Goal: Task Accomplishment & Management: Use online tool/utility

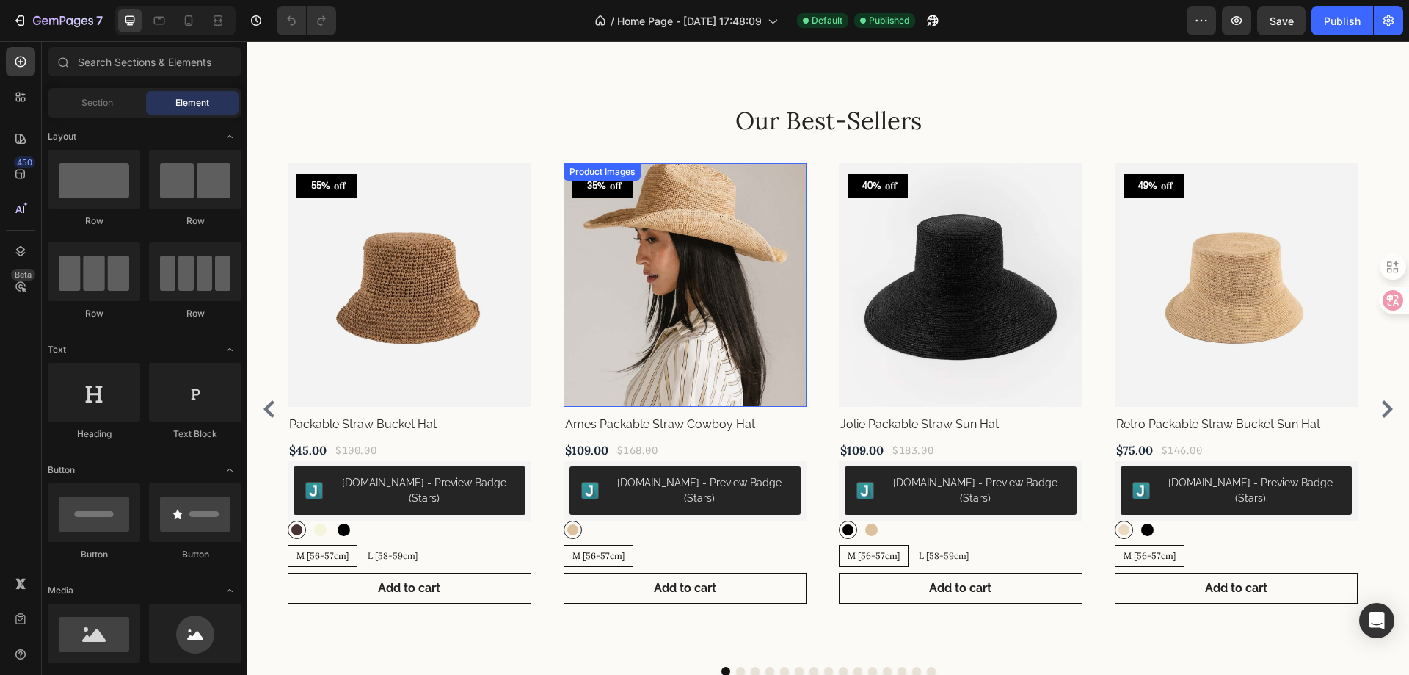
scroll to position [587, 0]
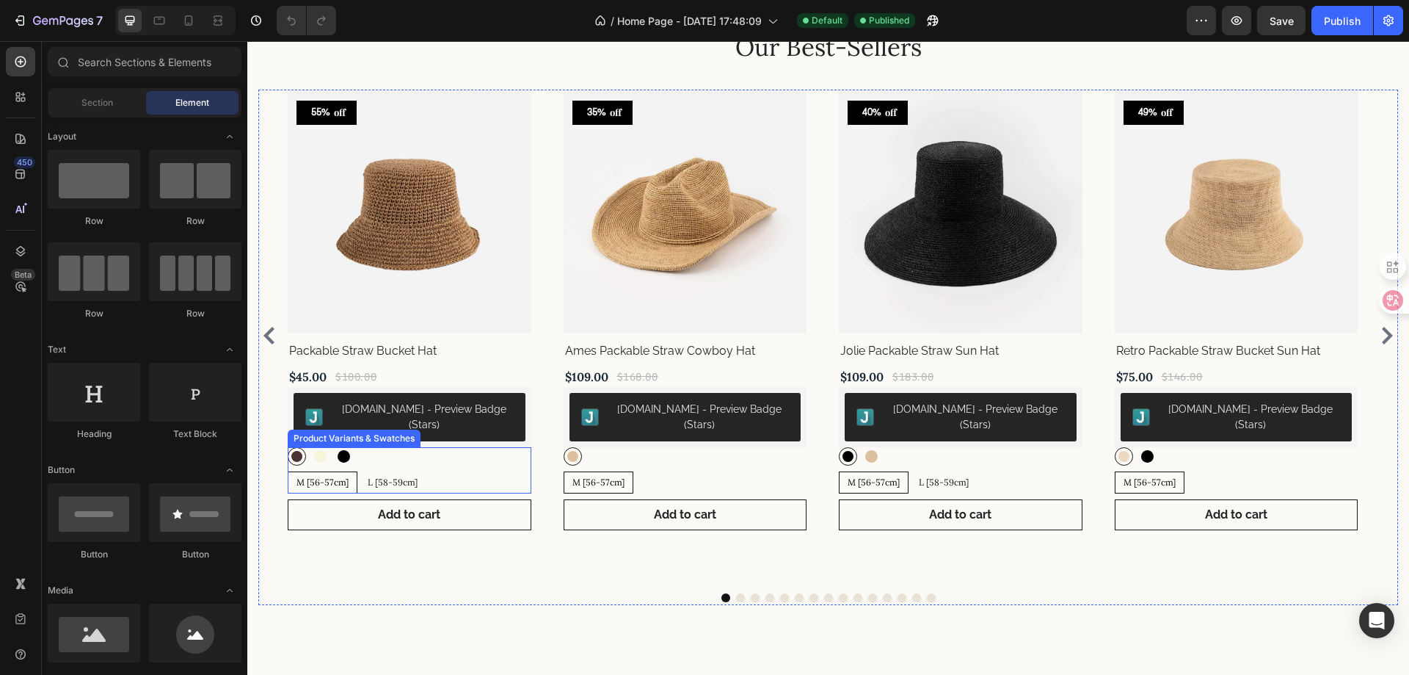
click at [483, 447] on div "Brown Brown Beige Beige Black Black" at bounding box center [410, 456] width 244 height 18
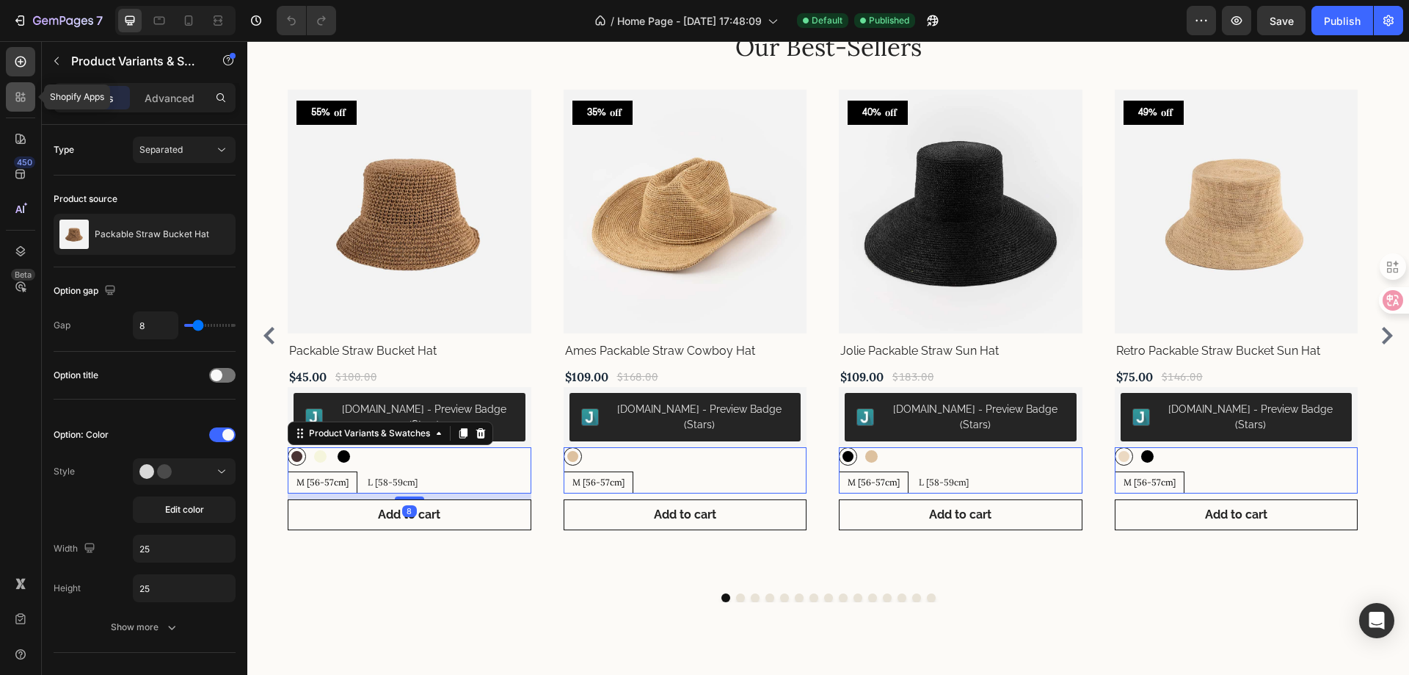
click at [16, 97] on icon at bounding box center [20, 97] width 15 height 15
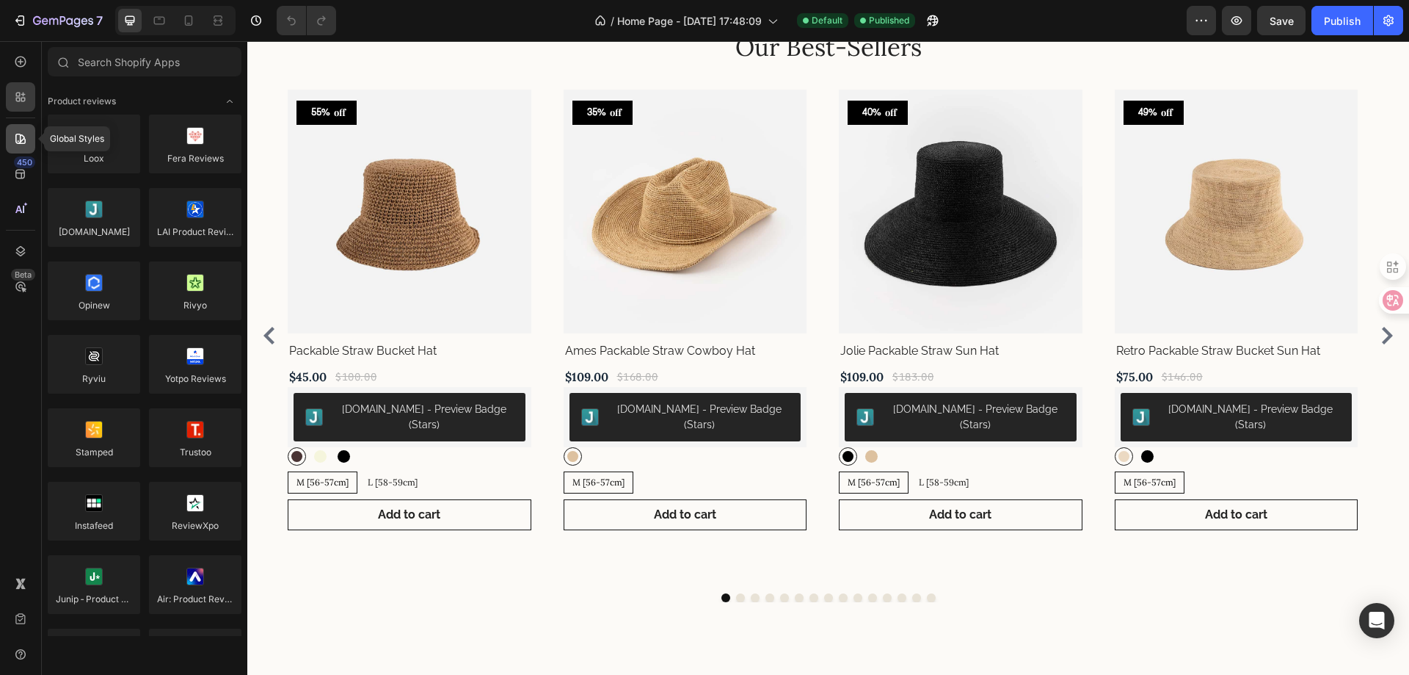
click at [21, 143] on icon at bounding box center [20, 139] width 10 height 10
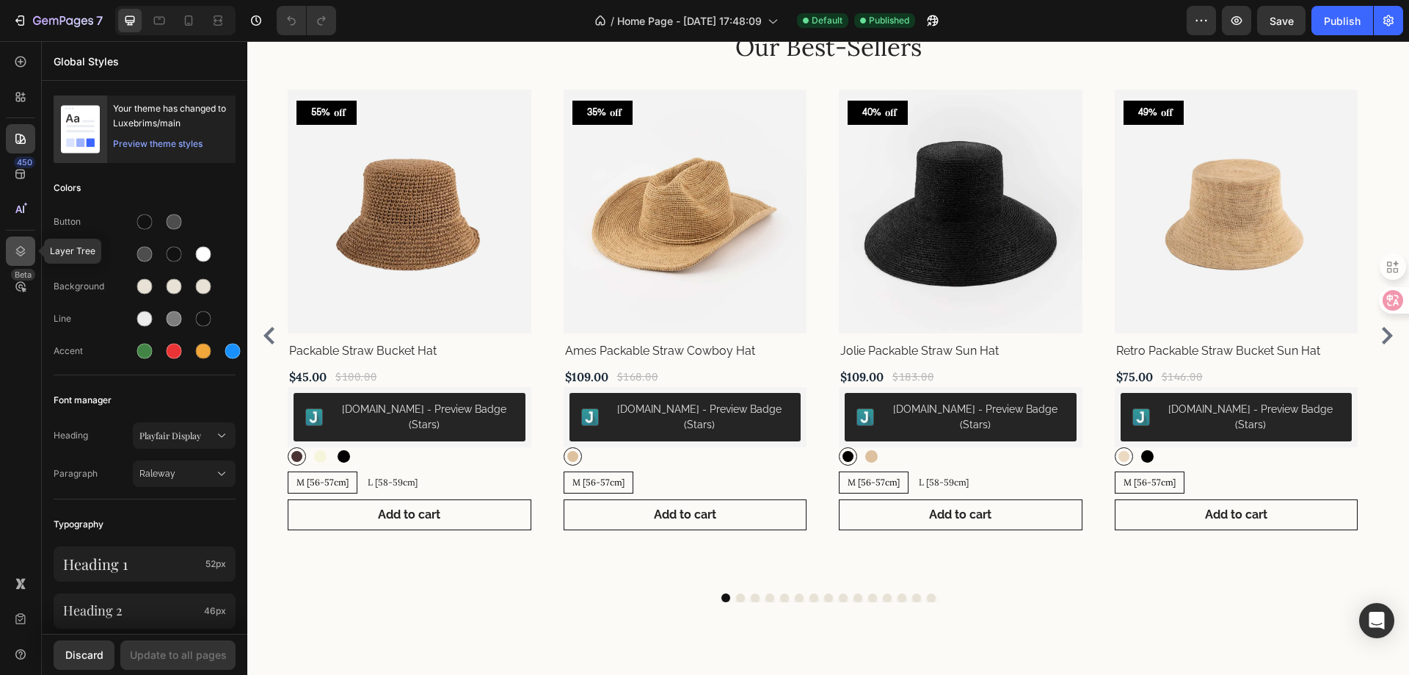
click at [23, 252] on icon at bounding box center [21, 251] width 10 height 10
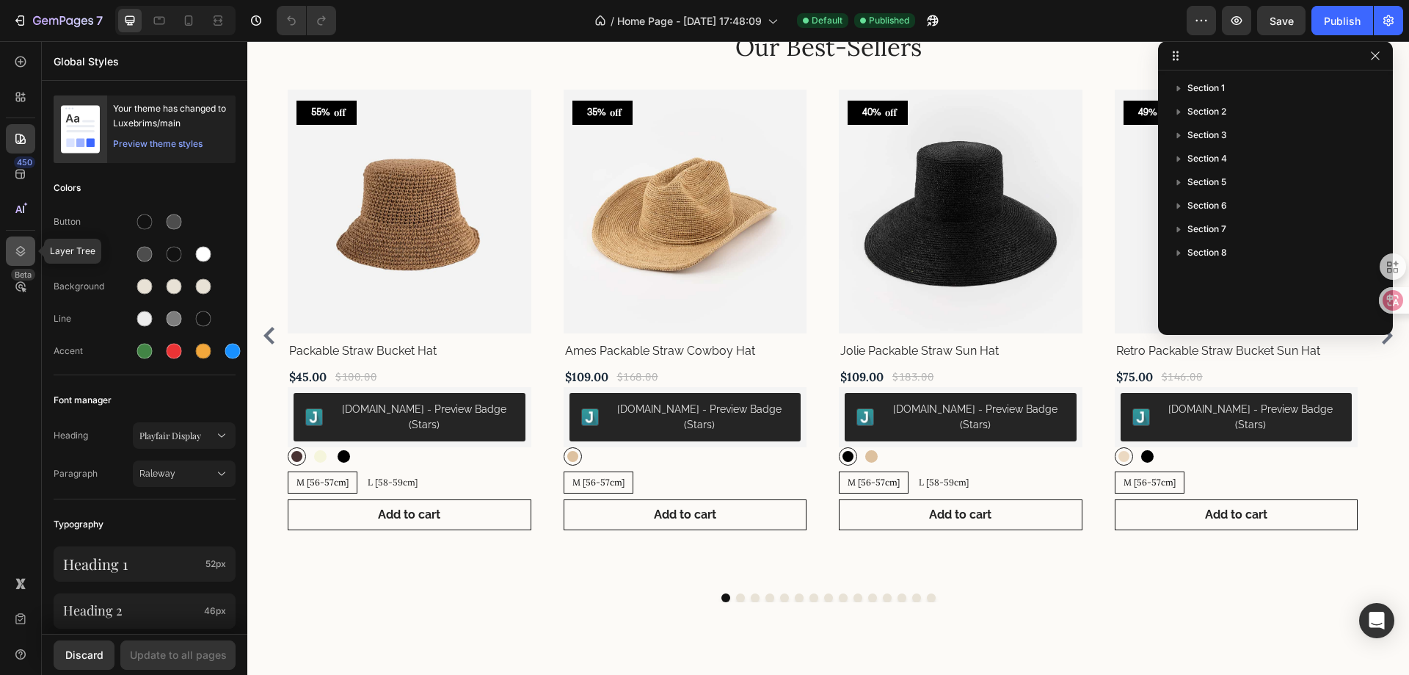
click at [18, 252] on icon at bounding box center [21, 251] width 10 height 10
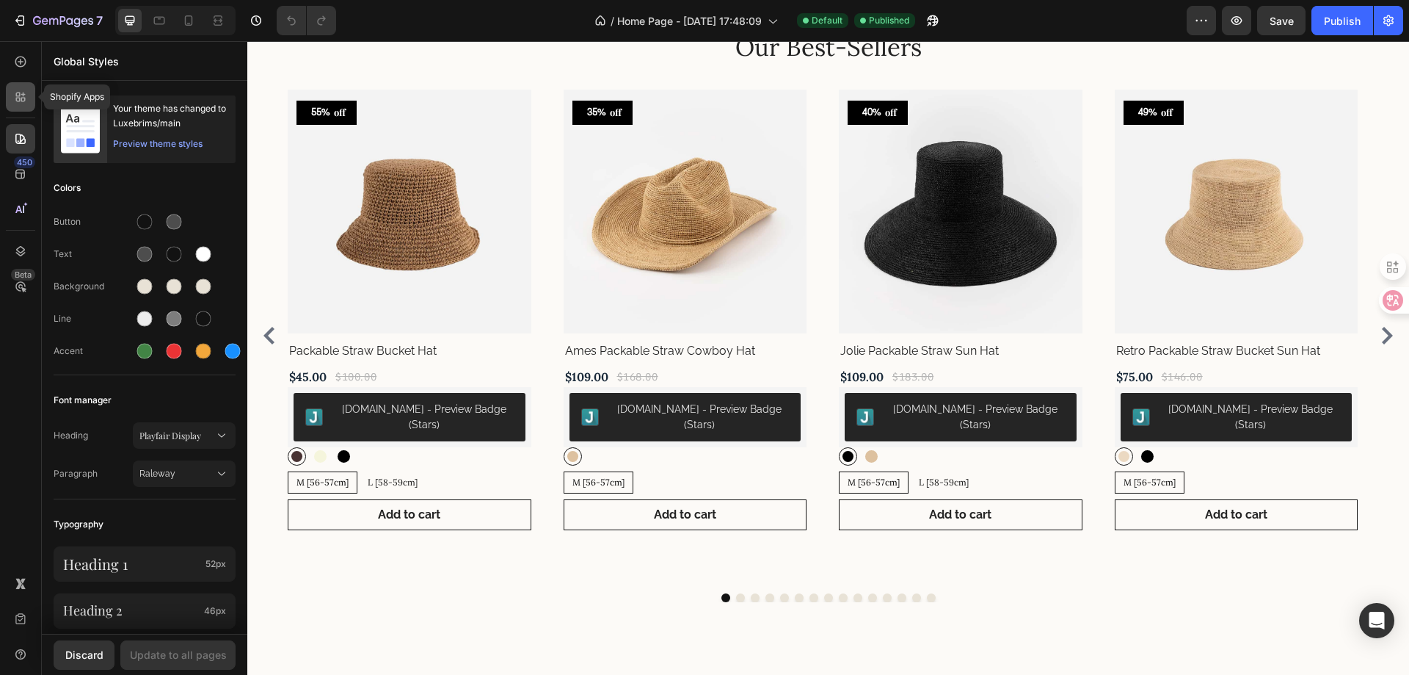
click at [26, 95] on icon at bounding box center [20, 97] width 15 height 15
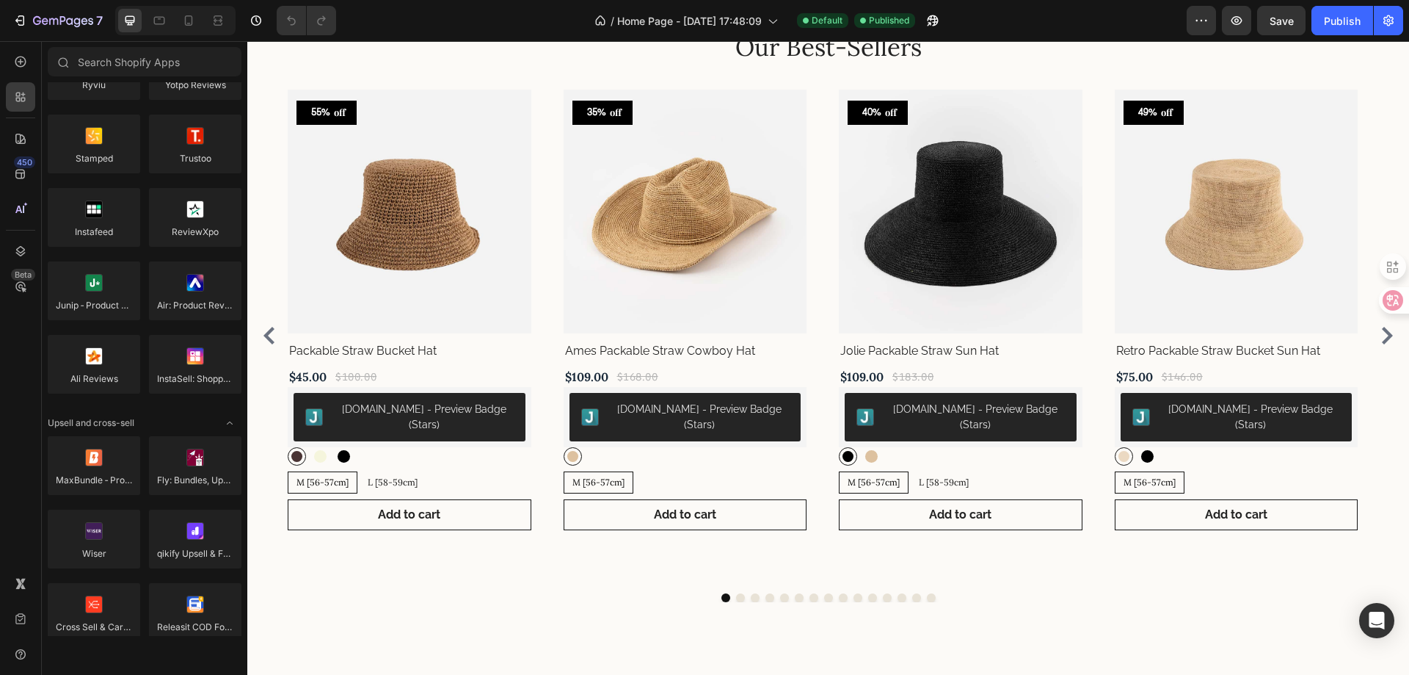
scroll to position [0, 0]
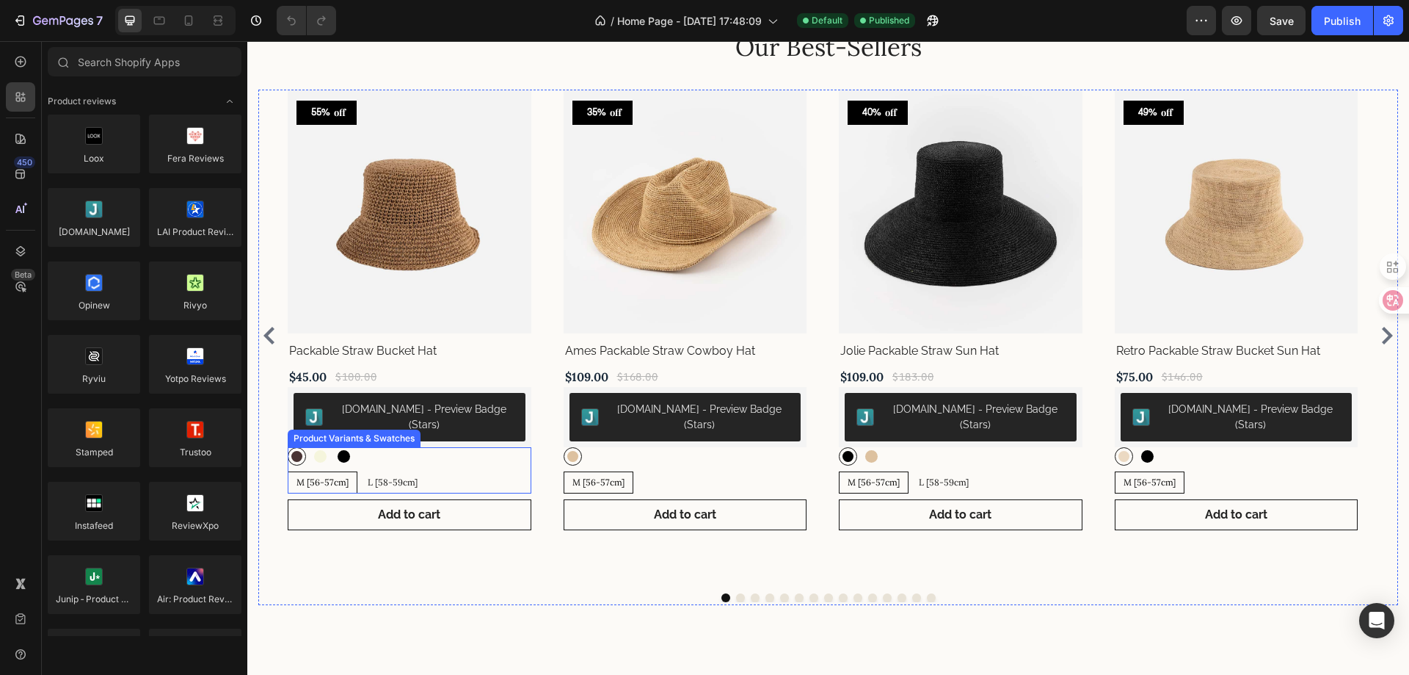
click at [343, 432] on div "55% off Product Tag Product Images Row Packable Straw Bucket Hat Product Title …" at bounding box center [410, 310] width 244 height 440
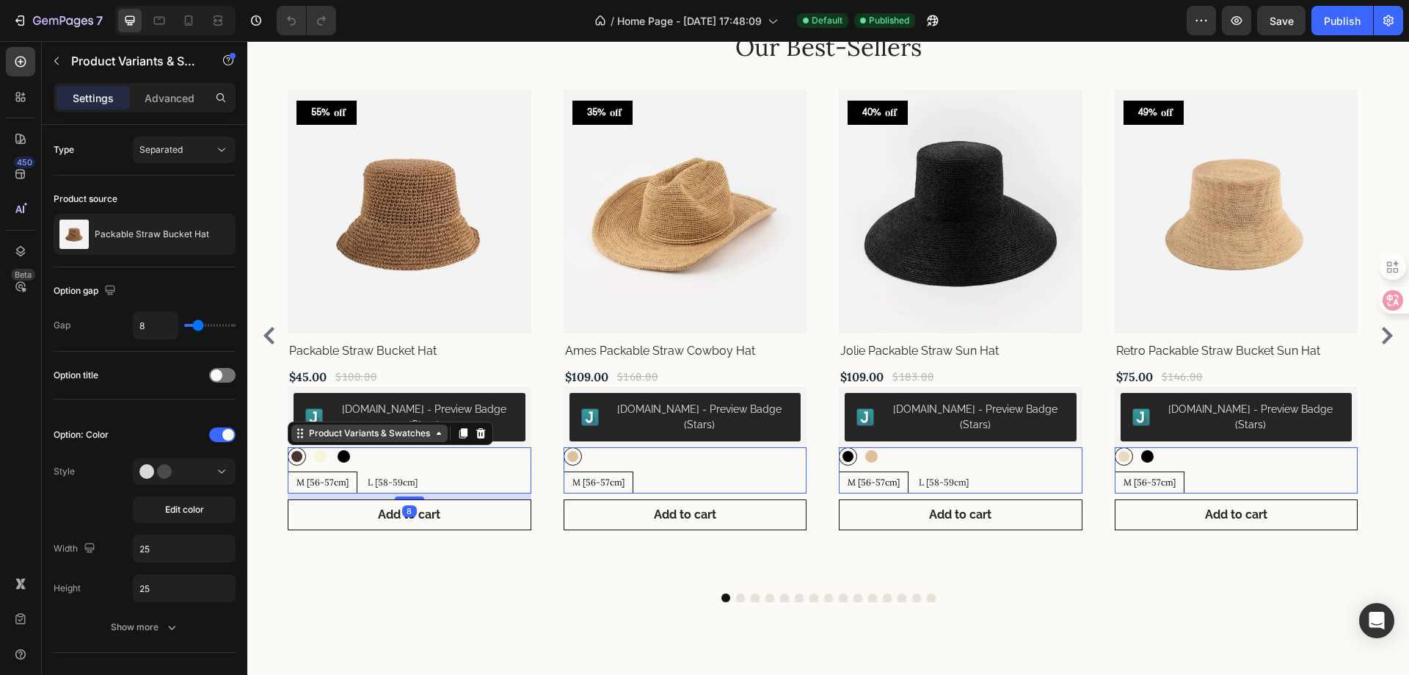
click at [312, 426] on div "Product Variants & Swatches" at bounding box center [369, 432] width 127 height 13
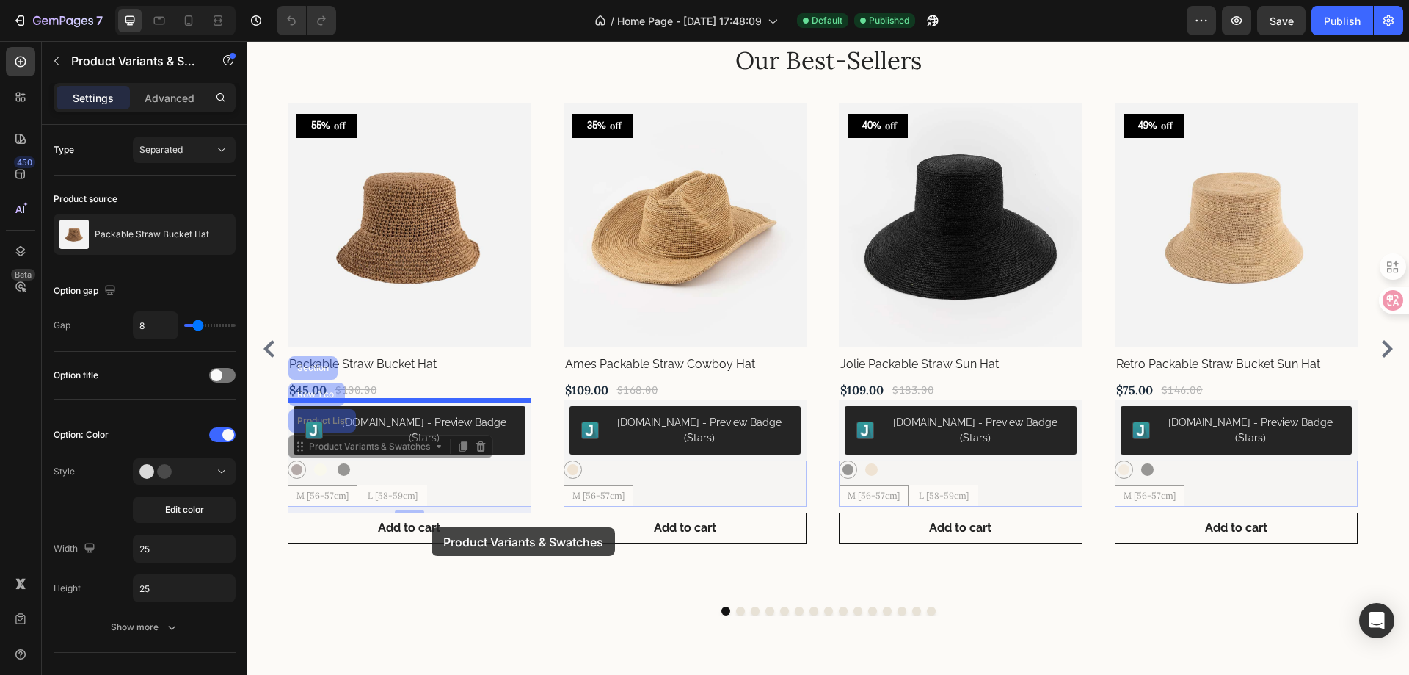
scroll to position [577, 0]
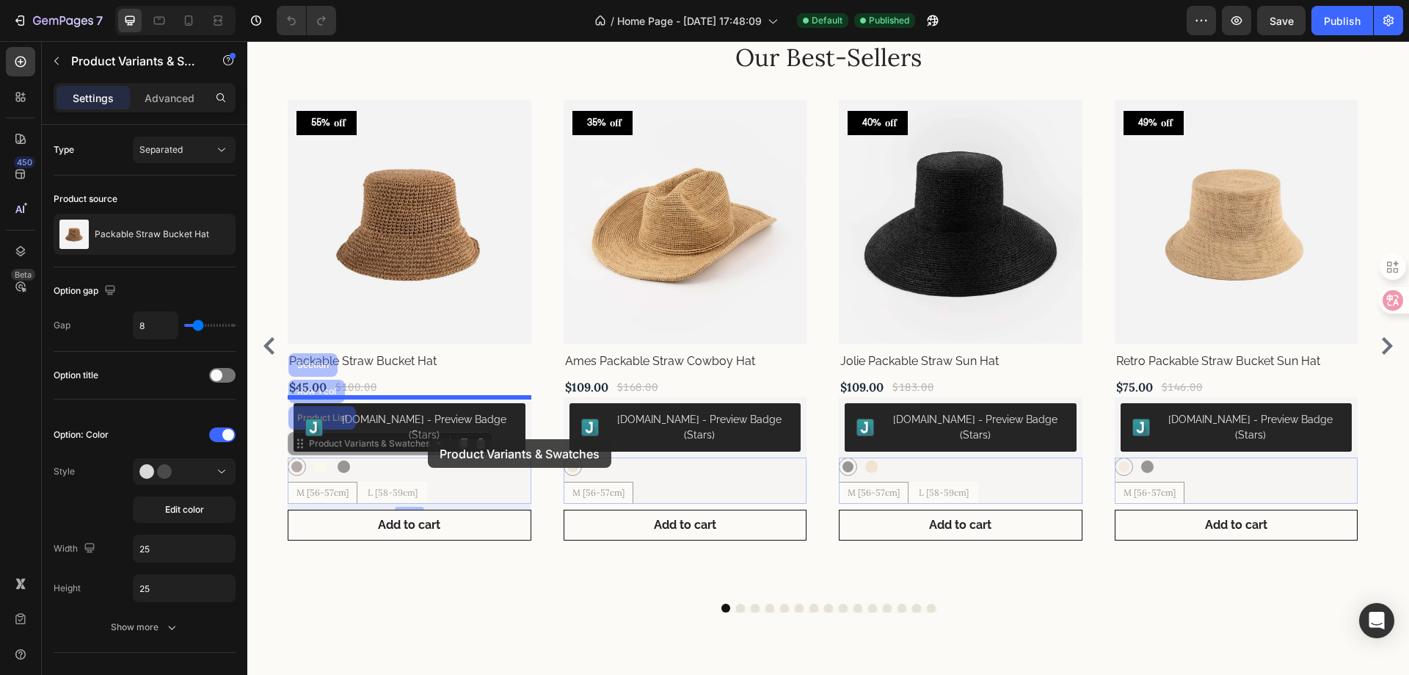
drag, startPoint x: 308, startPoint y: 427, endPoint x: 428, endPoint y: 439, distance: 121.0
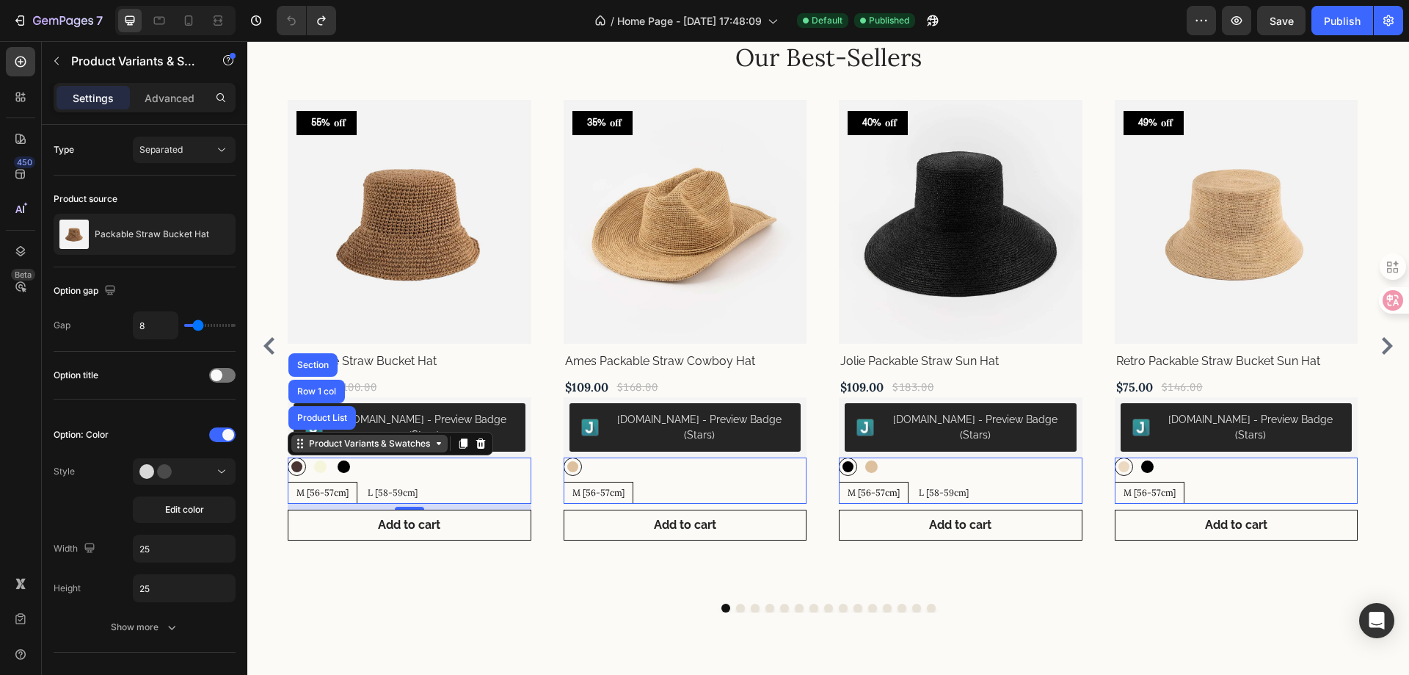
click at [437, 437] on div "Product Variants & Swatches" at bounding box center [369, 444] width 156 height 18
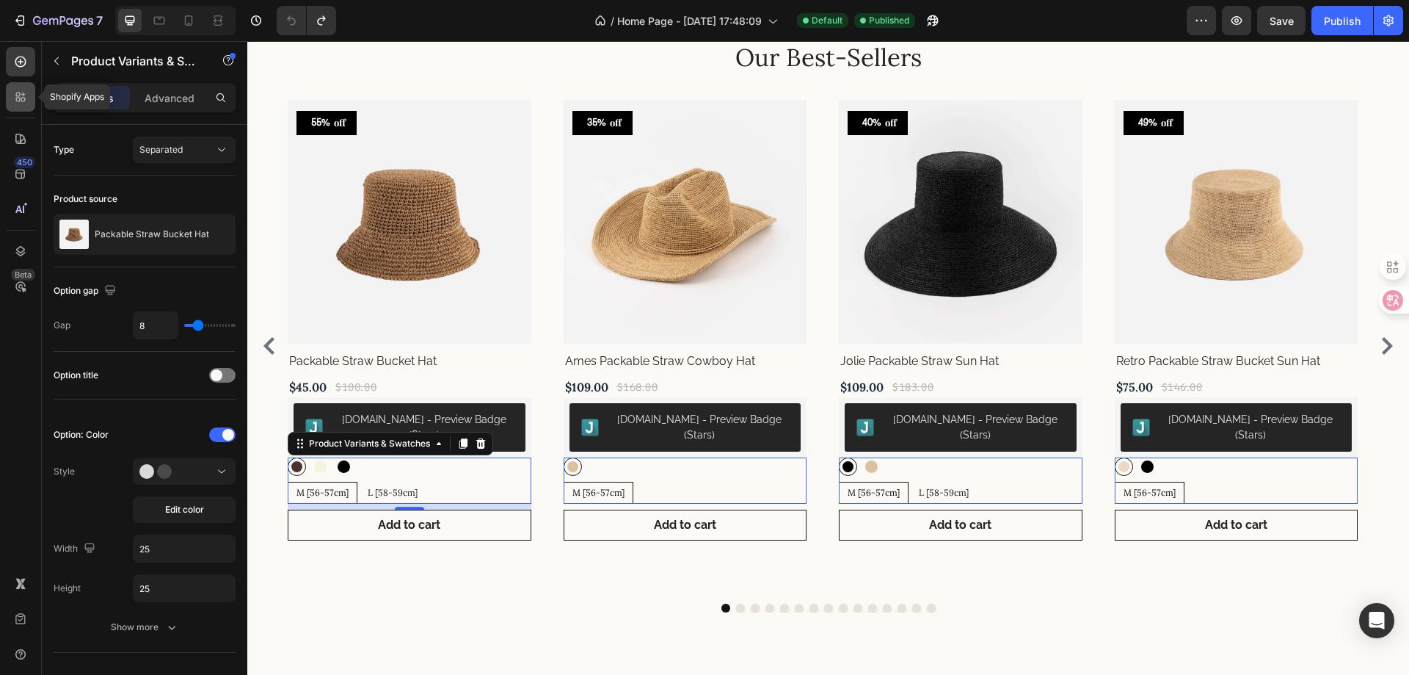
click at [17, 96] on icon at bounding box center [18, 94] width 4 height 4
radio input "true"
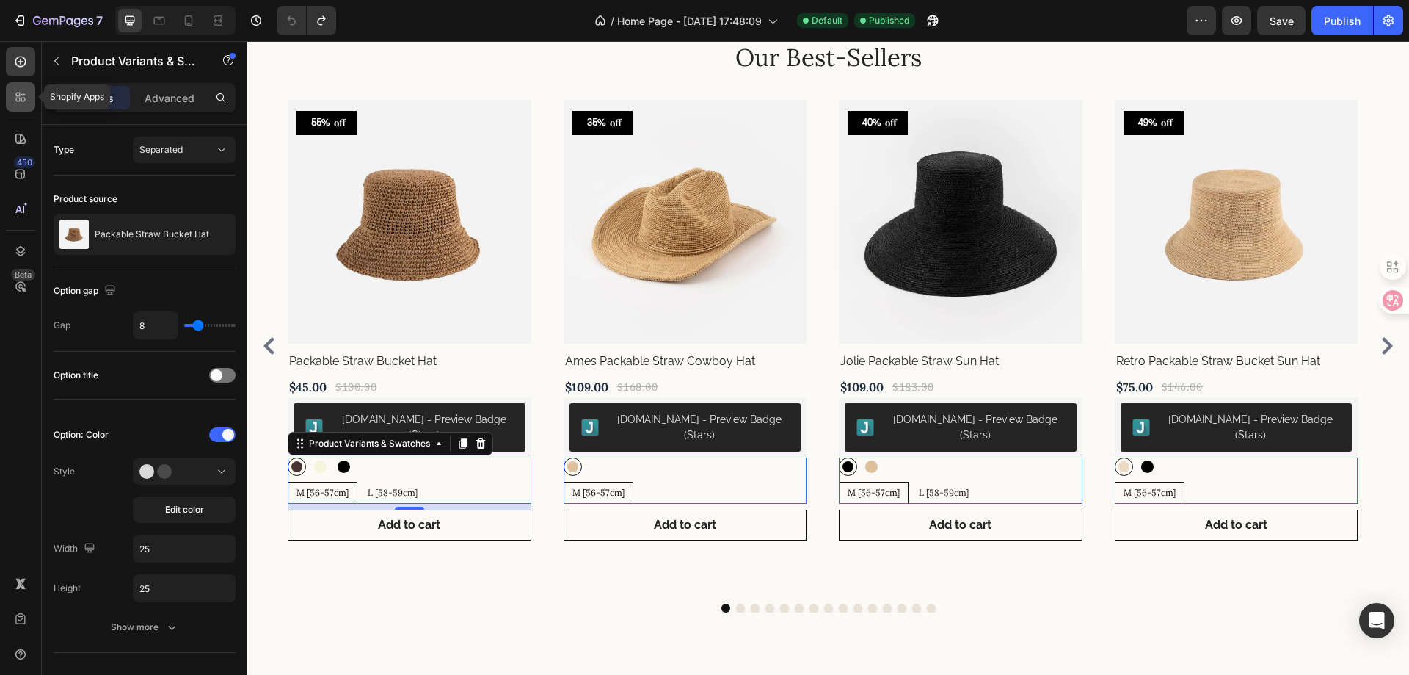
radio input "true"
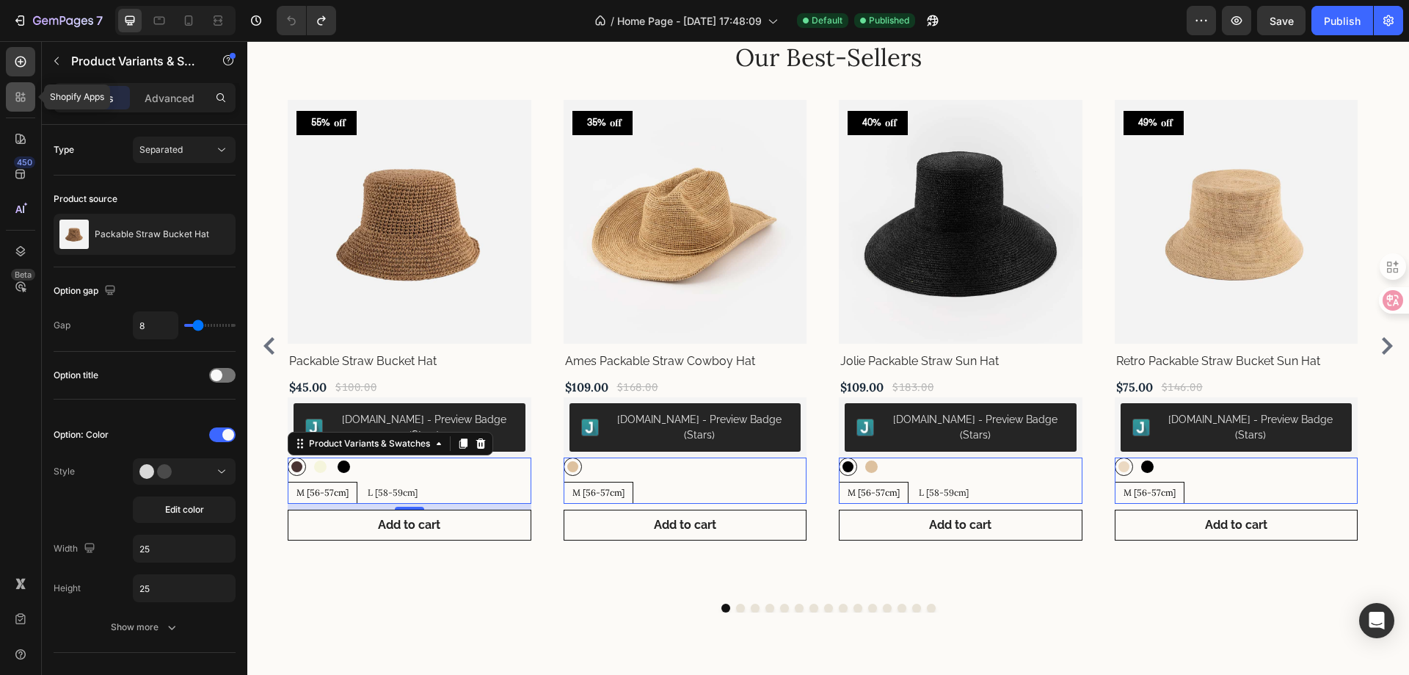
radio input "true"
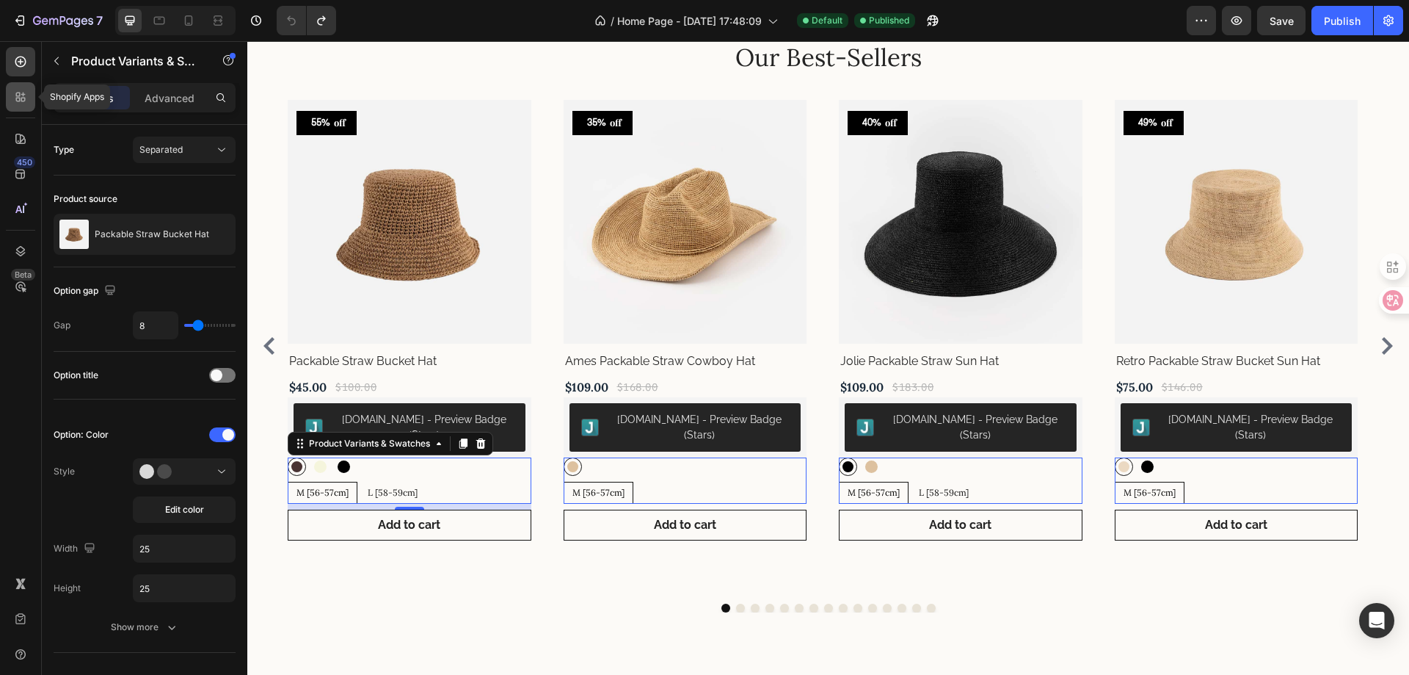
radio input "true"
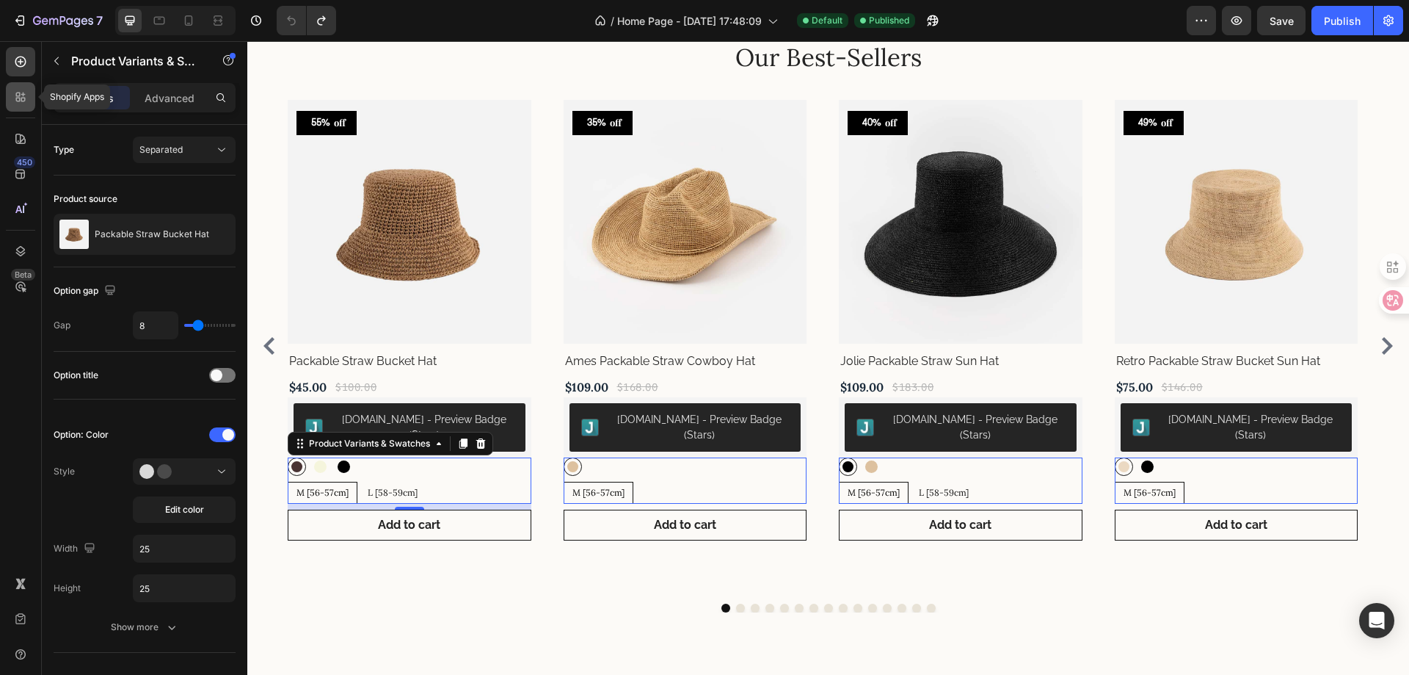
radio input "true"
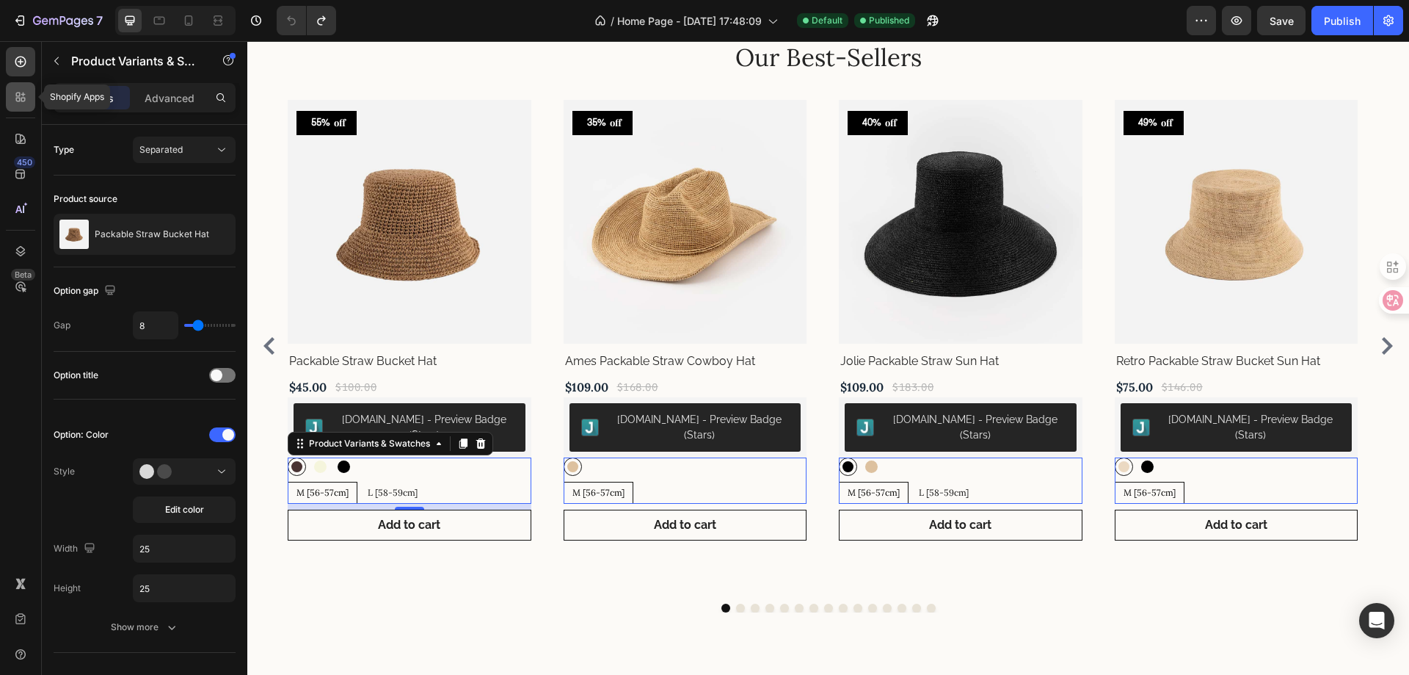
radio input "true"
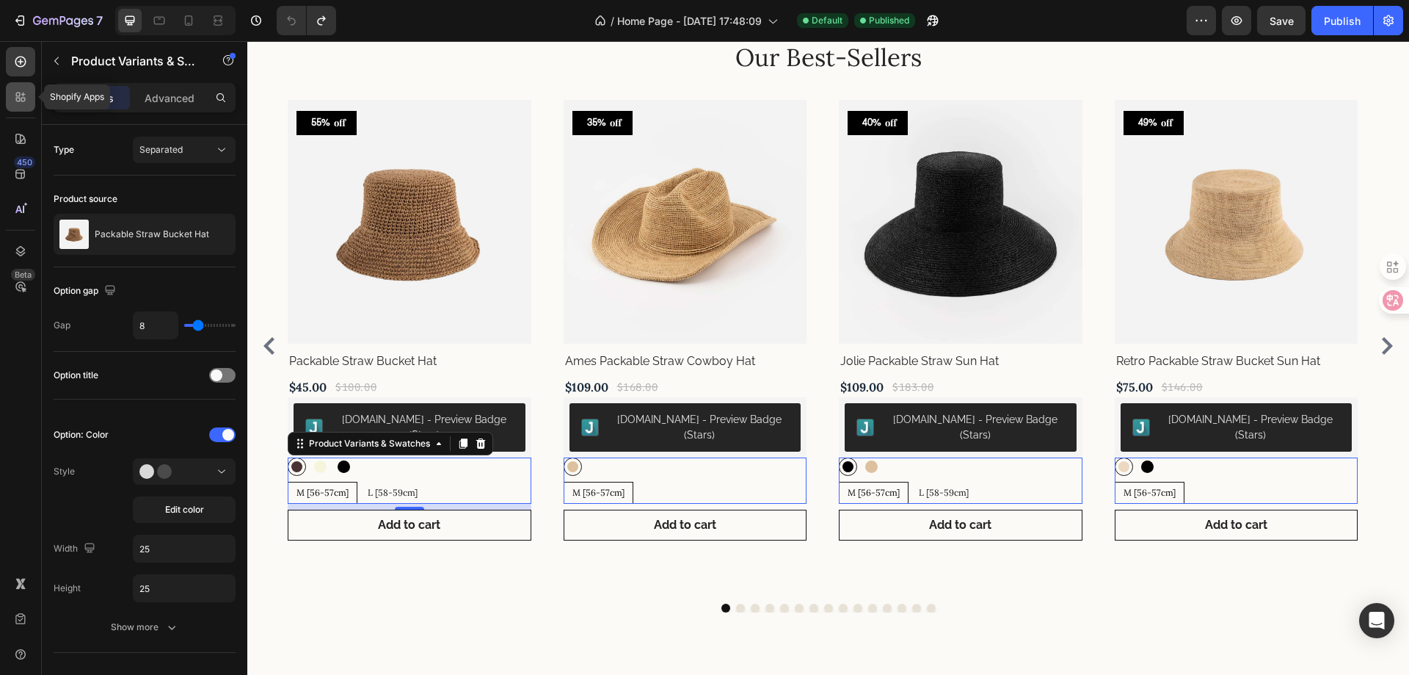
radio input "true"
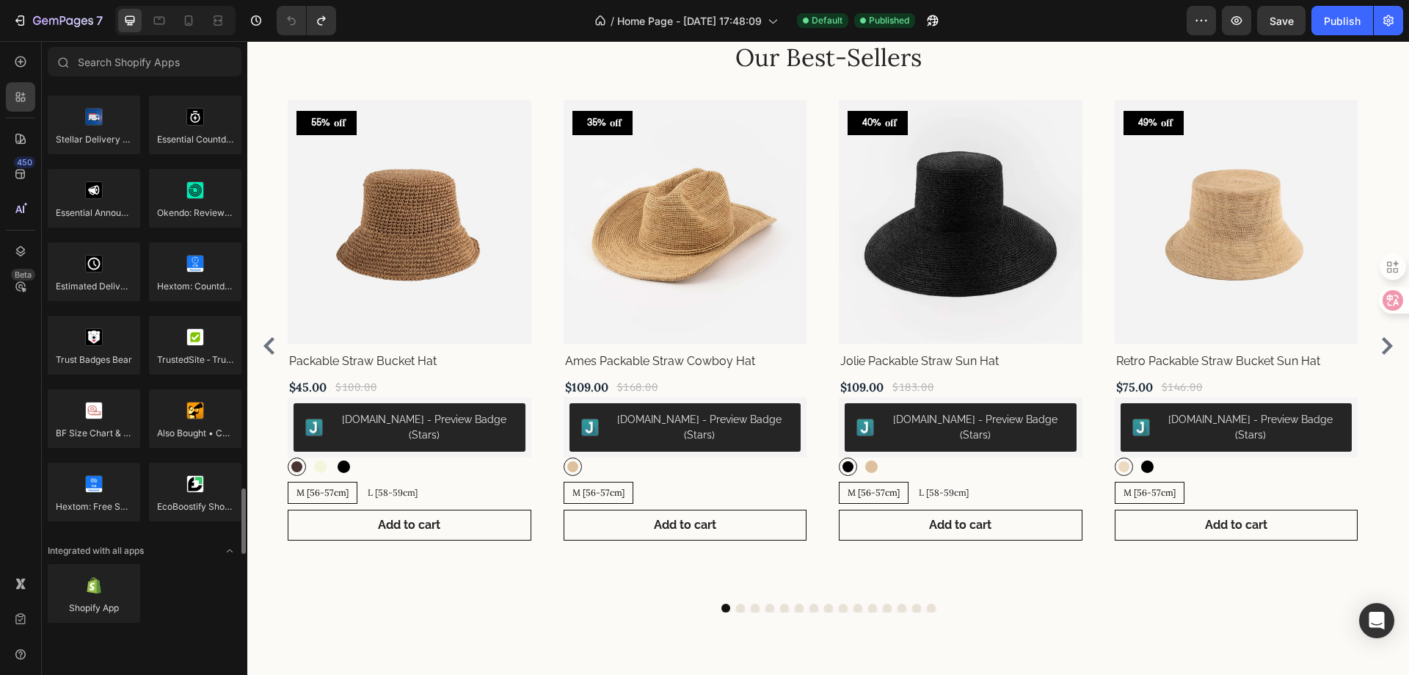
scroll to position [4014, 0]
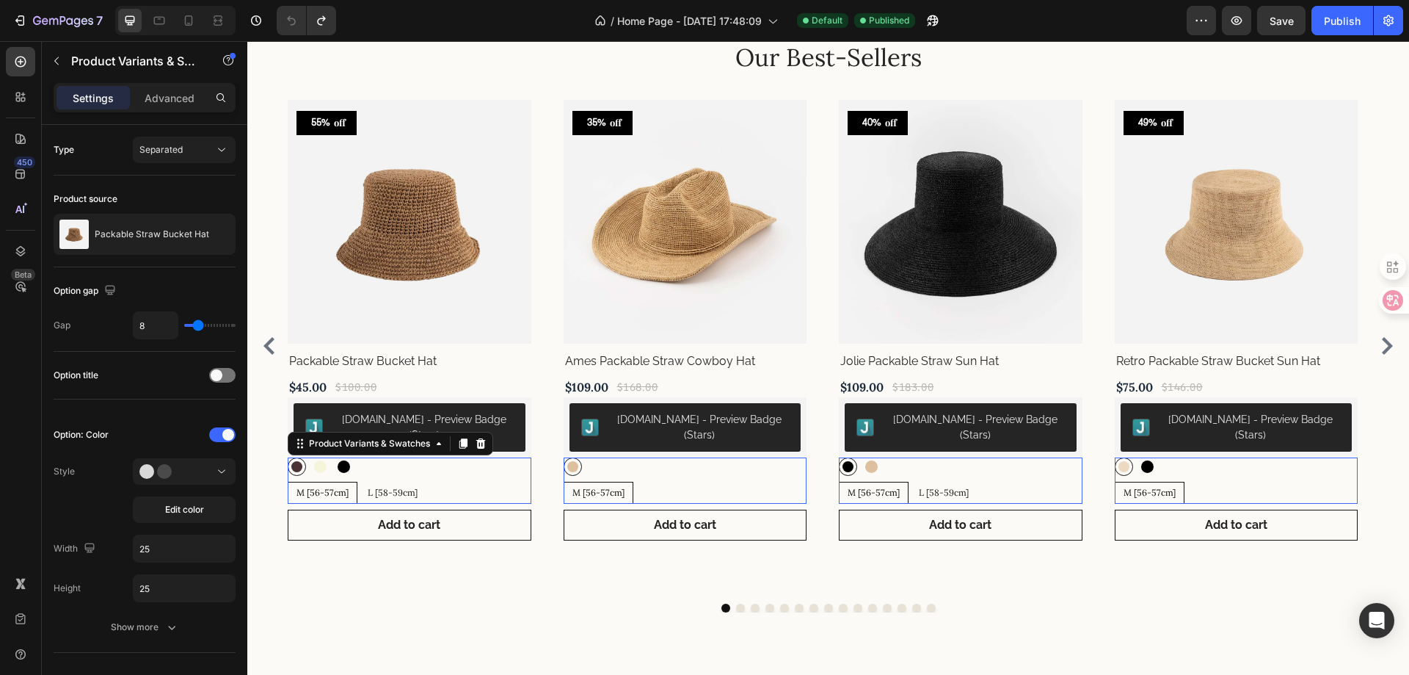
click at [401, 459] on div "Brown Brown Beige Beige Black Black" at bounding box center [410, 466] width 244 height 18
click at [438, 437] on div "Product Variants & Swatches" at bounding box center [369, 444] width 156 height 18
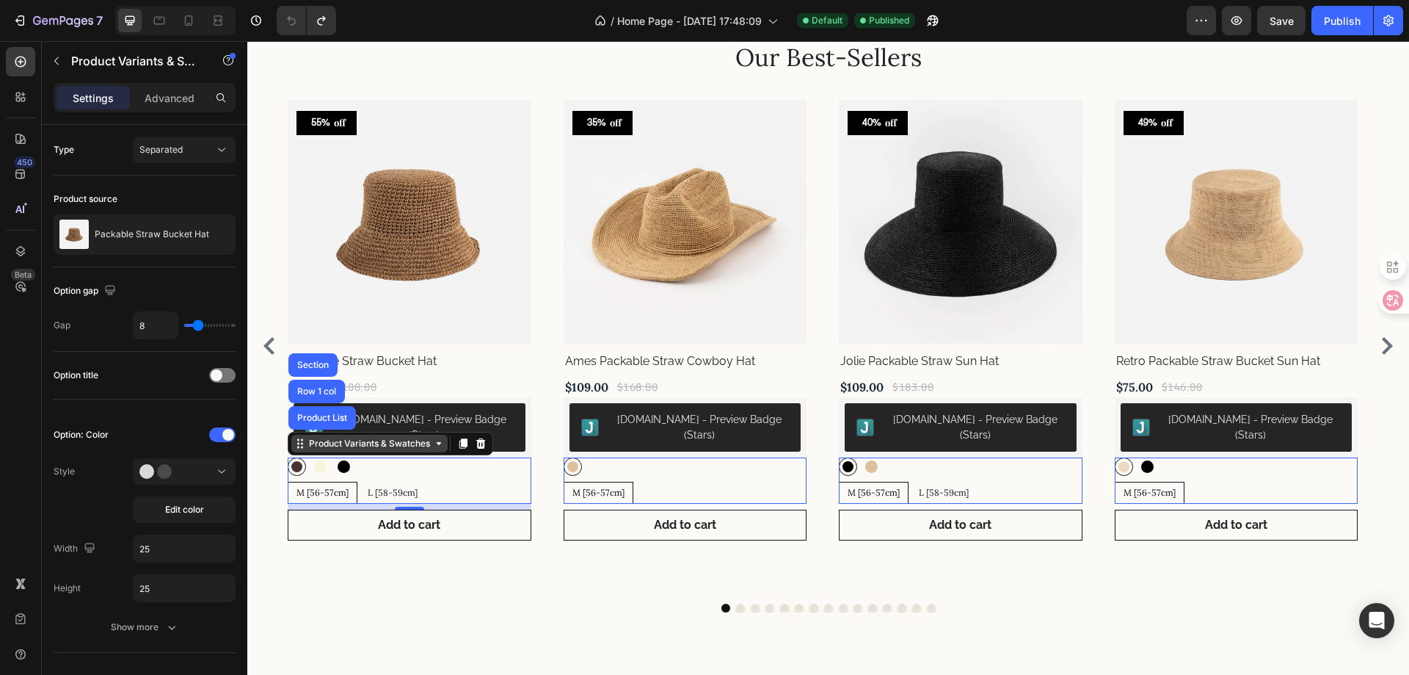
click at [408, 437] on div "Product Variants & Swatches" at bounding box center [369, 443] width 127 height 13
click at [426, 457] on div "Brown Brown Beige Beige Black Black" at bounding box center [410, 466] width 244 height 18
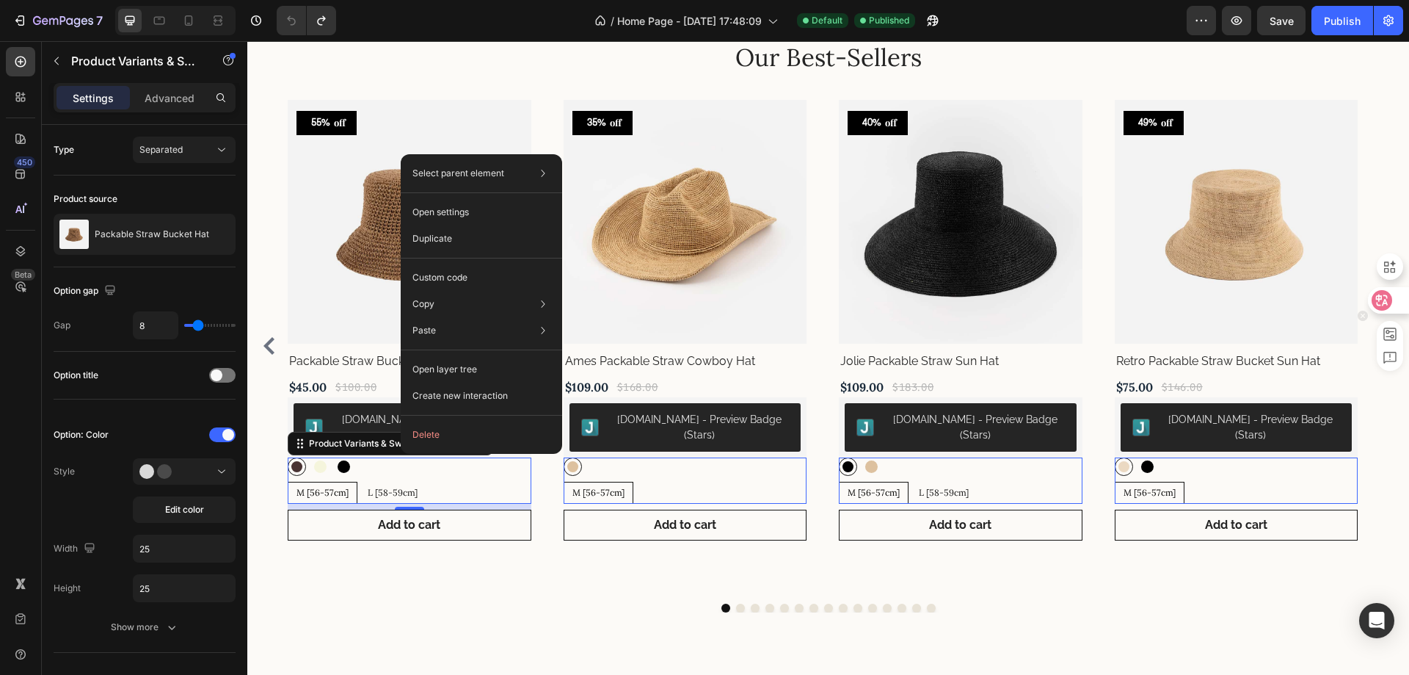
click at [1384, 295] on icon at bounding box center [1382, 300] width 12 height 12
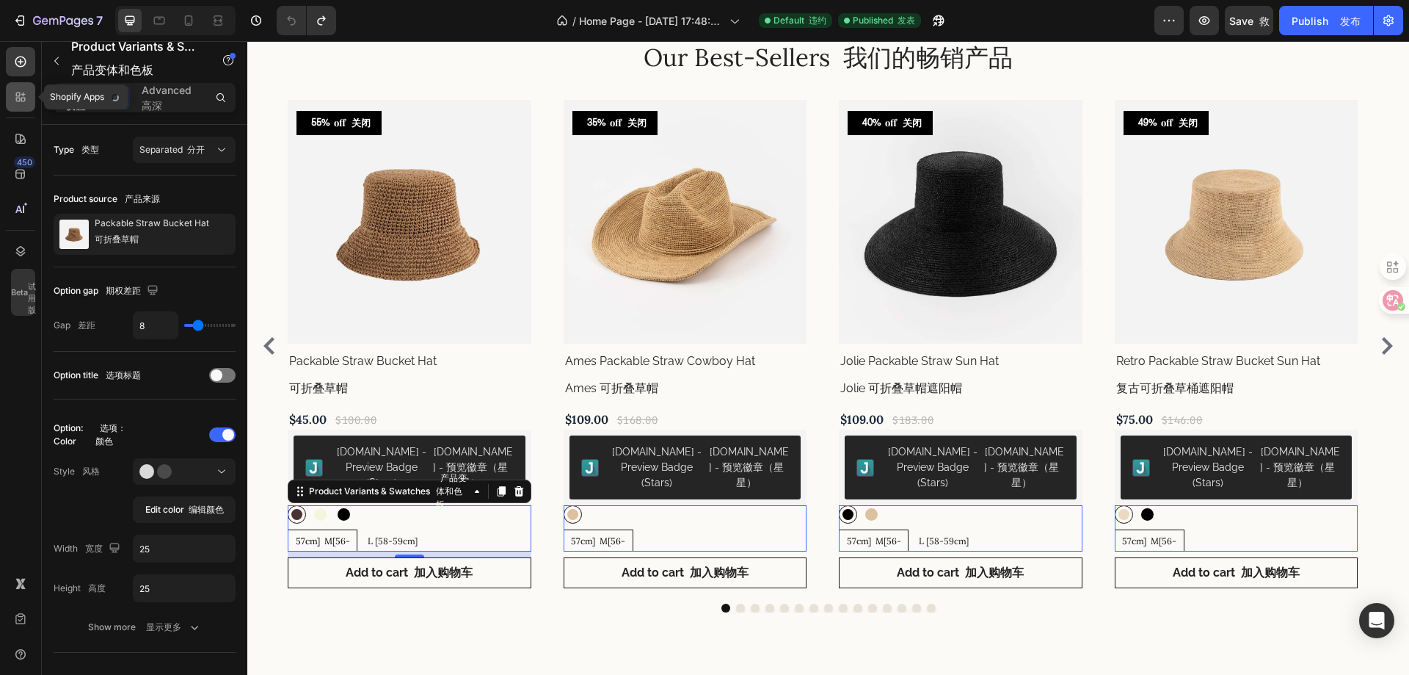
click at [21, 90] on icon at bounding box center [20, 97] width 15 height 15
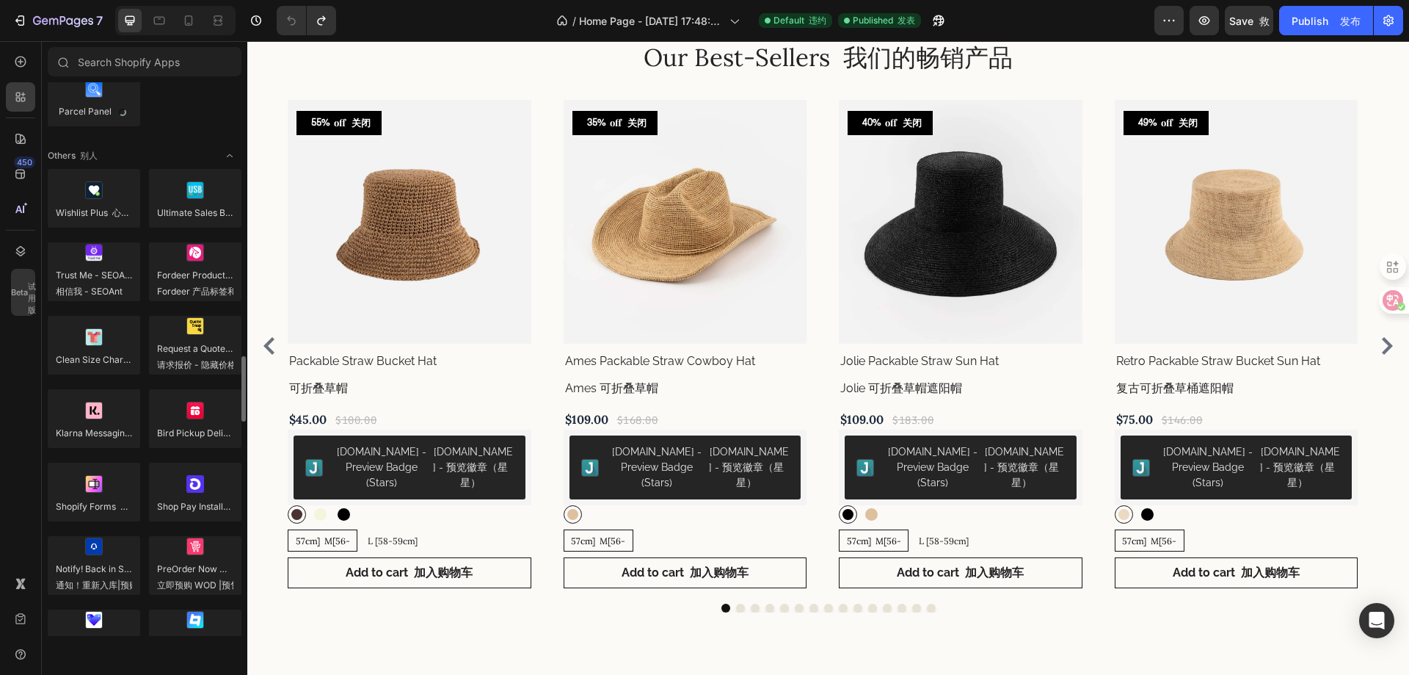
scroll to position [2913, 0]
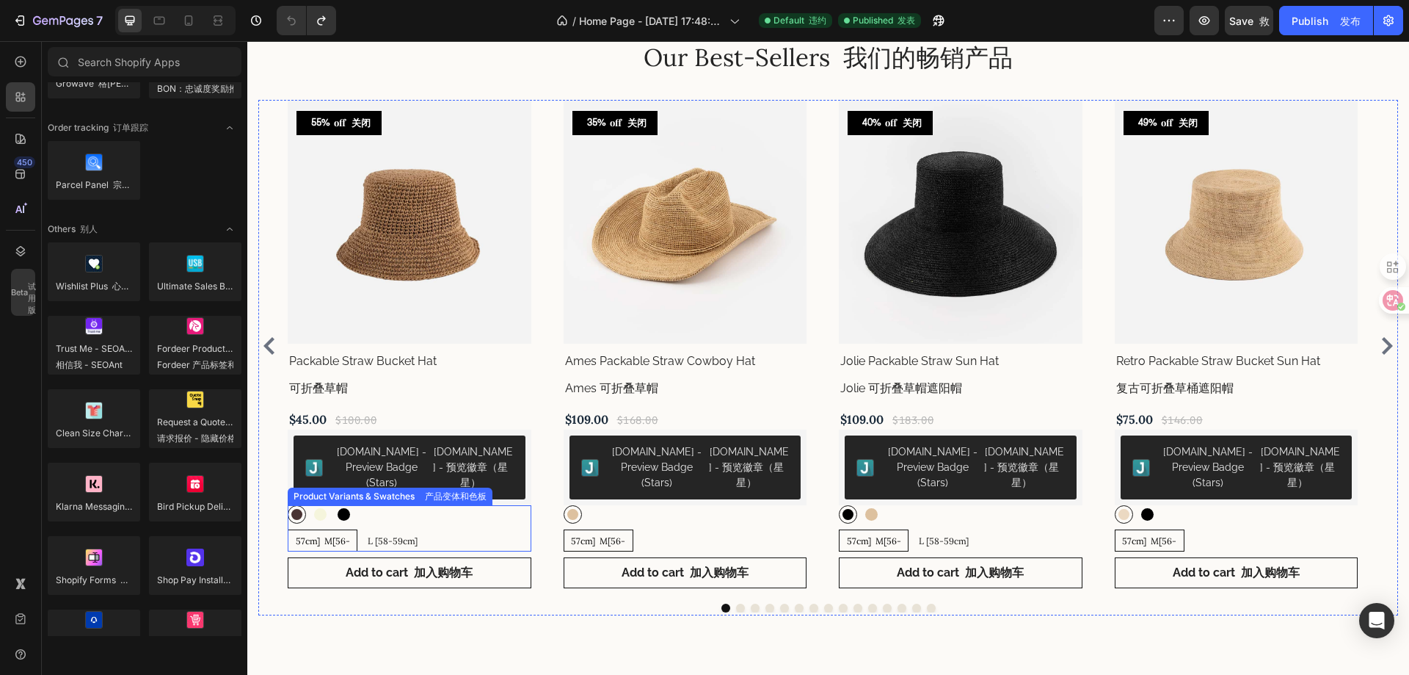
click at [438, 518] on div "Brown 棕色 Brown Beige 米色 Beige Black 黑 Black" at bounding box center [410, 514] width 244 height 18
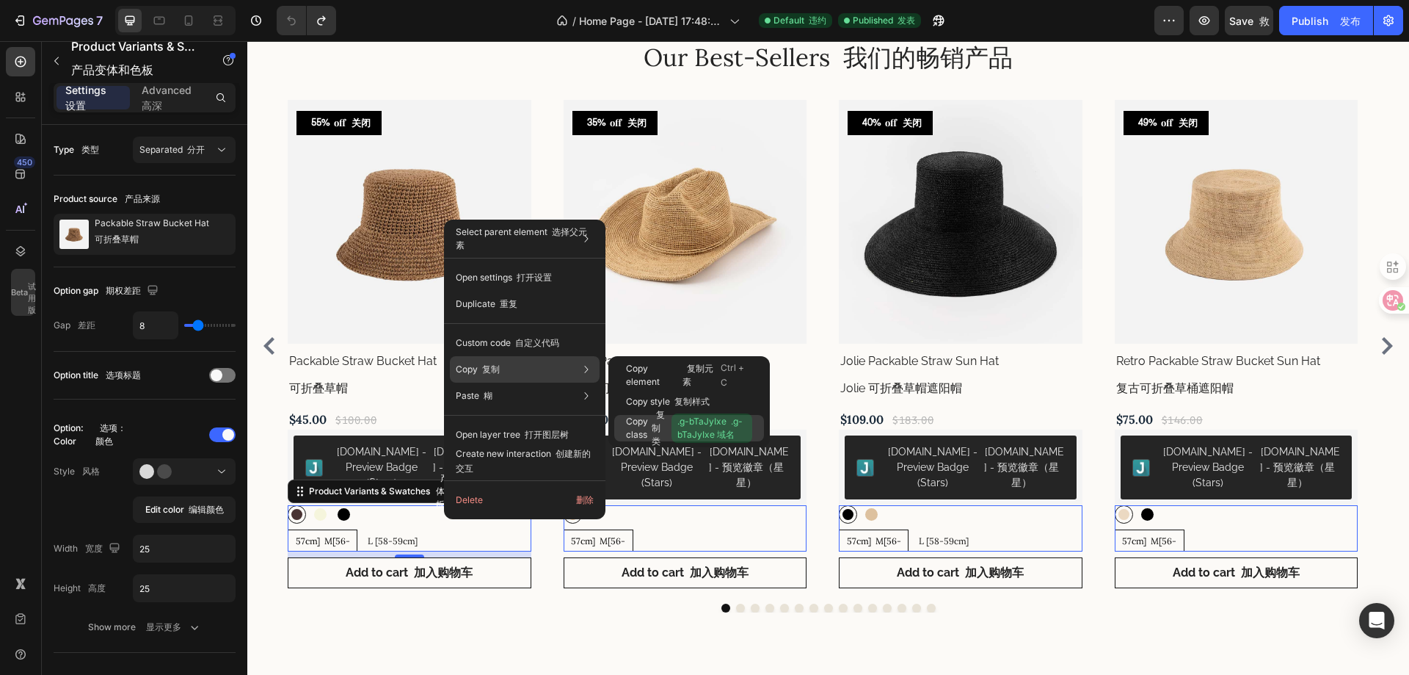
click at [652, 423] on font "复制类" at bounding box center [658, 427] width 13 height 37
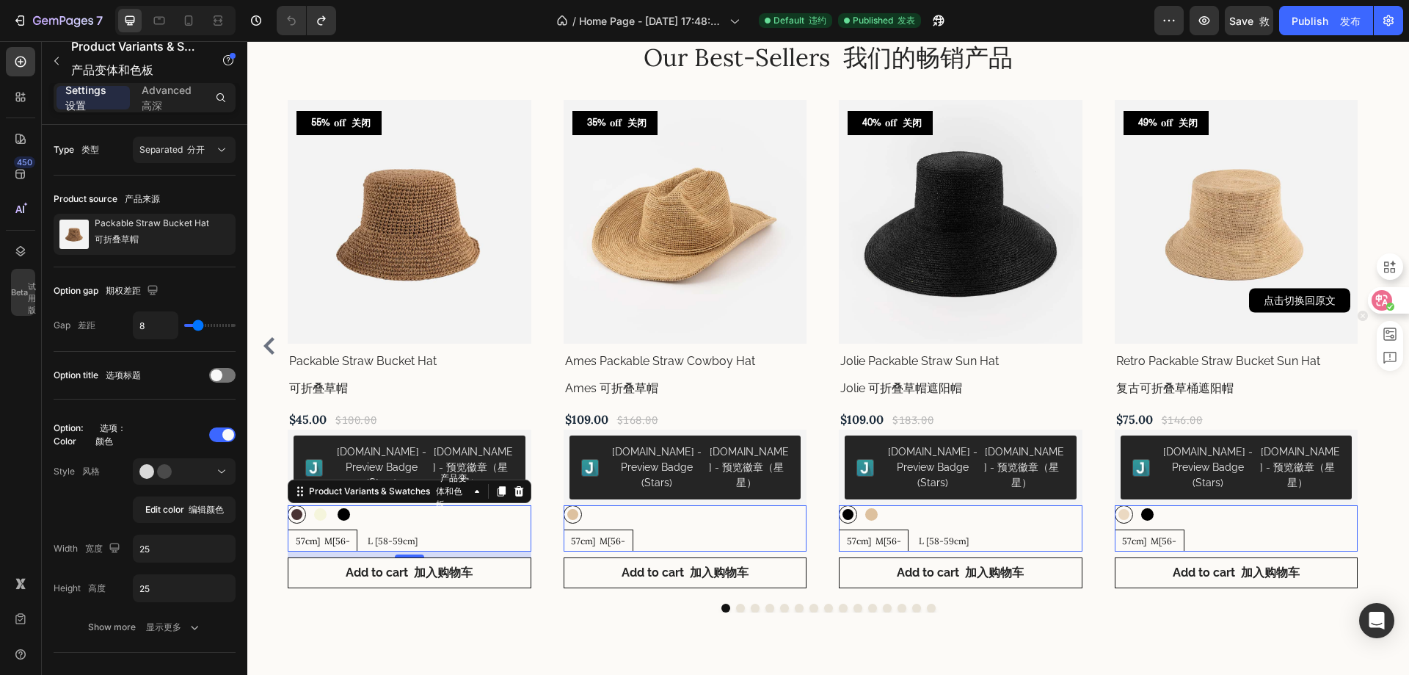
click at [1379, 296] on icon at bounding box center [1382, 300] width 12 height 12
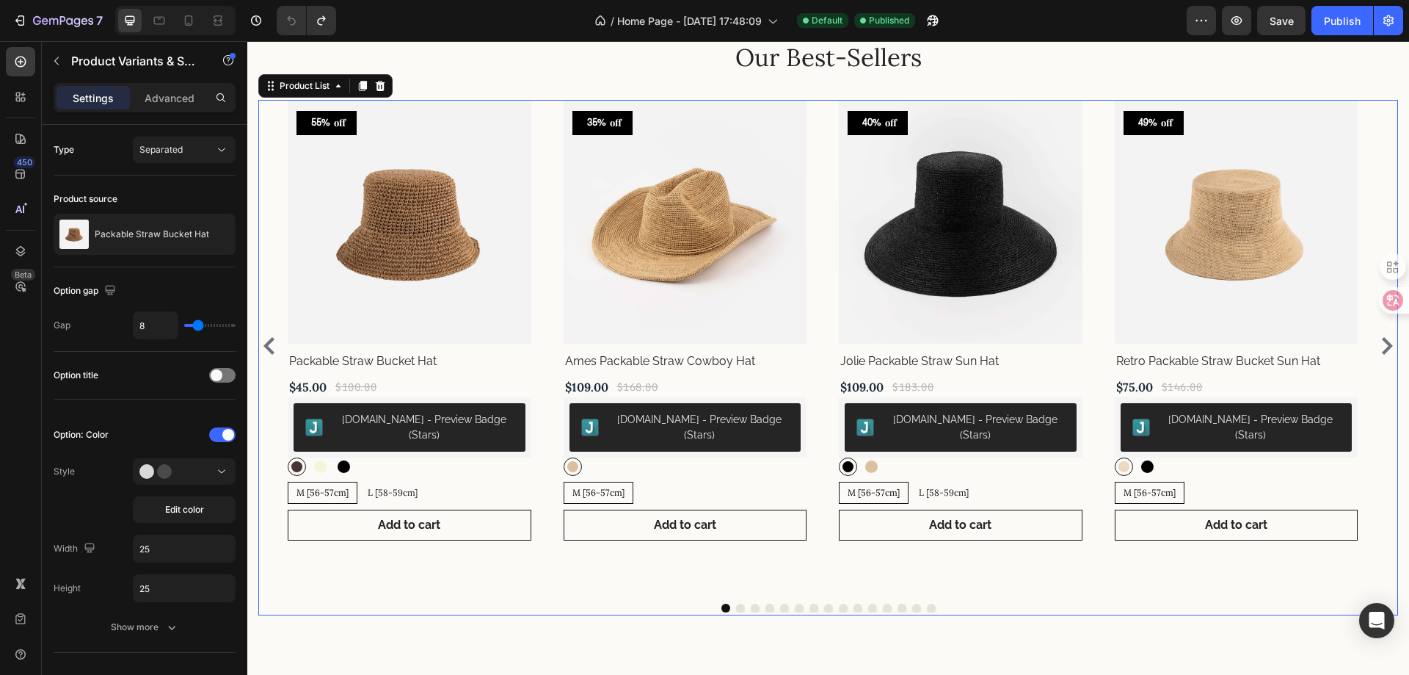
click at [543, 430] on div "55% off Product Tag Product Images Row Packable Straw Bucket Hat Product Title …" at bounding box center [828, 346] width 1081 height 492
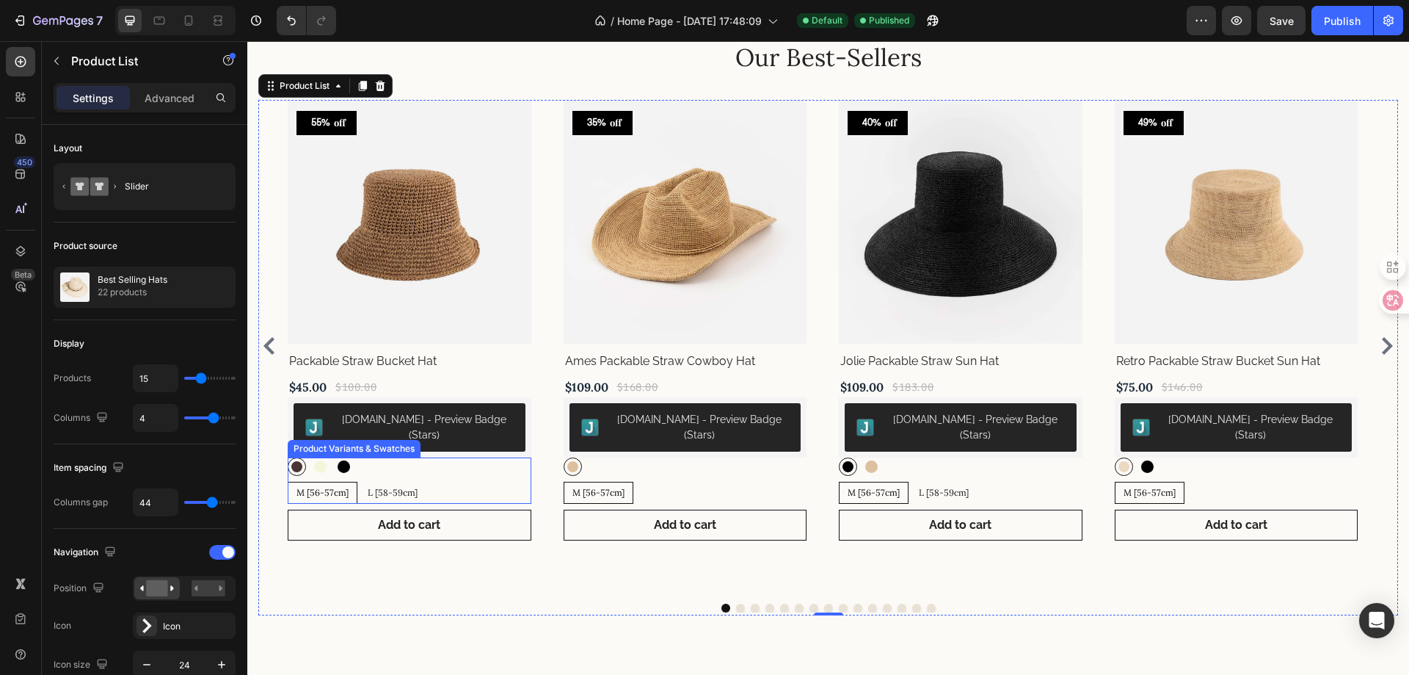
click at [499, 482] on div "M [56-57cm] M [56-57cm] M [56-57cm] L [58-59cm] L [58-59cm] L [58-59cm]" at bounding box center [410, 493] width 244 height 22
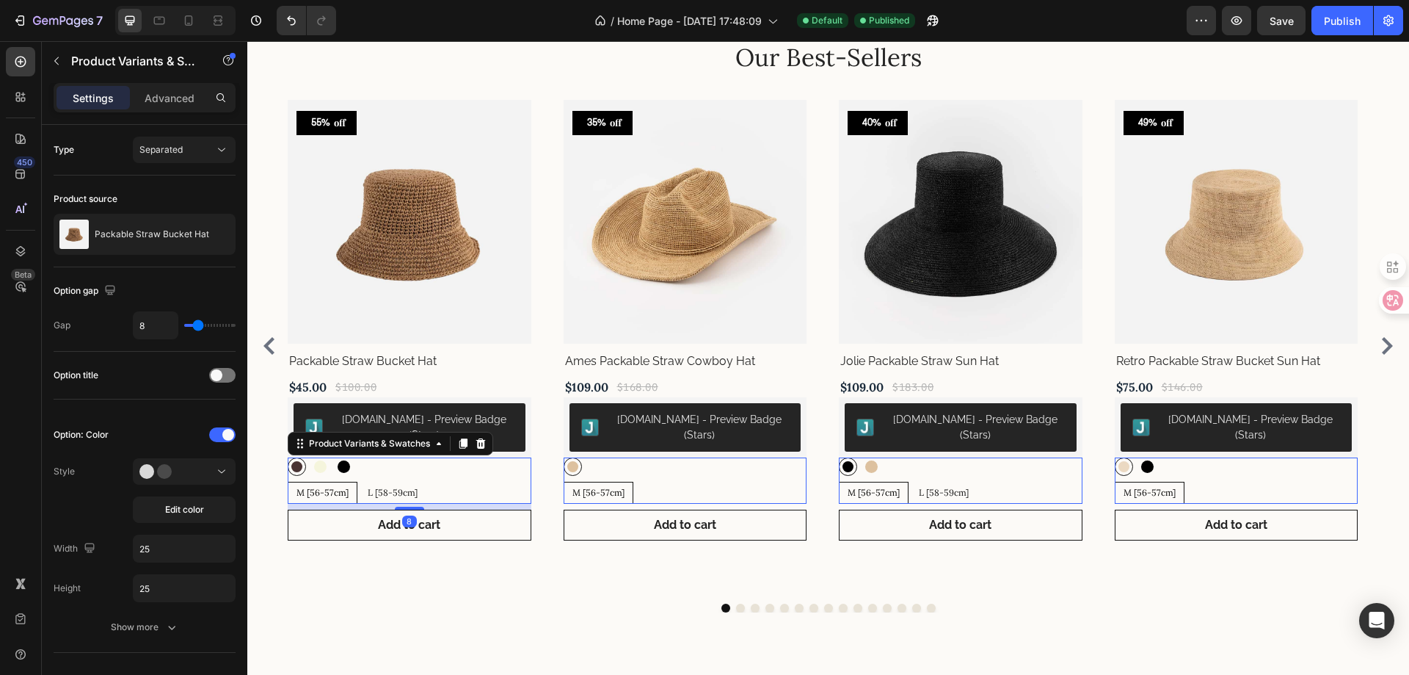
click at [499, 482] on div "M [56-57cm] M [56-57cm] M [56-57cm] L [58-59cm] L [58-59cm] L [58-59cm]" at bounding box center [410, 493] width 244 height 22
click at [176, 59] on p "Product Variants & Swatches" at bounding box center [133, 61] width 125 height 18
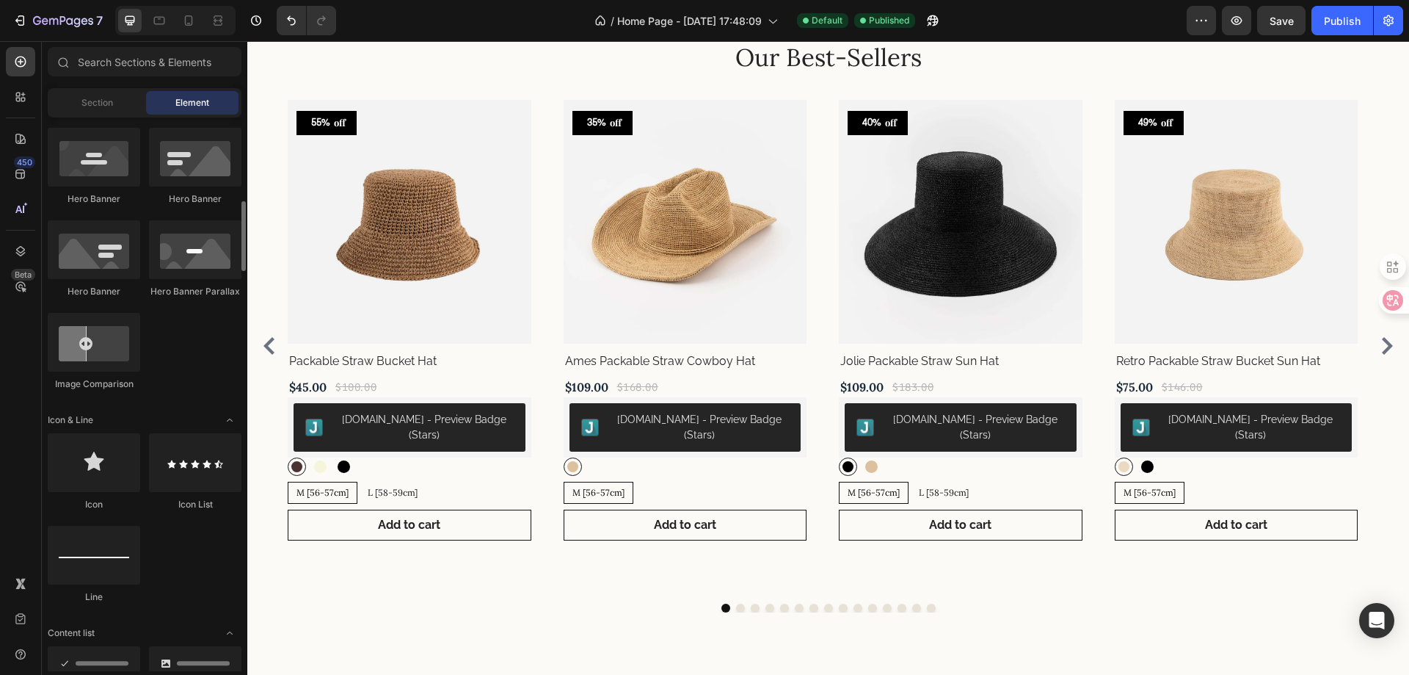
scroll to position [734, 0]
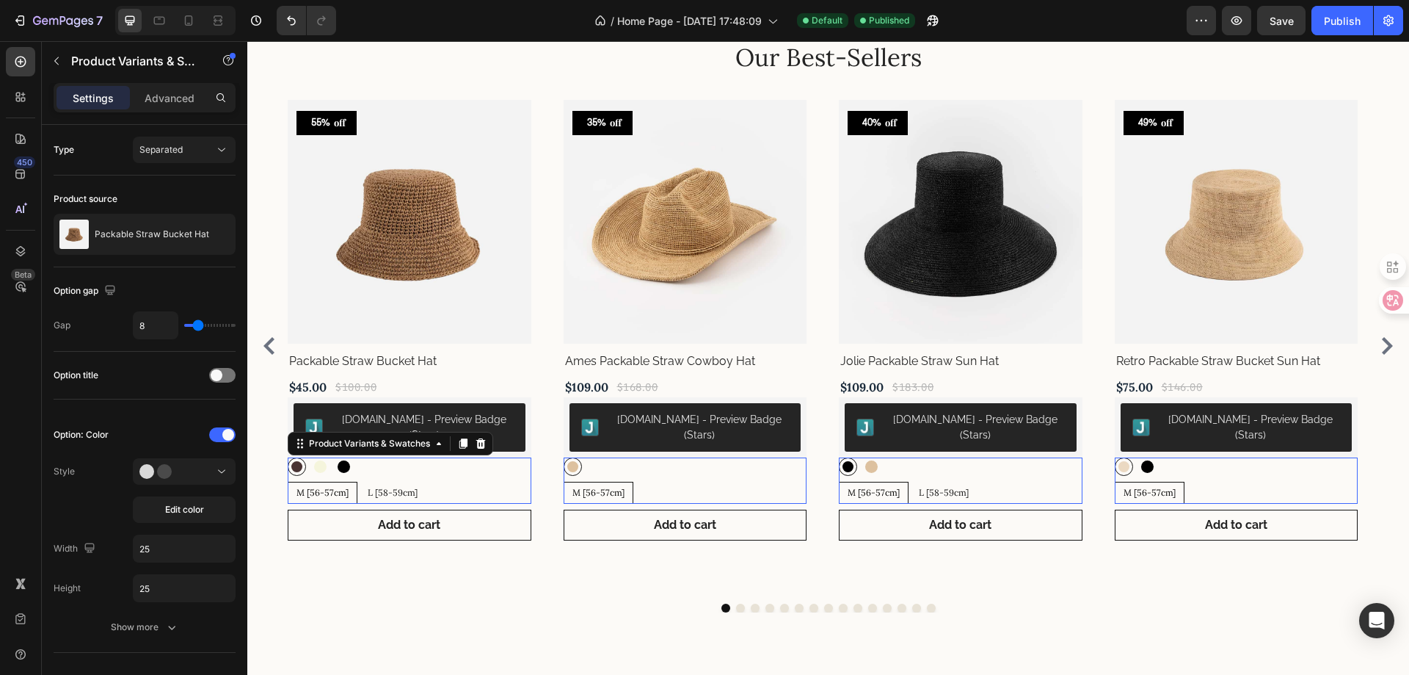
click at [454, 465] on div "Brown Brown Beige Beige Black Black M [56-57cm] M [56-57cm] M [56-57cm] L [58-5…" at bounding box center [410, 480] width 244 height 46
click at [235, 61] on button "button" at bounding box center [228, 59] width 23 height 23
click at [1381, 299] on icon at bounding box center [1382, 300] width 12 height 12
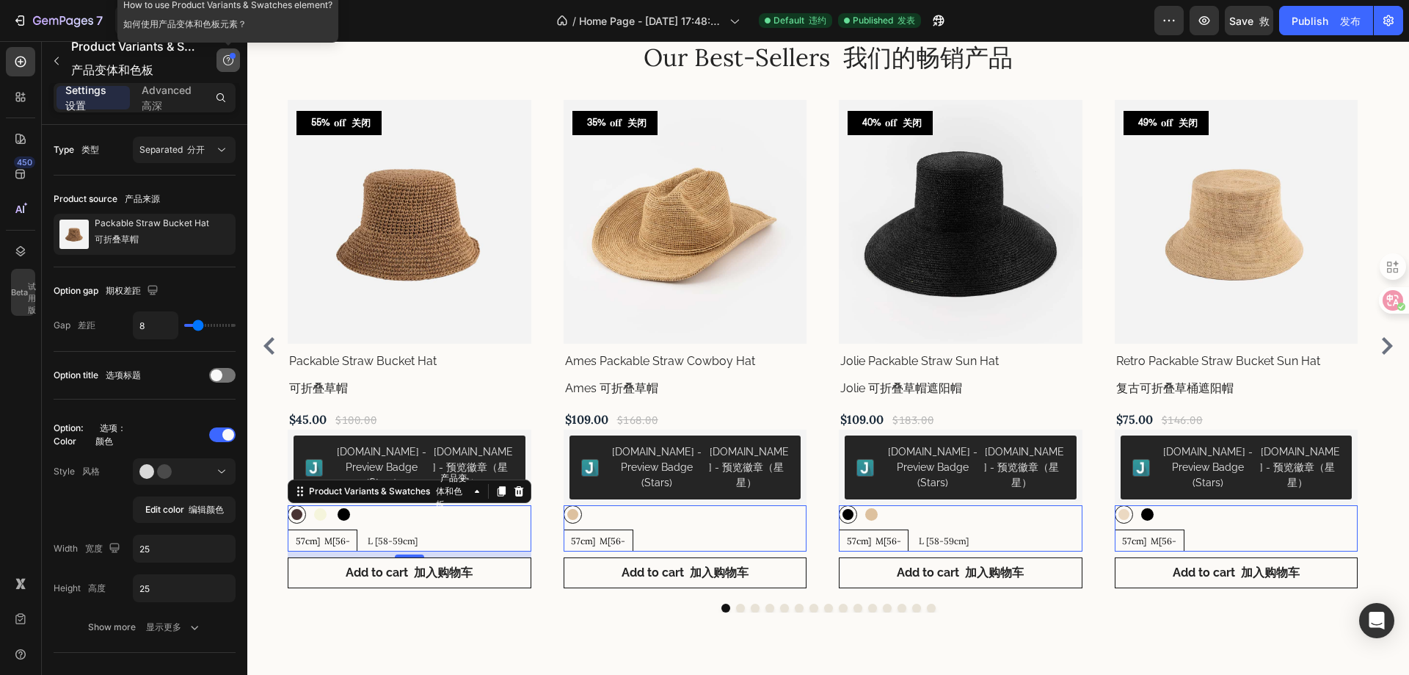
click at [225, 62] on icon "button" at bounding box center [228, 60] width 12 height 12
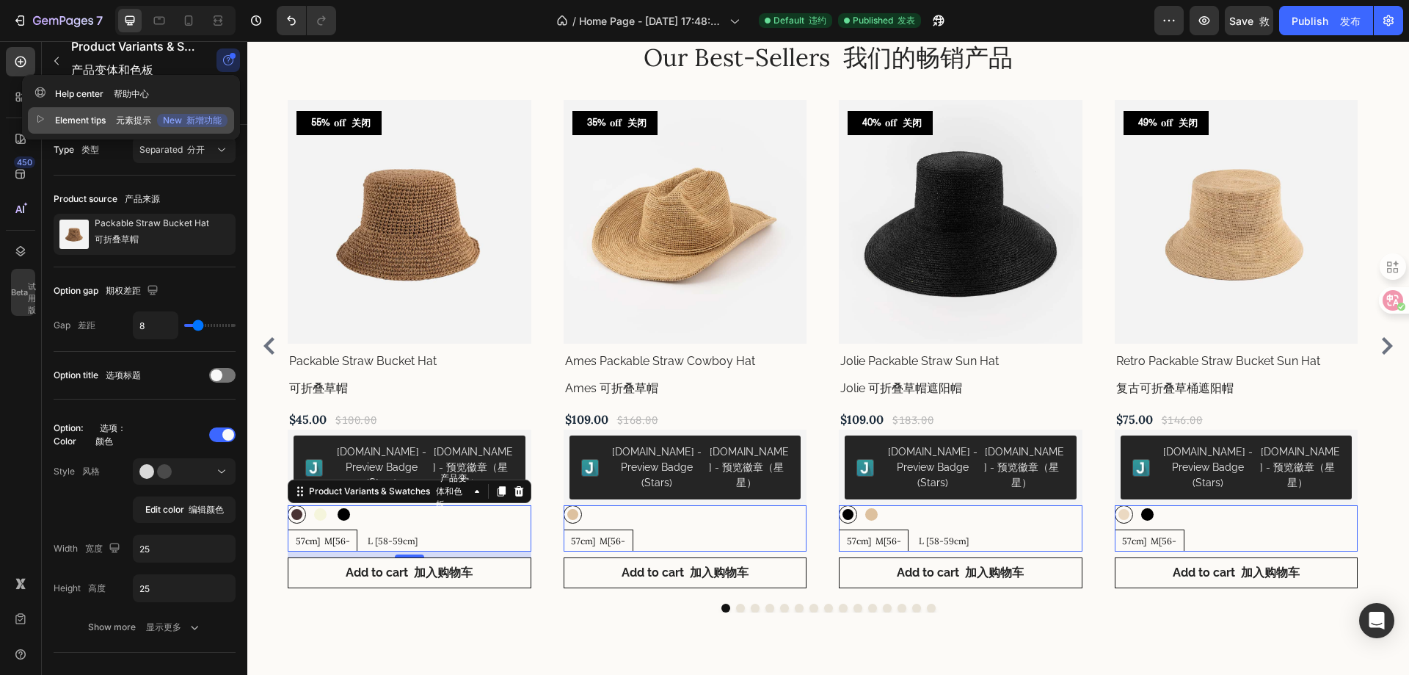
click at [109, 109] on button "Element tips 元素提示 New 新增功能" at bounding box center [131, 120] width 206 height 26
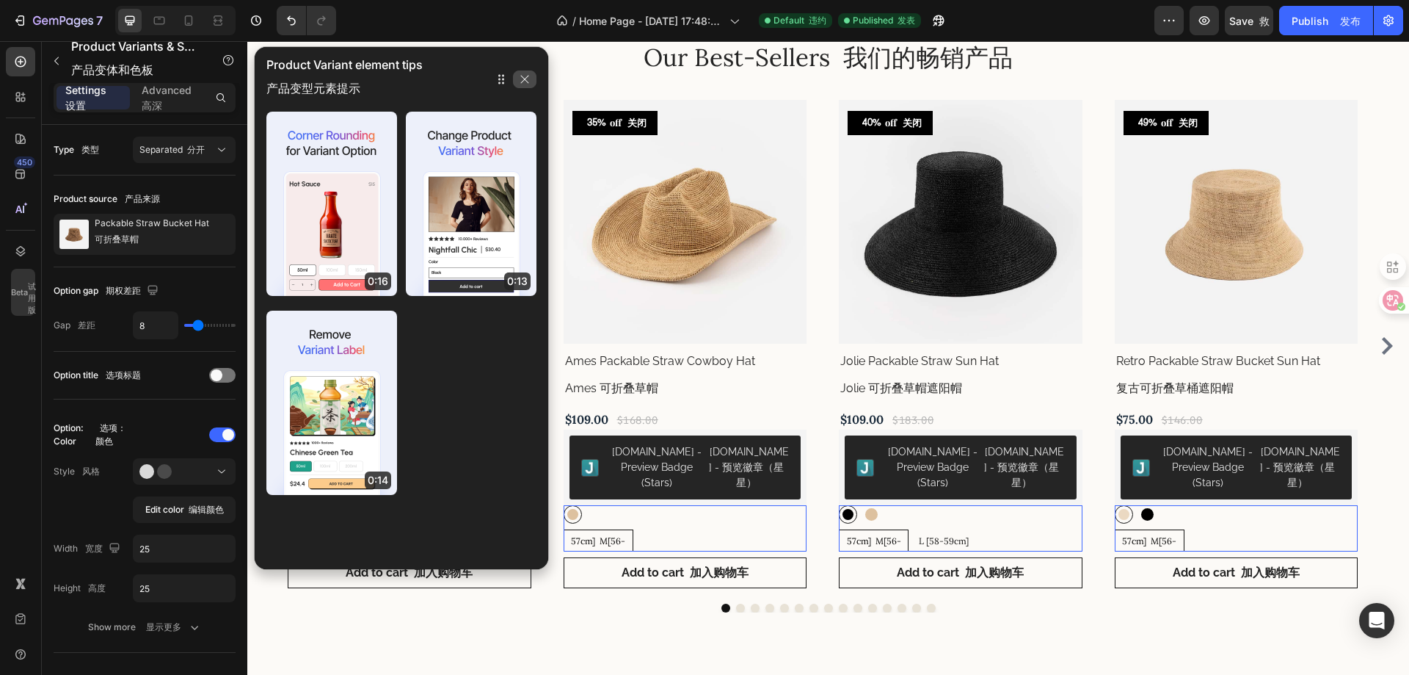
click at [521, 79] on icon "button" at bounding box center [525, 79] width 12 height 12
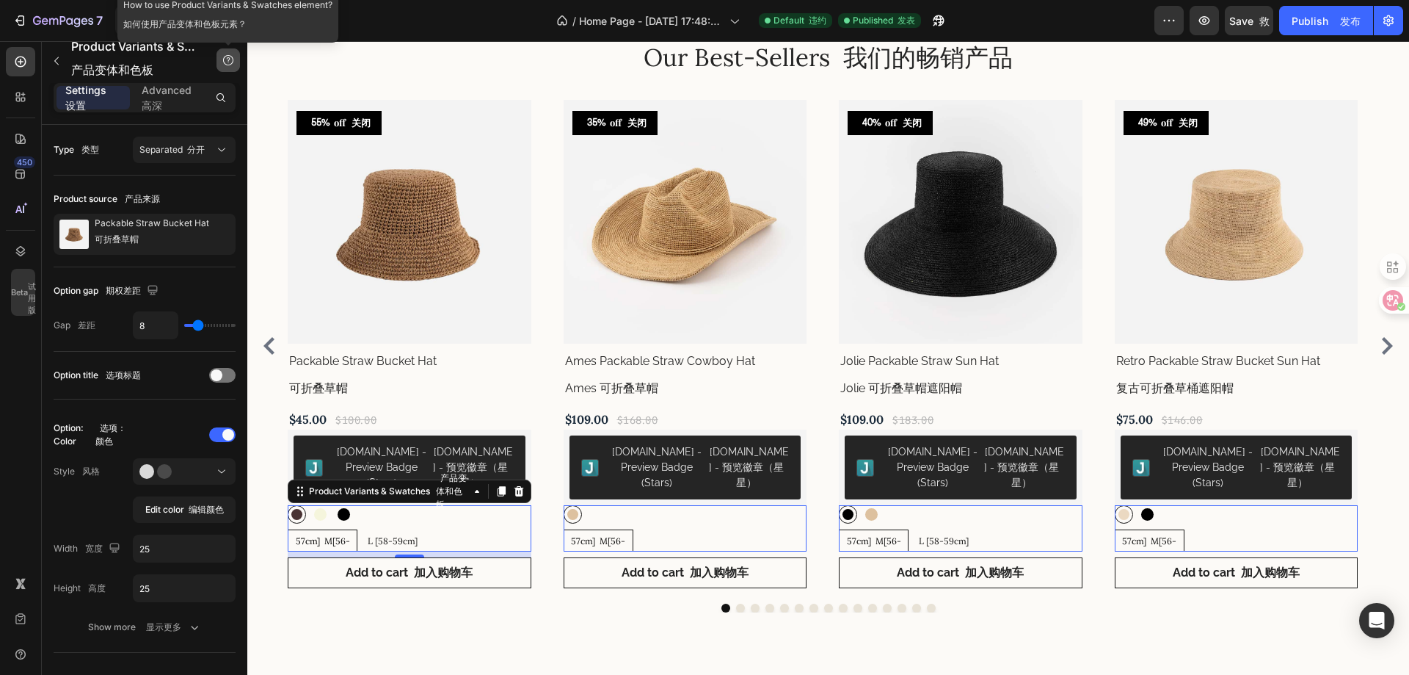
click at [226, 59] on icon "button" at bounding box center [228, 60] width 12 height 12
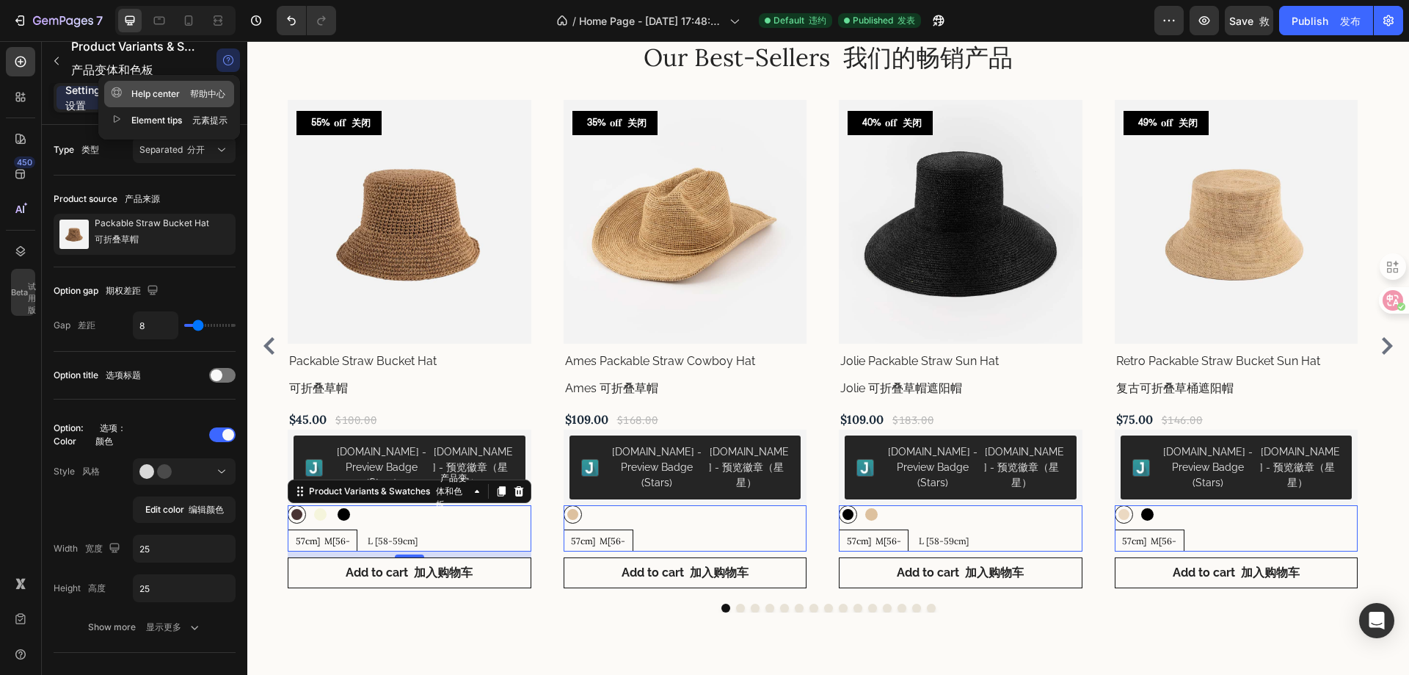
click at [162, 96] on div "Help center 帮助中心" at bounding box center [168, 94] width 115 height 15
click at [388, 517] on div "Brown 棕色 Brown Beige 米色 Beige Black 黑 Black" at bounding box center [410, 514] width 244 height 18
click at [306, 515] on div "Brown 棕色 Brown Beige 米色 Beige Black 黑 Black" at bounding box center [410, 514] width 244 height 18
click at [447, 520] on div "Brown 棕色 Brown Beige 米色 Beige Black 黑 Black" at bounding box center [410, 514] width 244 height 18
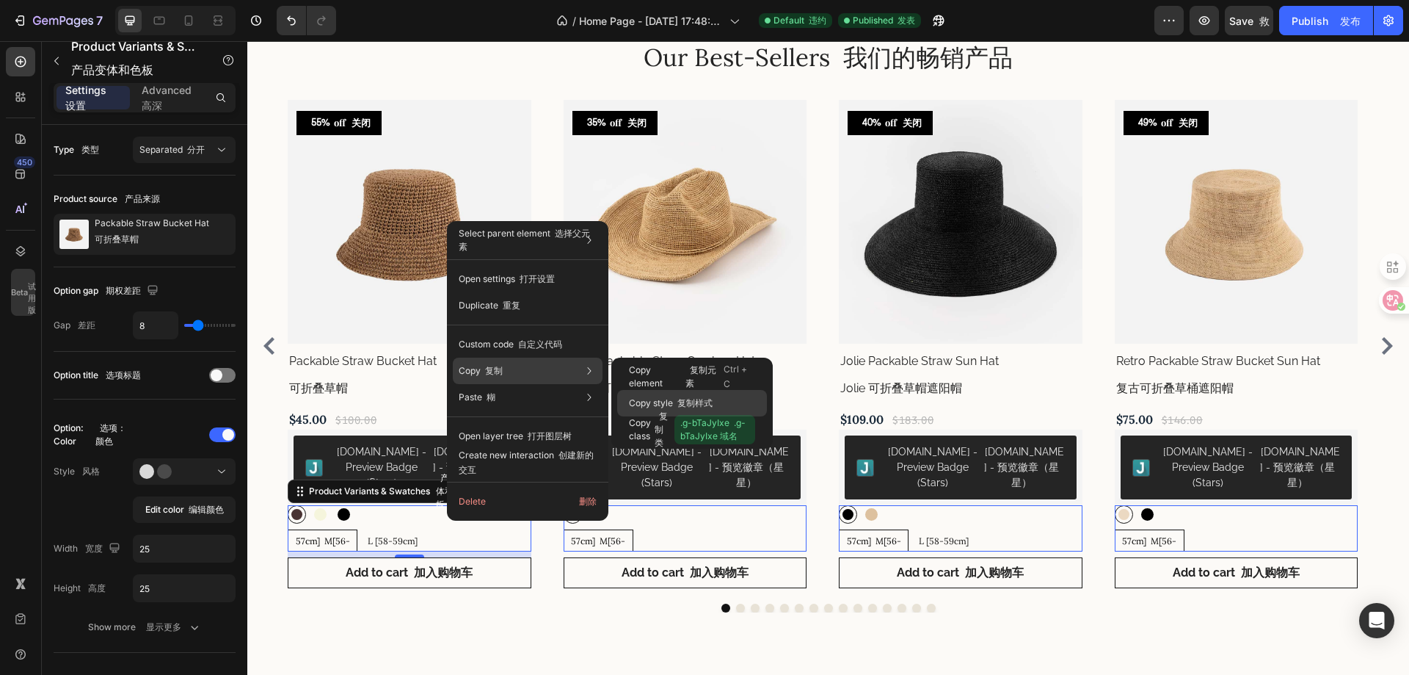
click at [707, 399] on font "复制样式" at bounding box center [695, 402] width 35 height 11
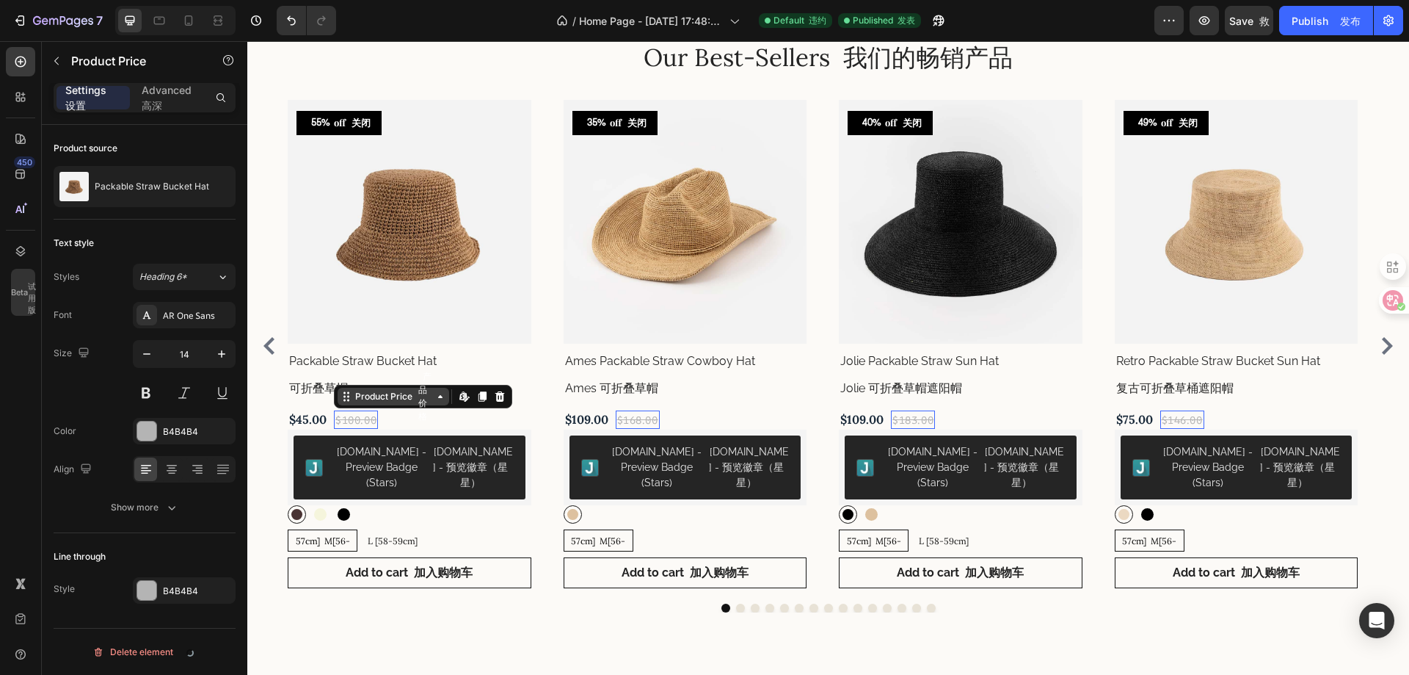
click at [412, 420] on div "Product Price 产品价格" at bounding box center [393, 396] width 82 height 53
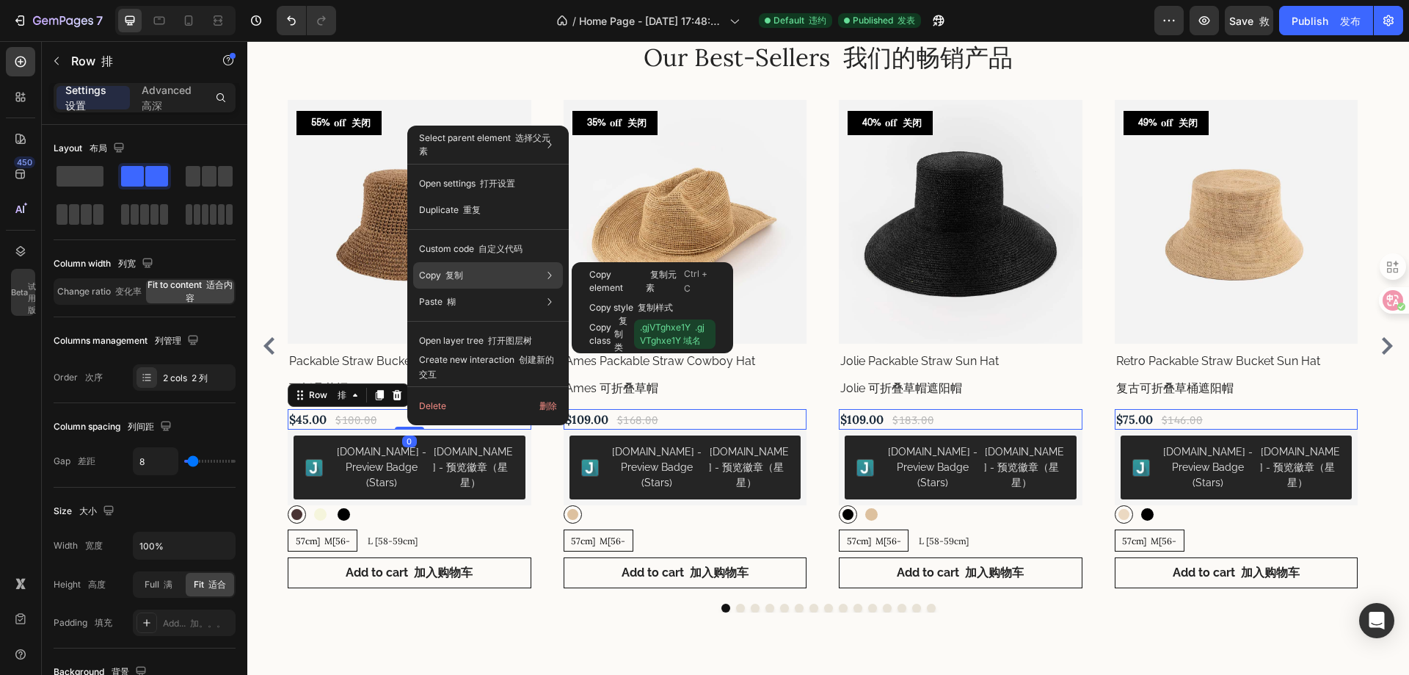
click at [504, 272] on div "Copy 复制 Copy element 复制元素 Ctrl + C Copy style 复制样式 Copy class 复制类 .gjVTghxe1Y .…" at bounding box center [488, 275] width 150 height 26
click at [658, 305] on font "复制样式" at bounding box center [655, 307] width 35 height 11
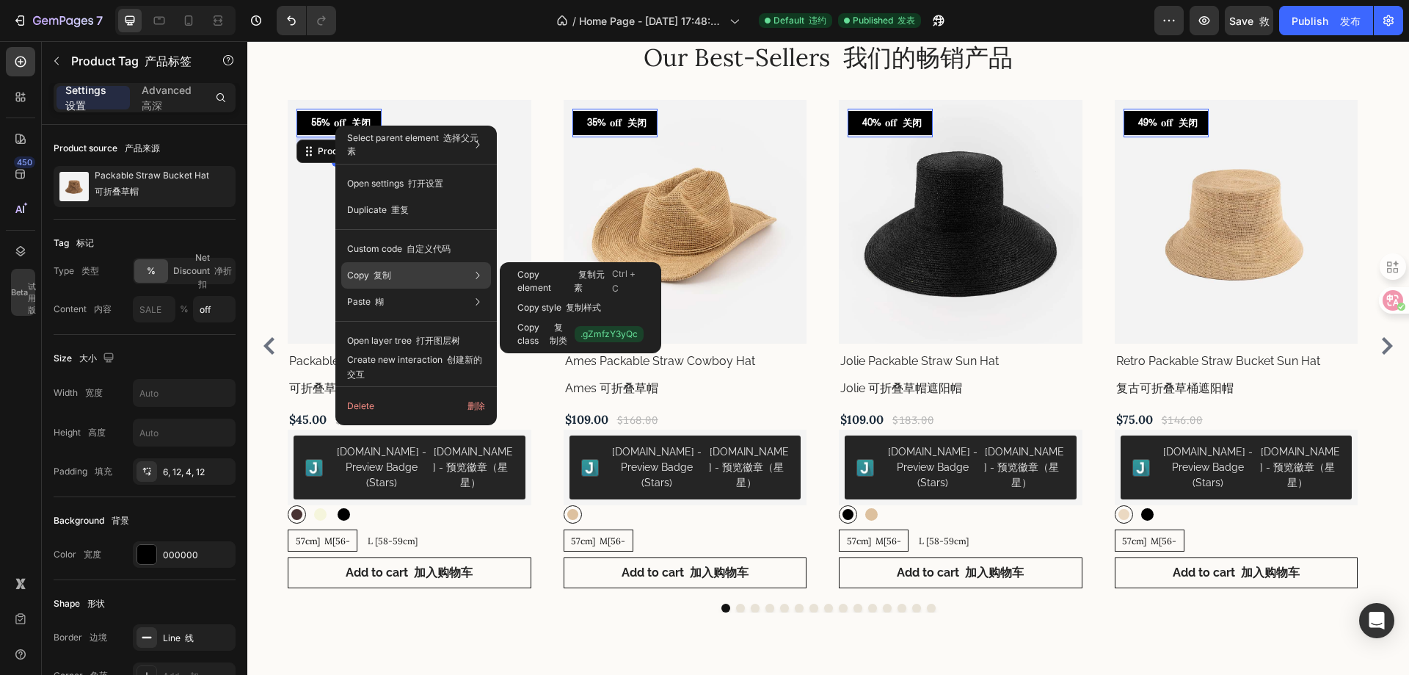
drag, startPoint x: 439, startPoint y: 271, endPoint x: 461, endPoint y: 271, distance: 22.0
click at [440, 271] on div "Copy 复制 Copy element 复制元素 Ctrl + C Copy style 复制样式 Copy class 复制类 .gZmfzY3yQc" at bounding box center [416, 275] width 150 height 26
drag, startPoint x: 596, startPoint y: 283, endPoint x: 594, endPoint y: 302, distance: 19.2
click at [594, 302] on div "Copy element 复制元素 Ctrl + C Copy style 复制样式 Copy class 复制类 .gZmfzY3yQc" at bounding box center [580, 307] width 161 height 91
click at [590, 302] on font "复制样式" at bounding box center [583, 307] width 35 height 11
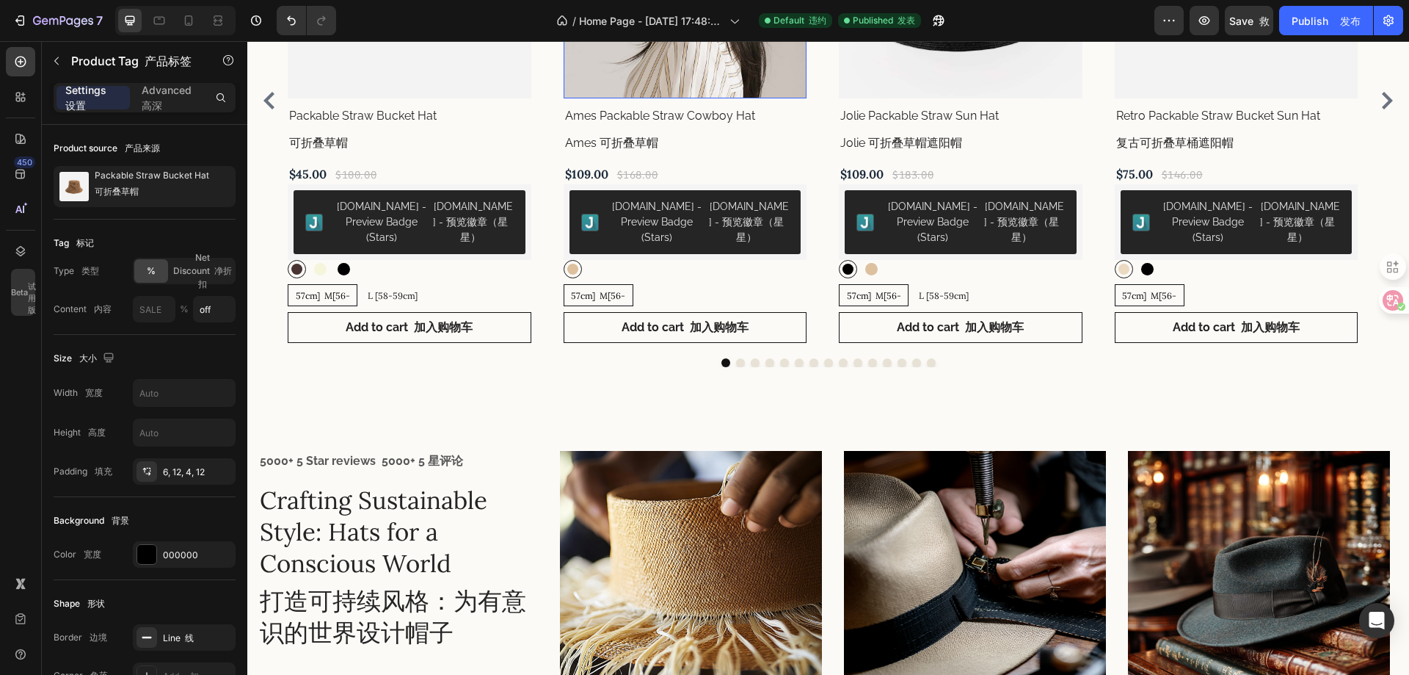
scroll to position [807, 0]
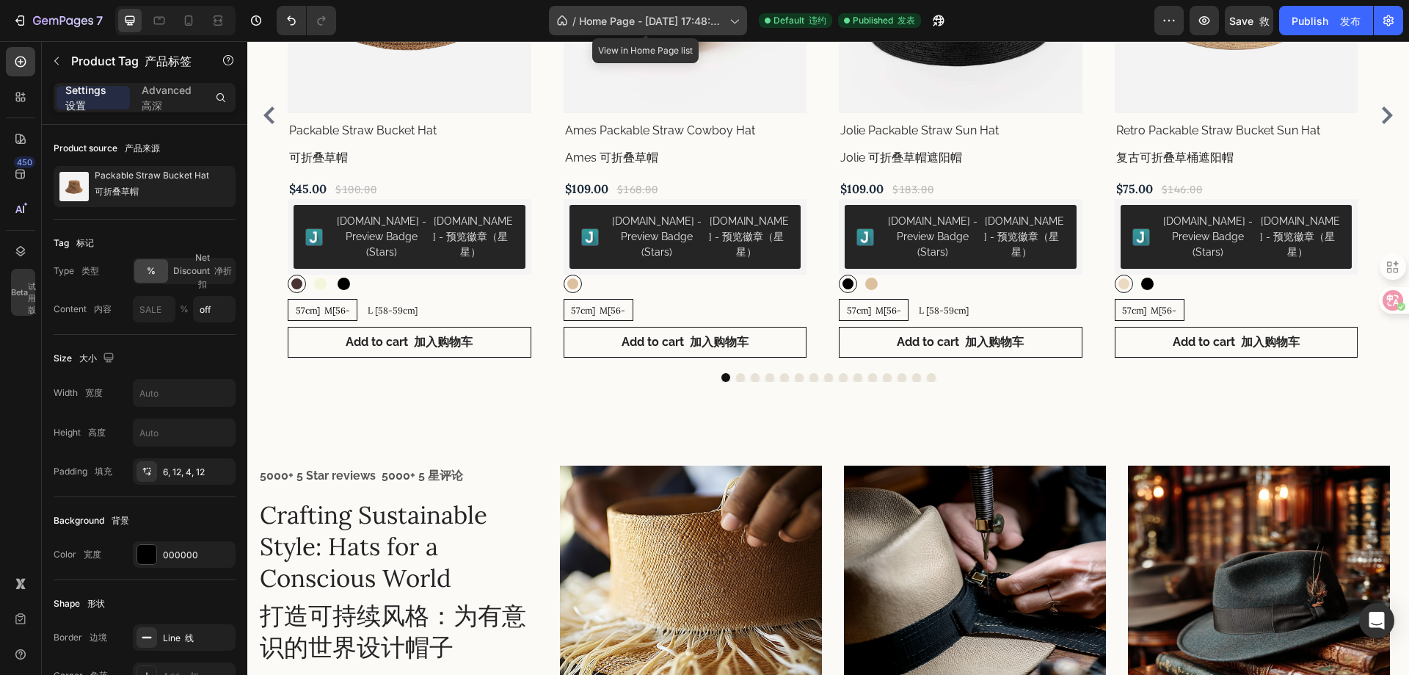
click at [720, 32] on div "/ Home Page - Apr 1, 17:48:09 主页 - 4月1日， 17：48：09" at bounding box center [648, 20] width 198 height 29
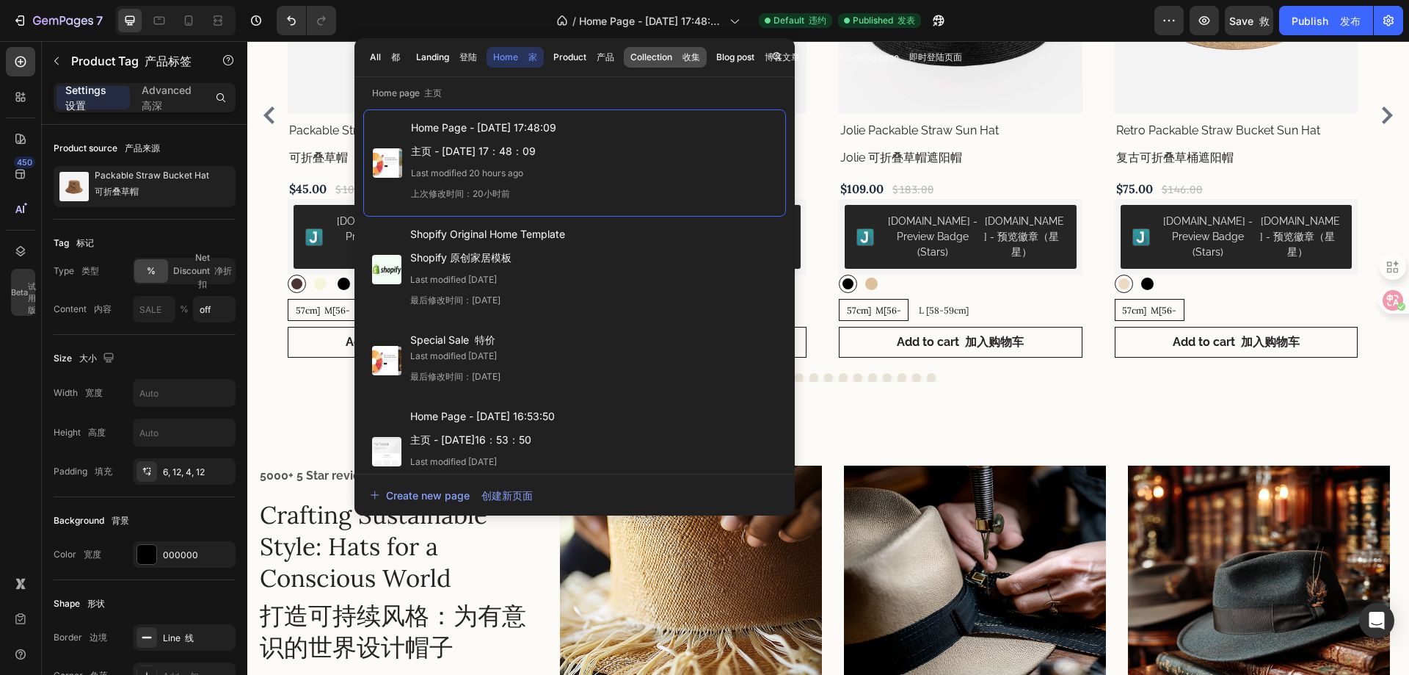
click at [670, 57] on div "Collection 收集" at bounding box center [666, 57] width 70 height 13
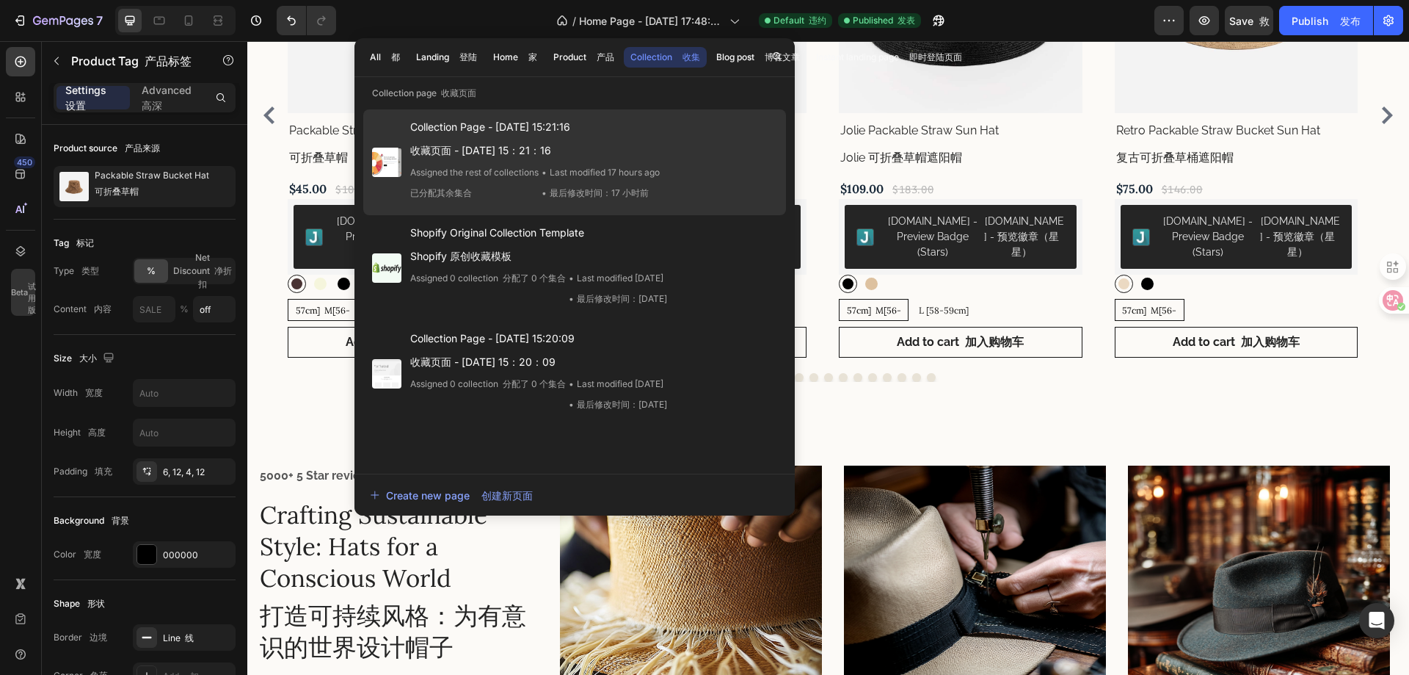
click at [539, 140] on span "Collection Page - Apr 12, 15:21:16 收藏页面 - Apr 12， 15：21：16" at bounding box center [535, 141] width 250 height 47
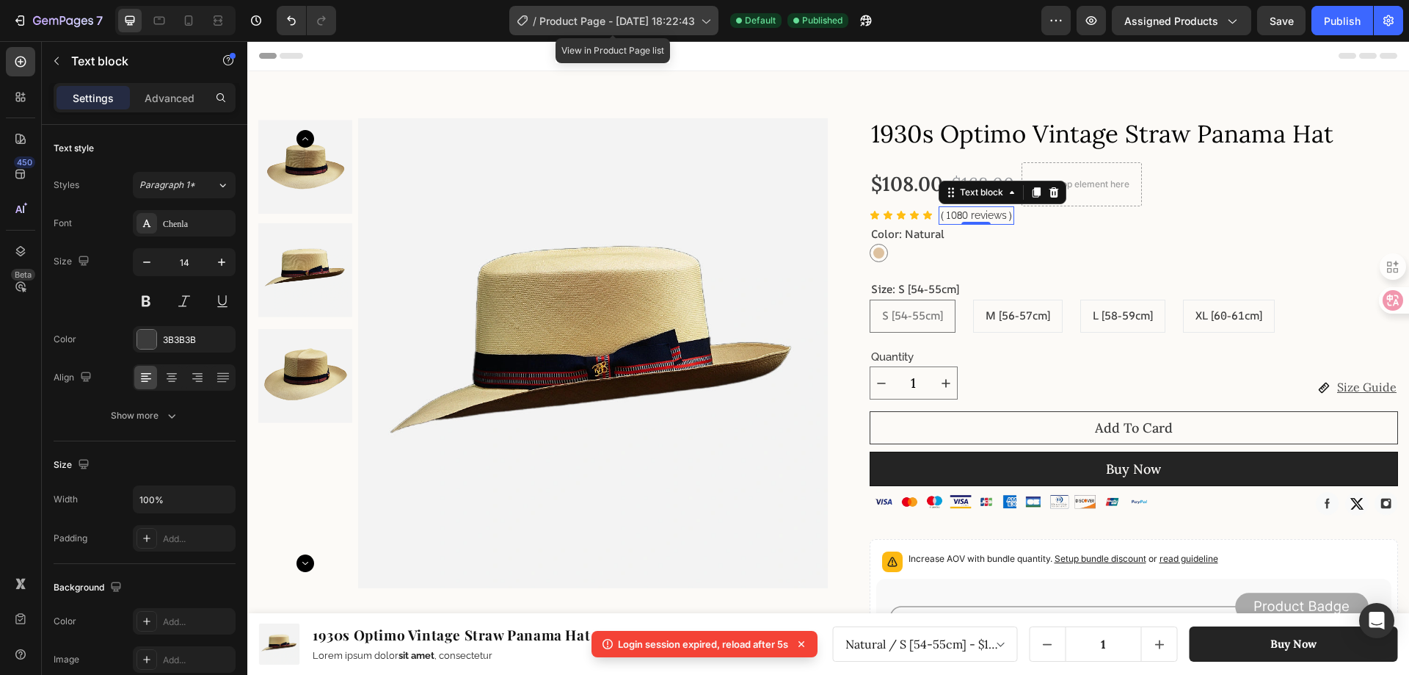
click at [680, 26] on span "Product Page - Apr 17, 18:22:43" at bounding box center [618, 20] width 156 height 15
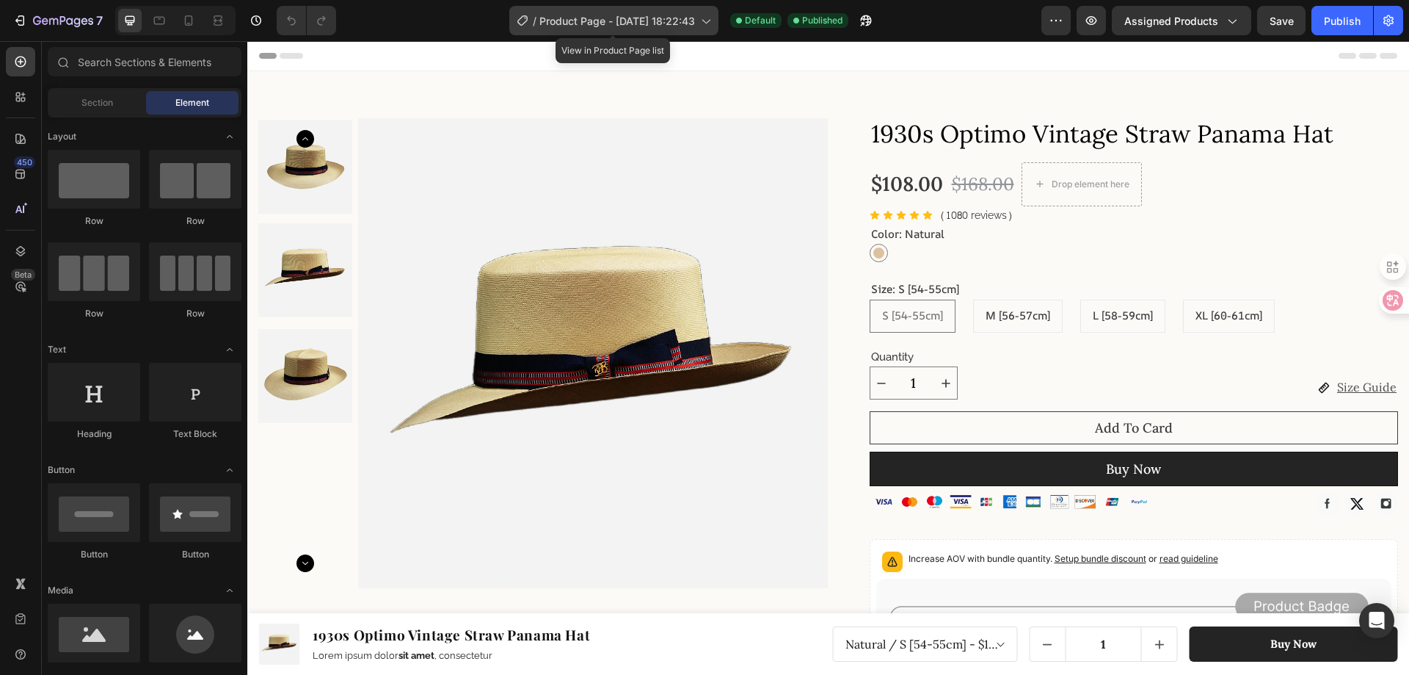
click at [631, 18] on span "Product Page - Apr 17, 18:22:43" at bounding box center [618, 20] width 156 height 15
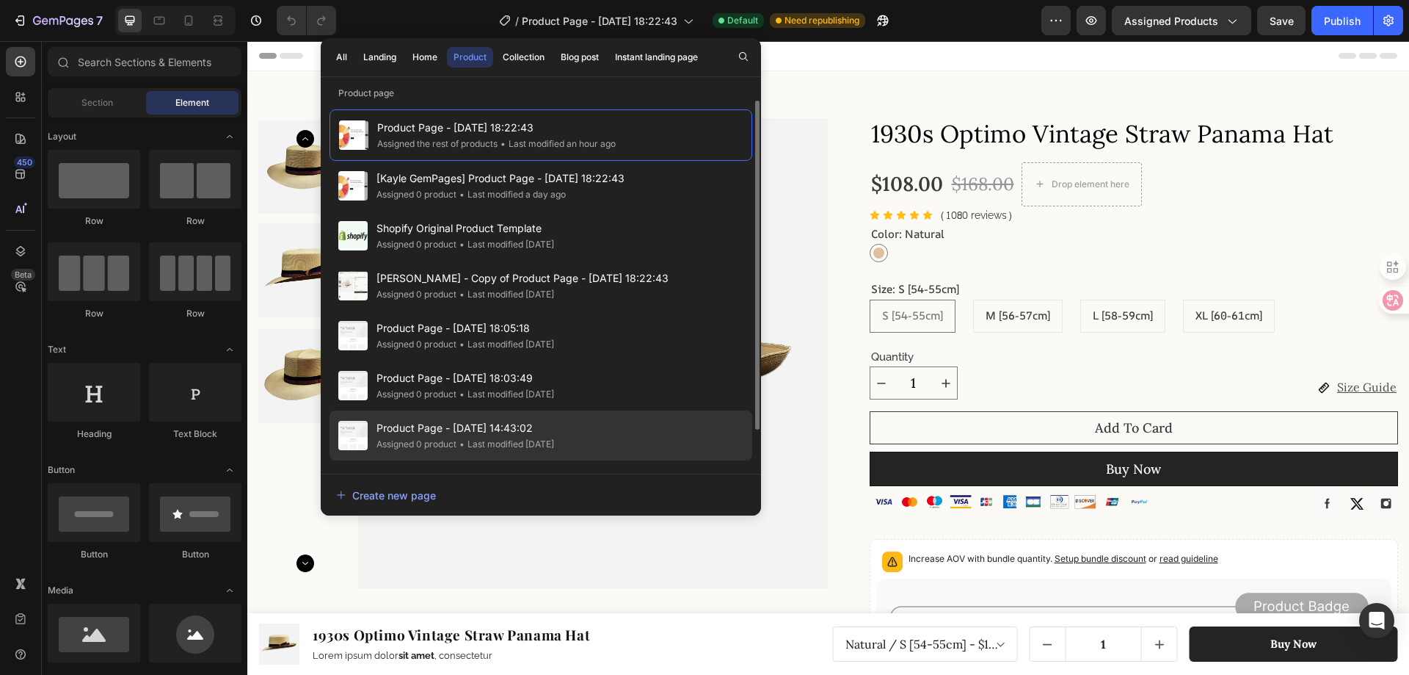
scroll to position [43, 0]
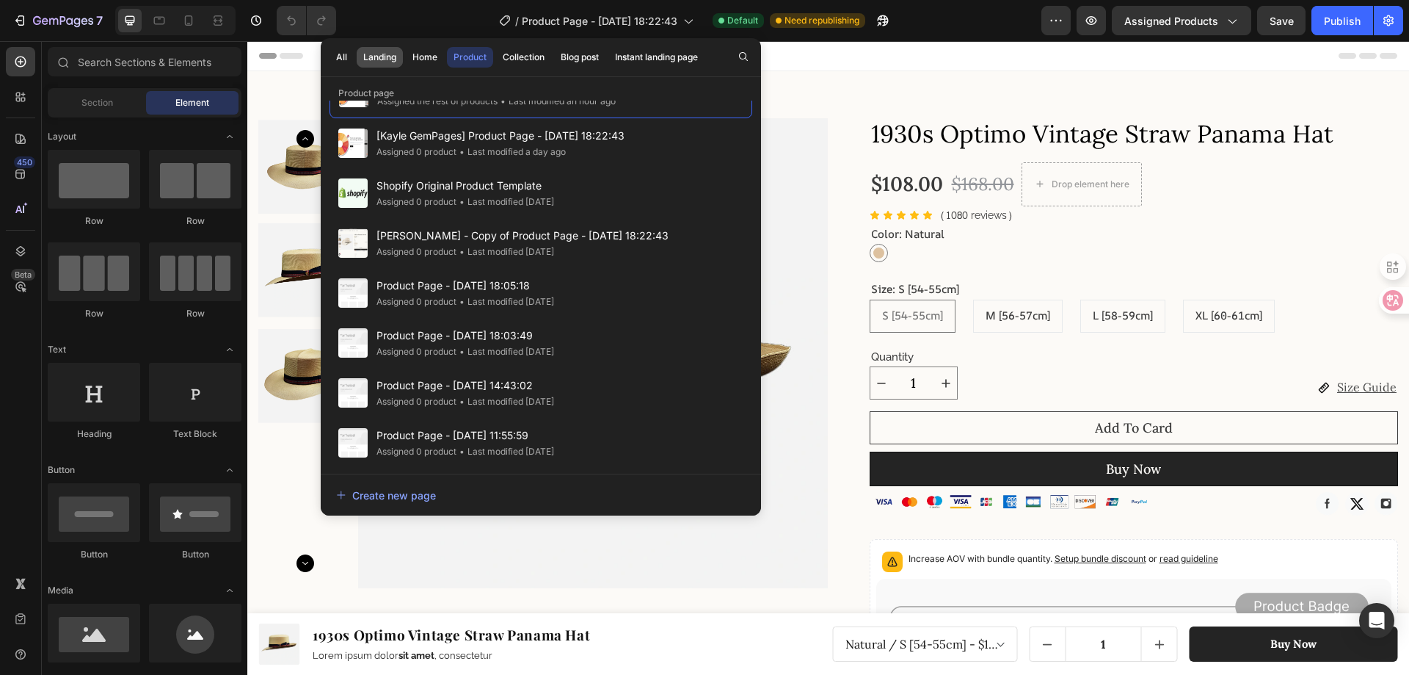
click at [406, 64] on button "Landing" at bounding box center [425, 57] width 38 height 21
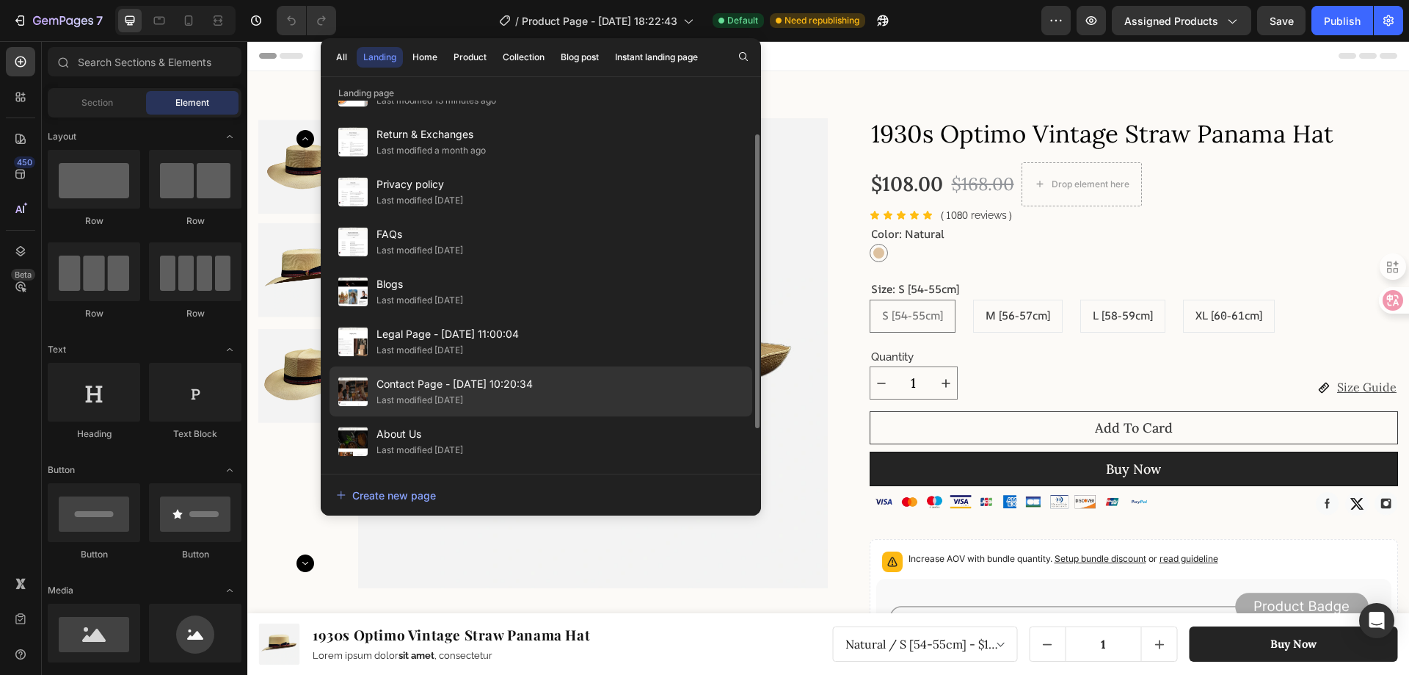
scroll to position [0, 0]
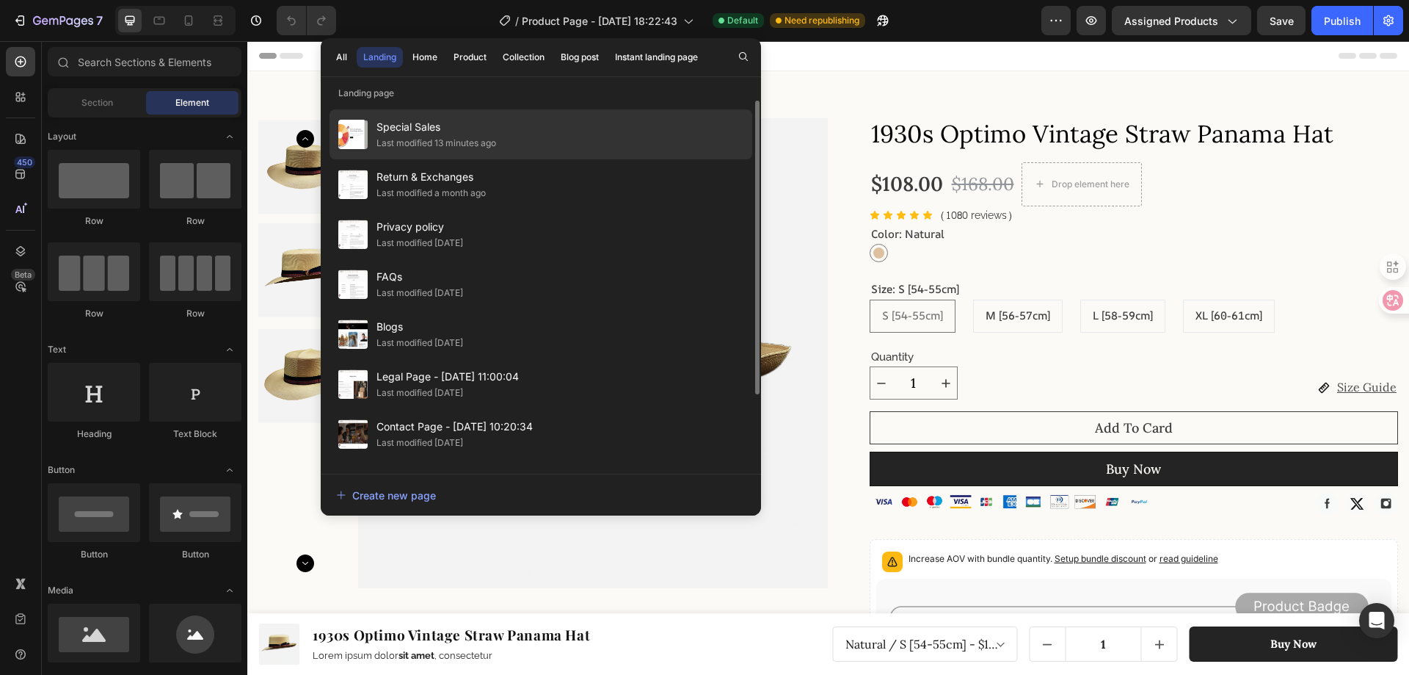
click at [524, 159] on div "Special Sales Last modified 13 minutes ago" at bounding box center [541, 184] width 423 height 50
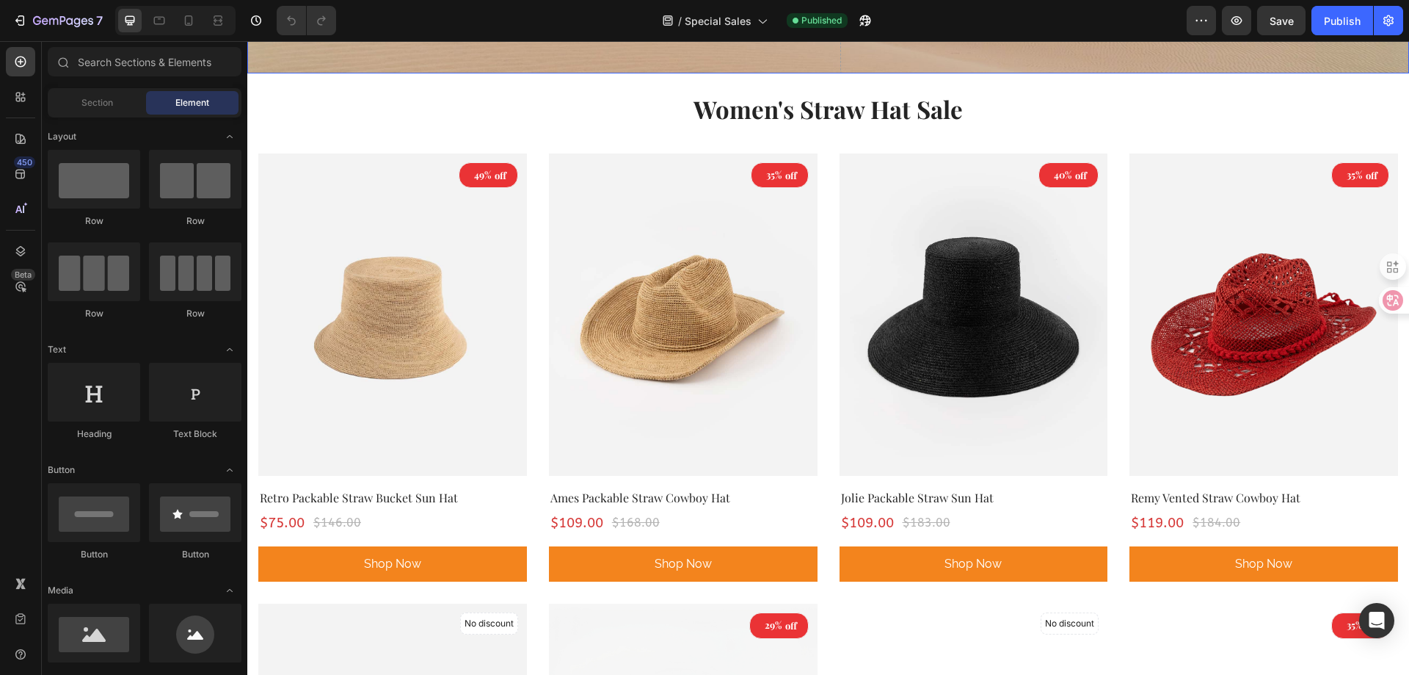
scroll to position [514, 0]
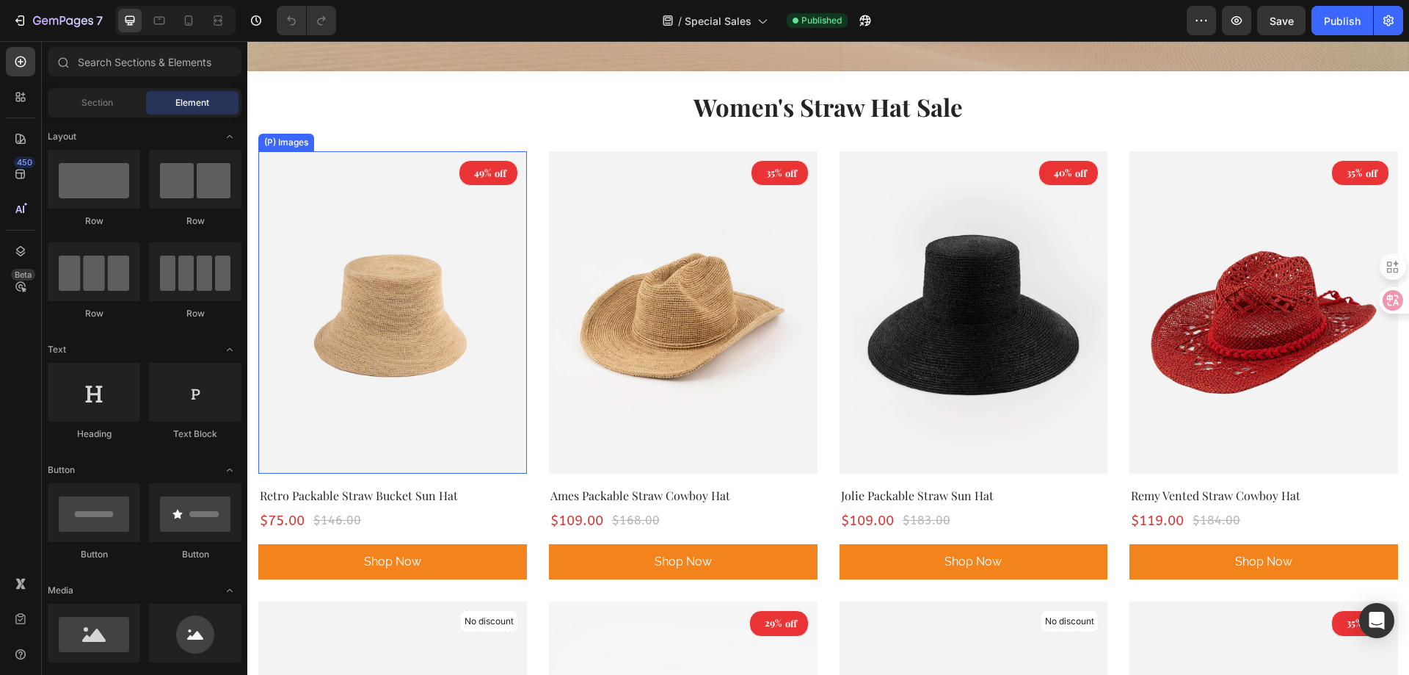
click at [356, 190] on img at bounding box center [392, 312] width 269 height 322
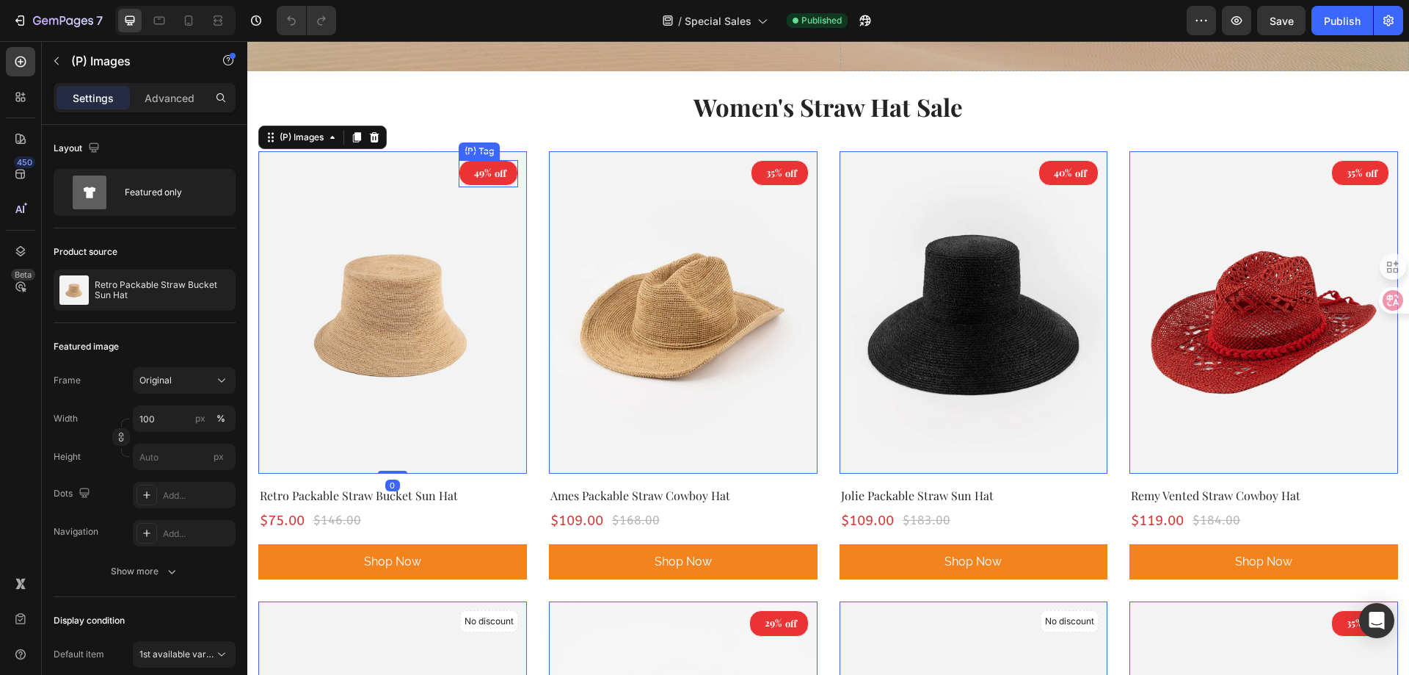
click at [473, 169] on div "49%" at bounding box center [483, 173] width 20 height 18
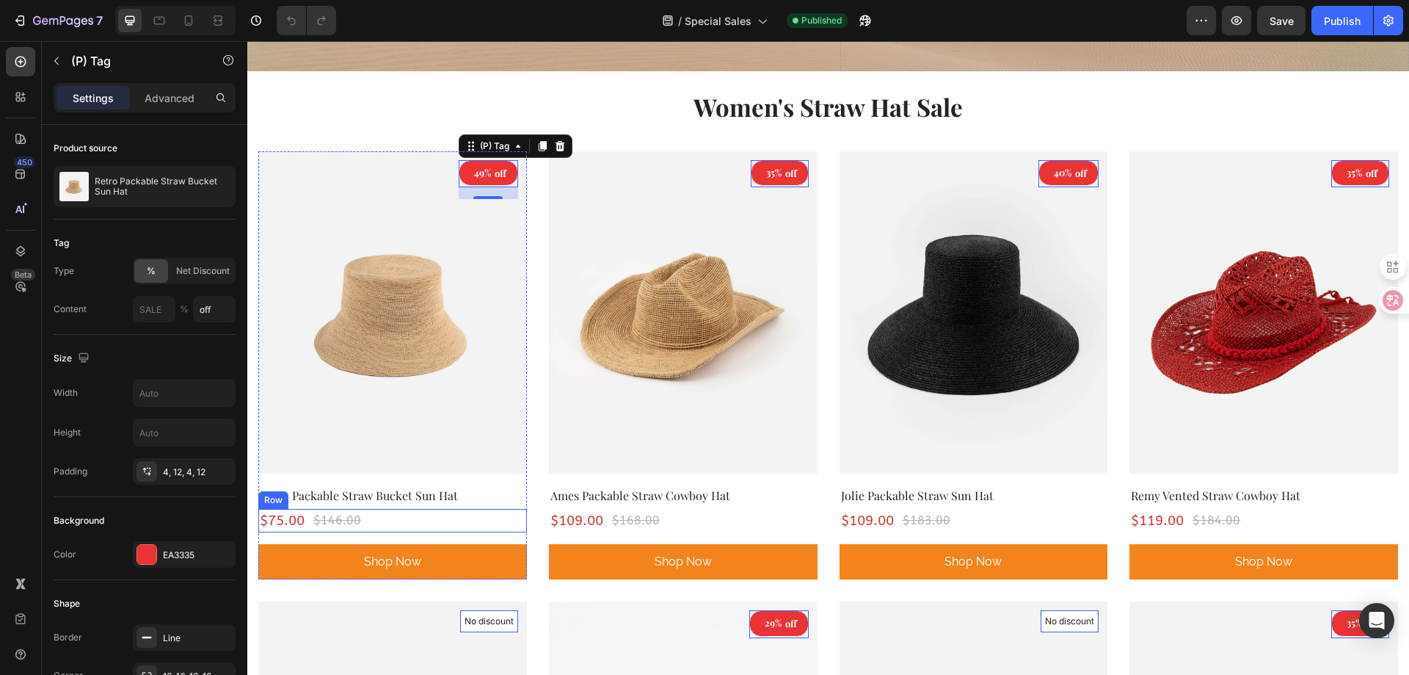
click at [507, 509] on div "$75.00 (P) Price (P) Price $146.00 (P) Price (P) Price Row" at bounding box center [392, 521] width 269 height 24
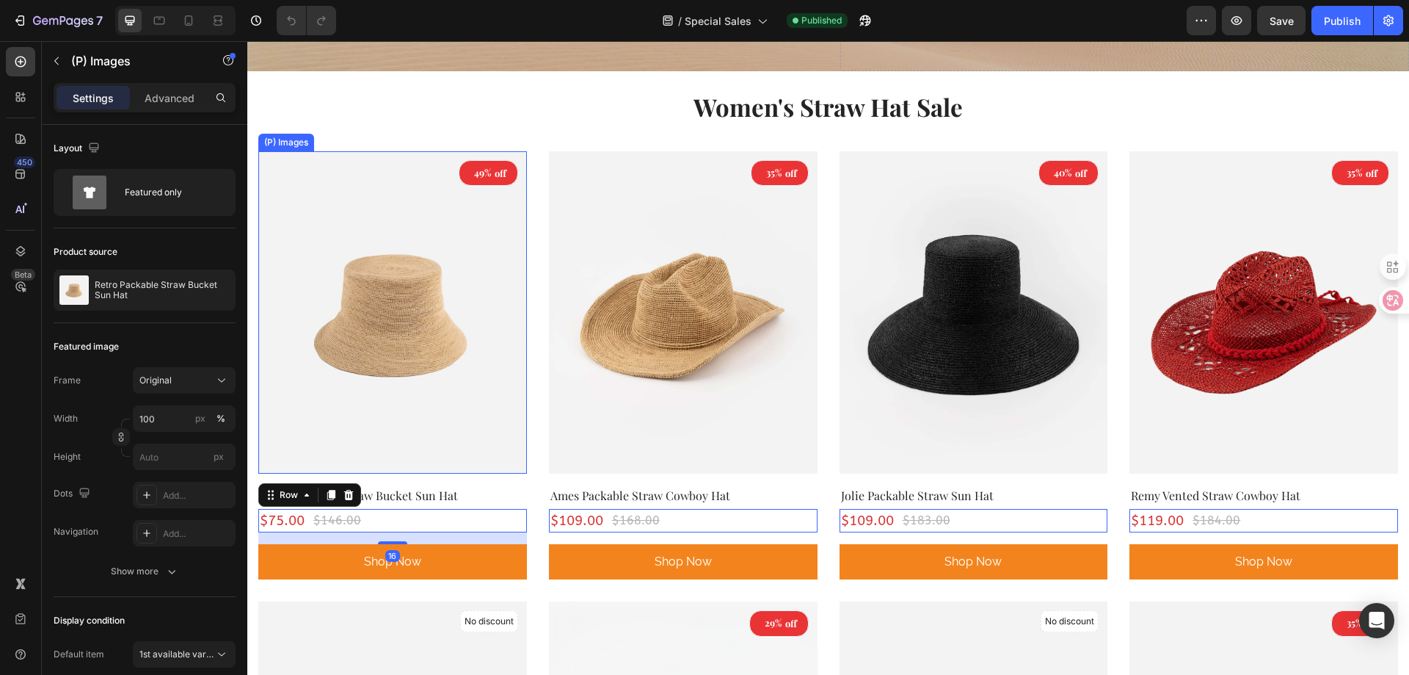
click at [431, 302] on img at bounding box center [392, 312] width 269 height 322
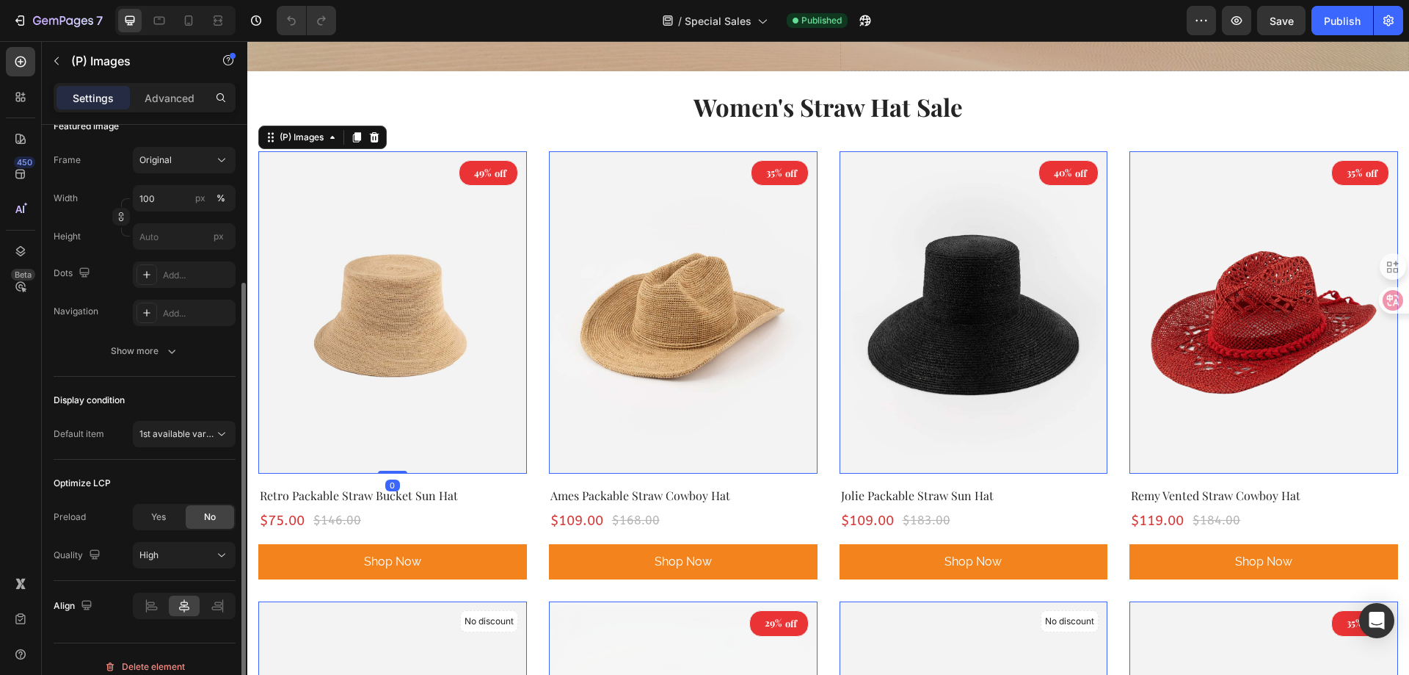
scroll to position [235, 0]
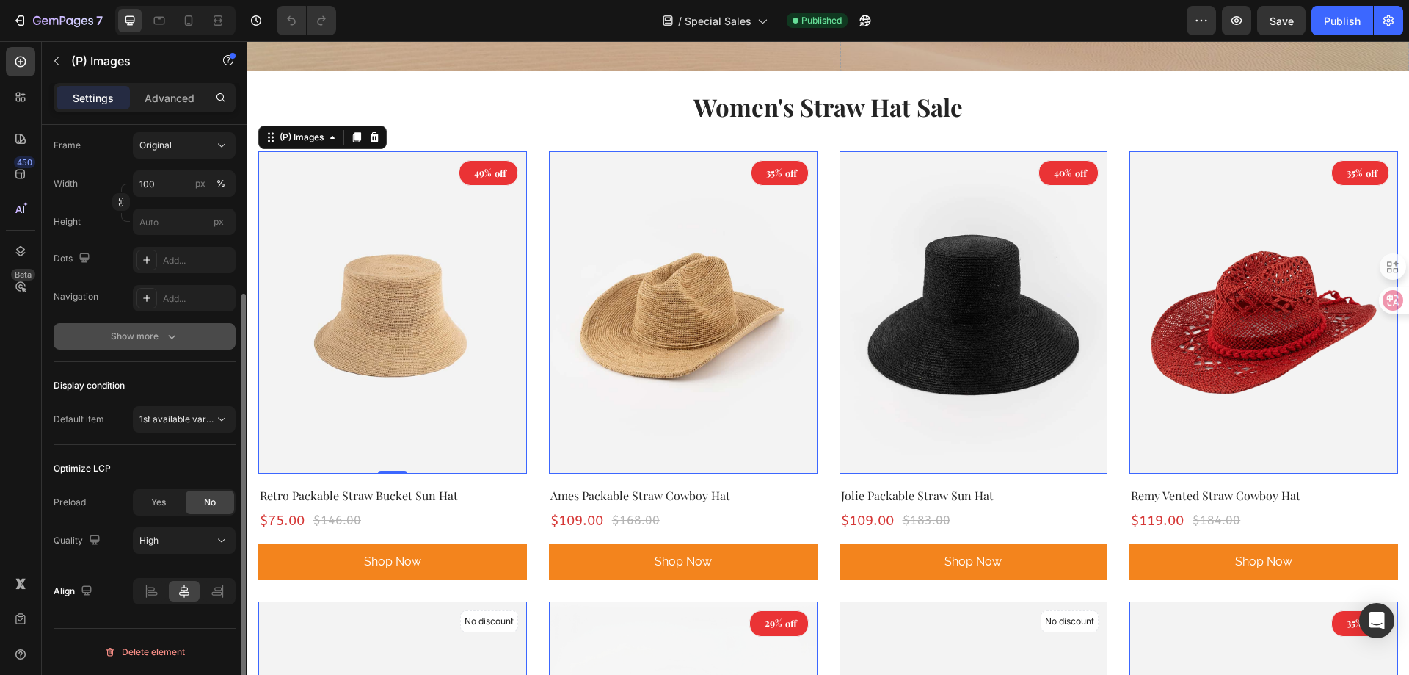
click at [141, 333] on div "Show more" at bounding box center [145, 336] width 68 height 15
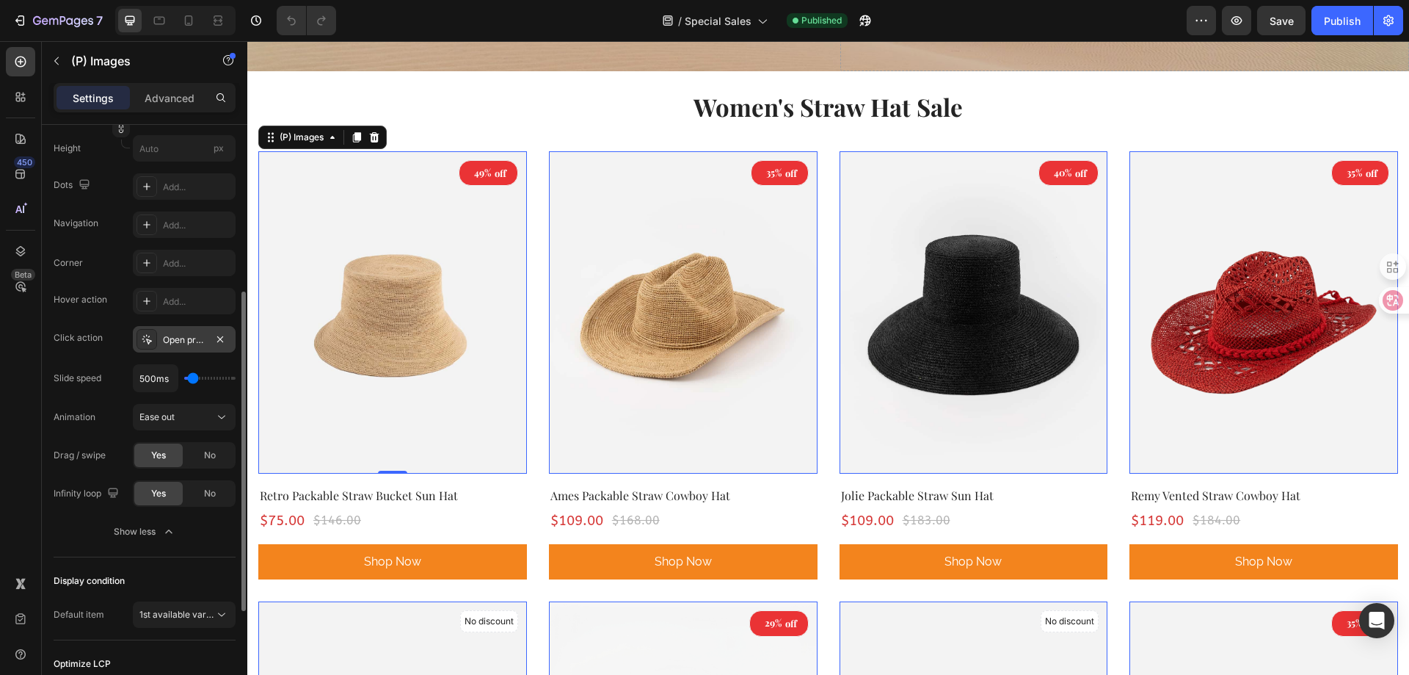
scroll to position [0, 0]
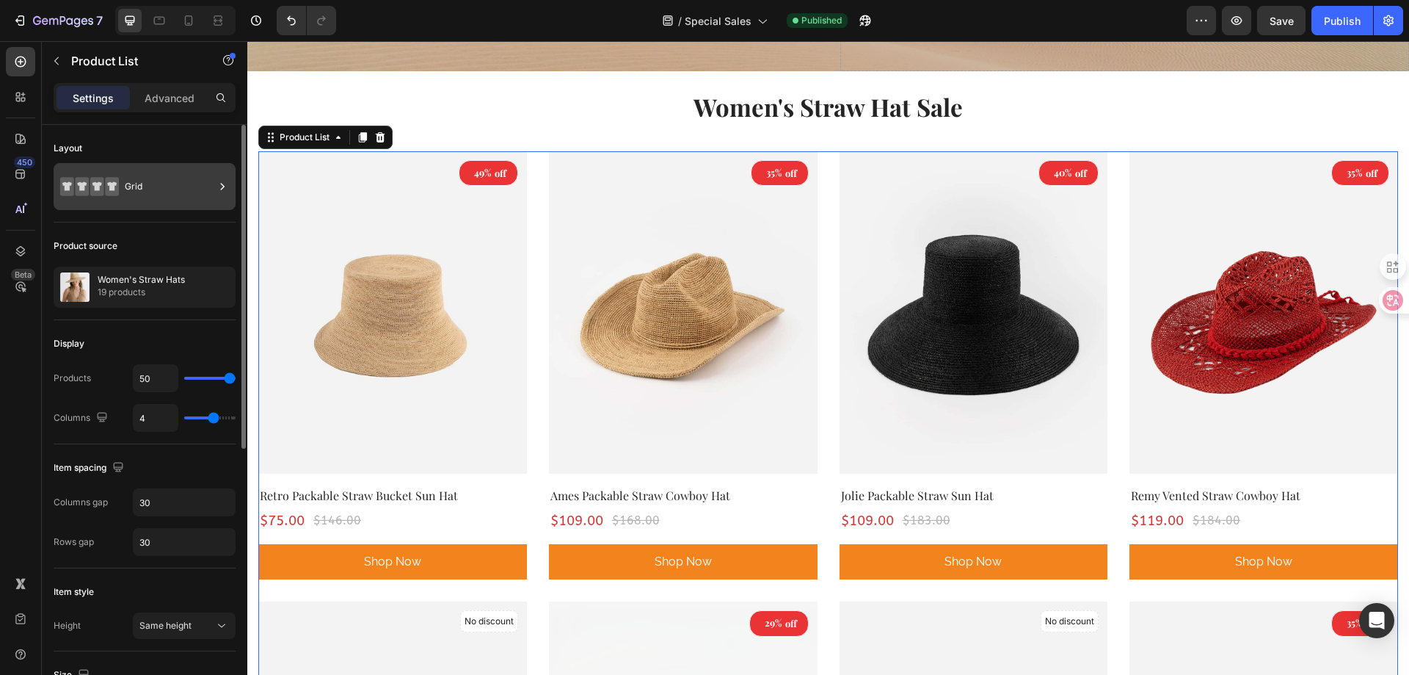
click at [144, 201] on div "Grid" at bounding box center [170, 187] width 90 height 34
type input "5"
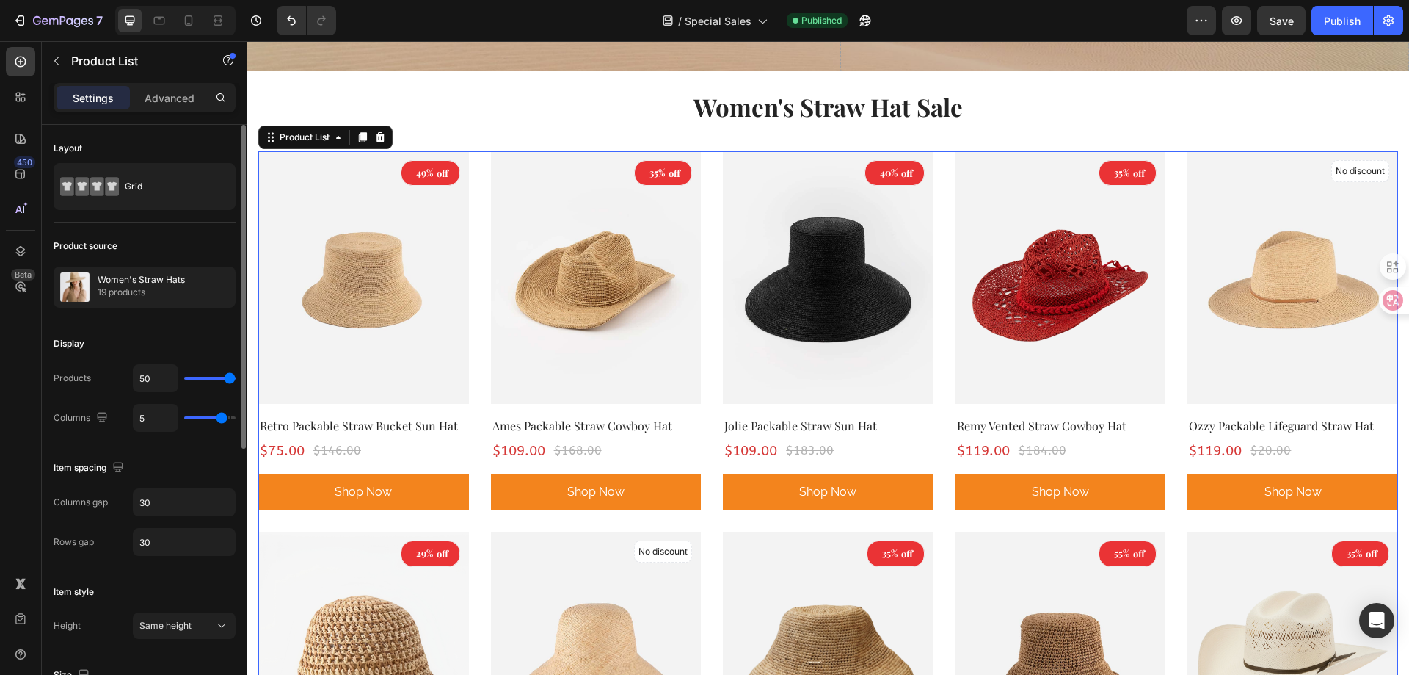
type input "5"
click at [220, 419] on input "range" at bounding box center [209, 417] width 51 height 3
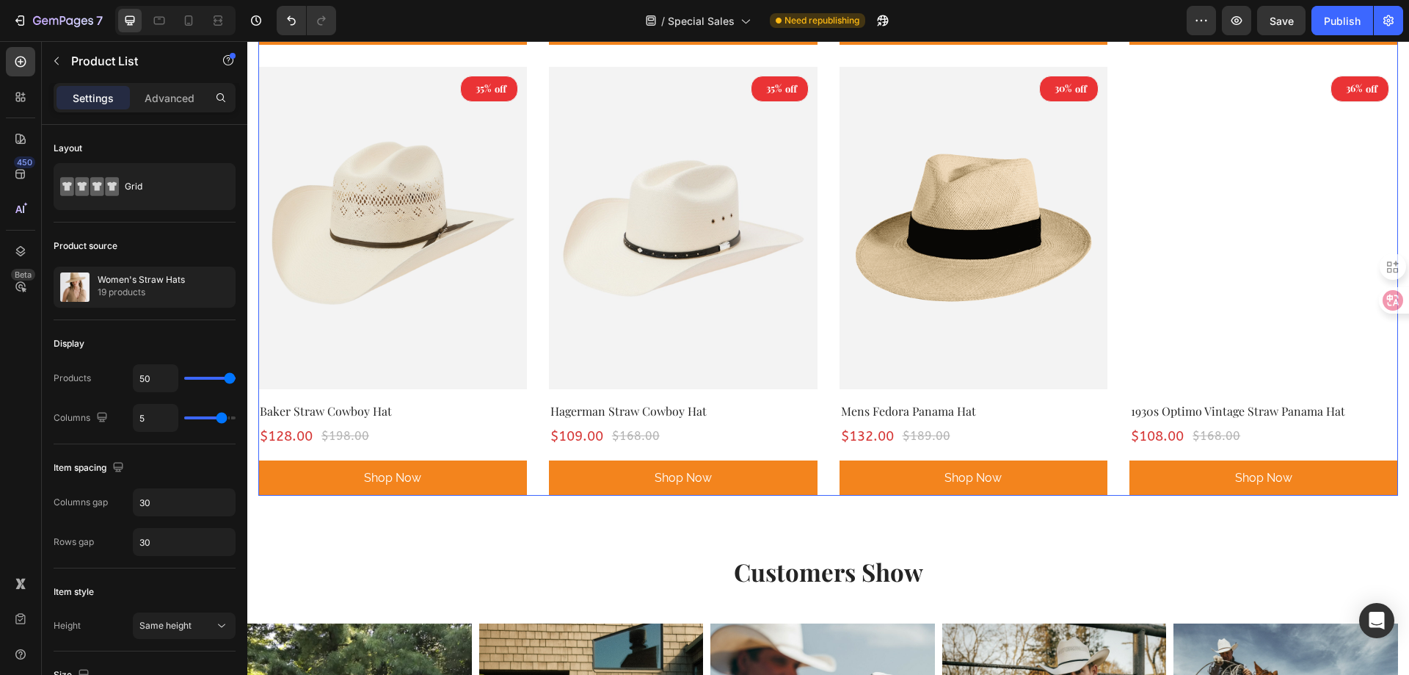
scroll to position [906, 0]
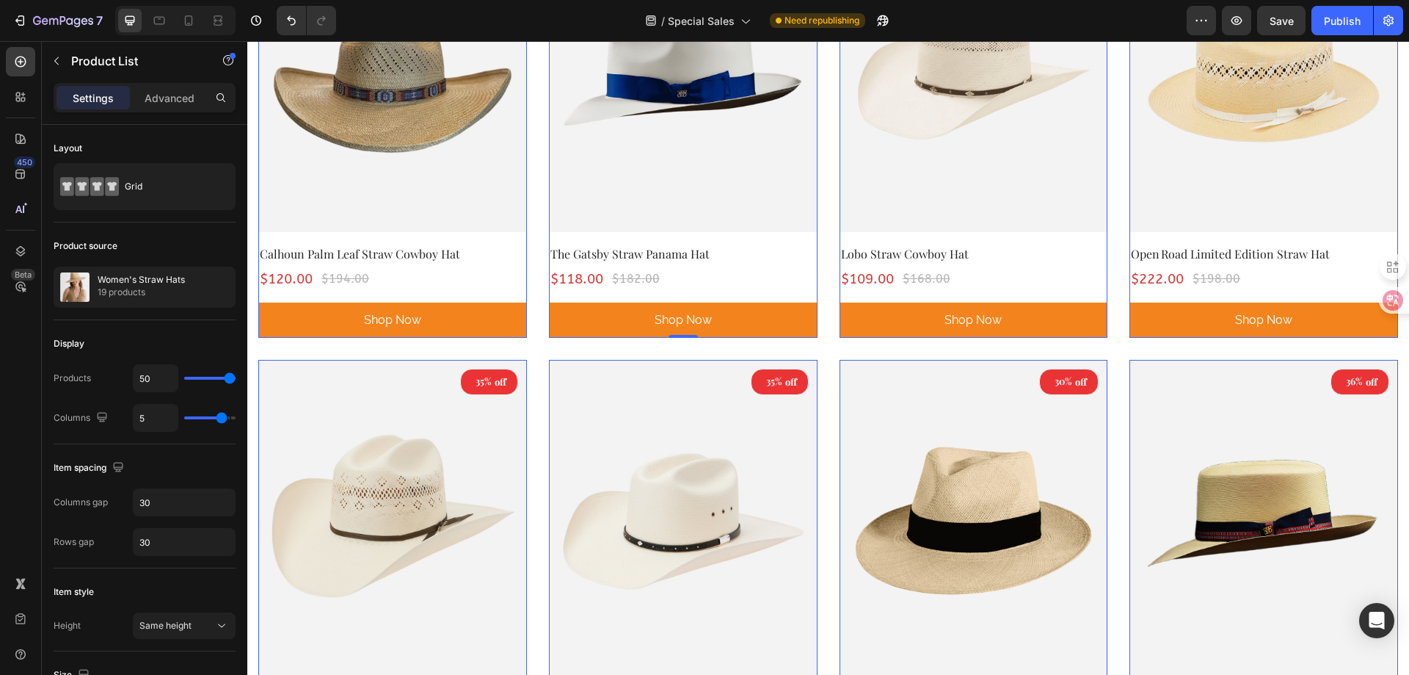
click at [527, 291] on div "35% off (P) Tag (P) Images Row The Gatsby Straw Panama Hat (P) Title $118.00 (P…" at bounding box center [392, 124] width 269 height 428
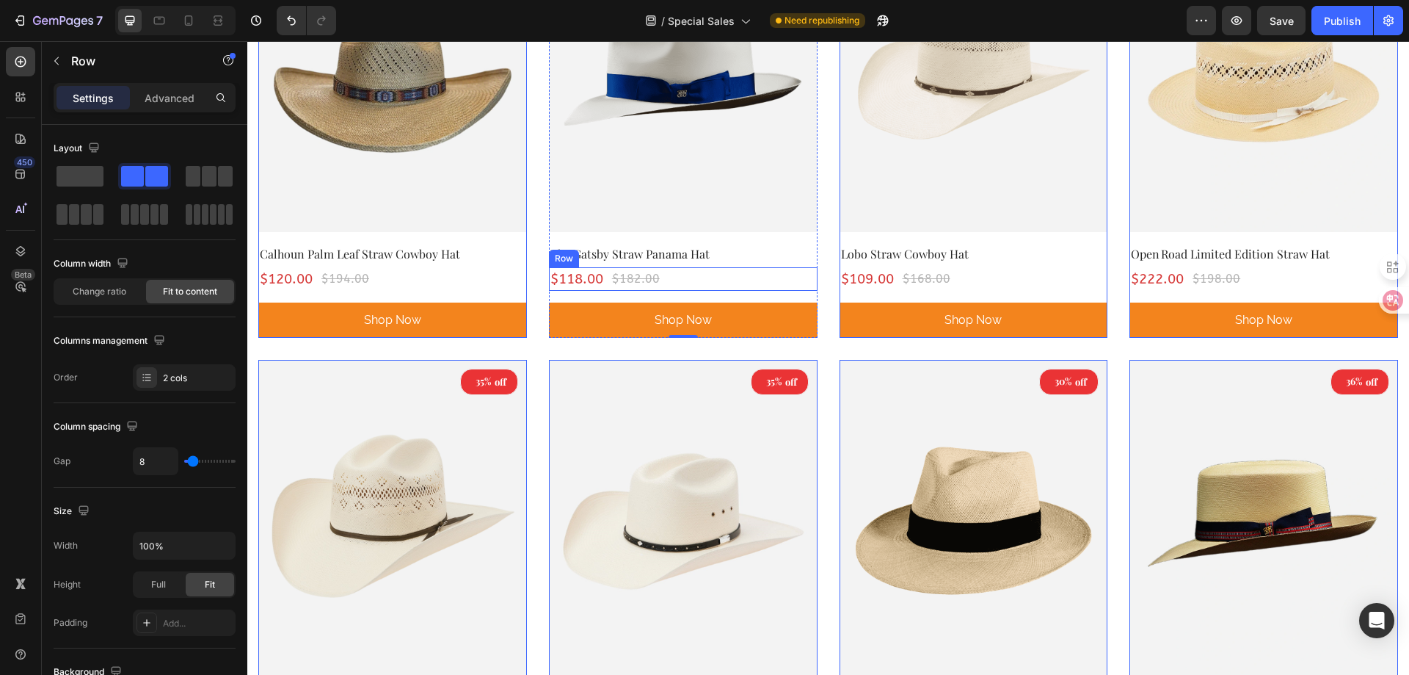
click at [527, 279] on div "$118.00 (P) Price (P) Price $182.00 (P) Price (P) Price Row" at bounding box center [392, 279] width 269 height 24
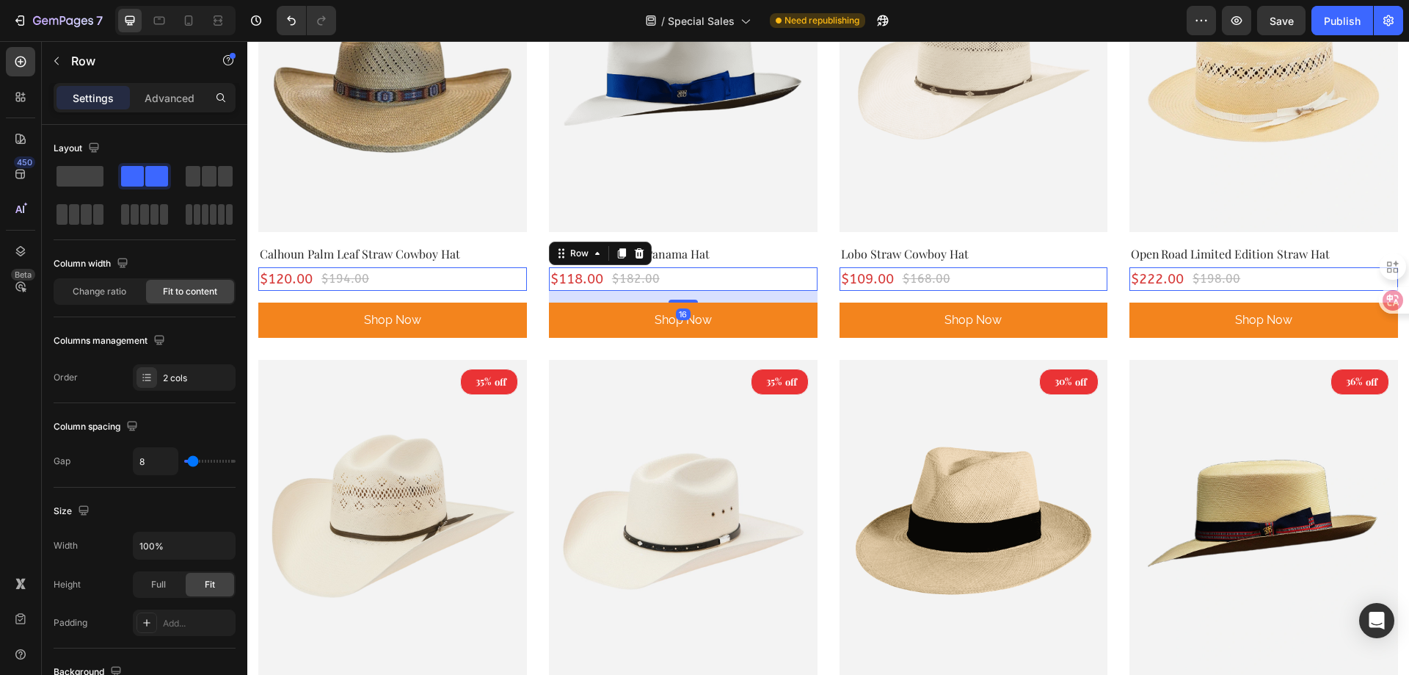
click at [527, 267] on div "$118.00 (P) Price (P) Price $182.00 (P) Price (P) Price Row 16" at bounding box center [392, 279] width 269 height 24
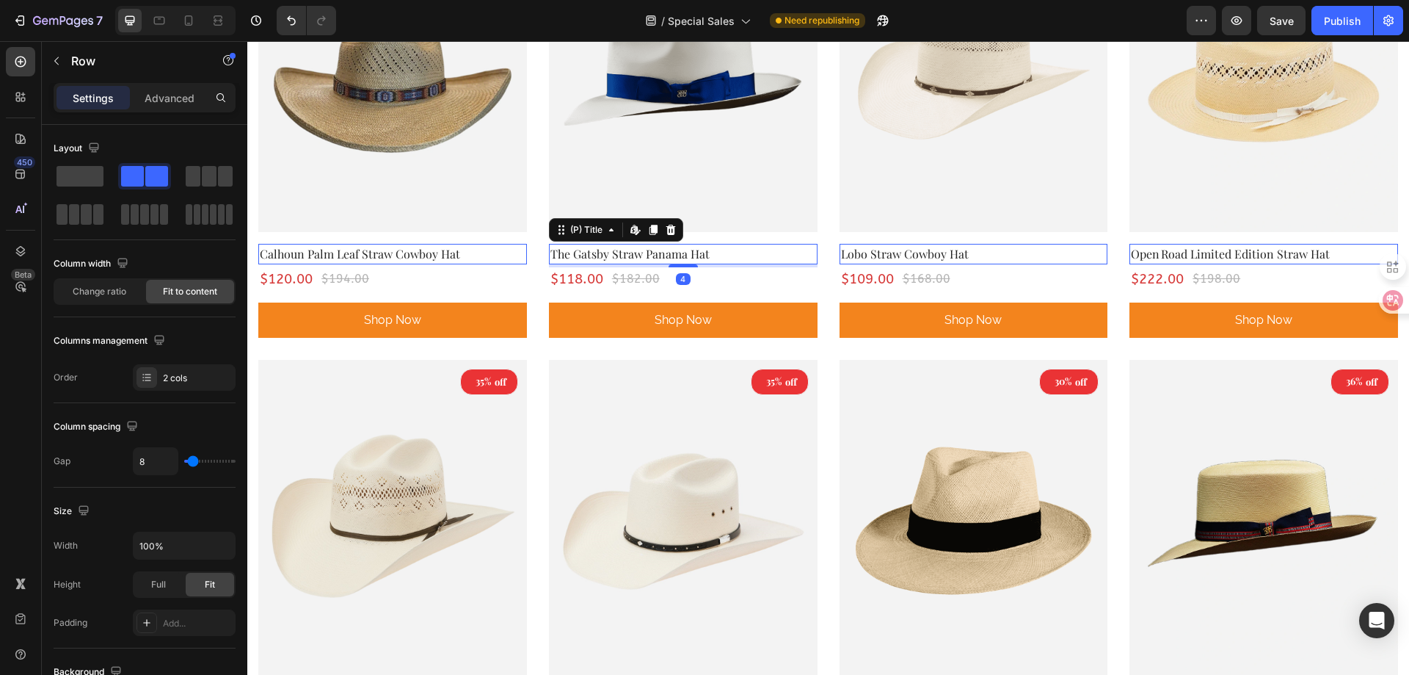
click at [737, 259] on h2 "The Gatsby Straw Panama Hat" at bounding box center [683, 254] width 269 height 21
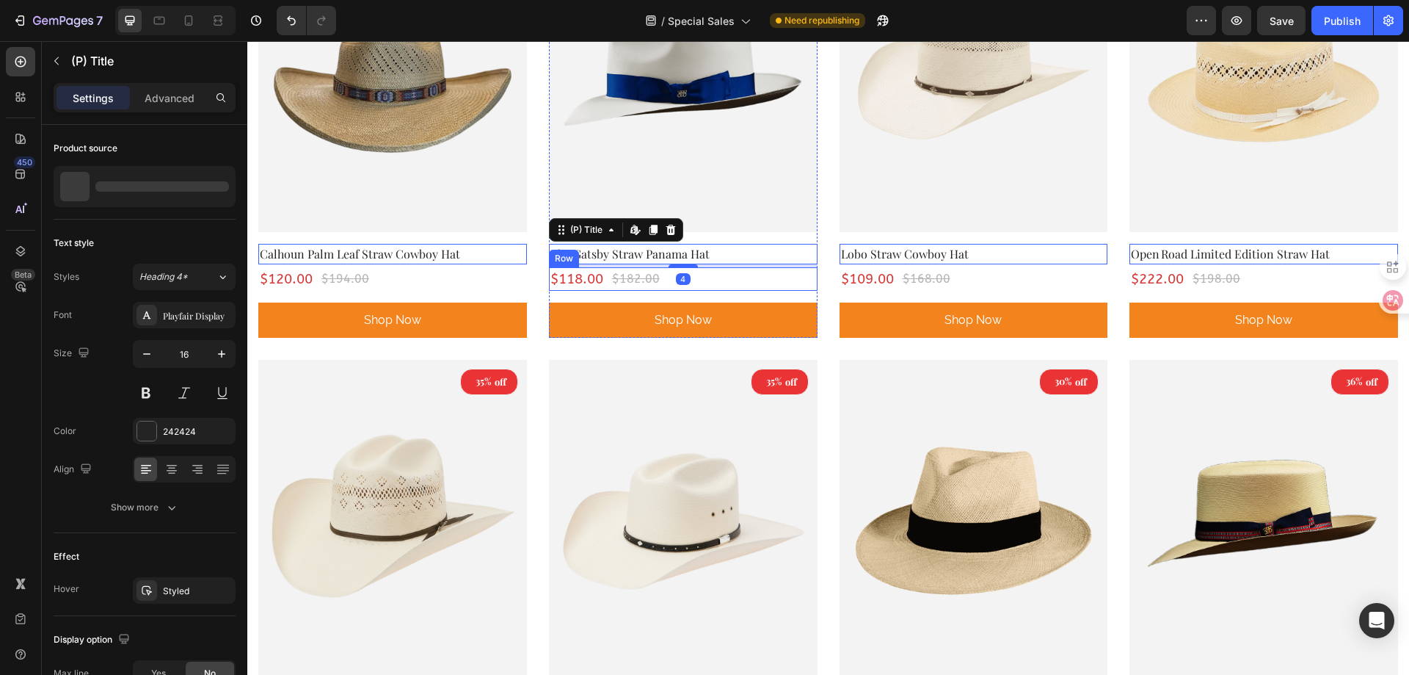
click at [527, 271] on div "$118.00 (P) Price (P) Price $182.00 (P) Price (P) Price Row" at bounding box center [392, 279] width 269 height 24
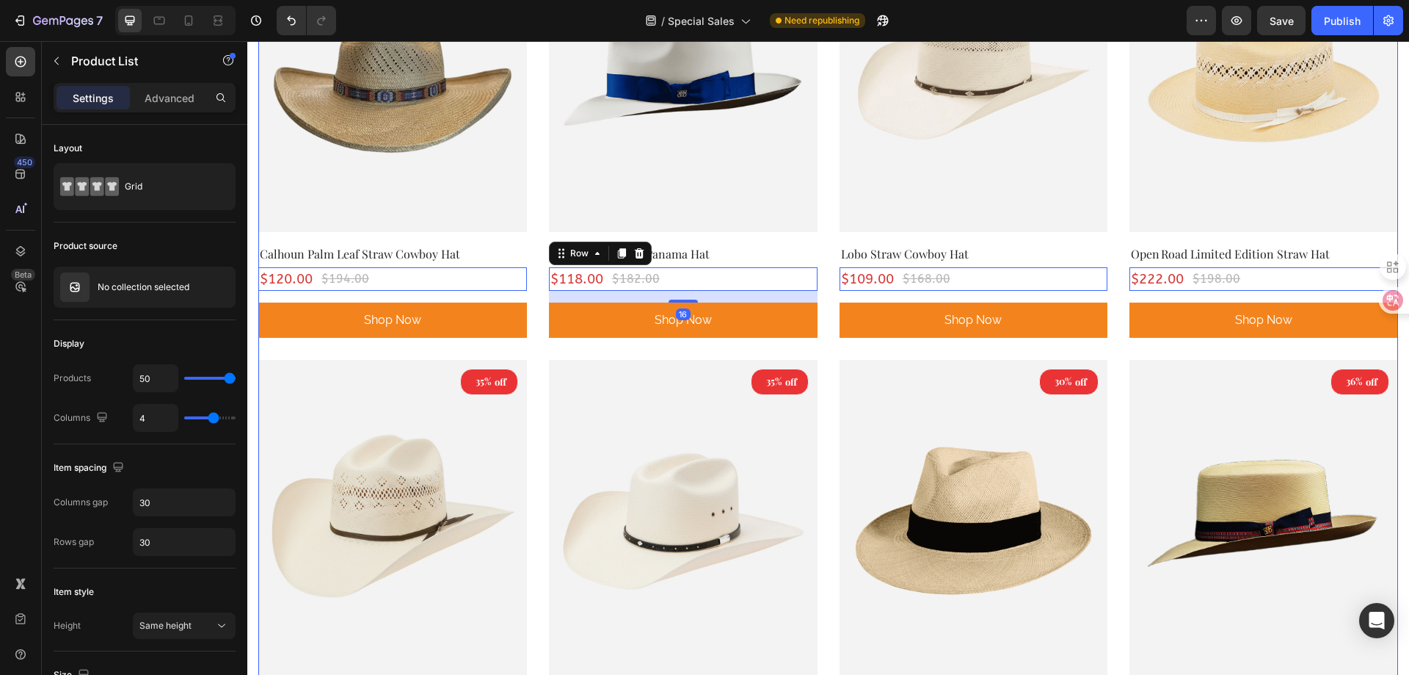
click at [821, 291] on div "38% off (P) Tag (P) Images Row Calhoun Palm Leaf Straw Cowboy Hat (P) Title $12…" at bounding box center [828, 349] width 1140 height 879
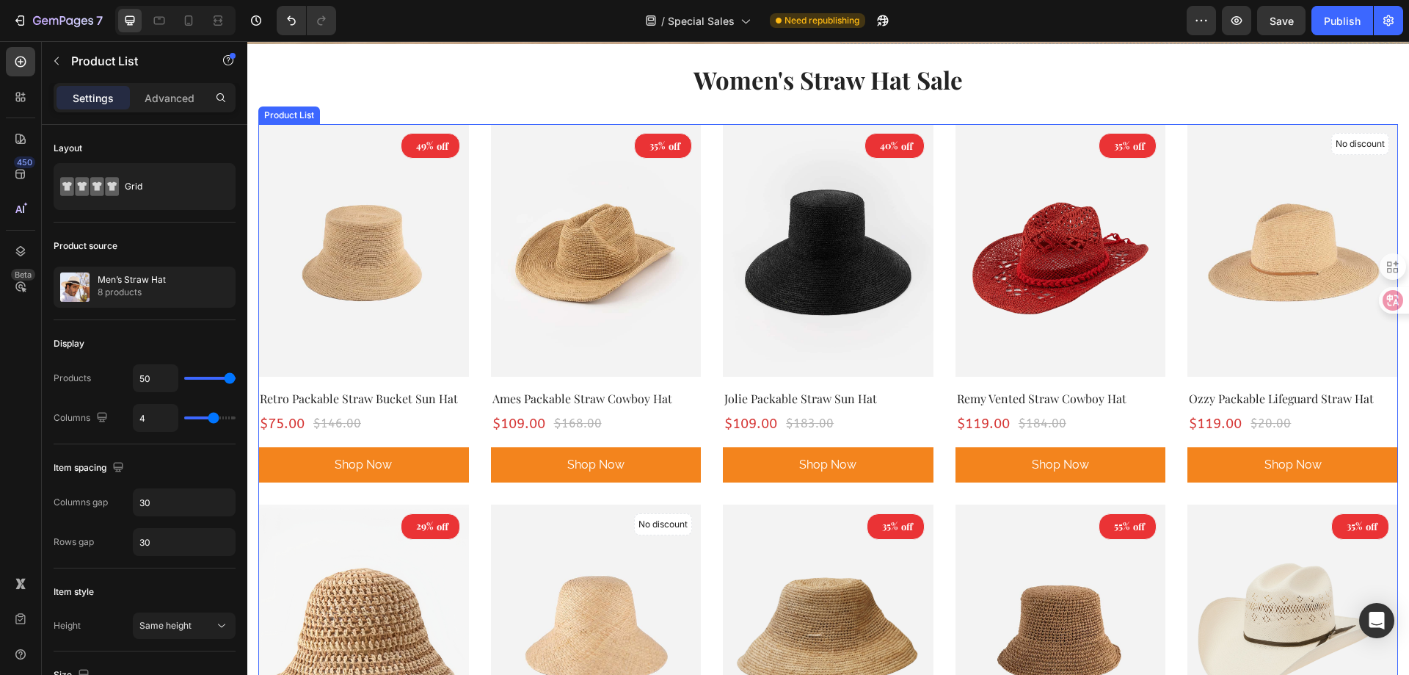
scroll to position [539, 0]
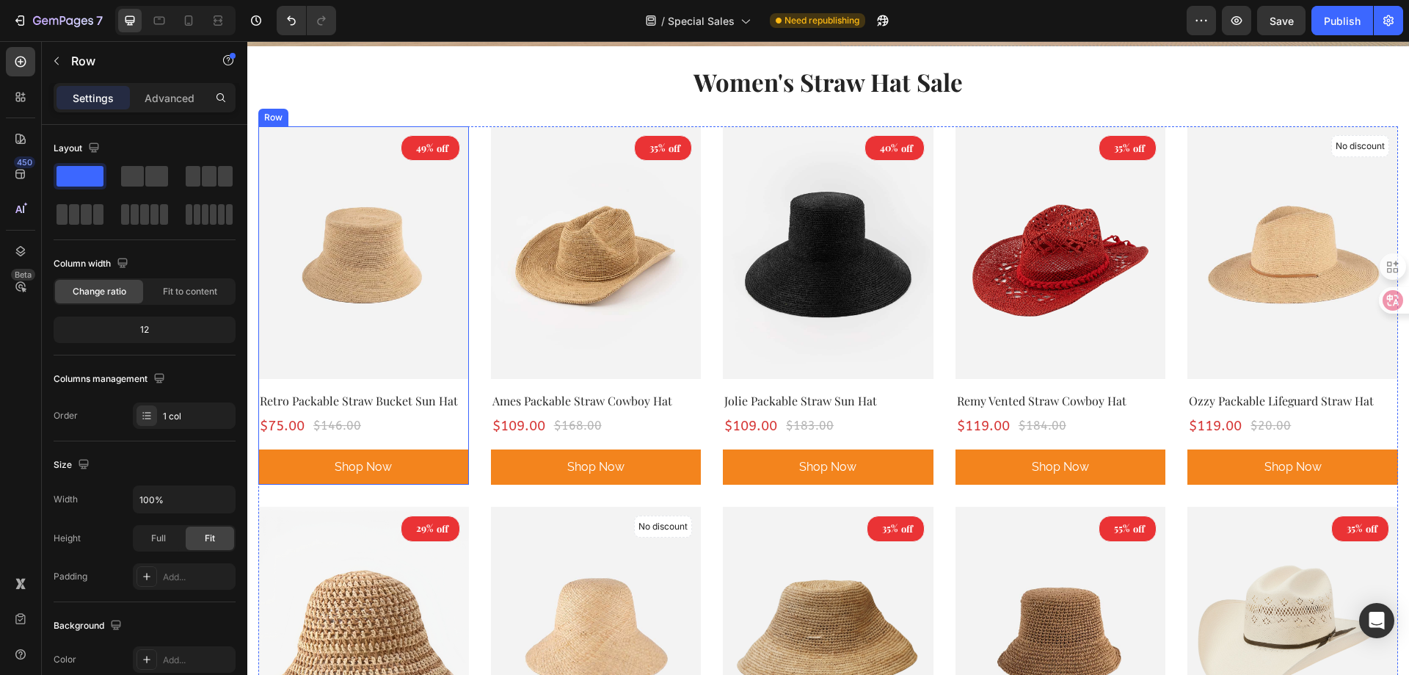
click at [434, 437] on div "49% off (P) Tag (P) Images Row Retro Packable Straw Bucket Sun Hat (P) Title $7…" at bounding box center [363, 305] width 211 height 358
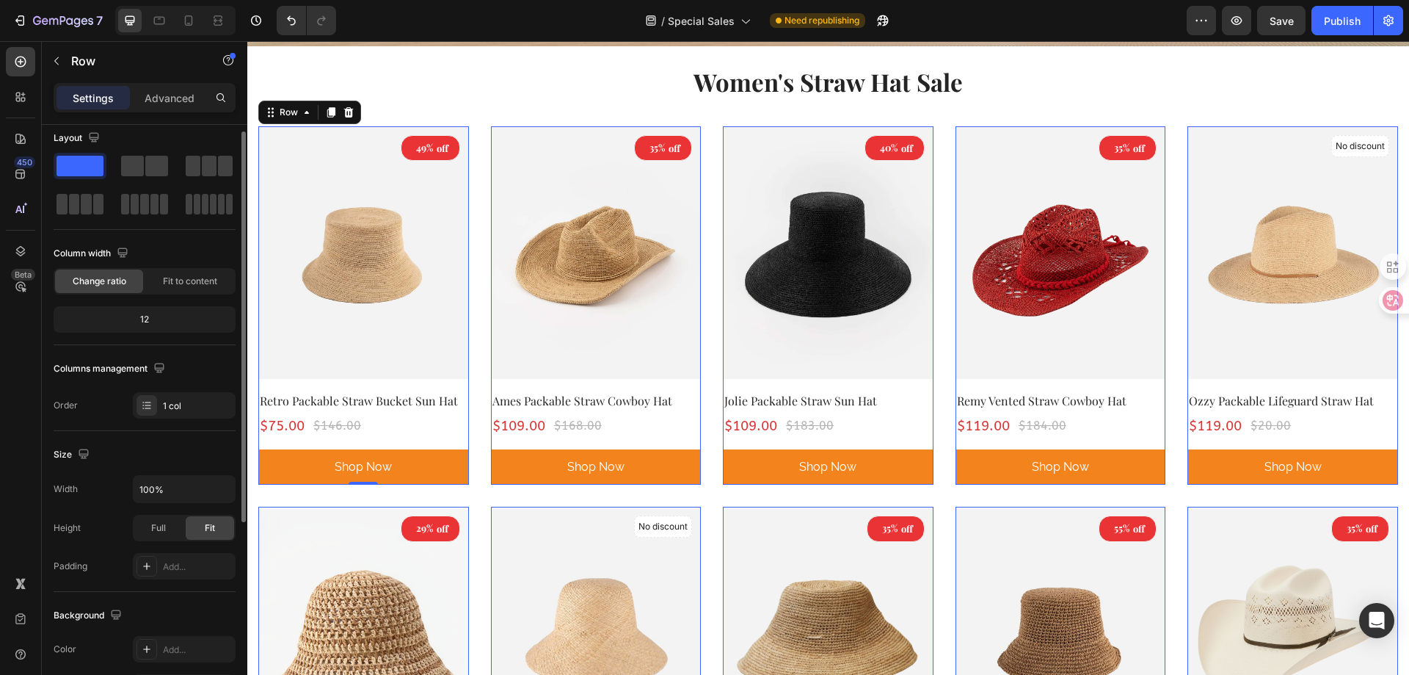
scroll to position [0, 0]
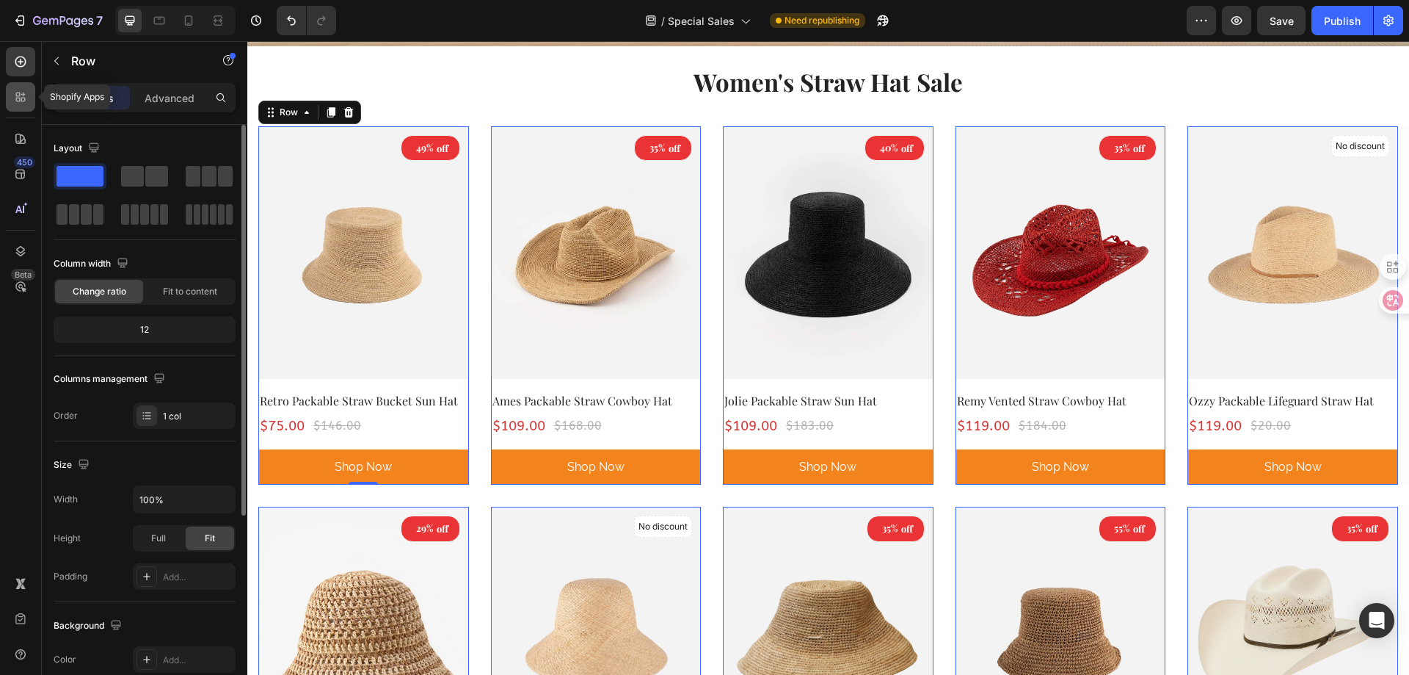
click at [21, 98] on icon at bounding box center [20, 97] width 15 height 15
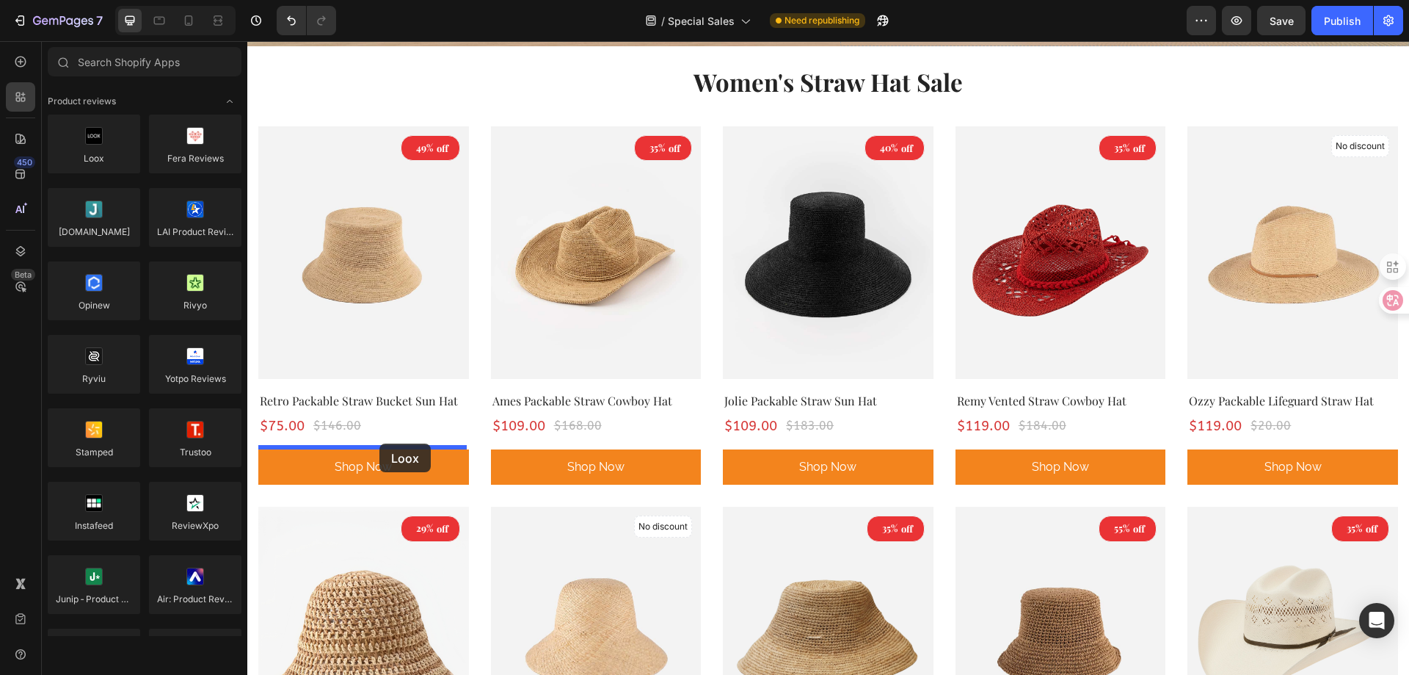
drag, startPoint x: 364, startPoint y: 203, endPoint x: 380, endPoint y: 443, distance: 241.3
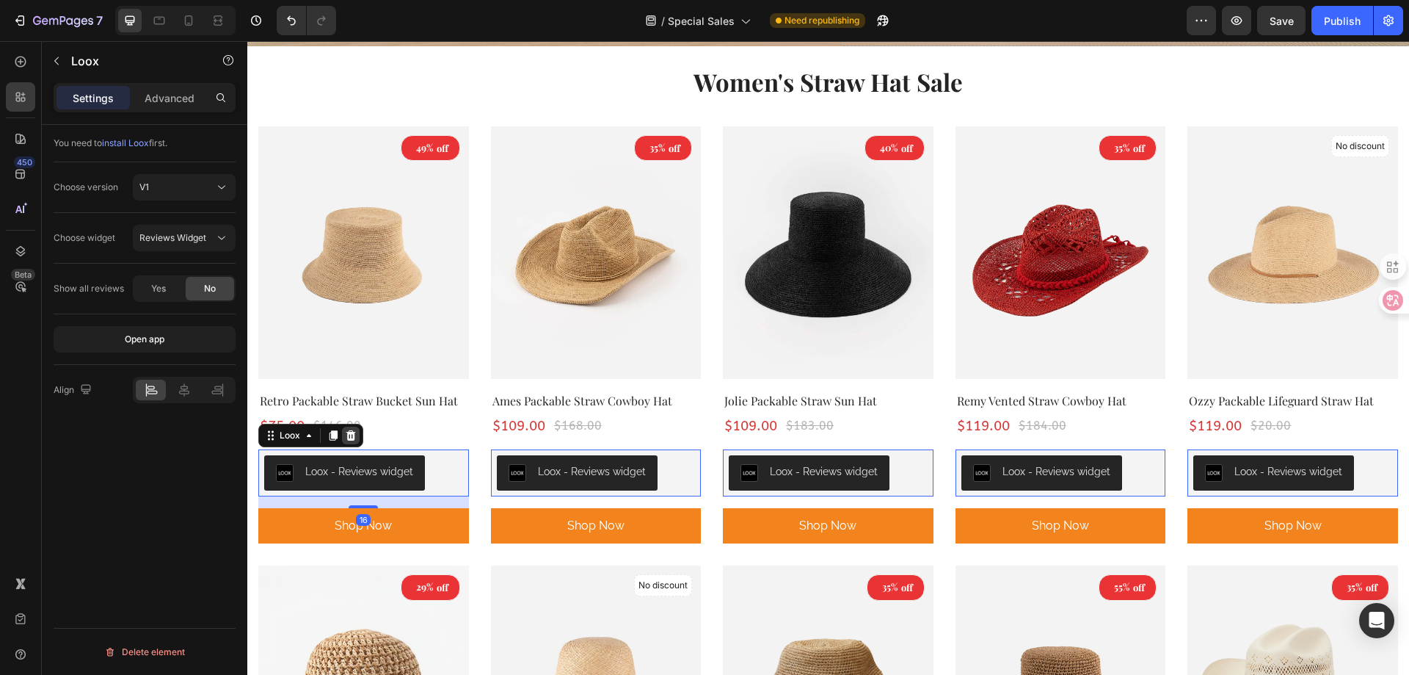
click at [349, 433] on icon at bounding box center [351, 435] width 12 height 12
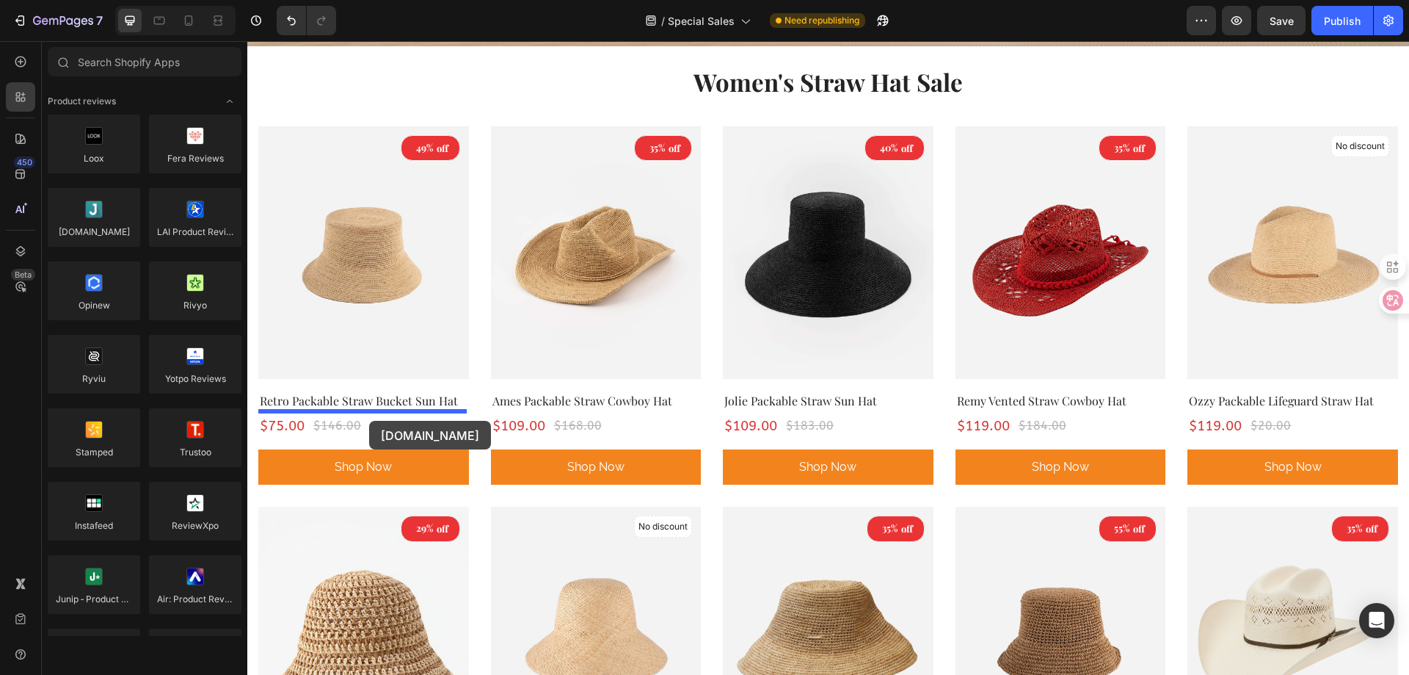
drag, startPoint x: 362, startPoint y: 265, endPoint x: 369, endPoint y: 421, distance: 155.8
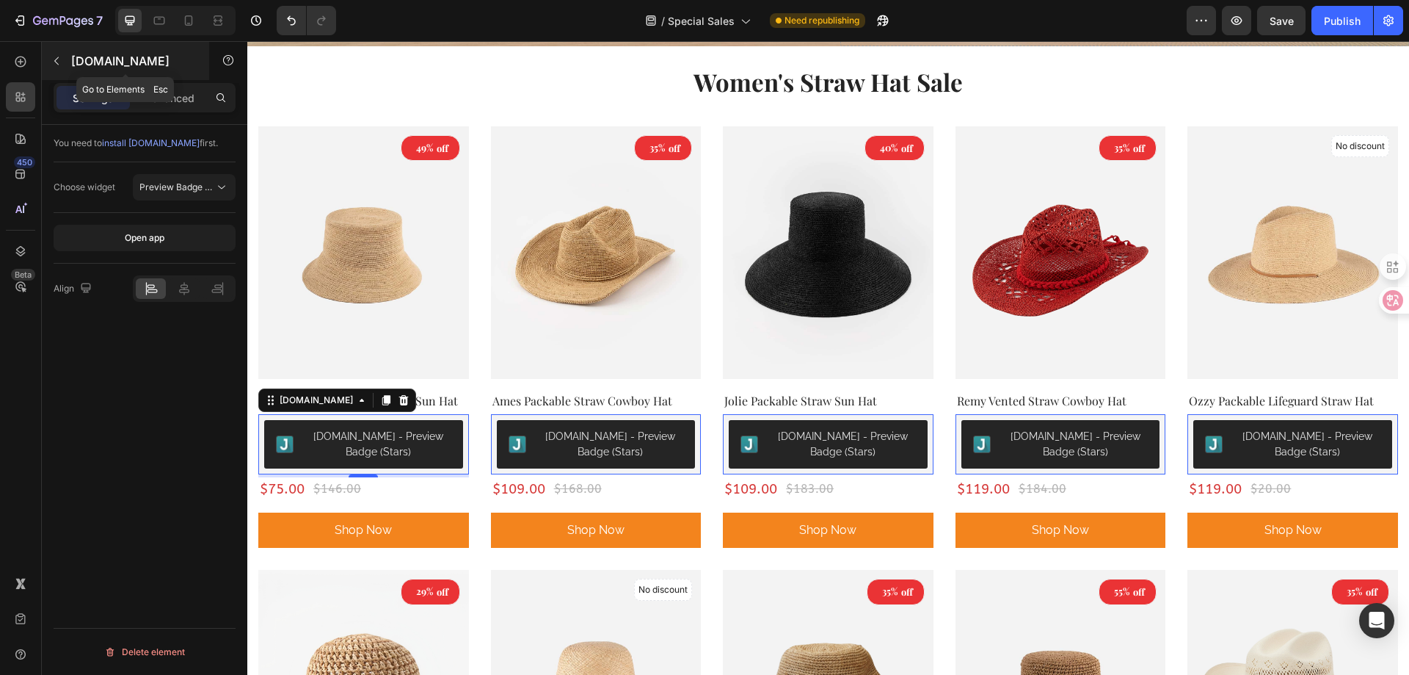
click at [46, 64] on button "button" at bounding box center [56, 60] width 23 height 23
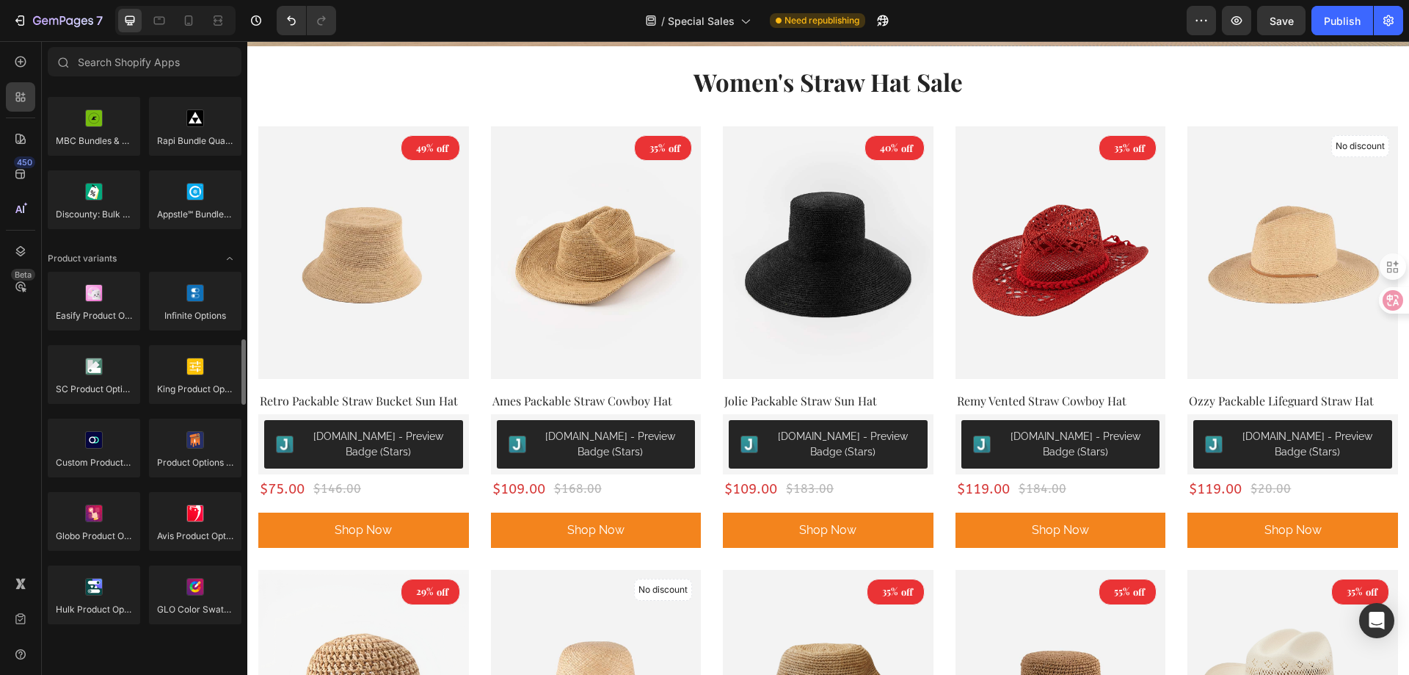
scroll to position [1542, 0]
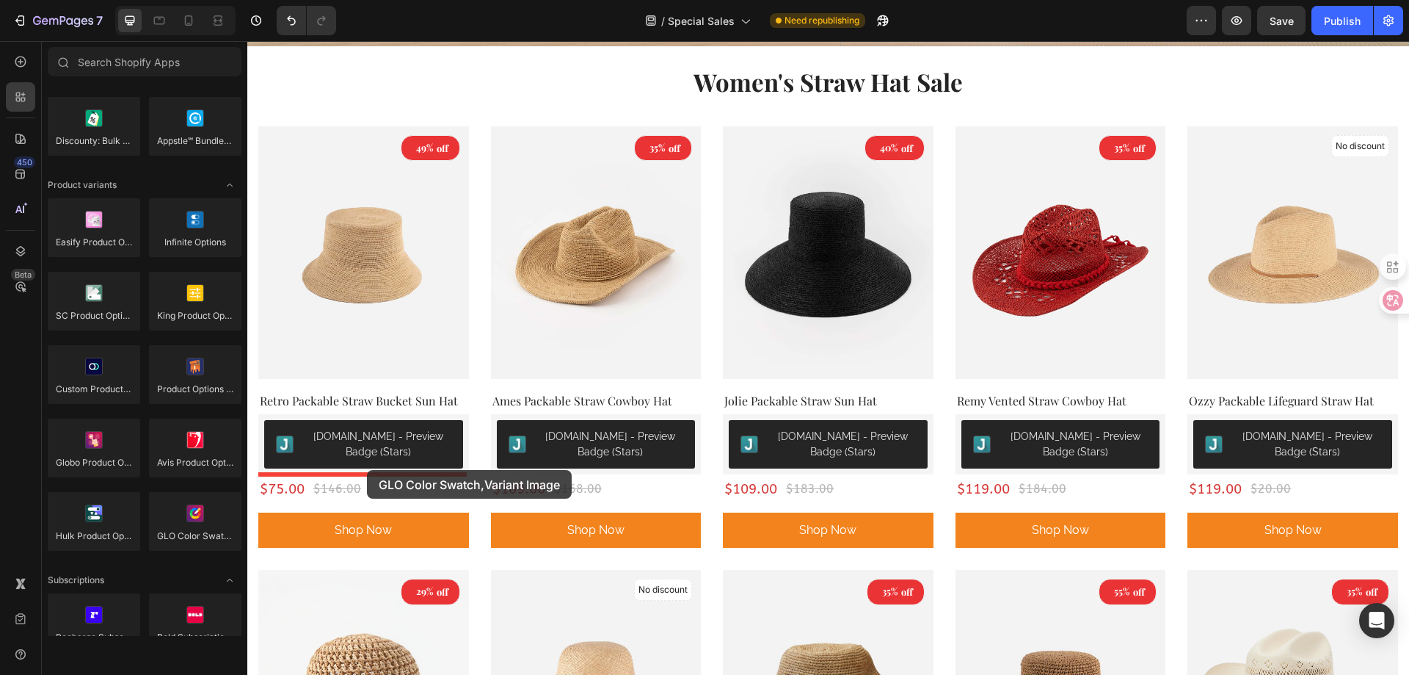
drag, startPoint x: 453, startPoint y: 582, endPoint x: 367, endPoint y: 470, distance: 141.4
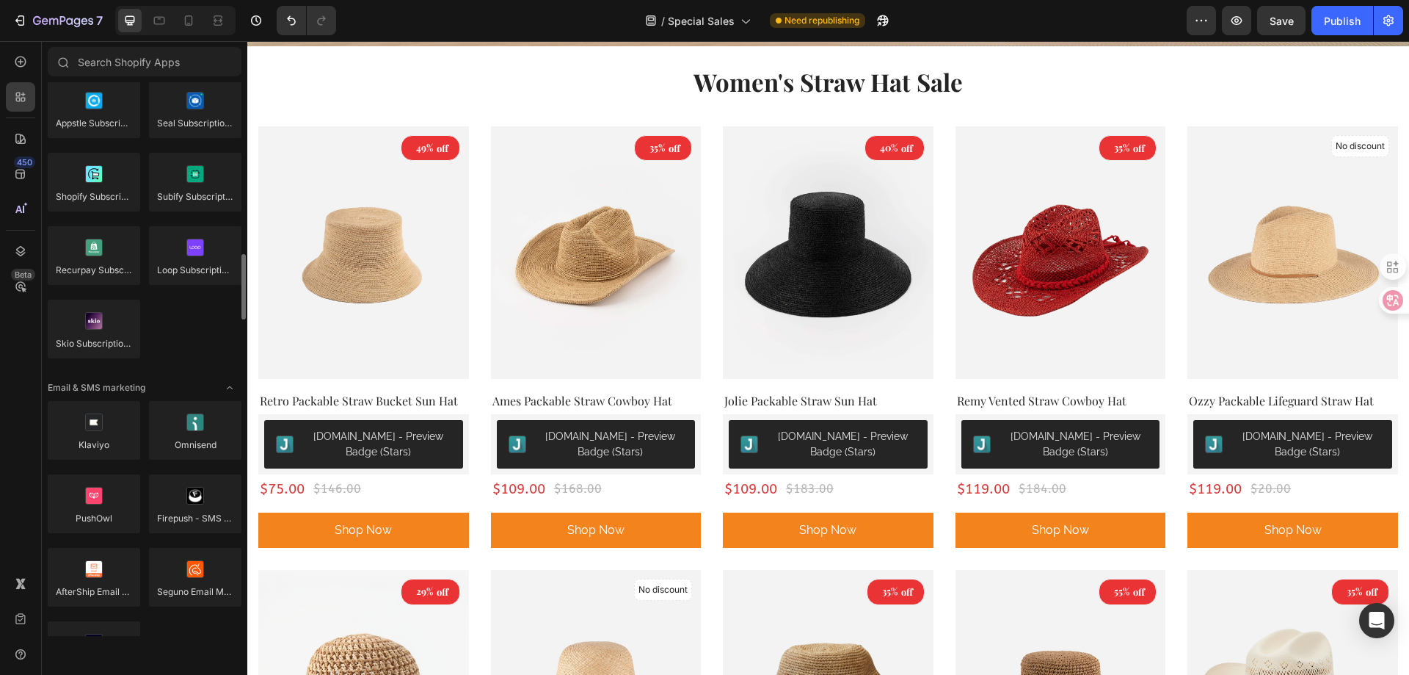
scroll to position [2055, 0]
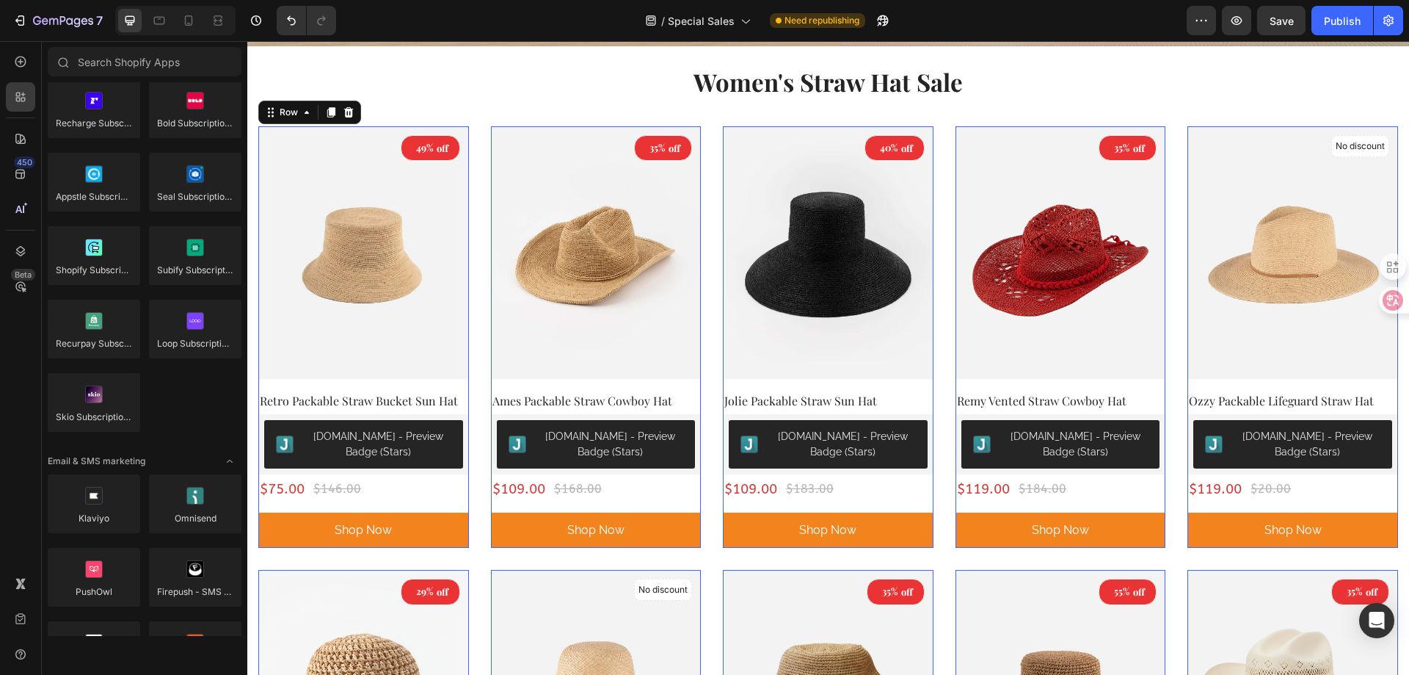
click at [377, 501] on div "49% off (P) Tag (P) Images Row Retro Packable Straw Bucket Sun Hat (P) Title Ju…" at bounding box center [363, 336] width 211 height 421
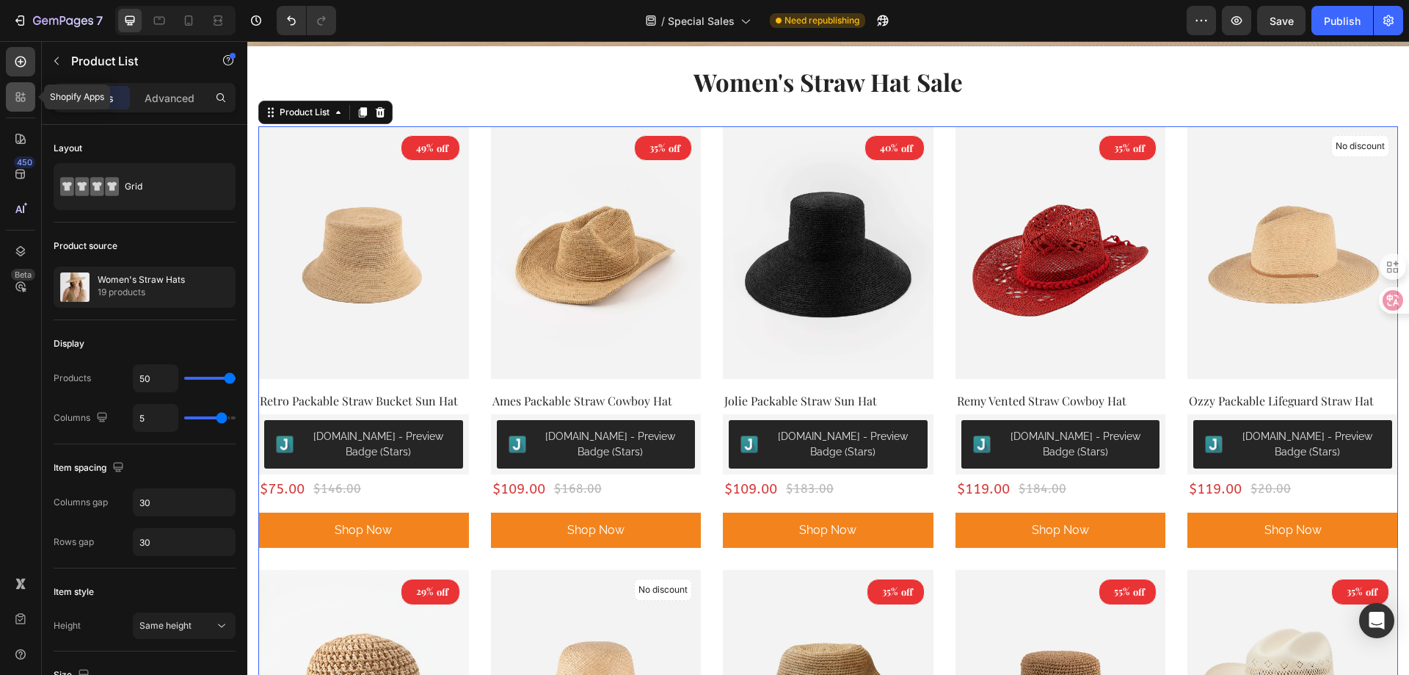
click at [20, 96] on icon at bounding box center [18, 94] width 4 height 4
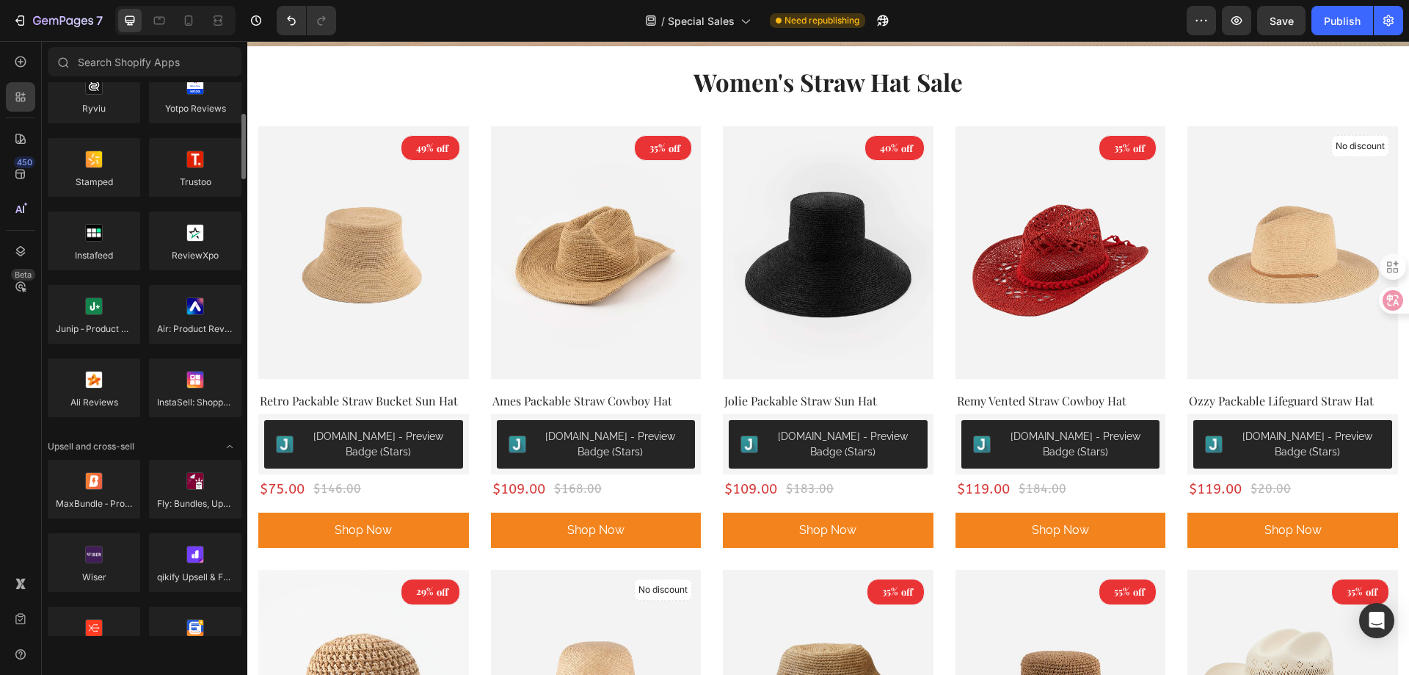
scroll to position [0, 0]
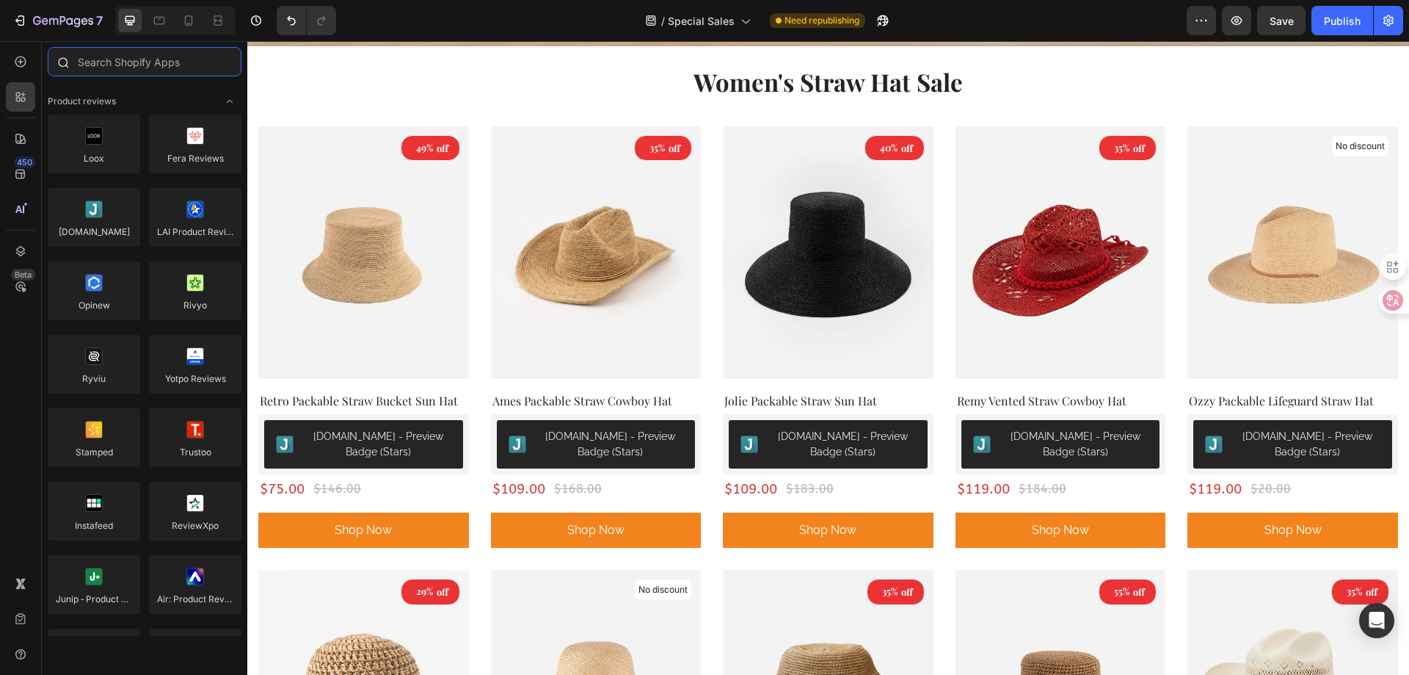
click at [106, 55] on input "text" at bounding box center [145, 61] width 194 height 29
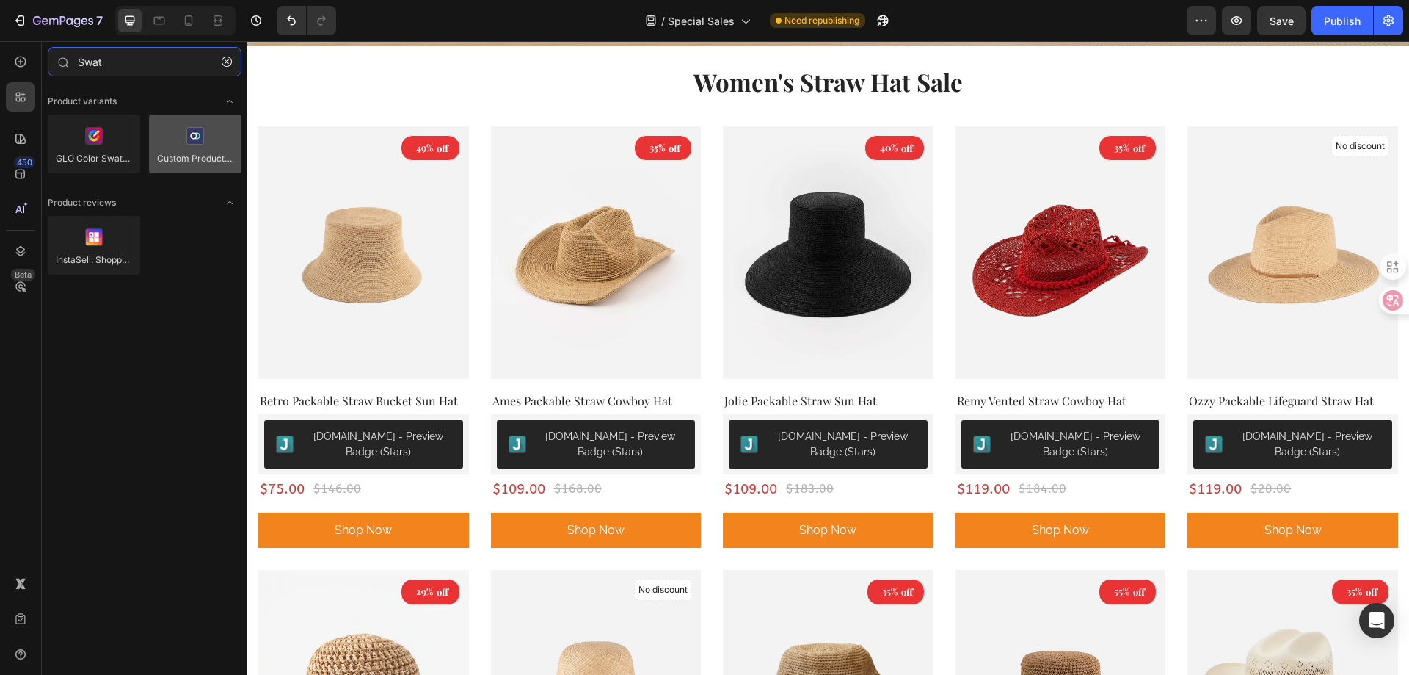
type input "Swat"
click at [202, 161] on div at bounding box center [195, 144] width 92 height 59
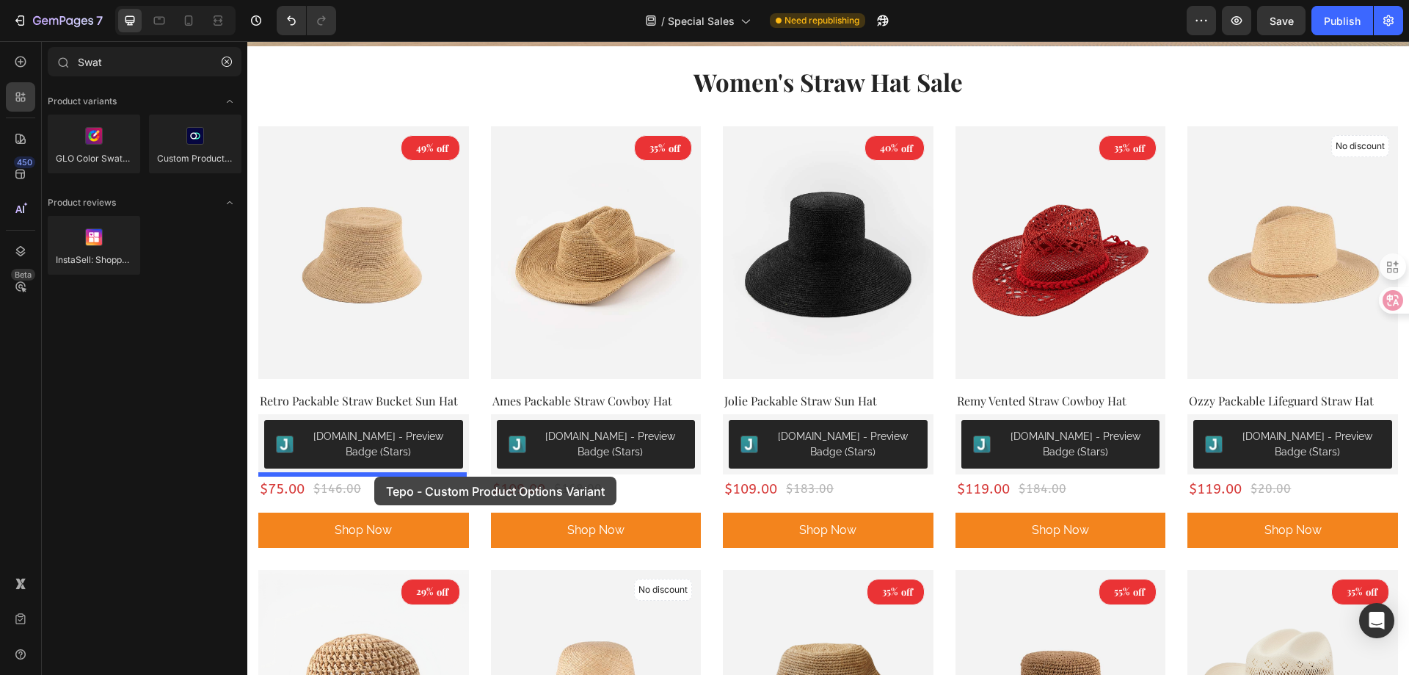
drag, startPoint x: 443, startPoint y: 202, endPoint x: 374, endPoint y: 476, distance: 282.9
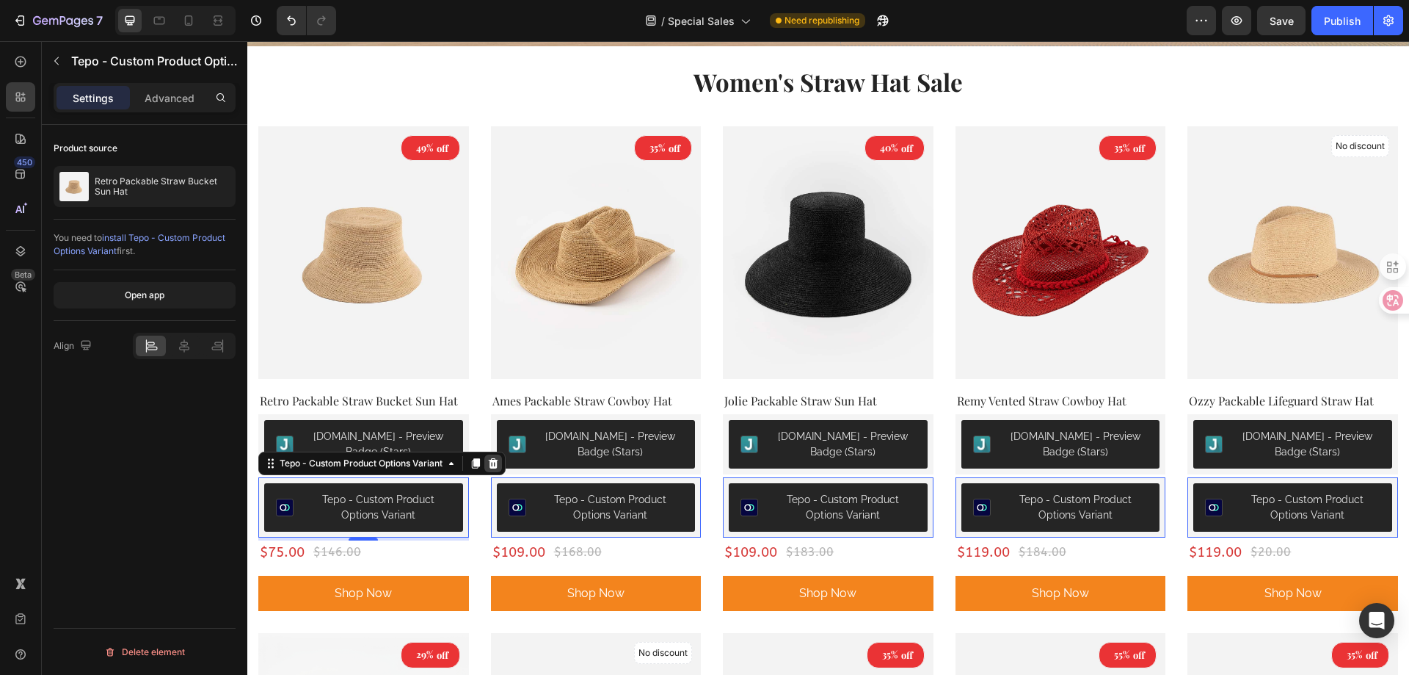
click at [493, 460] on icon at bounding box center [494, 463] width 10 height 10
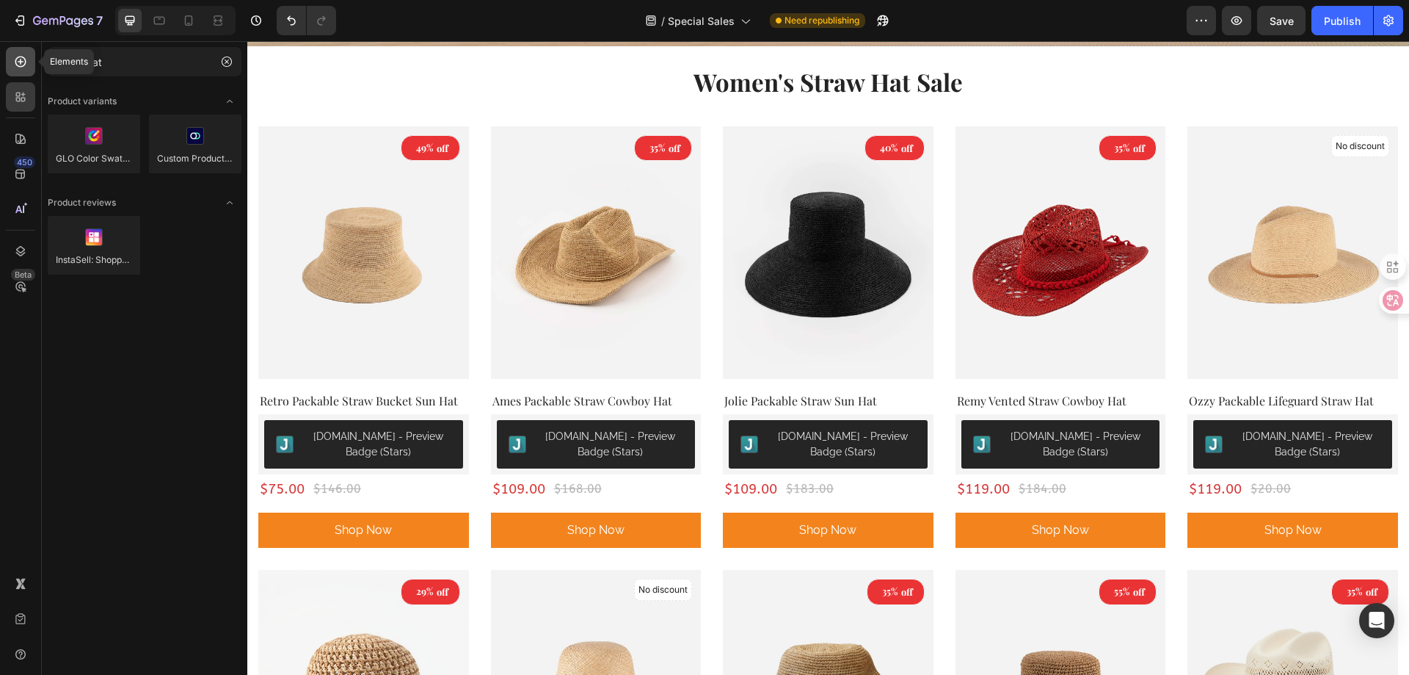
click at [21, 64] on icon at bounding box center [20, 61] width 15 height 15
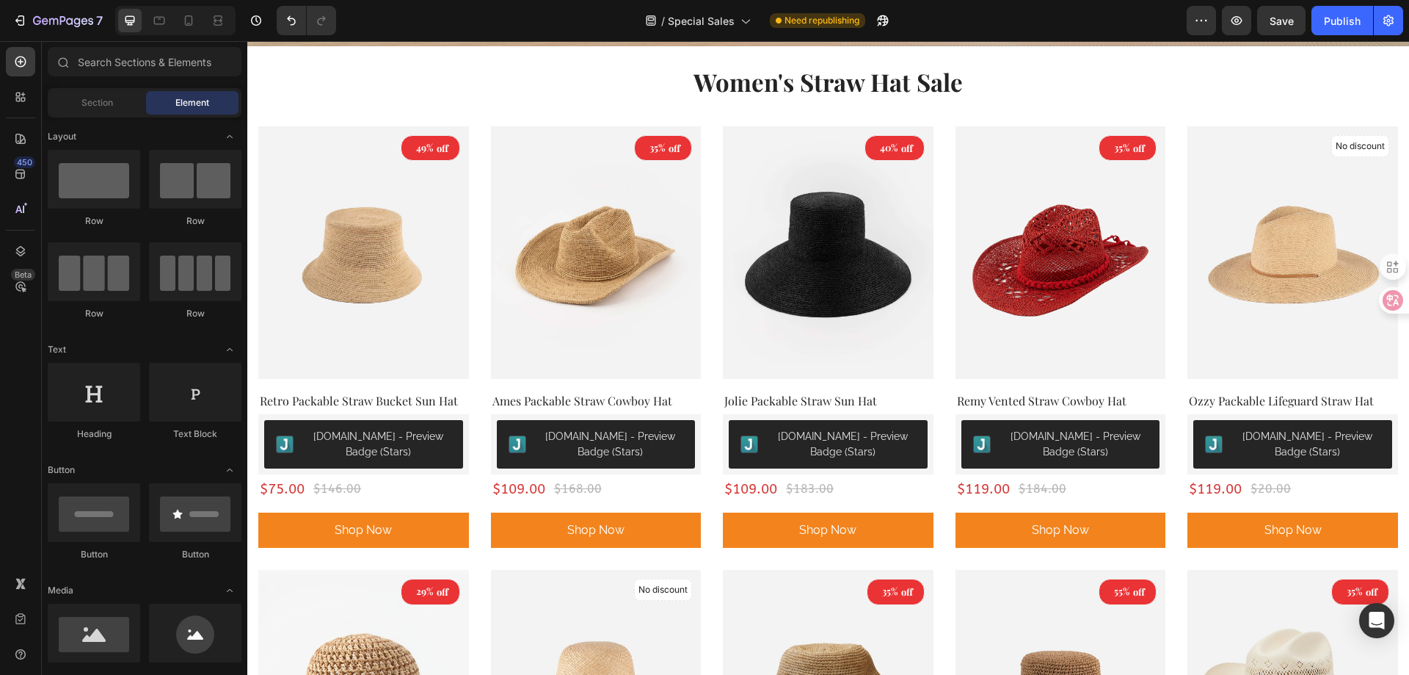
click at [204, 104] on span "Element" at bounding box center [192, 102] width 34 height 13
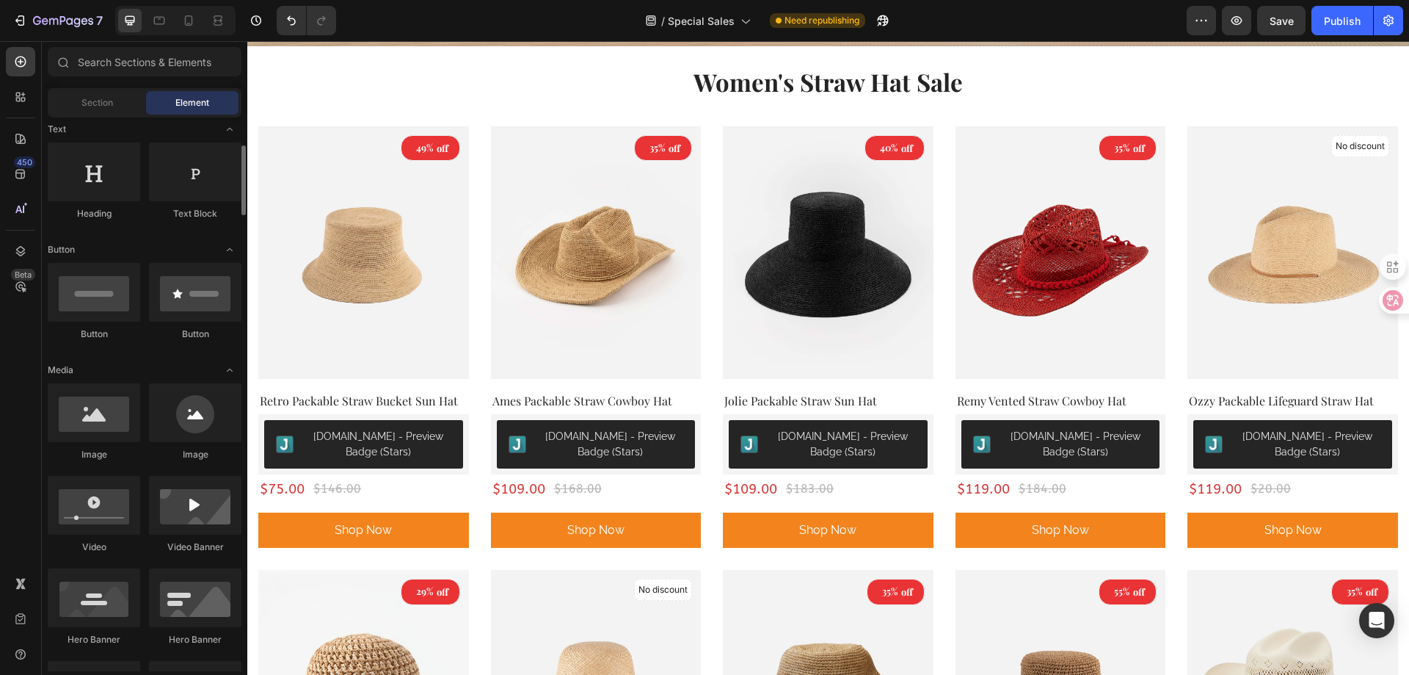
scroll to position [294, 0]
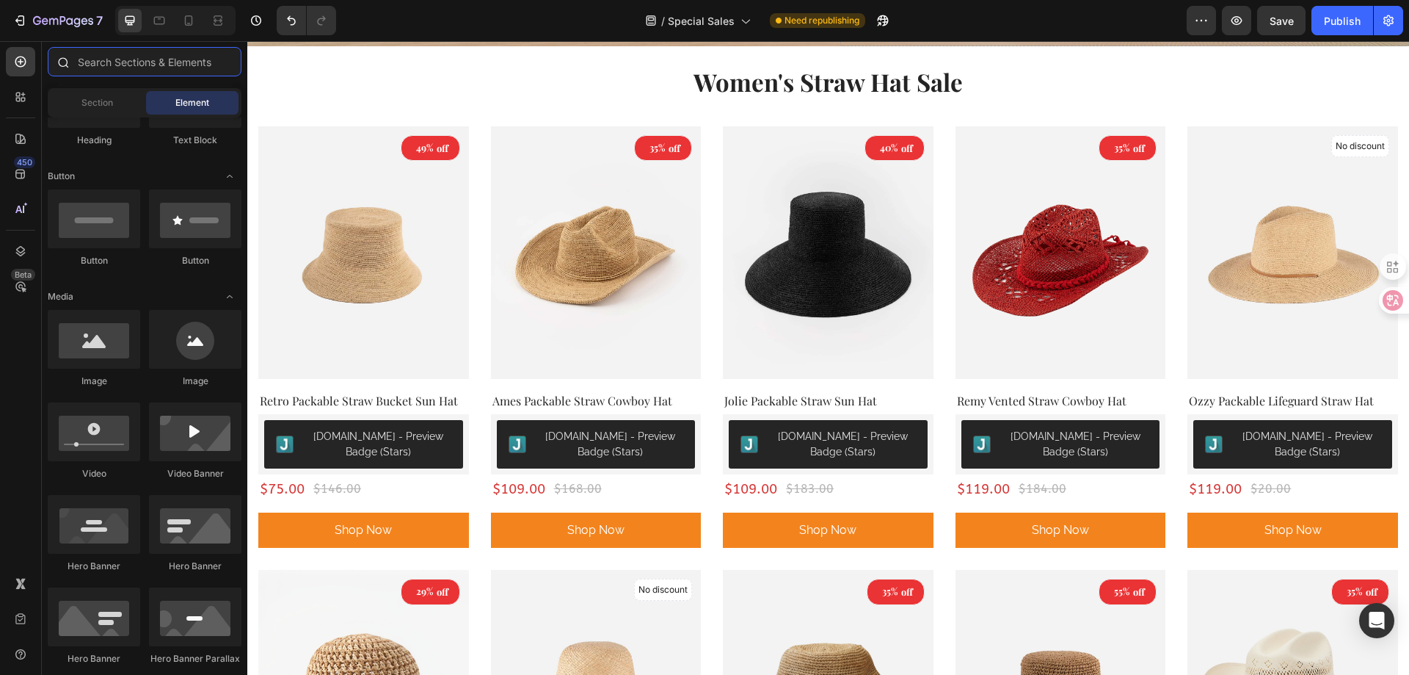
click at [127, 71] on input "text" at bounding box center [145, 61] width 194 height 29
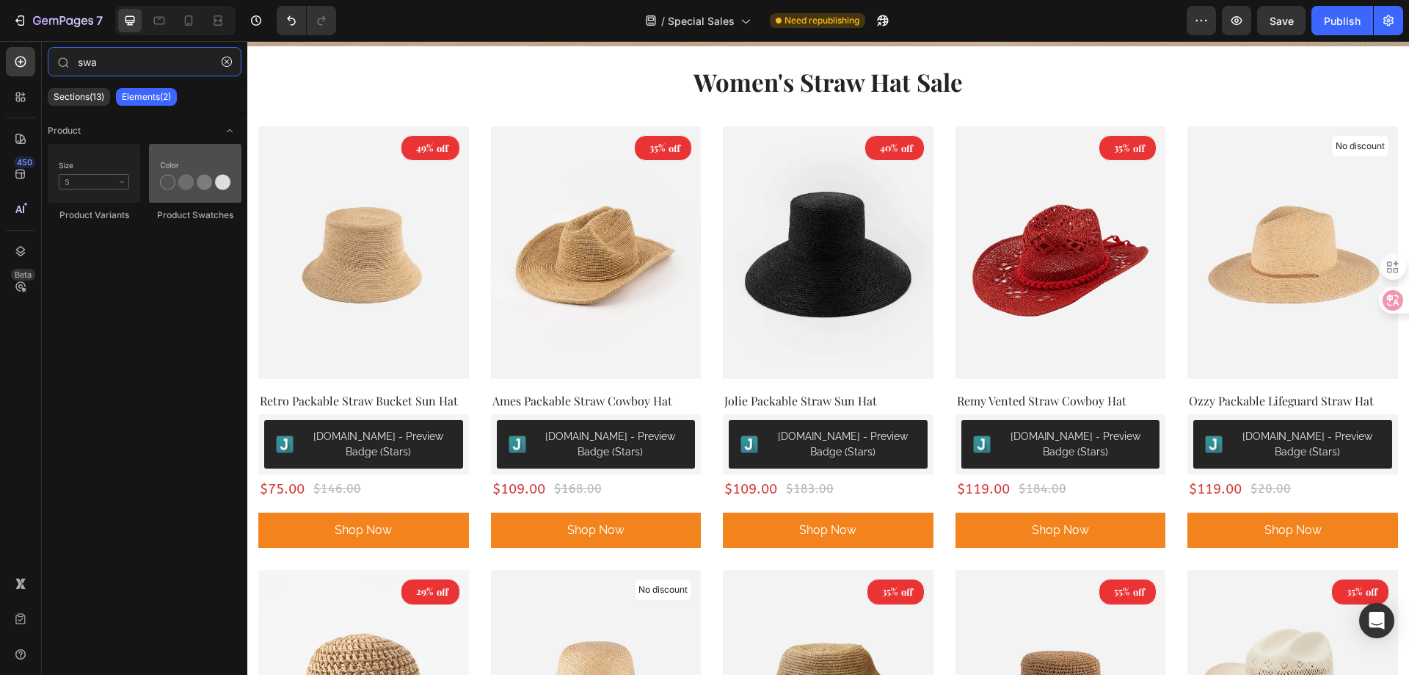
type input "swa"
click at [192, 174] on div at bounding box center [195, 173] width 92 height 59
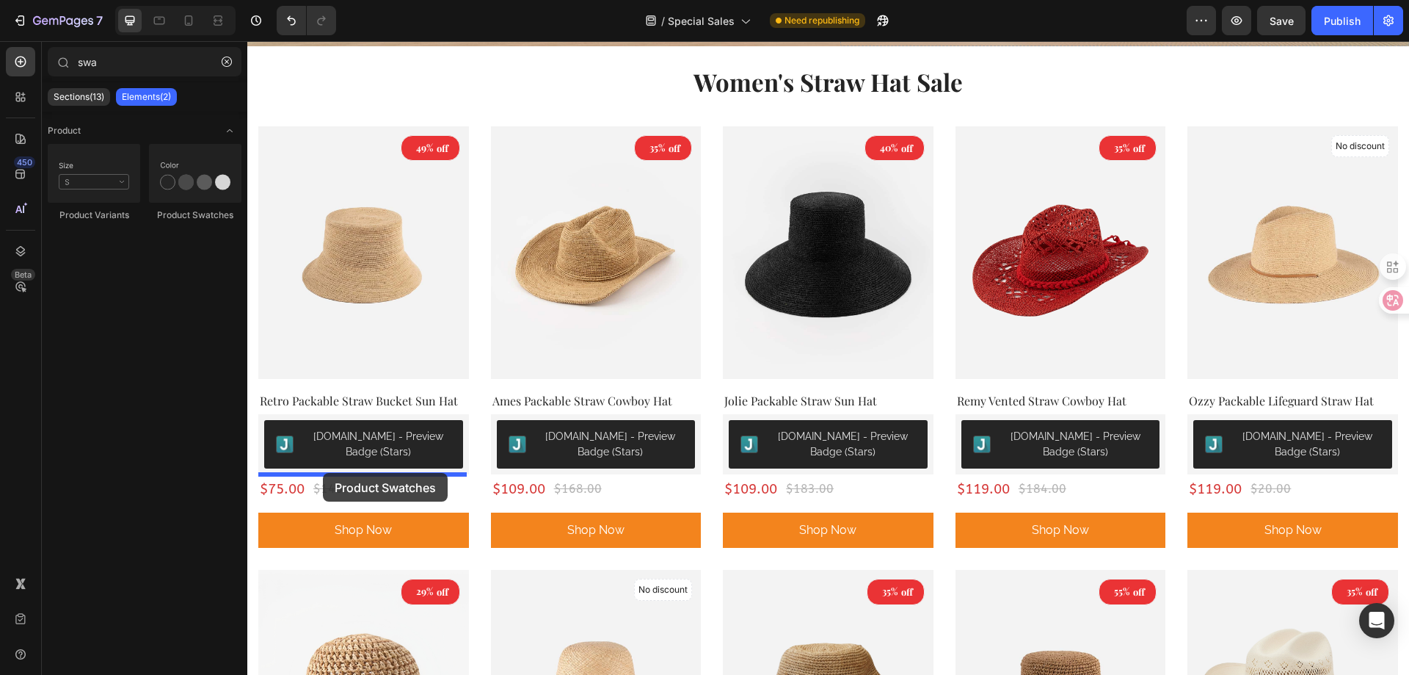
drag, startPoint x: 438, startPoint y: 214, endPoint x: 323, endPoint y: 473, distance: 282.9
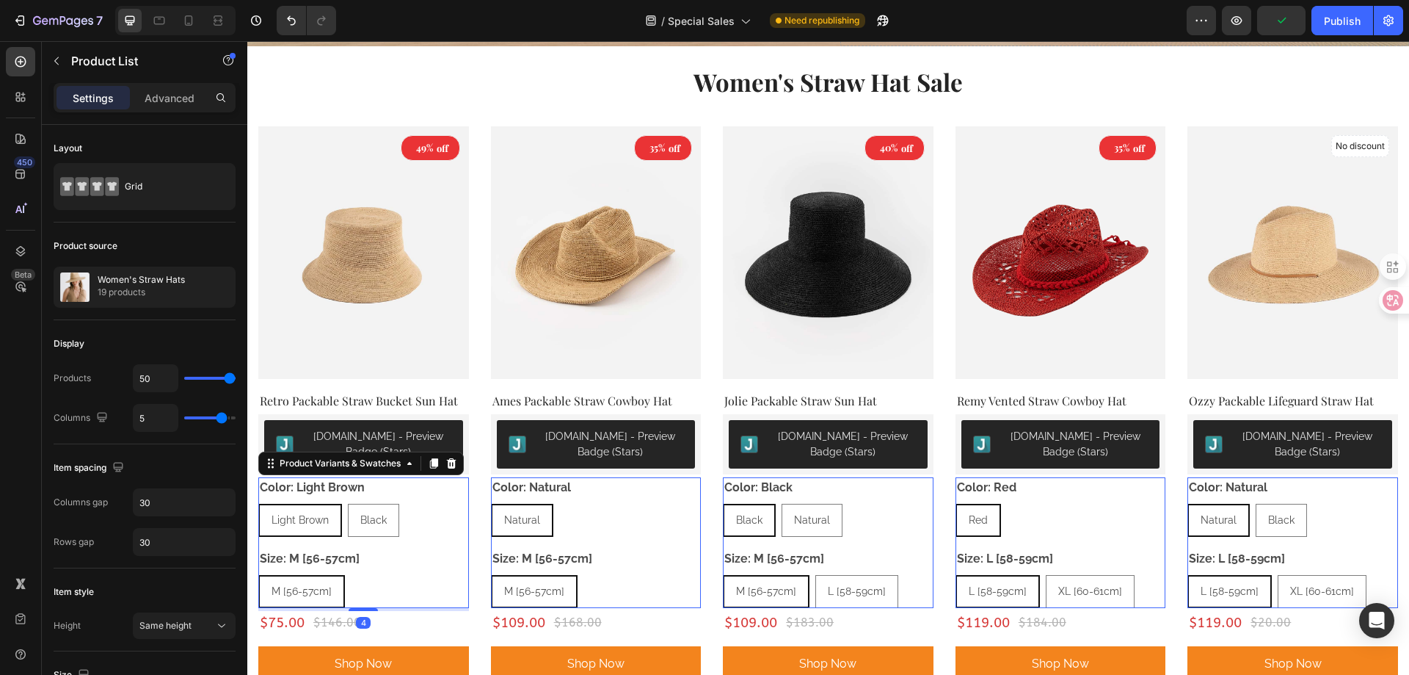
click at [380, 542] on div "Color: Light Brown Light Brown Light Brown Light Brown Black Black Black Size: …" at bounding box center [363, 542] width 211 height 131
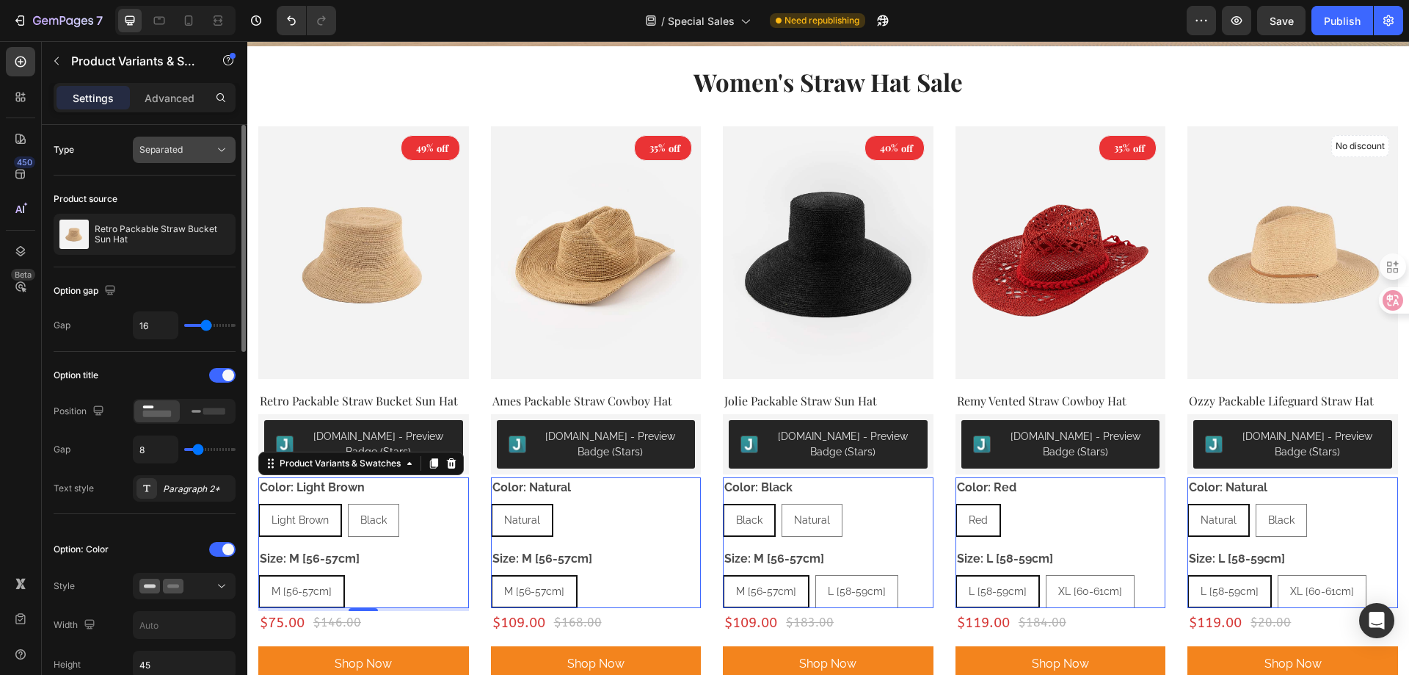
click at [196, 139] on button "Separated" at bounding box center [184, 150] width 103 height 26
click at [196, 145] on div "Separated" at bounding box center [176, 149] width 75 height 13
click at [210, 409] on rect at bounding box center [214, 410] width 22 height 7
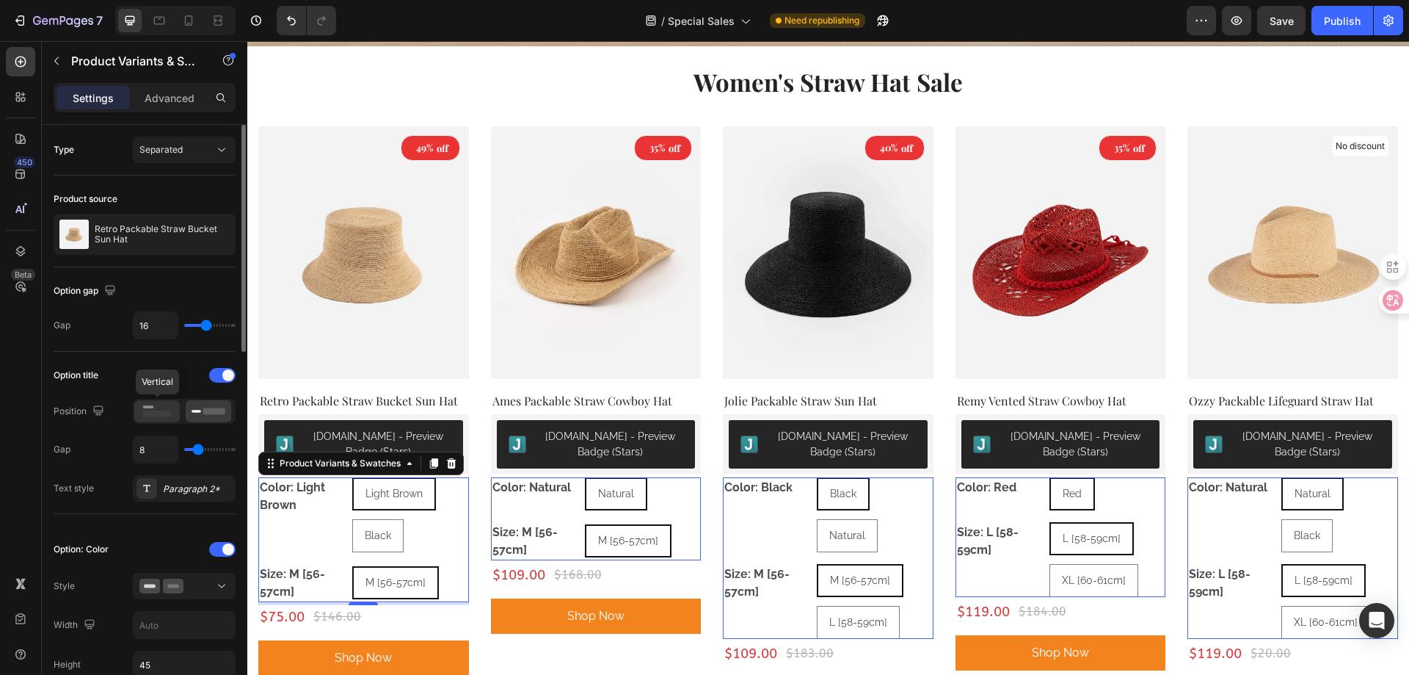
click at [167, 413] on rect at bounding box center [157, 413] width 29 height 7
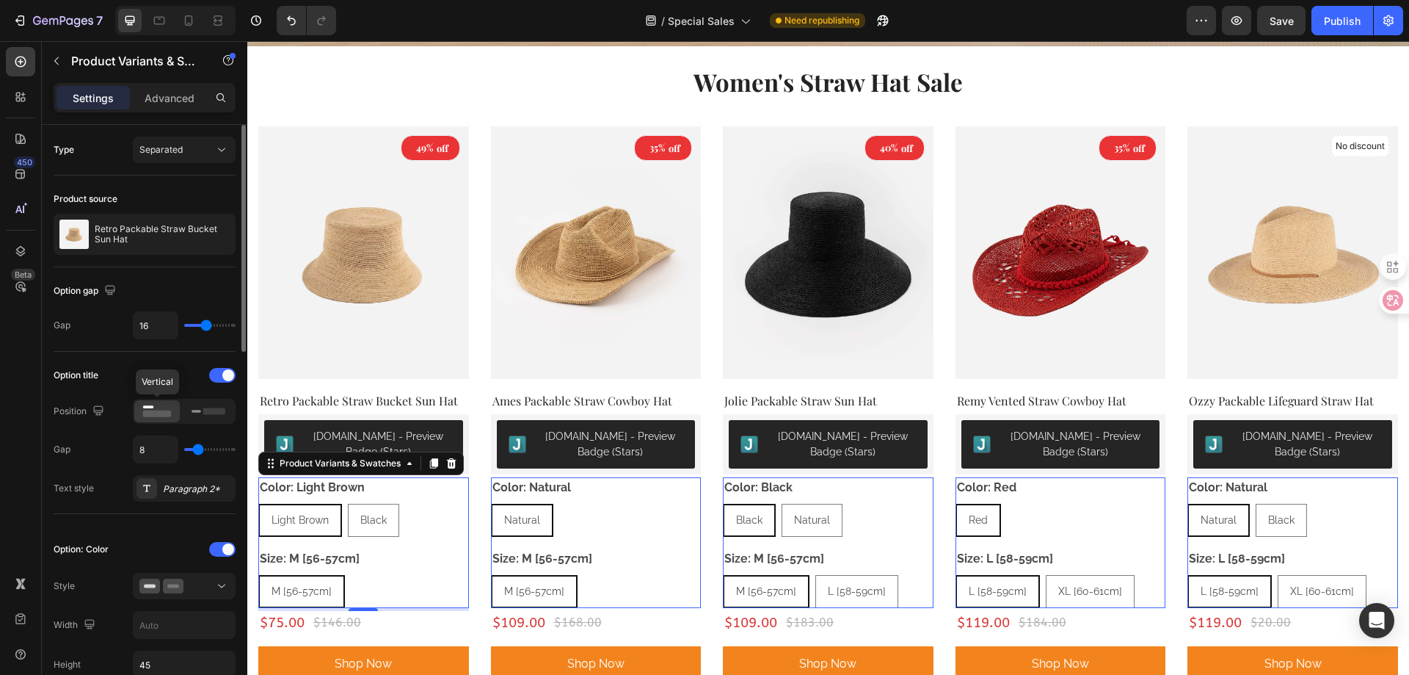
click at [164, 413] on rect at bounding box center [157, 413] width 29 height 7
click at [151, 413] on rect at bounding box center [157, 413] width 29 height 7
click at [95, 407] on icon "button" at bounding box center [98, 410] width 10 height 10
click at [101, 407] on icon "button" at bounding box center [98, 410] width 15 height 15
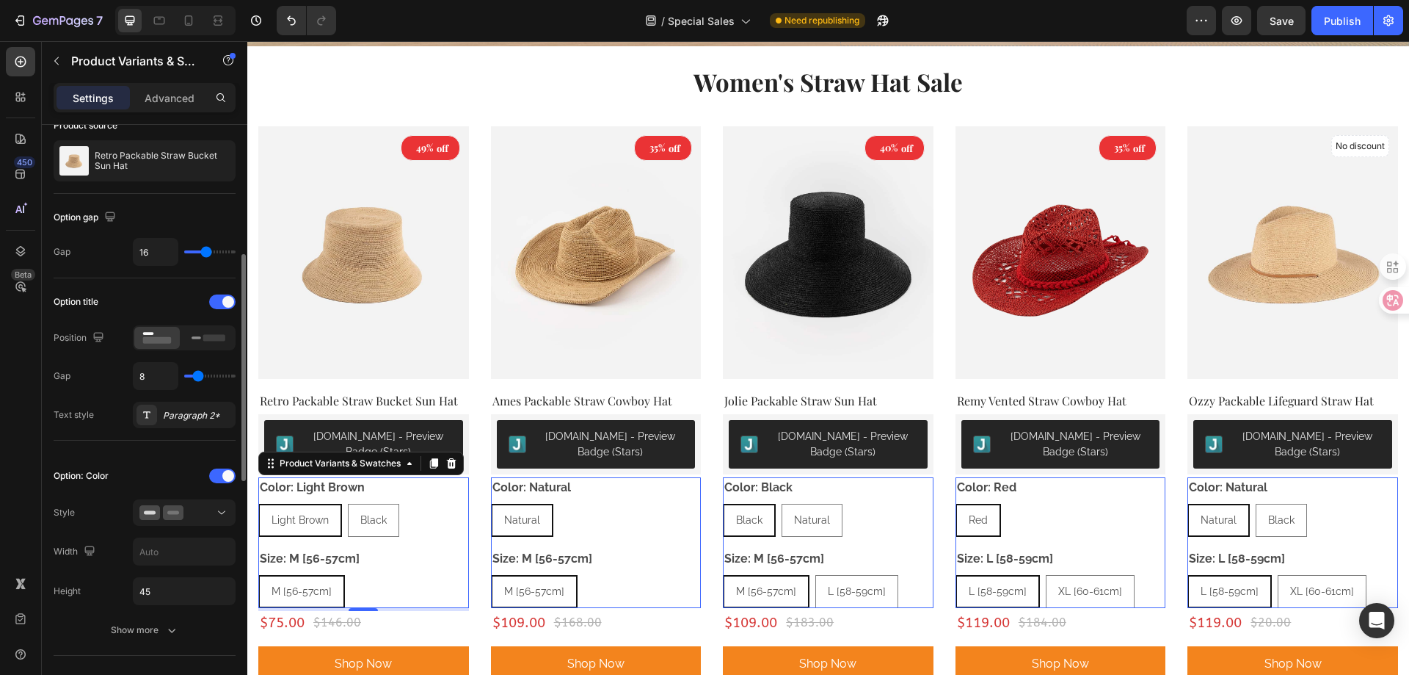
scroll to position [147, 0]
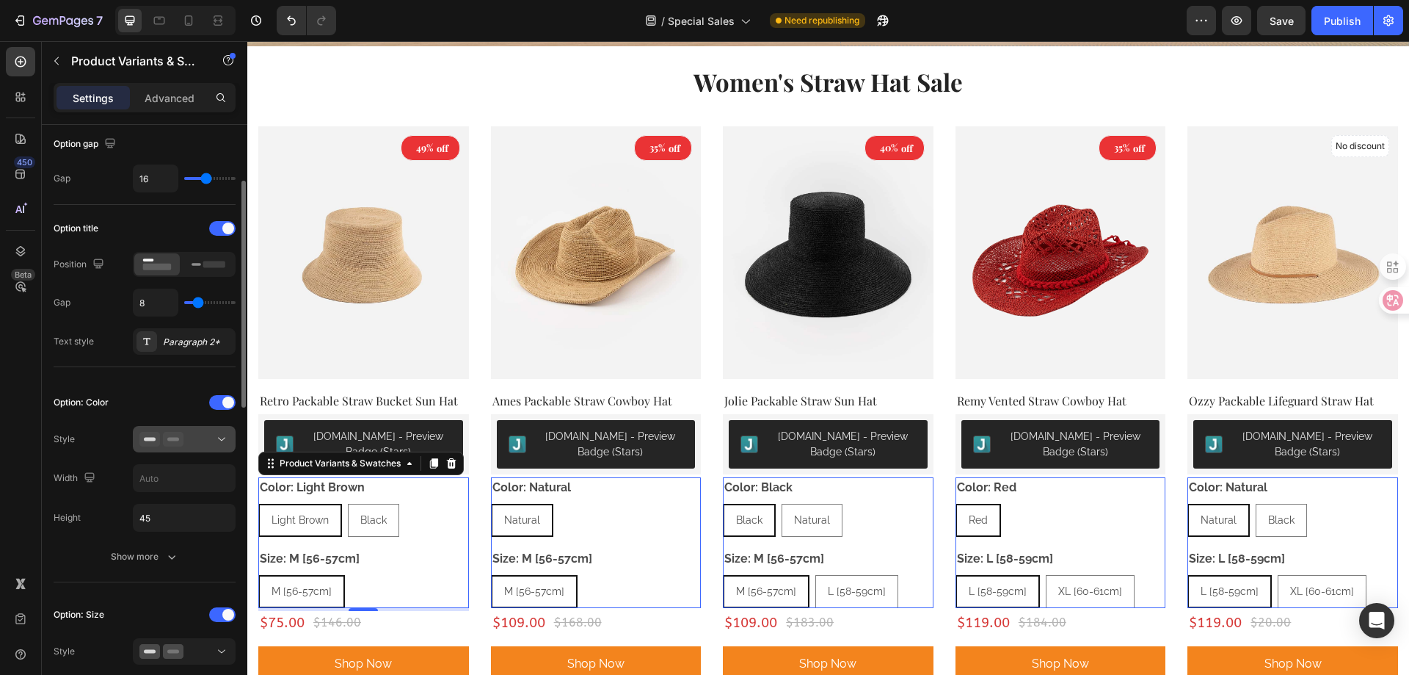
click at [181, 440] on icon at bounding box center [173, 439] width 21 height 15
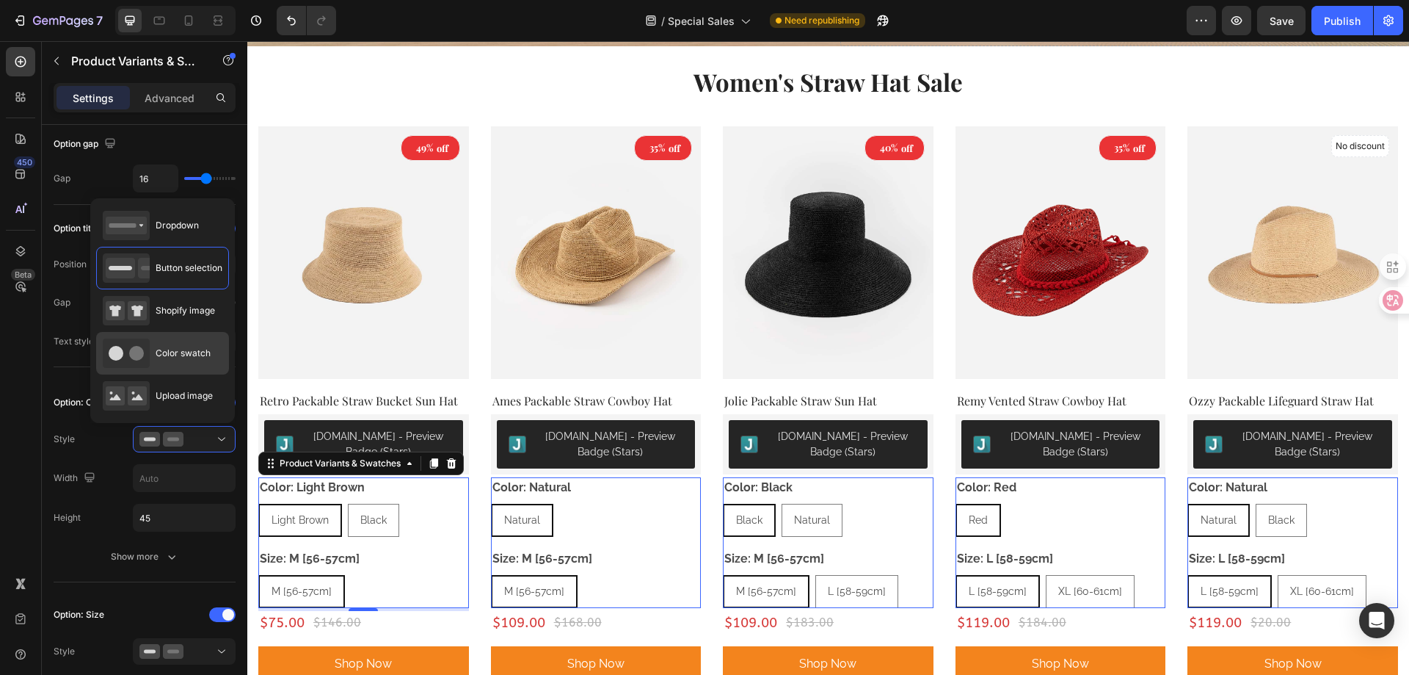
click at [174, 349] on span "Color swatch" at bounding box center [183, 352] width 55 height 13
type input "45"
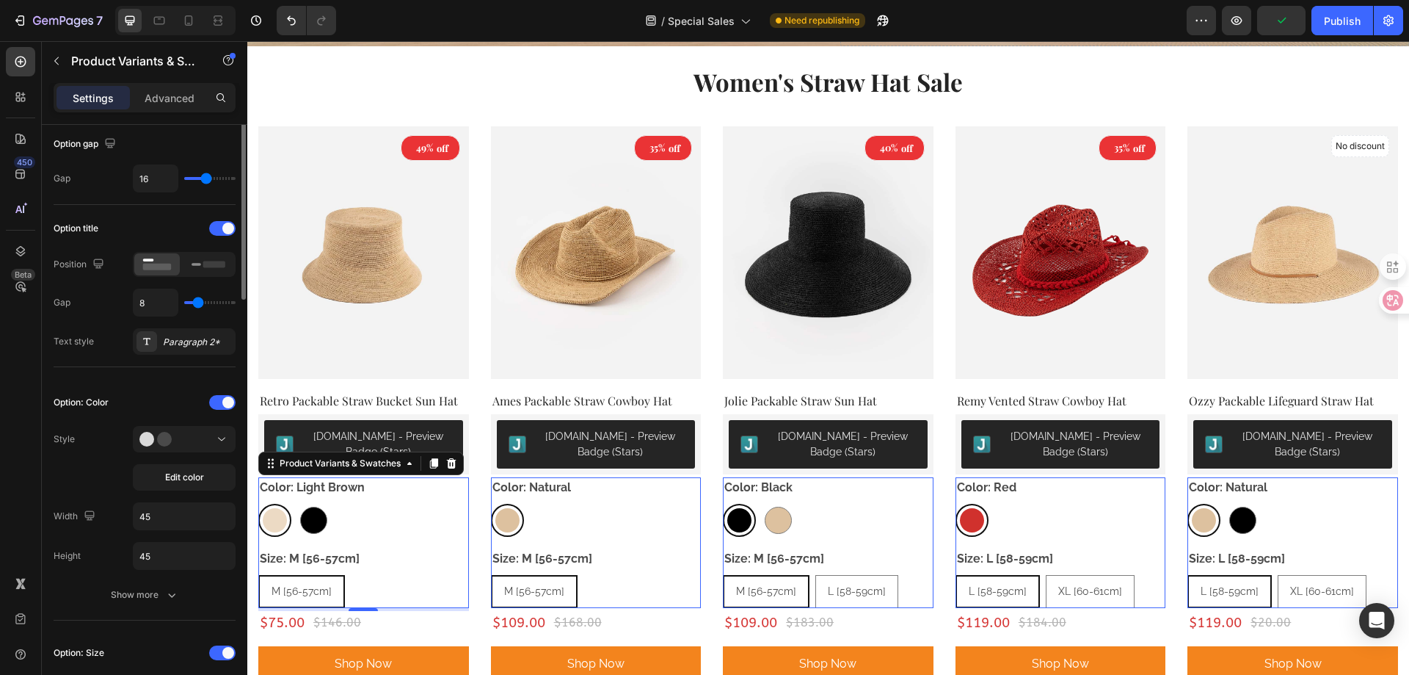
scroll to position [73, 0]
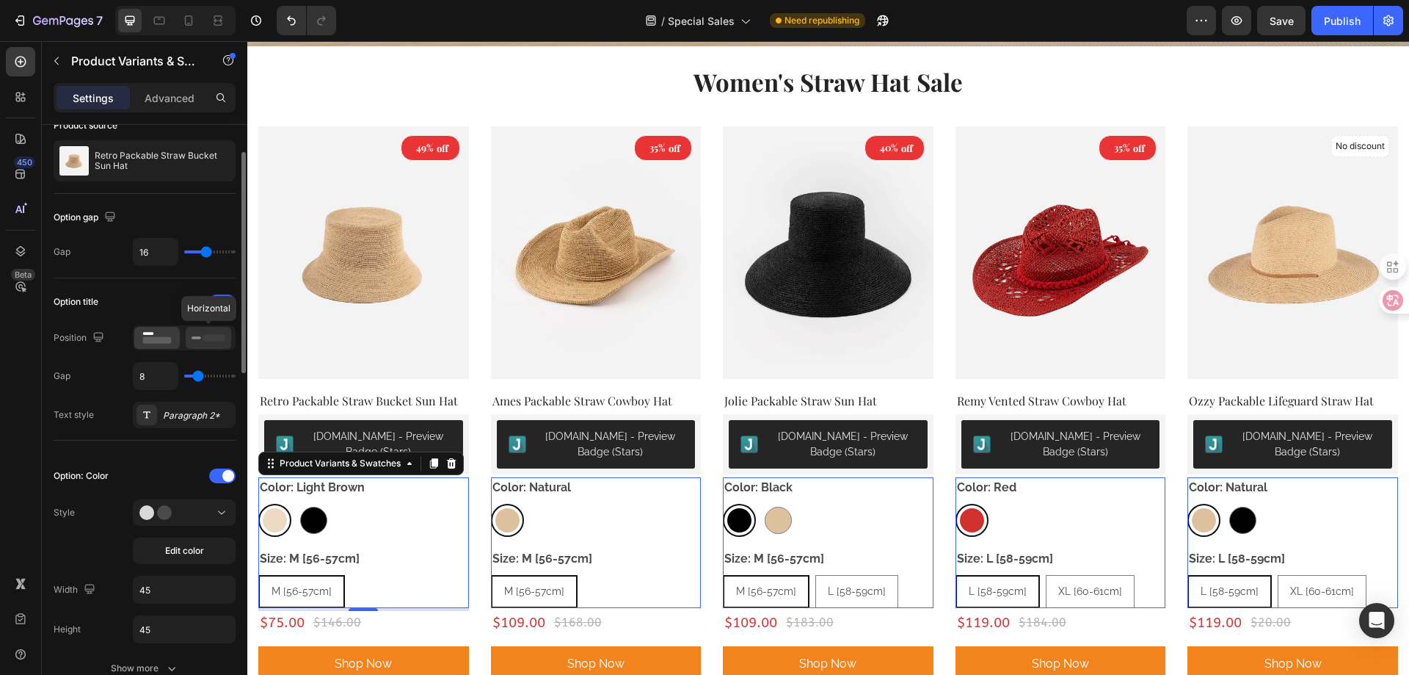
click at [198, 345] on icon at bounding box center [209, 338] width 34 height 16
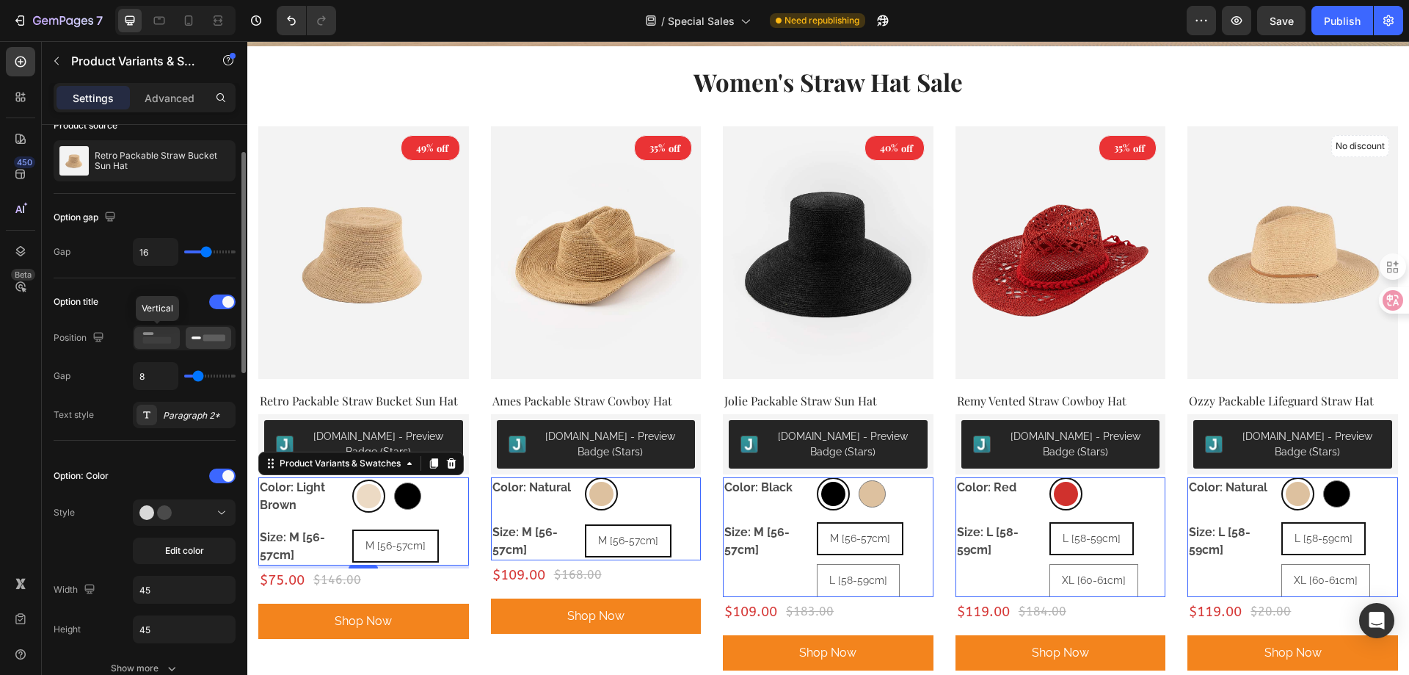
click at [164, 345] on icon at bounding box center [157, 338] width 34 height 16
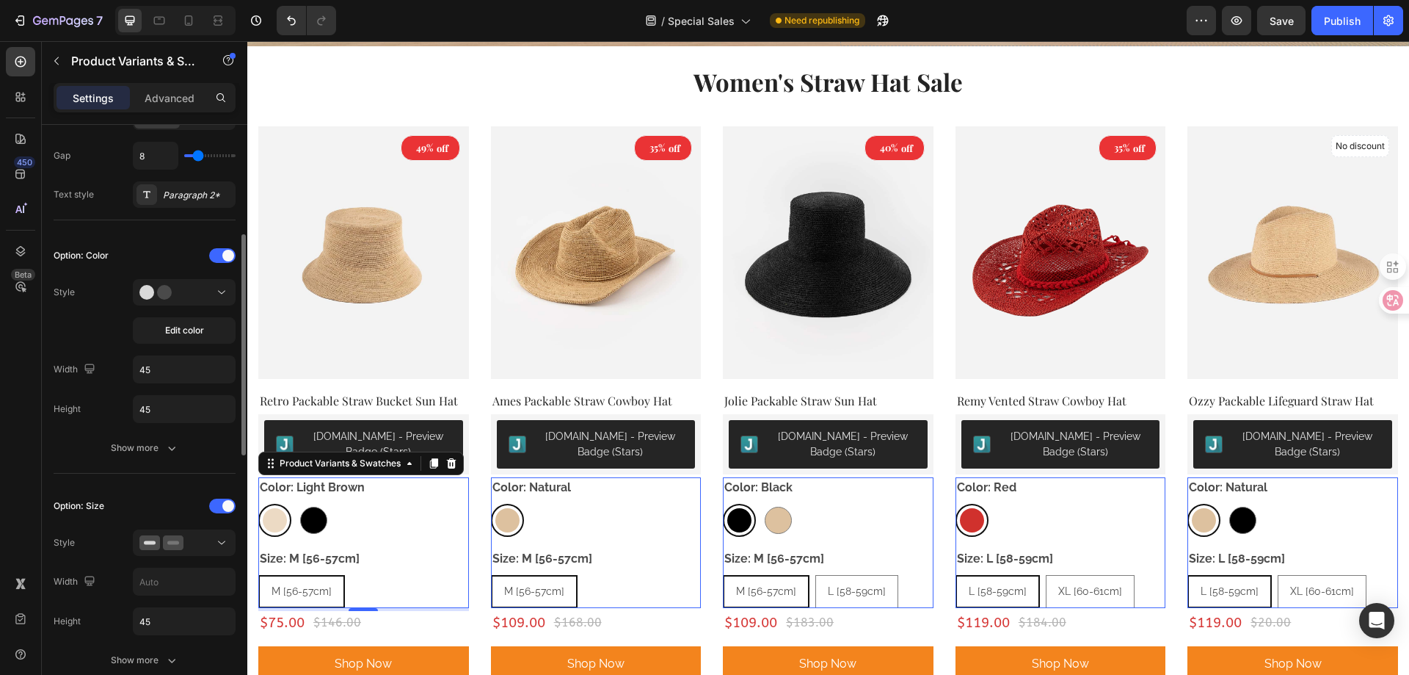
scroll to position [367, 0]
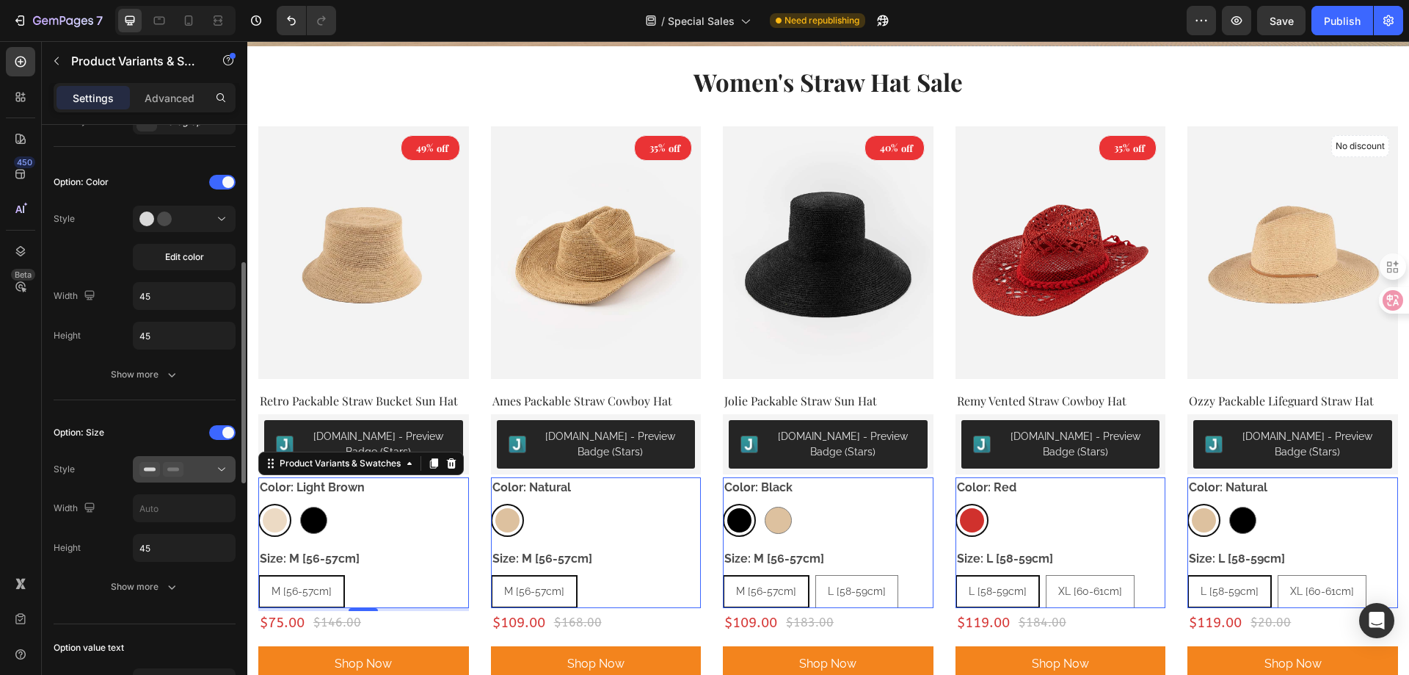
click at [190, 470] on div at bounding box center [184, 469] width 90 height 15
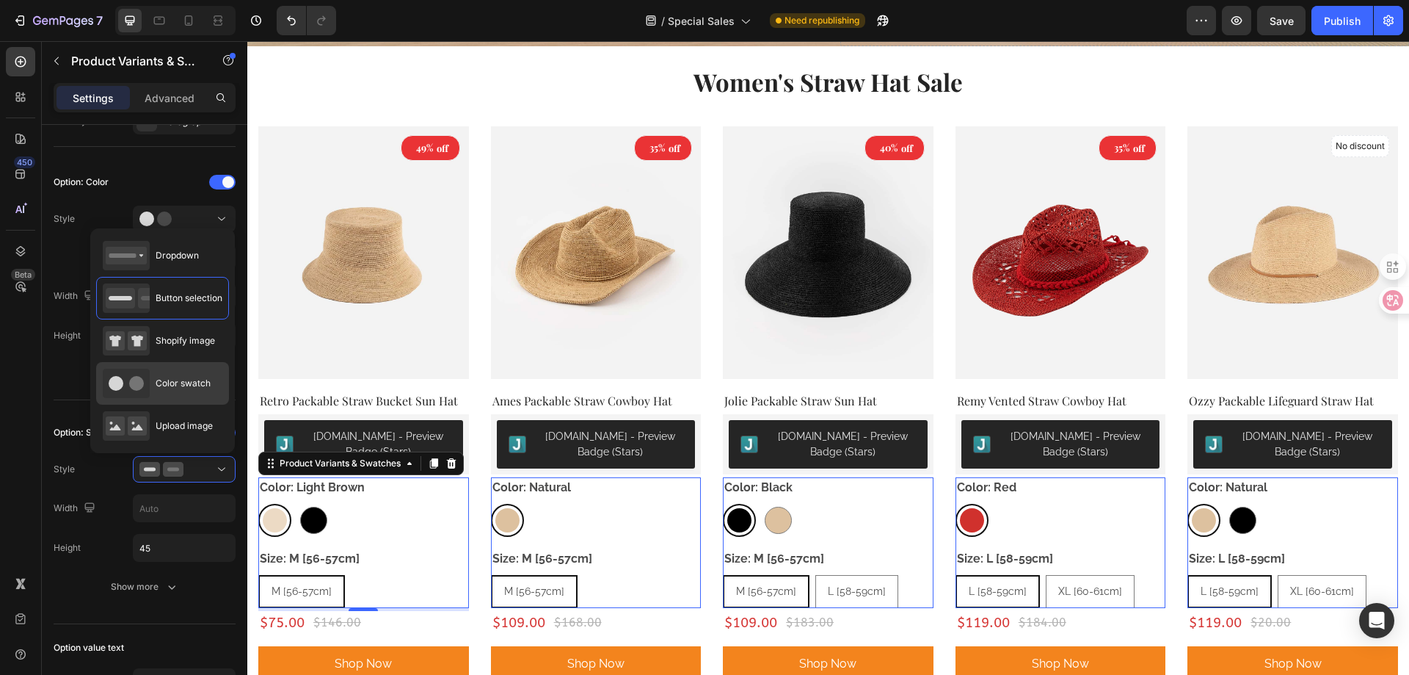
click at [184, 382] on span "Color swatch" at bounding box center [183, 383] width 55 height 13
type input "45"
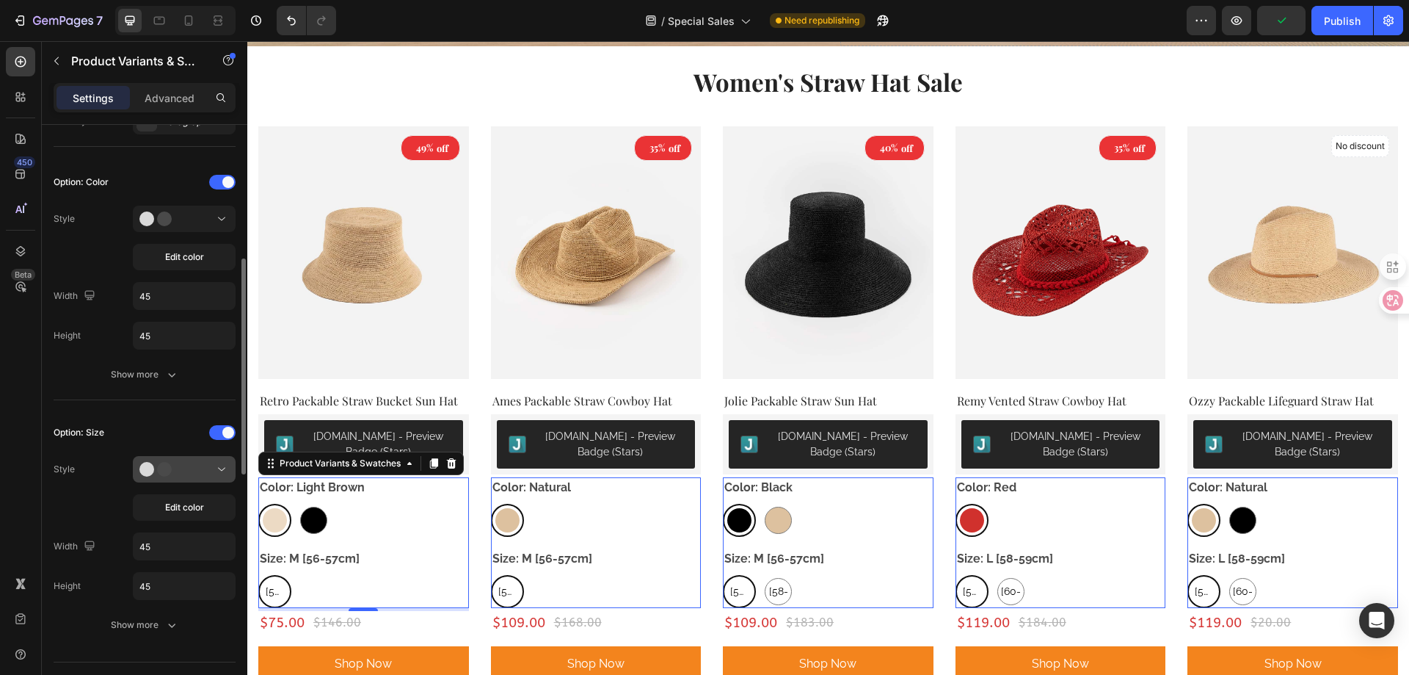
click at [173, 459] on button at bounding box center [184, 469] width 103 height 26
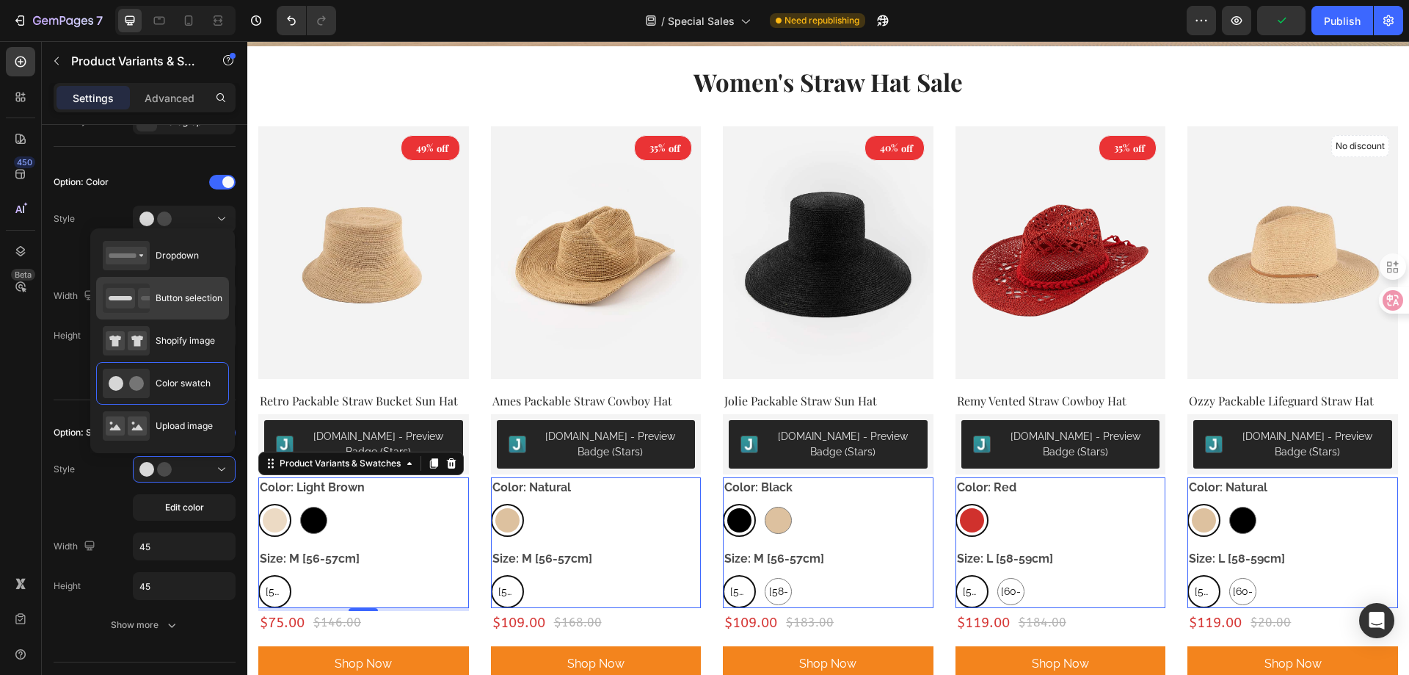
click at [175, 302] on span "Button selection" at bounding box center [189, 297] width 67 height 13
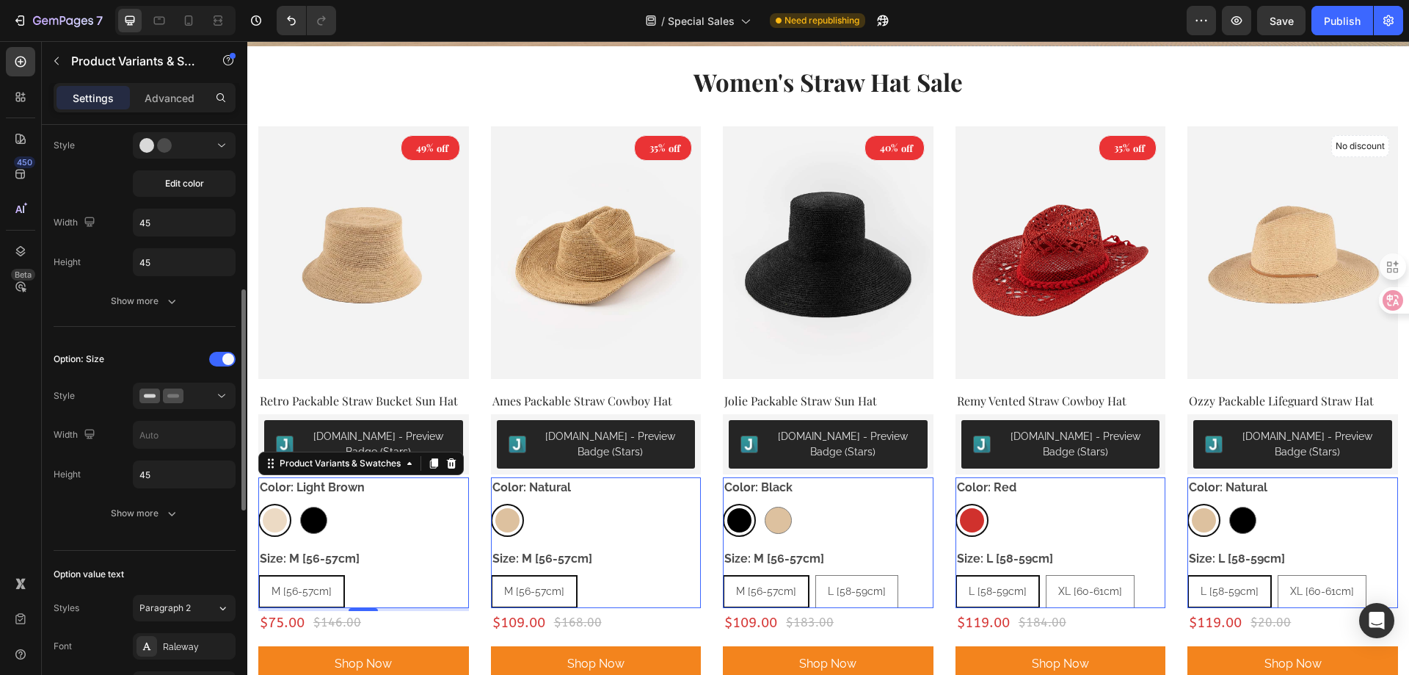
scroll to position [514, 0]
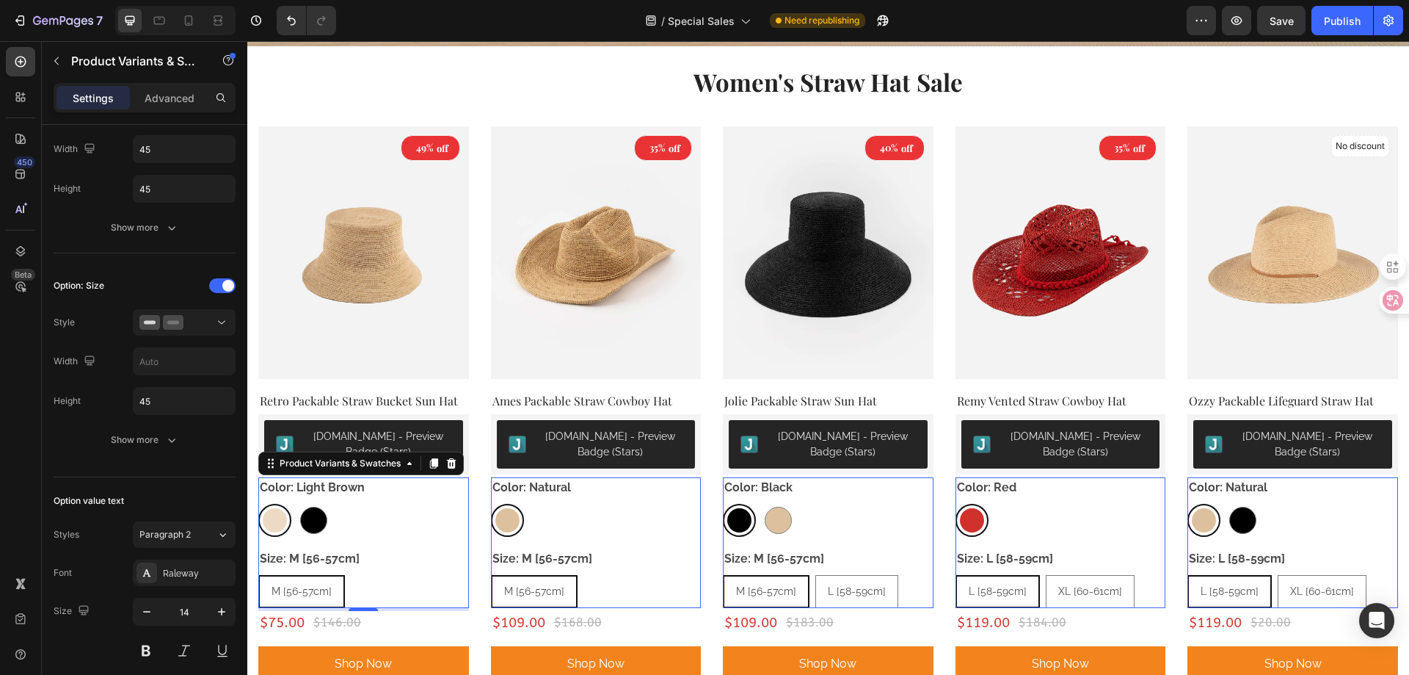
click at [370, 537] on div "Color: Light Brown Light Brown Light Brown Black Black Size: M [56-57cm] M [56-…" at bounding box center [363, 542] width 211 height 131
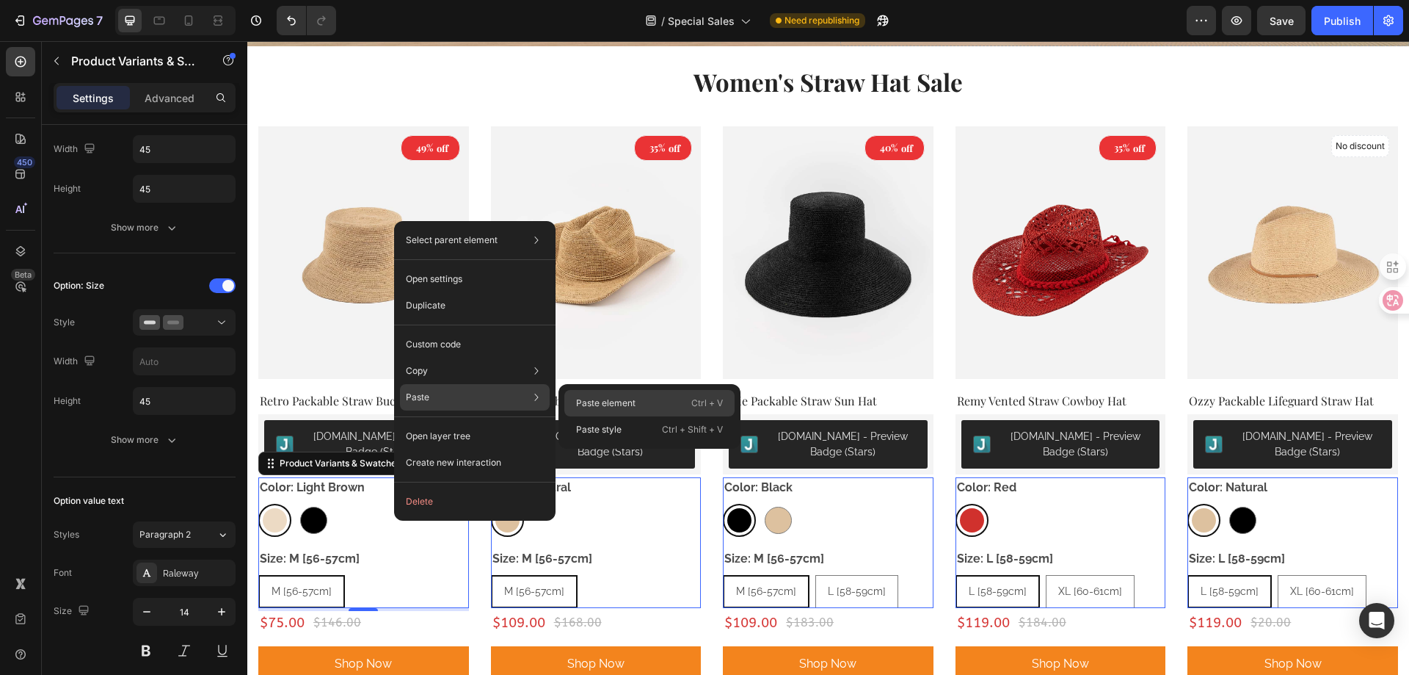
click at [612, 398] on p "Paste element" at bounding box center [605, 402] width 59 height 13
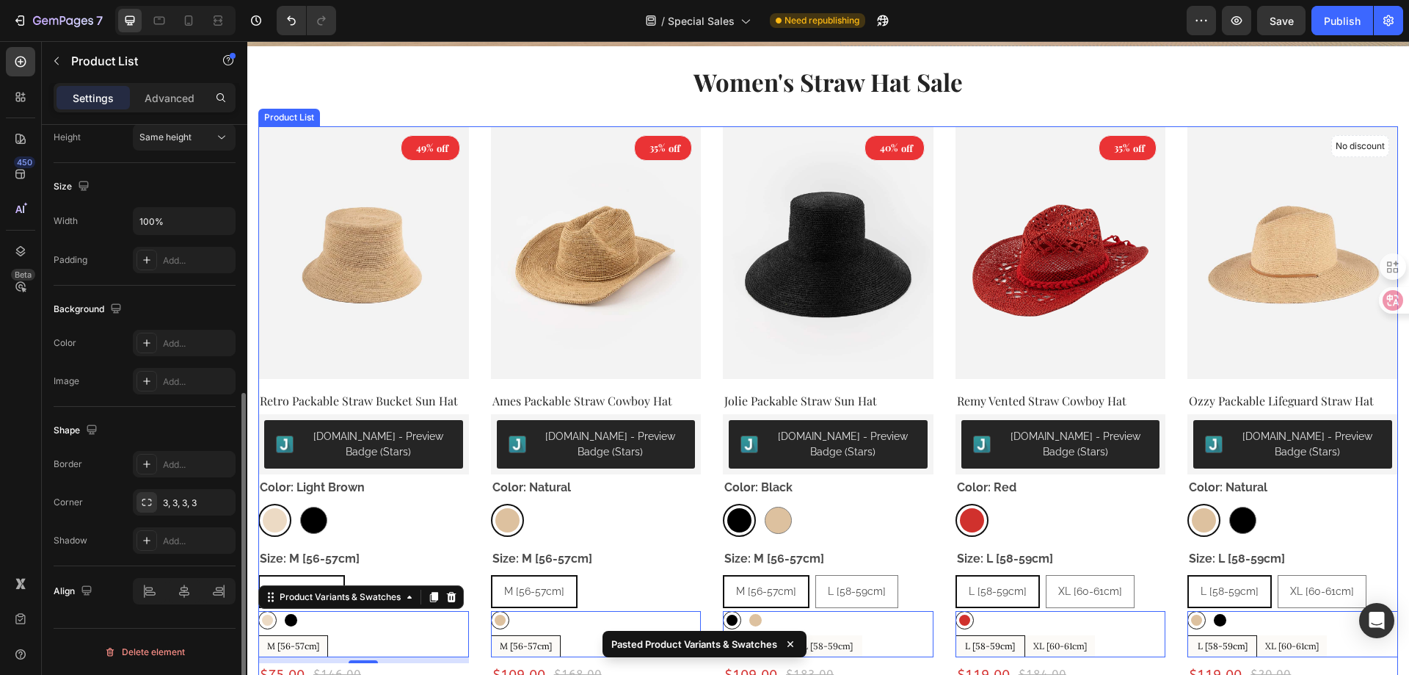
scroll to position [0, 0]
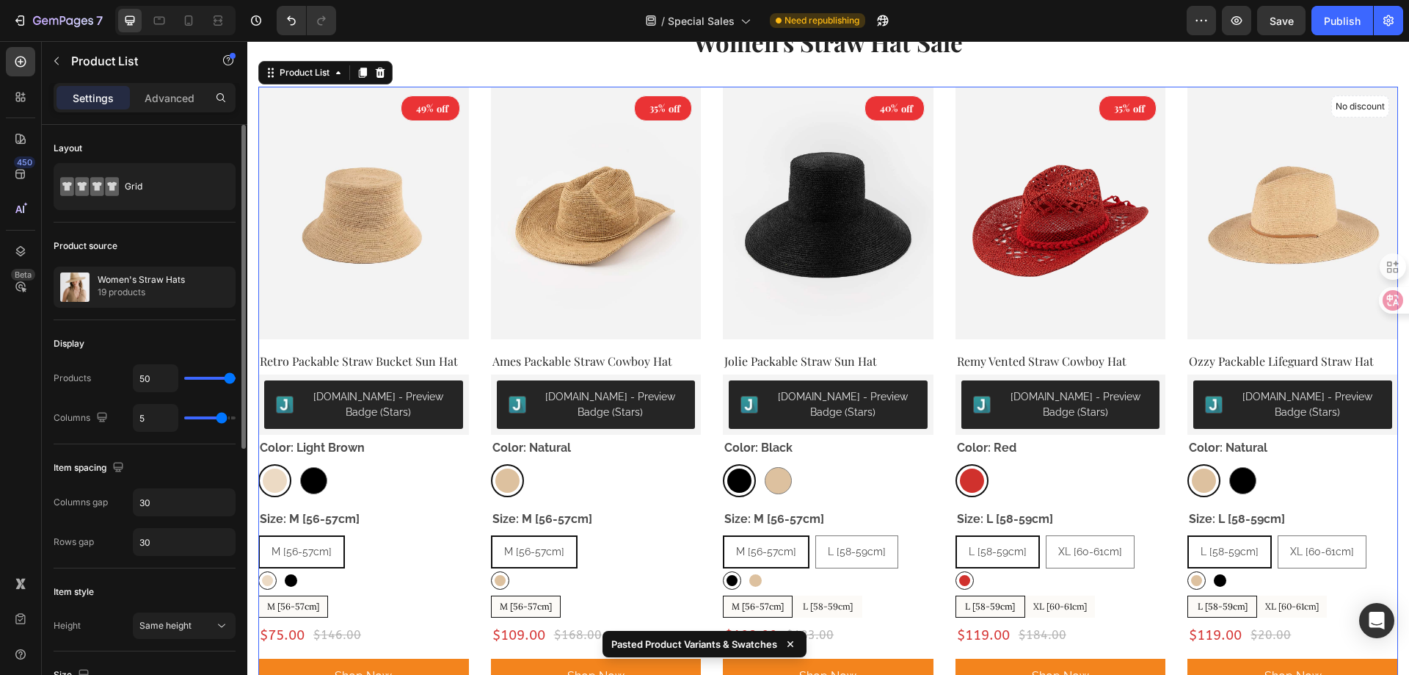
scroll to position [612, 0]
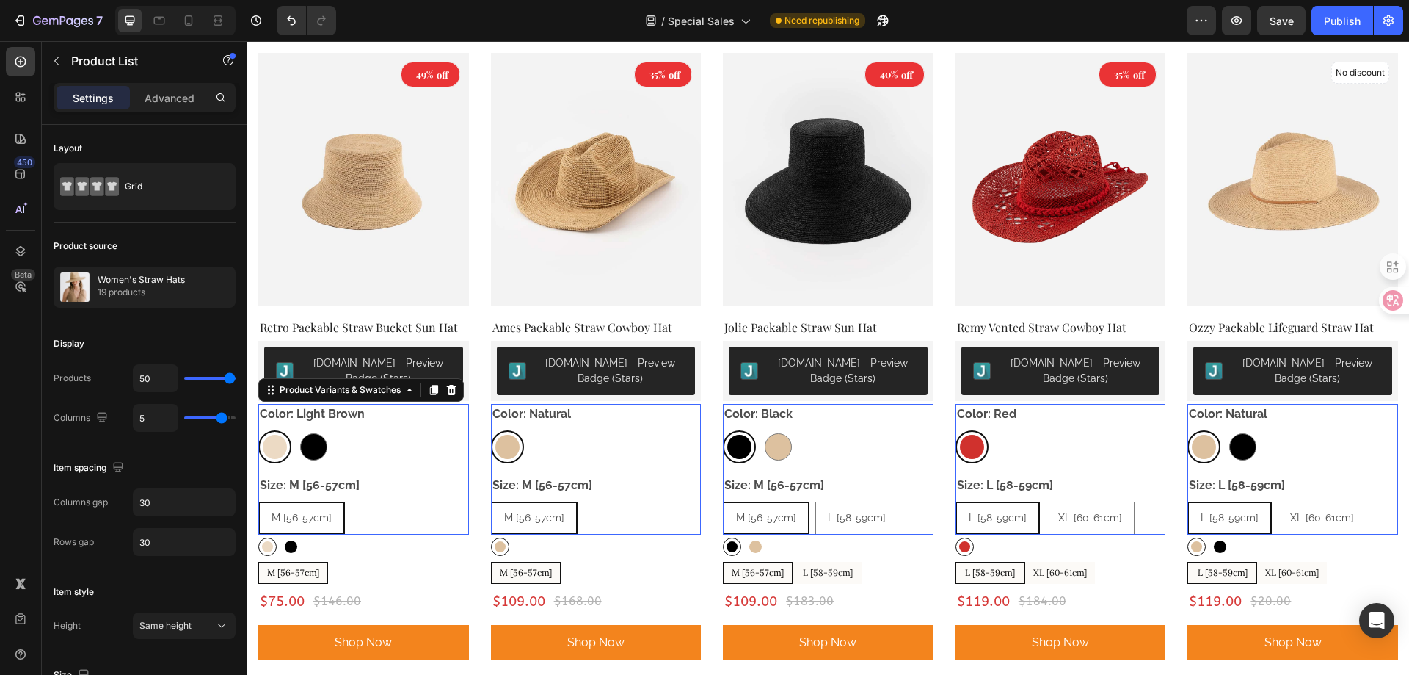
click at [415, 484] on div "Size: M [56-57cm] M [56-57cm] M [56-57cm] M [56-57cm]" at bounding box center [363, 504] width 211 height 59
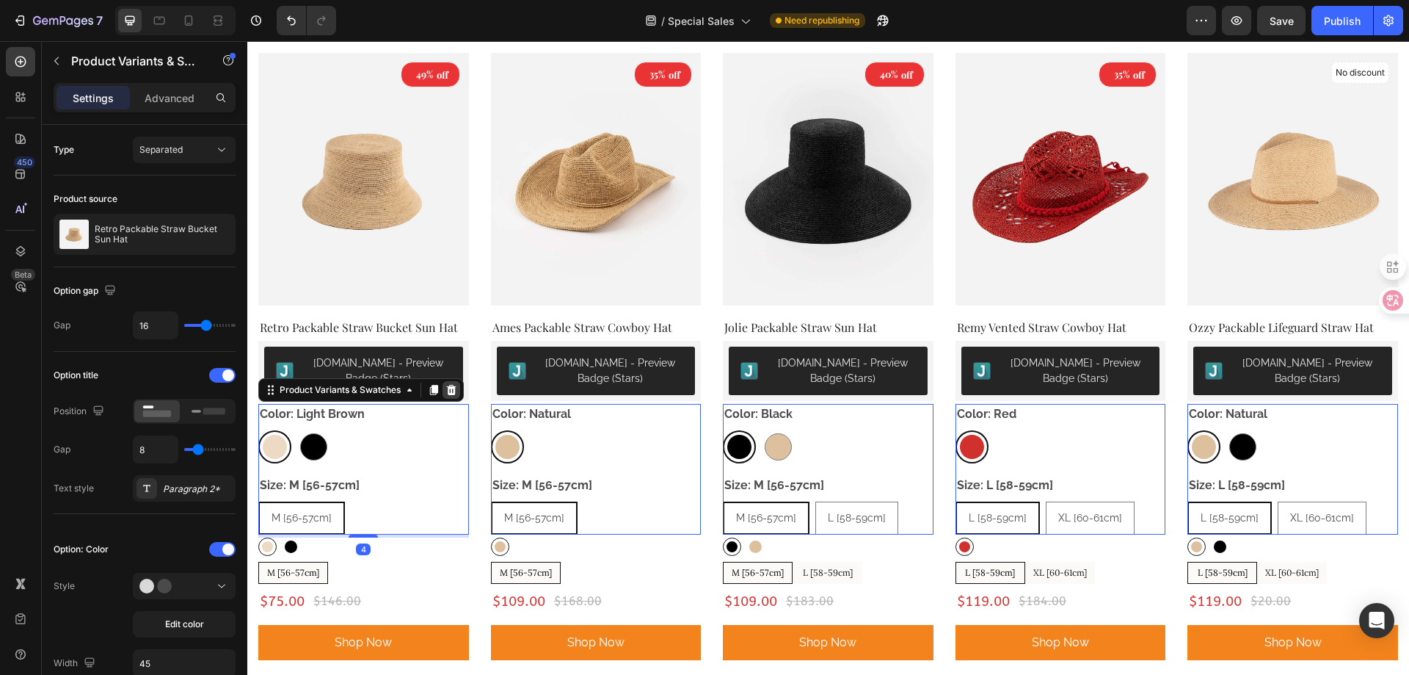
click at [449, 389] on icon at bounding box center [452, 390] width 10 height 10
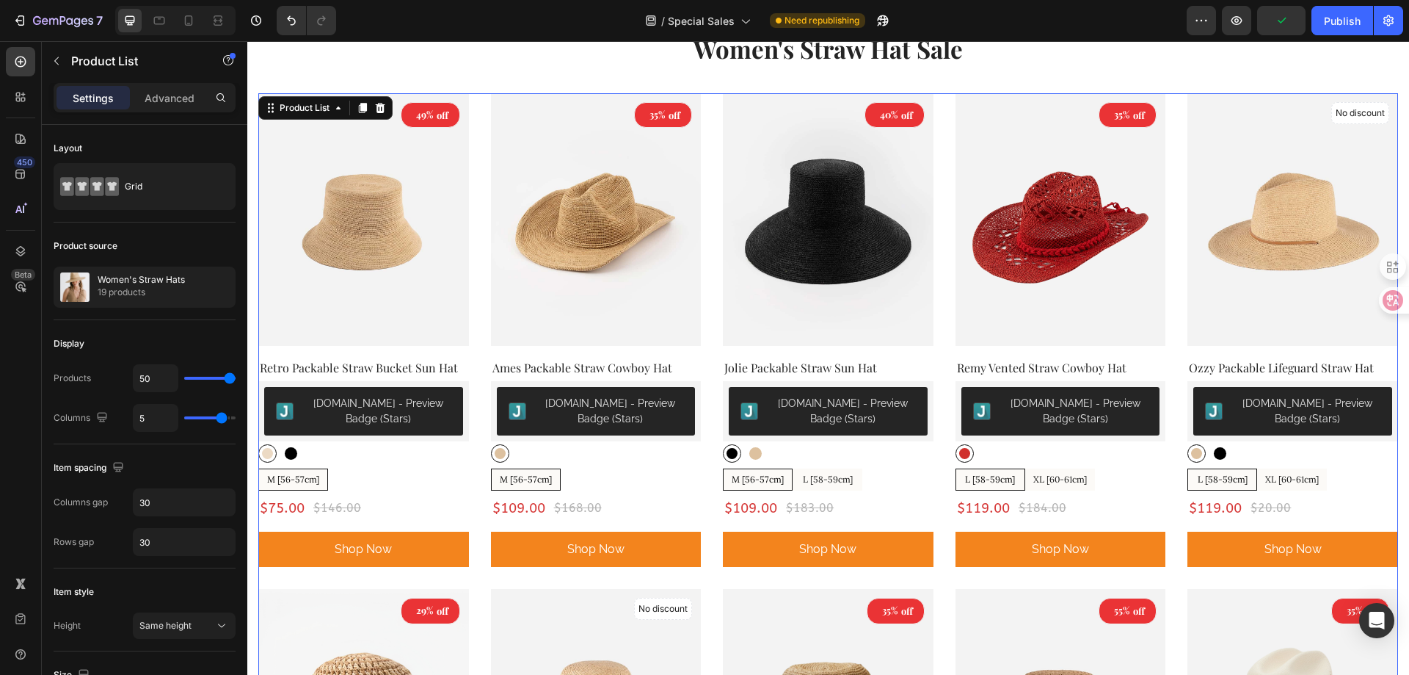
scroll to position [539, 0]
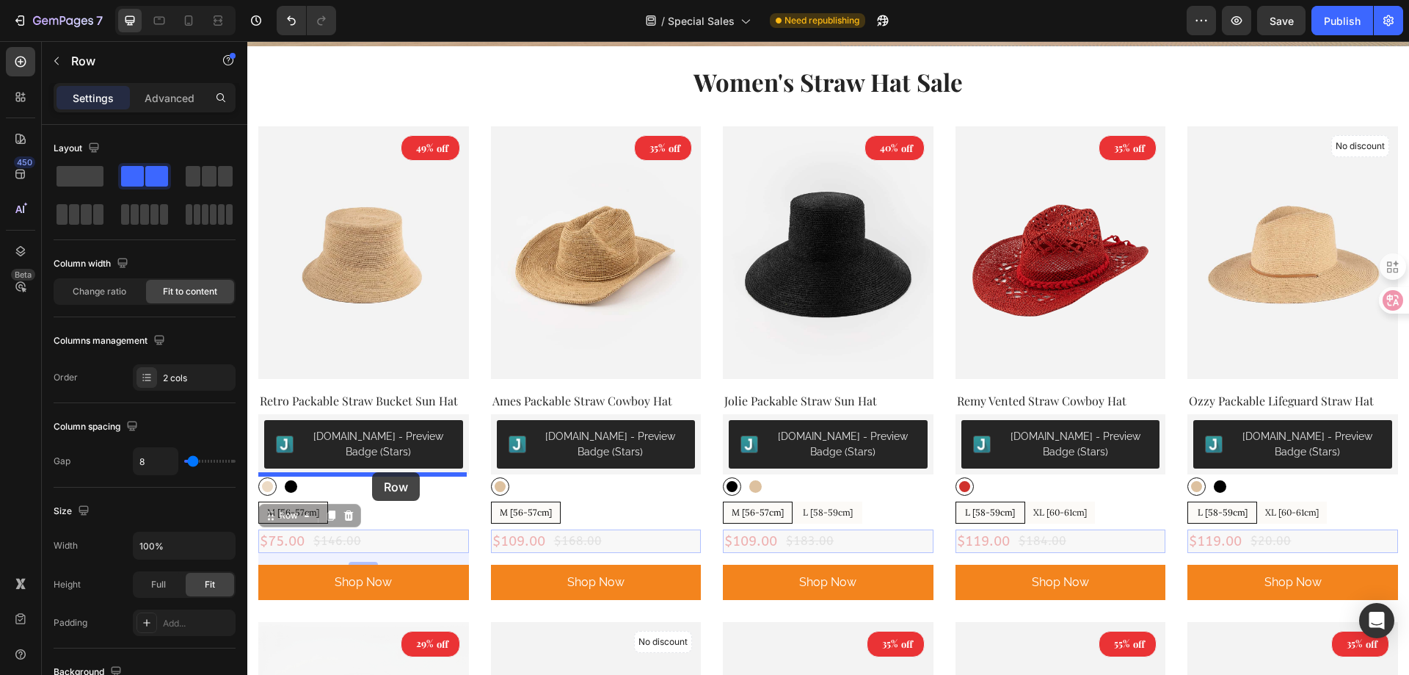
drag, startPoint x: 382, startPoint y: 531, endPoint x: 372, endPoint y: 472, distance: 60.2
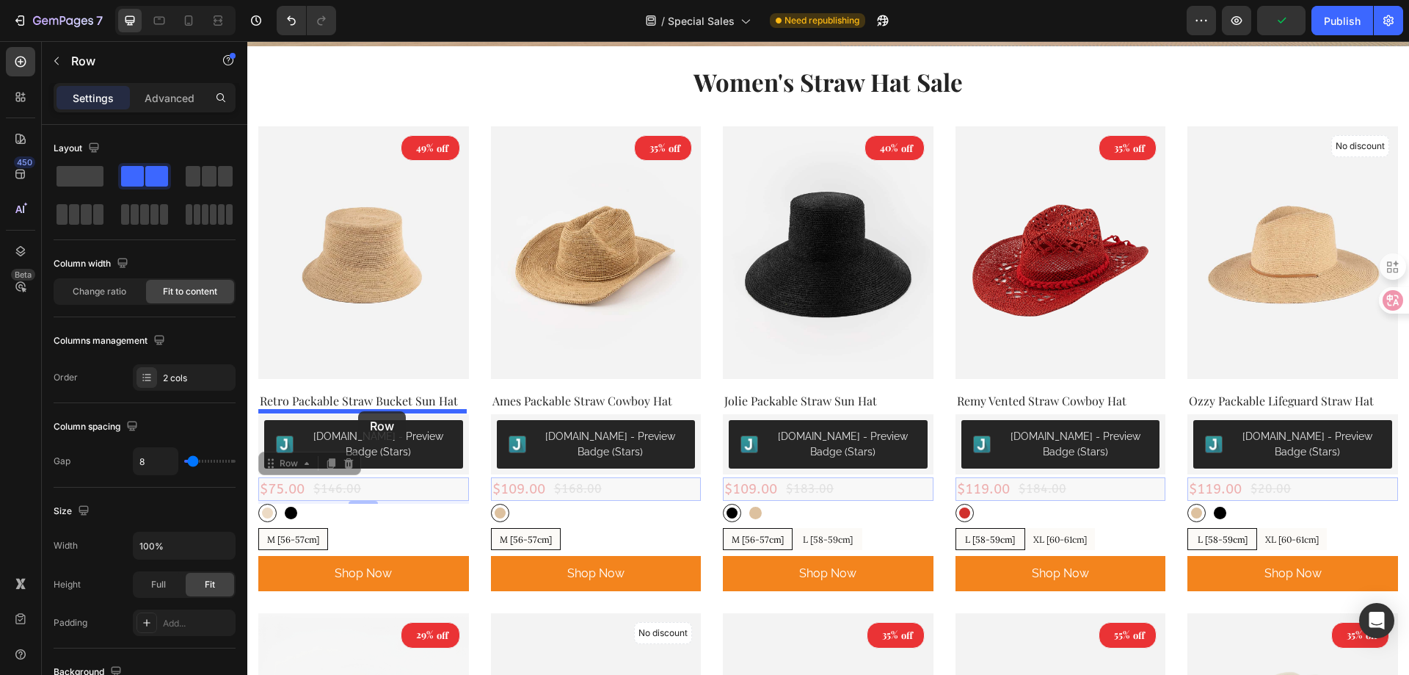
drag, startPoint x: 381, startPoint y: 490, endPoint x: 358, endPoint y: 411, distance: 81.8
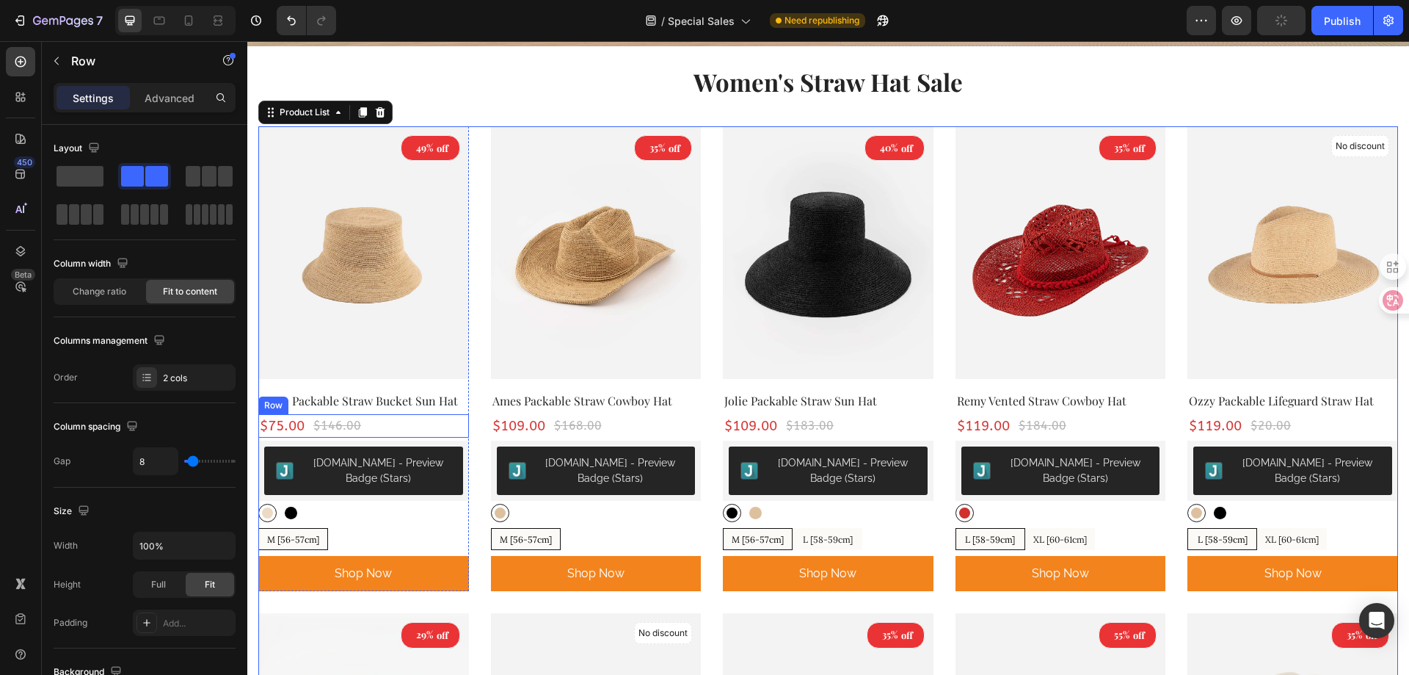
click at [396, 421] on div "$75.00 (P) Price (P) Price $146.00 (P) Price (P) Price Row" at bounding box center [363, 426] width 211 height 24
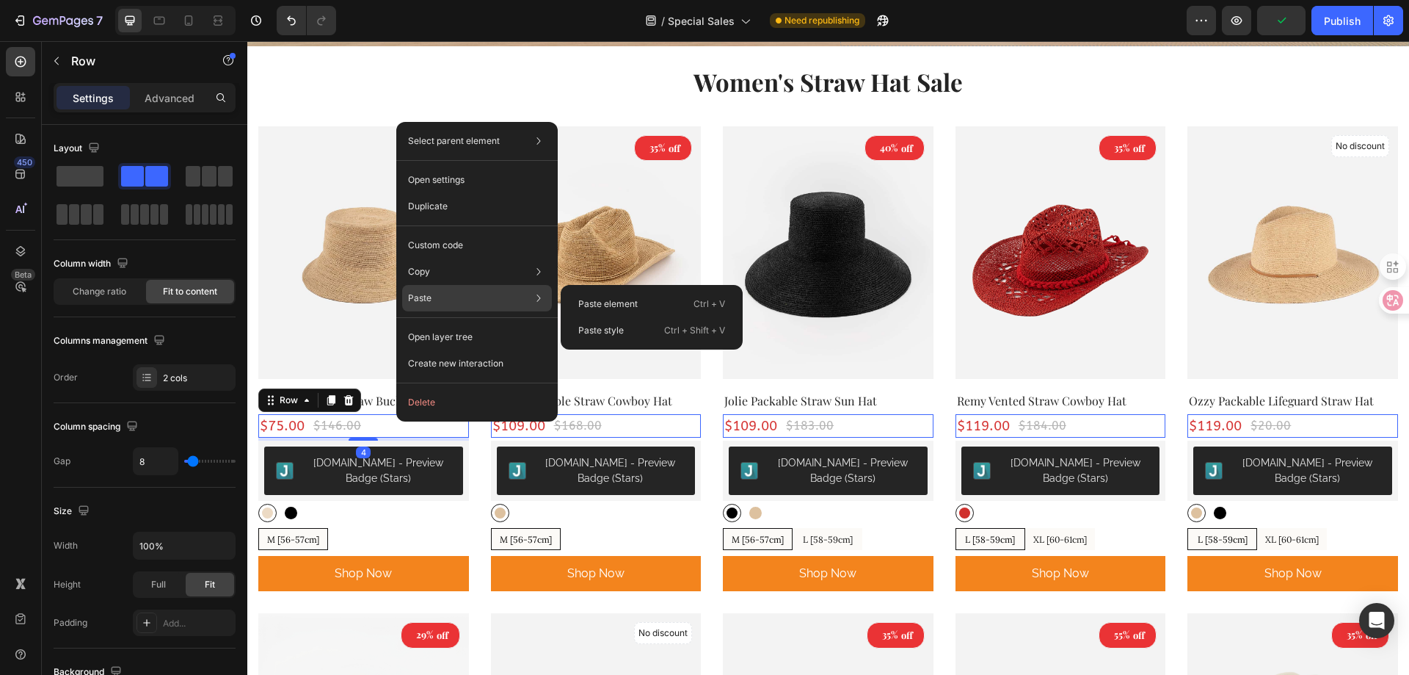
click at [476, 324] on div "Paste Paste element Ctrl + V Paste style Ctrl + Shift + V" at bounding box center [477, 337] width 150 height 26
click at [614, 317] on div "Paste element Ctrl + V" at bounding box center [652, 330] width 170 height 26
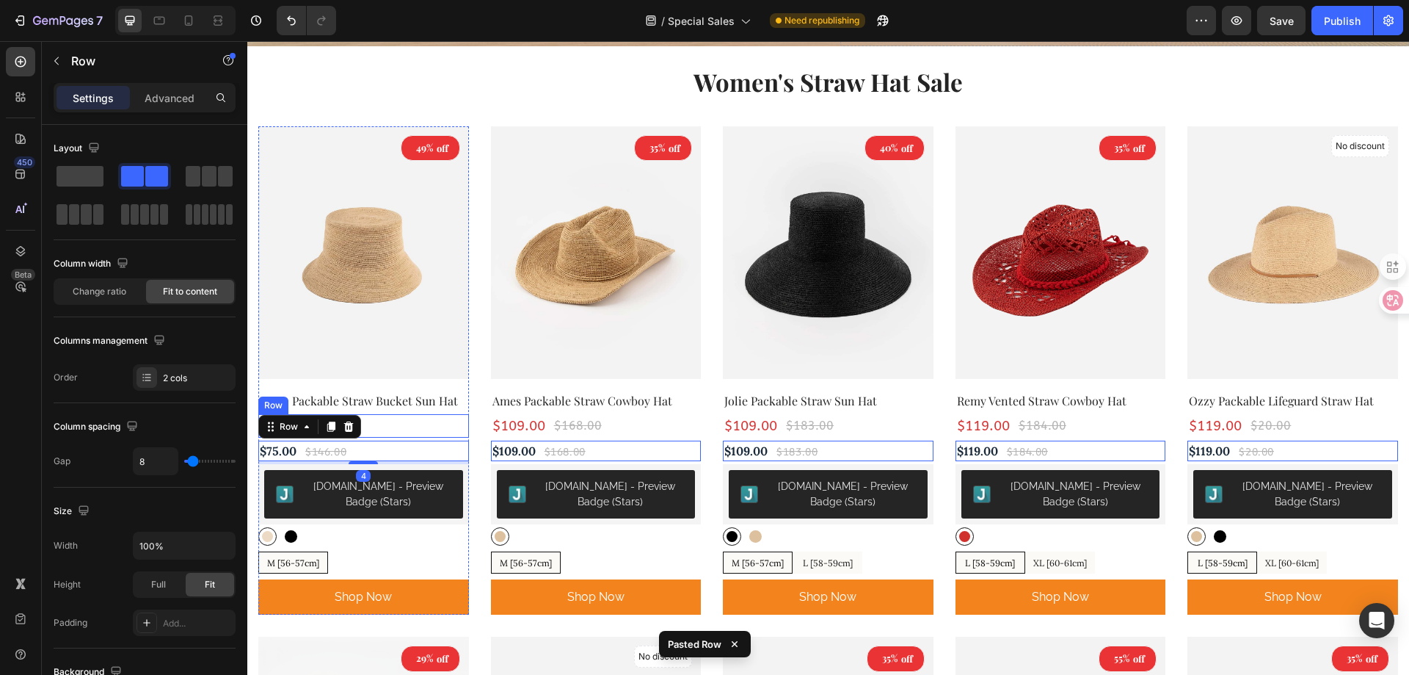
click at [398, 429] on div "$75.00 (P) Price (P) Price $146.00 (P) Price (P) Price Row" at bounding box center [363, 426] width 211 height 24
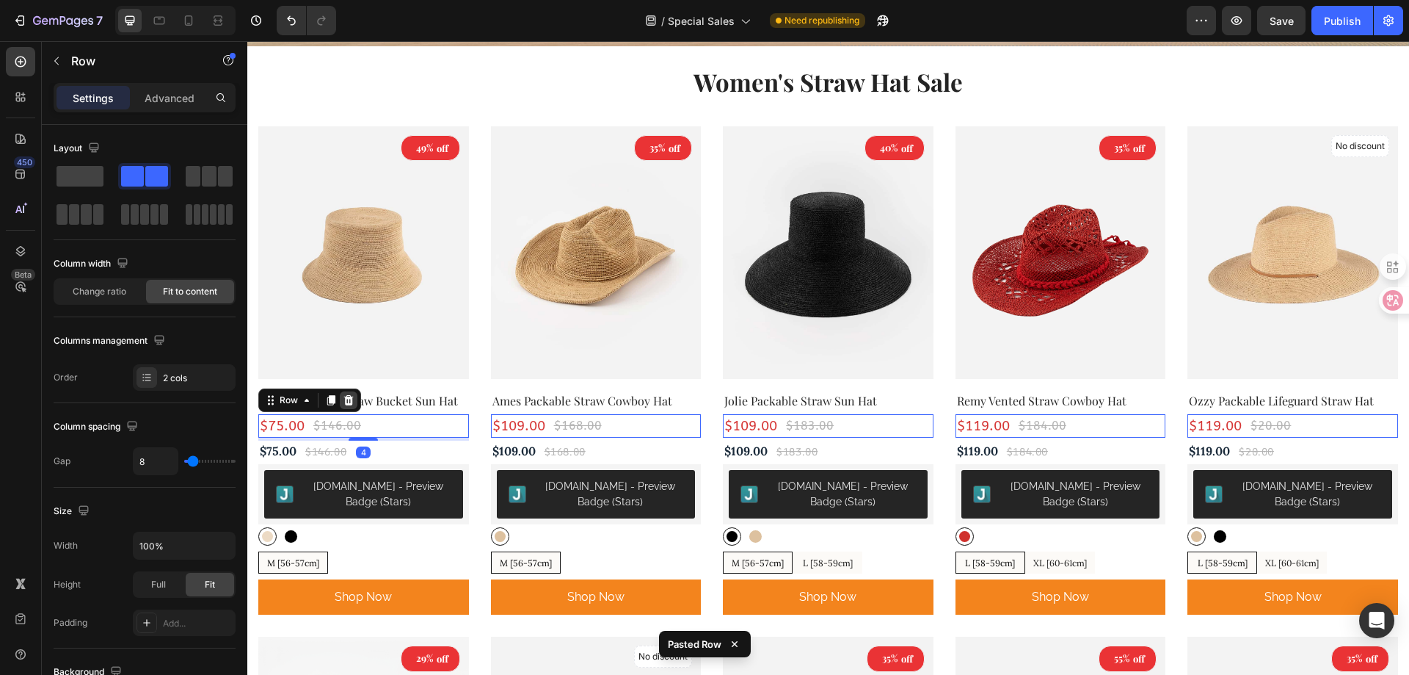
click at [351, 404] on div at bounding box center [349, 400] width 18 height 18
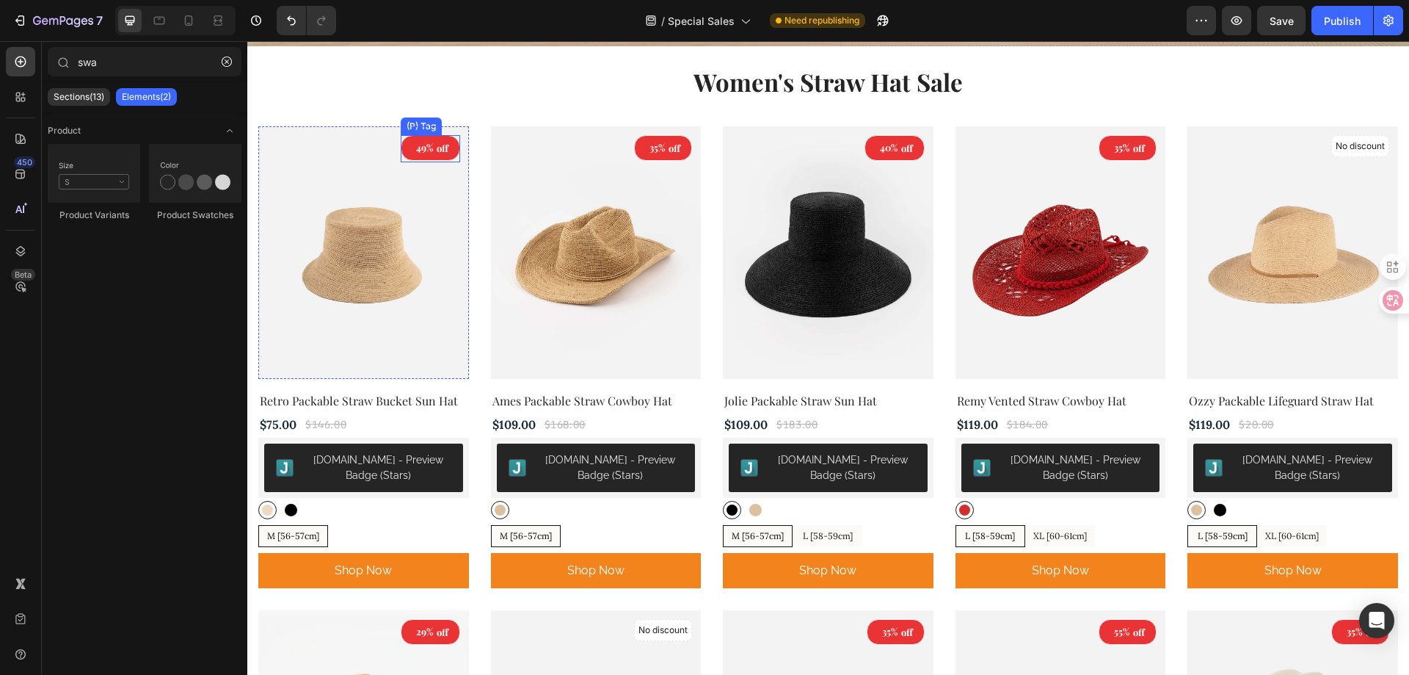
click at [410, 150] on div at bounding box center [412, 148] width 4 height 19
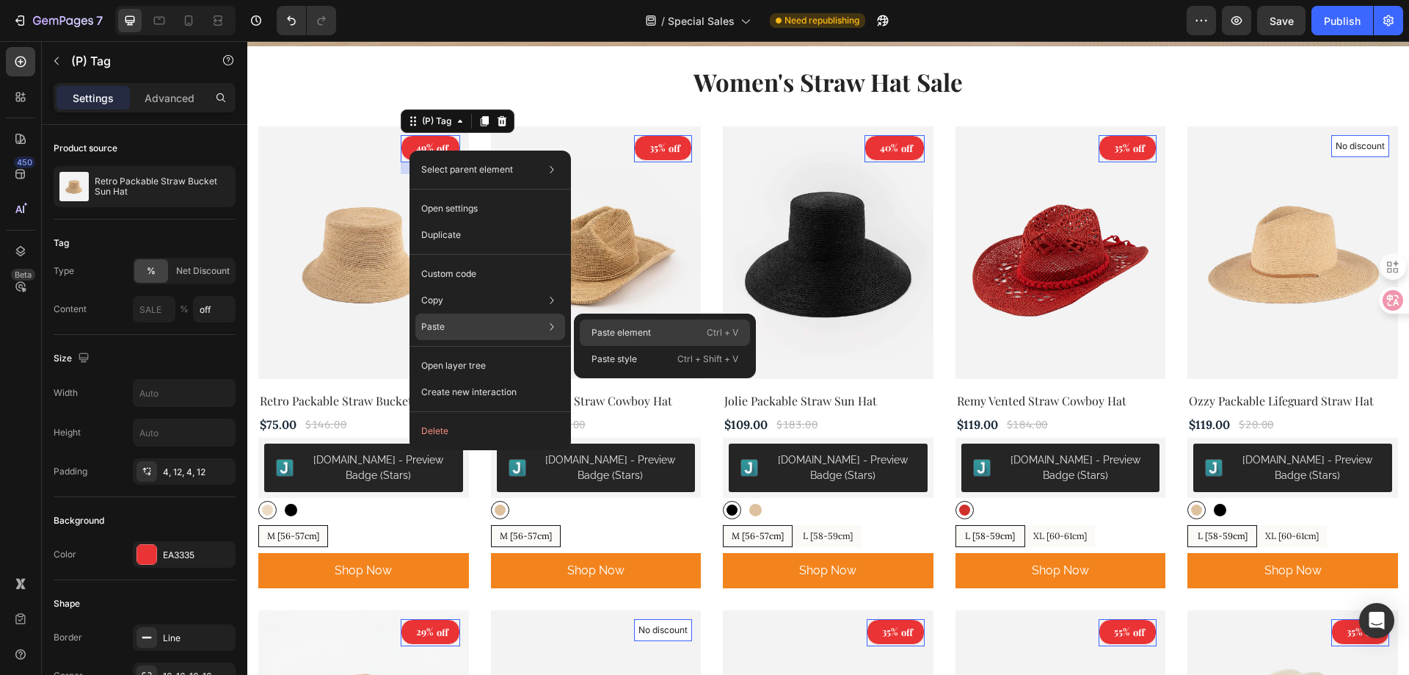
click at [648, 338] on p "Paste element" at bounding box center [621, 332] width 59 height 13
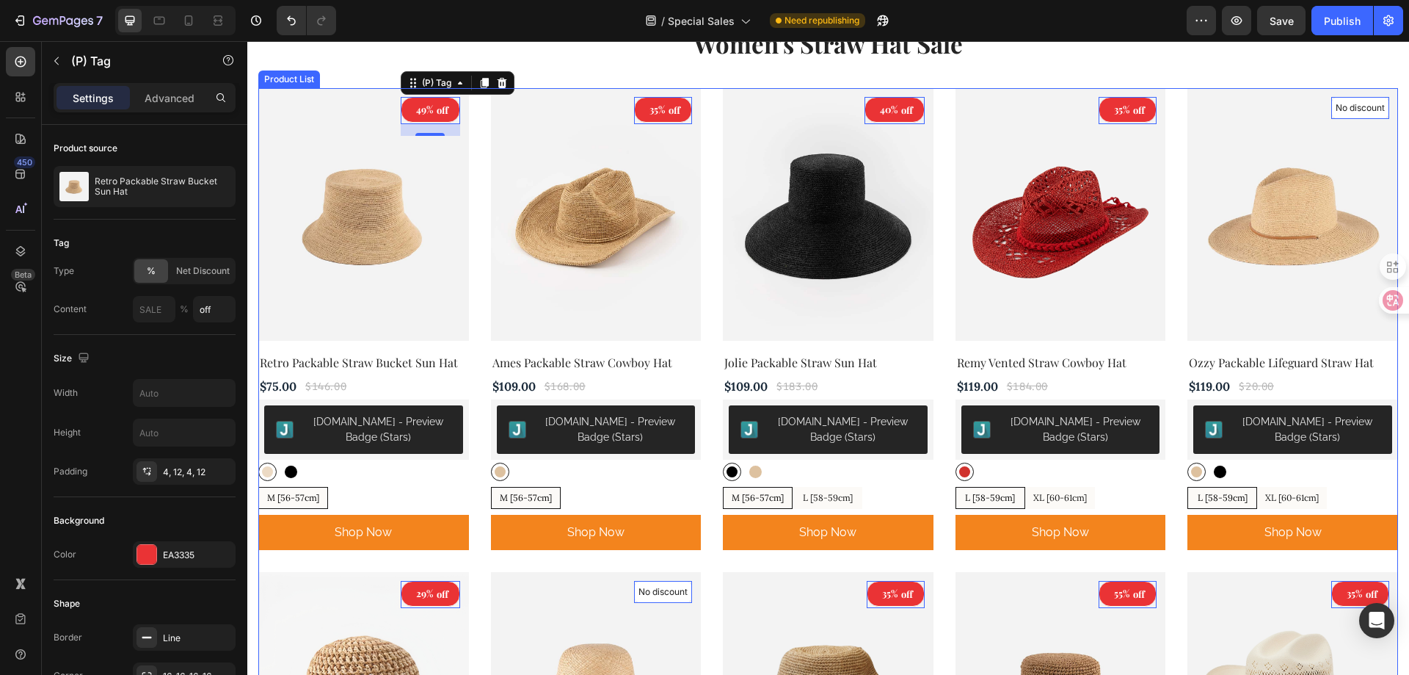
scroll to position [686, 0]
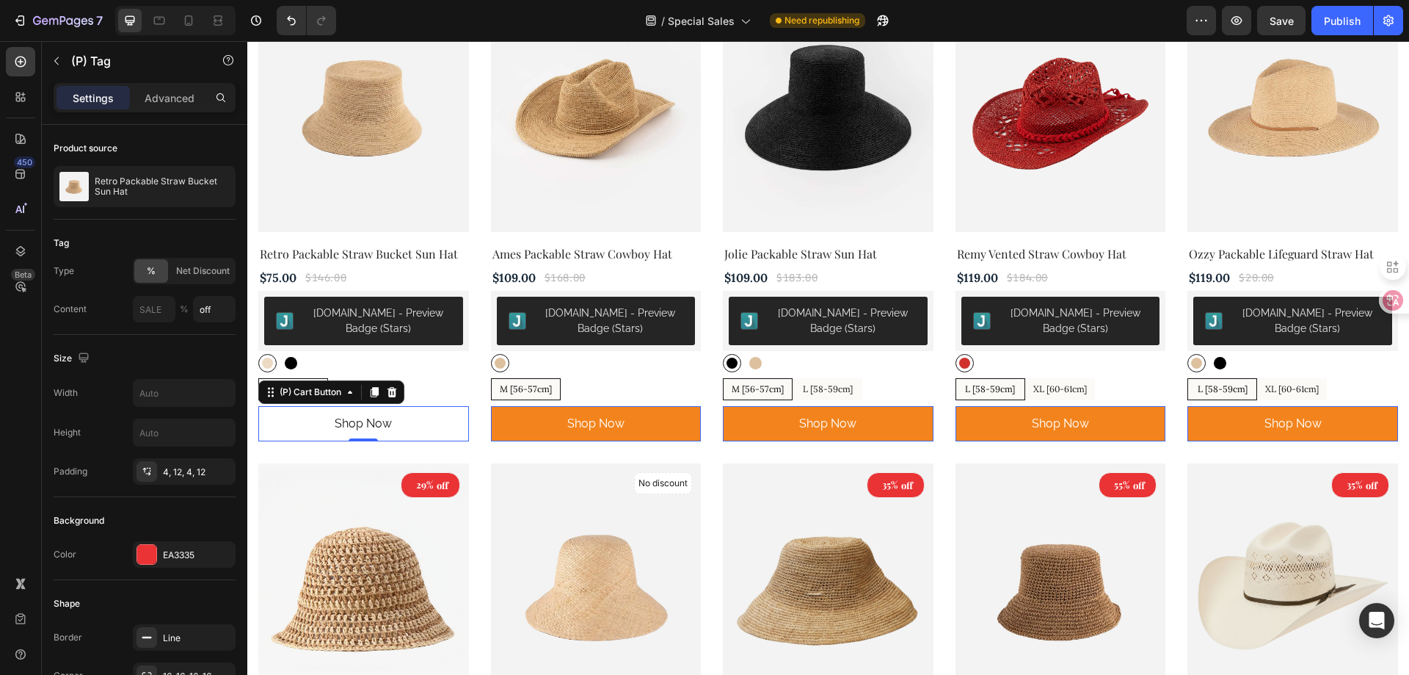
click at [431, 425] on button "shop now" at bounding box center [363, 423] width 211 height 35
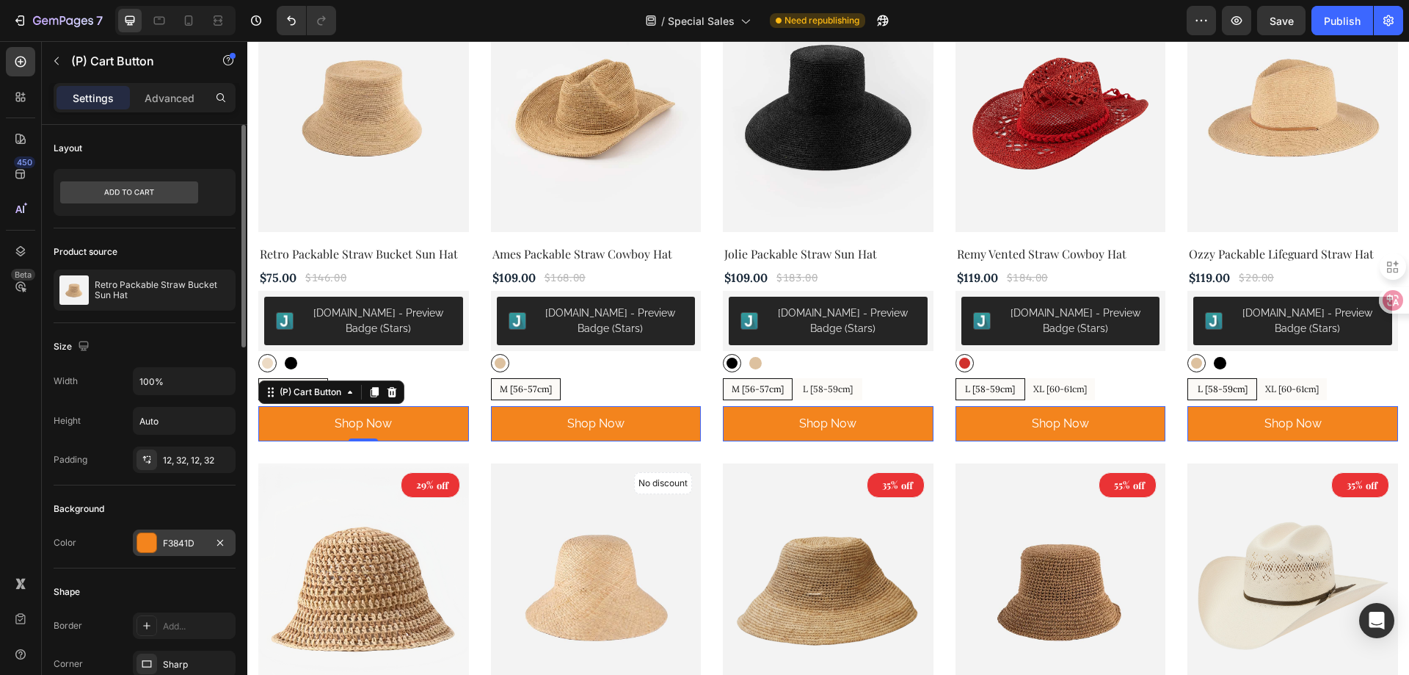
click at [175, 544] on div "F3841D" at bounding box center [184, 543] width 43 height 13
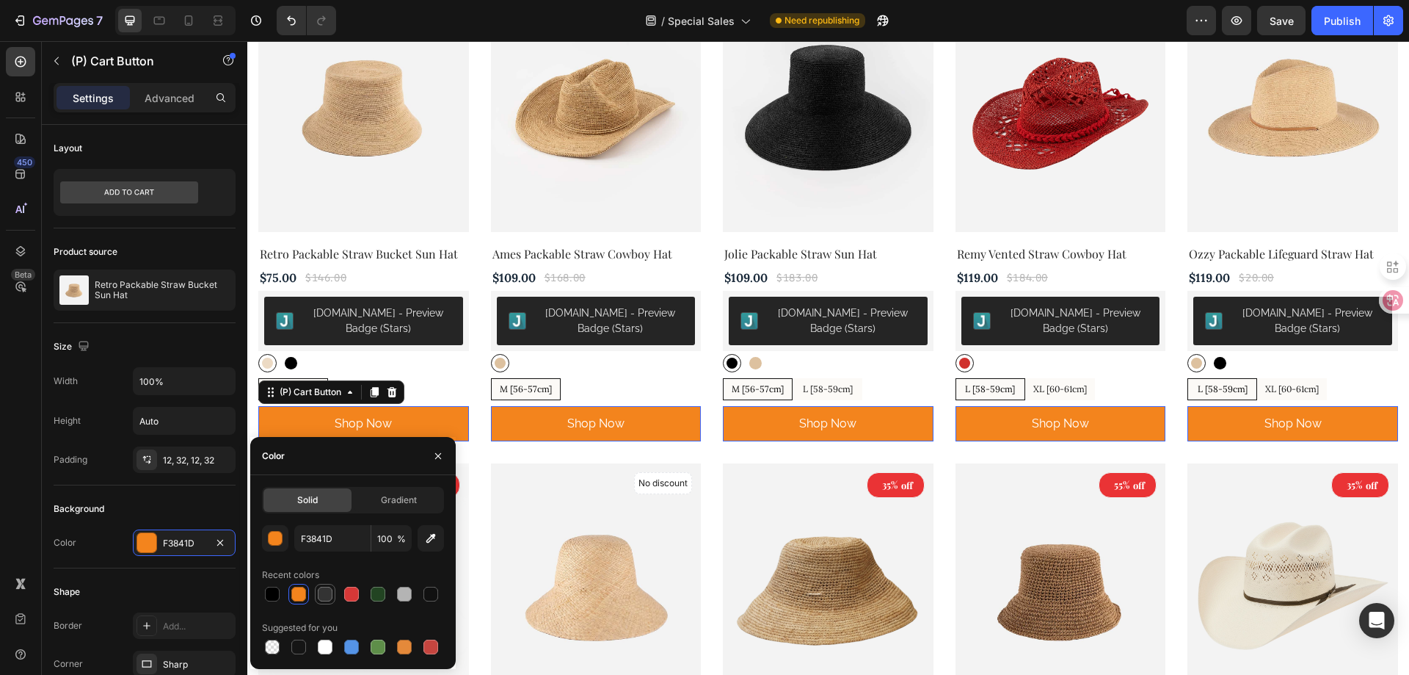
click at [324, 592] on div at bounding box center [325, 594] width 15 height 15
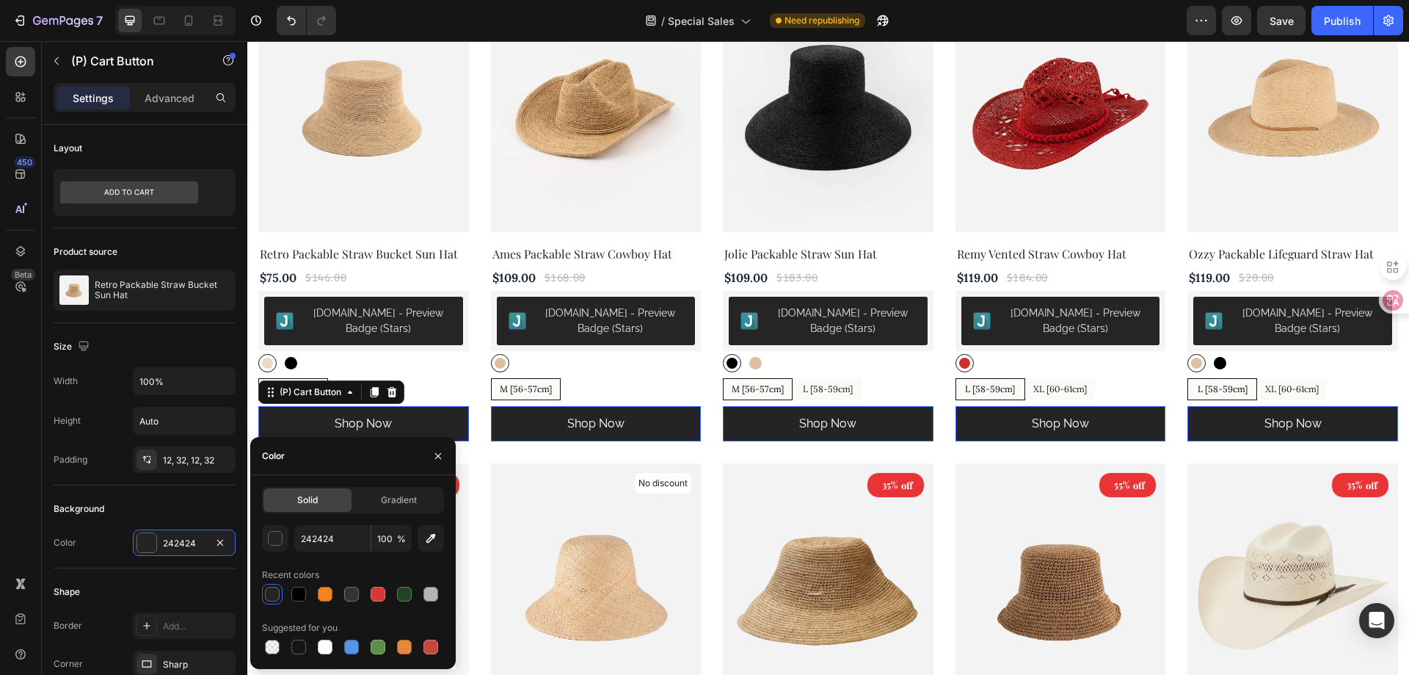
click at [410, 565] on div "Recent colors" at bounding box center [353, 574] width 182 height 23
click at [437, 451] on icon "button" at bounding box center [438, 456] width 12 height 12
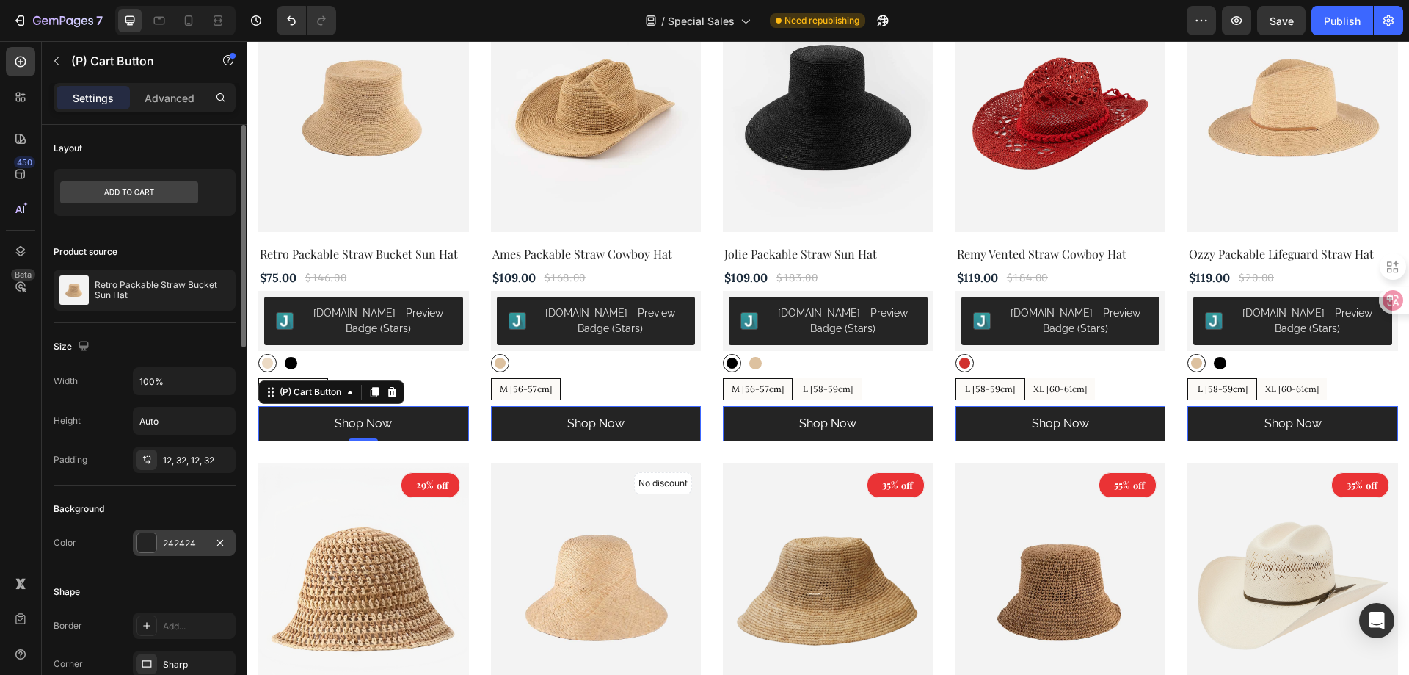
click at [161, 539] on div "242424" at bounding box center [184, 542] width 103 height 26
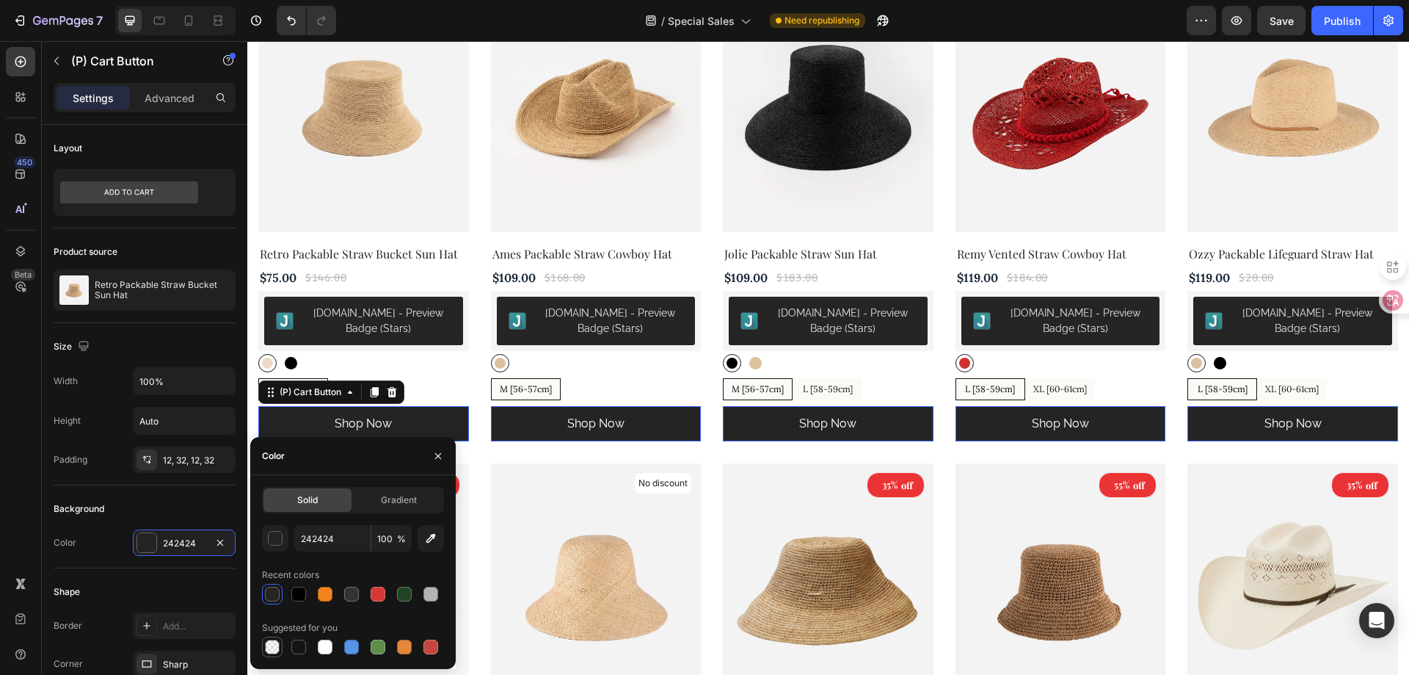
click at [270, 651] on div at bounding box center [272, 646] width 15 height 15
type input "000000"
type input "0"
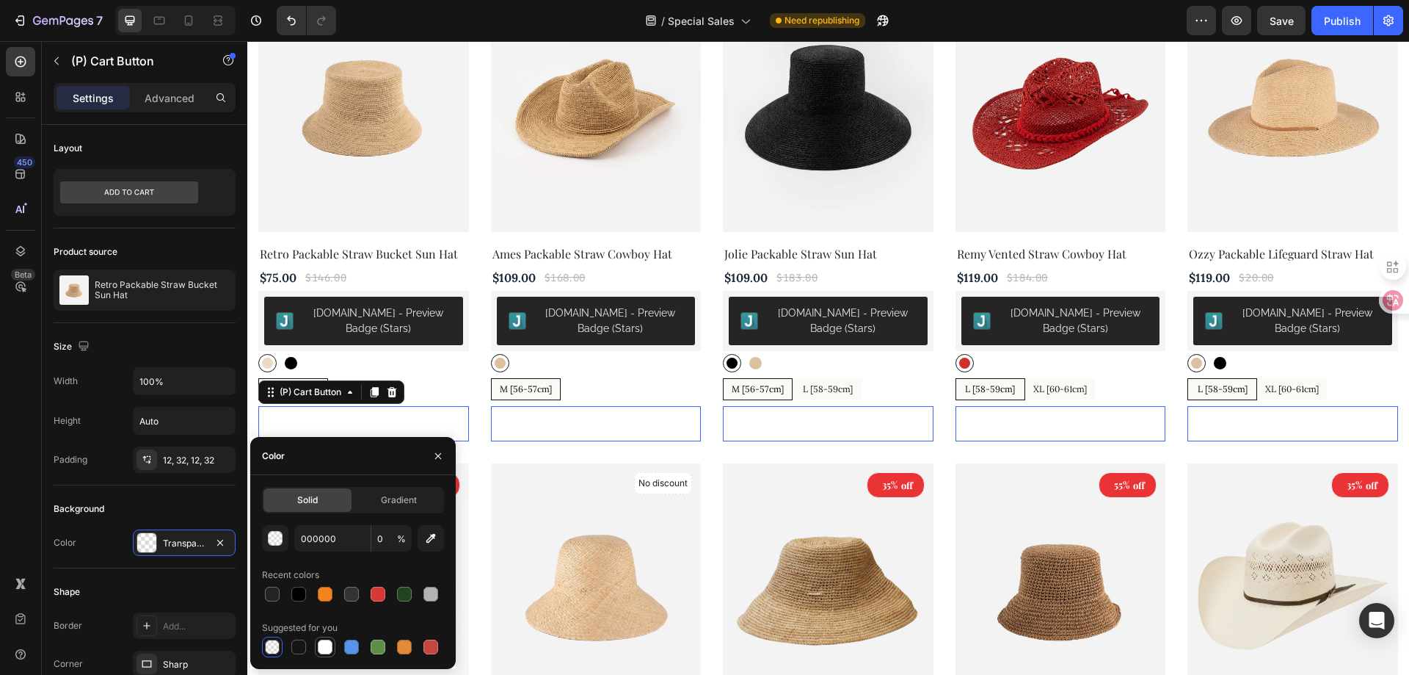
click at [332, 647] on div at bounding box center [325, 646] width 15 height 15
type input "FFFFFF"
type input "100"
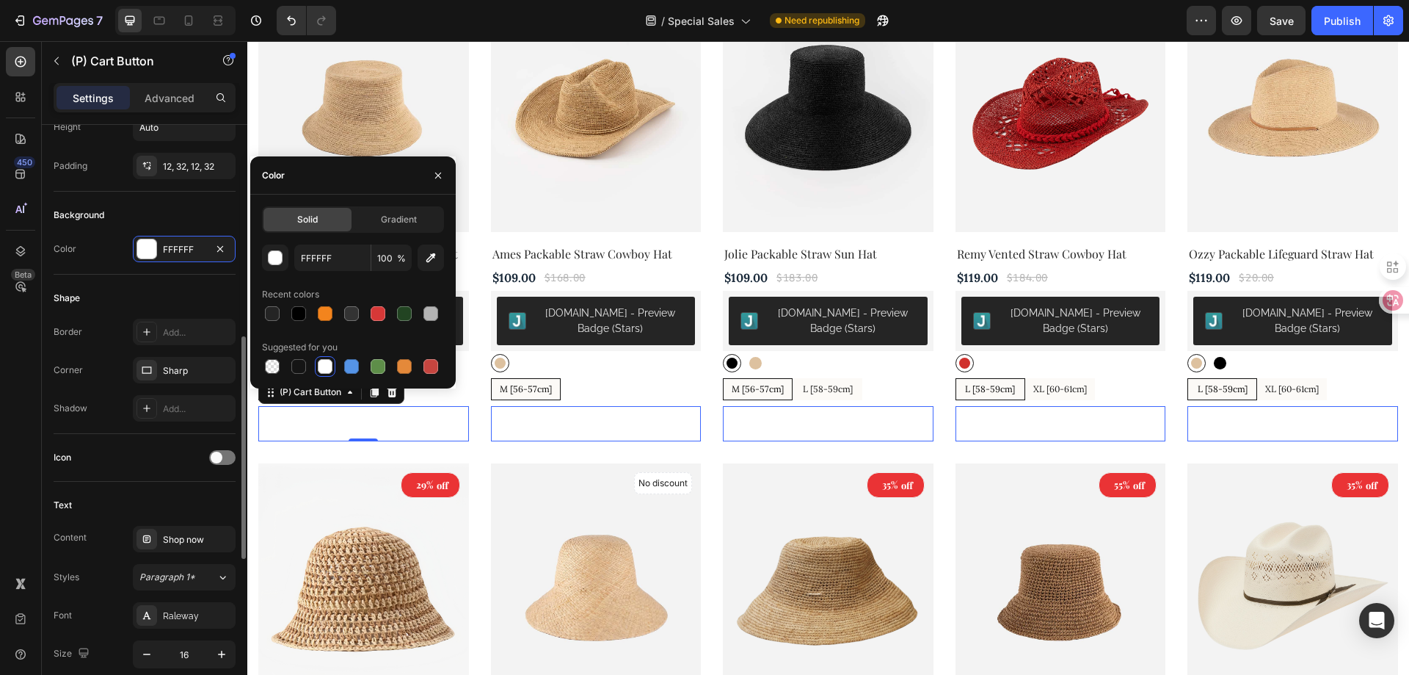
scroll to position [587, 0]
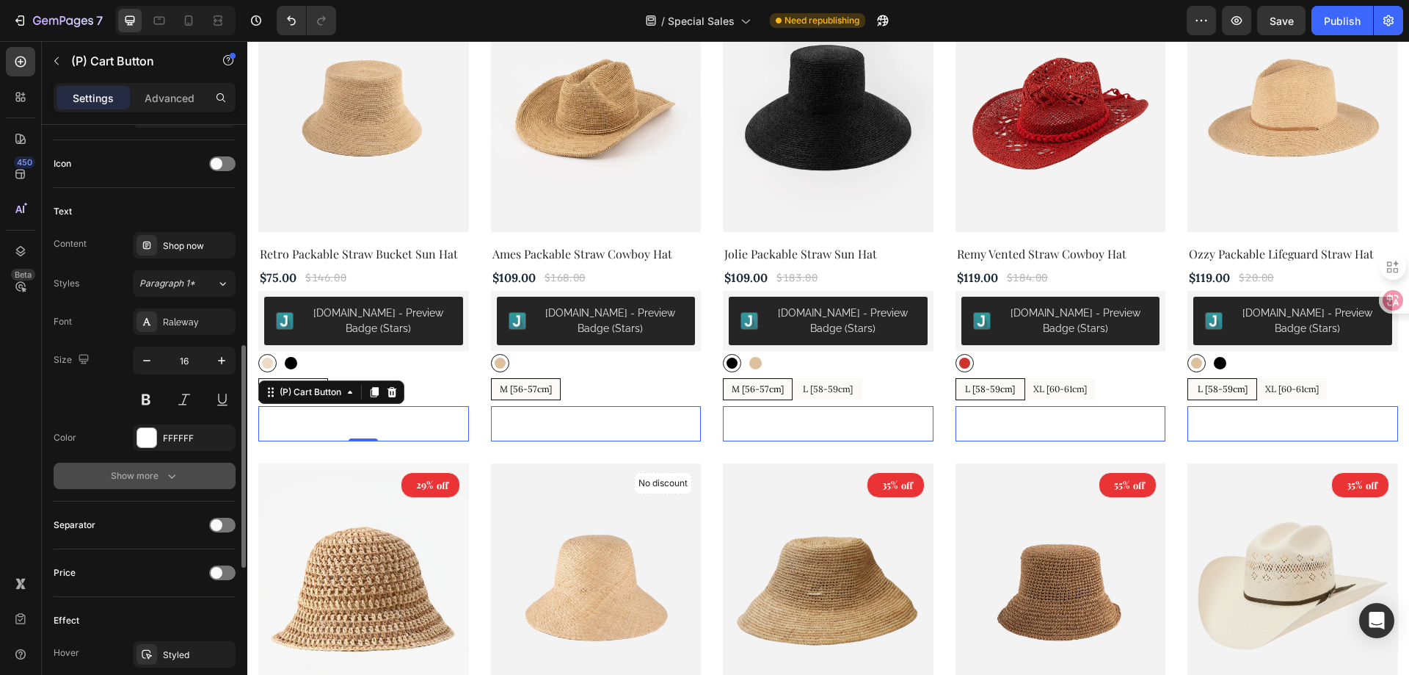
click at [156, 471] on div "Show more" at bounding box center [145, 475] width 68 height 15
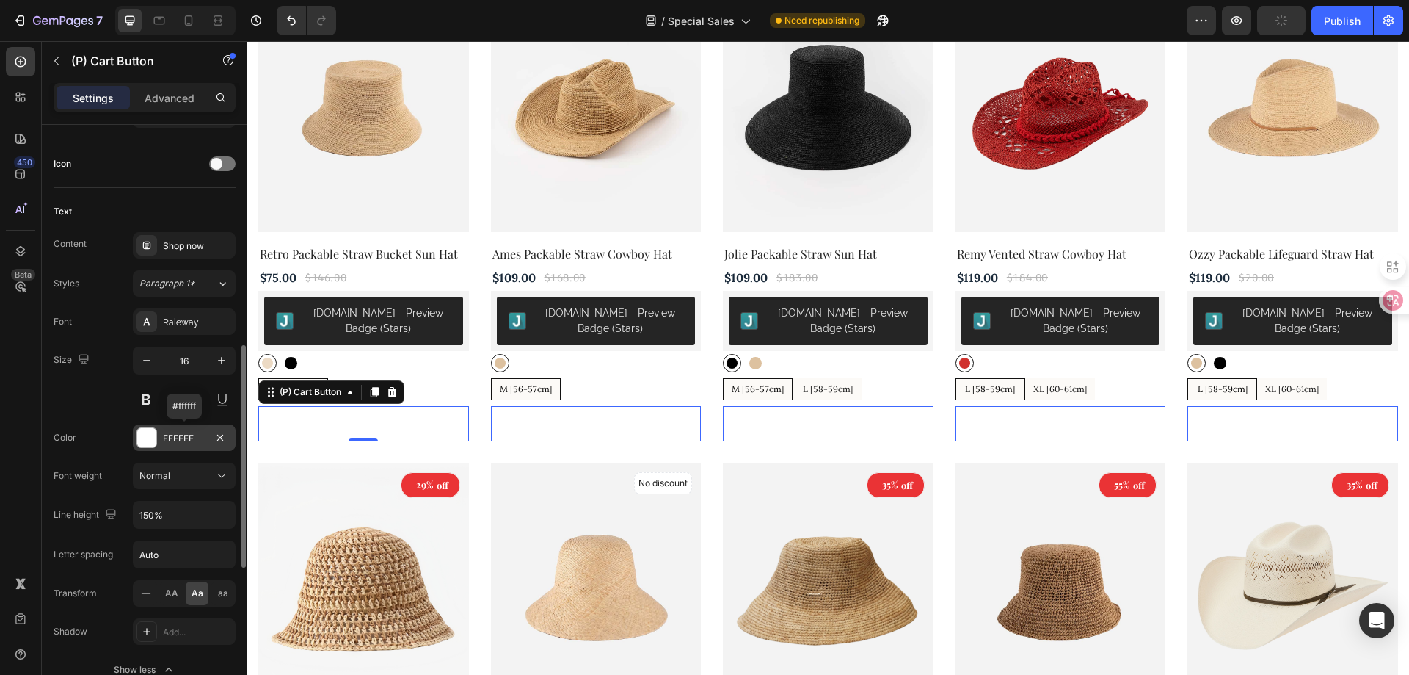
click at [171, 440] on div "FFFFFF" at bounding box center [184, 438] width 43 height 13
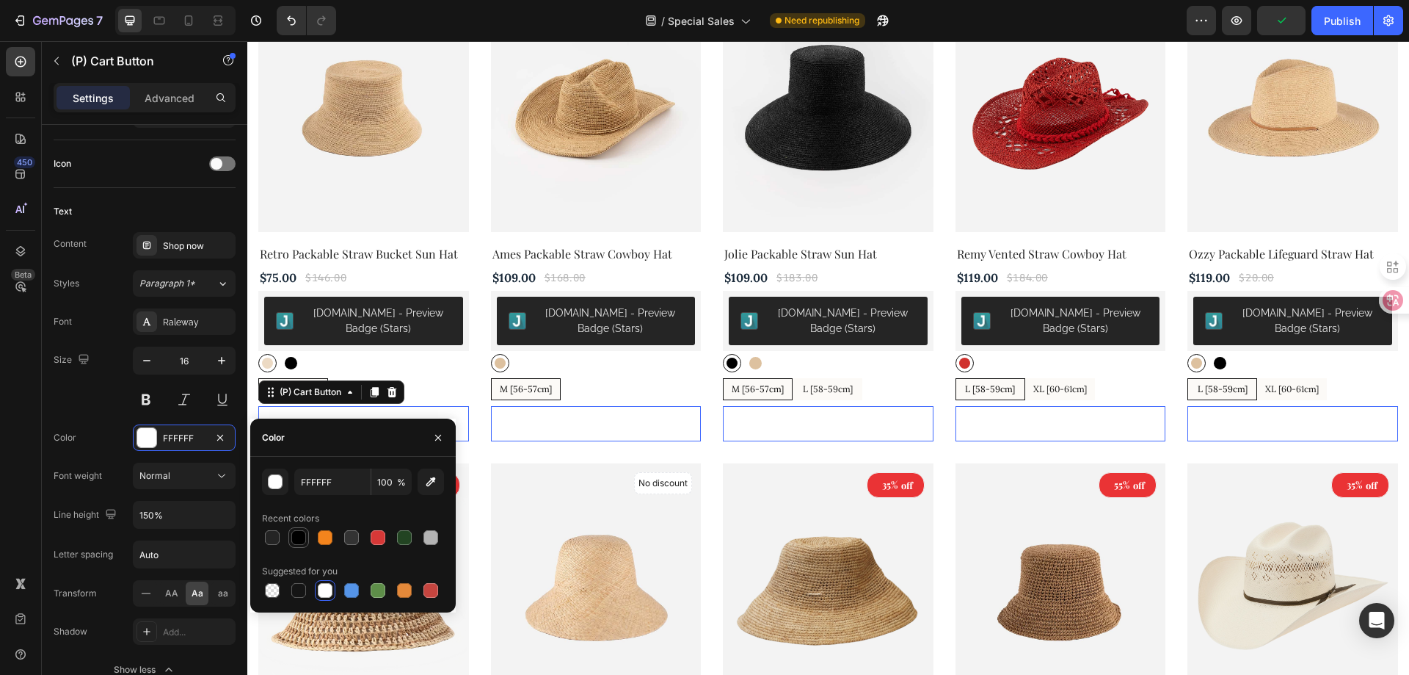
click at [303, 539] on div at bounding box center [298, 537] width 15 height 15
type input "000000"
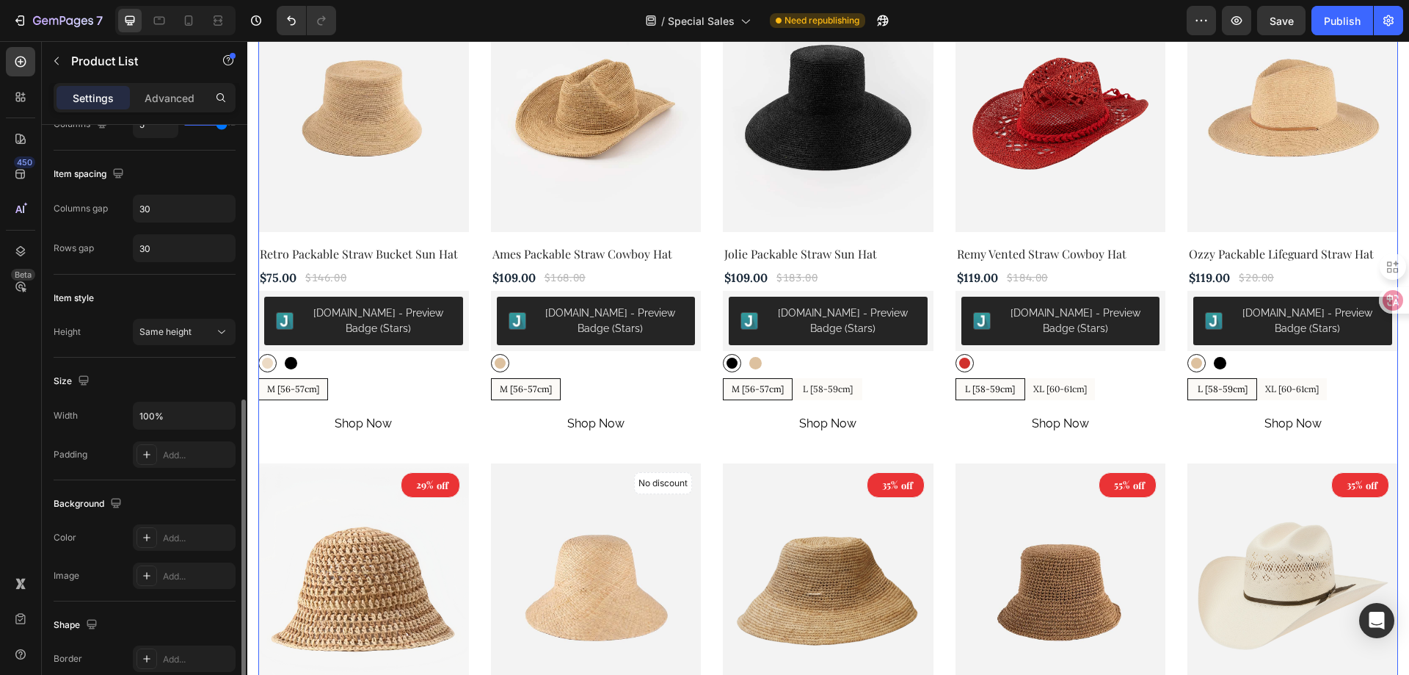
scroll to position [367, 0]
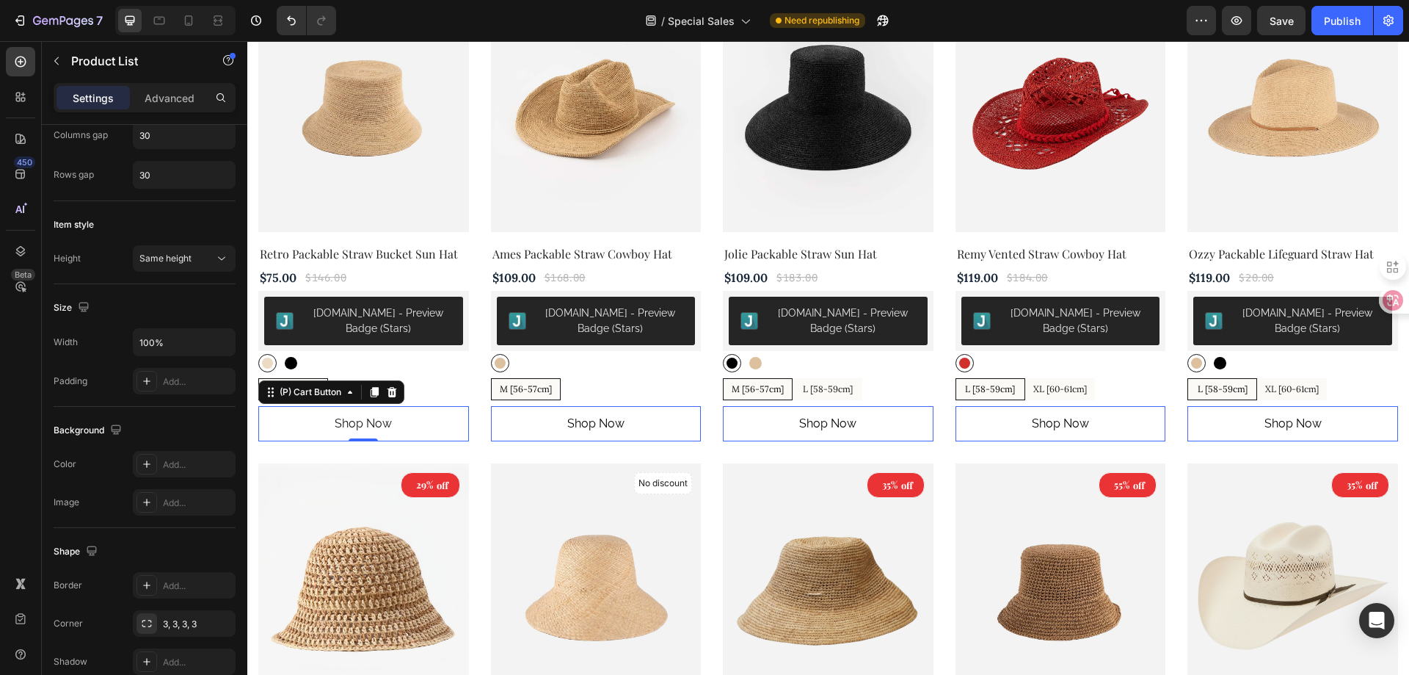
click at [421, 426] on button "shop now" at bounding box center [363, 423] width 211 height 35
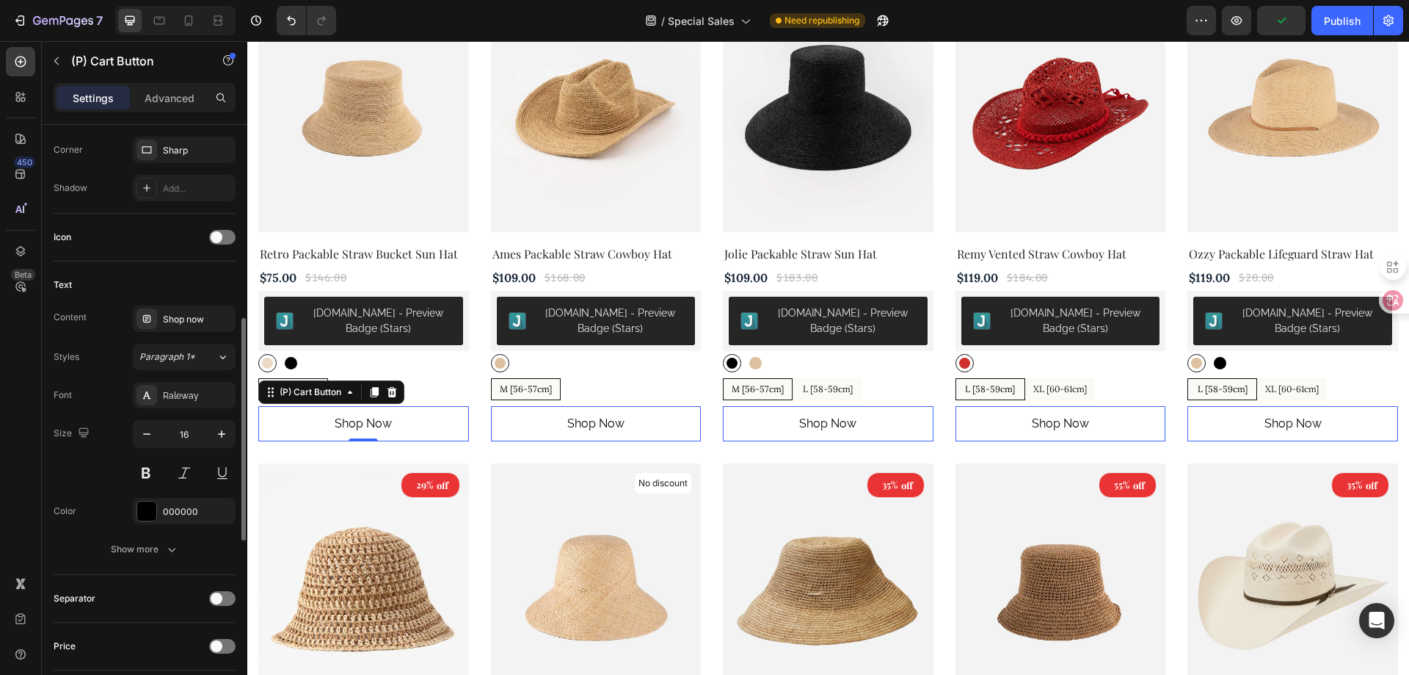
scroll to position [587, 0]
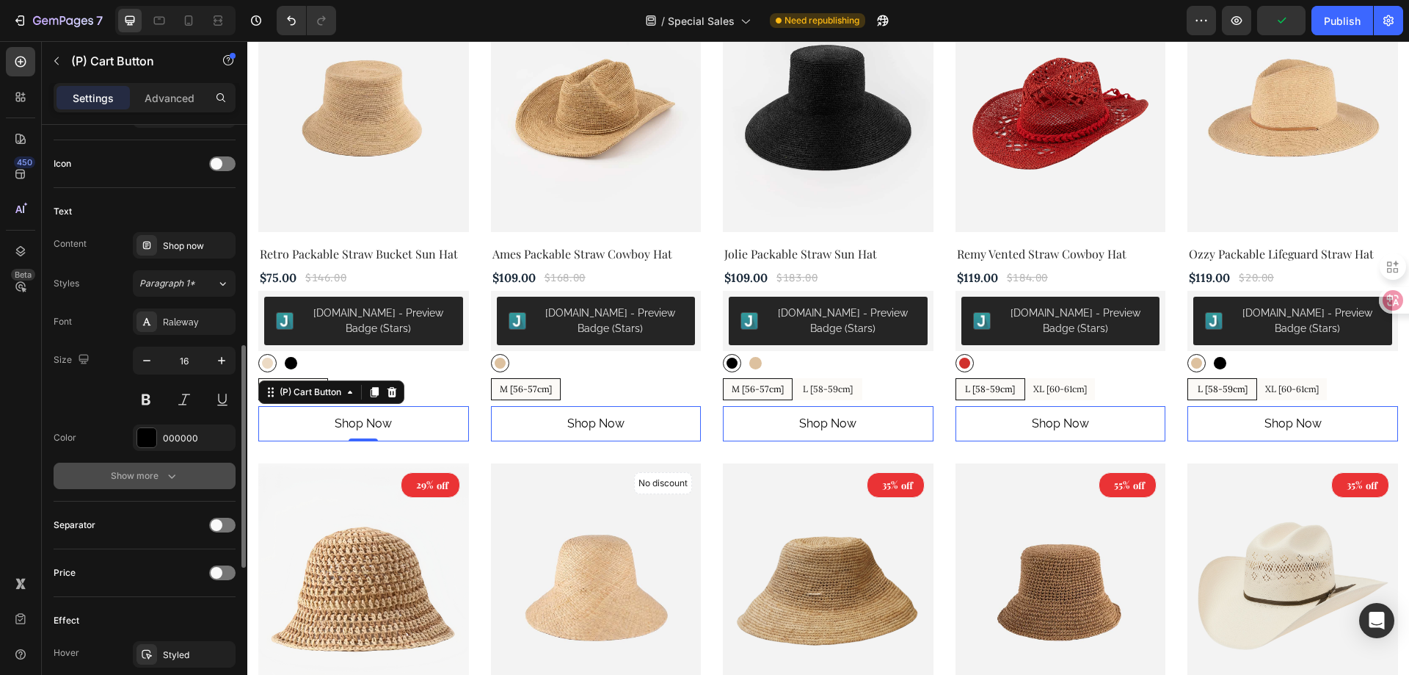
click at [133, 473] on div "Show more" at bounding box center [145, 475] width 68 height 15
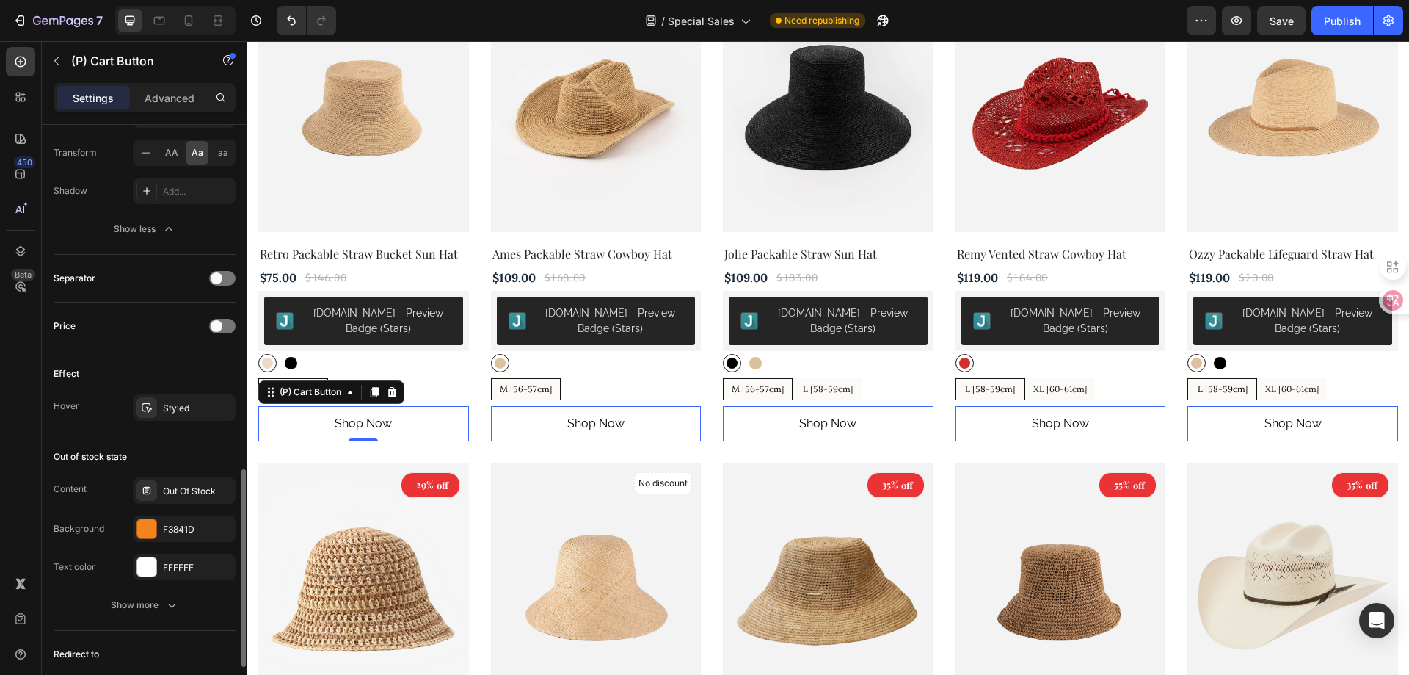
scroll to position [1101, 0]
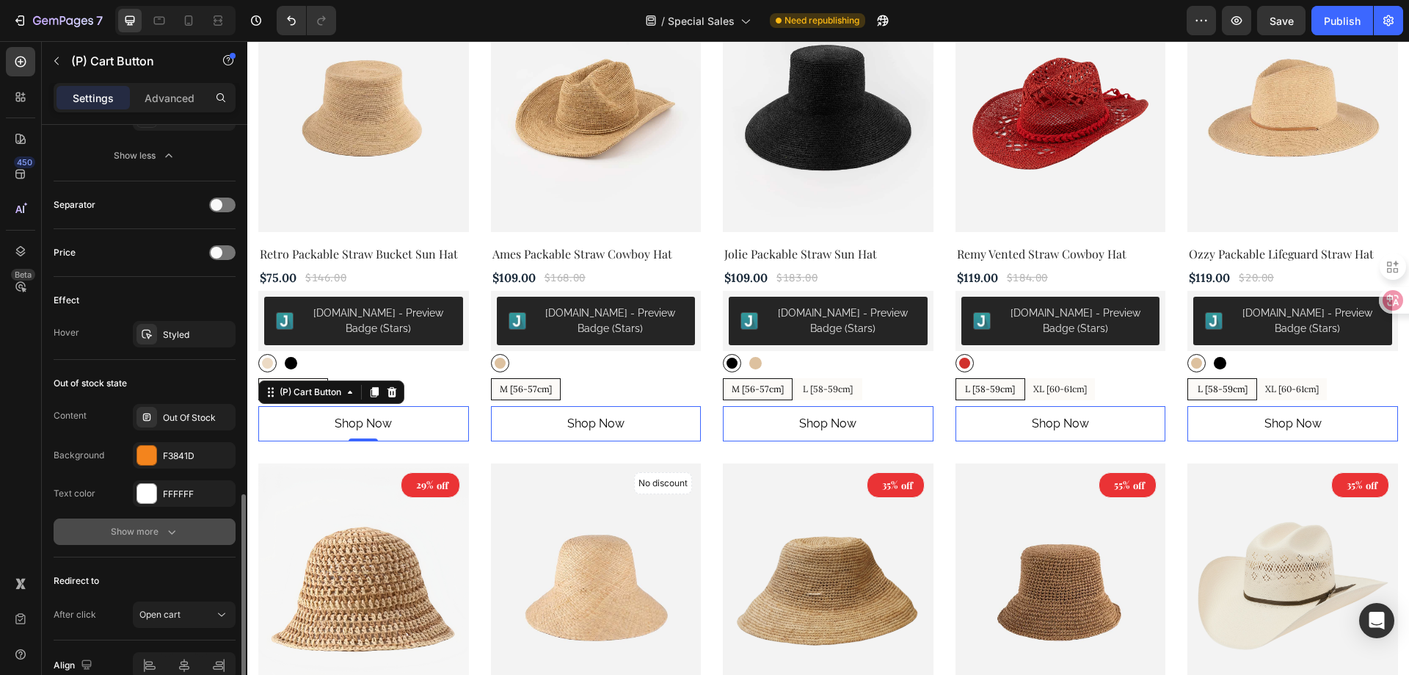
click at [140, 526] on div "Show more" at bounding box center [145, 531] width 68 height 15
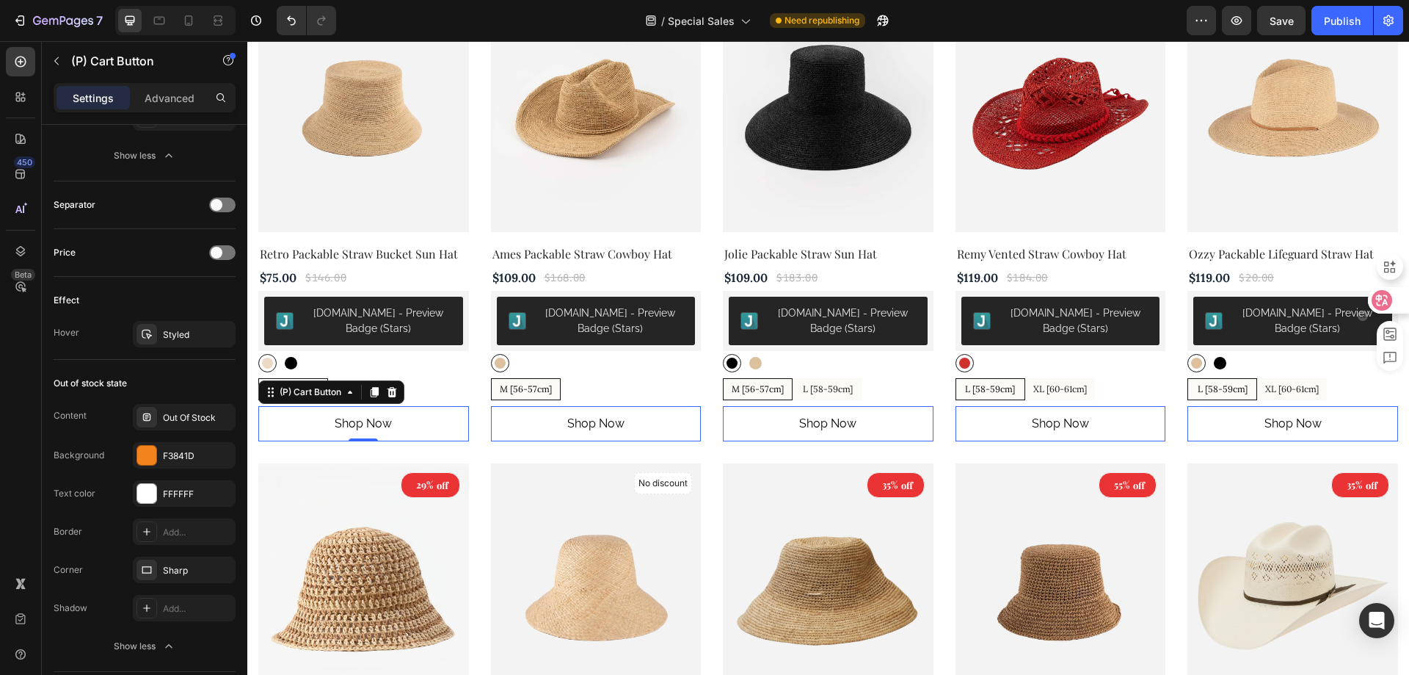
click at [1390, 297] on icon at bounding box center [1382, 300] width 21 height 21
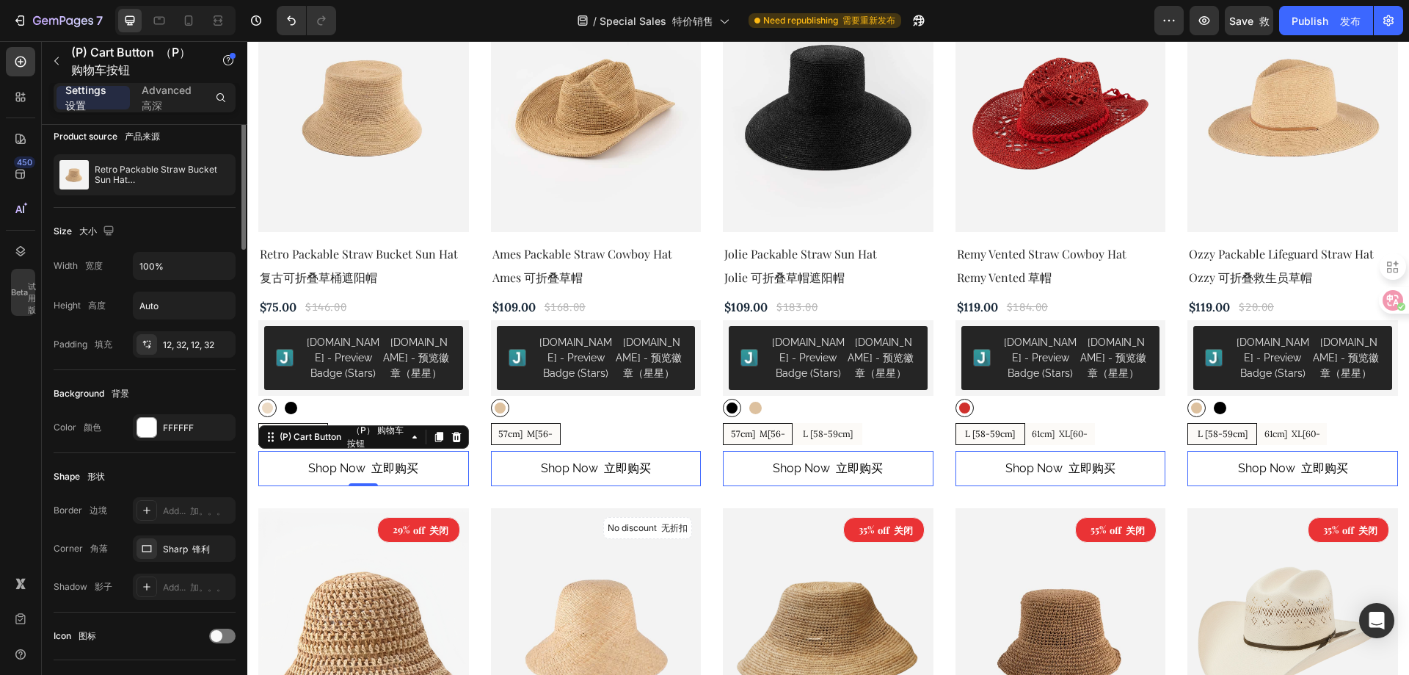
scroll to position [0, 0]
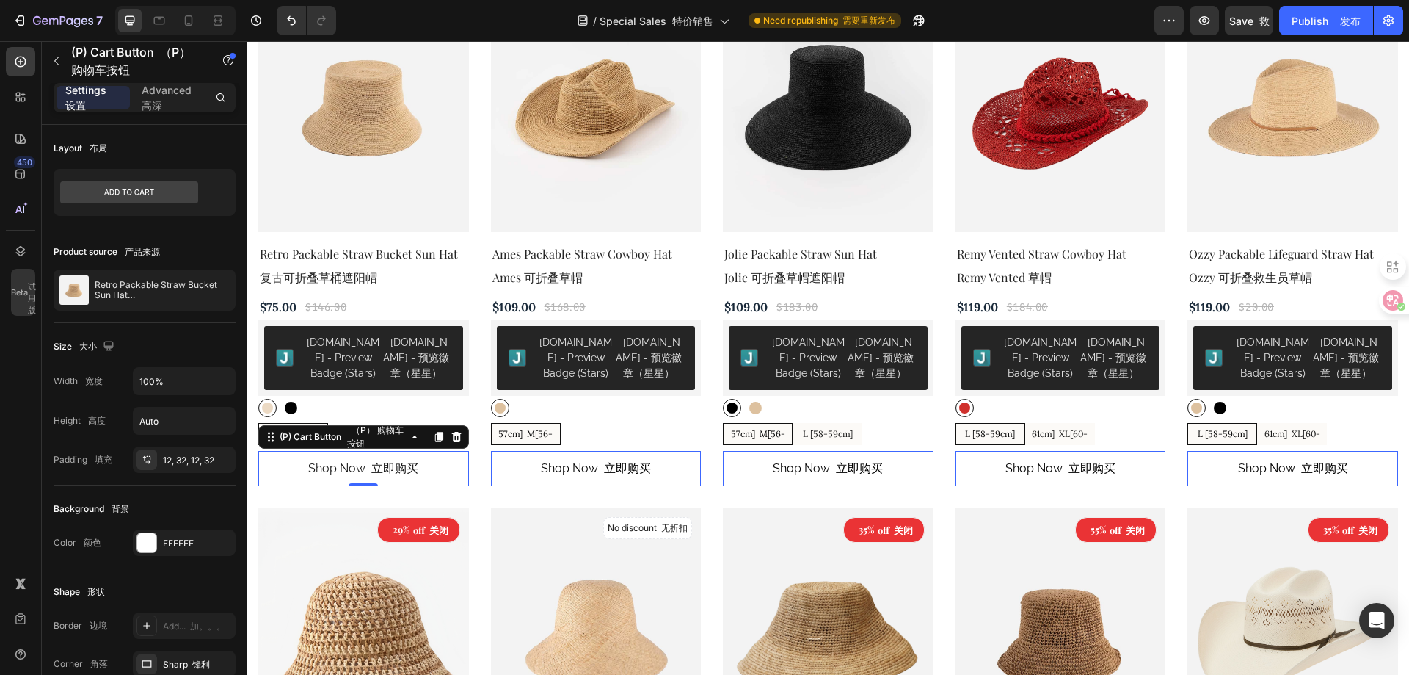
click at [442, 468] on button "shop now 立即购买" at bounding box center [363, 468] width 211 height 35
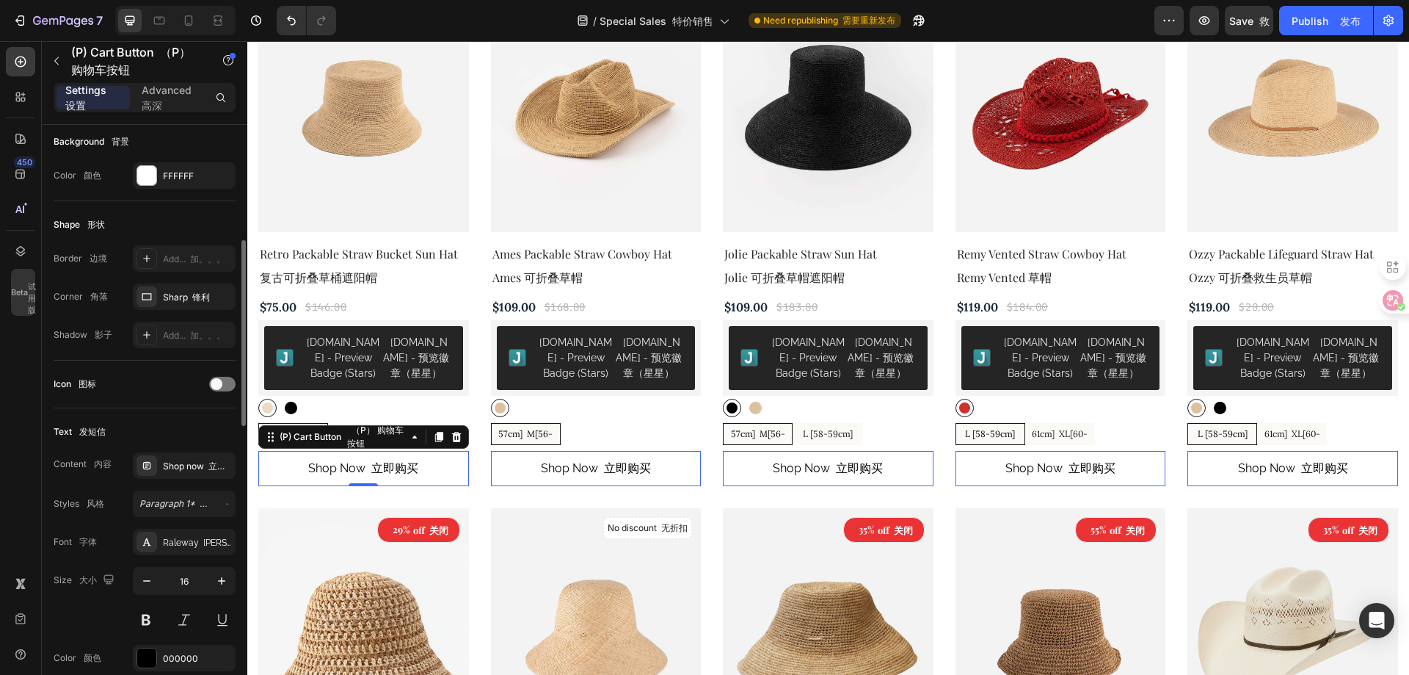
scroll to position [220, 0]
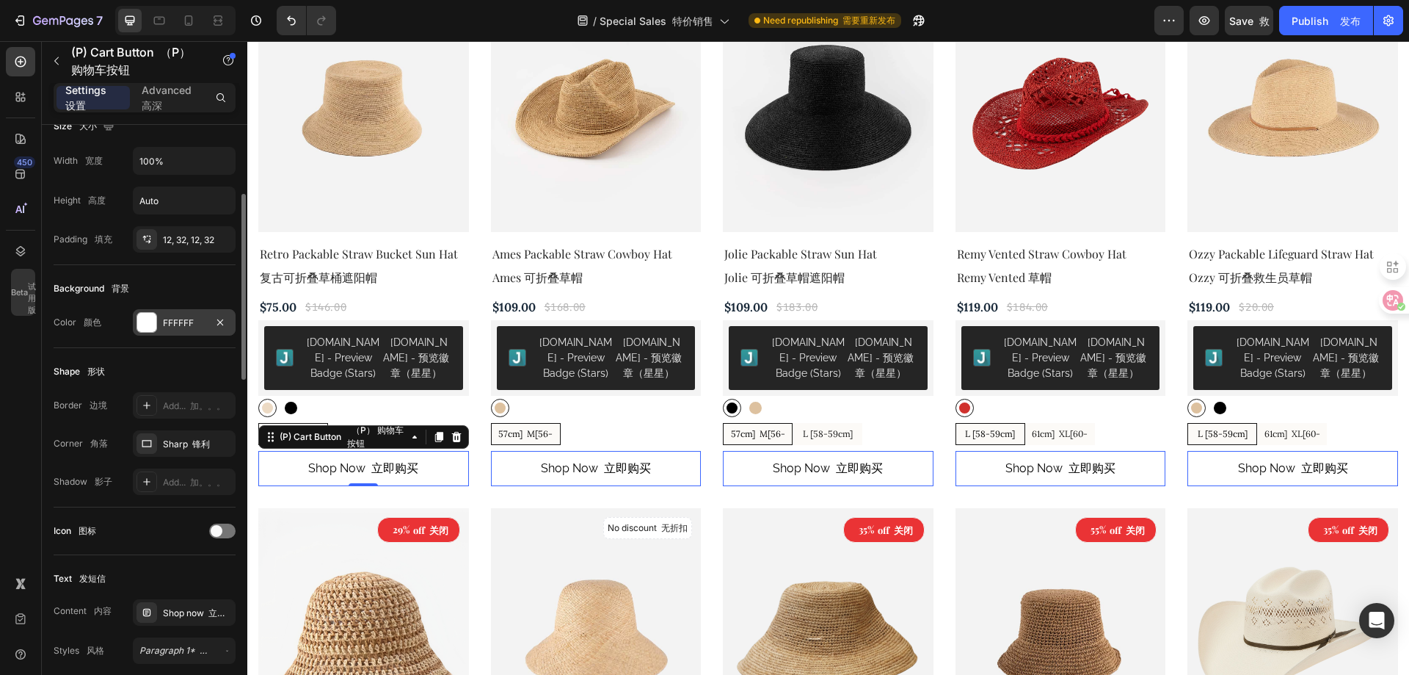
click at [202, 320] on div "FFFFFF" at bounding box center [184, 322] width 43 height 13
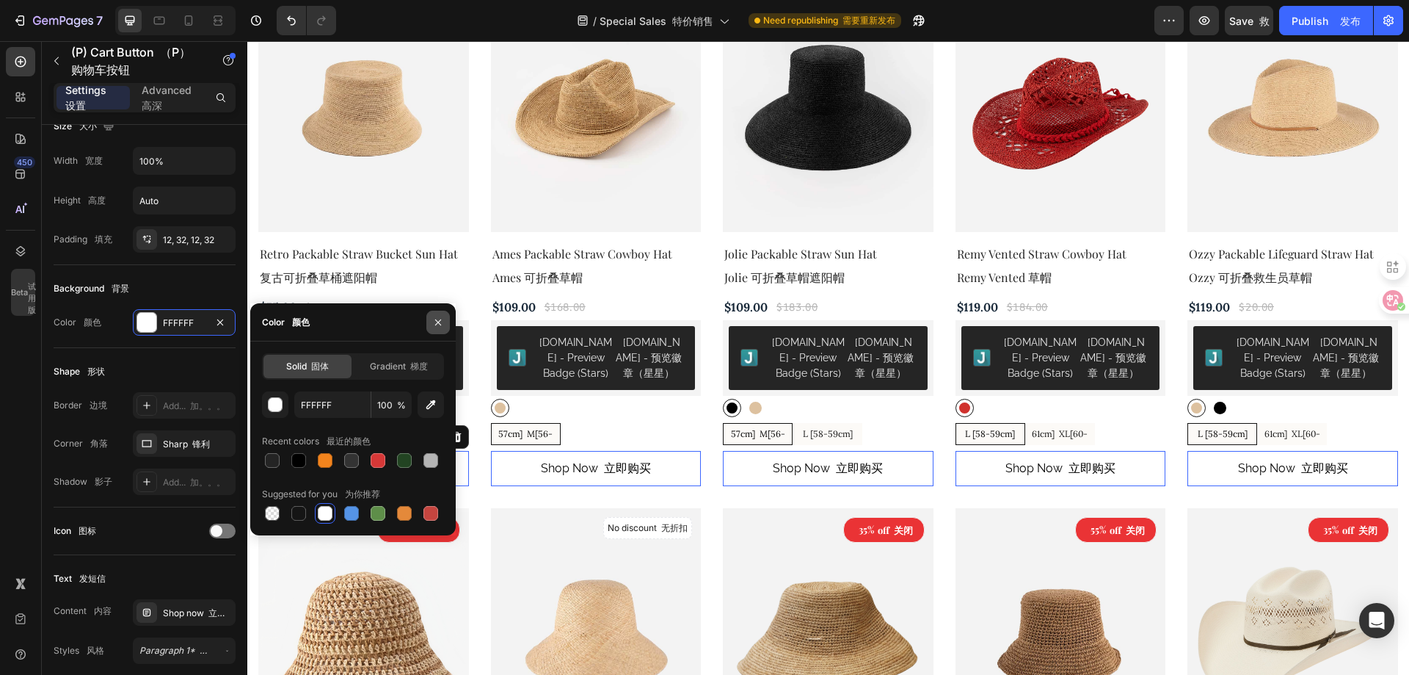
click at [439, 327] on icon "button" at bounding box center [438, 322] width 12 height 12
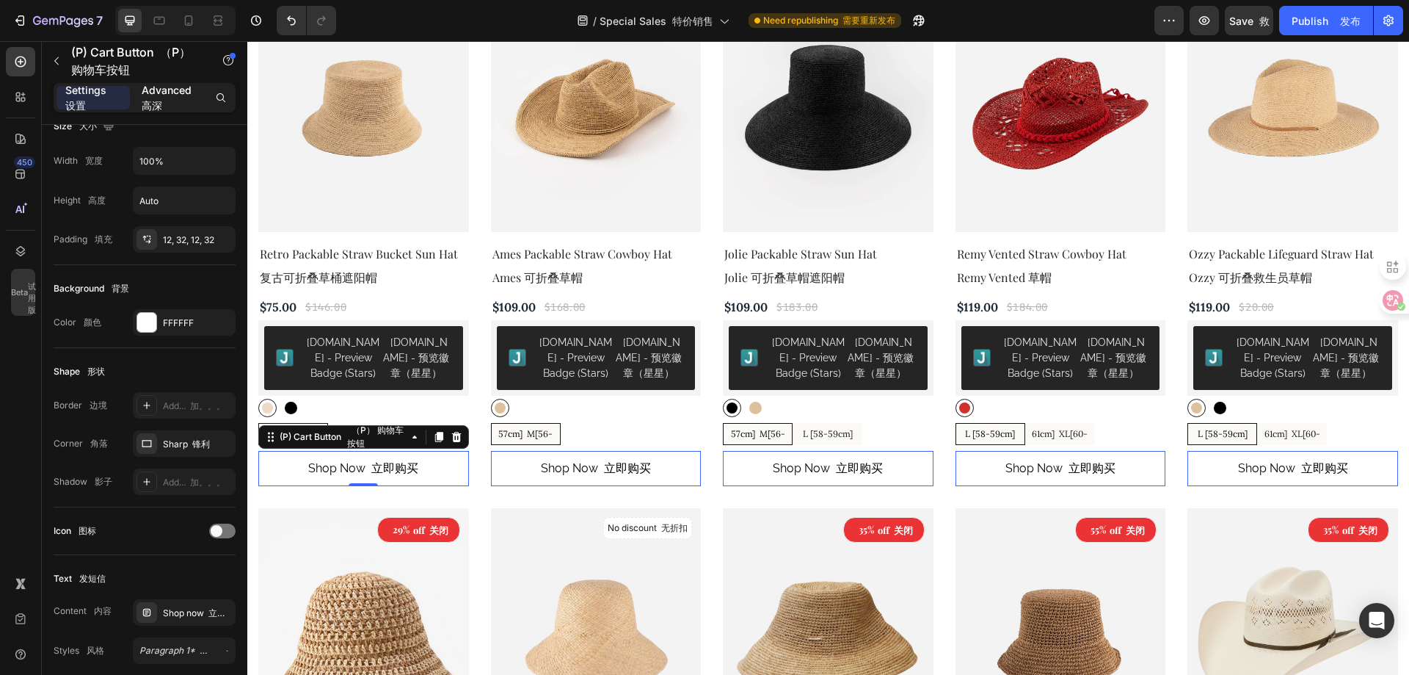
click at [187, 89] on p "Advanced 高深" at bounding box center [170, 97] width 56 height 31
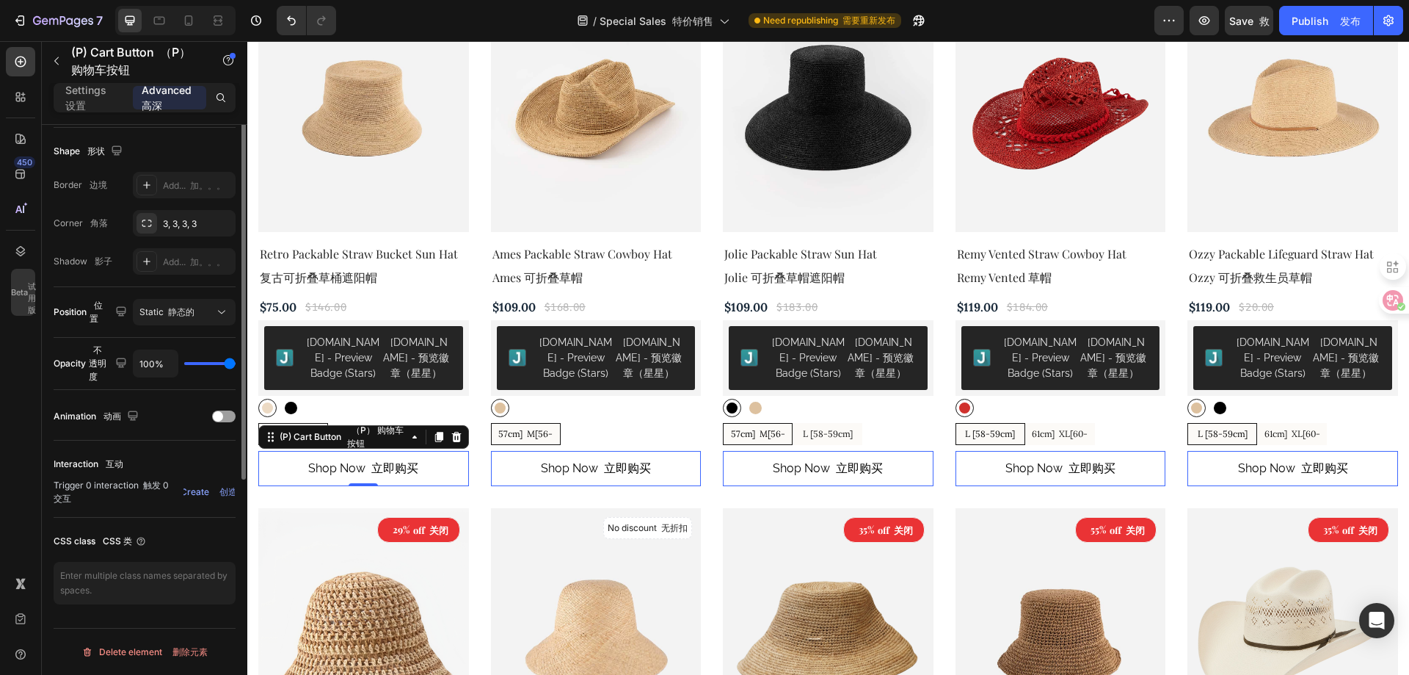
scroll to position [0, 0]
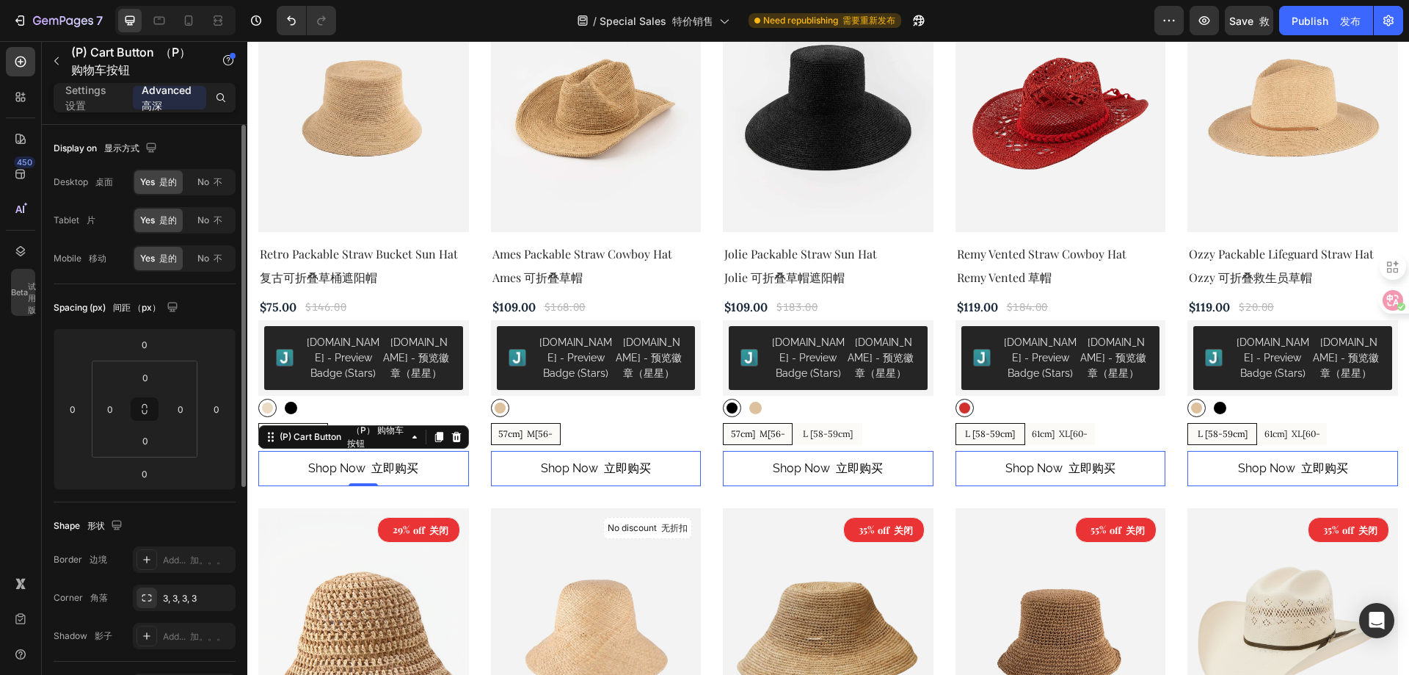
drag, startPoint x: 105, startPoint y: 96, endPoint x: 134, endPoint y: 163, distance: 73.0
click at [104, 96] on p "Settings 设置" at bounding box center [93, 97] width 56 height 31
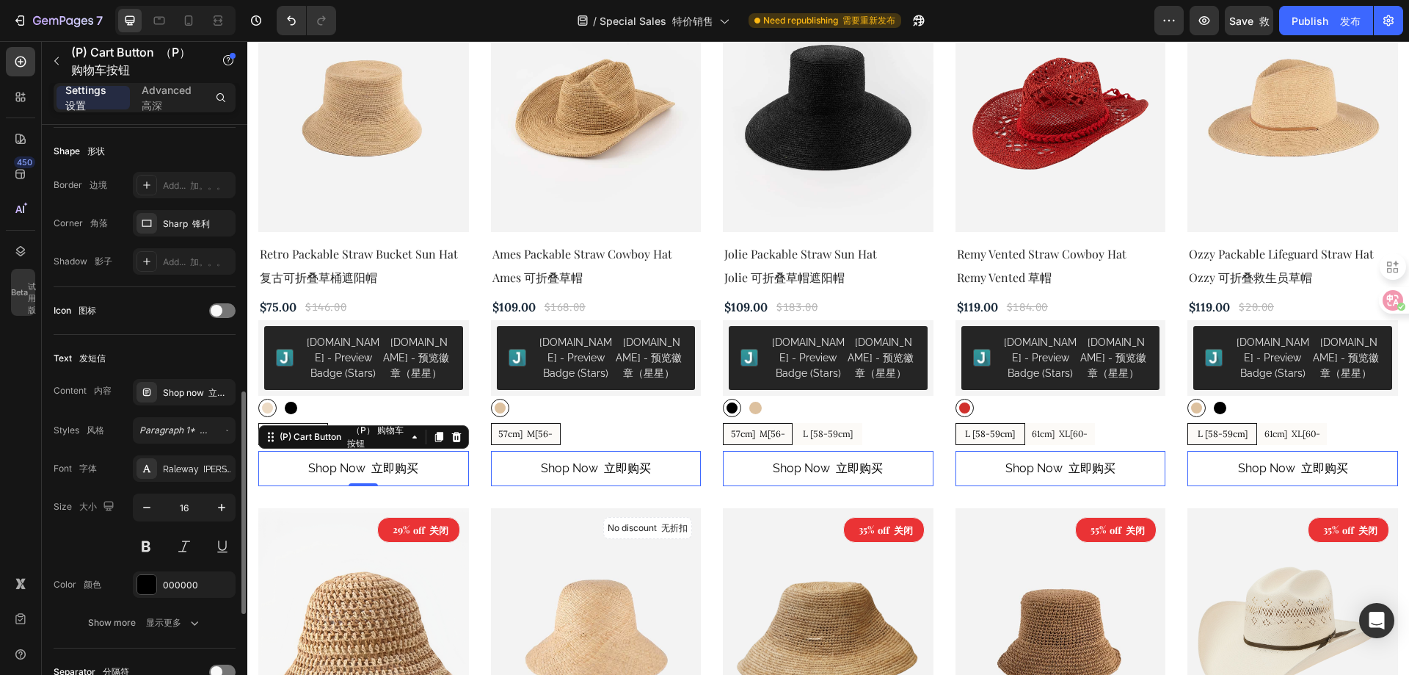
scroll to position [514, 0]
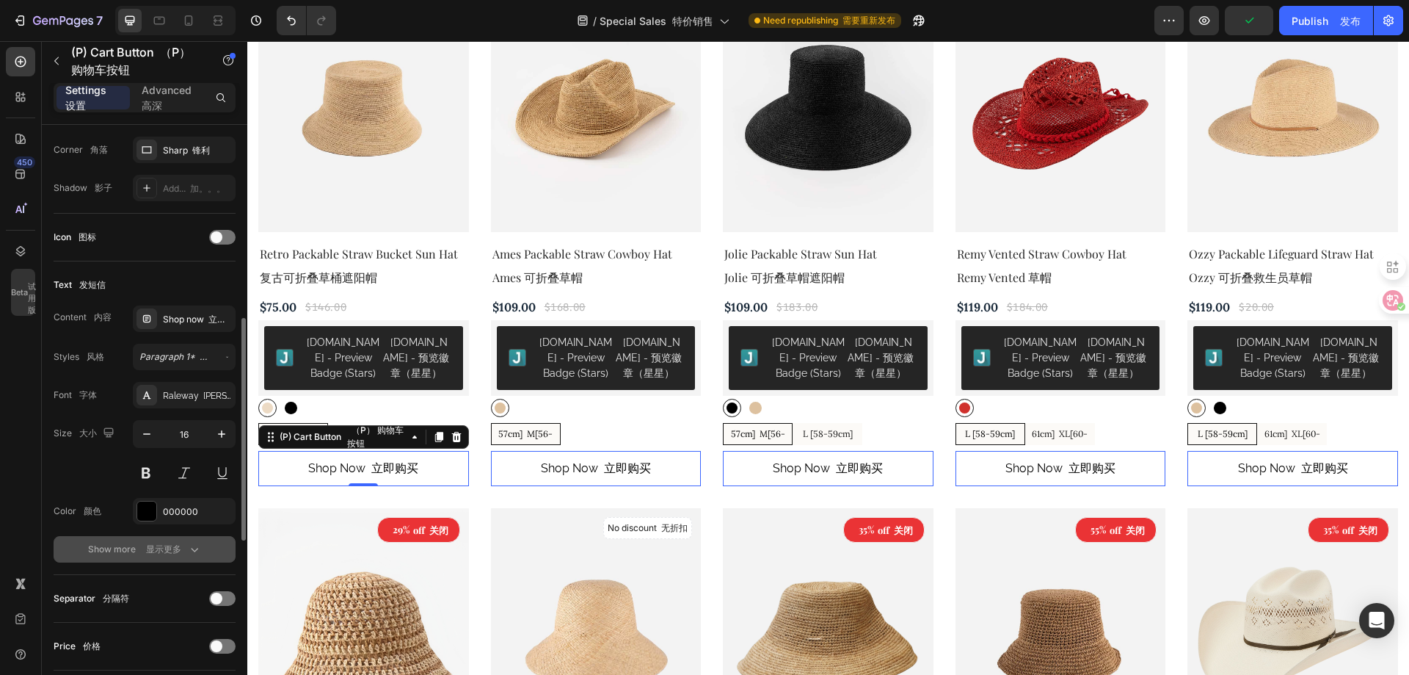
click at [184, 549] on div "Show more 显示更多" at bounding box center [145, 549] width 114 height 15
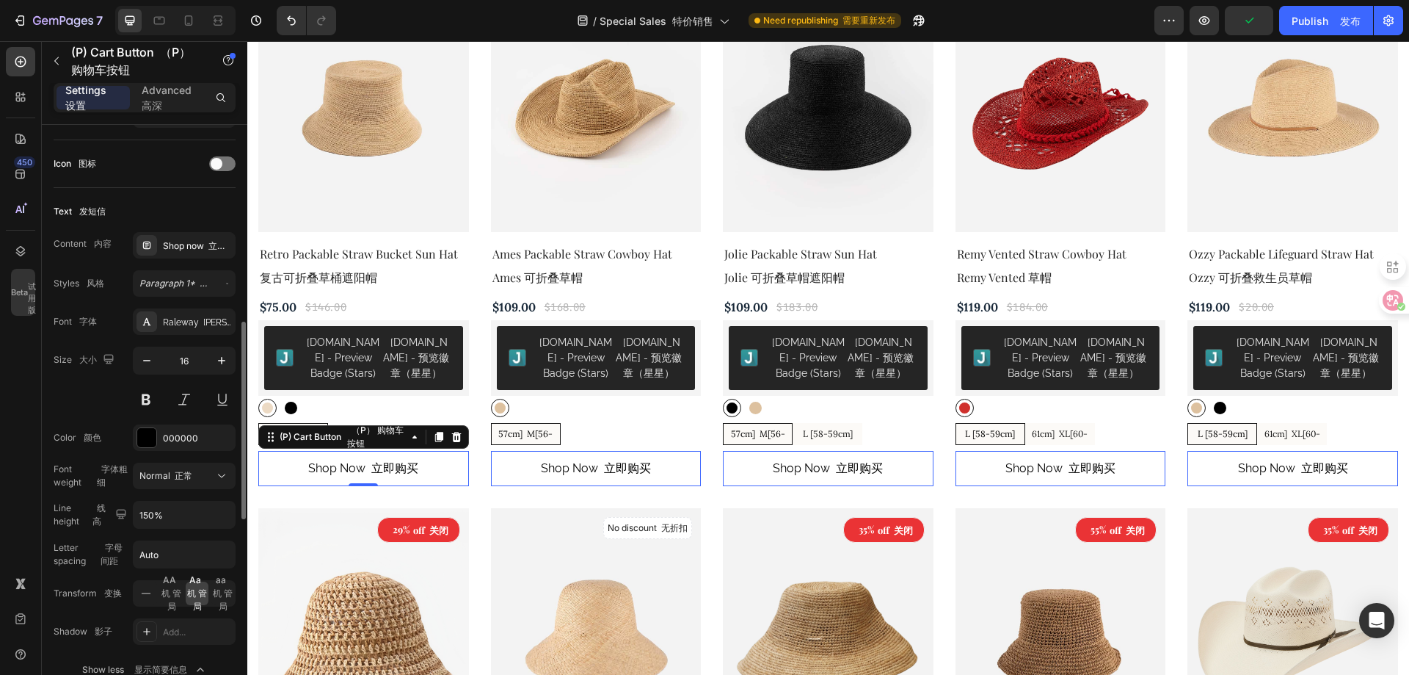
scroll to position [661, 0]
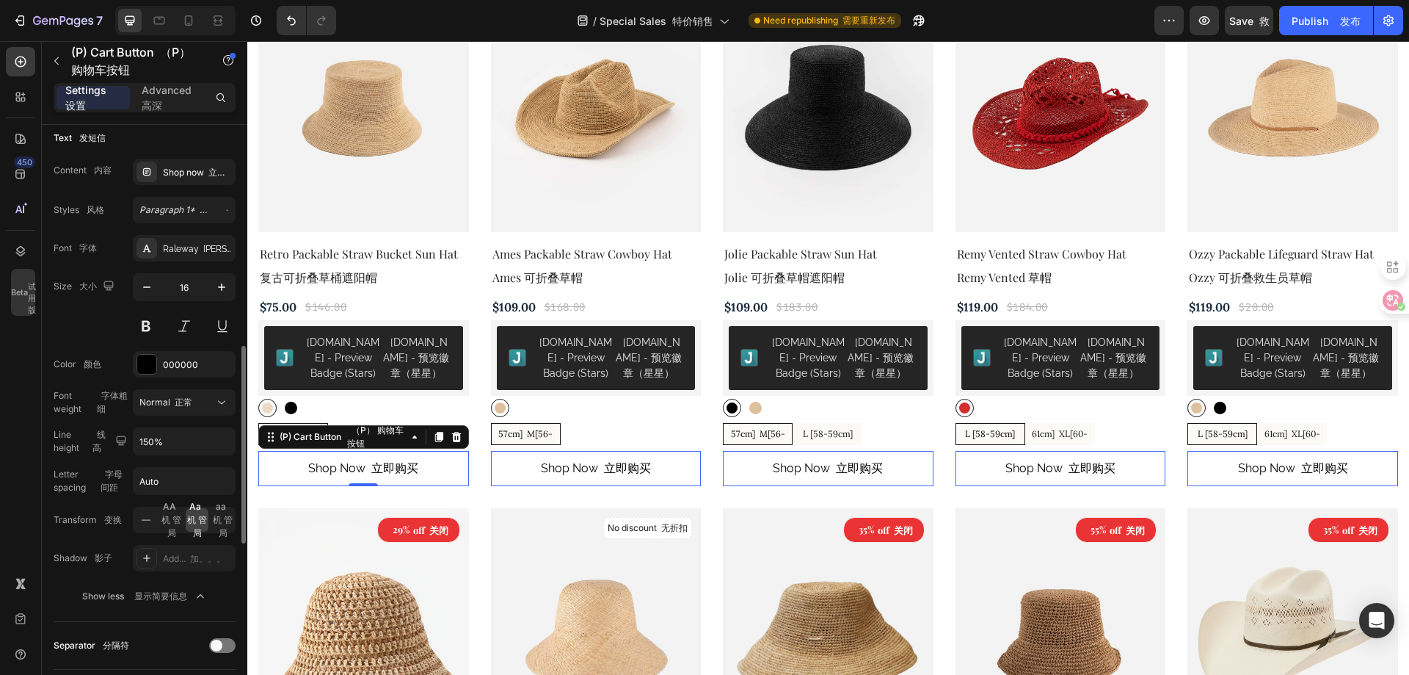
click at [100, 522] on font at bounding box center [102, 519] width 4 height 11
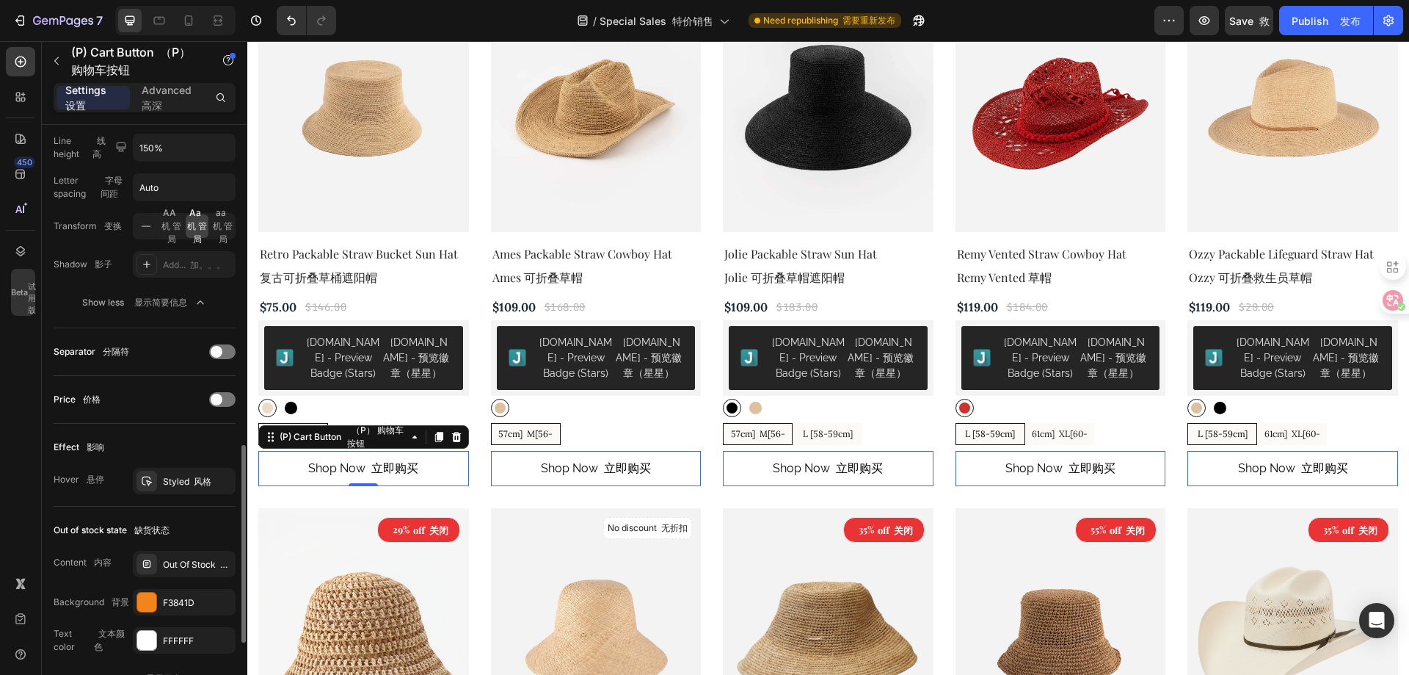
scroll to position [1028, 0]
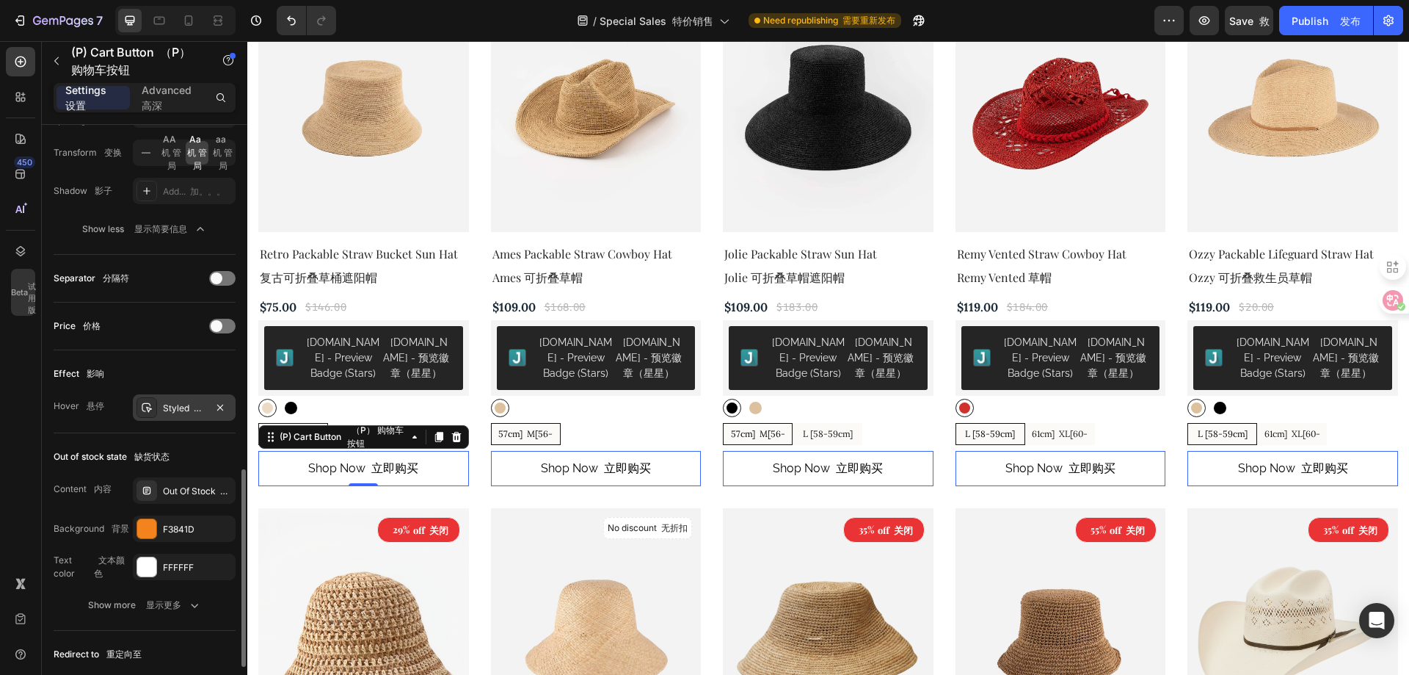
click at [181, 402] on div "Styled 风格" at bounding box center [184, 408] width 43 height 13
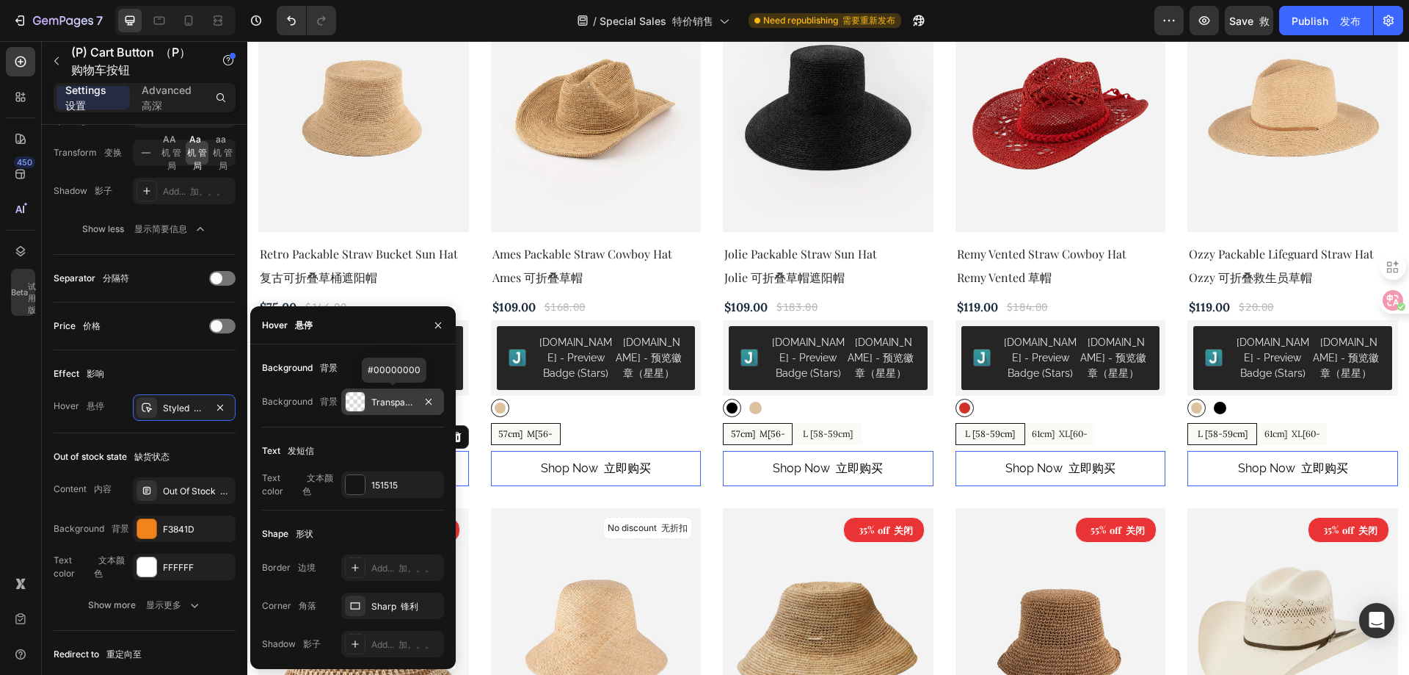
click at [381, 399] on div "Transparent 透明" at bounding box center [392, 402] width 43 height 13
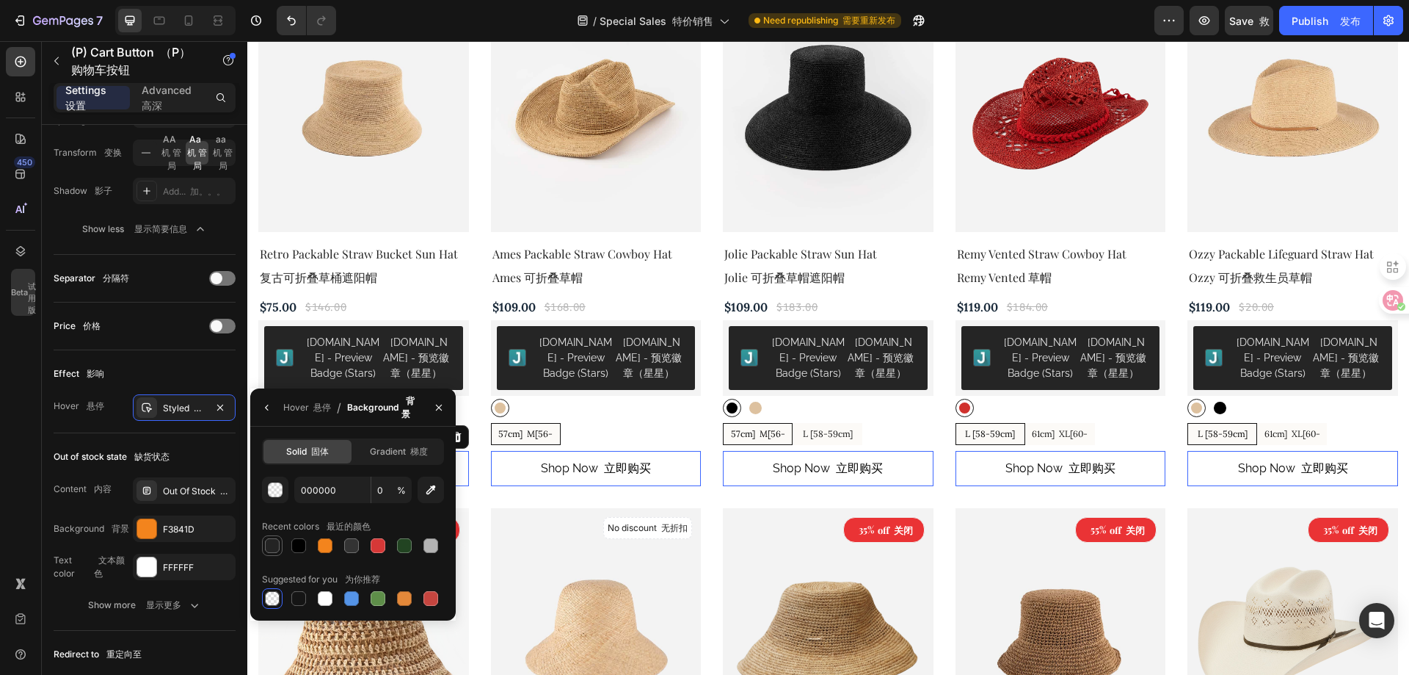
click at [267, 542] on div at bounding box center [272, 545] width 15 height 15
type input "242424"
type input "100"
click at [434, 406] on icon "button" at bounding box center [439, 408] width 12 height 12
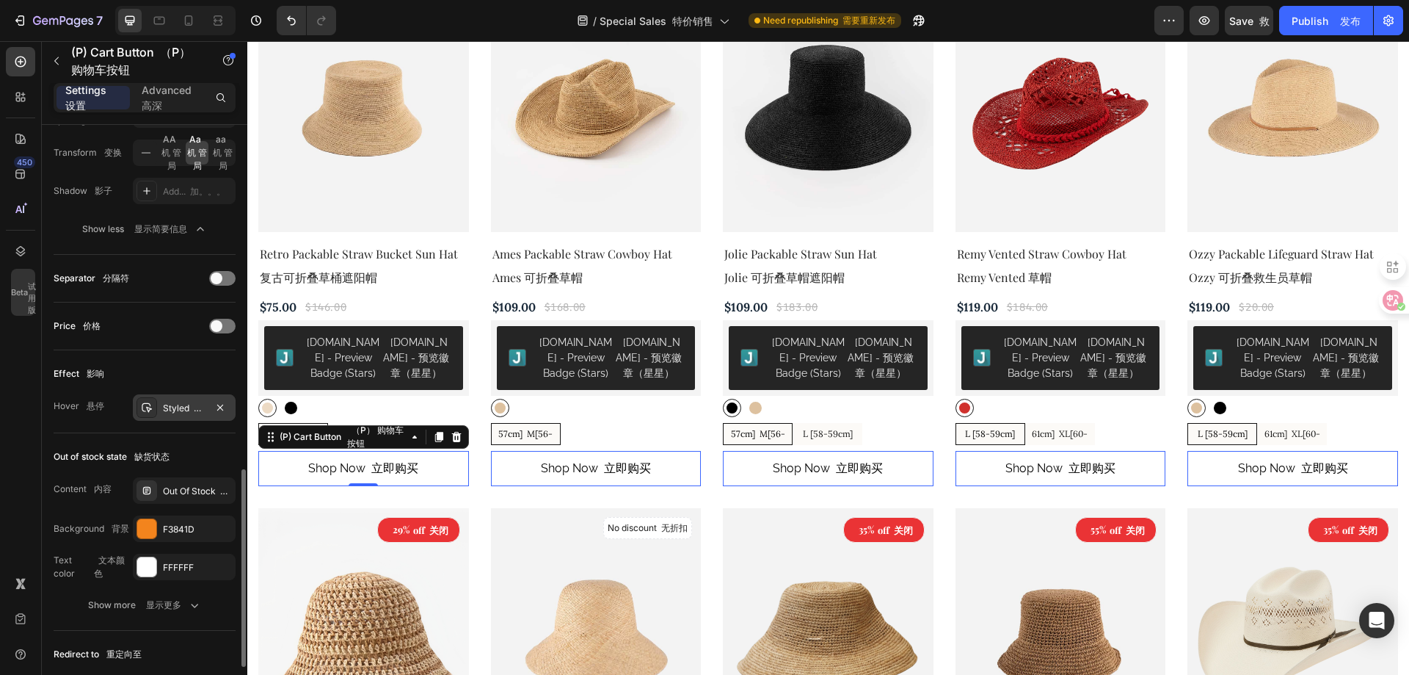
click at [189, 410] on font at bounding box center [195, 407] width 12 height 11
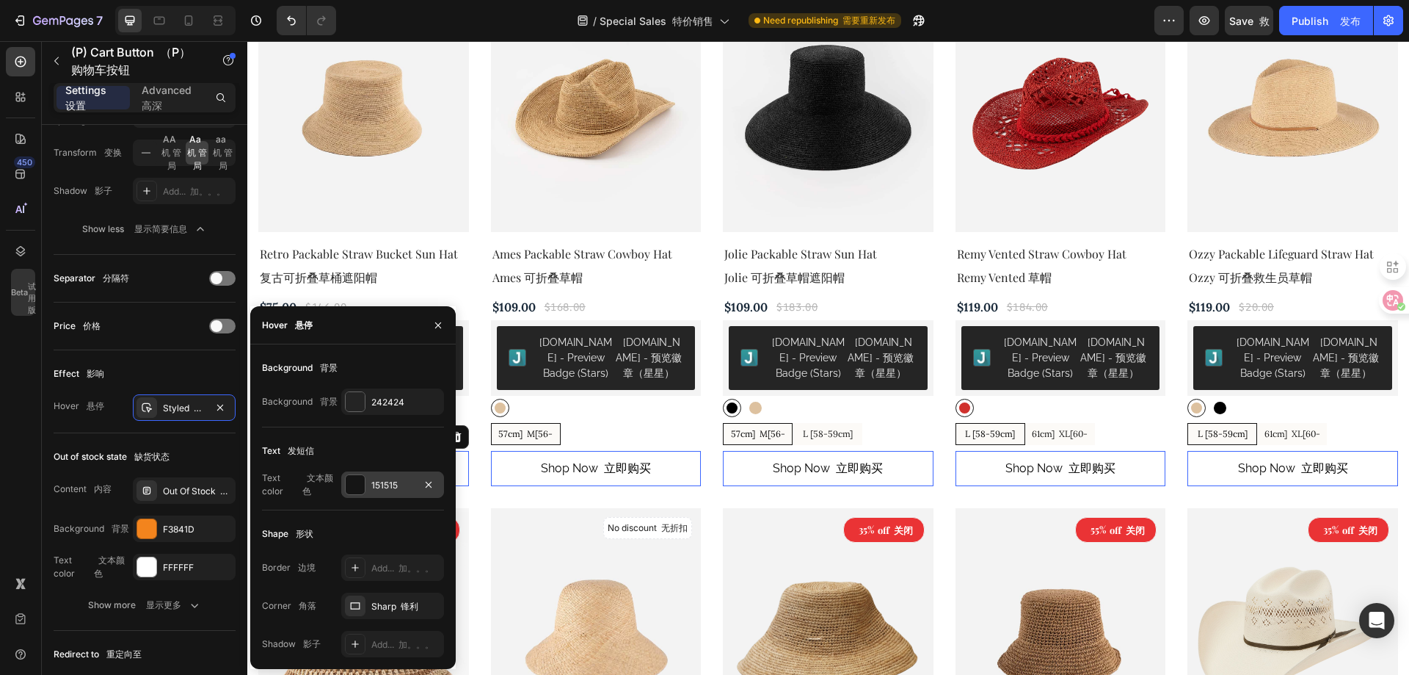
click at [380, 487] on div "151515" at bounding box center [392, 485] width 43 height 13
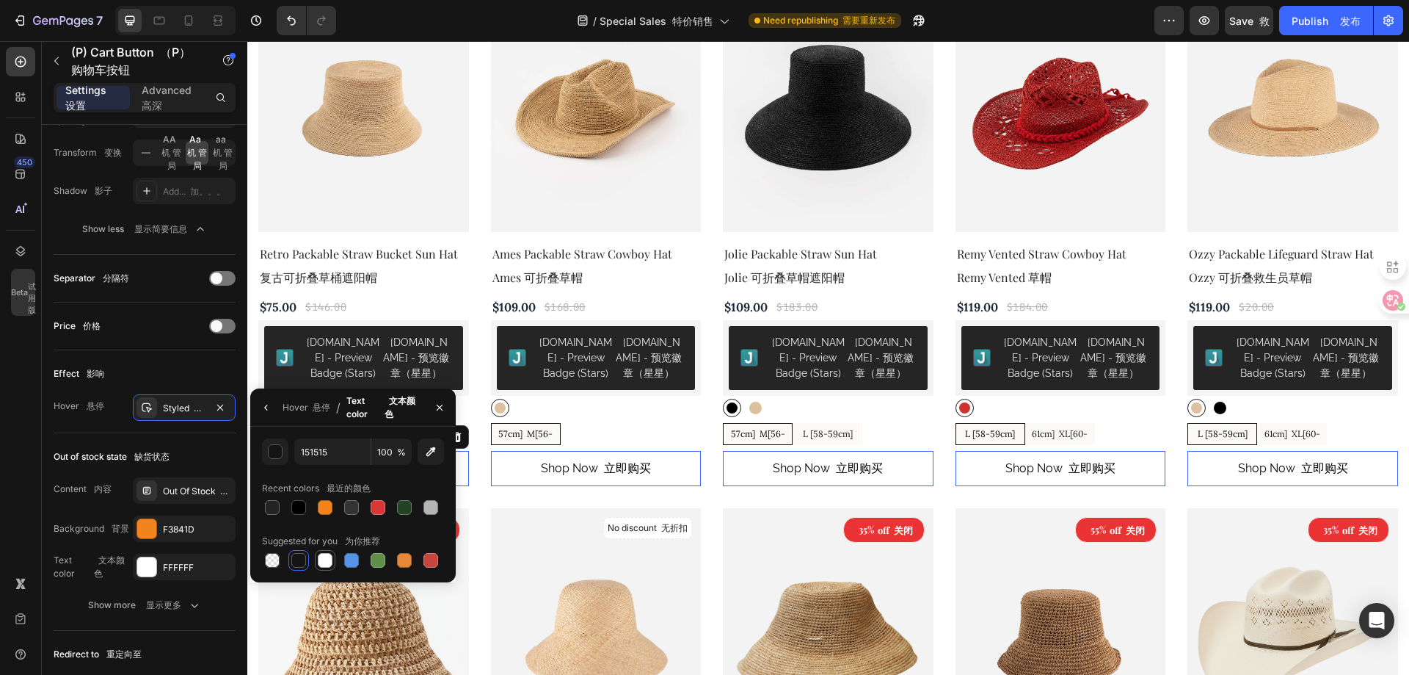
click at [321, 557] on div at bounding box center [325, 560] width 15 height 15
type input "FFFFFF"
click at [262, 410] on icon "button" at bounding box center [267, 408] width 12 height 12
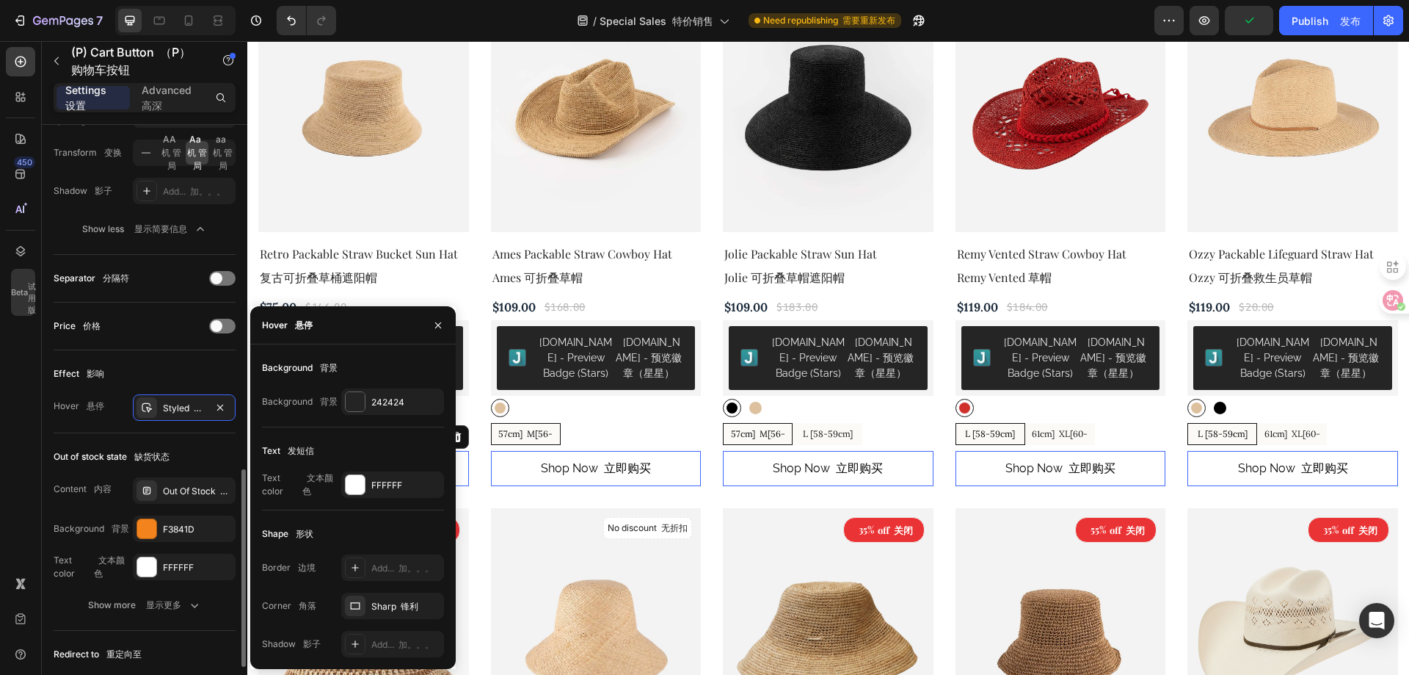
click at [91, 418] on div "Hover 悬停 Styled 风格" at bounding box center [145, 407] width 182 height 26
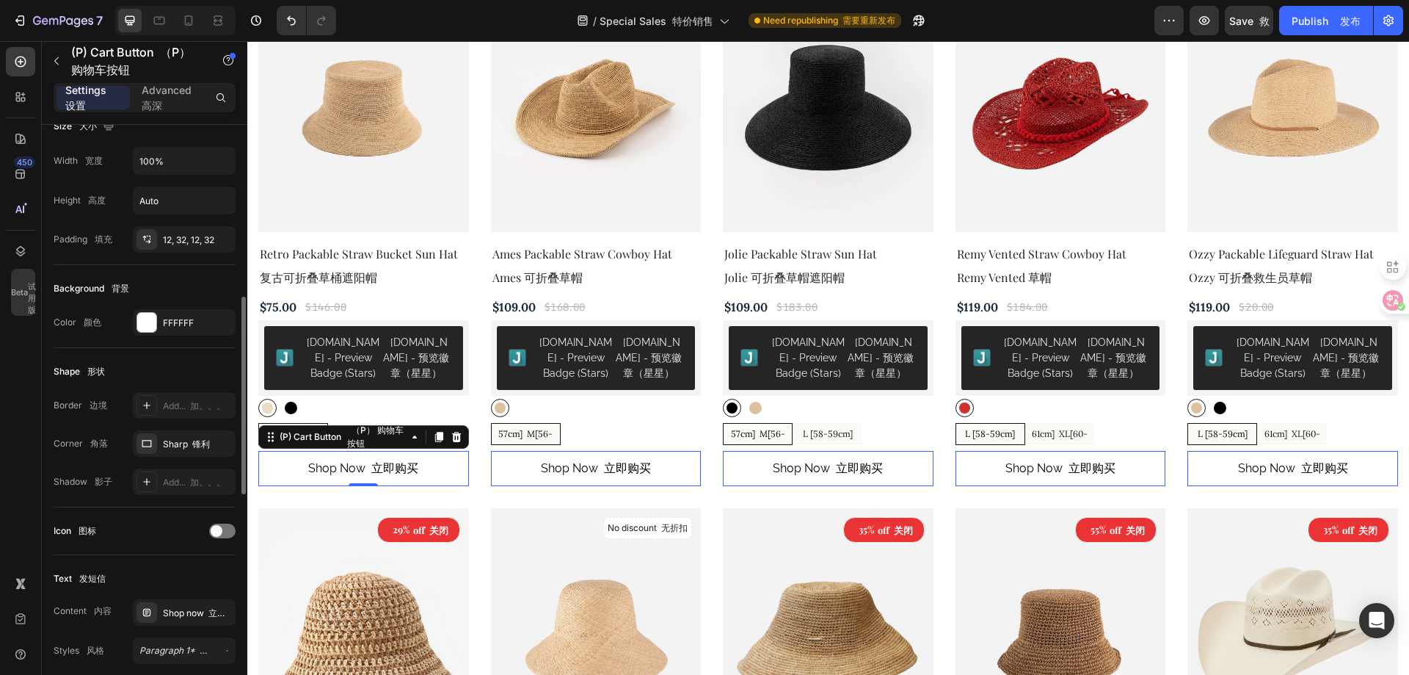
scroll to position [294, 0]
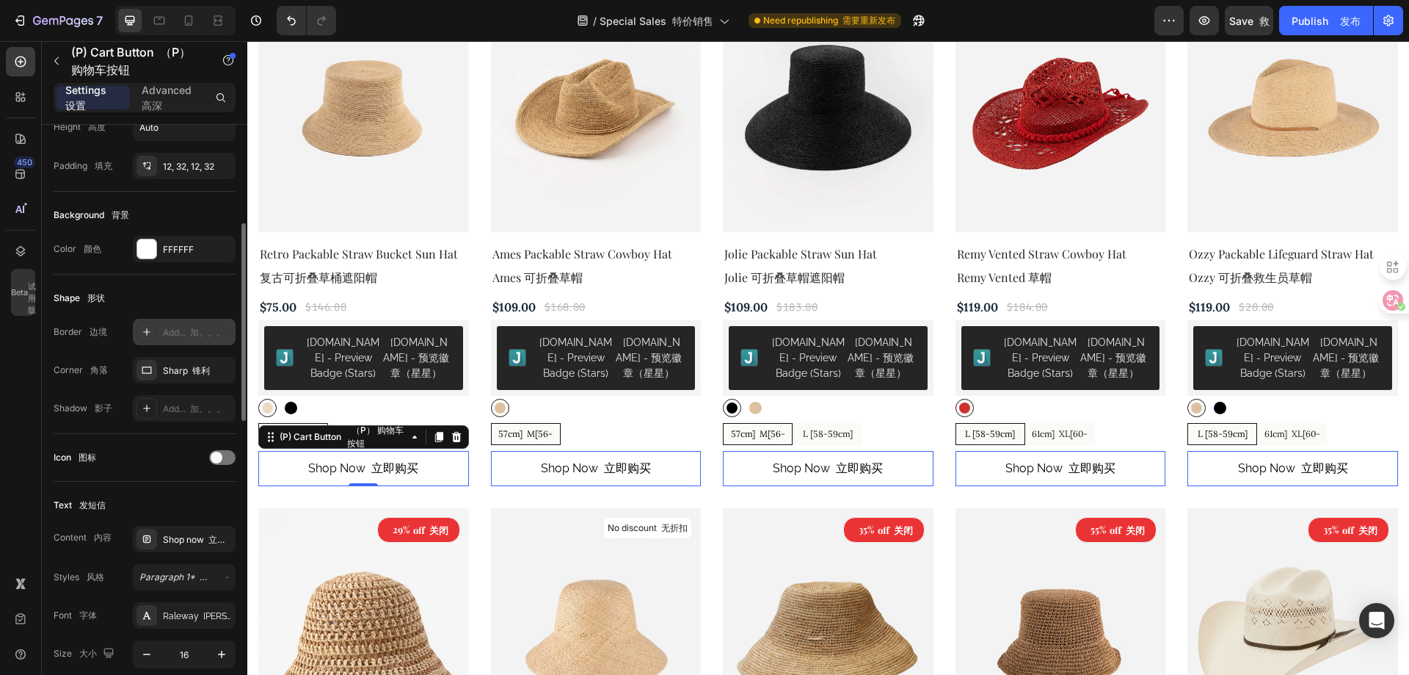
click at [173, 331] on div "Add... 加。。。" at bounding box center [197, 332] width 69 height 13
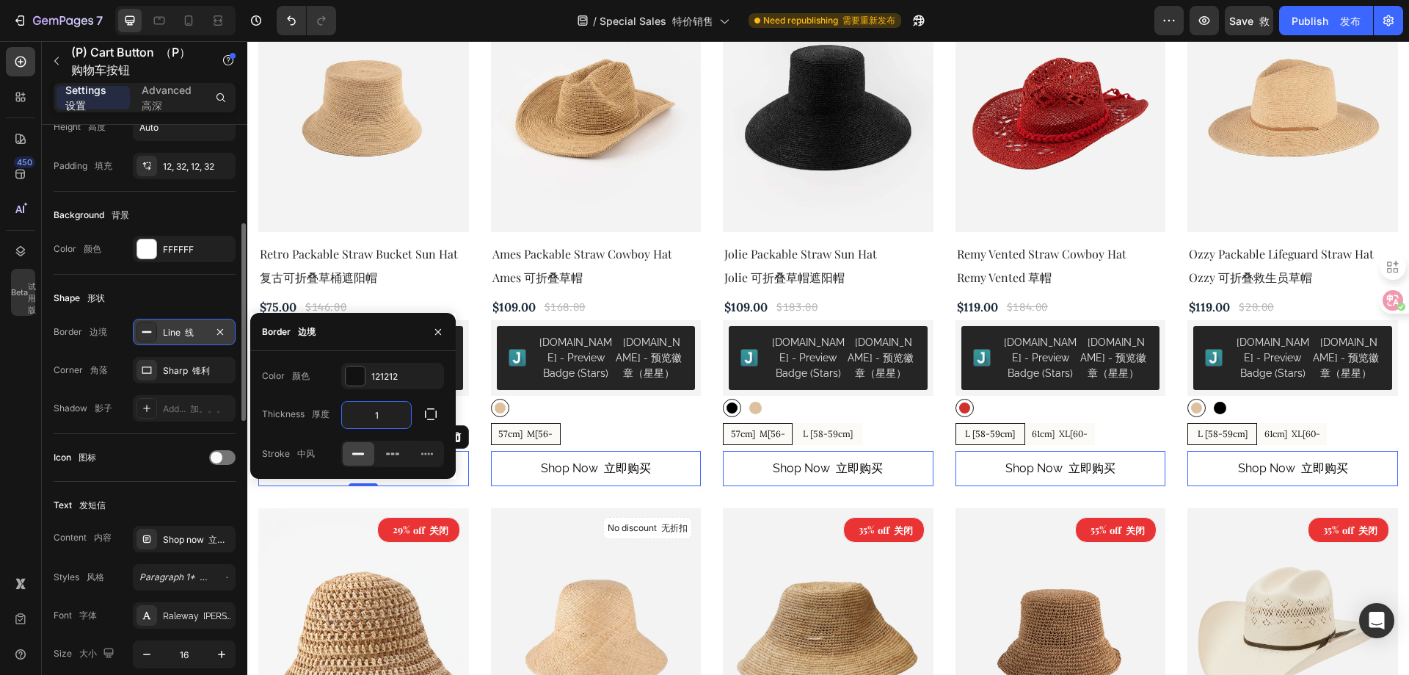
click at [382, 416] on input "1" at bounding box center [376, 415] width 69 height 26
type input "2"
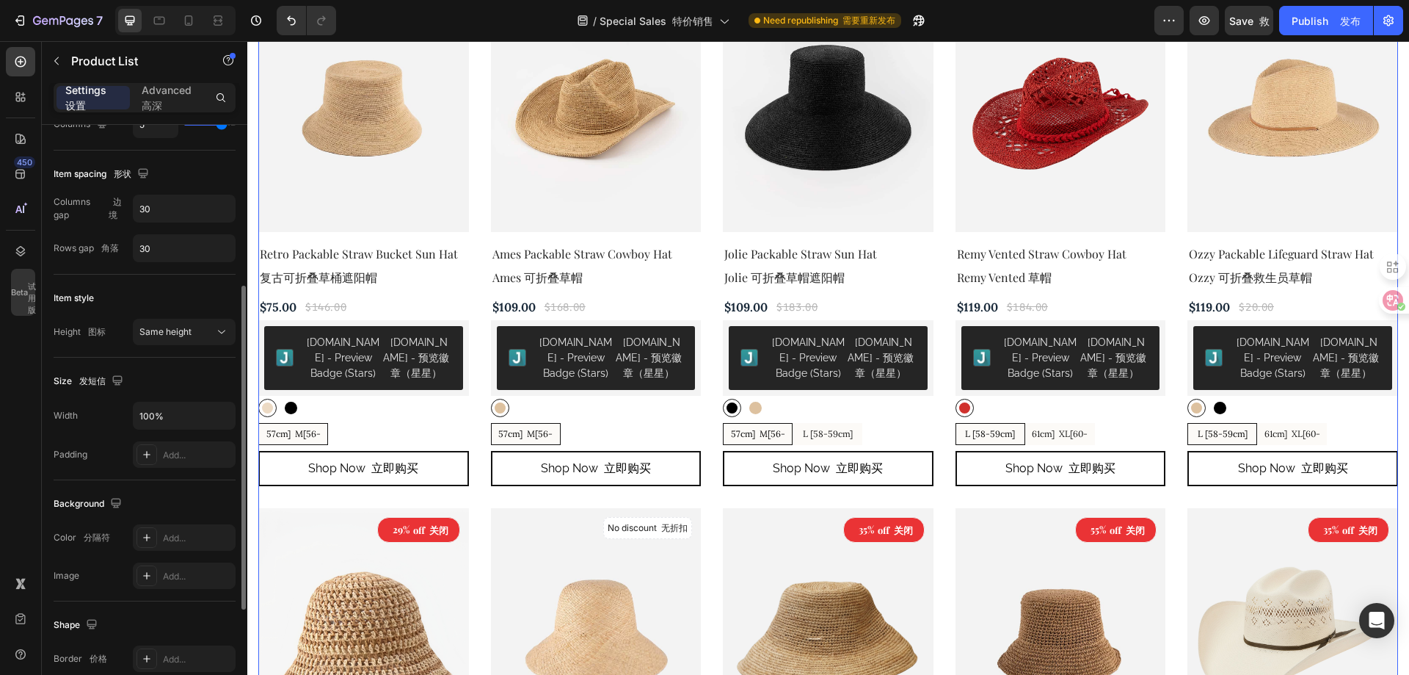
scroll to position [0, 0]
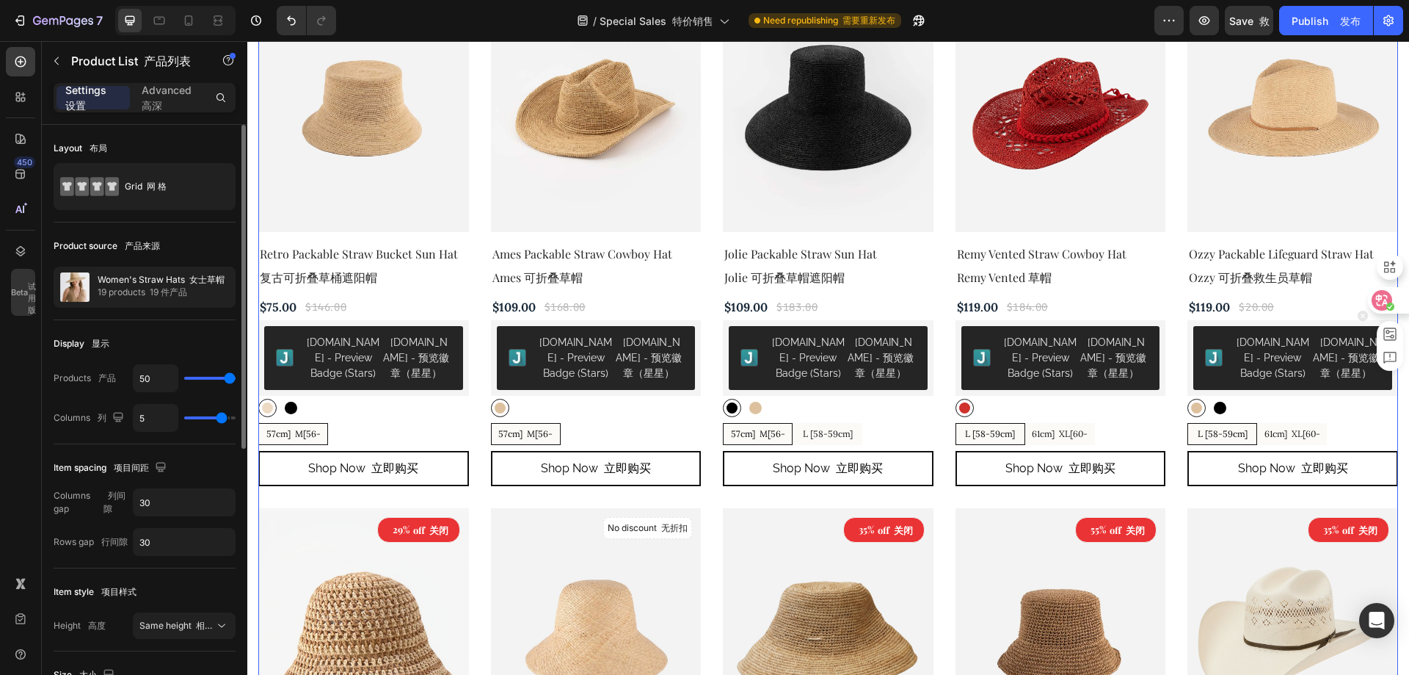
click at [1387, 303] on icon at bounding box center [1391, 306] width 8 height 8
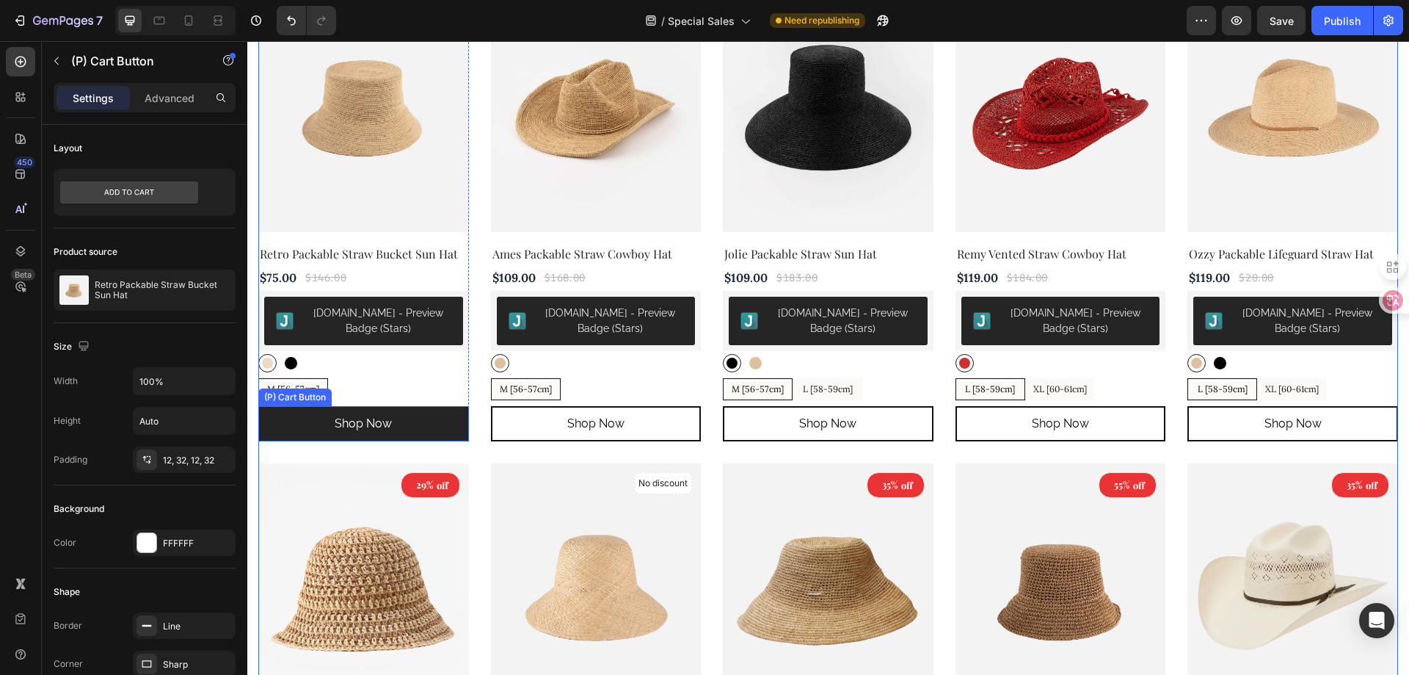
click at [272, 424] on button "shop now" at bounding box center [363, 423] width 211 height 35
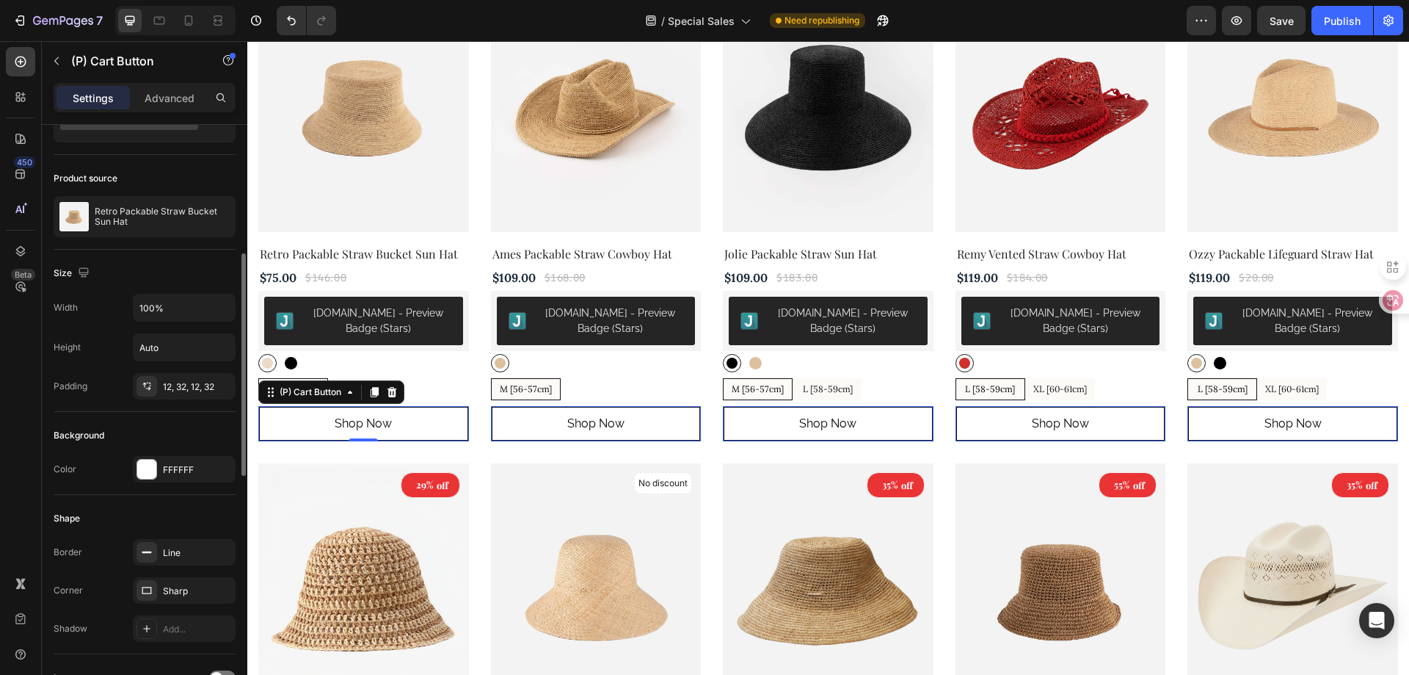
scroll to position [147, 0]
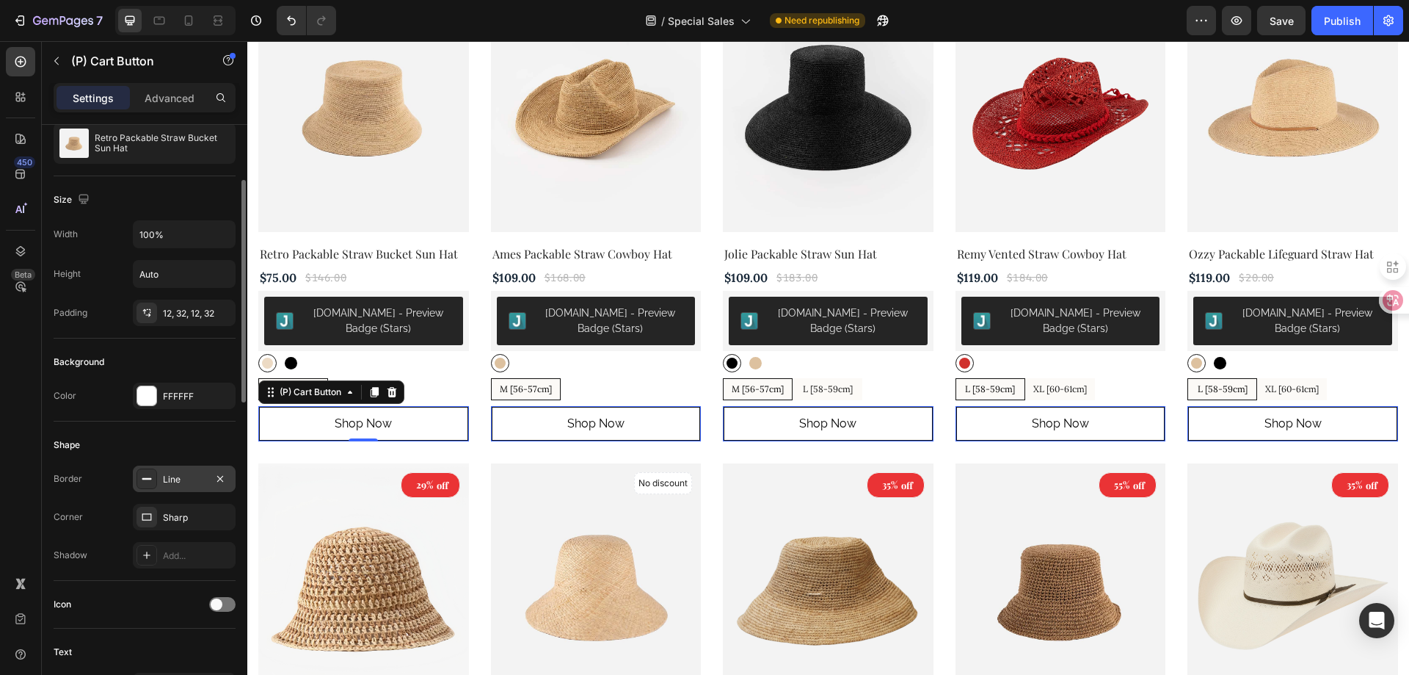
click at [177, 479] on div "Line" at bounding box center [184, 479] width 43 height 13
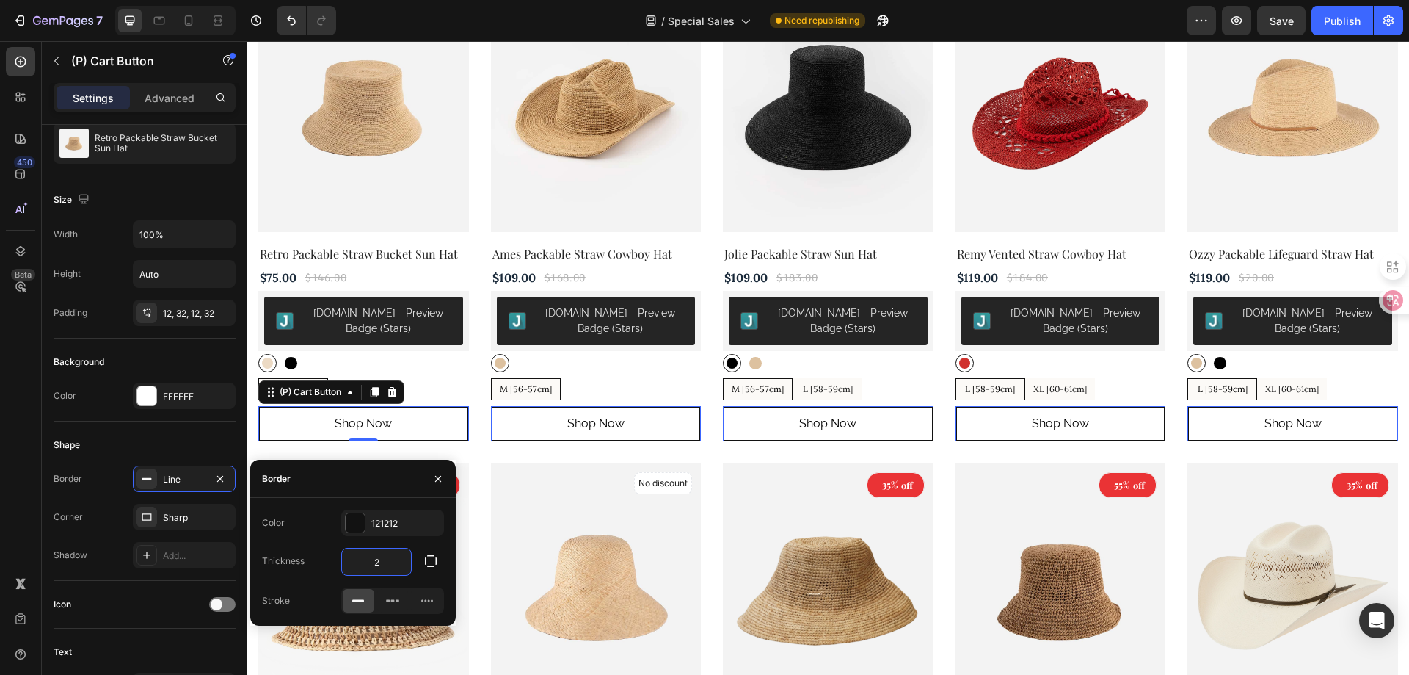
type input "1"
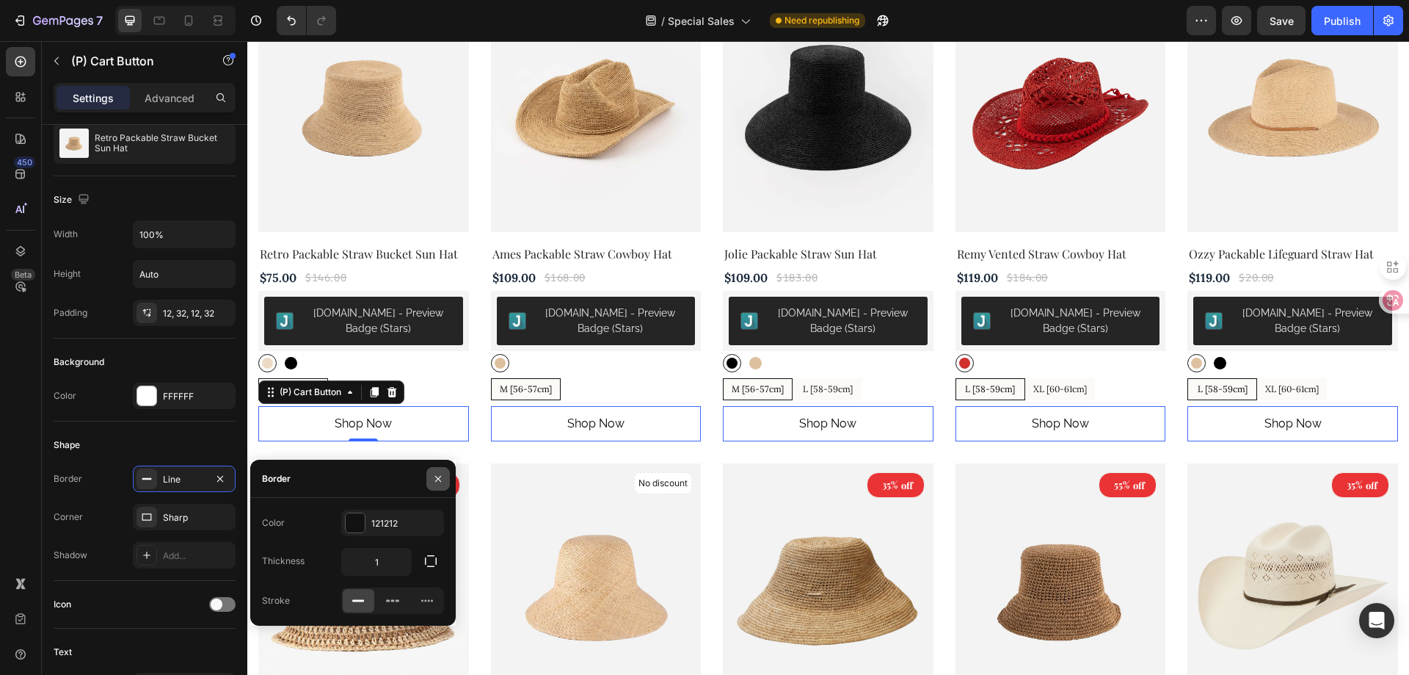
click at [445, 482] on button "button" at bounding box center [437, 478] width 23 height 23
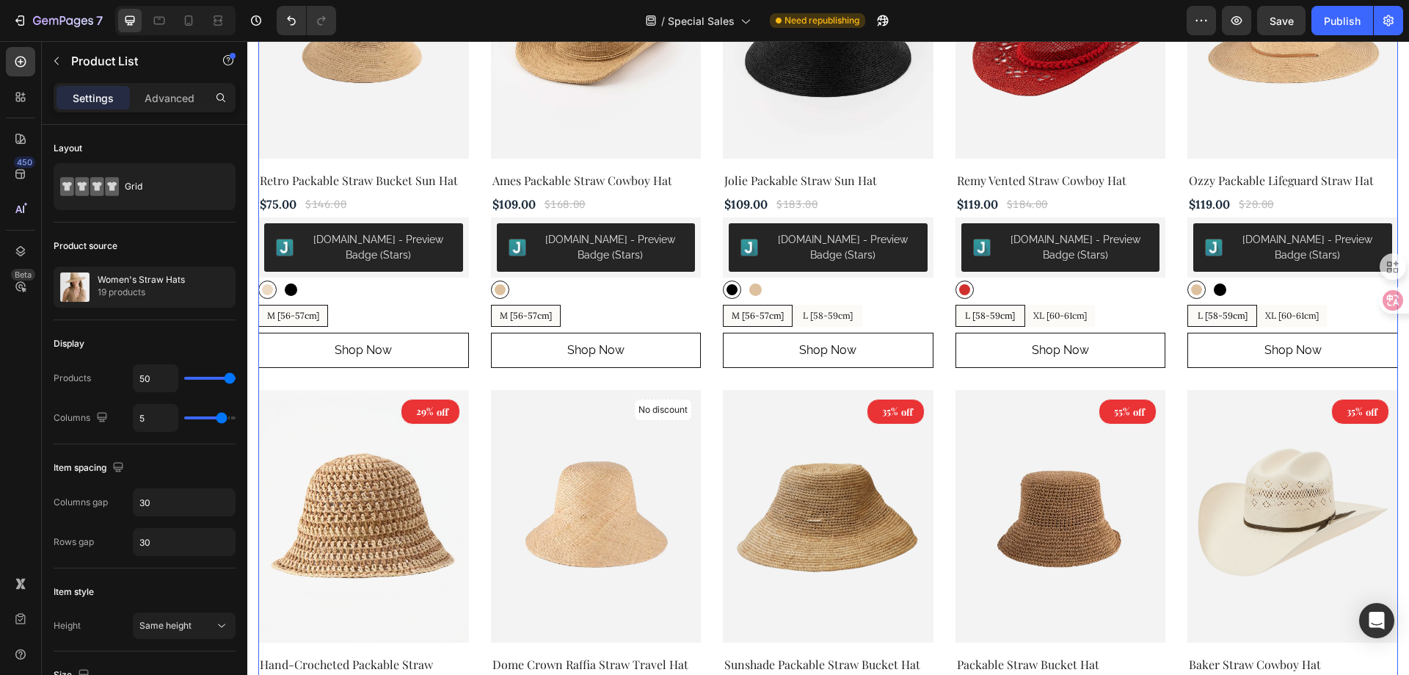
scroll to position [539, 0]
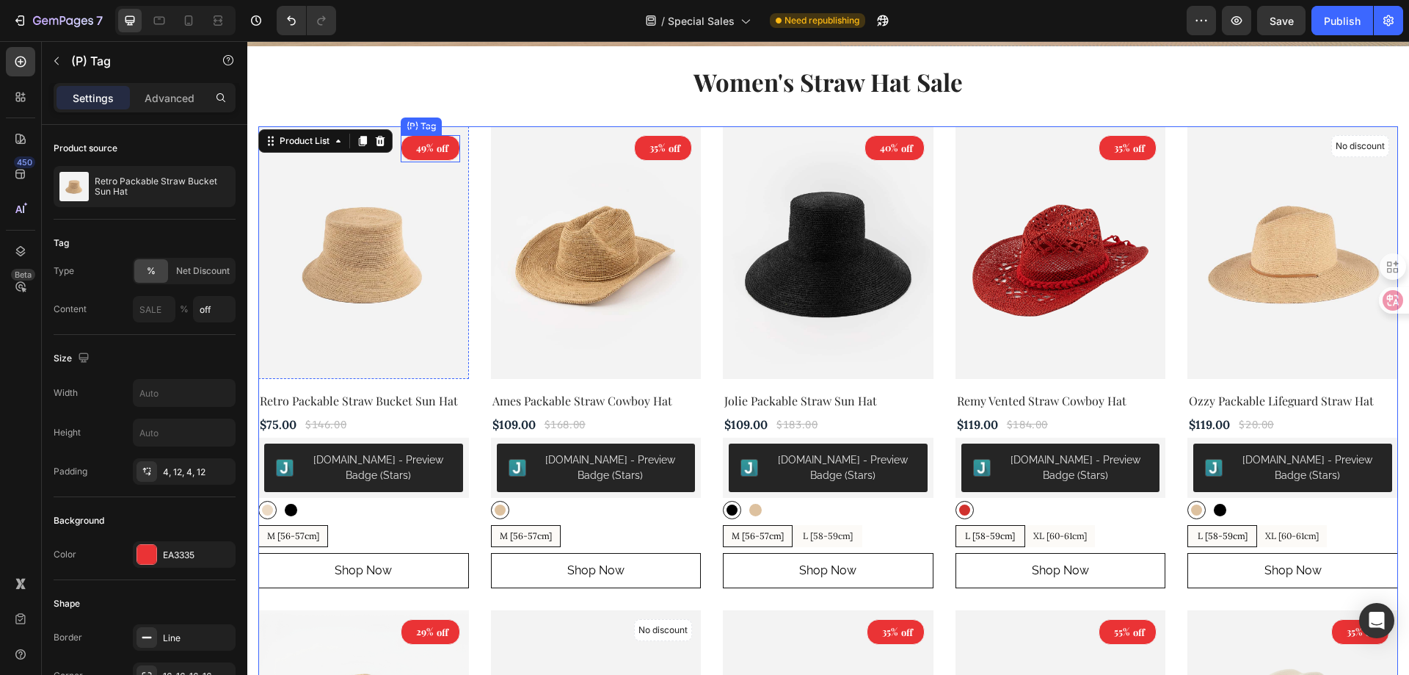
click at [415, 148] on div "49%" at bounding box center [425, 148] width 20 height 18
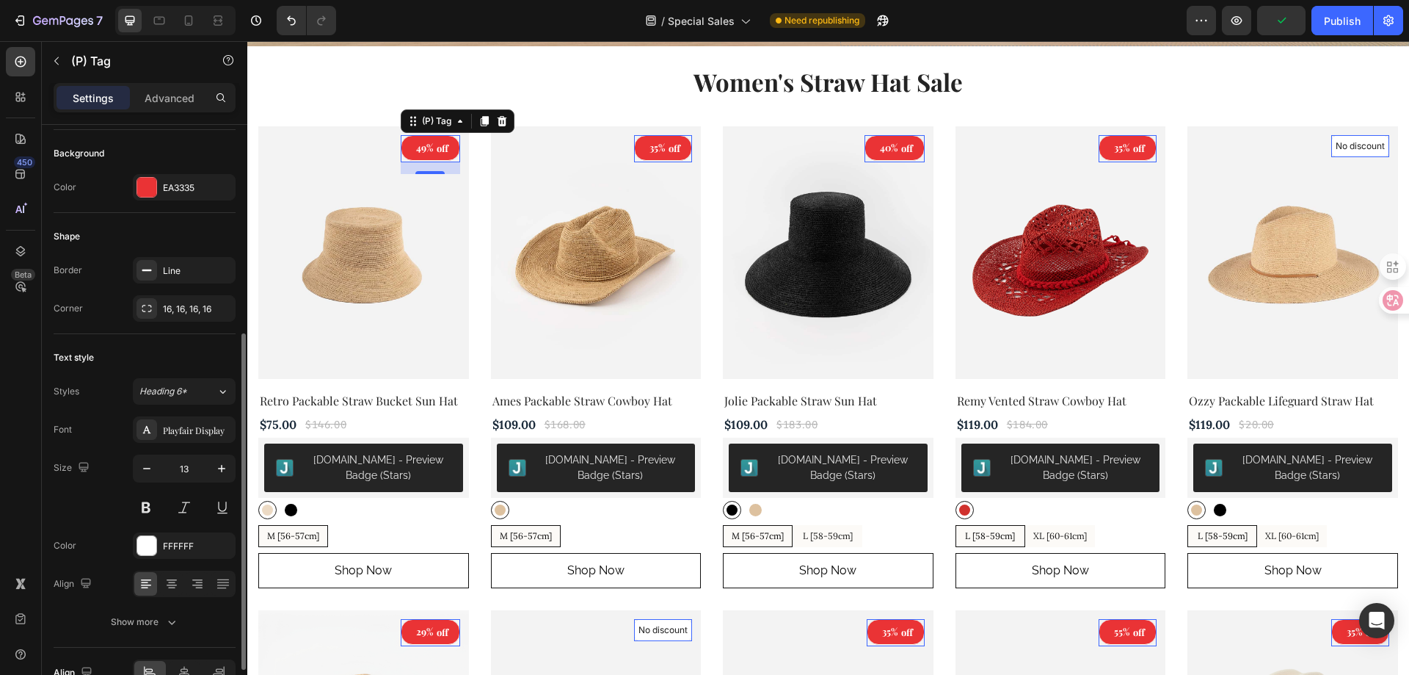
scroll to position [440, 0]
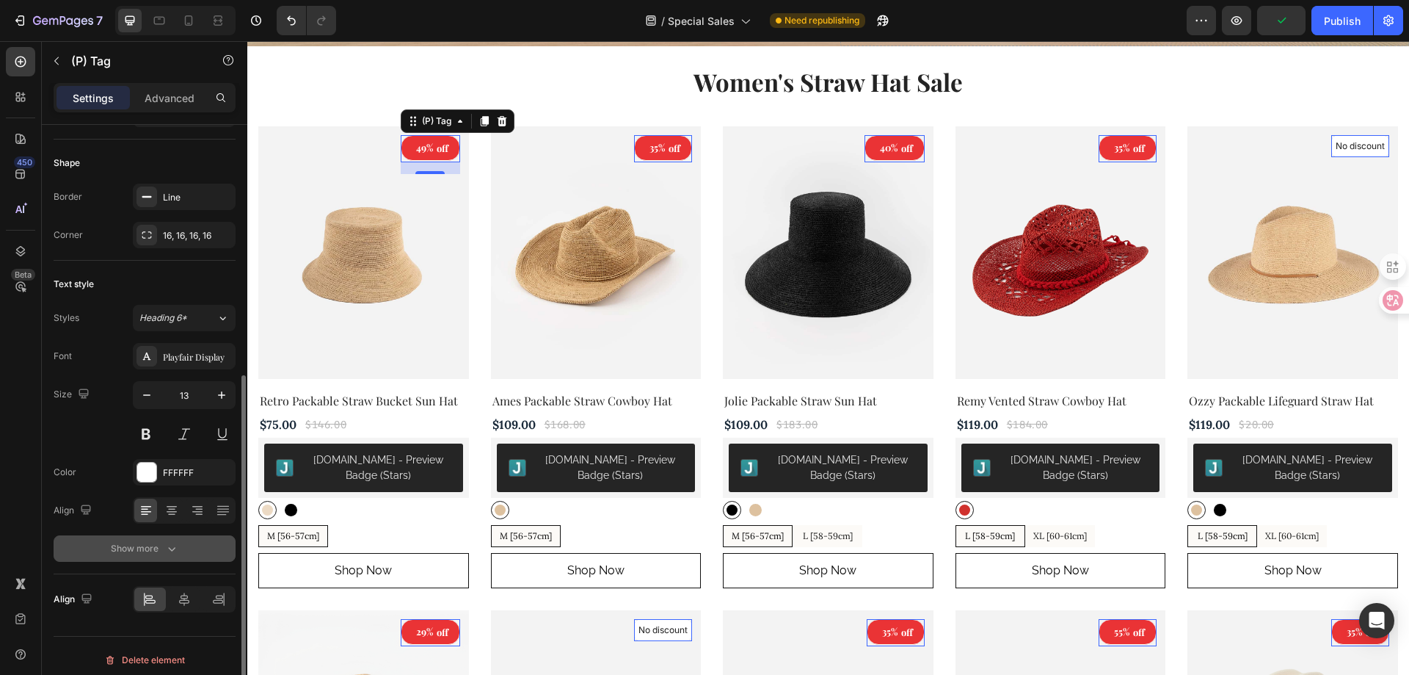
click at [139, 555] on div "Show more" at bounding box center [145, 548] width 68 height 15
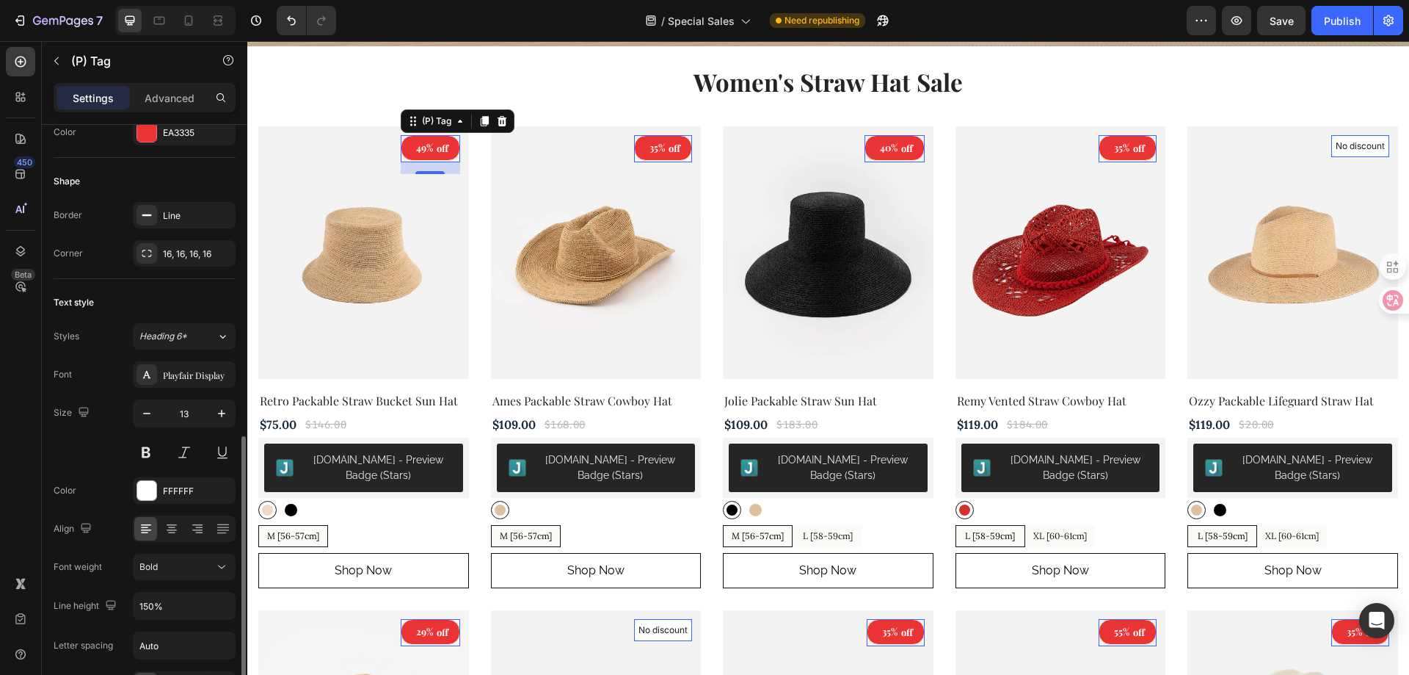
scroll to position [642, 0]
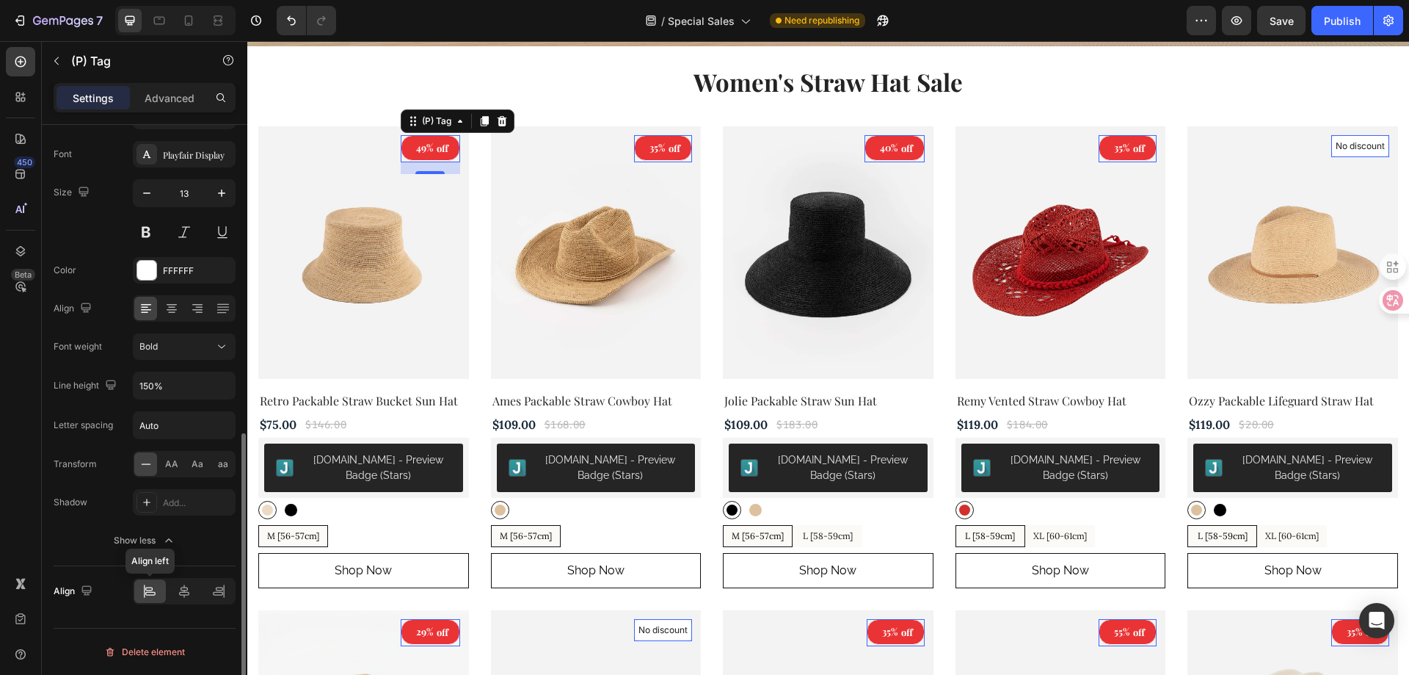
click at [149, 589] on icon at bounding box center [149, 591] width 15 height 15
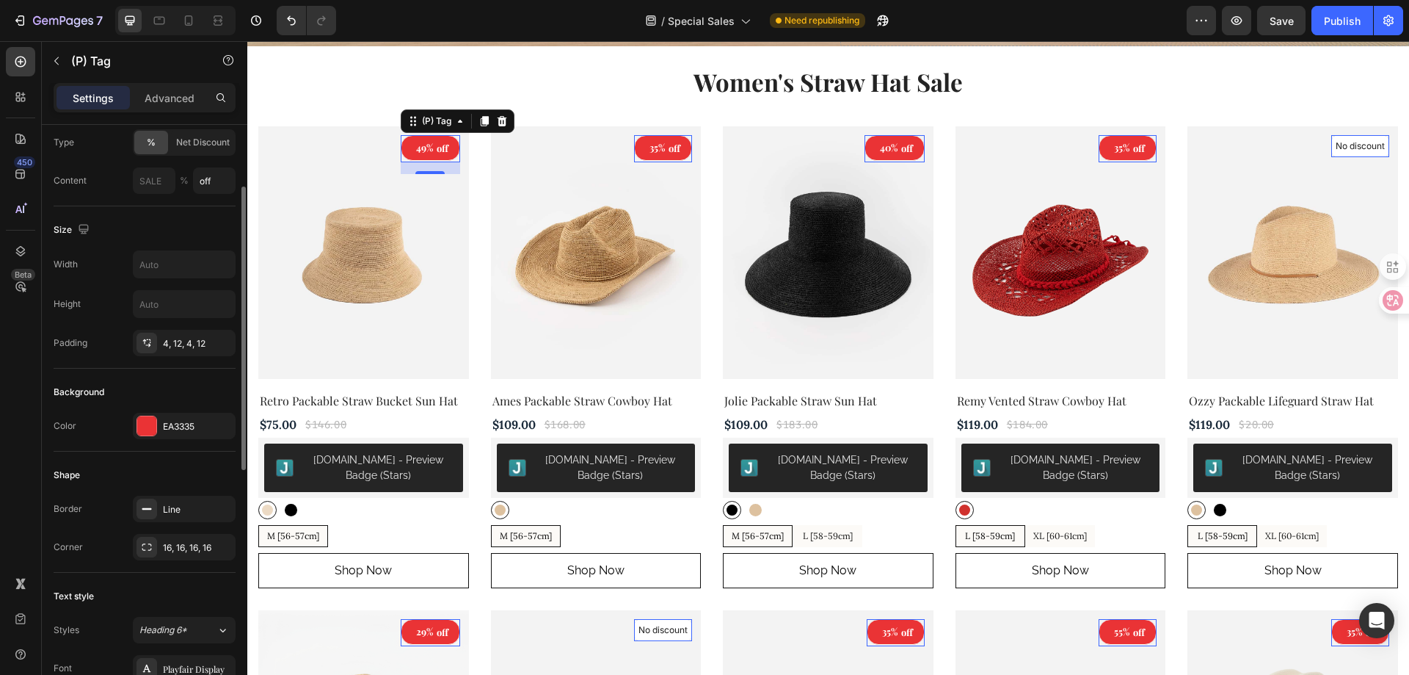
scroll to position [0, 0]
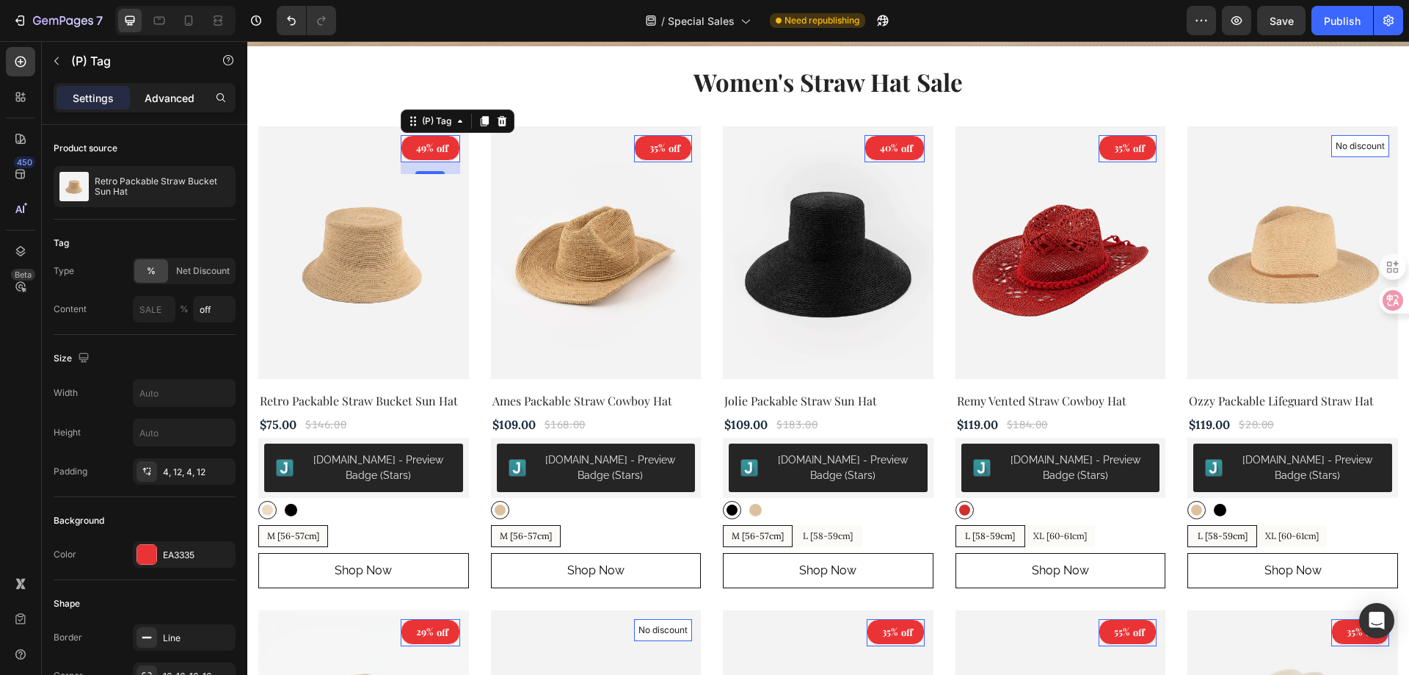
click at [163, 95] on p "Advanced" at bounding box center [170, 97] width 50 height 15
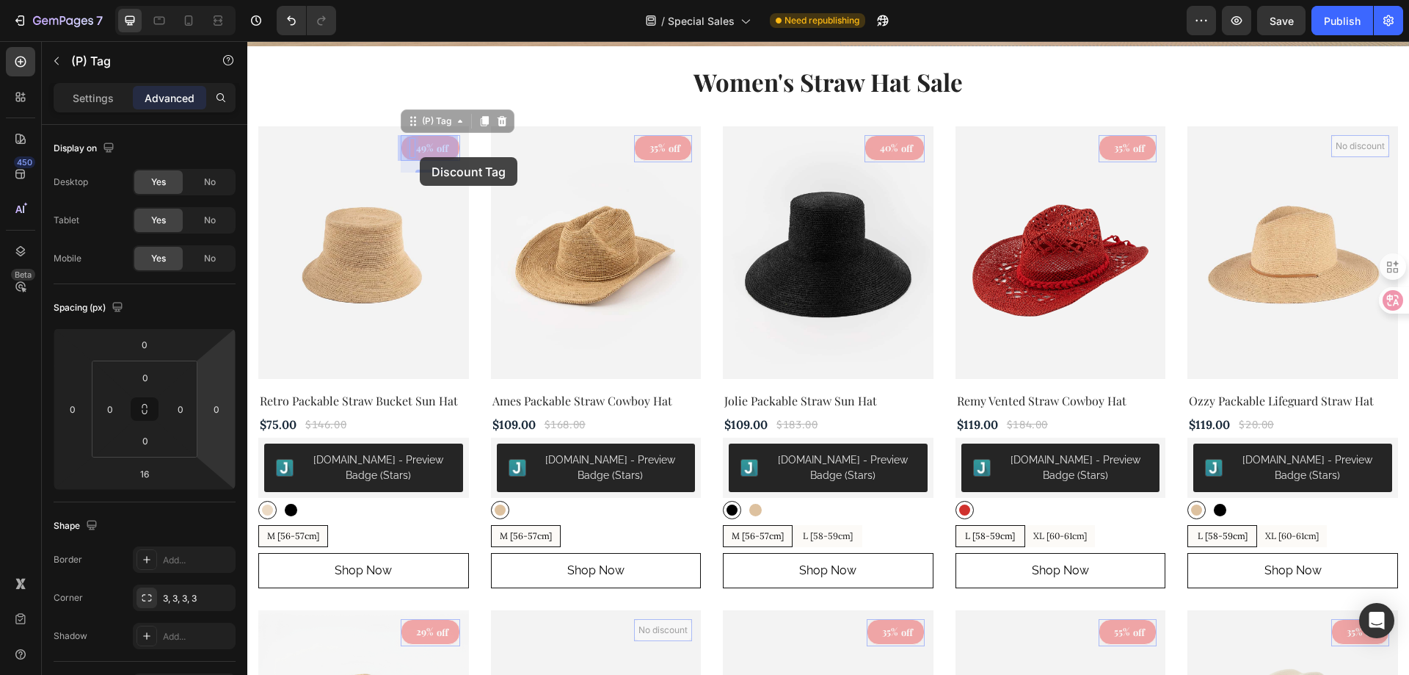
drag, startPoint x: 388, startPoint y: 150, endPoint x: 420, endPoint y: 157, distance: 33.1
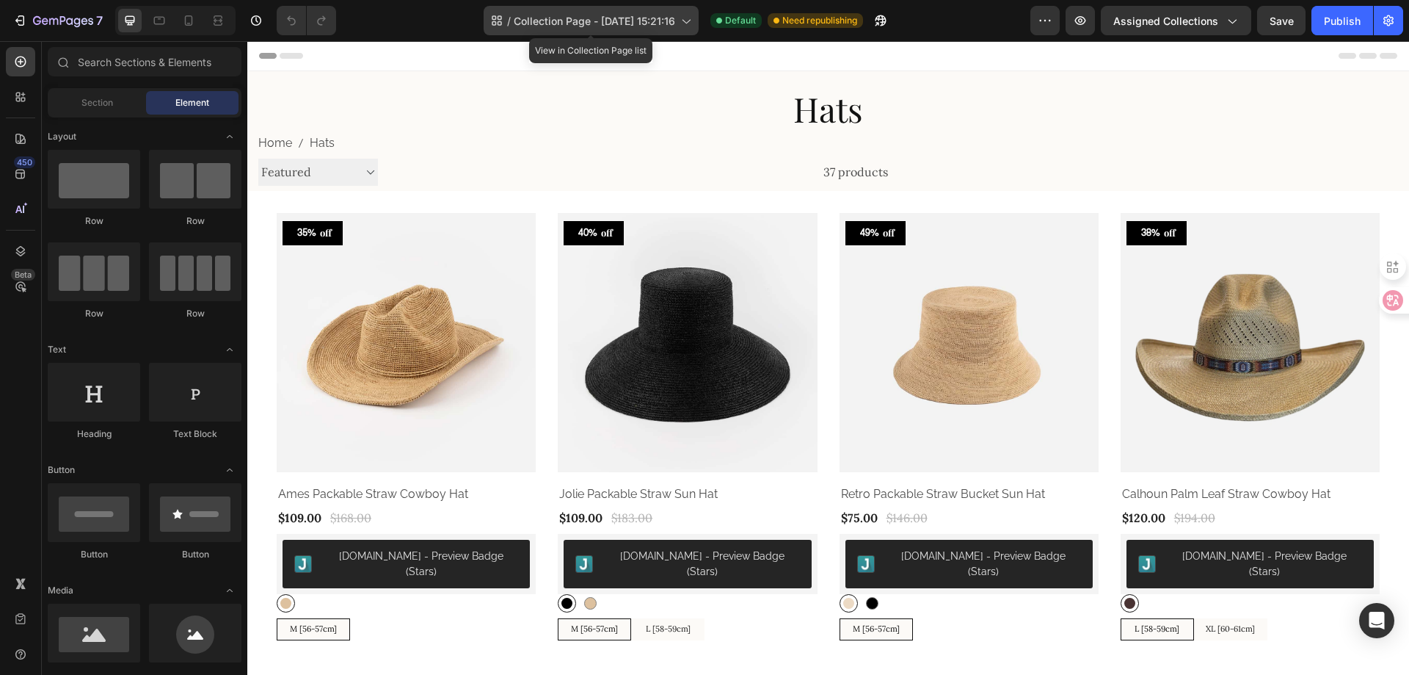
click at [599, 21] on span "Collection Page - [DATE] 15:21:16" at bounding box center [594, 20] width 161 height 15
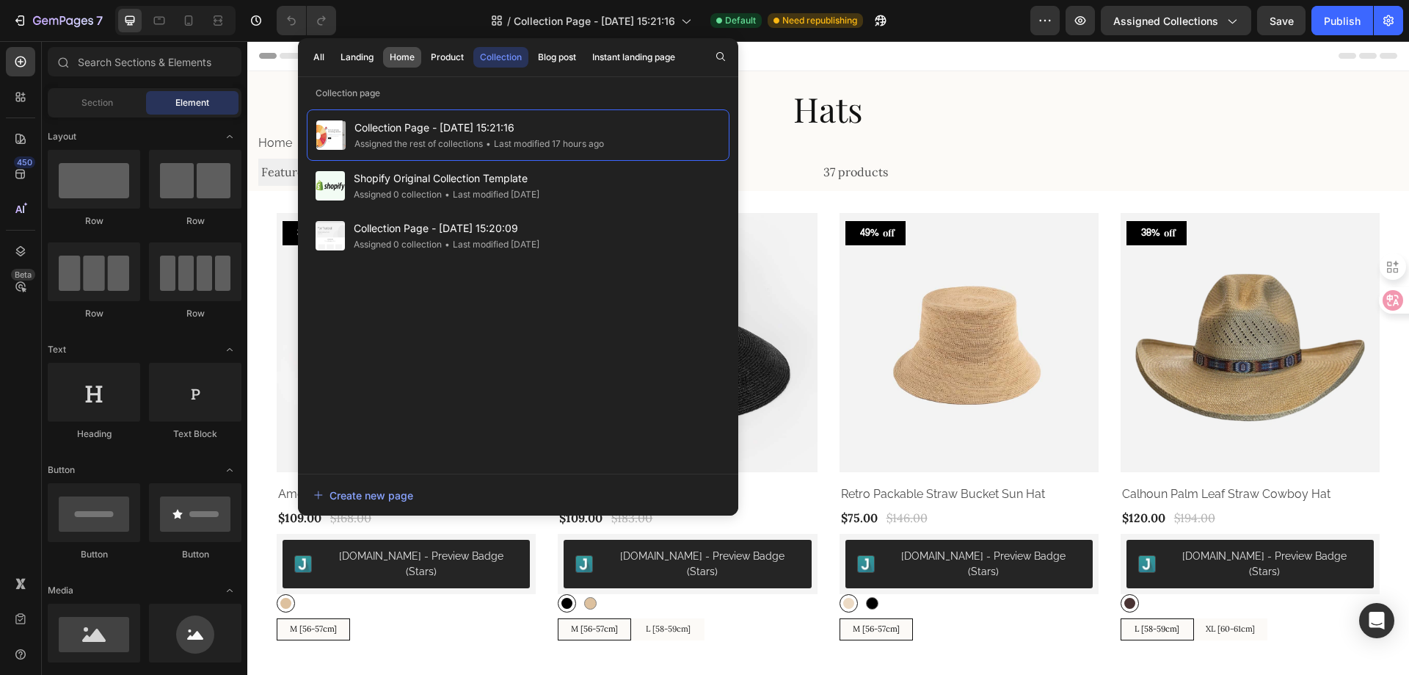
click at [424, 57] on button "Home" at bounding box center [447, 57] width 46 height 21
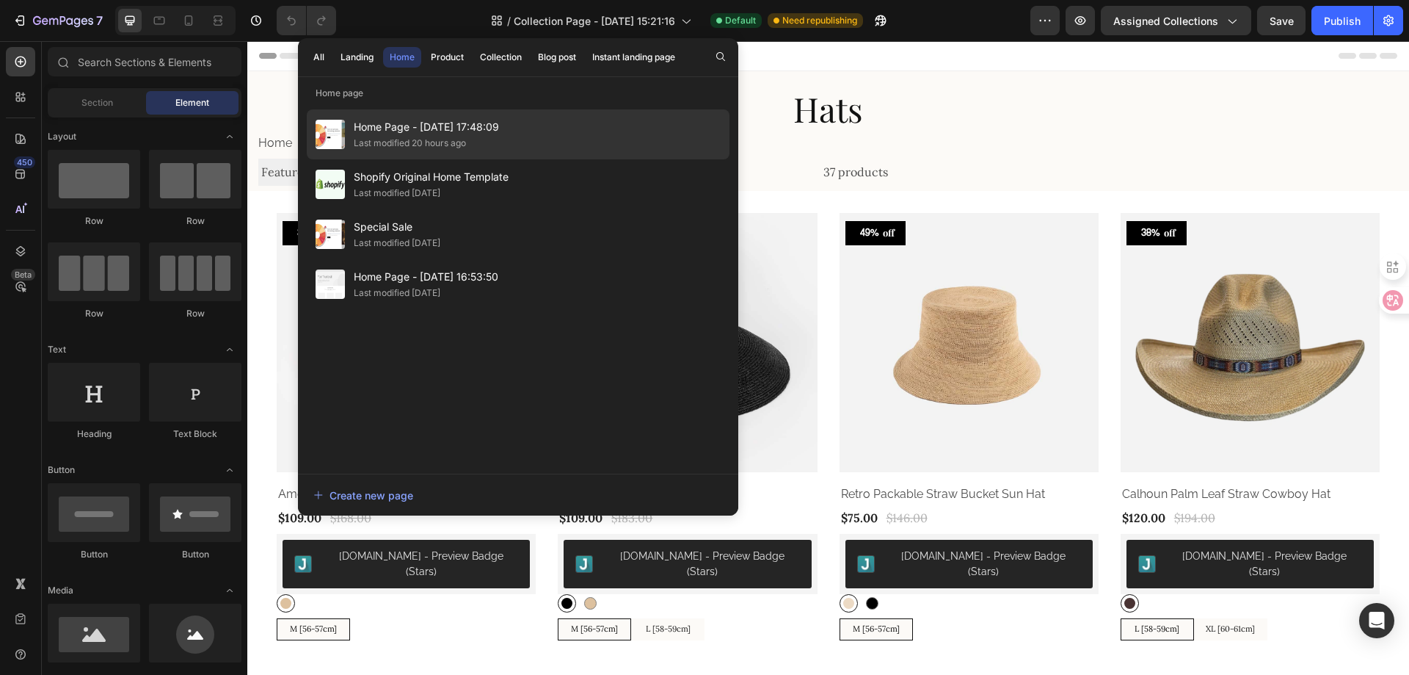
click at [538, 159] on div "Home Page - Apr 1, 17:48:09 Last modified 20 hours ago" at bounding box center [518, 184] width 423 height 50
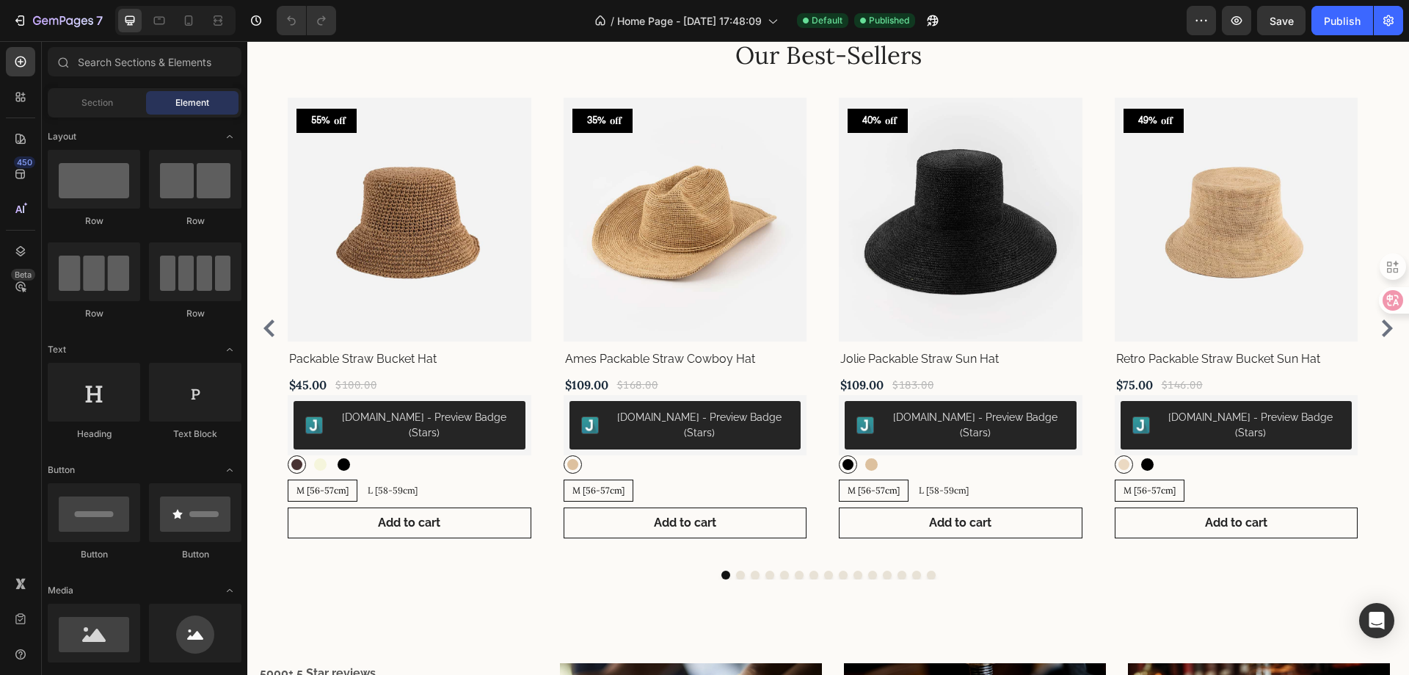
scroll to position [553, 0]
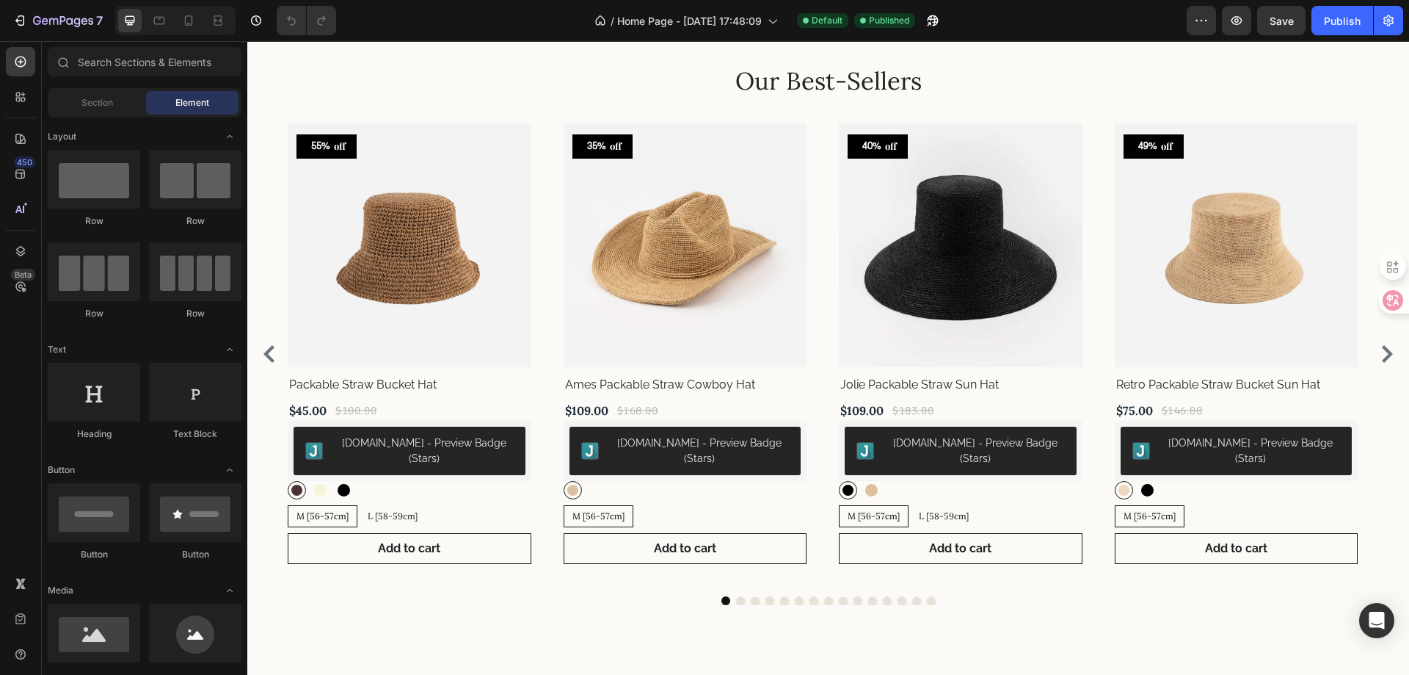
click at [825, 335] on div "55% off Product Tag Product Images Row Packable Straw Bucket Hat Product Title …" at bounding box center [828, 353] width 1081 height 461
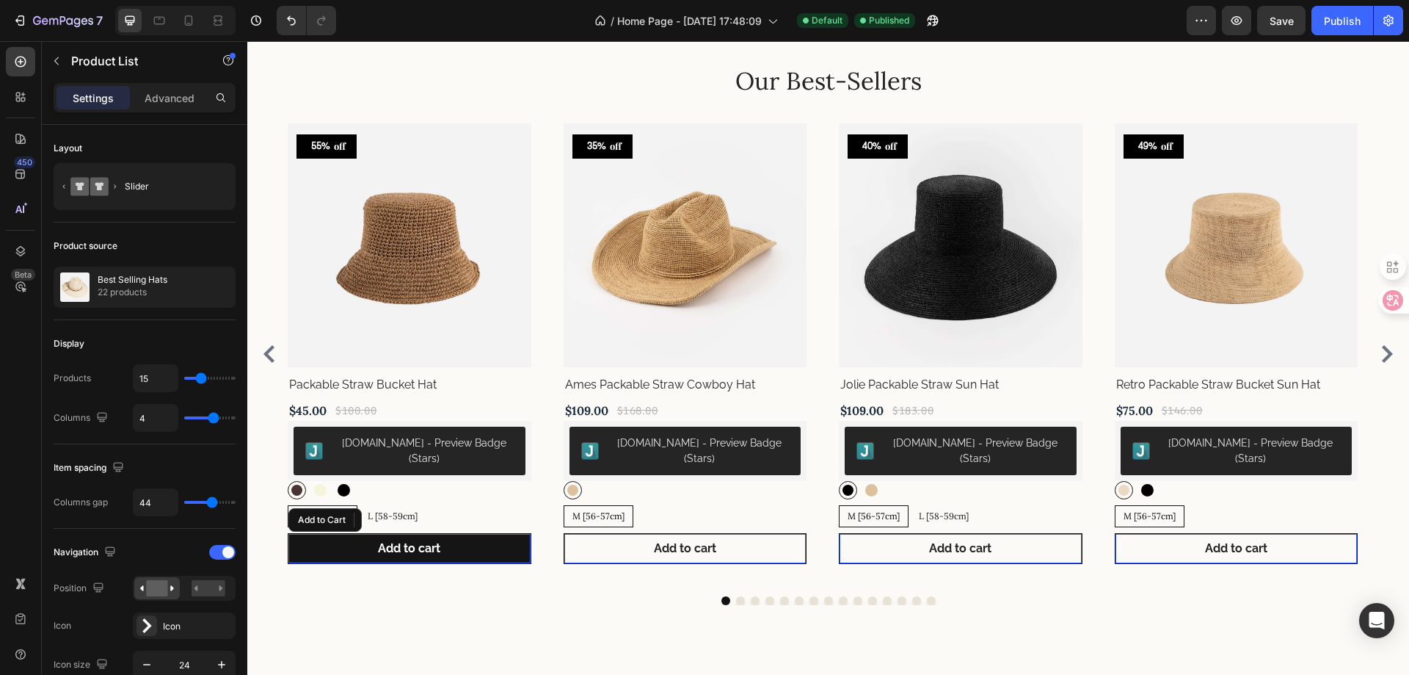
click at [465, 537] on button "Add to cart" at bounding box center [409, 548] width 242 height 29
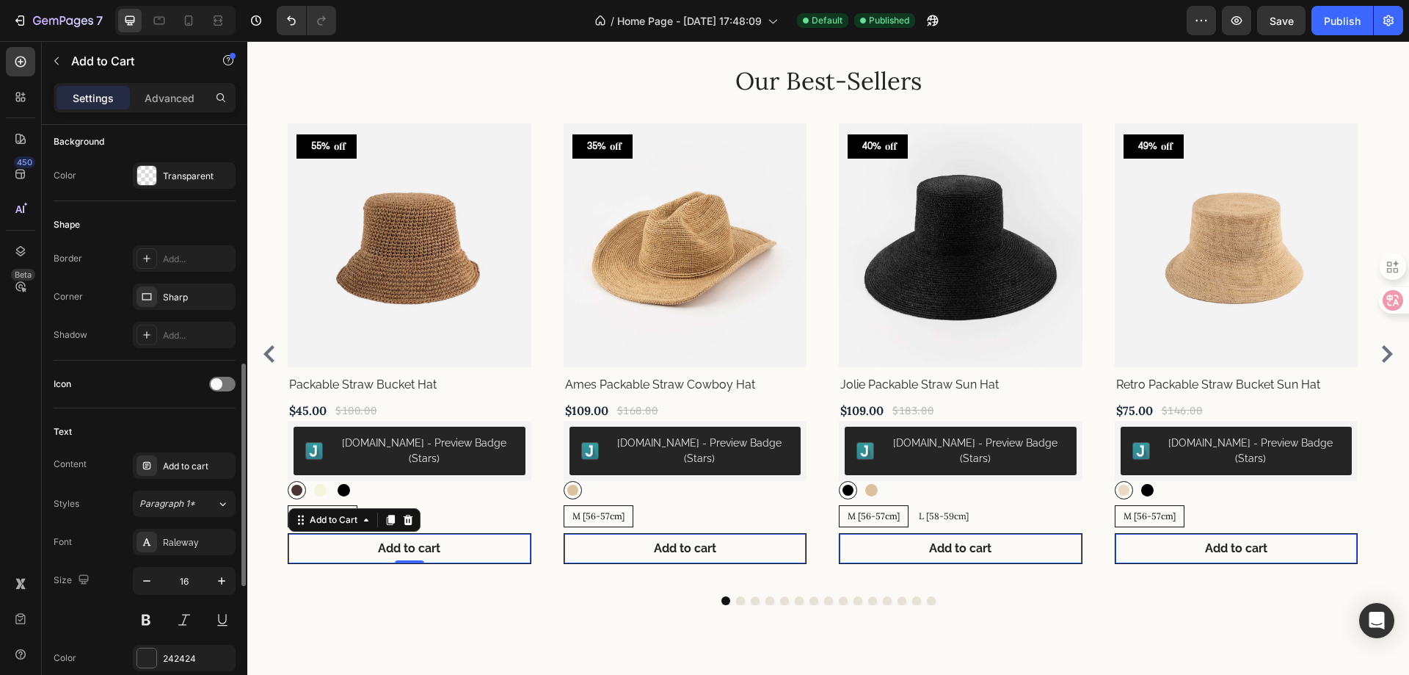
scroll to position [440, 0]
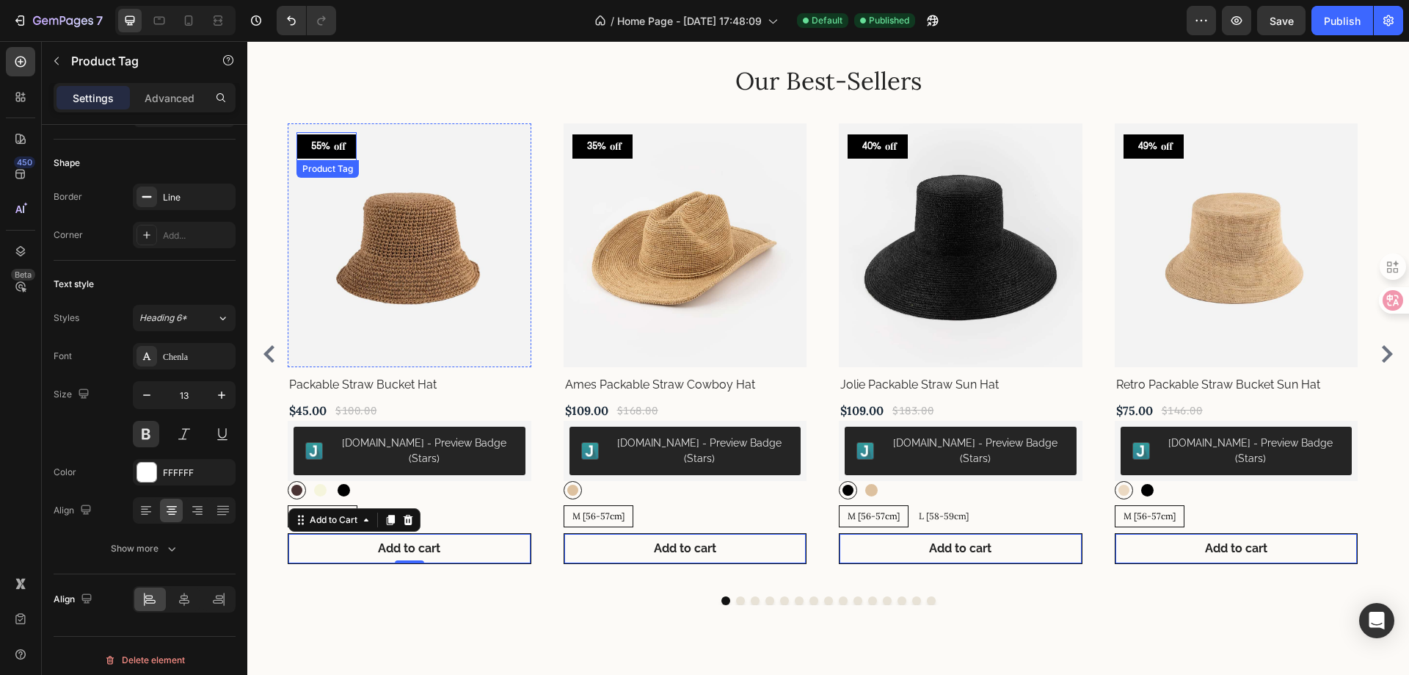
click at [327, 149] on div "55%" at bounding box center [321, 146] width 22 height 15
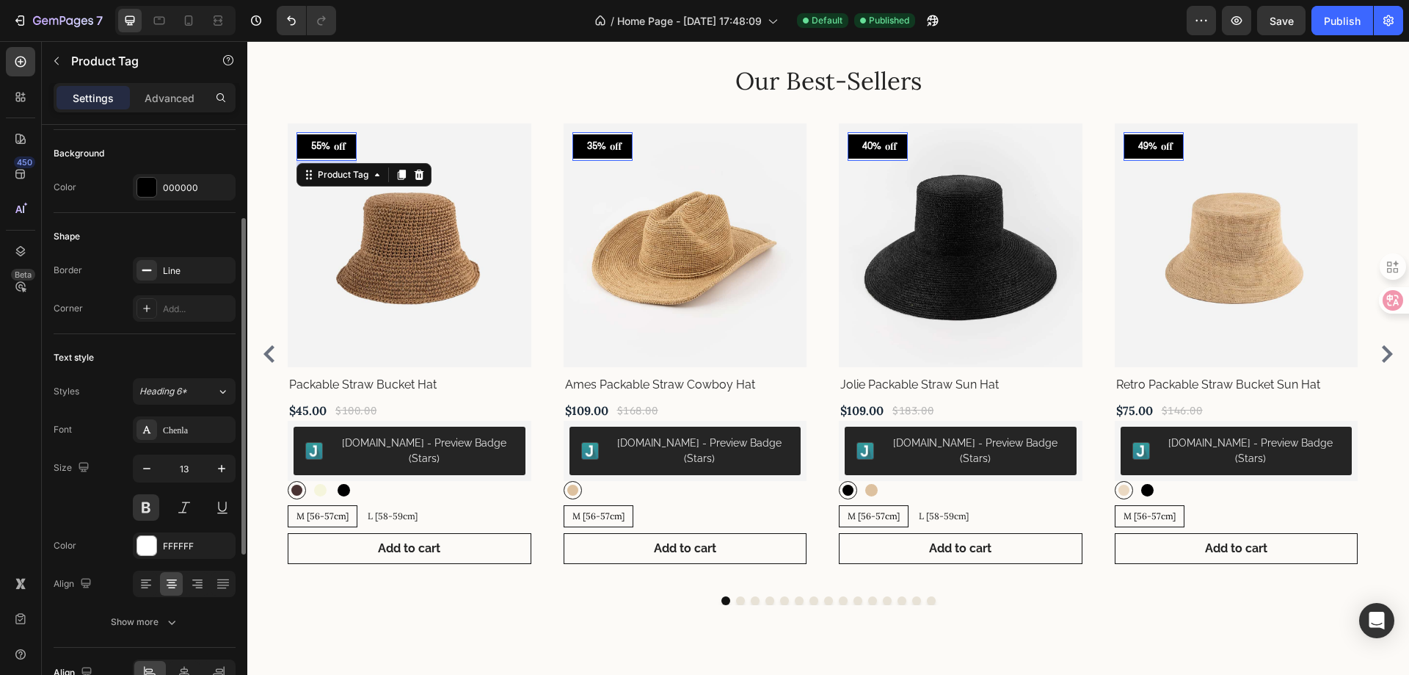
scroll to position [294, 0]
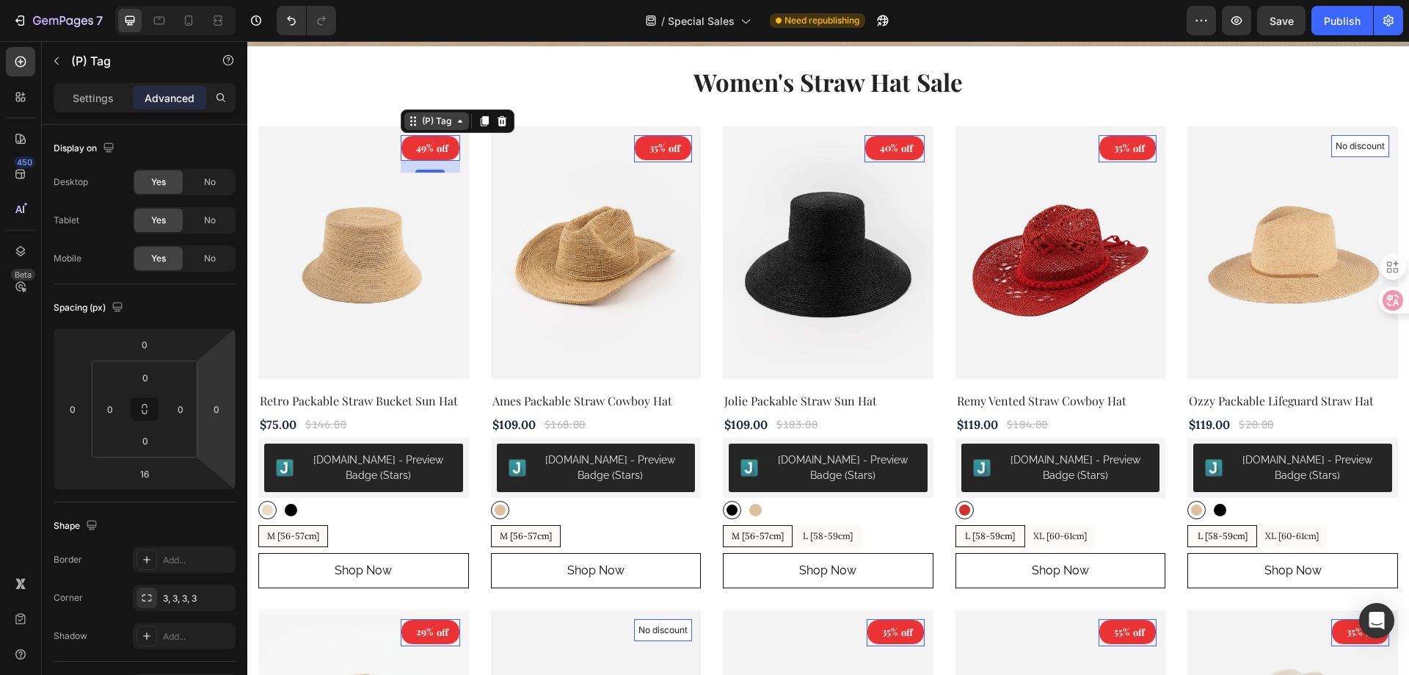
click at [459, 118] on icon at bounding box center [460, 121] width 12 height 12
click at [92, 94] on p "Settings" at bounding box center [93, 97] width 41 height 15
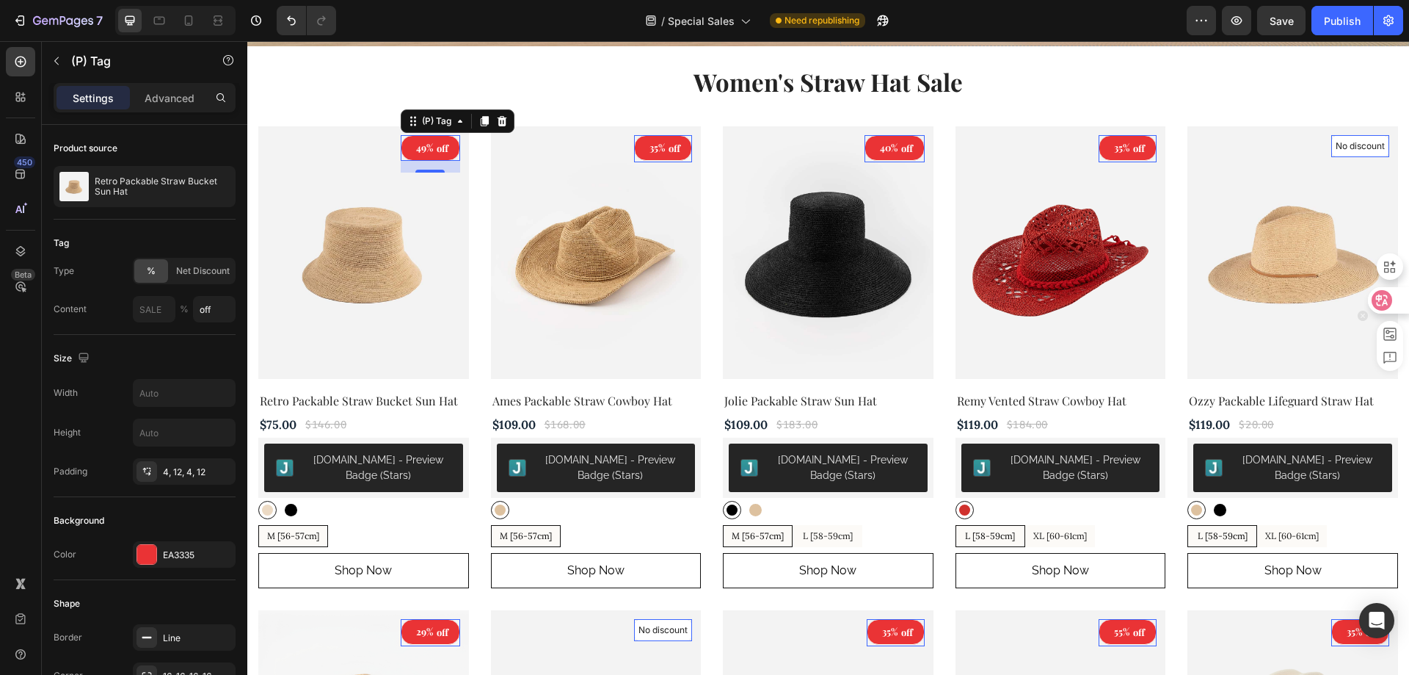
click at [1376, 292] on icon at bounding box center [1382, 300] width 21 height 21
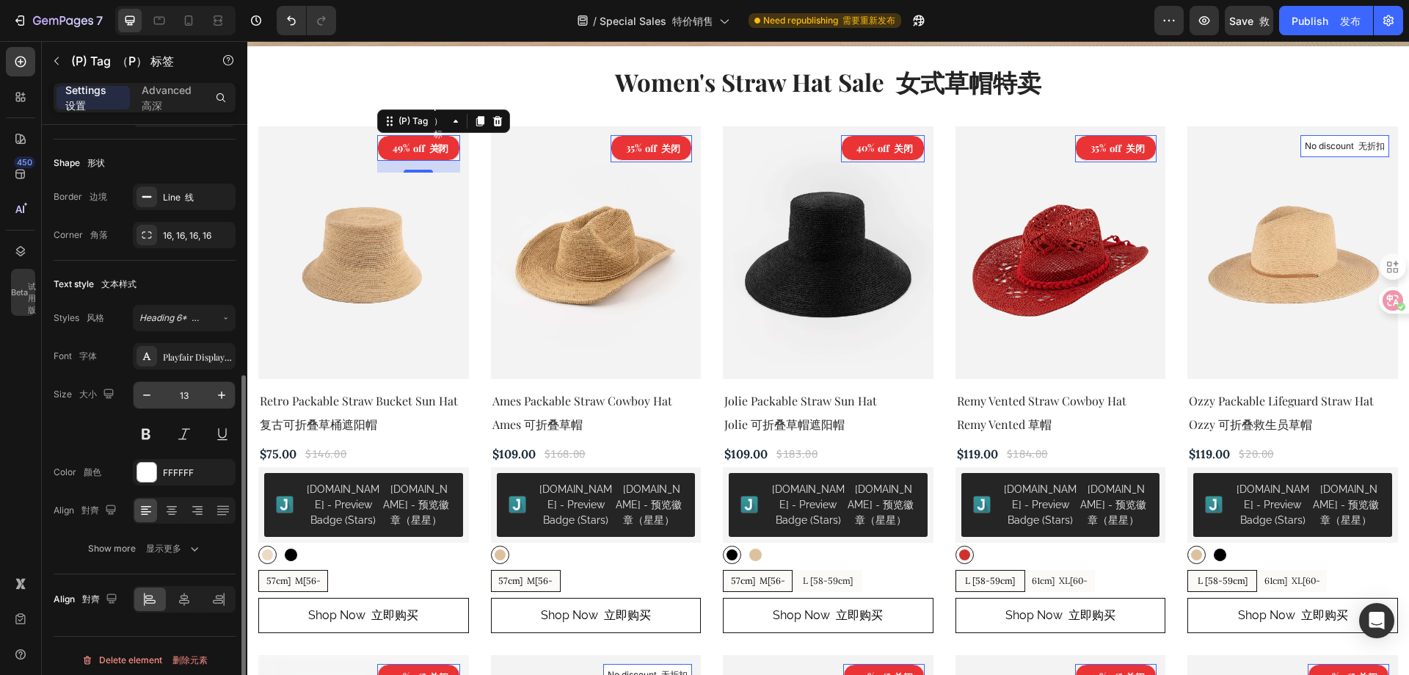
scroll to position [449, 0]
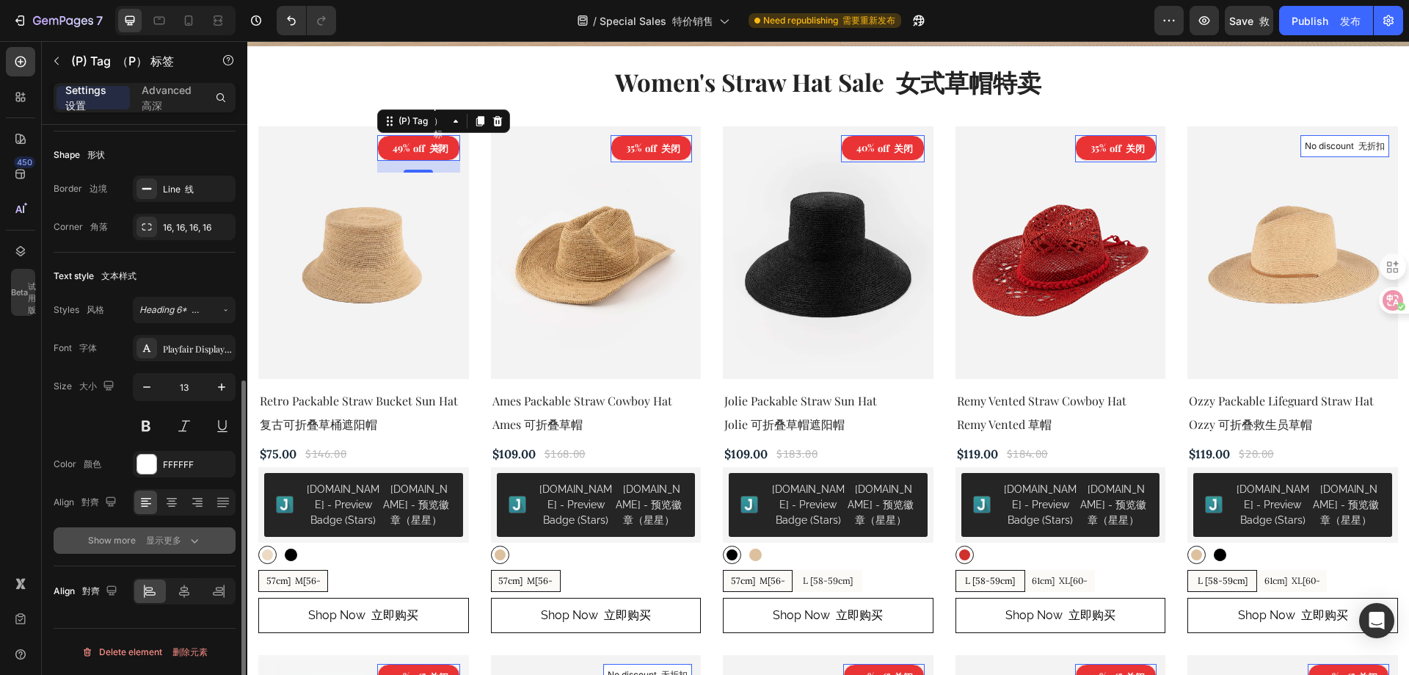
click at [189, 546] on icon "button" at bounding box center [194, 540] width 15 height 15
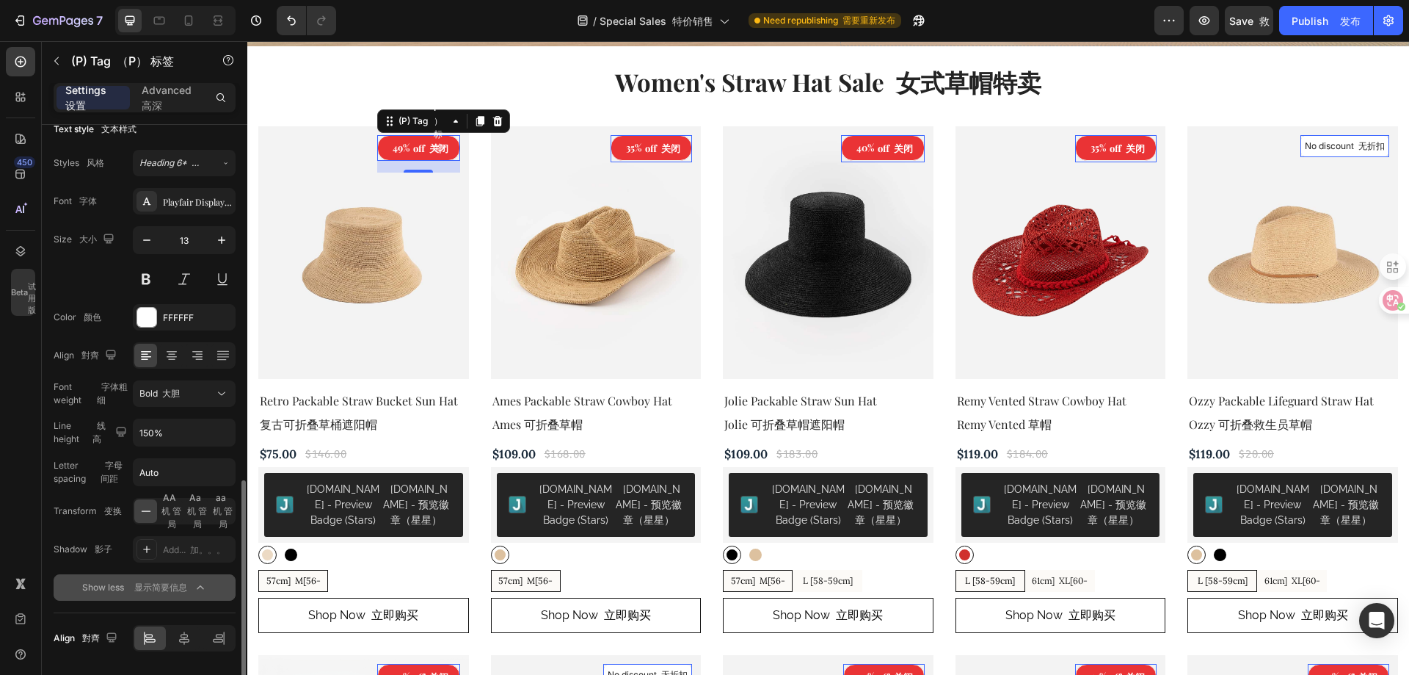
scroll to position [642, 0]
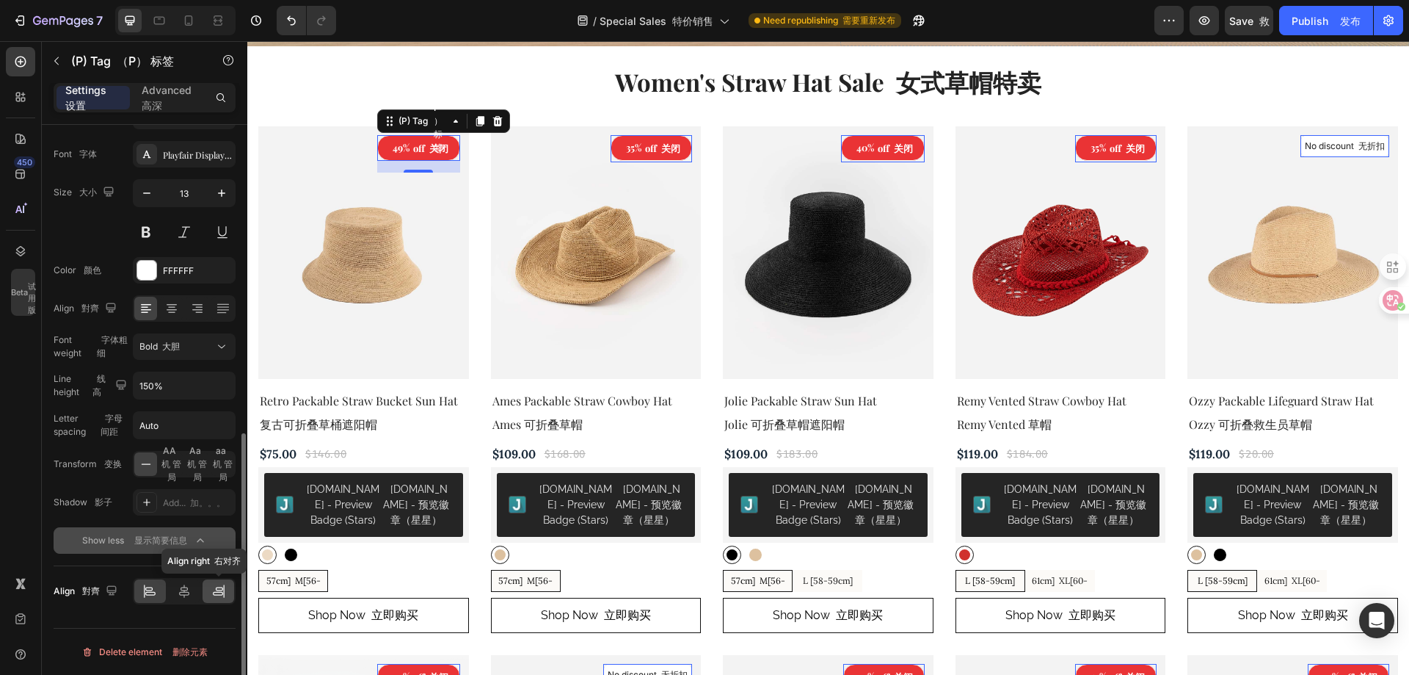
click at [222, 595] on icon at bounding box center [218, 594] width 10 height 4
click at [151, 591] on icon at bounding box center [149, 591] width 15 height 15
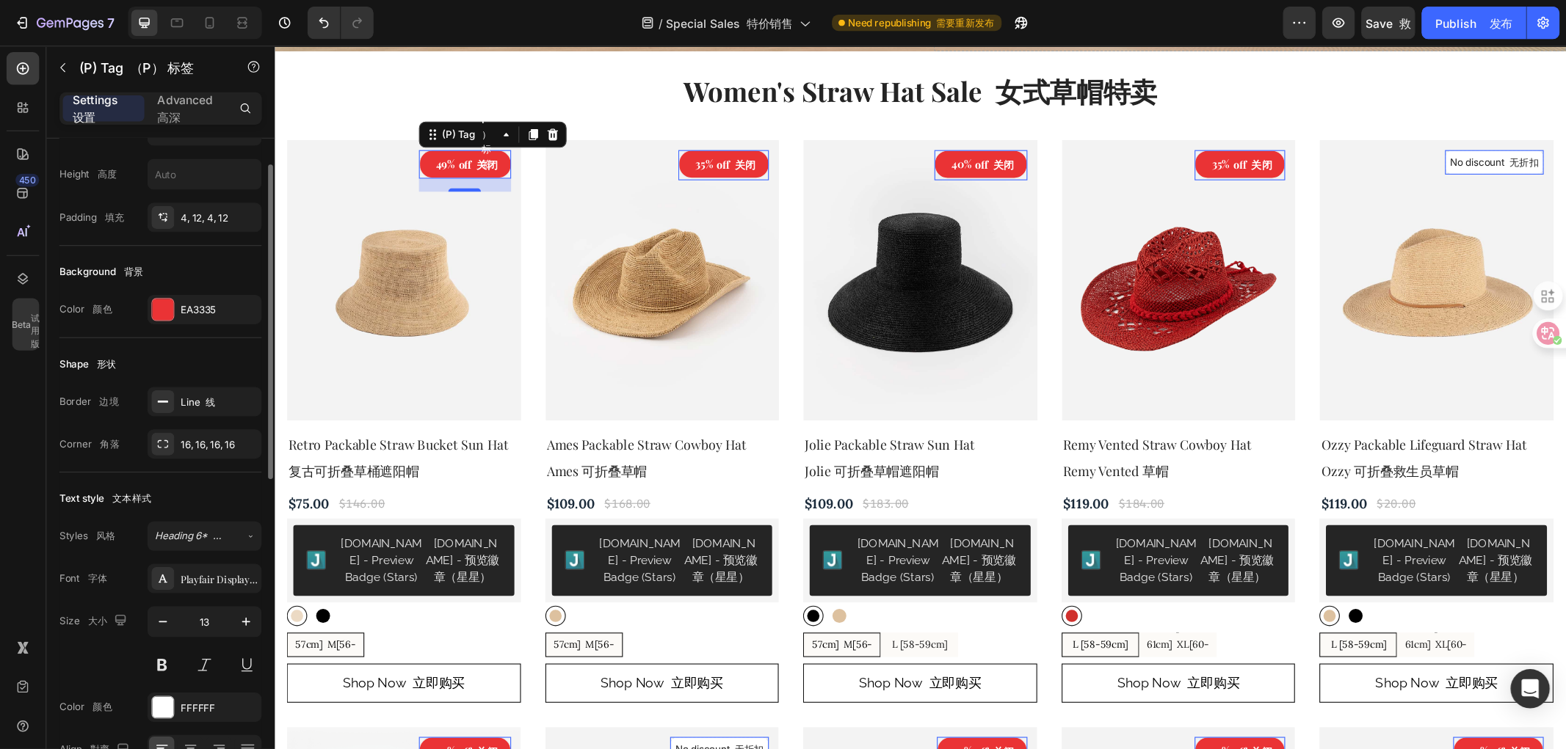
scroll to position [0, 0]
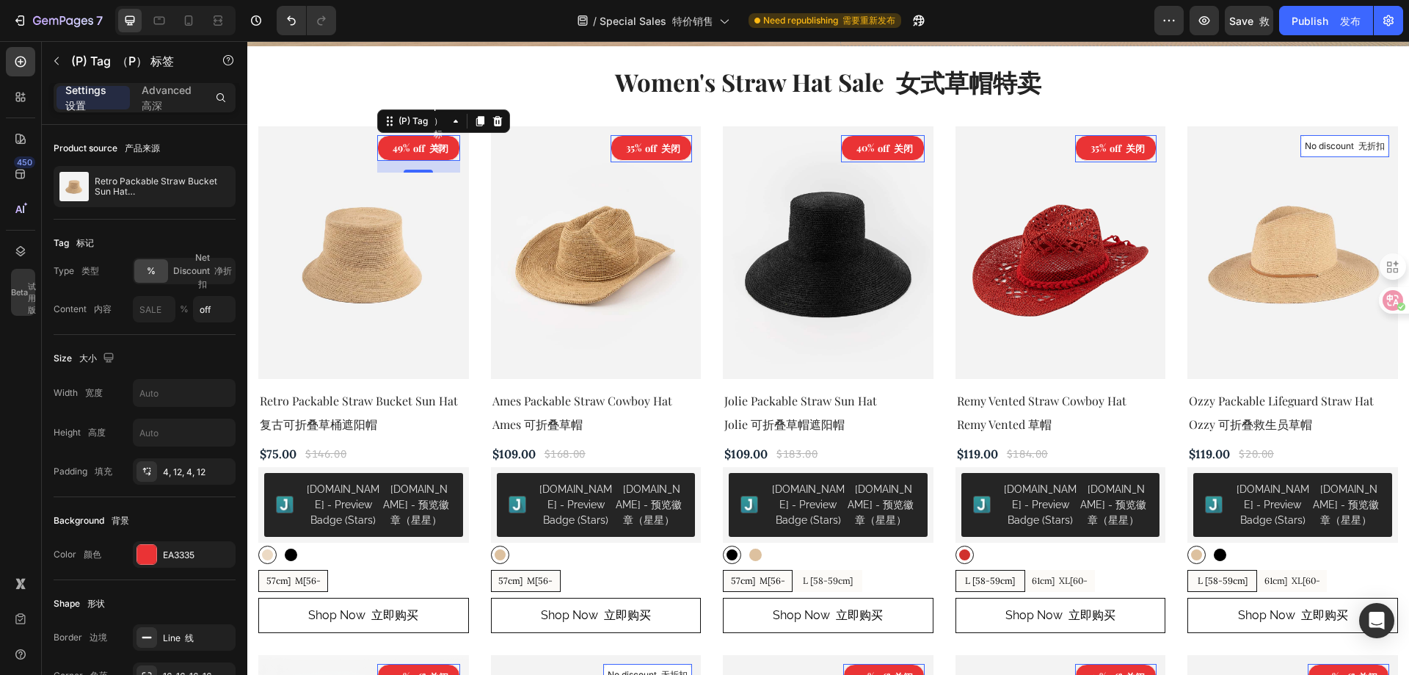
click at [387, 148] on div "Rich Text Editor. Editing area: main" at bounding box center [389, 148] width 4 height 19
click at [416, 145] on div "off 关闭" at bounding box center [431, 148] width 40 height 19
click at [406, 159] on div "49% off 关闭" at bounding box center [418, 148] width 83 height 26
click at [405, 158] on div "49% off 关闭" at bounding box center [418, 148] width 83 height 26
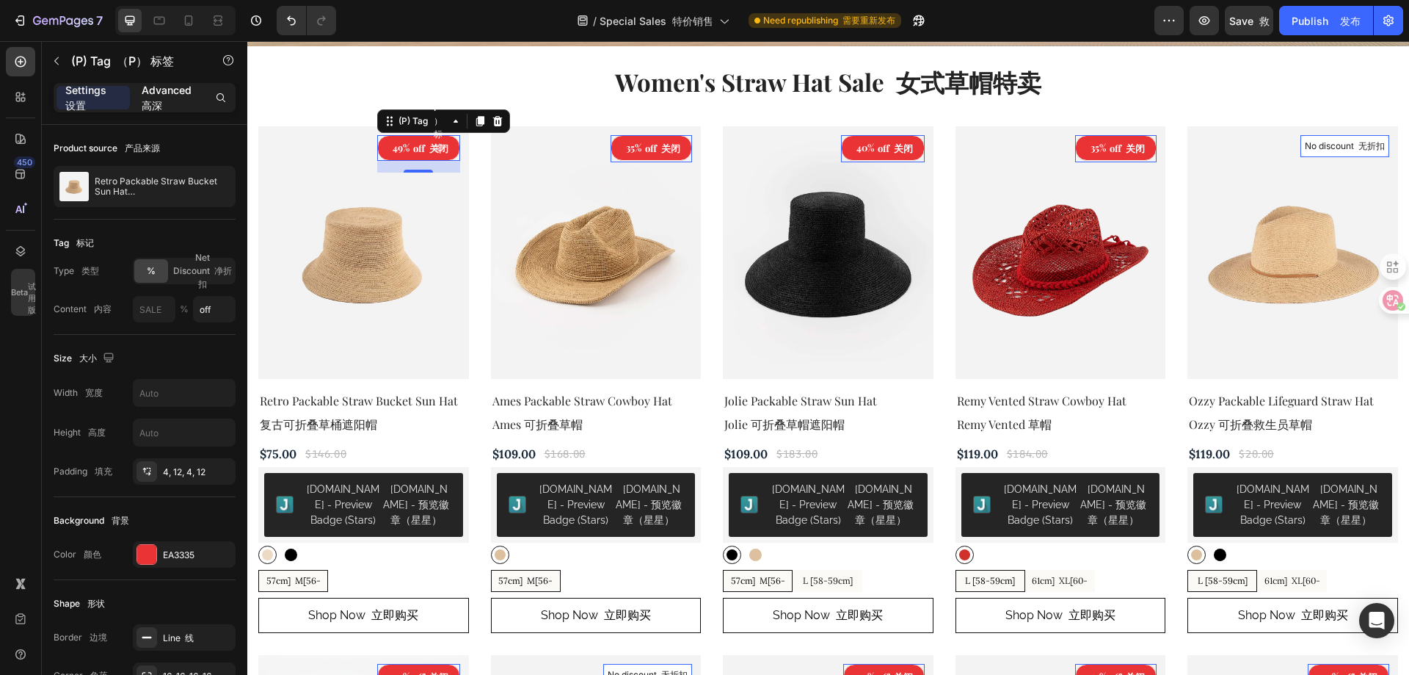
click at [165, 102] on p "Advanced 高深" at bounding box center [170, 97] width 56 height 31
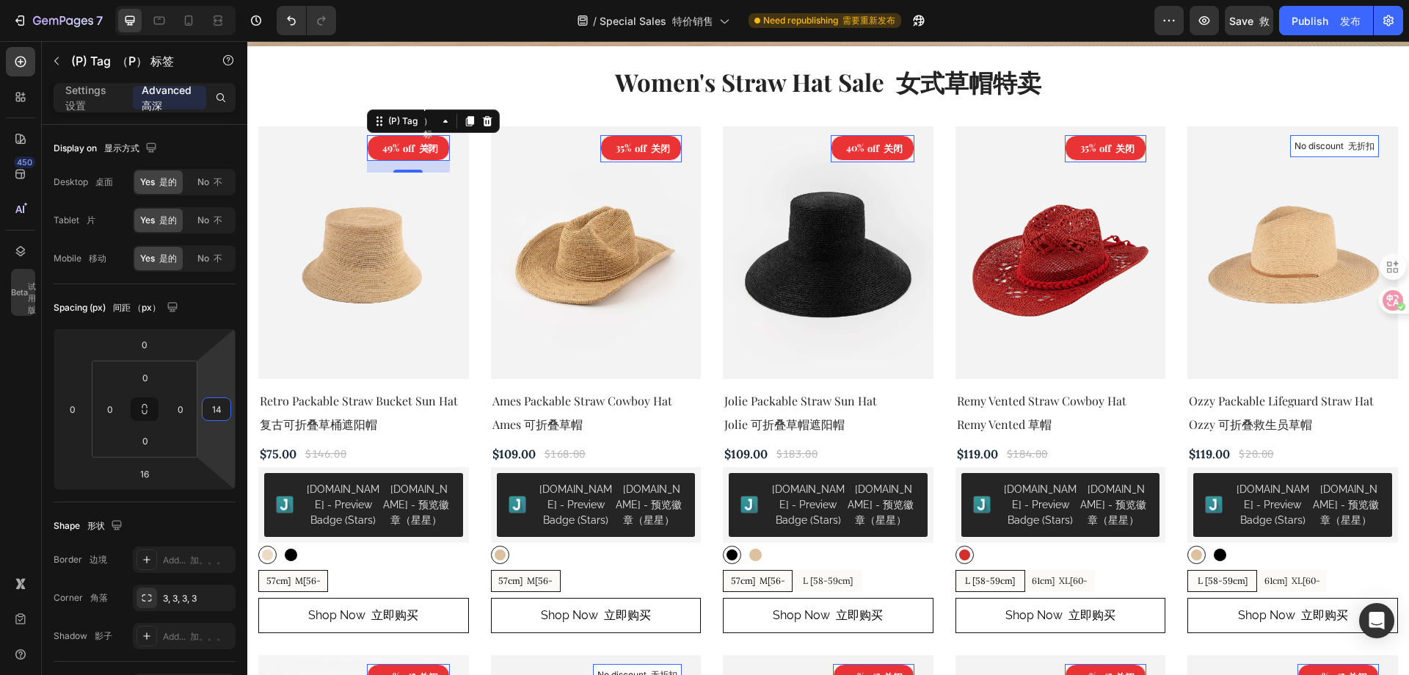
drag, startPoint x: 214, startPoint y: 435, endPoint x: 85, endPoint y: 441, distance: 128.6
click at [85, 0] on html "7 Version history / Special Sales 特价销售 Need republishing 需要重新发布 Preview Save 救 …" at bounding box center [704, 0] width 1409 height 0
drag, startPoint x: 220, startPoint y: 410, endPoint x: 208, endPoint y: 411, distance: 11.8
click at [208, 411] on input "14" at bounding box center [217, 409] width 22 height 22
type input "1"
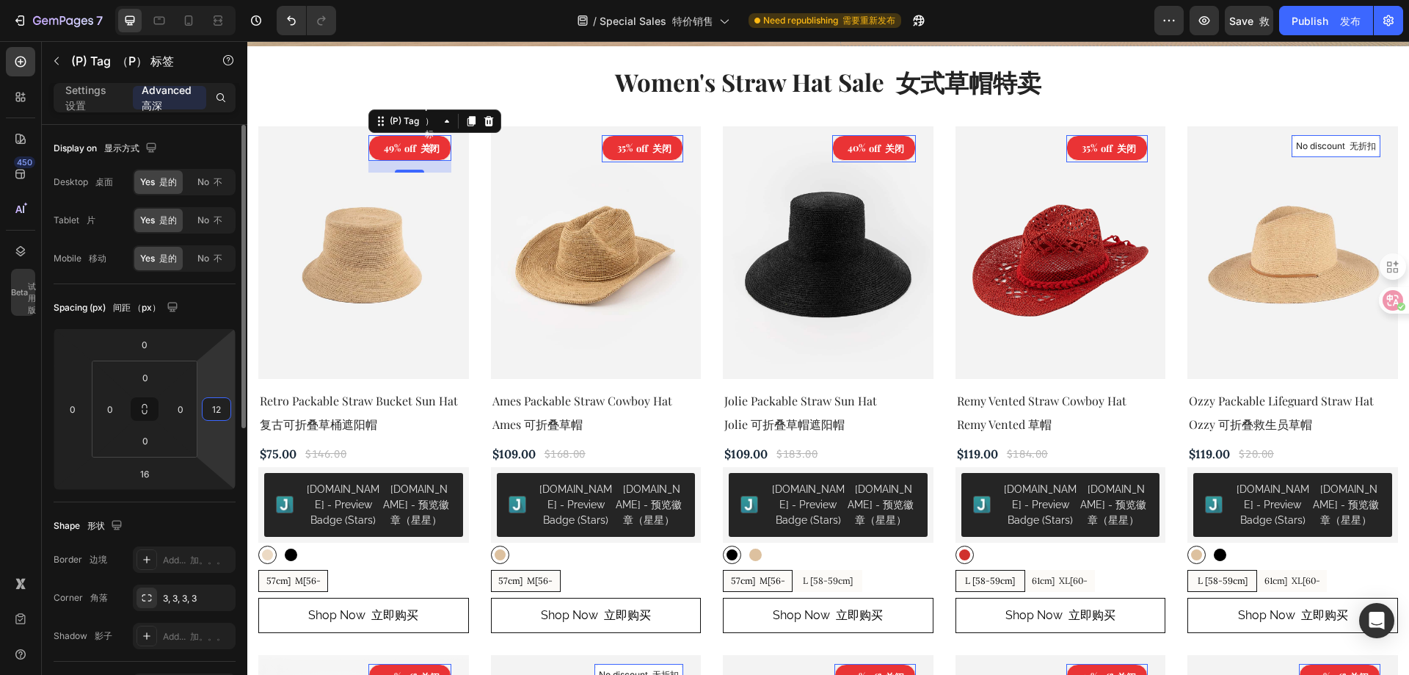
type input "1"
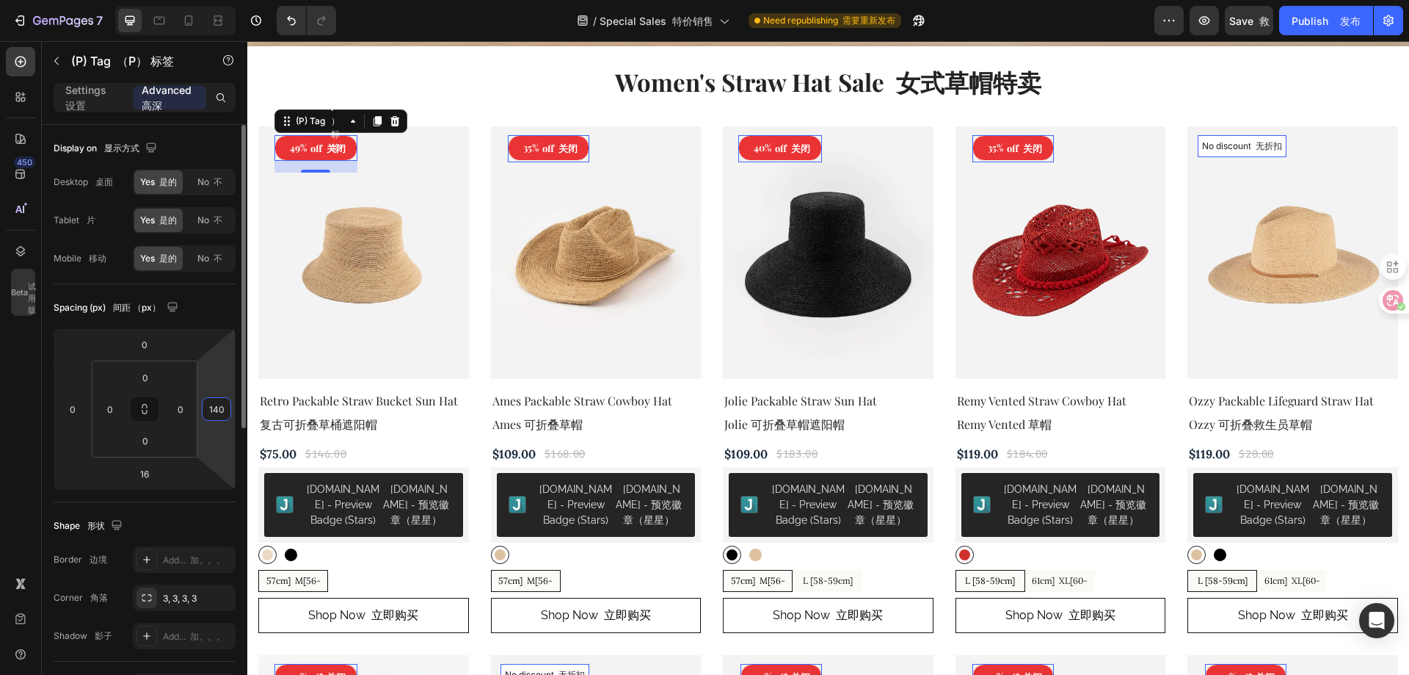
type input "140"
click at [0, 0] on div "Spacing (px) 间距 （px） 0 0 16 140 0 0 0 0" at bounding box center [0, 0] width 0 height 0
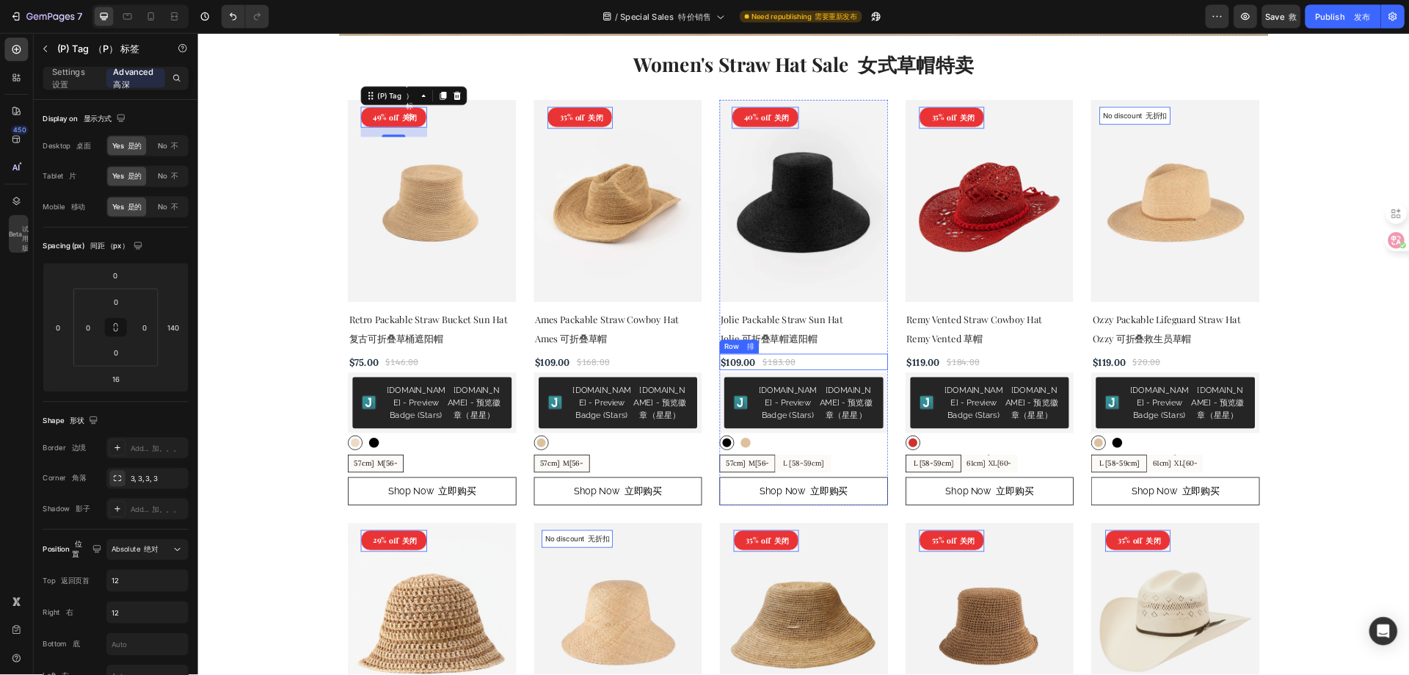
scroll to position [541, 0]
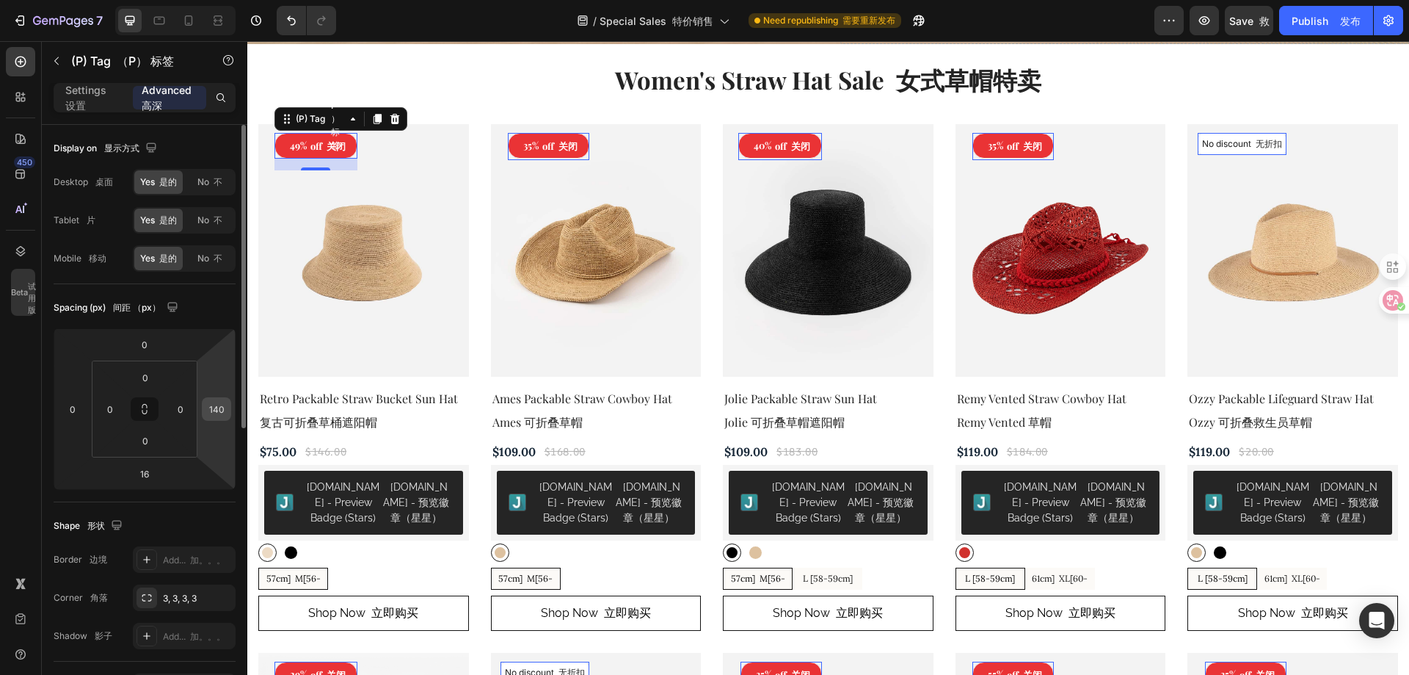
click at [214, 413] on input "140" at bounding box center [217, 409] width 22 height 22
type input "0"
click at [206, 306] on div "Spacing (px) 间距 （px）" at bounding box center [145, 307] width 182 height 23
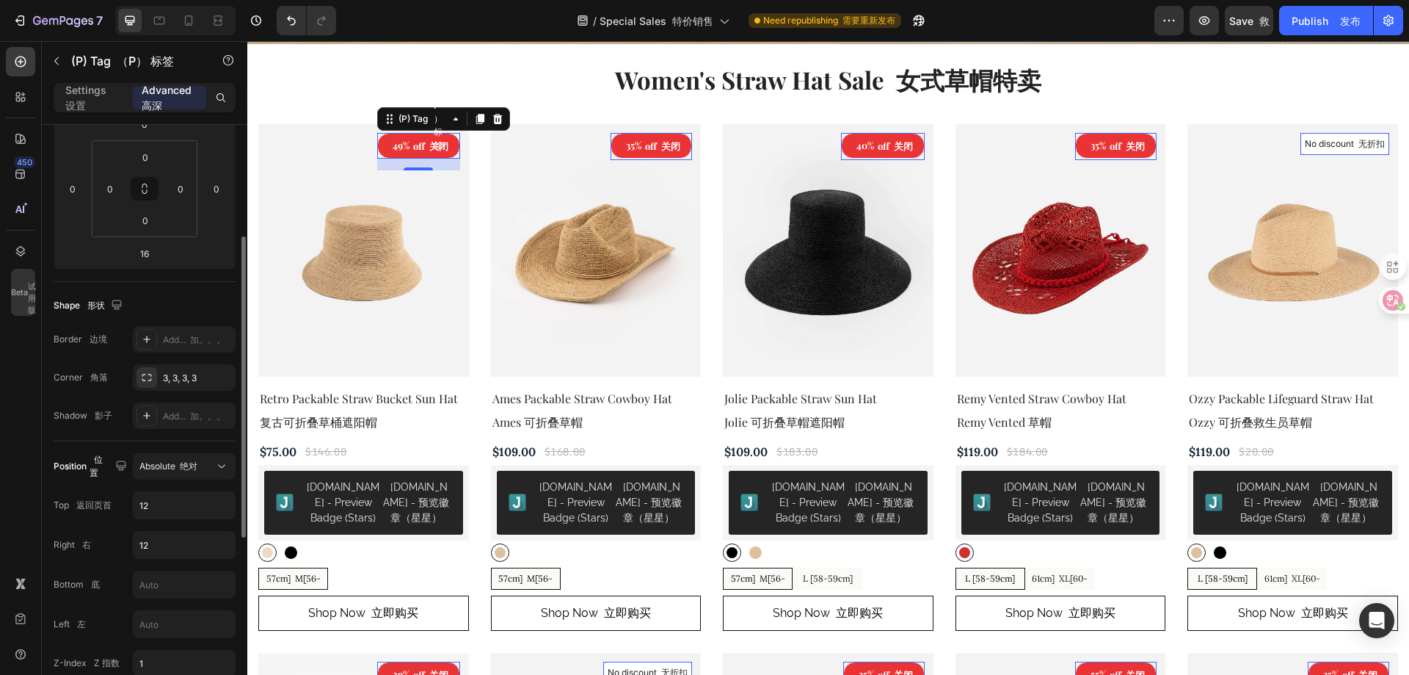
scroll to position [294, 0]
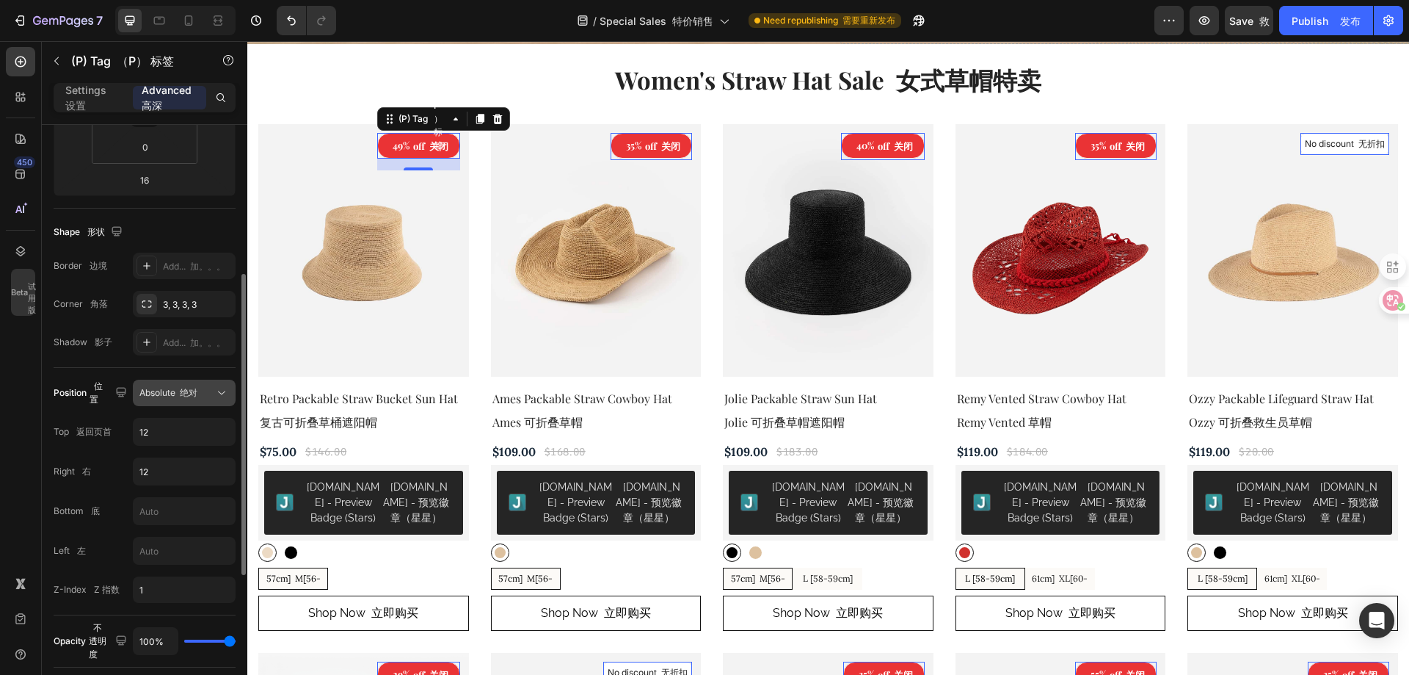
click at [167, 390] on span "Absolute 绝对" at bounding box center [168, 392] width 58 height 11
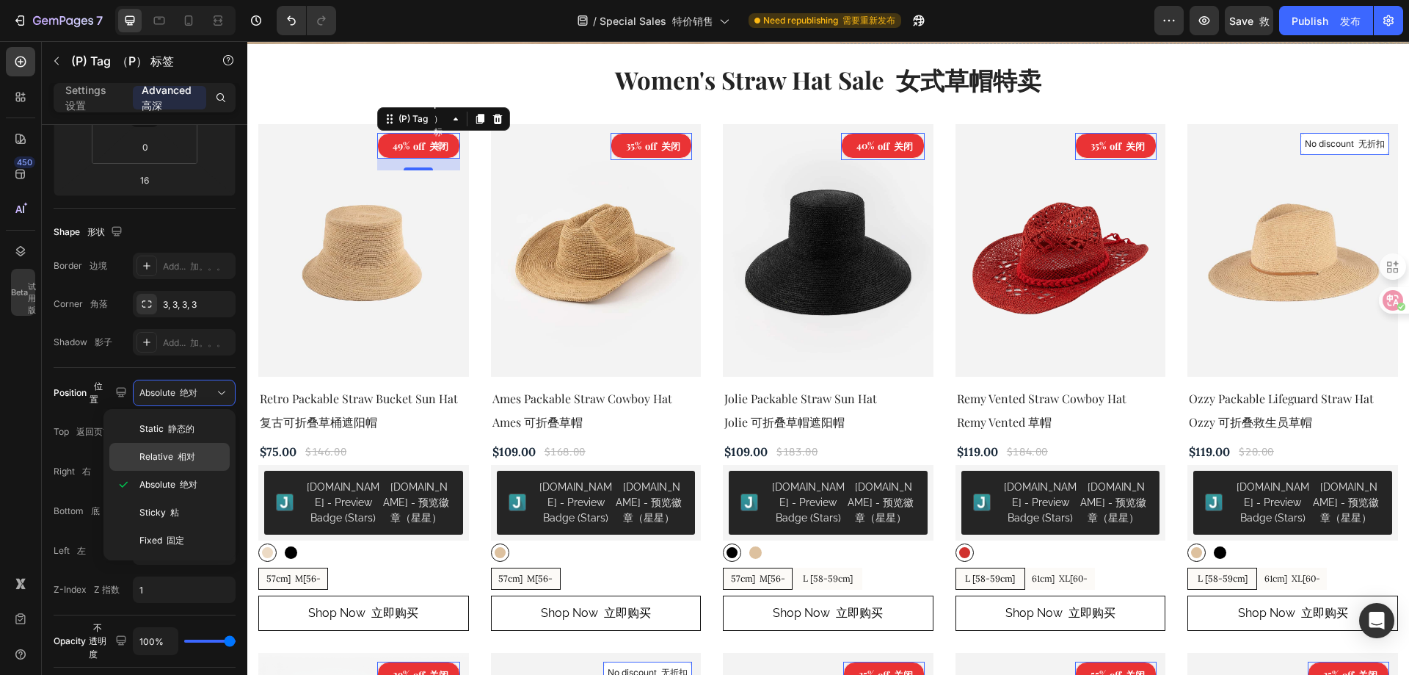
click at [164, 455] on span "Relative 相对" at bounding box center [167, 456] width 56 height 13
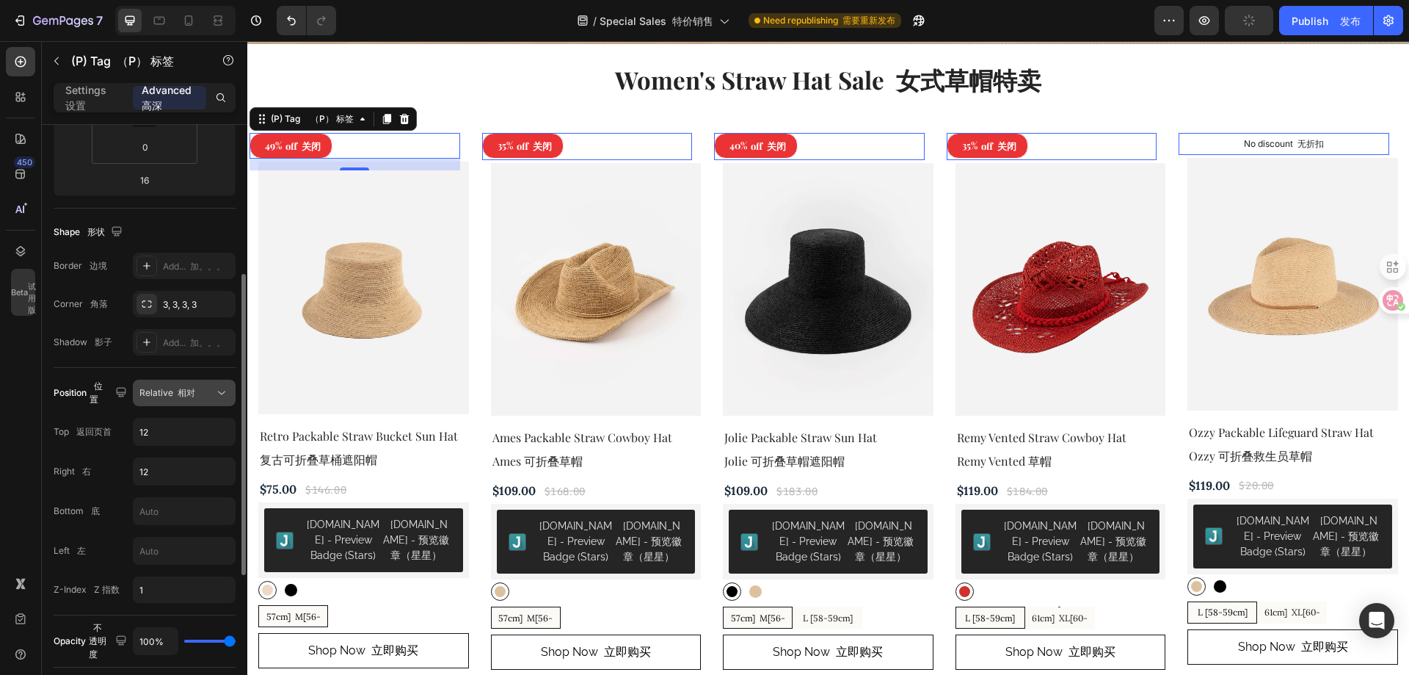
click at [196, 395] on div "Relative 相对" at bounding box center [176, 392] width 75 height 13
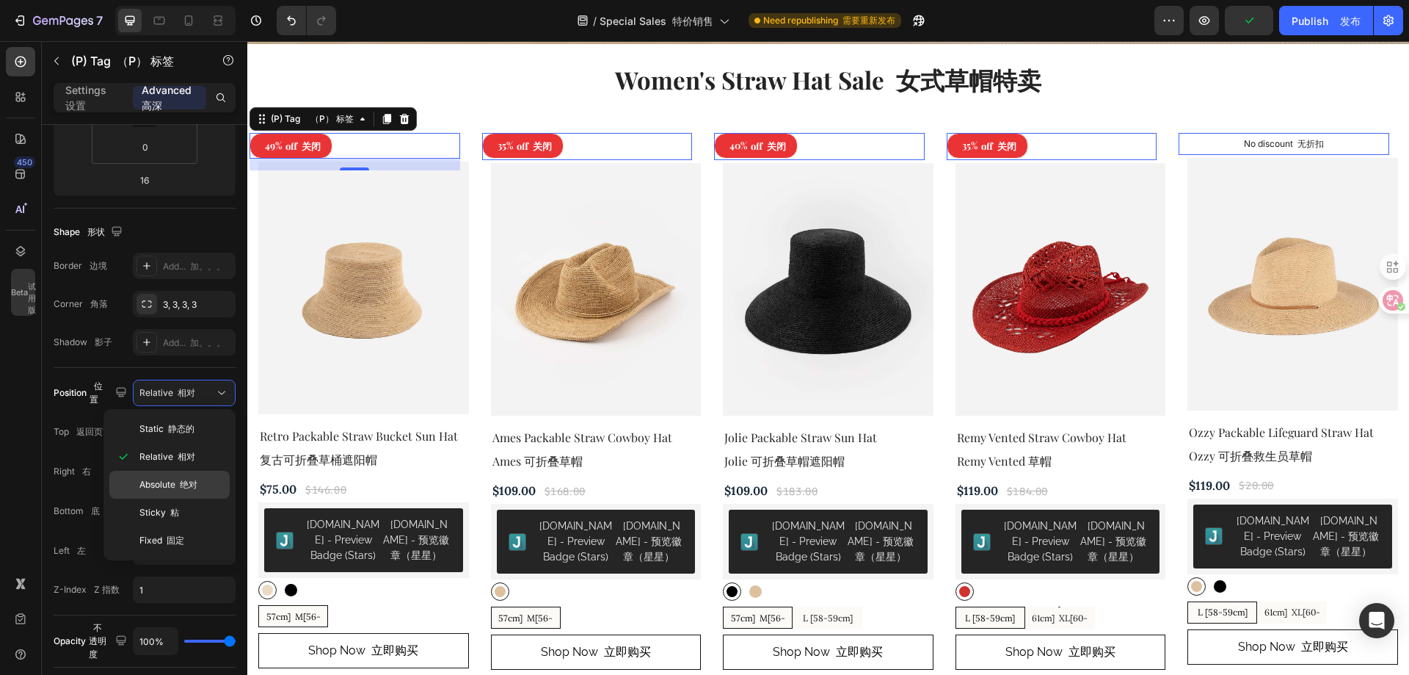
click at [188, 498] on div "Absolute 绝对" at bounding box center [169, 512] width 120 height 28
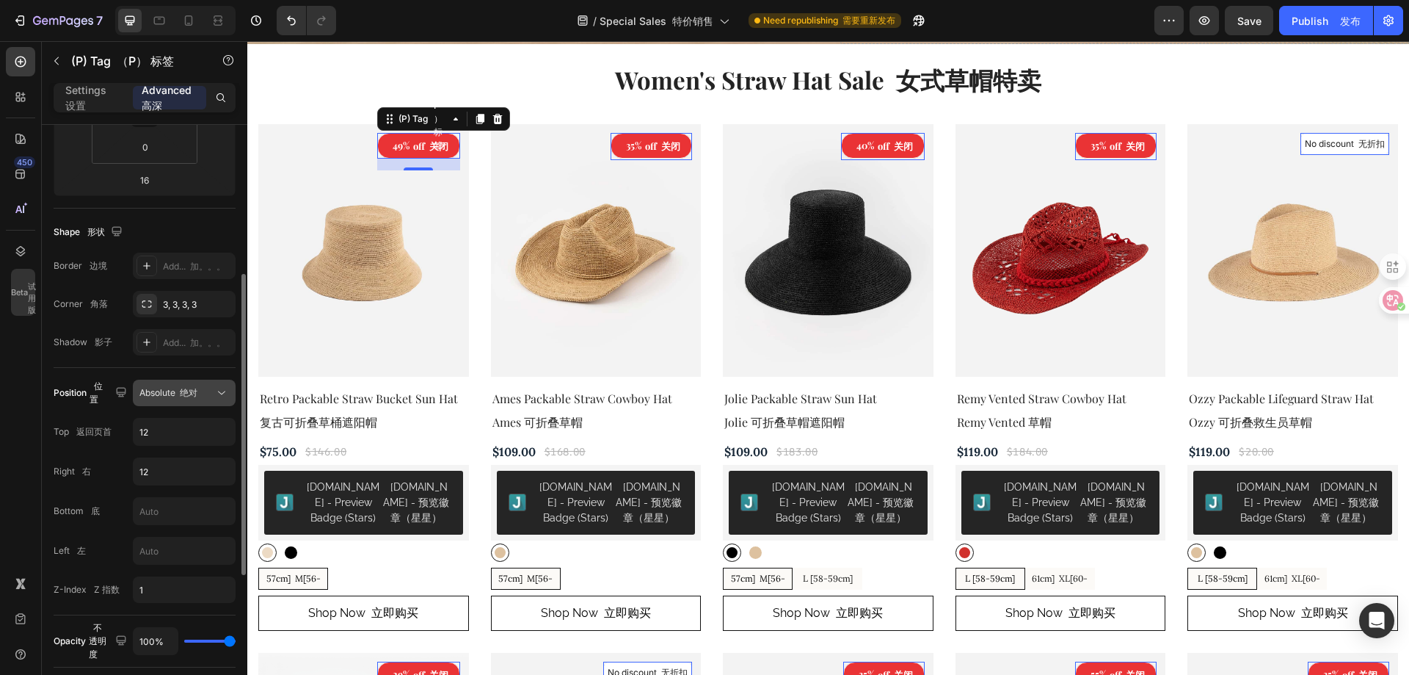
click at [194, 388] on font "绝对" at bounding box center [189, 392] width 18 height 11
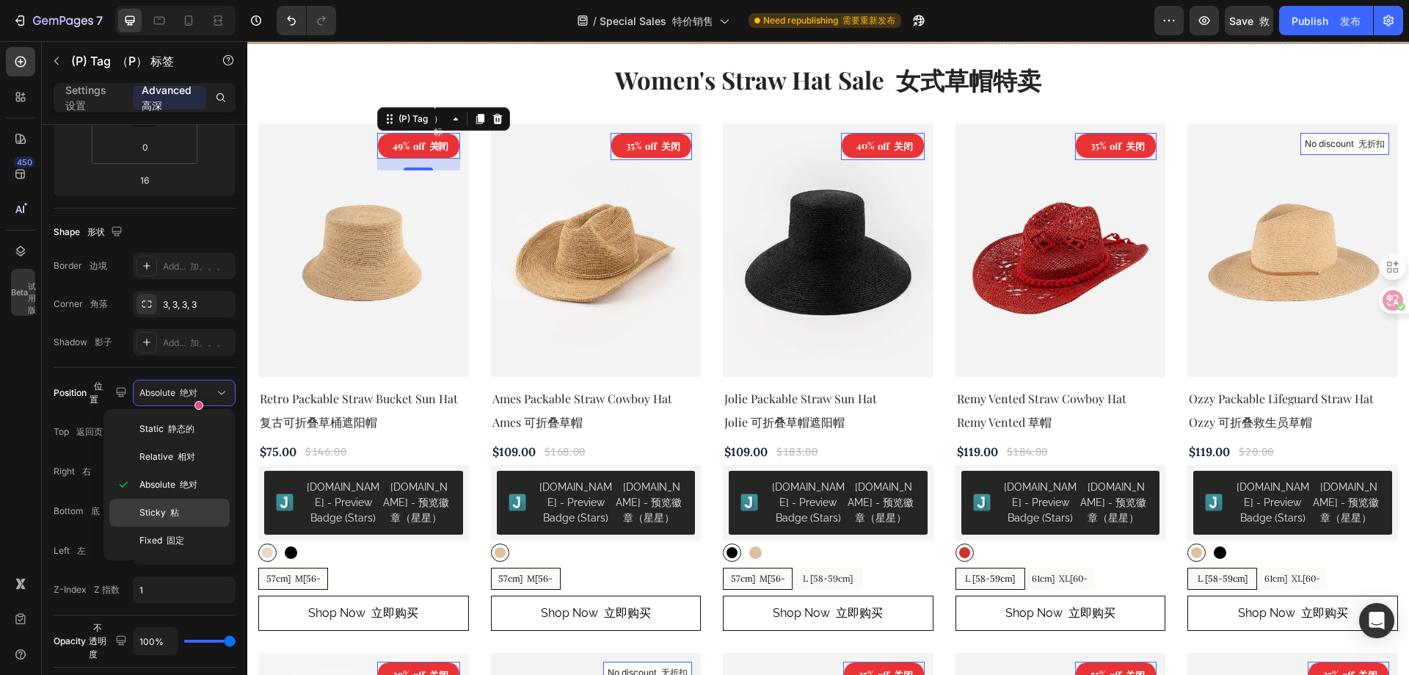
click at [194, 511] on p "Sticky 粘" at bounding box center [181, 512] width 84 height 13
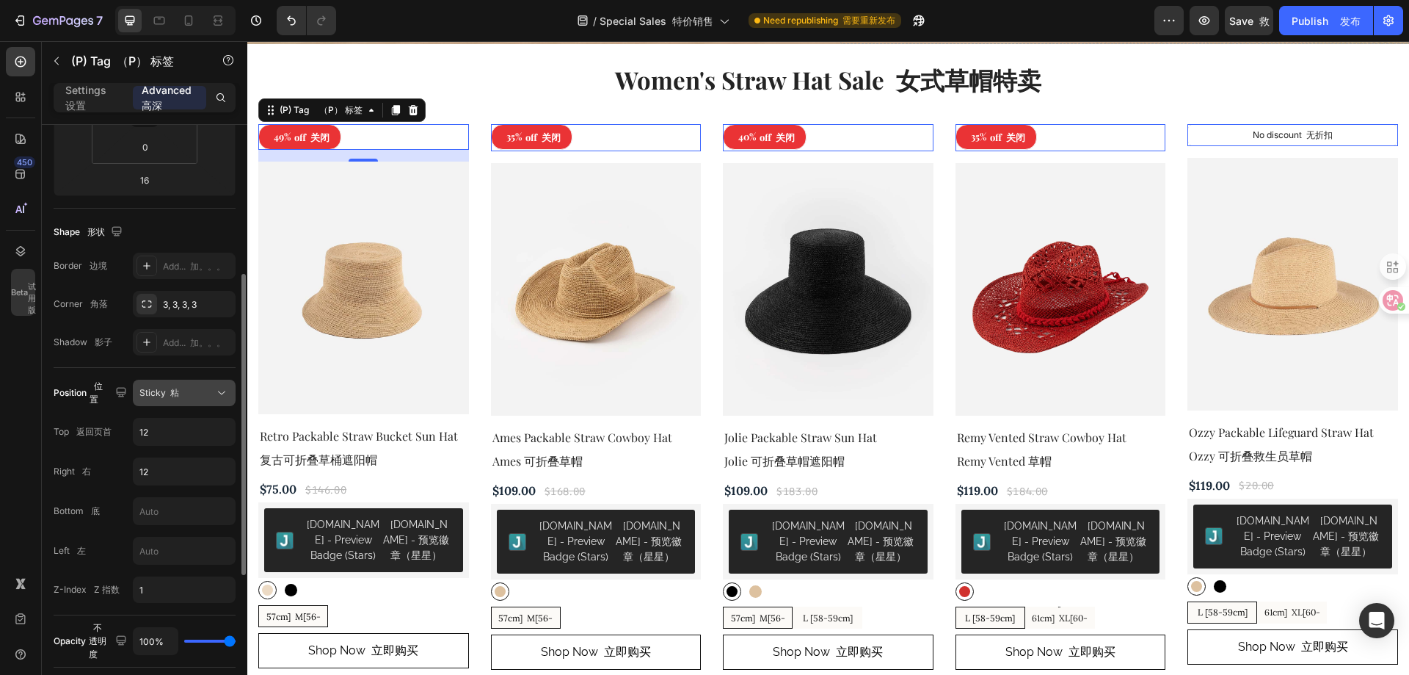
click at [203, 391] on div "Sticky 粘" at bounding box center [176, 392] width 75 height 13
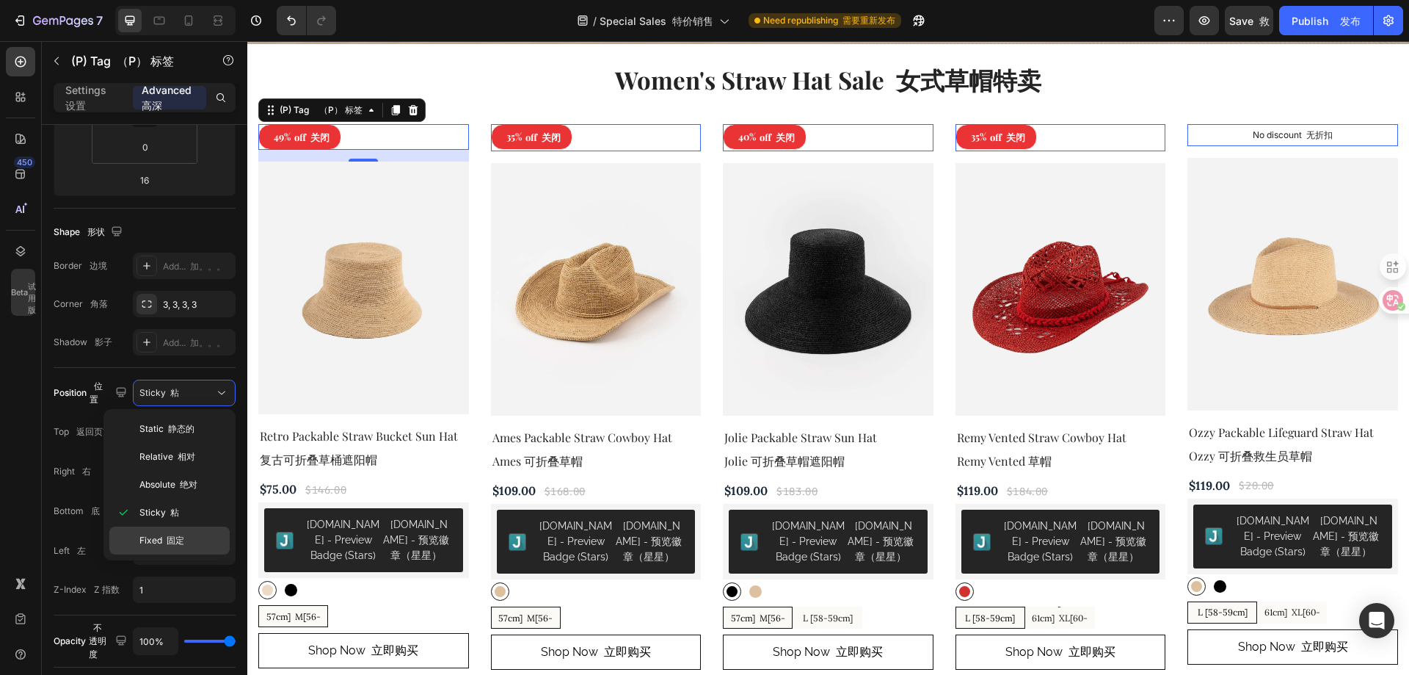
click at [170, 530] on div "Fixed 固定" at bounding box center [169, 540] width 120 height 28
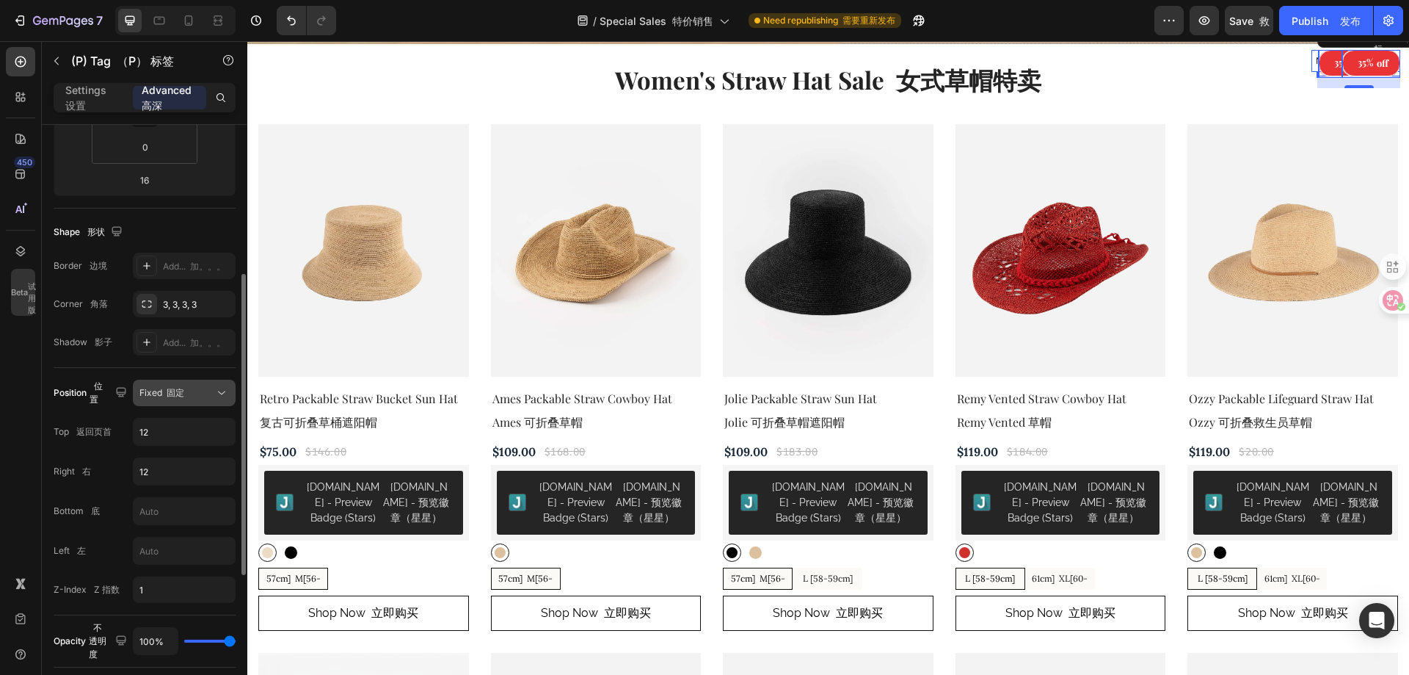
click at [191, 391] on div "Fixed 固定" at bounding box center [176, 392] width 75 height 13
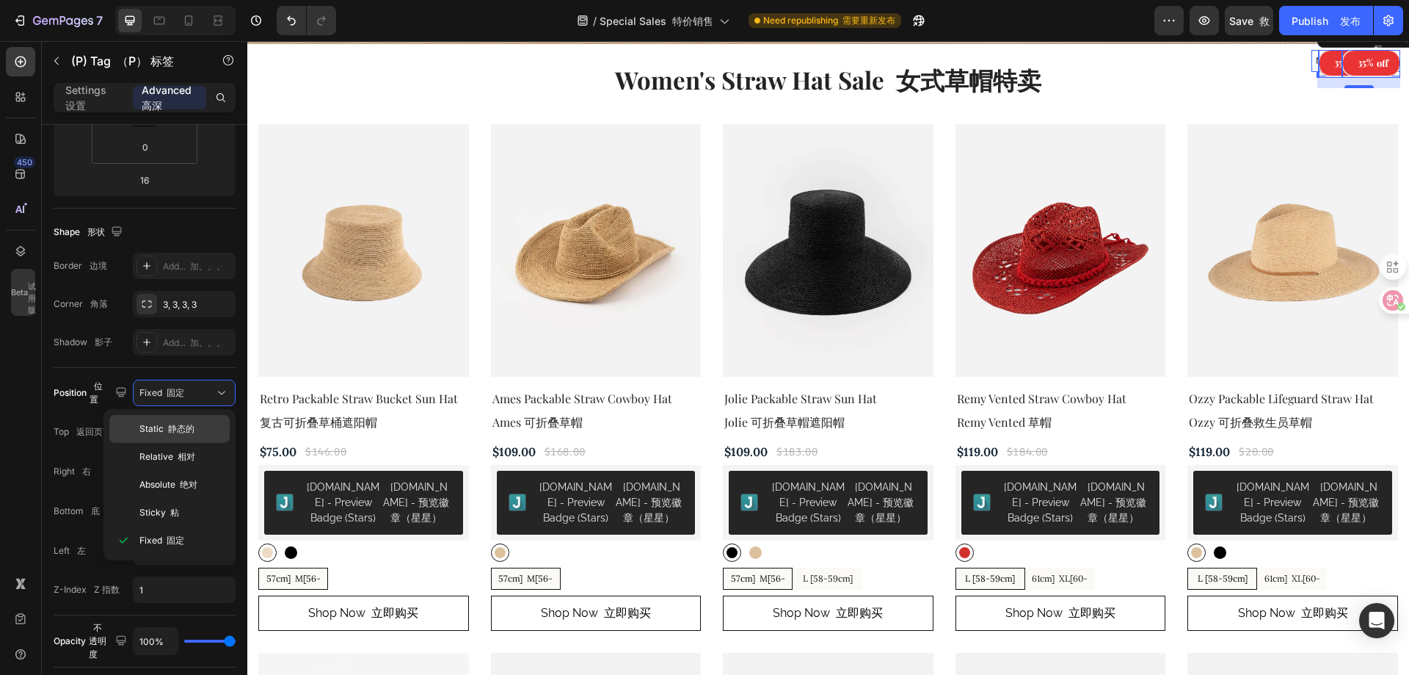
click at [190, 427] on font "静态的" at bounding box center [181, 428] width 26 height 11
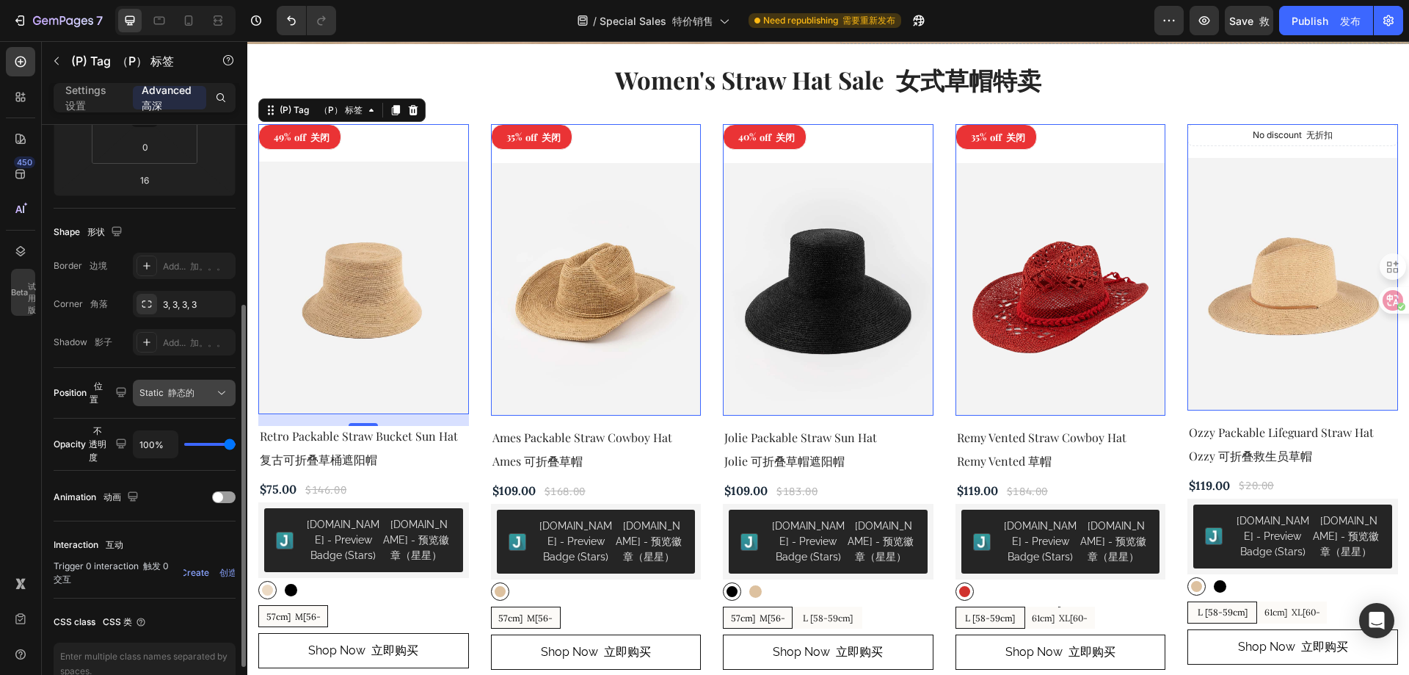
click at [192, 388] on font "静态的" at bounding box center [181, 392] width 26 height 11
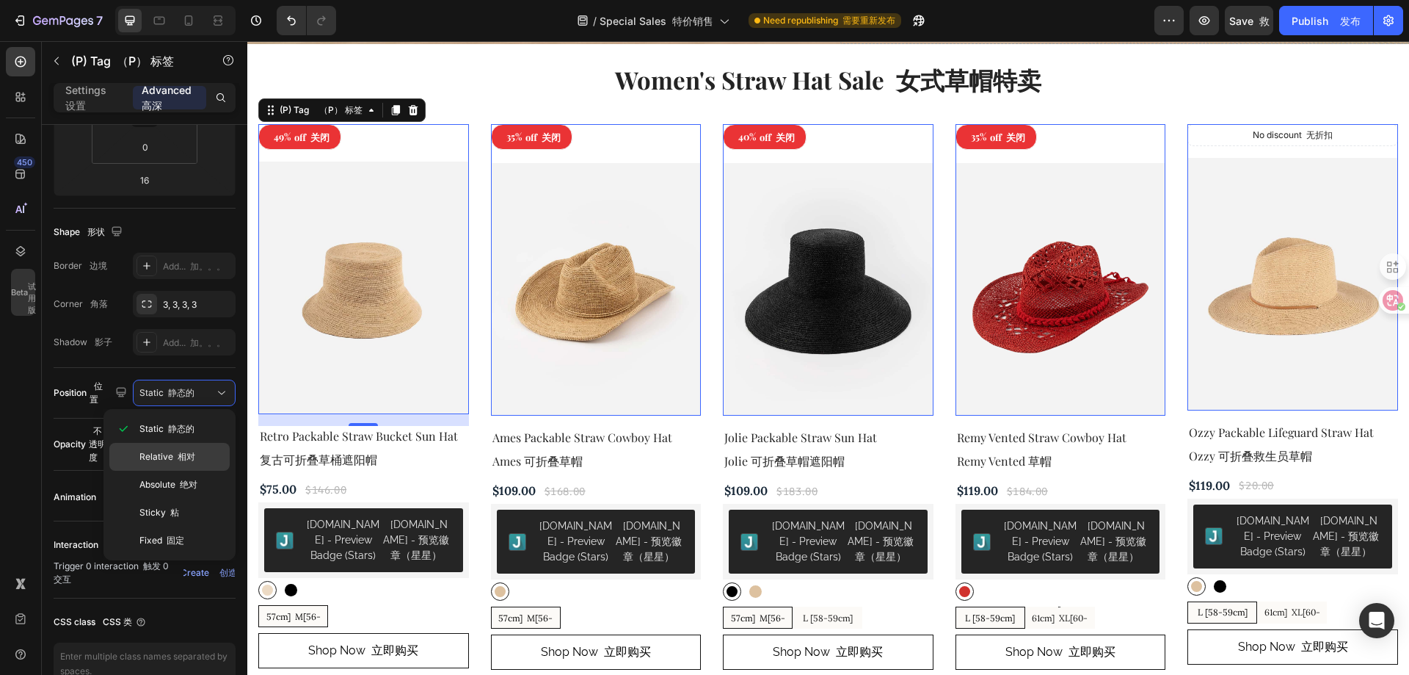
click at [195, 451] on font "相对" at bounding box center [187, 456] width 18 height 11
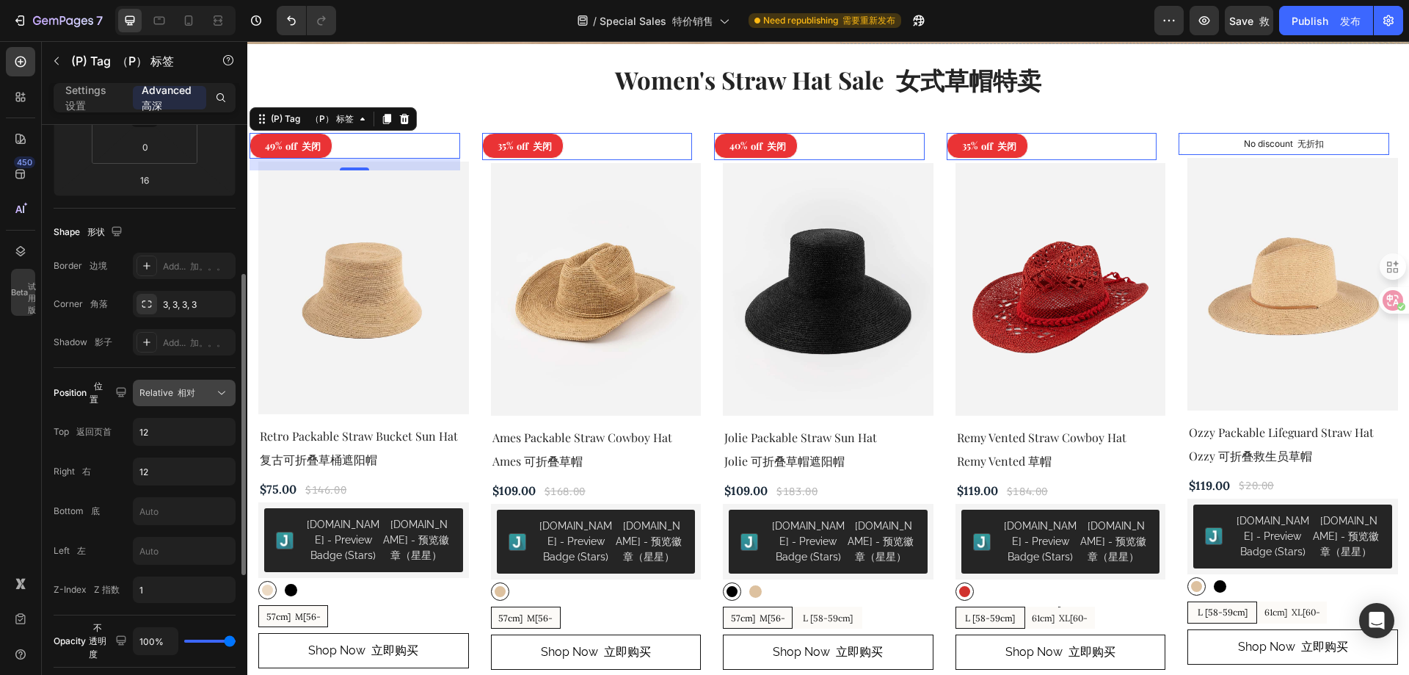
click at [191, 385] on button "Relative 相对" at bounding box center [184, 393] width 103 height 26
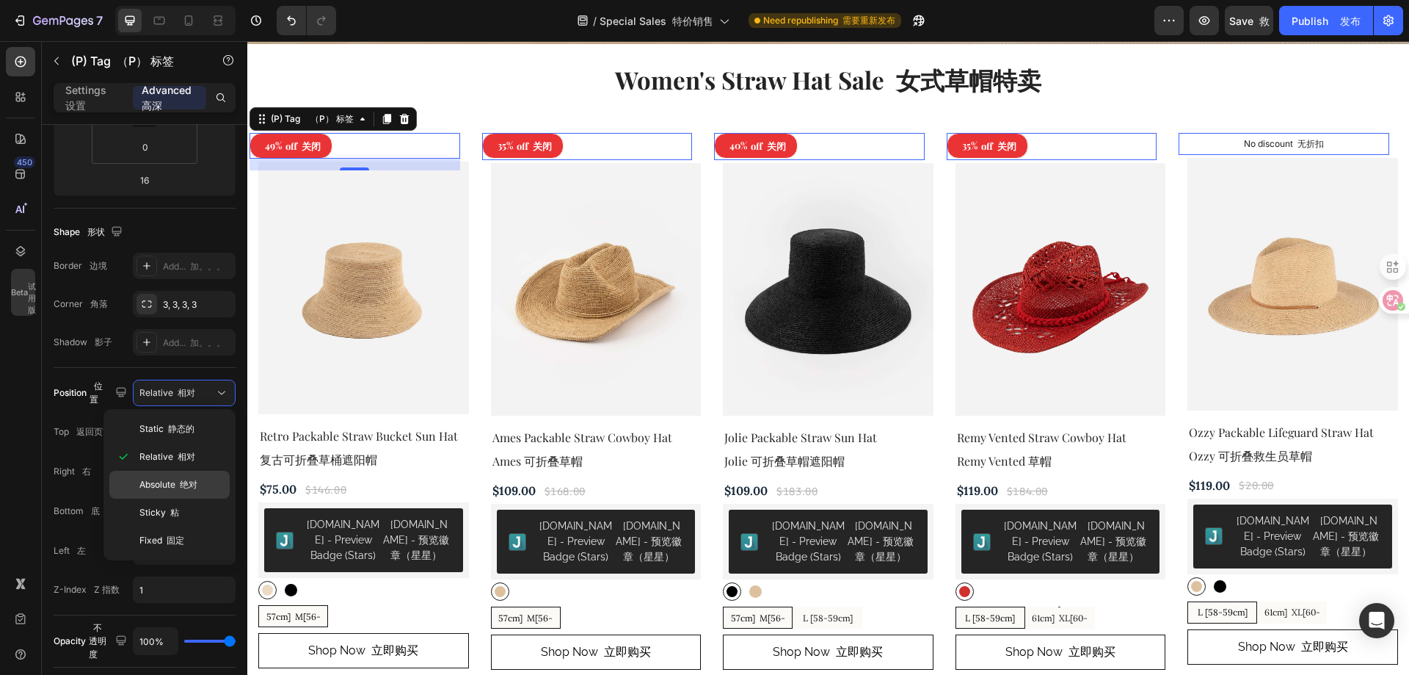
click at [190, 480] on font "绝对" at bounding box center [189, 484] width 18 height 11
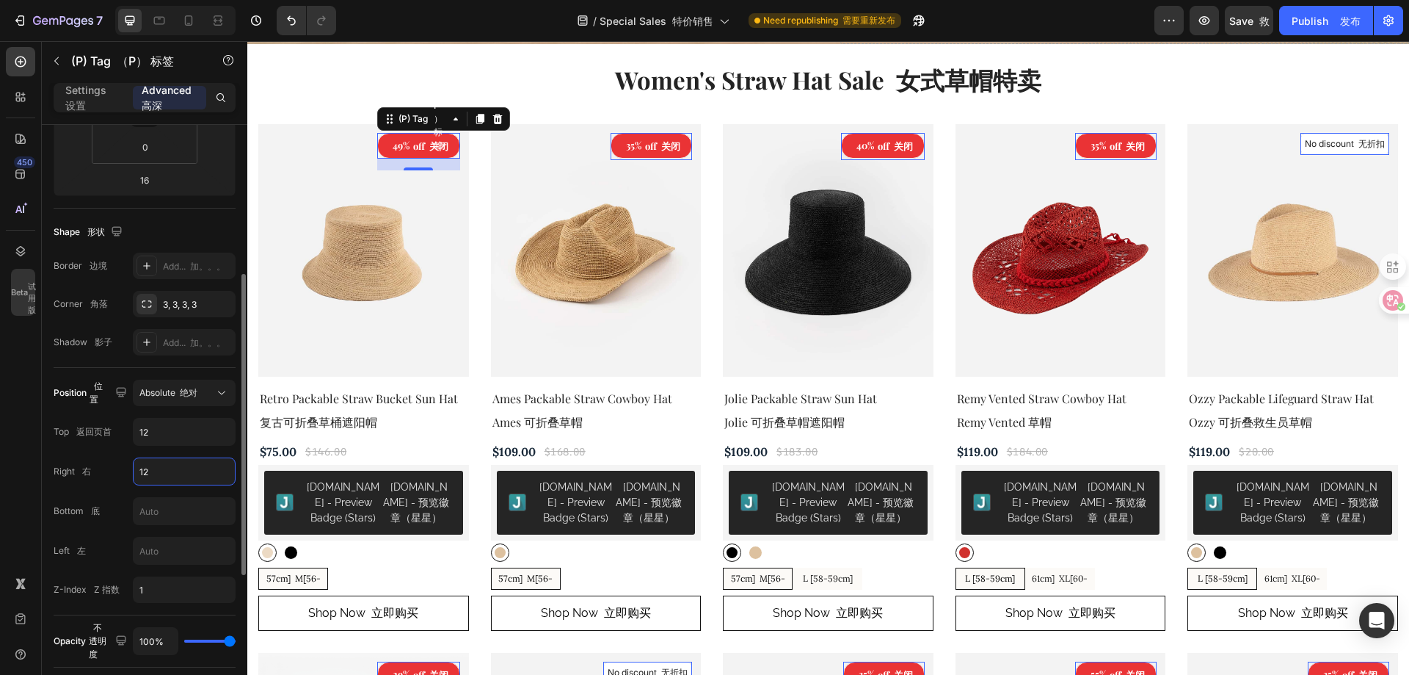
click at [150, 471] on input "12" at bounding box center [184, 471] width 101 height 26
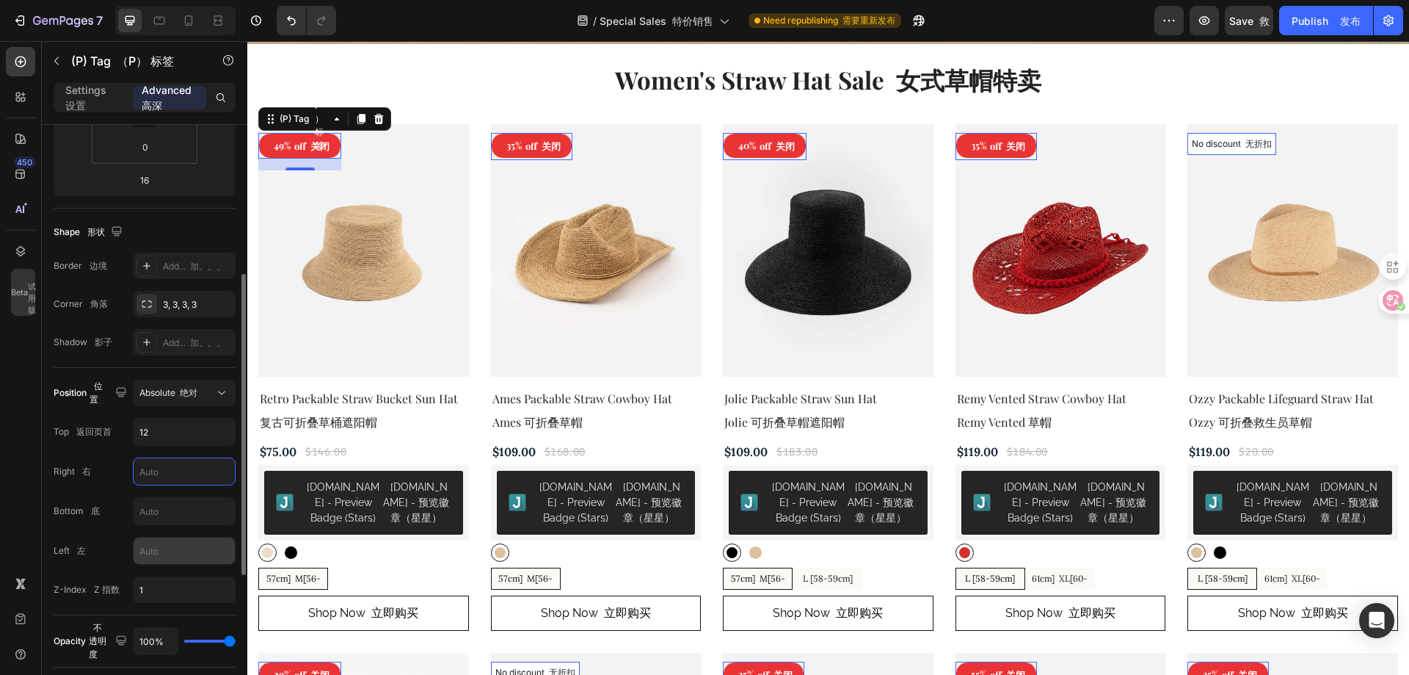
click at [166, 553] on input "text" at bounding box center [184, 550] width 101 height 26
type input "12"
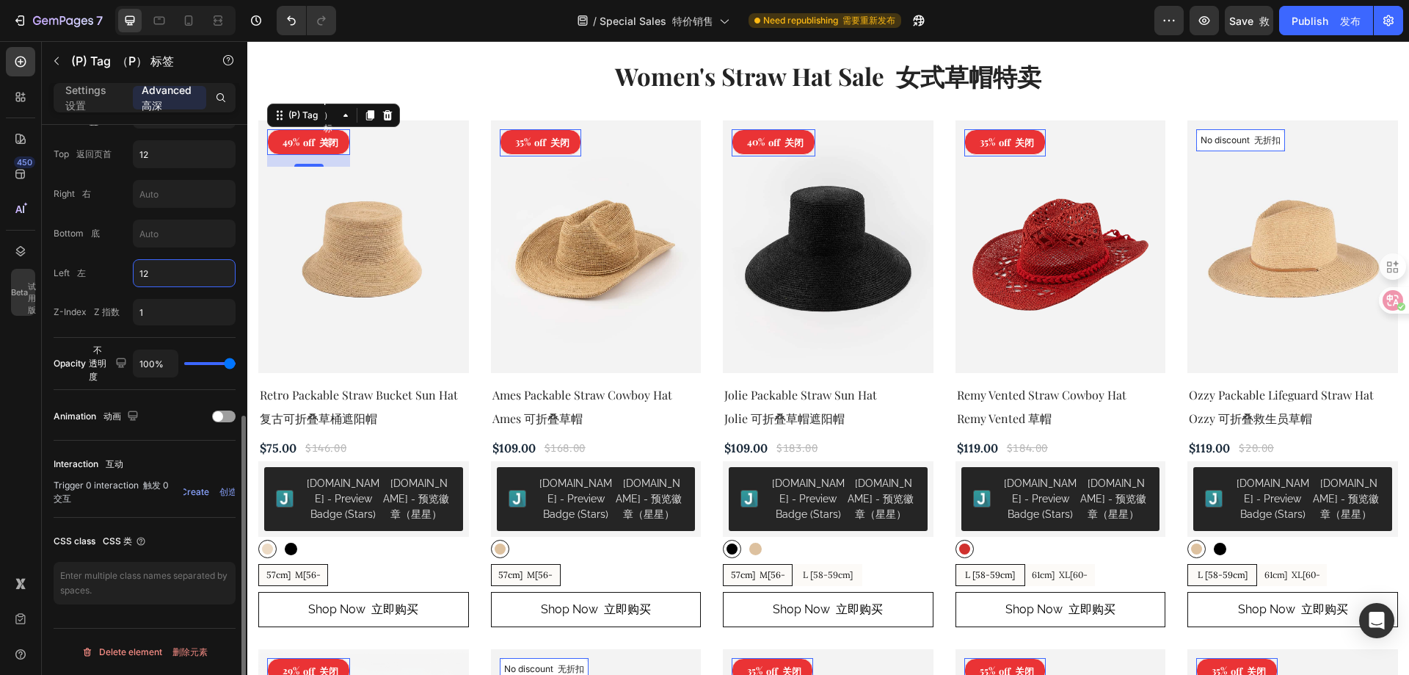
scroll to position [204, 0]
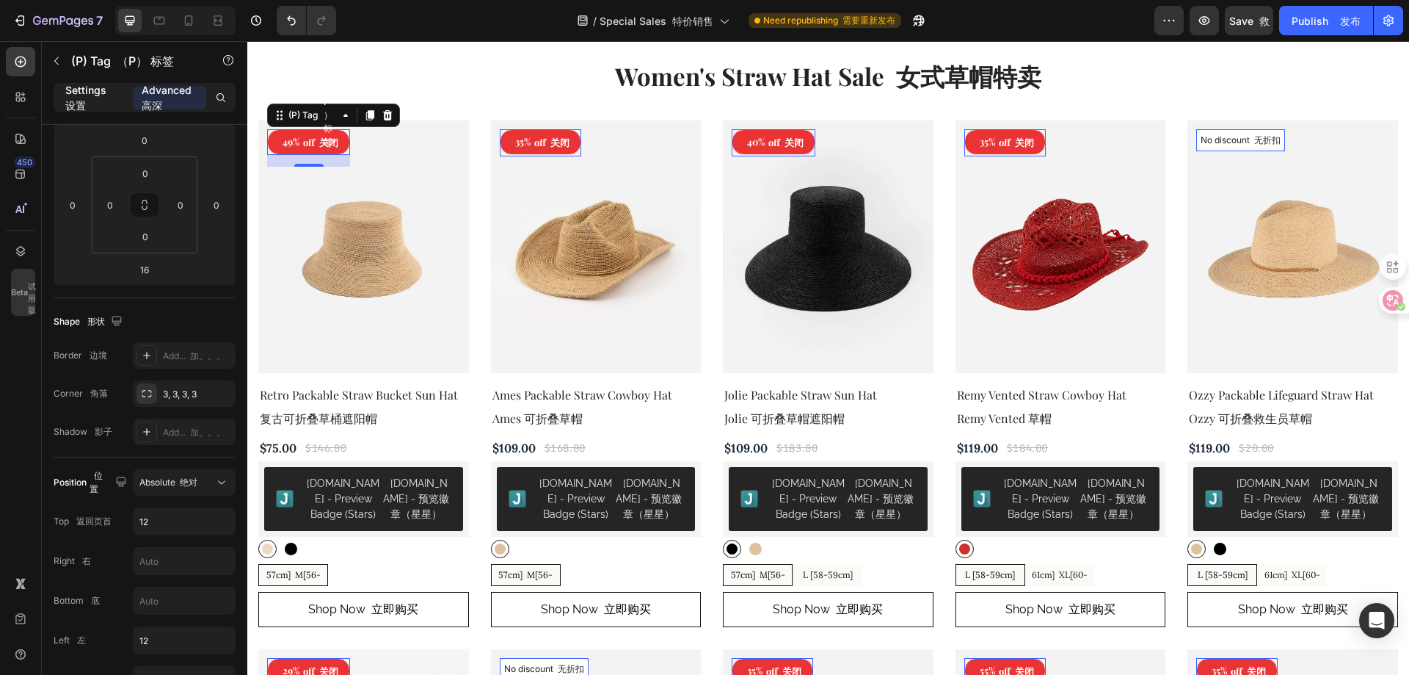
click at [73, 99] on font "设置" at bounding box center [75, 105] width 21 height 12
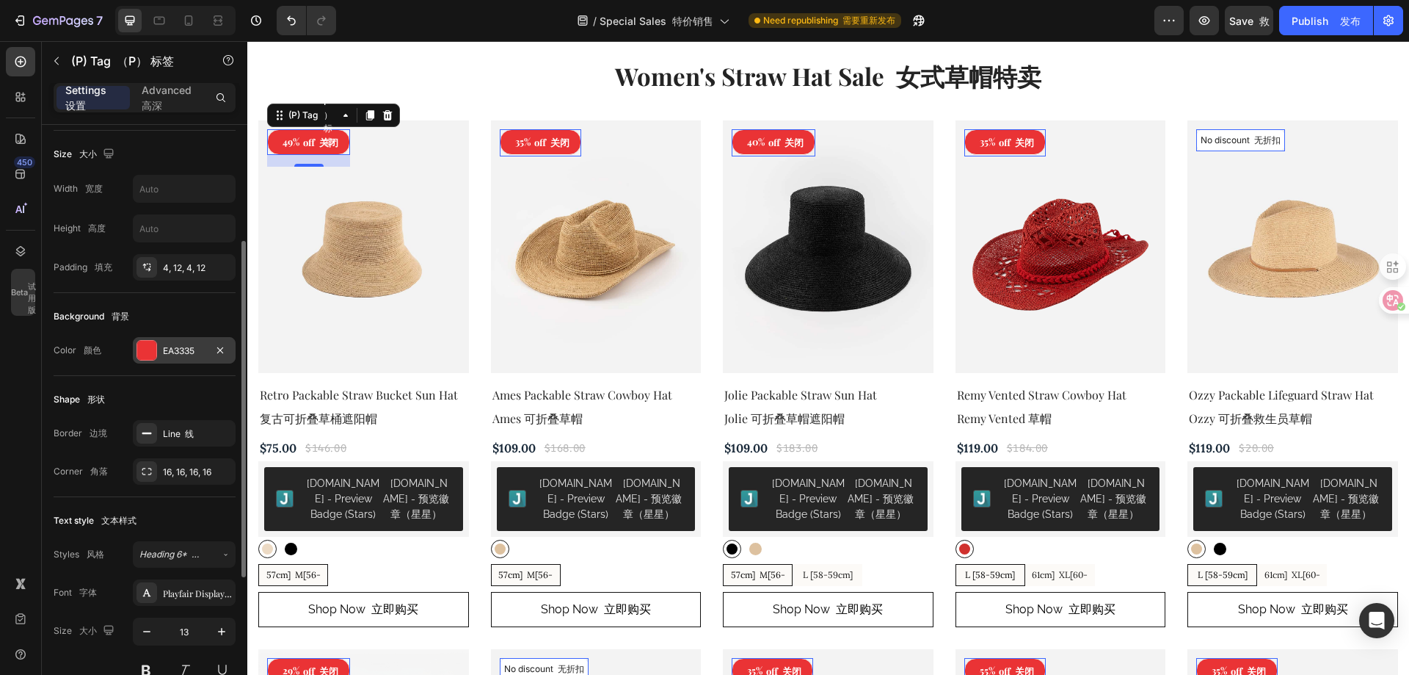
click at [161, 353] on div "EA3335" at bounding box center [184, 350] width 103 height 26
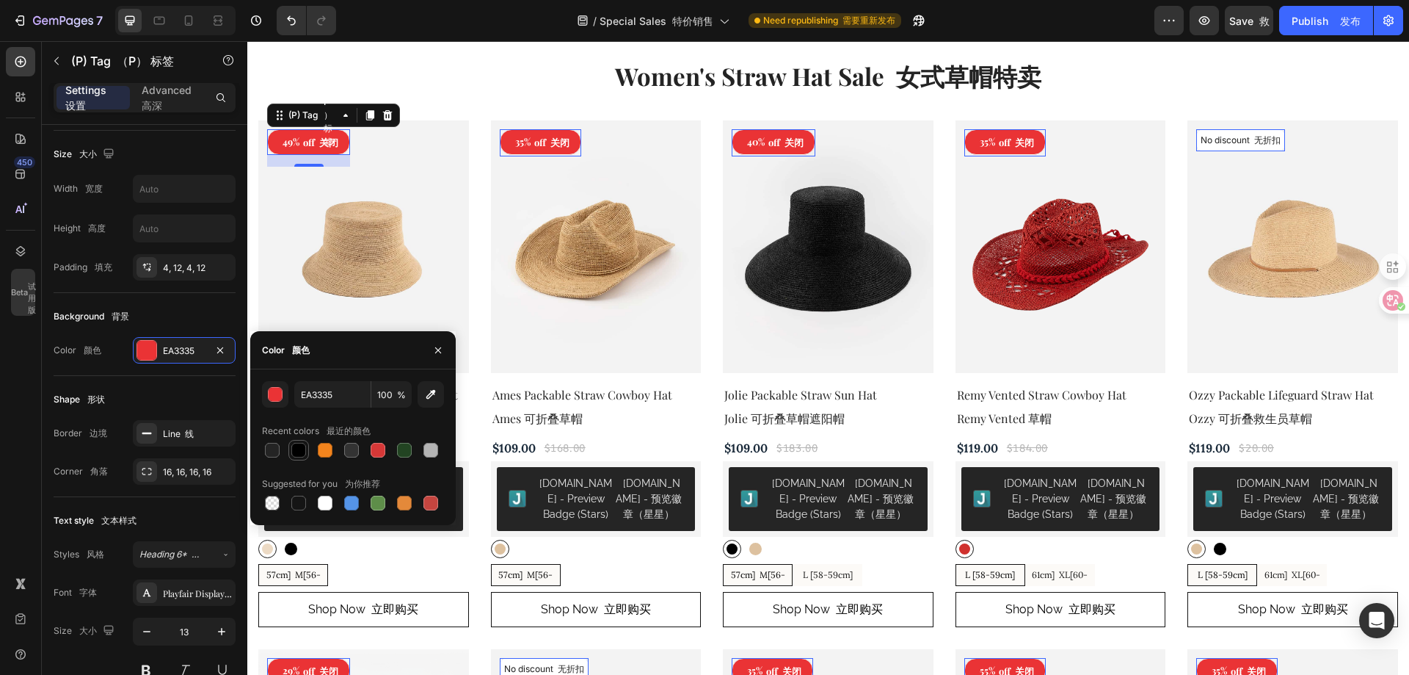
click at [300, 448] on div at bounding box center [298, 450] width 15 height 15
type input "000000"
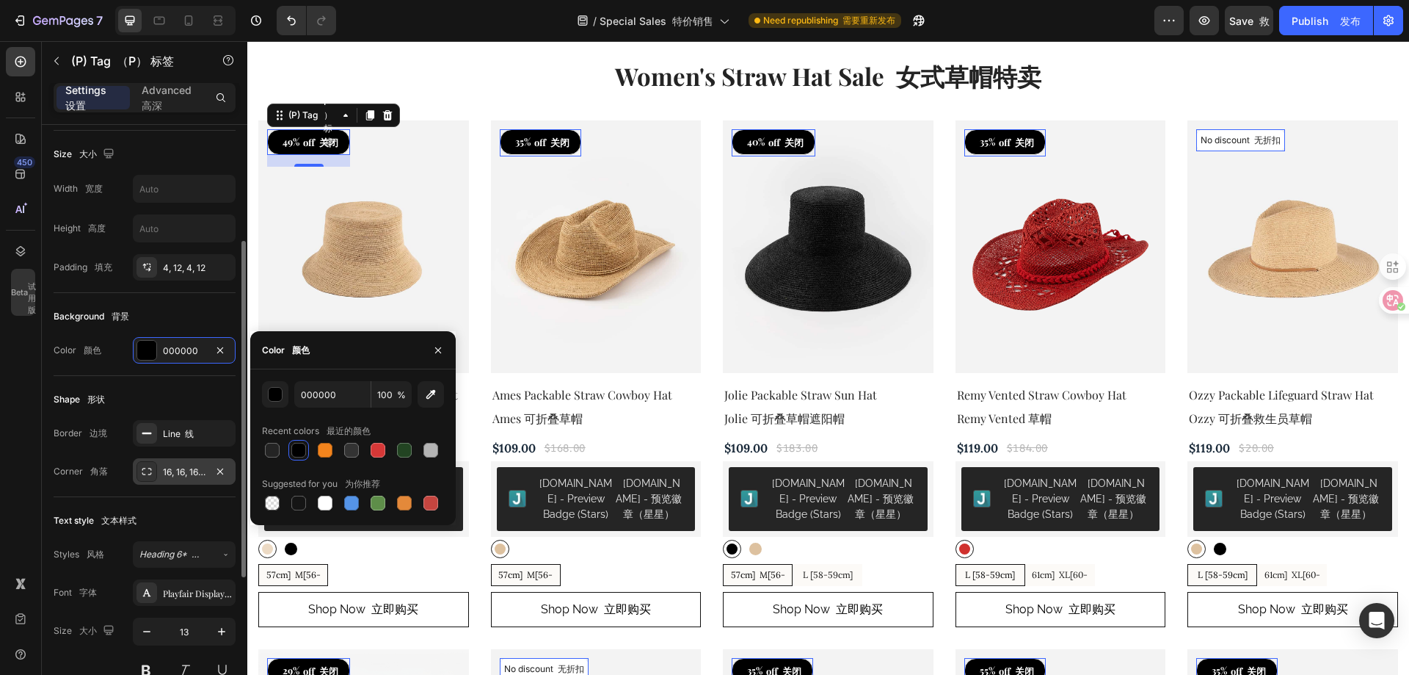
click at [167, 471] on div "16, 16, 16, 16" at bounding box center [184, 471] width 43 height 13
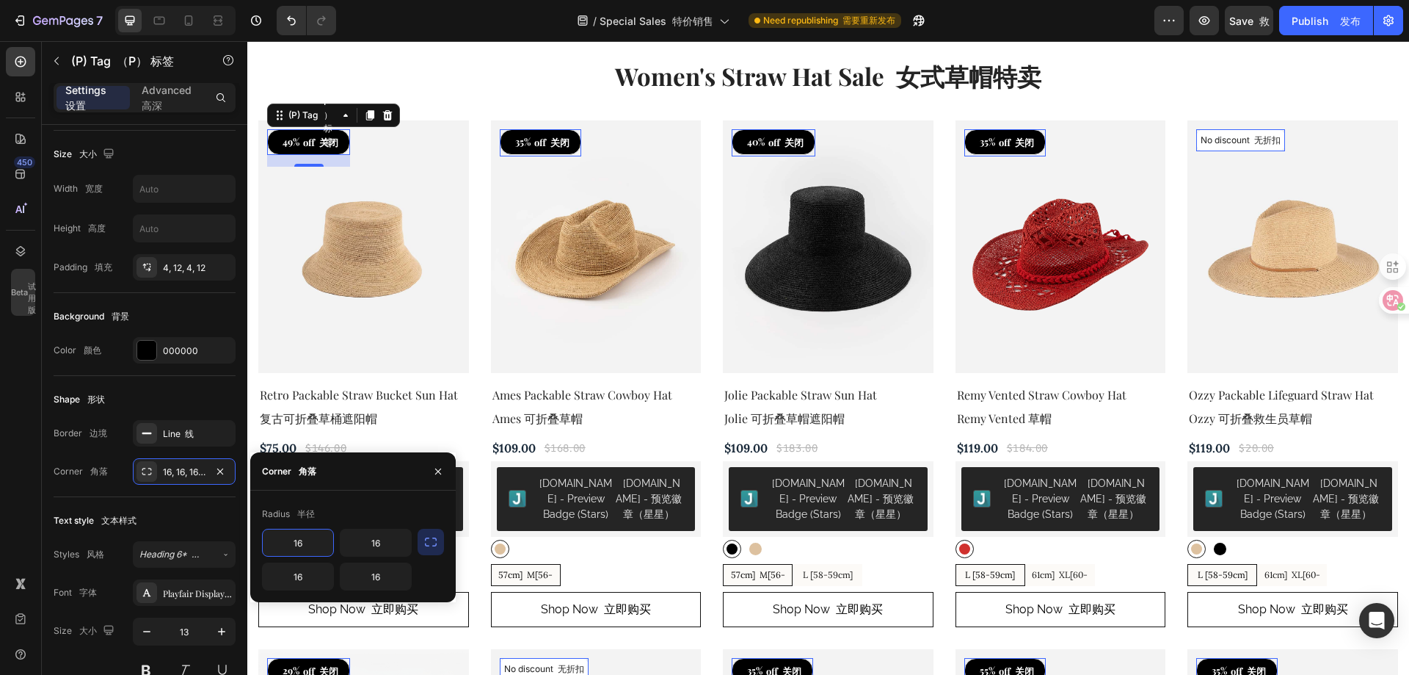
click at [308, 545] on input "16" at bounding box center [298, 542] width 70 height 26
type input "6"
type input "12"
click at [321, 574] on input "16" at bounding box center [298, 576] width 70 height 26
type input "4"
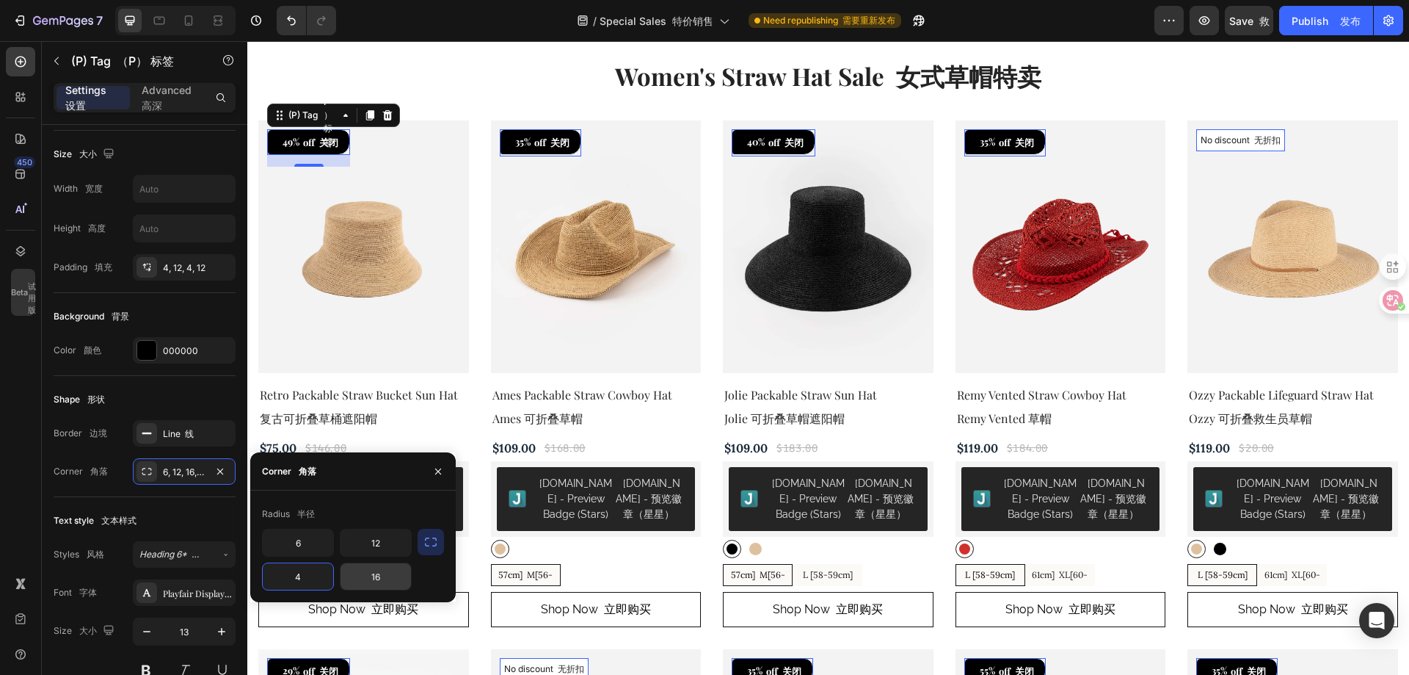
click at [379, 576] on input "16" at bounding box center [376, 576] width 70 height 26
type input "12"
click at [224, 468] on icon "button" at bounding box center [220, 471] width 12 height 12
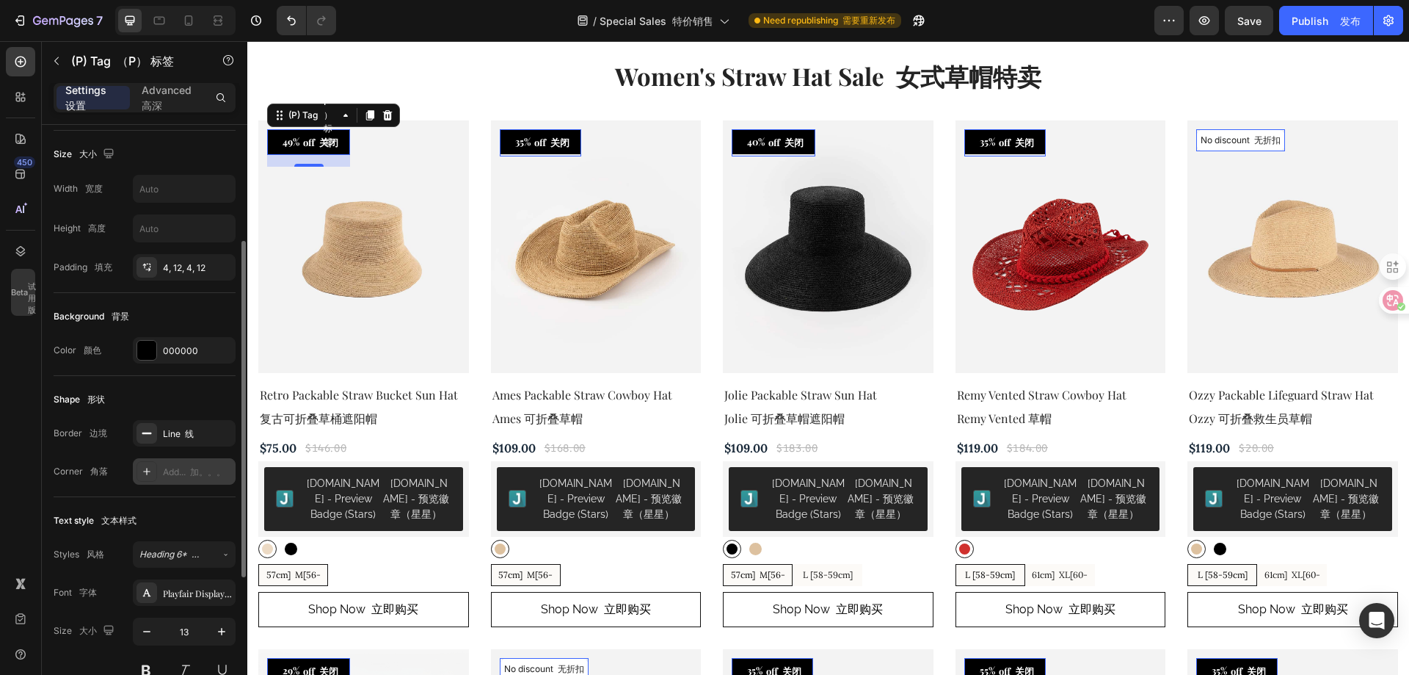
click at [167, 402] on div "Shape 形状" at bounding box center [145, 399] width 182 height 23
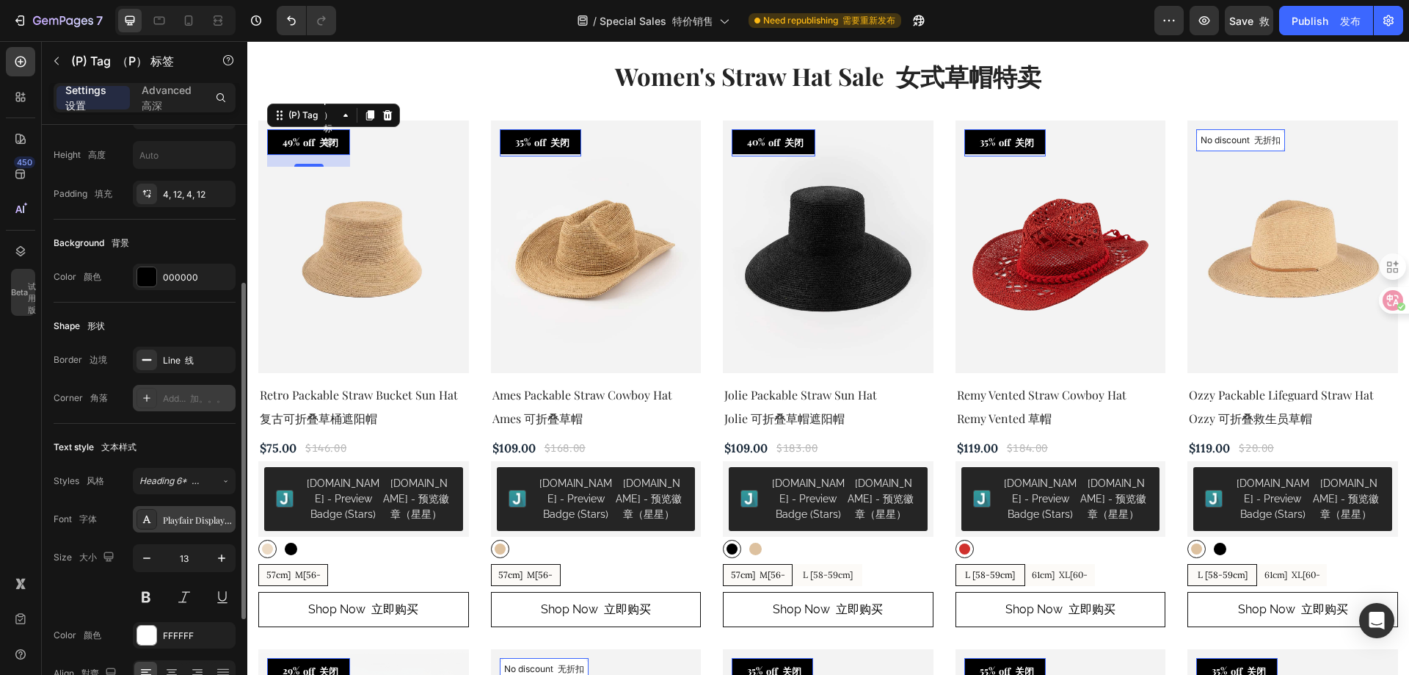
click at [175, 517] on div "Playfair Display Playfair 展示" at bounding box center [197, 519] width 69 height 13
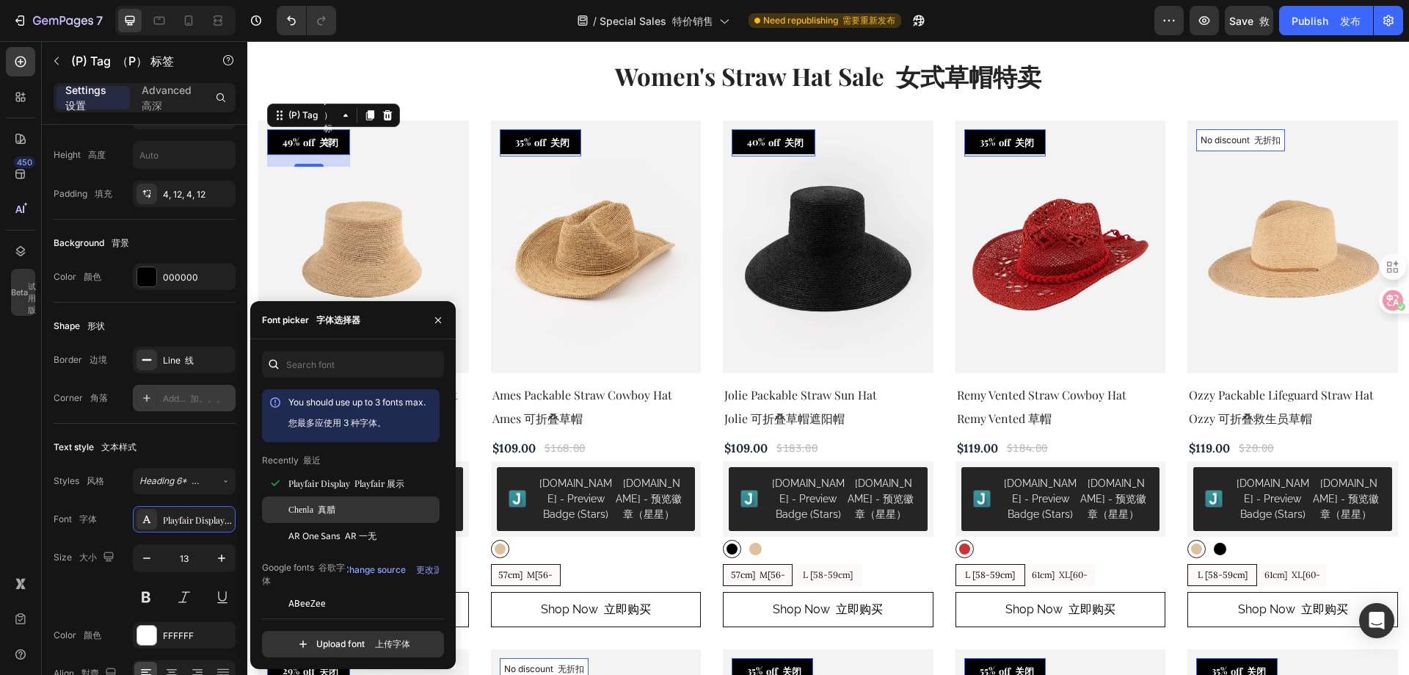
click at [345, 514] on div "Chenla 真腊" at bounding box center [362, 509] width 148 height 13
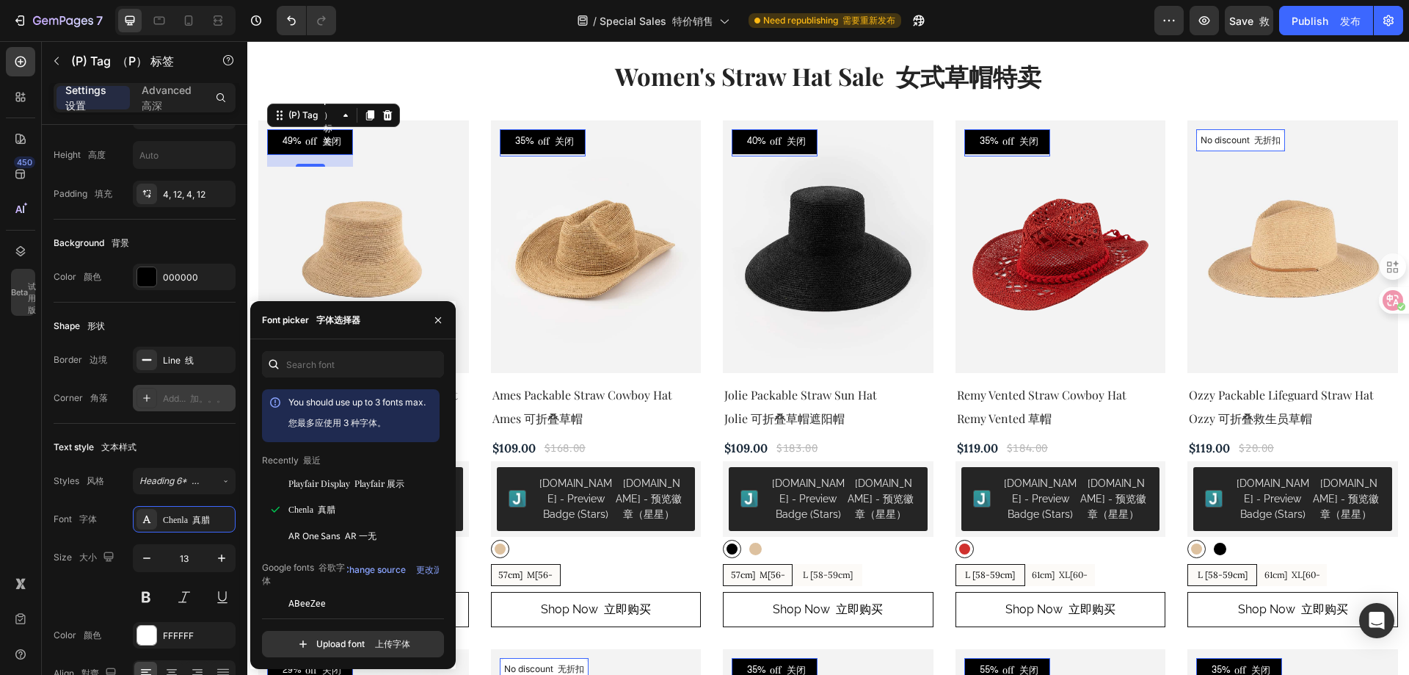
click at [23, 505] on div "450 Beta 试用版" at bounding box center [20, 308] width 29 height 522
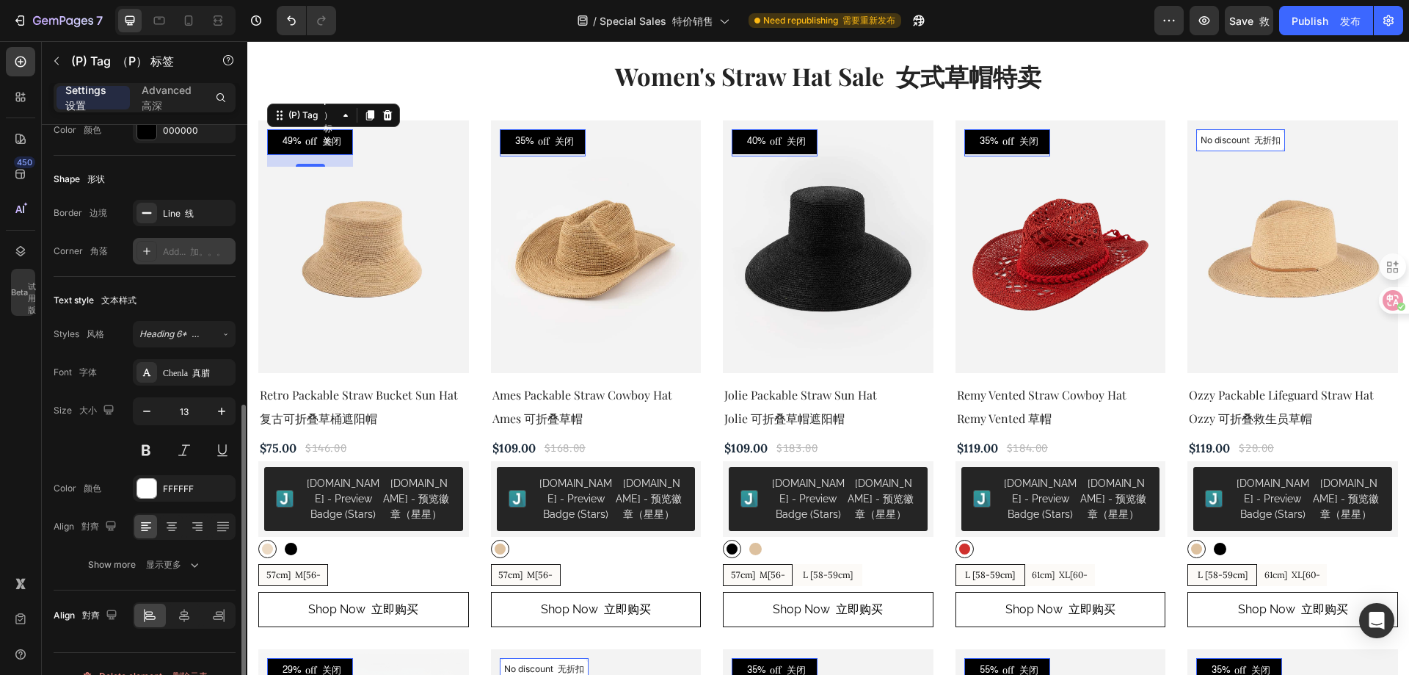
scroll to position [449, 0]
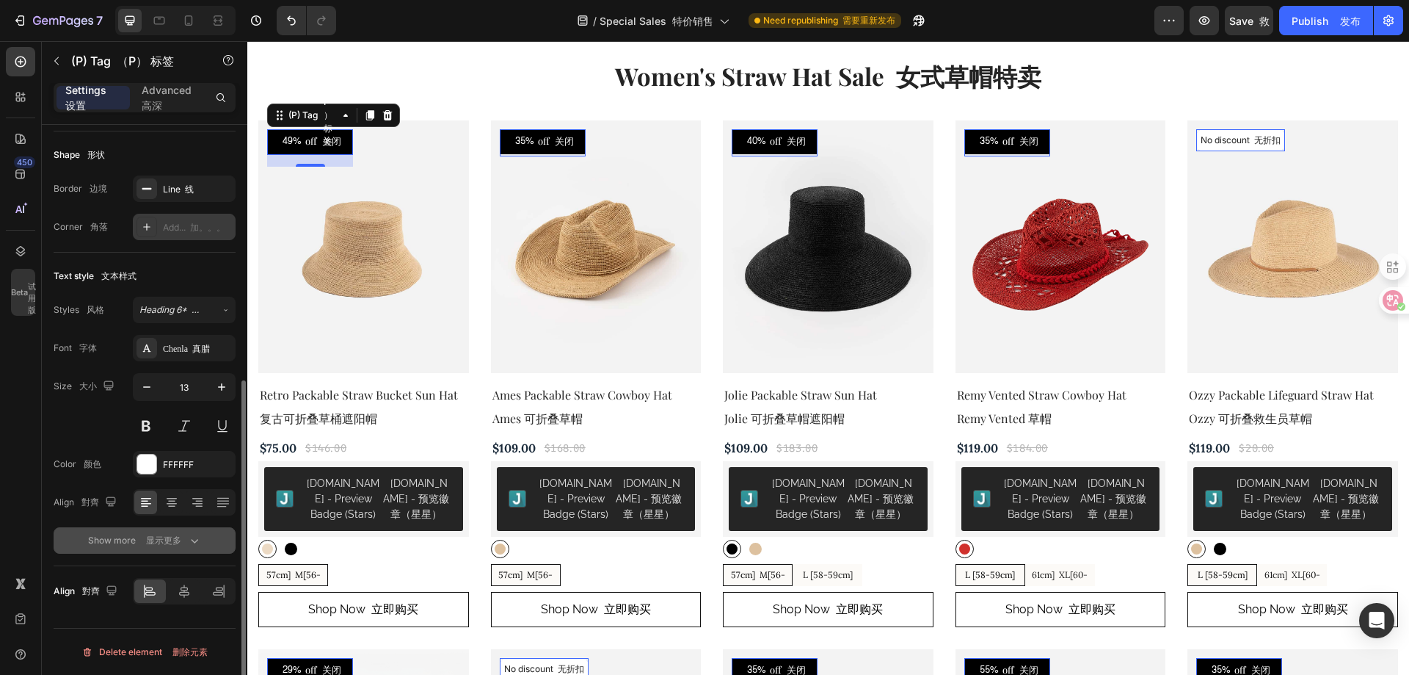
click at [181, 527] on button "Show more 显示更多" at bounding box center [145, 540] width 182 height 26
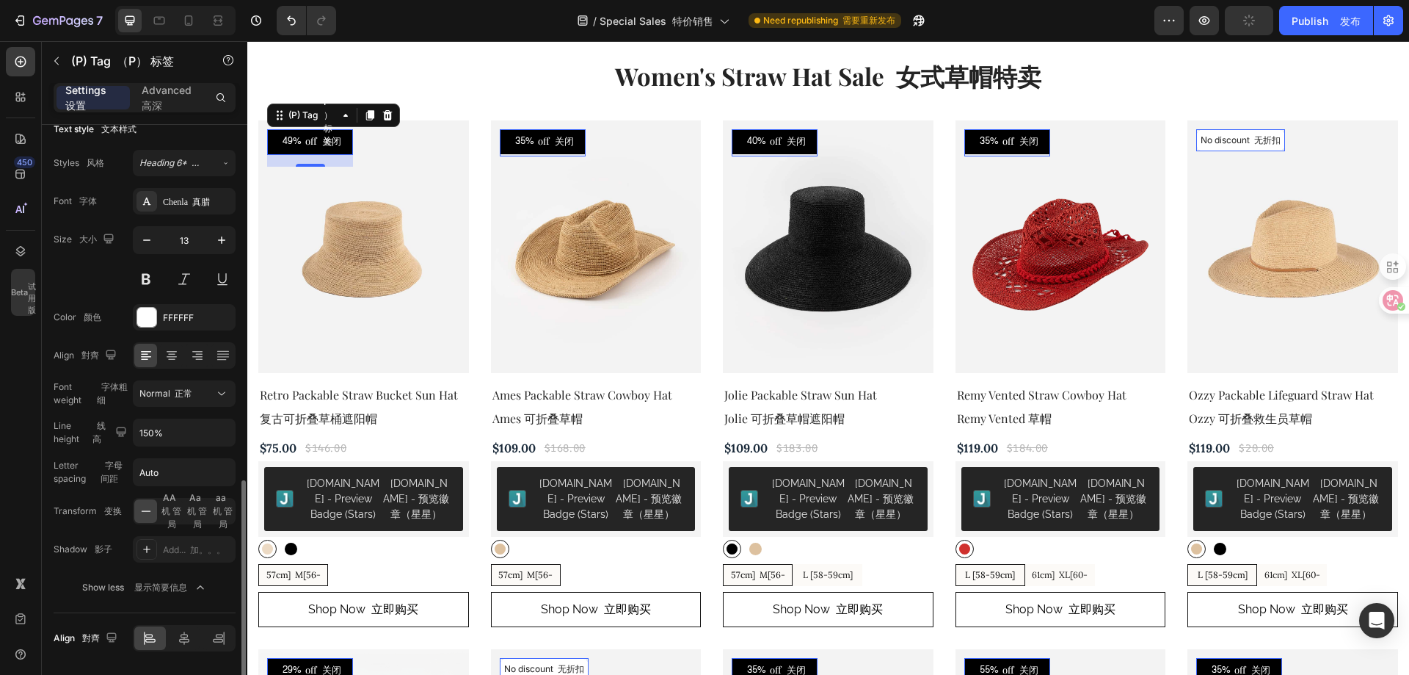
scroll to position [642, 0]
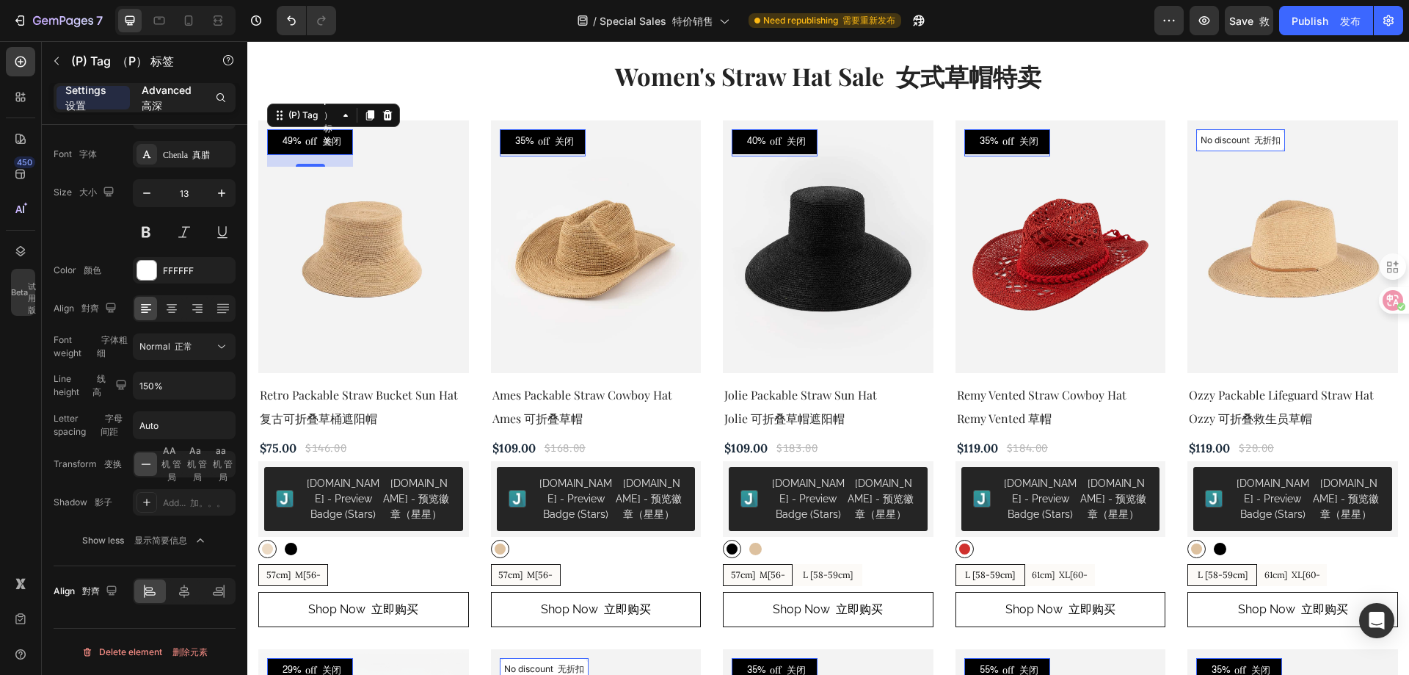
click at [150, 95] on p "Advanced 高深" at bounding box center [170, 97] width 56 height 31
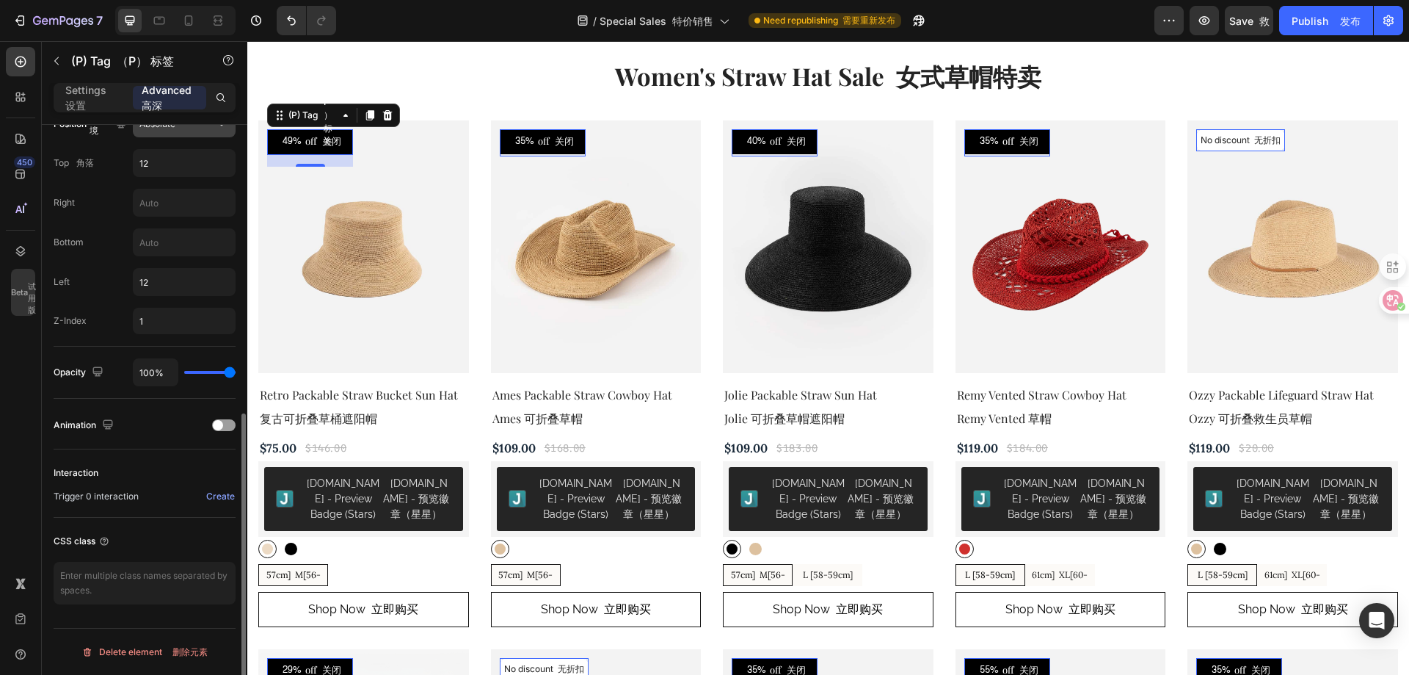
scroll to position [562, 0]
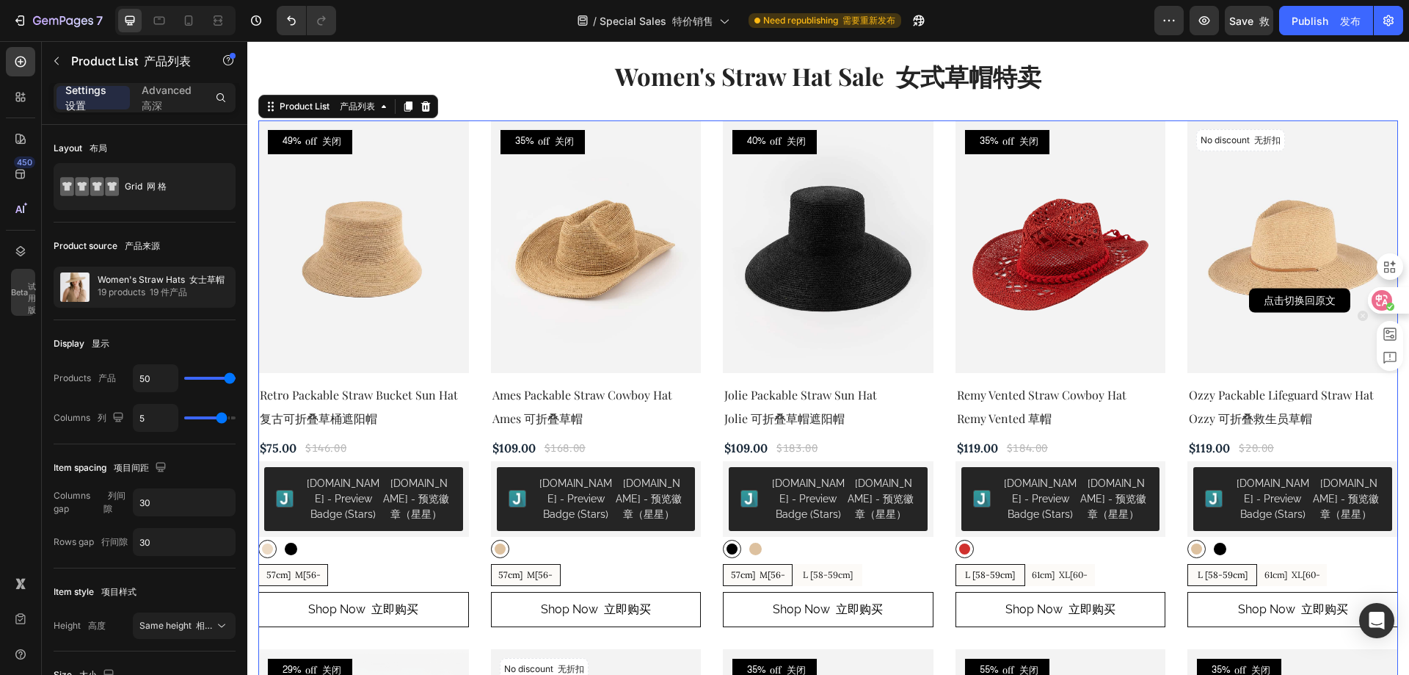
click at [1383, 302] on icon at bounding box center [1382, 300] width 15 height 15
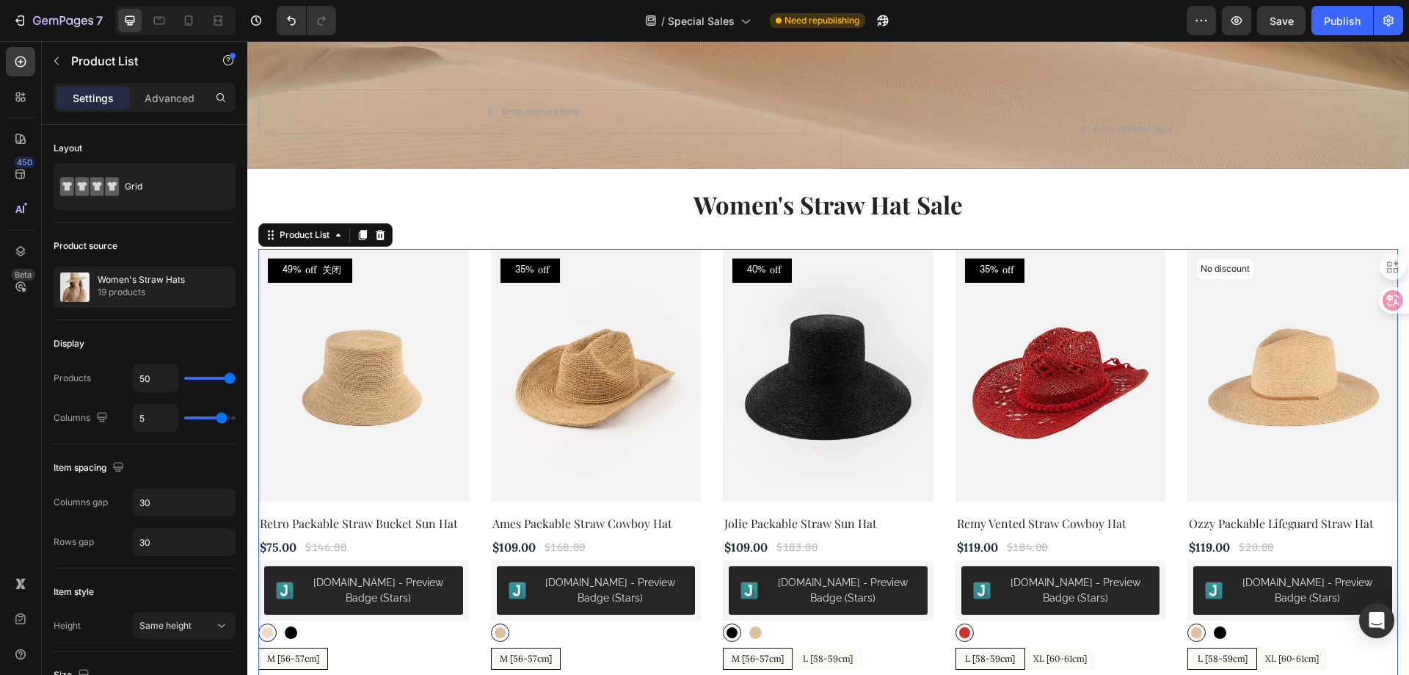
scroll to position [178, 0]
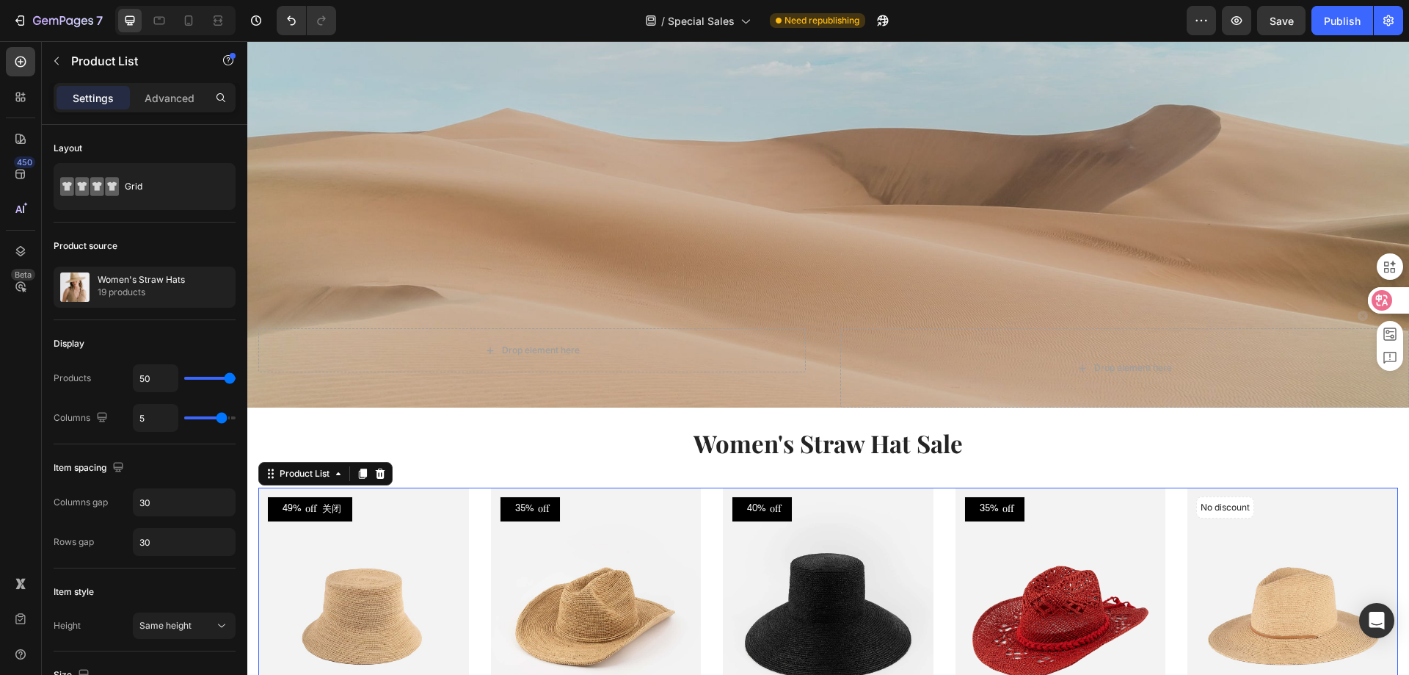
click at [1386, 300] on icon at bounding box center [1382, 300] width 12 height 12
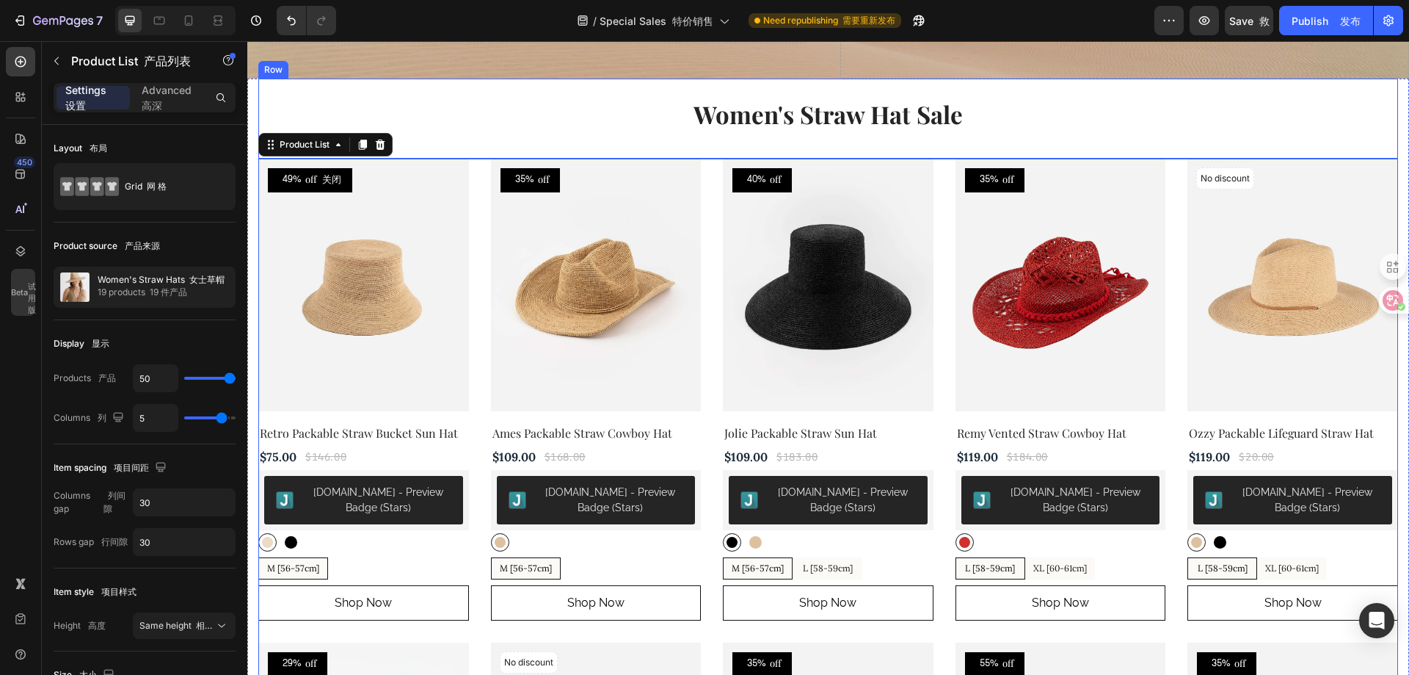
scroll to position [545, 0]
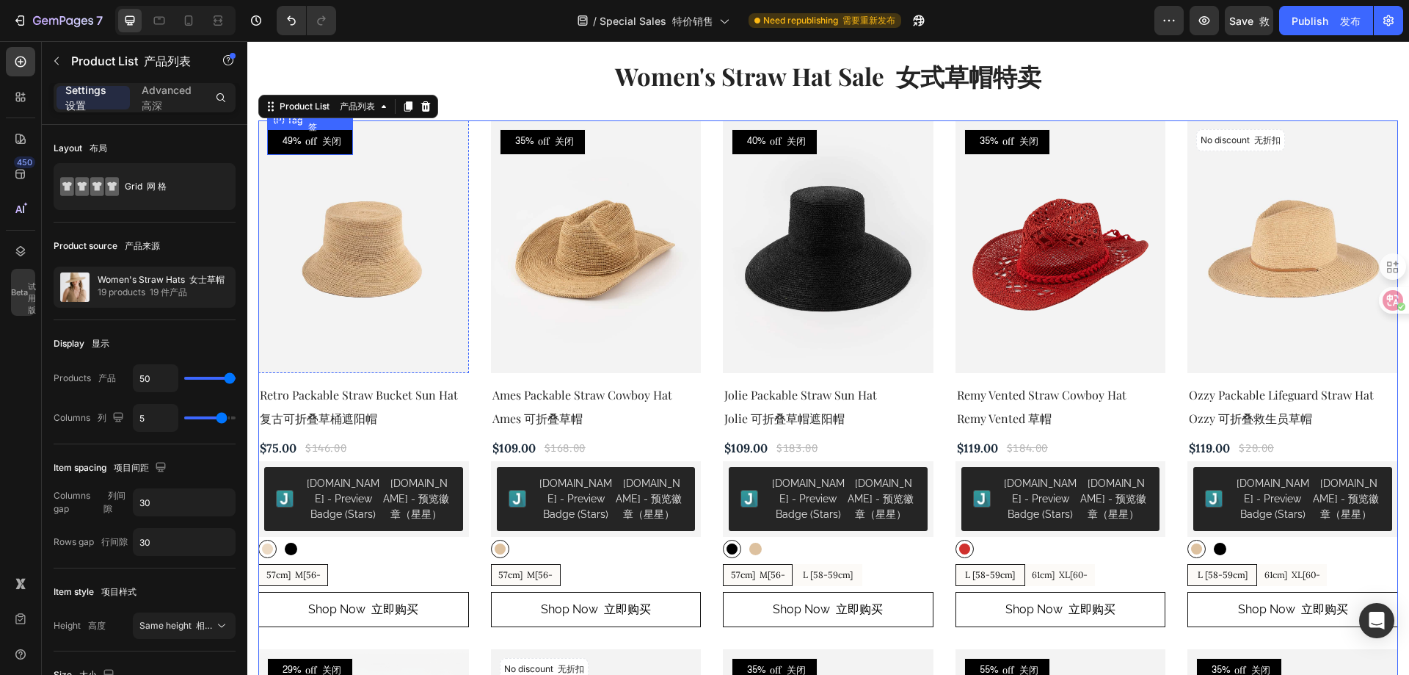
click at [321, 145] on p "off 关闭" at bounding box center [323, 142] width 36 height 15
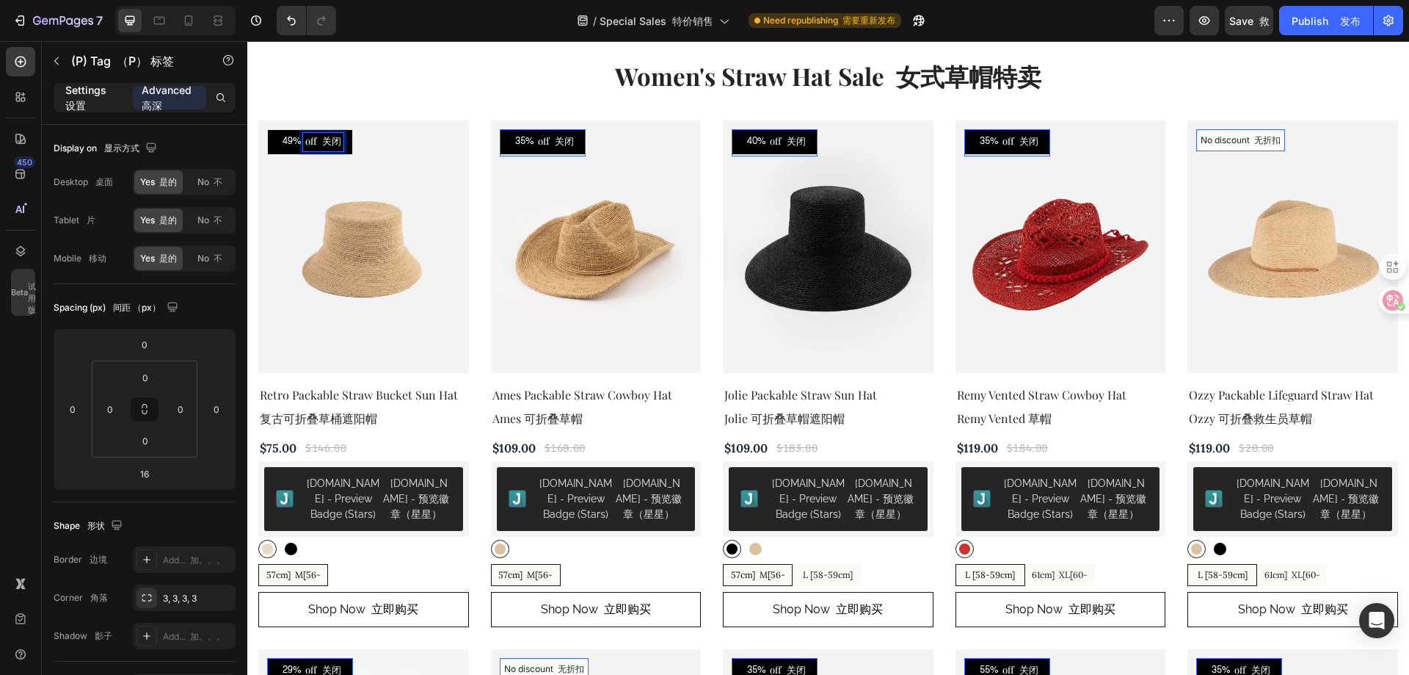
click at [76, 98] on p "Settings 设置" at bounding box center [93, 97] width 56 height 31
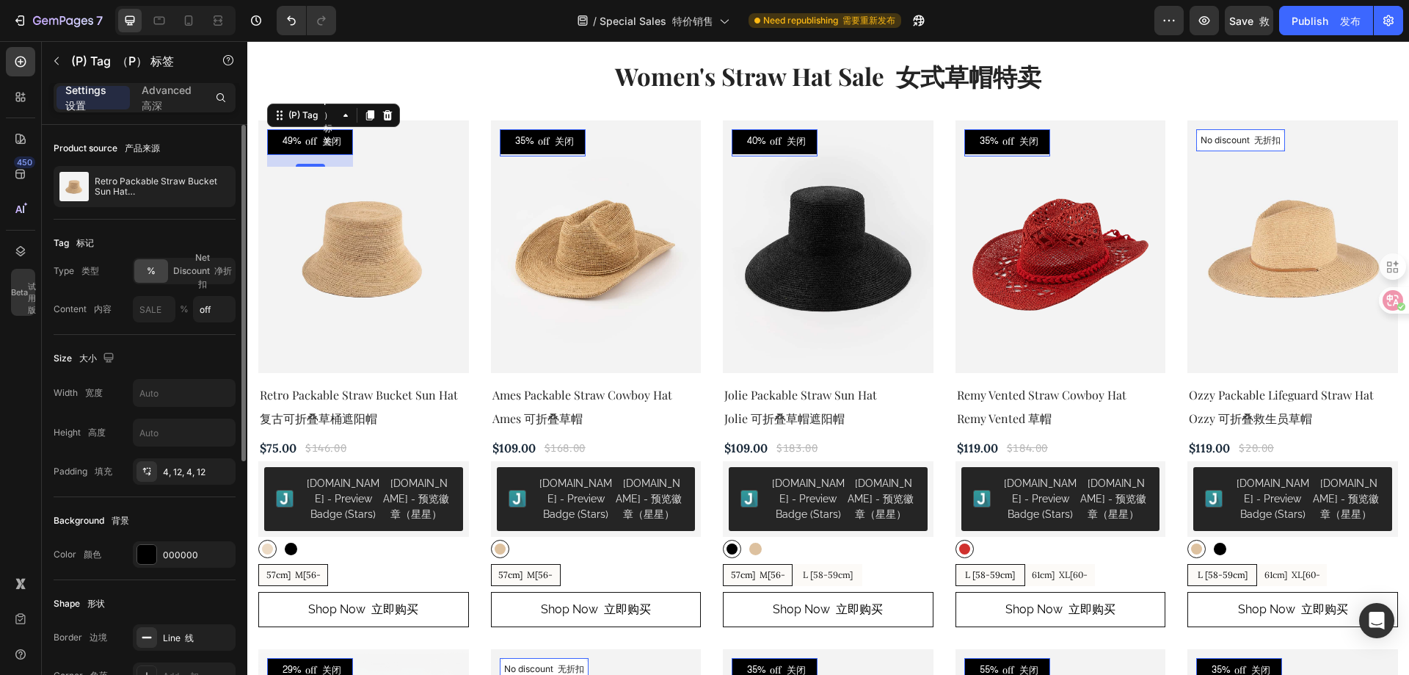
click at [160, 355] on div "Size 大小" at bounding box center [145, 357] width 182 height 23
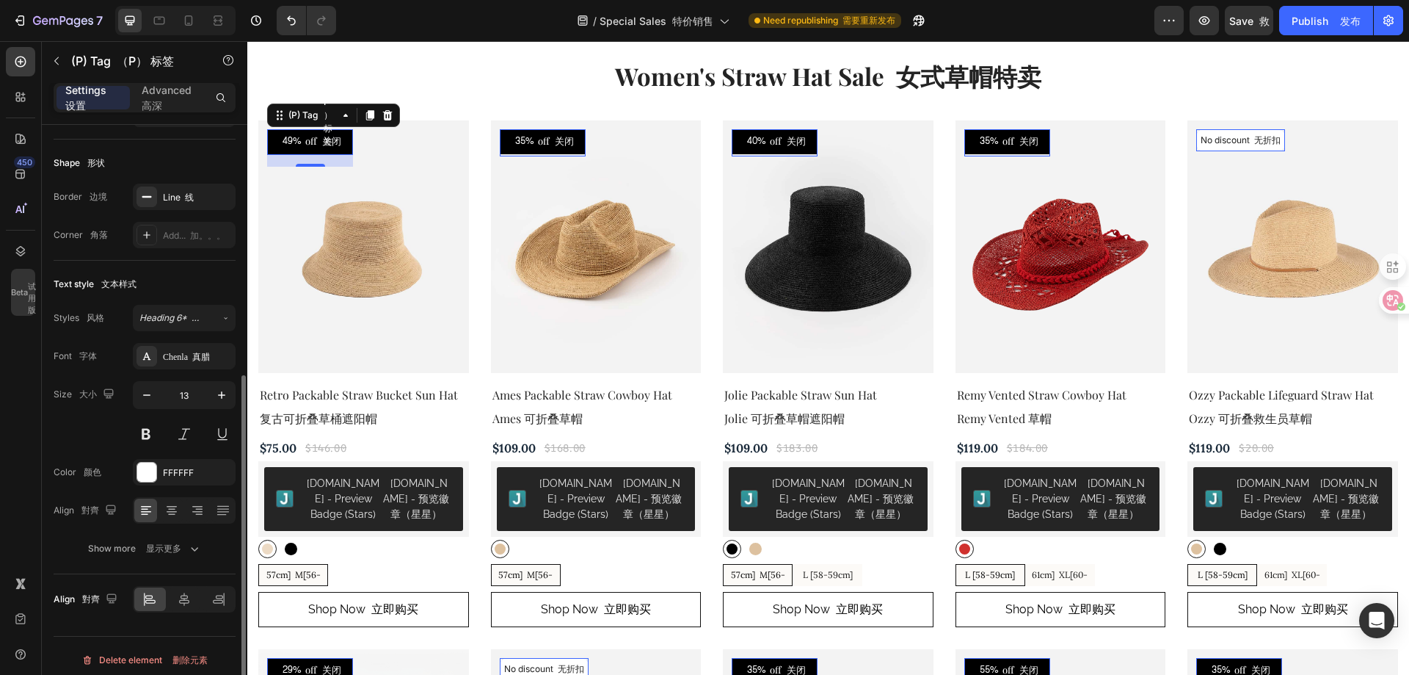
scroll to position [449, 0]
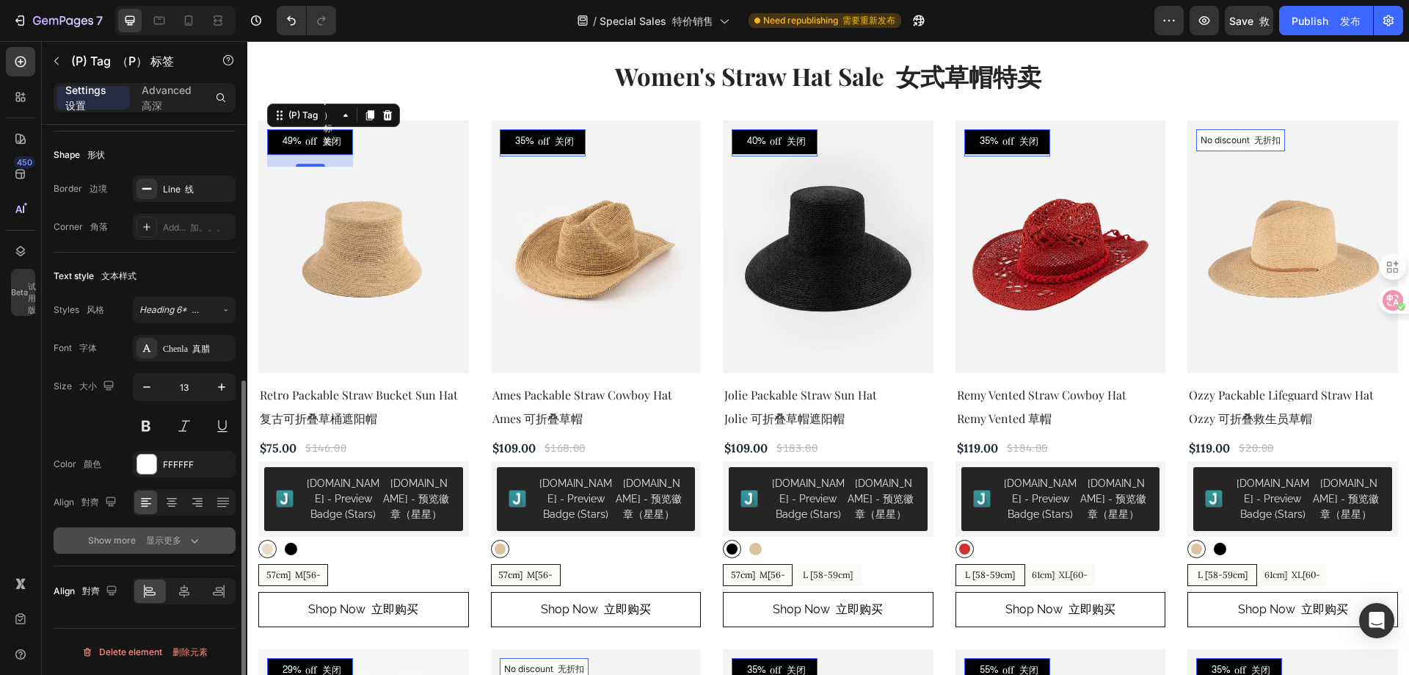
click at [181, 548] on button "Show more 显示更多" at bounding box center [145, 540] width 182 height 26
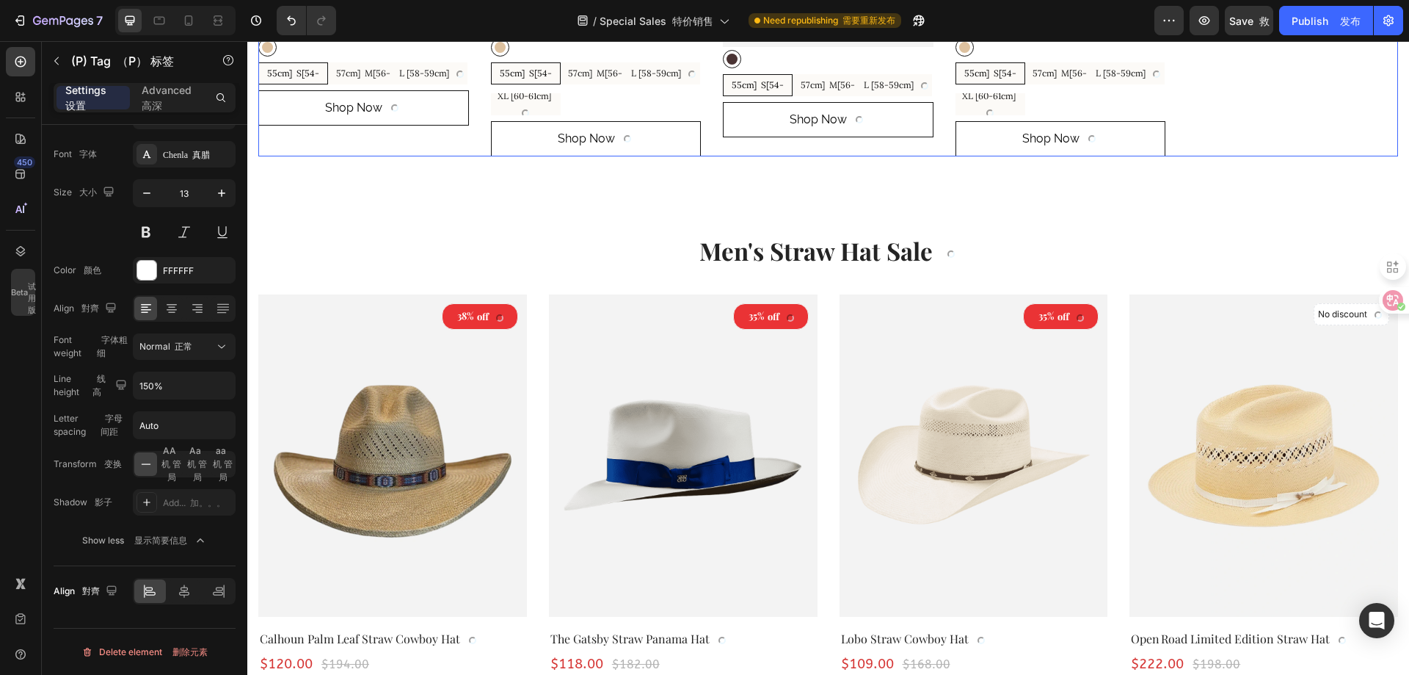
scroll to position [2789, 0]
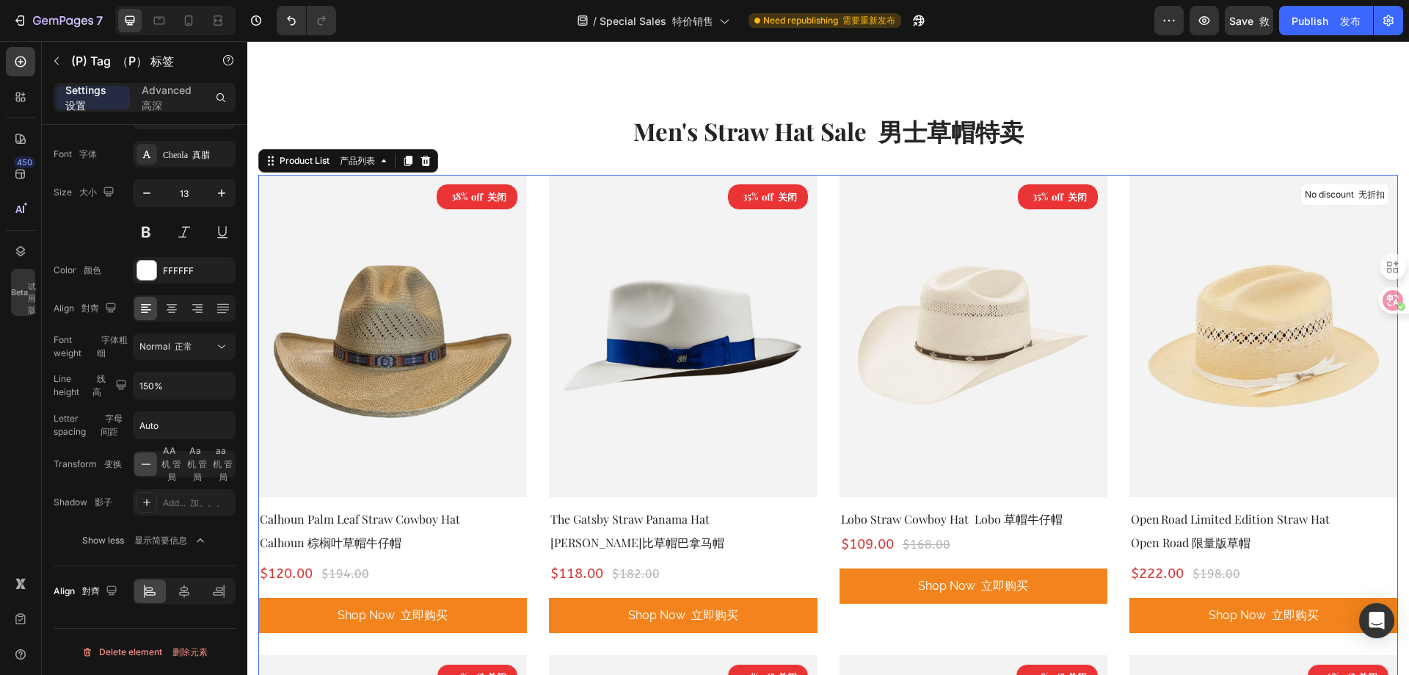
click at [827, 402] on div "38% off 关闭 (P) Tag （P） 标签 (P) Images （P） 图像 Row 排 Calhoun Palm Leaf Straw Cowbo…" at bounding box center [828, 629] width 1140 height 908
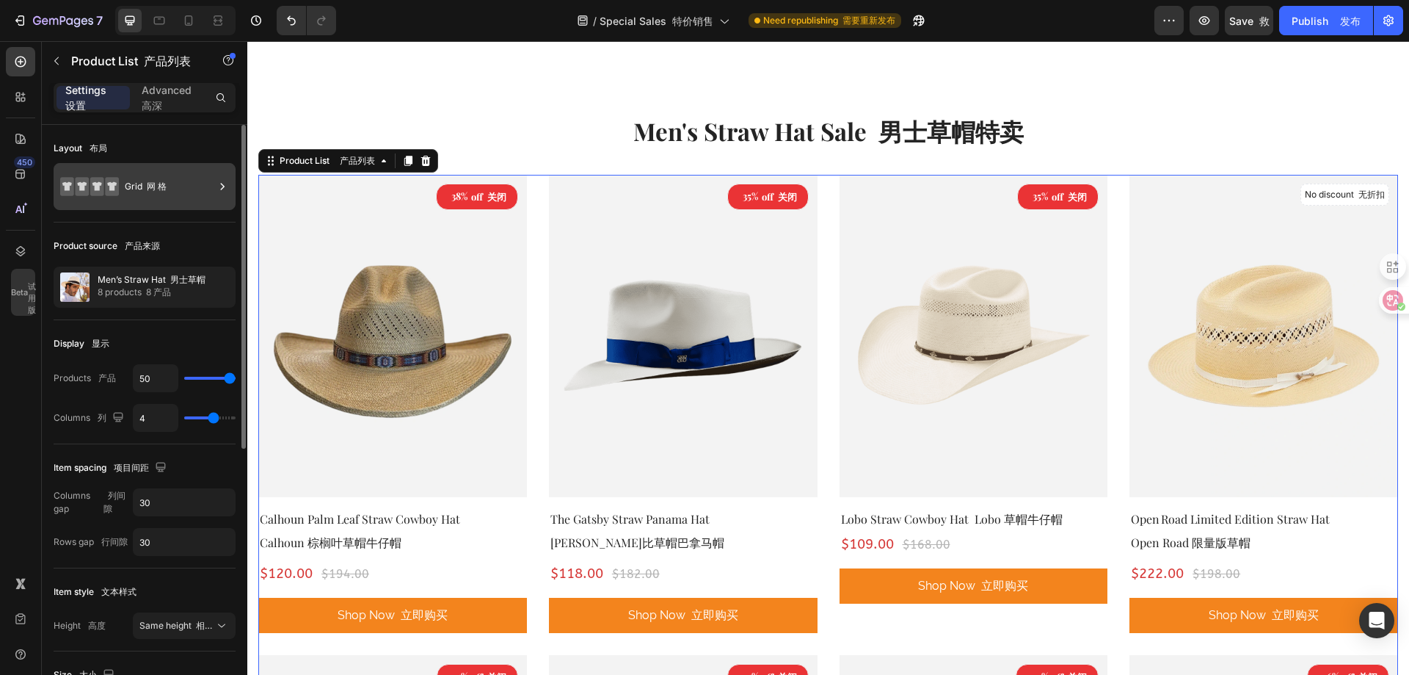
click at [160, 181] on font "网 格" at bounding box center [157, 186] width 20 height 11
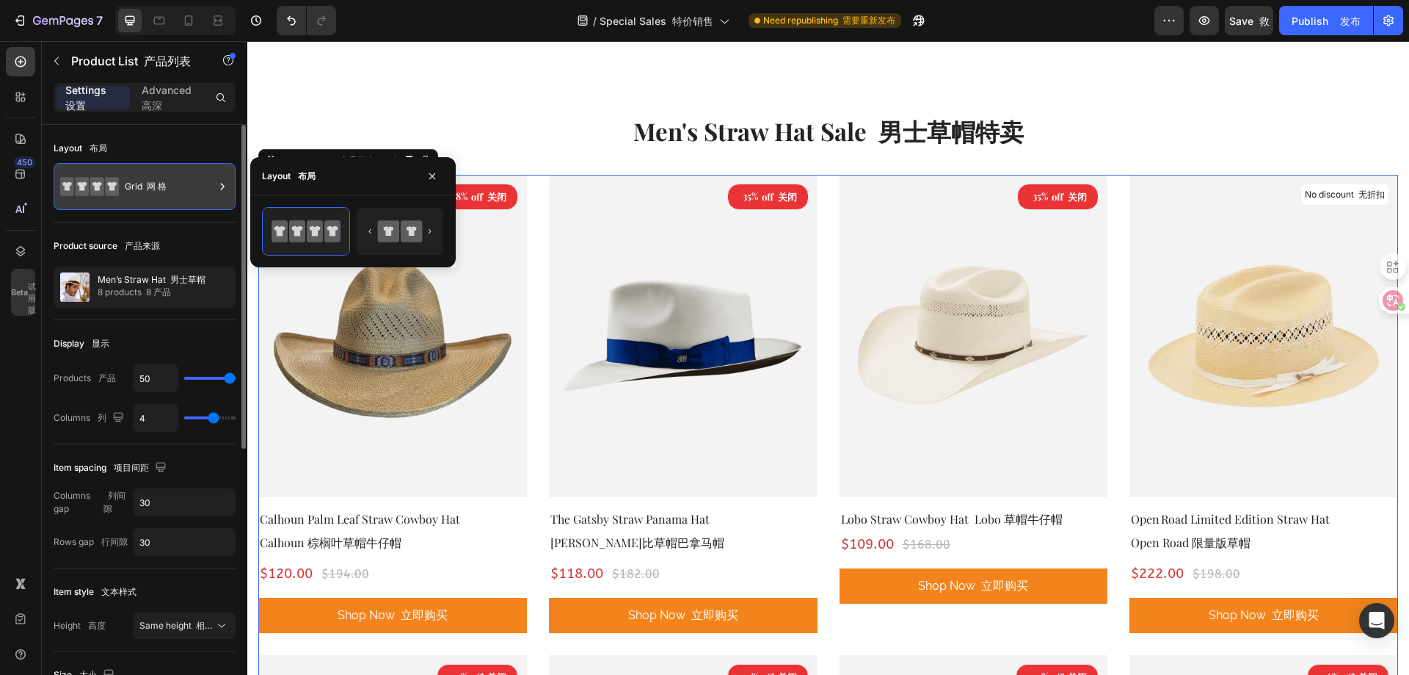
click at [169, 179] on div "Grid 网 格" at bounding box center [170, 187] width 90 height 34
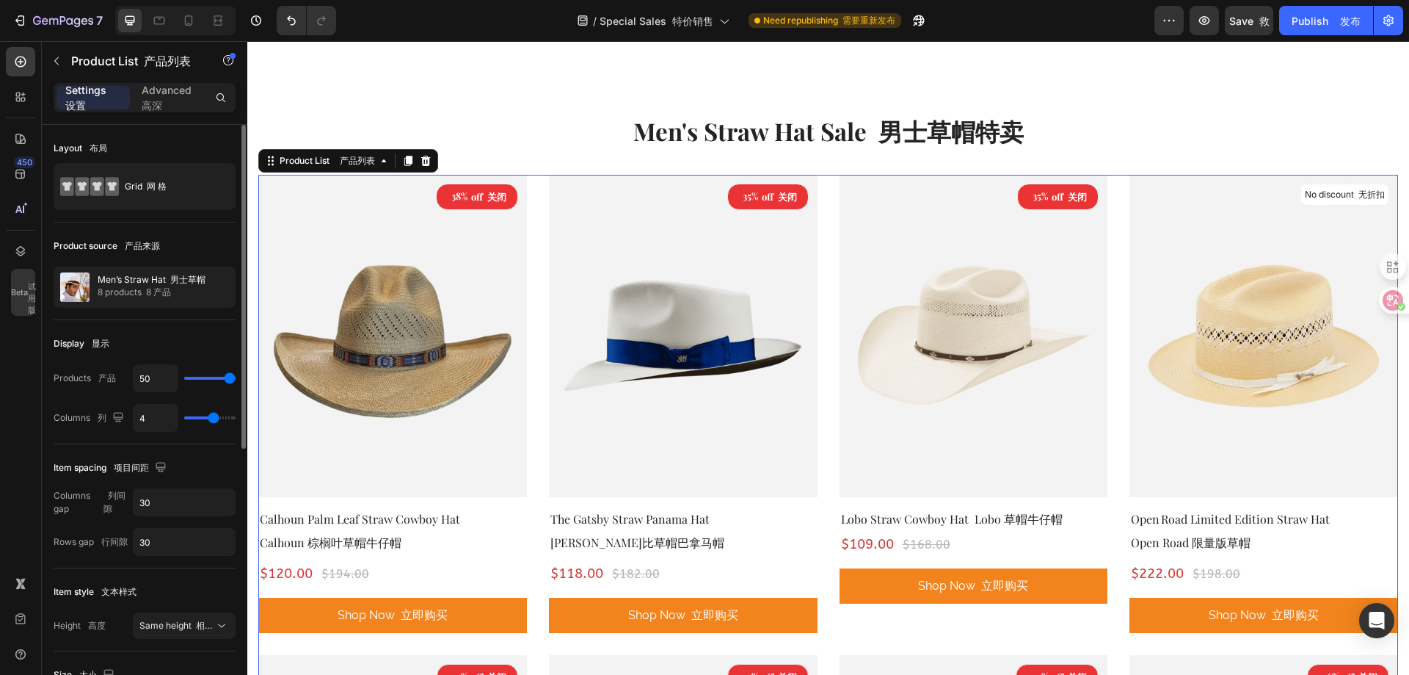
type input "5"
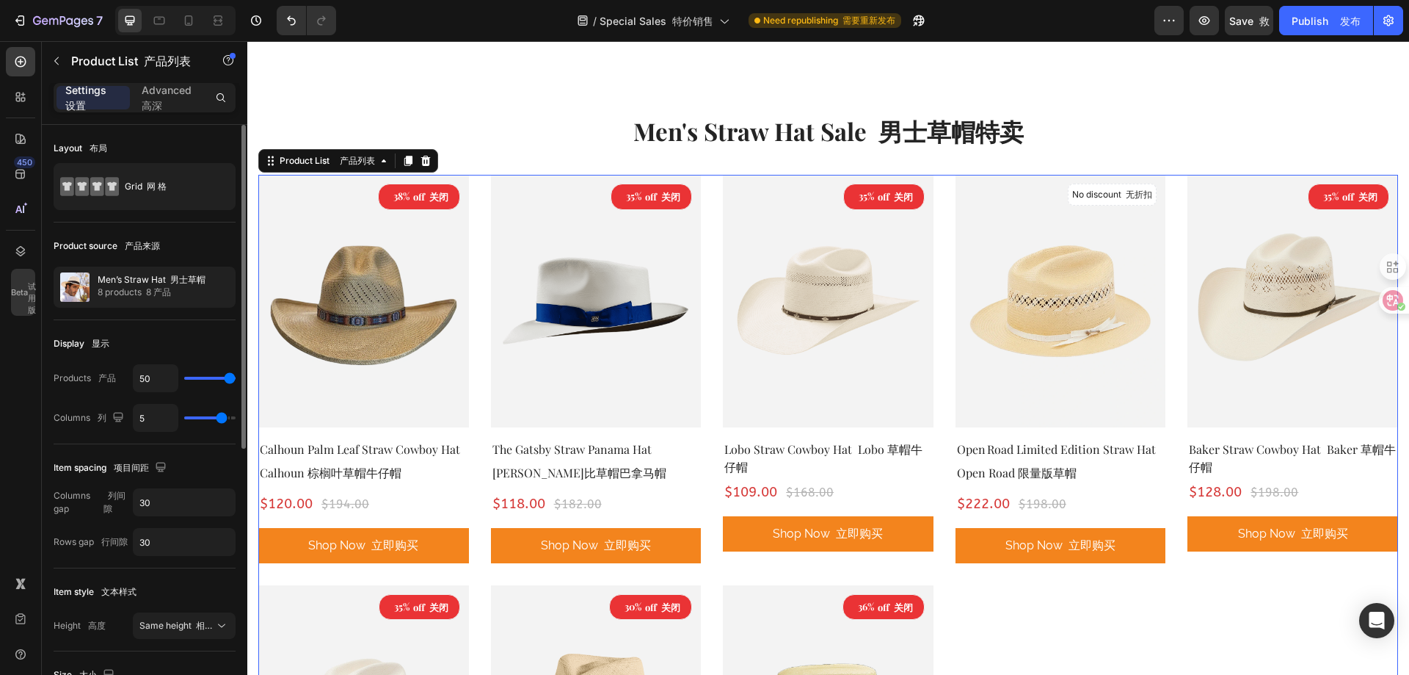
type input "5"
click at [219, 419] on input "range" at bounding box center [209, 417] width 51 height 3
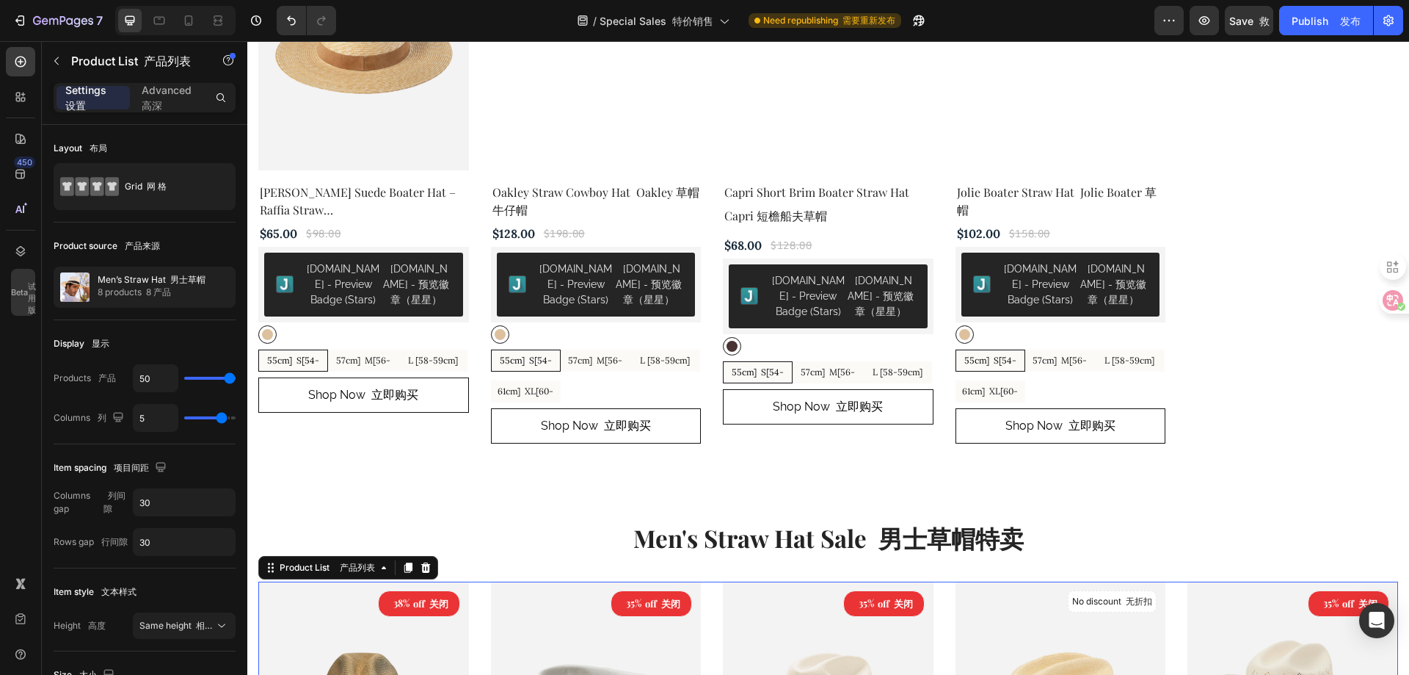
scroll to position [2349, 0]
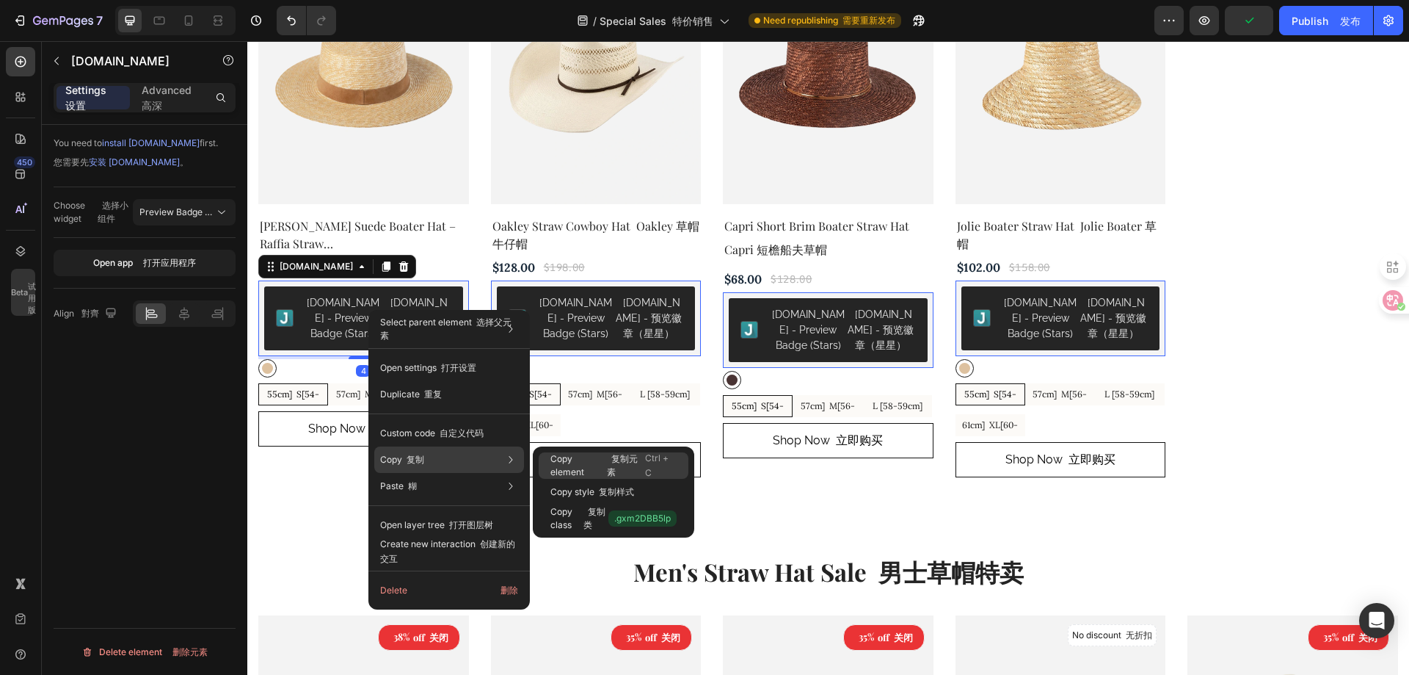
click at [607, 465] on font "复制元素" at bounding box center [626, 465] width 38 height 26
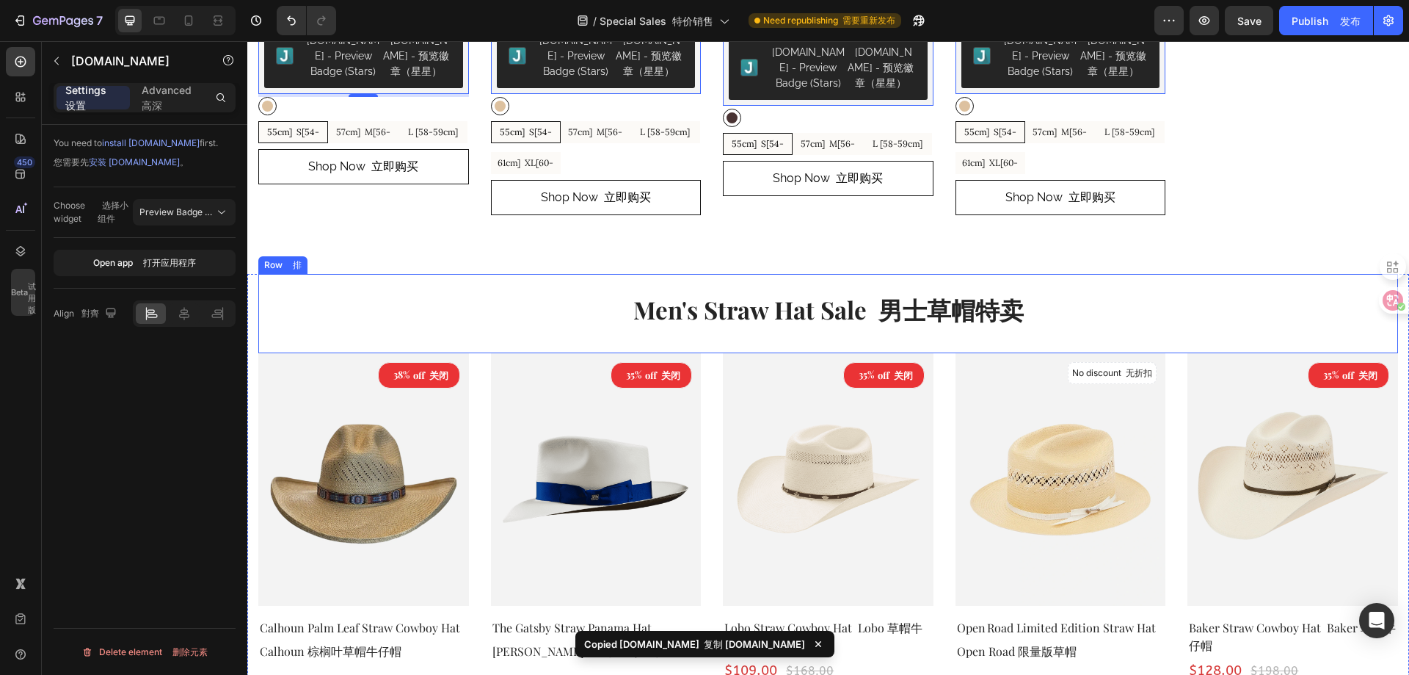
scroll to position [2716, 0]
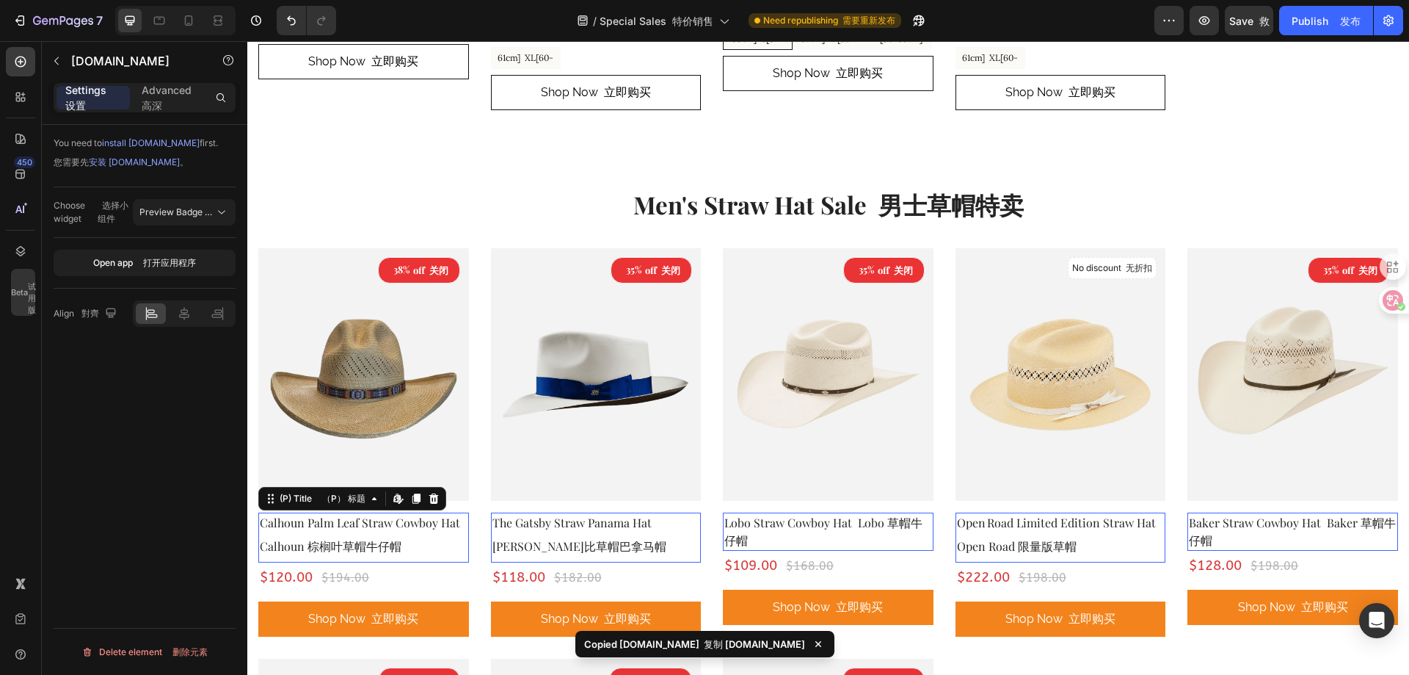
click at [388, 550] on font "Calhoun 棕榈叶草帽牛仔帽" at bounding box center [331, 545] width 142 height 15
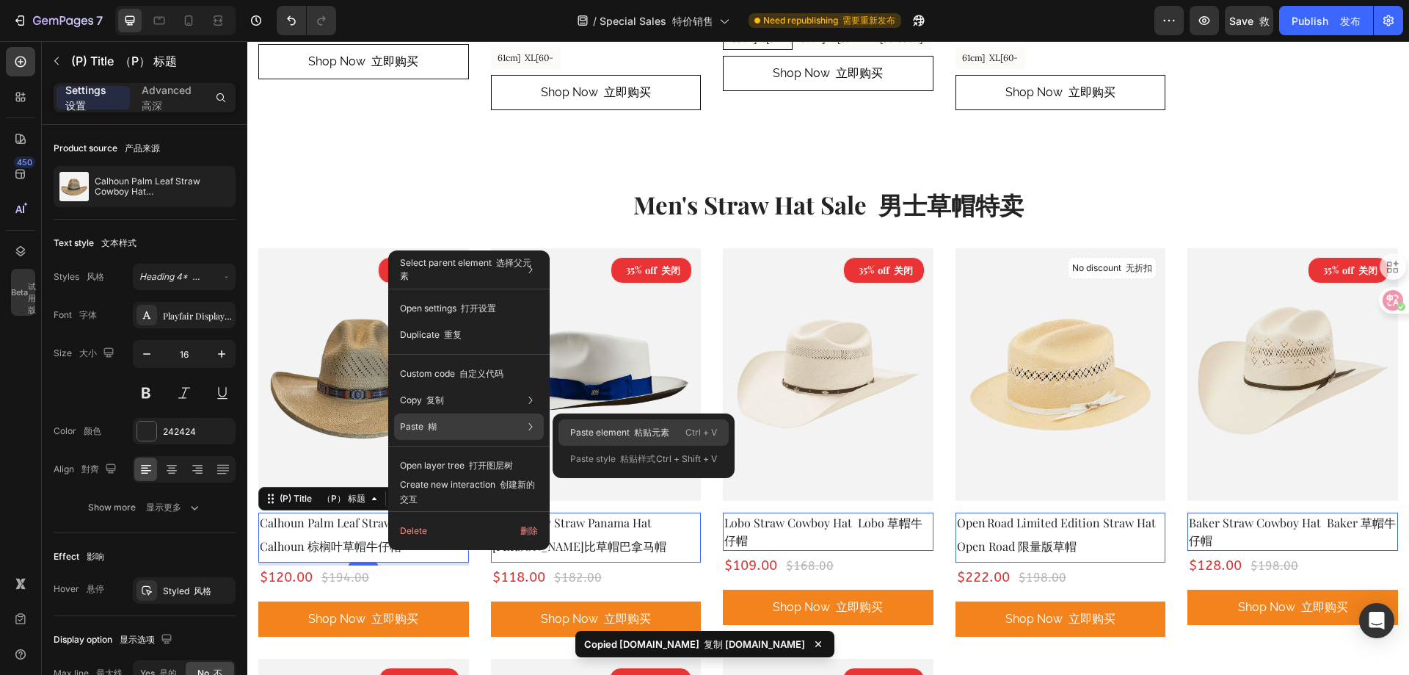
click at [621, 430] on p "Paste element 粘贴元素" at bounding box center [619, 432] width 99 height 13
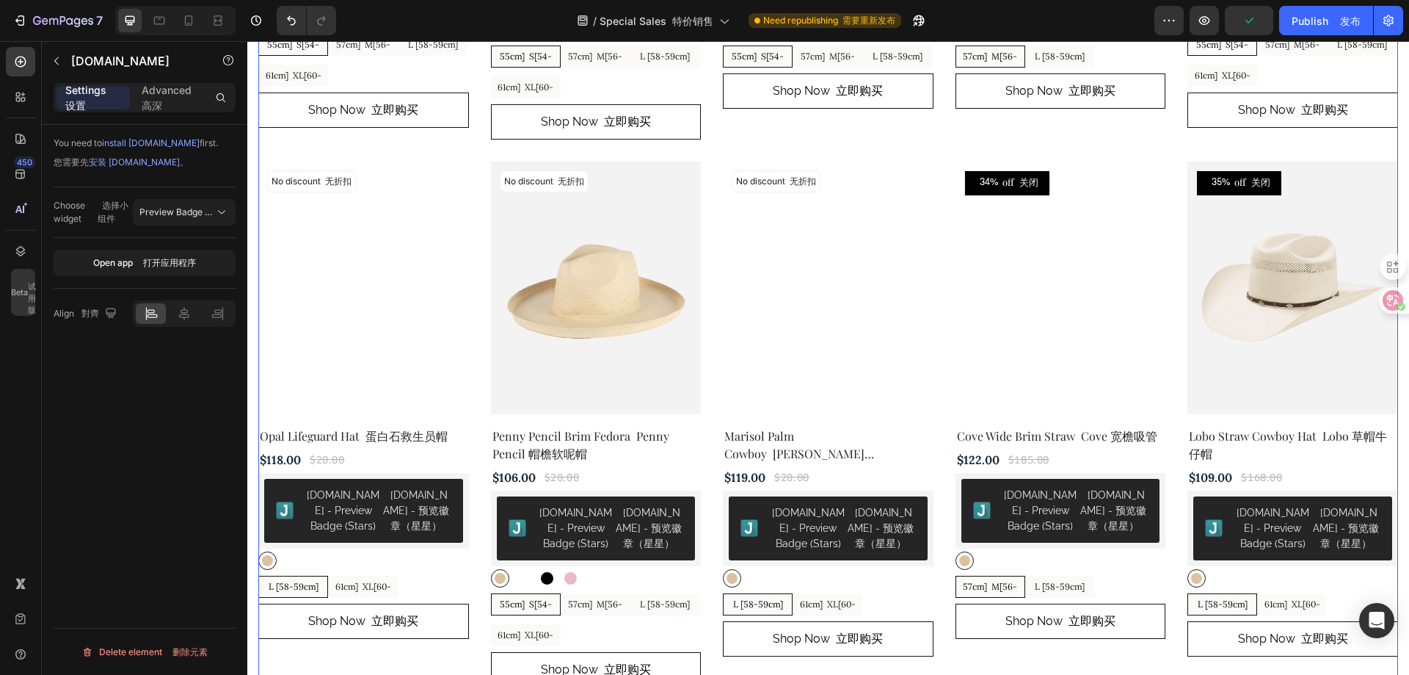
scroll to position [1688, 0]
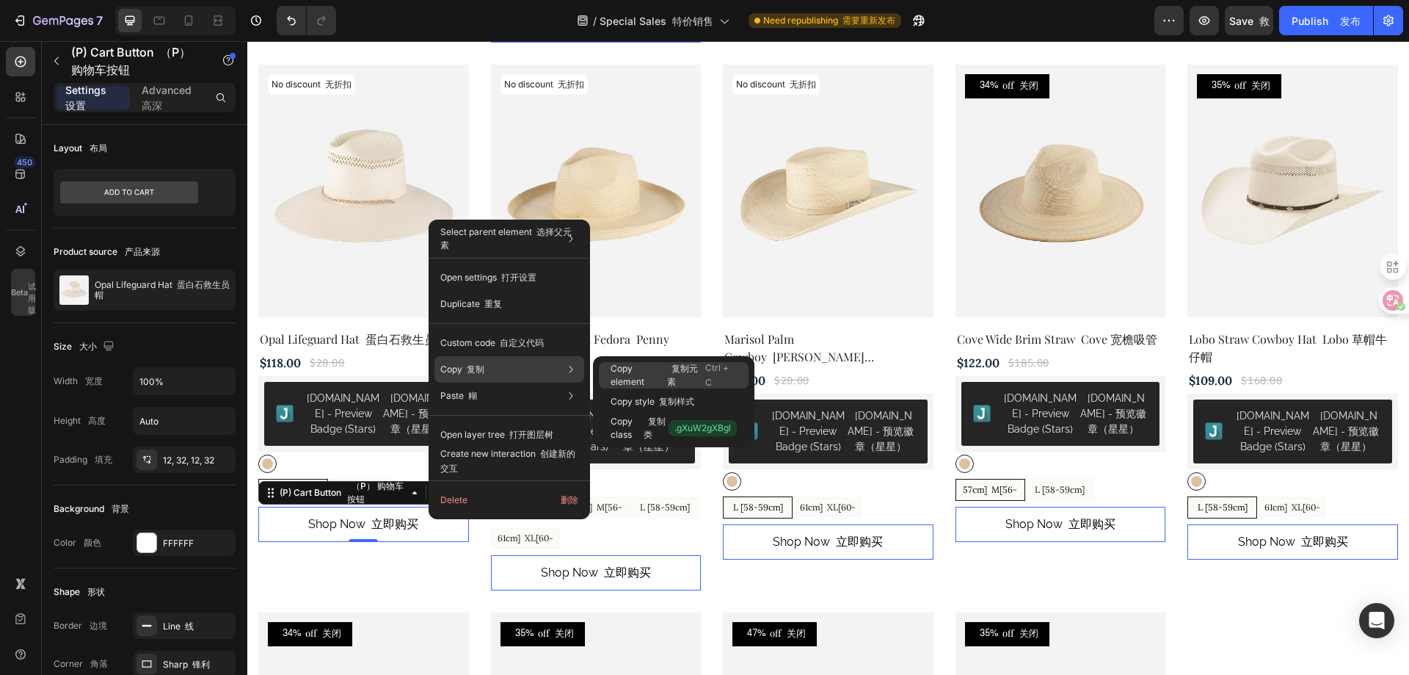
click at [648, 377] on p "Copy element 复制元素" at bounding box center [658, 375] width 95 height 26
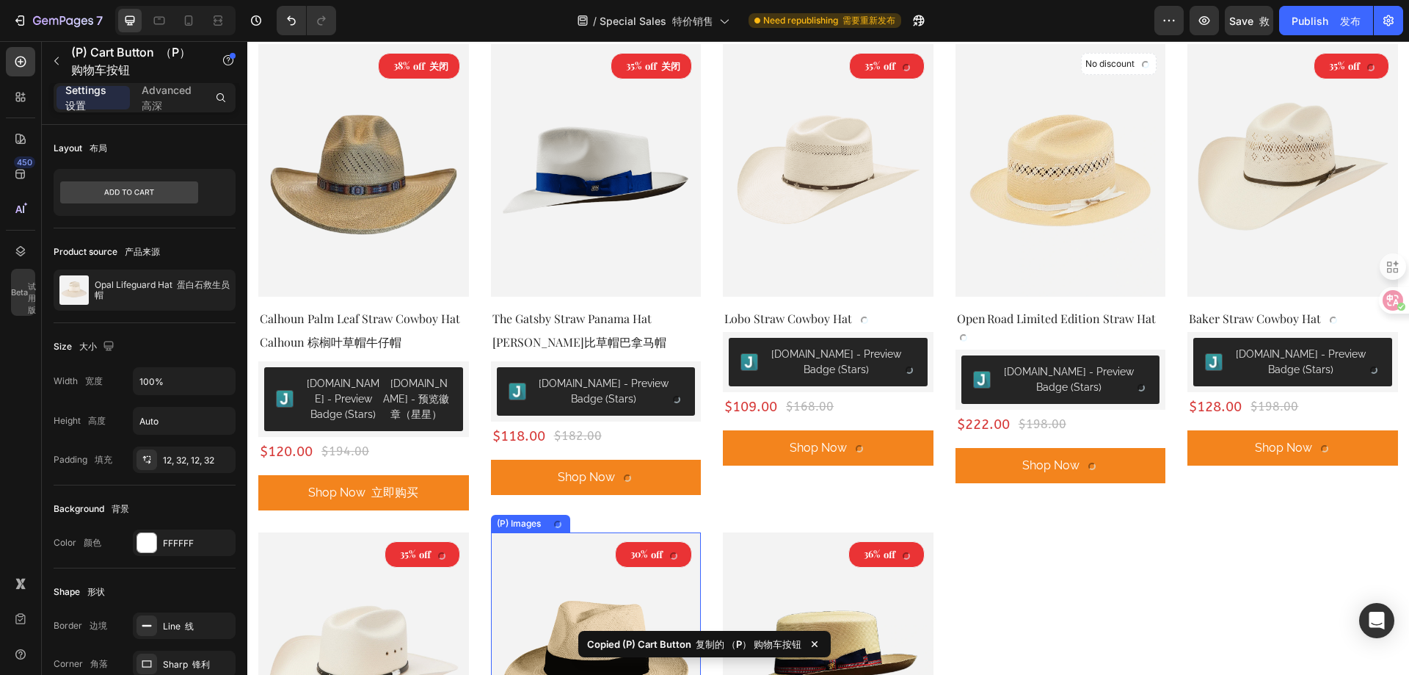
scroll to position [2863, 0]
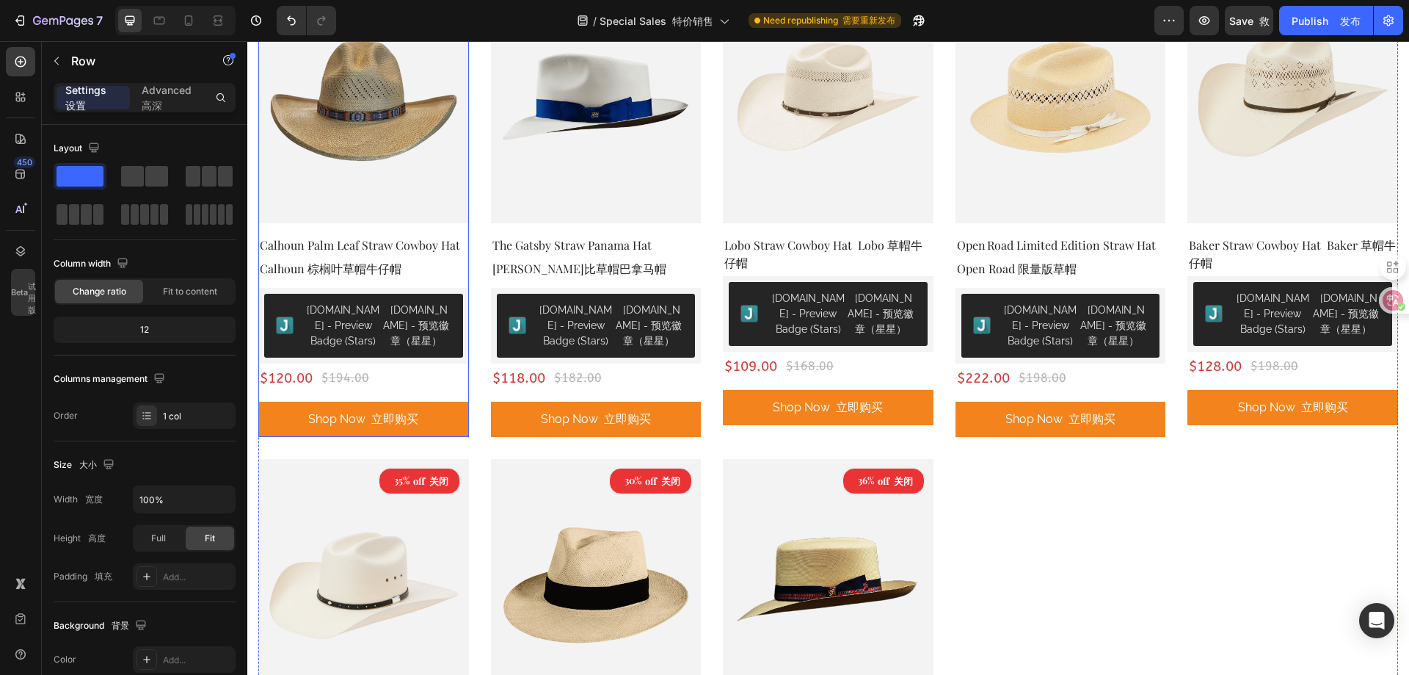
click at [432, 391] on div "38% off 关闭 (P) Tag （P） 标签 (P) Images （P） 图像 Row 排 Calhoun Palm Leaf Straw Cowbo…" at bounding box center [363, 204] width 211 height 466
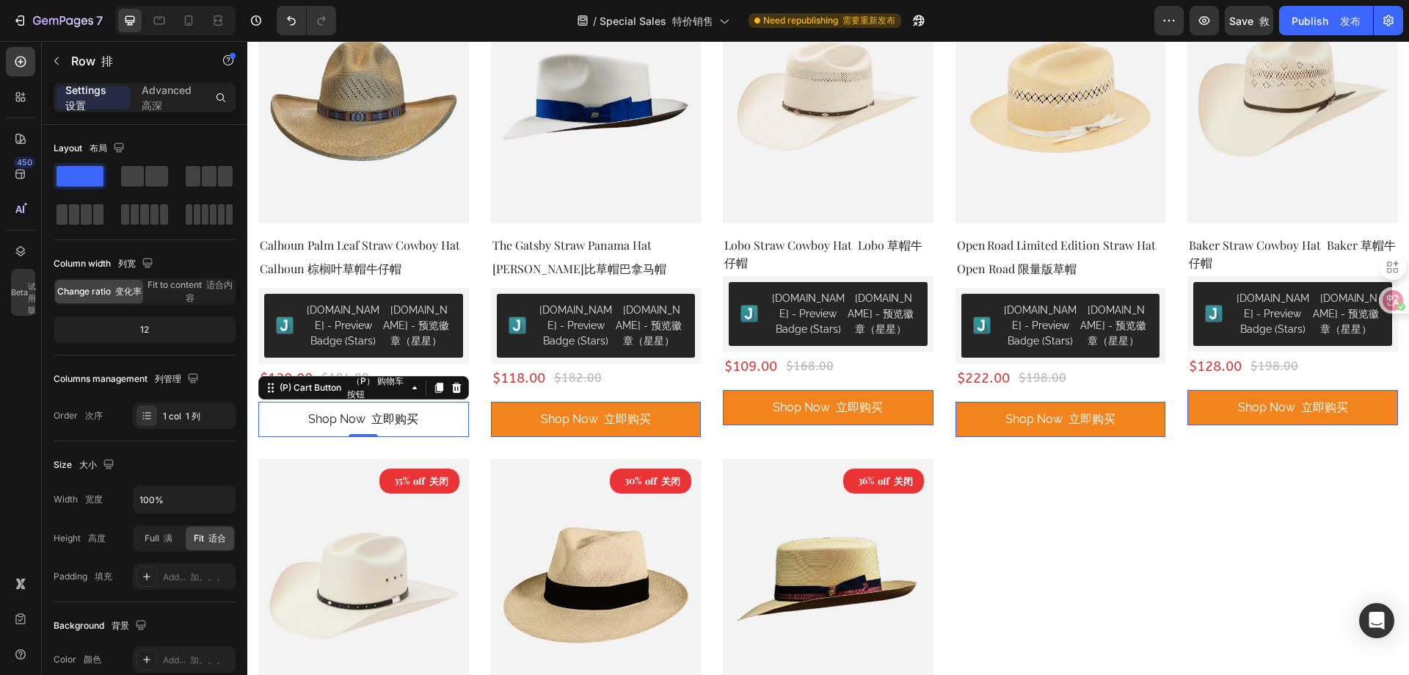
click at [429, 414] on button "shop now 立即购买" at bounding box center [363, 419] width 211 height 35
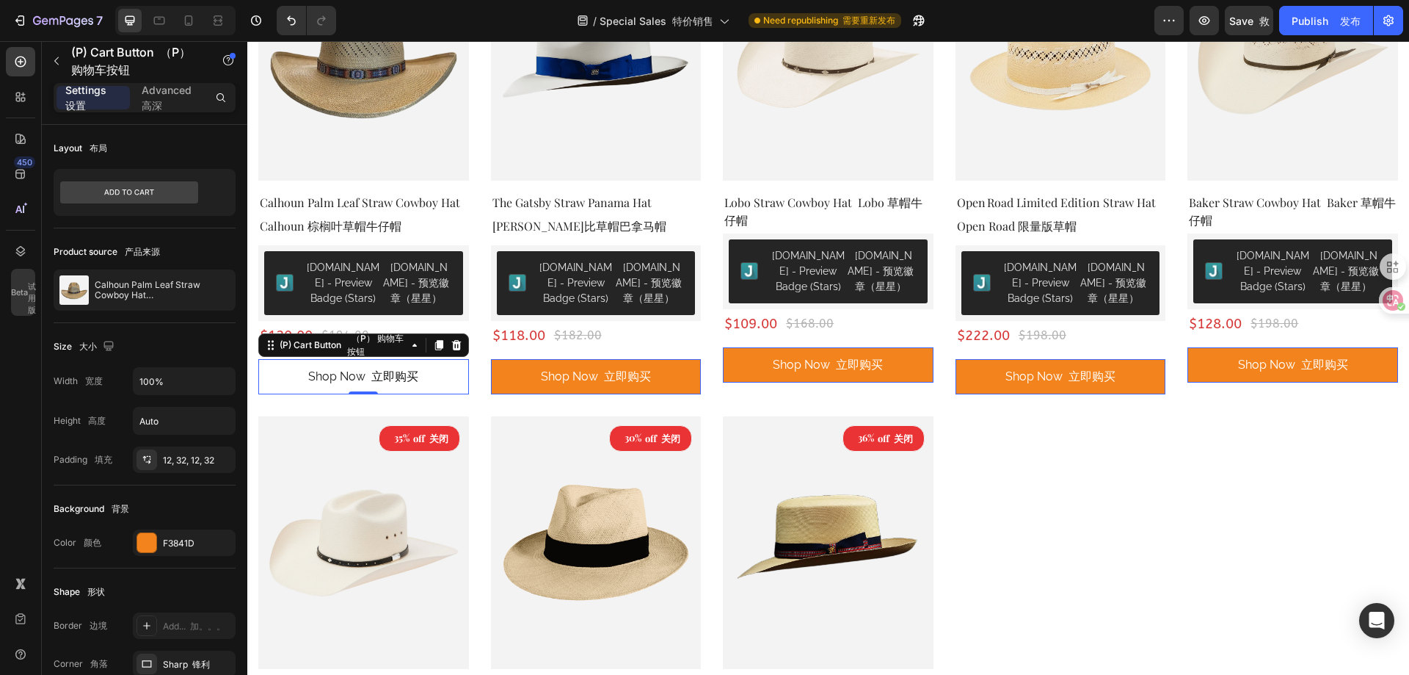
scroll to position [2936, 0]
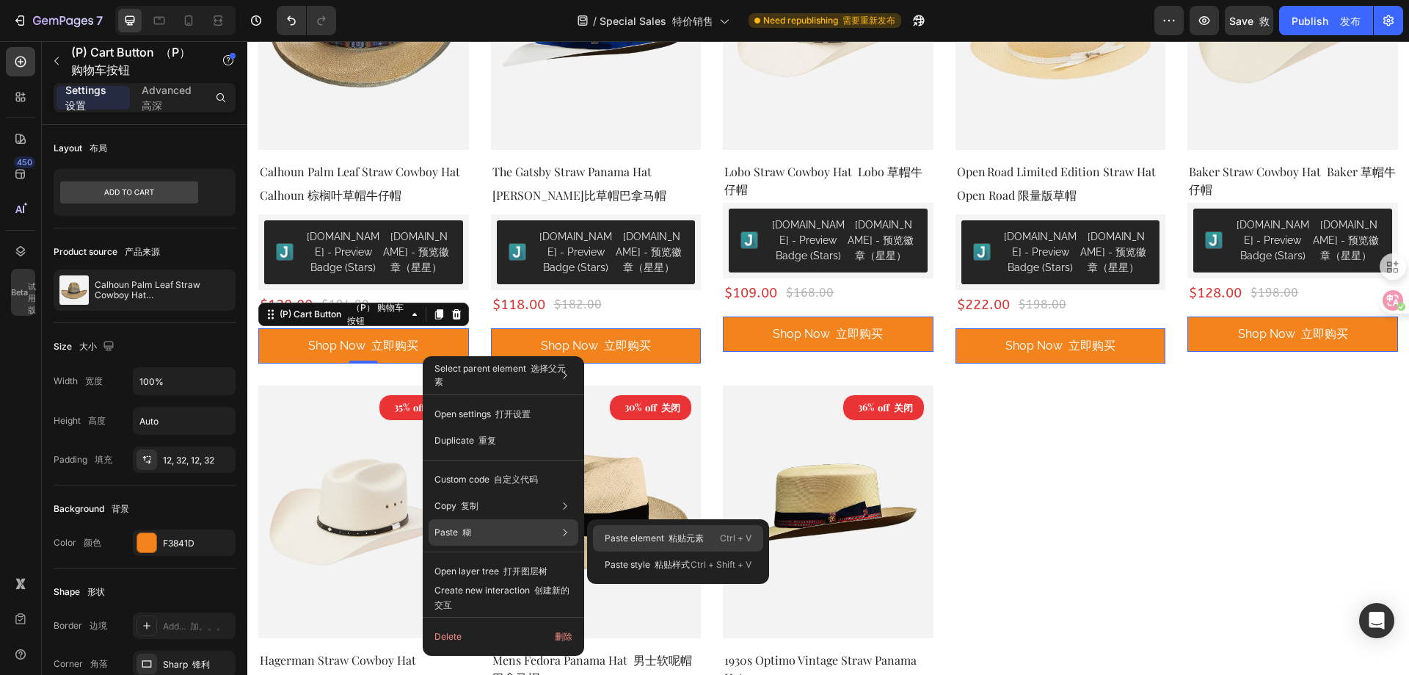
drag, startPoint x: 635, startPoint y: 538, endPoint x: 322, endPoint y: 489, distance: 316.6
click at [635, 538] on p "Paste element 粘贴元素" at bounding box center [654, 537] width 99 height 13
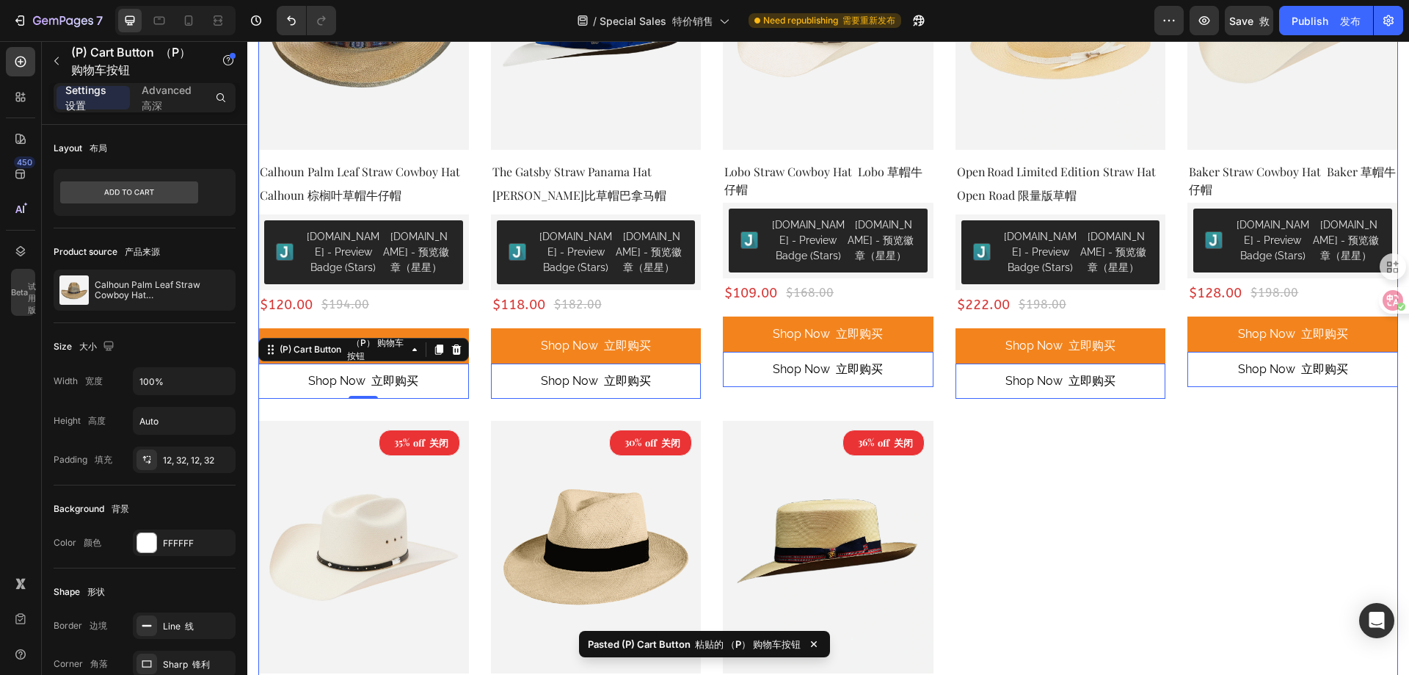
click at [476, 322] on div "38% off 关闭 (P) Tag （P） 标签 (P) Images （P） 图像 Row 排 Calhoun Palm Leaf Straw Cowbo…" at bounding box center [828, 402] width 1140 height 1010
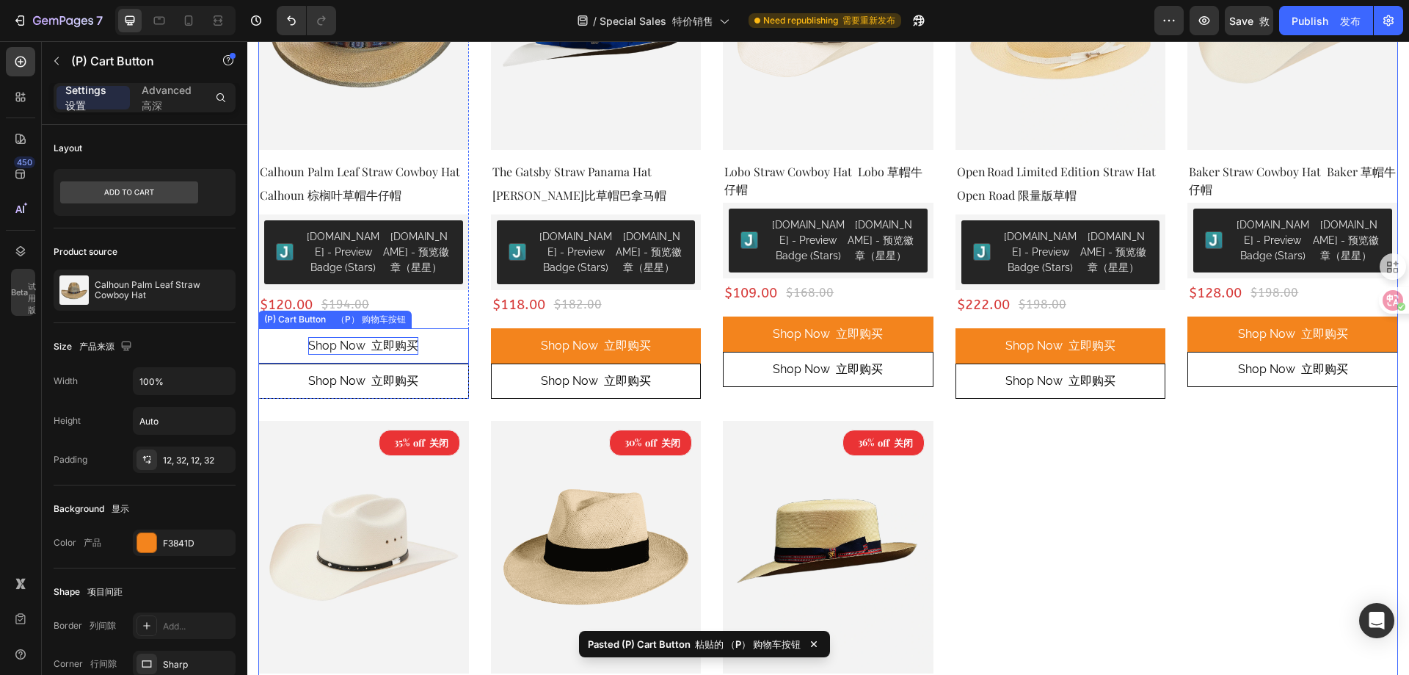
click at [415, 348] on font "立即购买" at bounding box center [394, 345] width 47 height 14
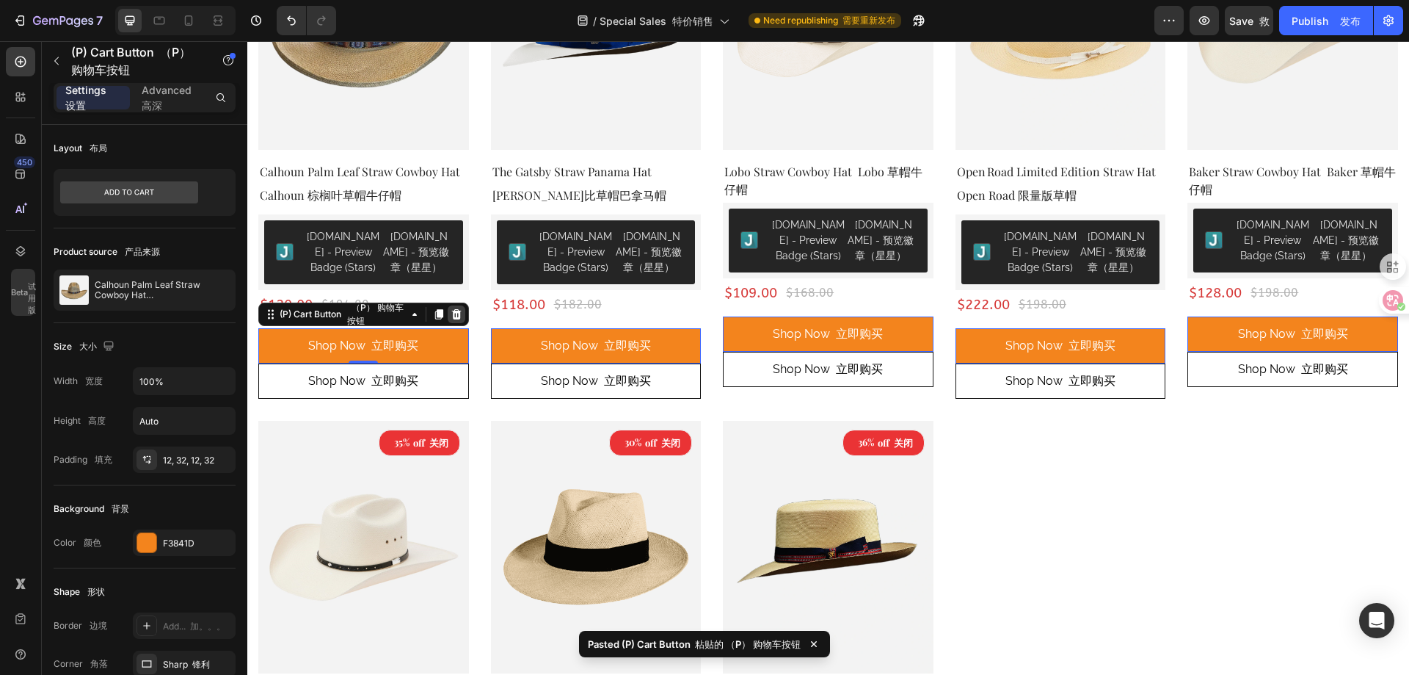
click at [453, 314] on icon at bounding box center [457, 314] width 12 height 12
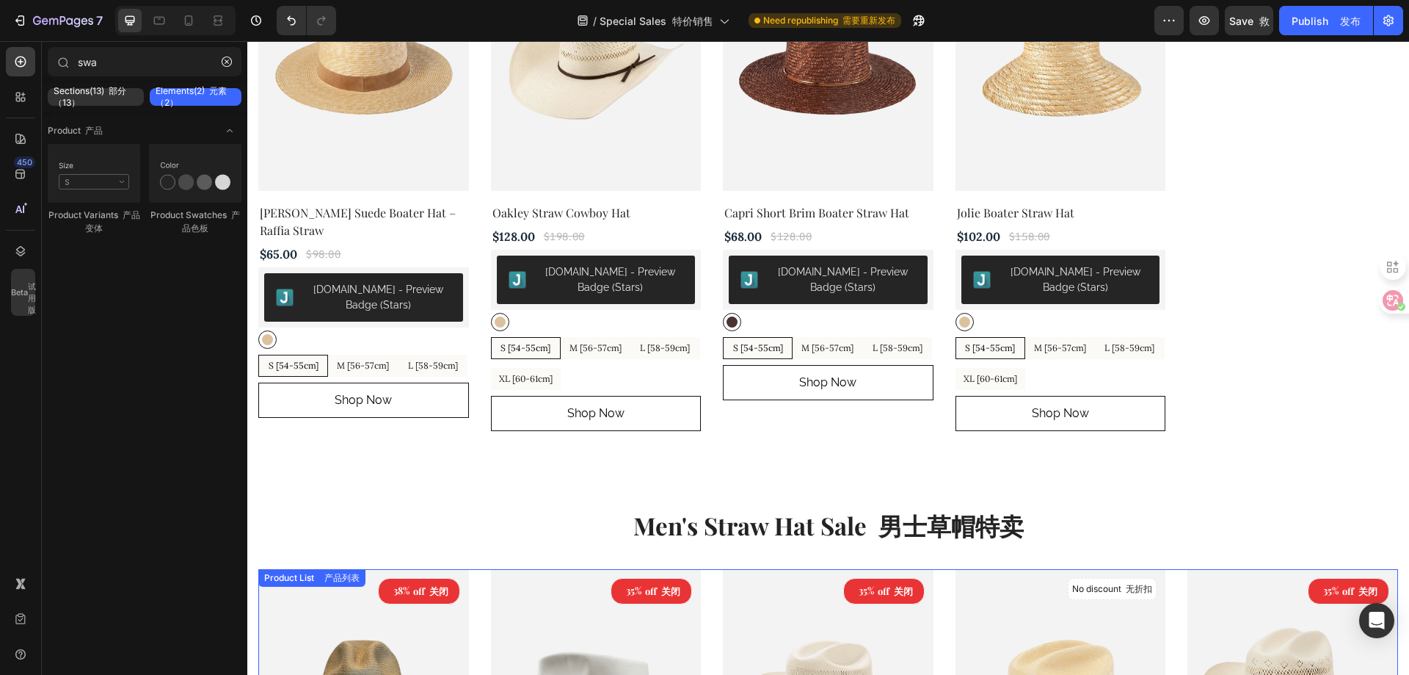
scroll to position [2202, 0]
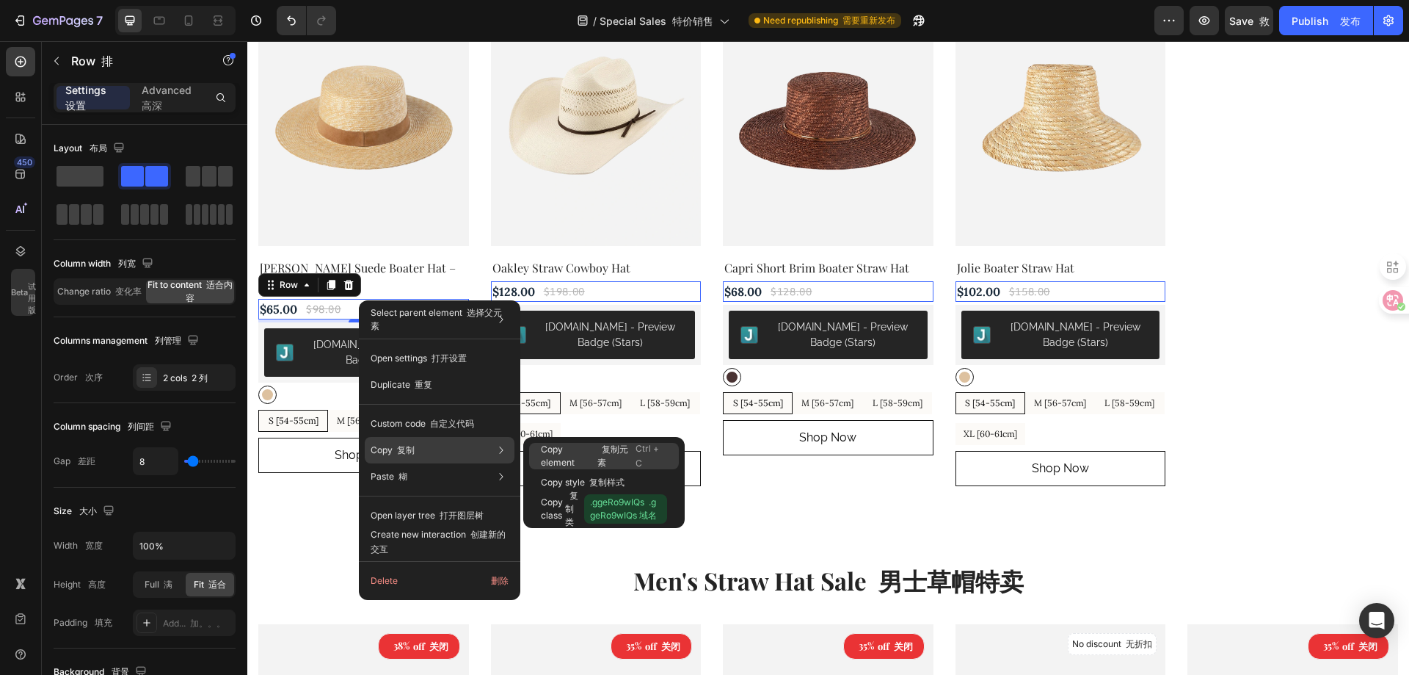
click at [567, 451] on p "Copy element 复制元素" at bounding box center [588, 456] width 95 height 26
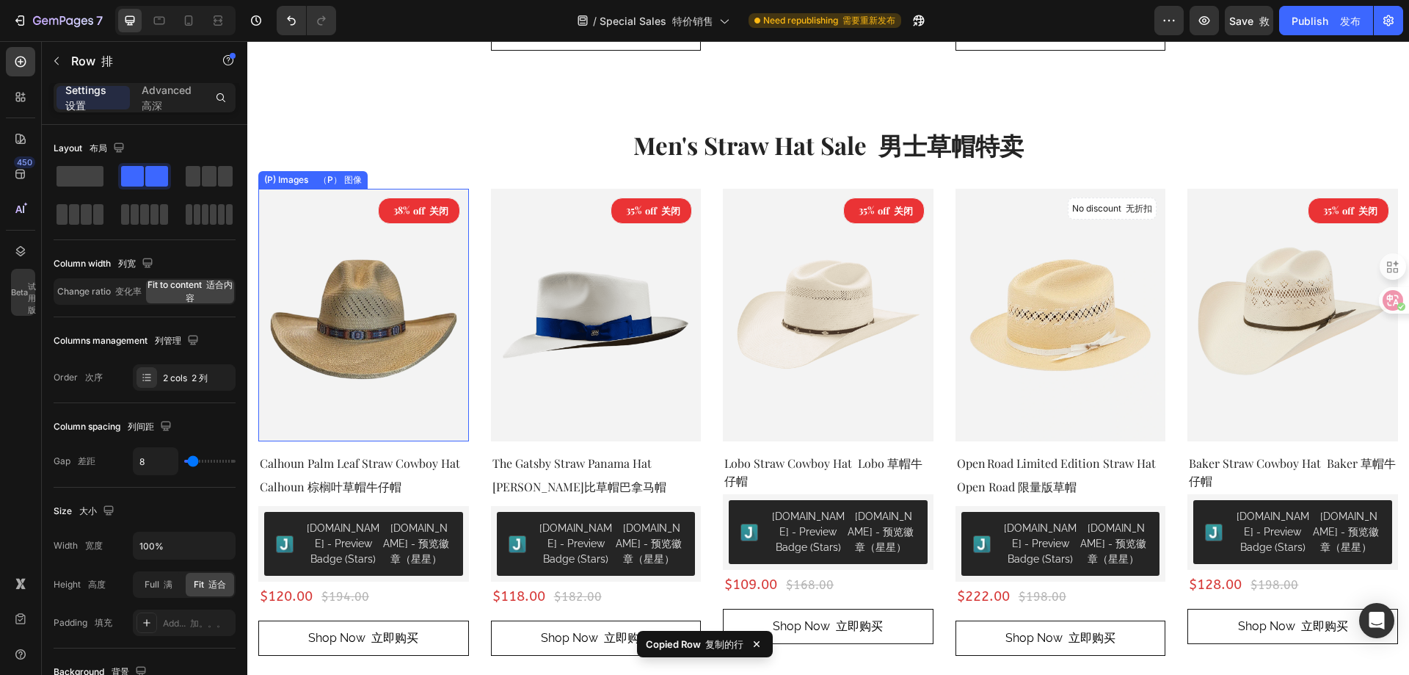
scroll to position [2643, 0]
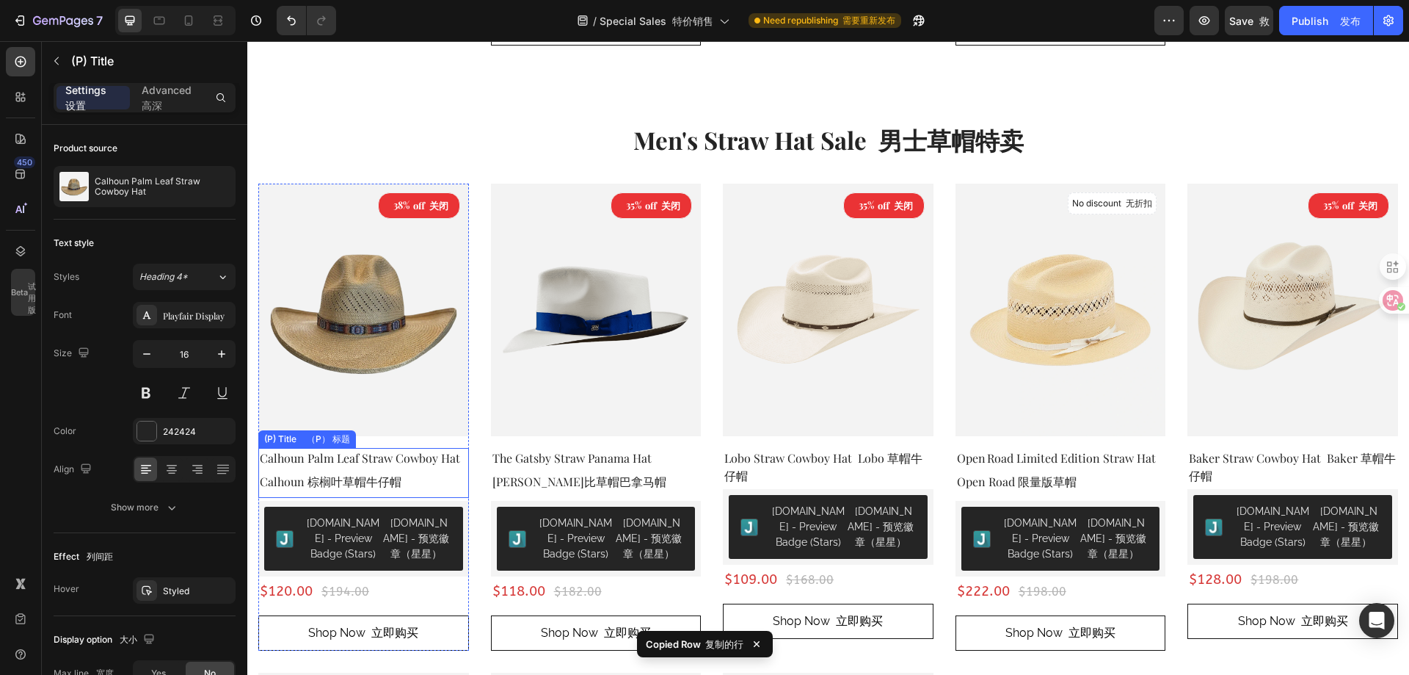
click at [418, 478] on h2 "Calhoun Palm Leaf Straw Cowboy Hat Calhoun 棕榈叶草帽牛仔帽" at bounding box center [363, 473] width 211 height 50
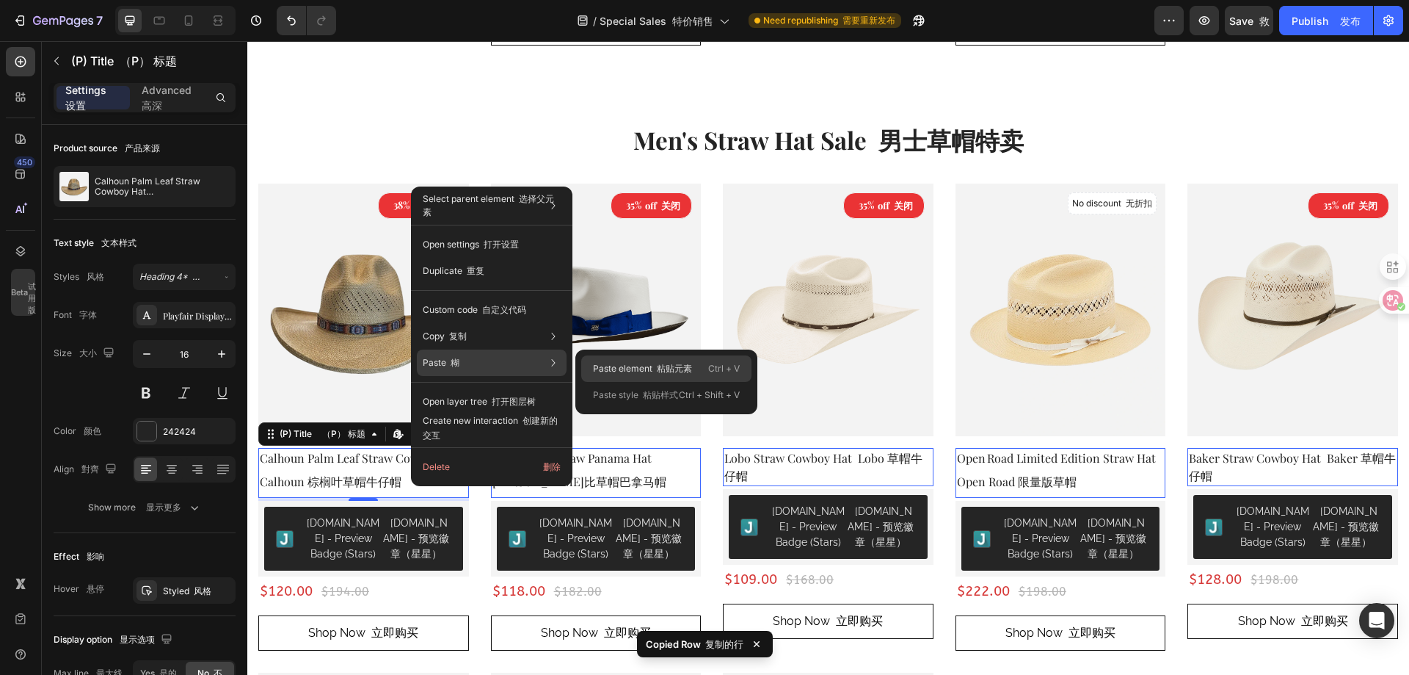
click at [650, 372] on p "Paste element 粘贴元素" at bounding box center [642, 368] width 99 height 13
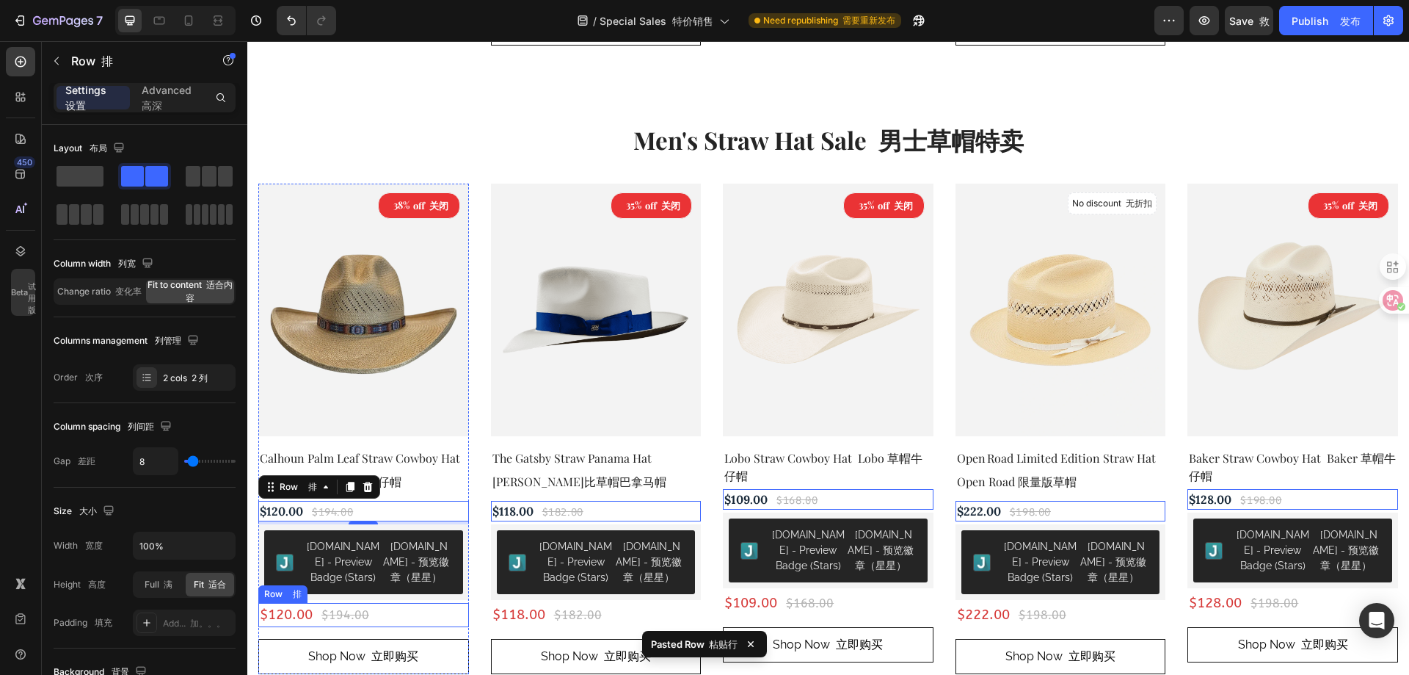
click at [405, 618] on div "$120.00 (P) Price （P） 价格 (P) Price （P） 价格 $194.00 (P) Price （P） 价格 (P) Price （P…" at bounding box center [363, 615] width 211 height 24
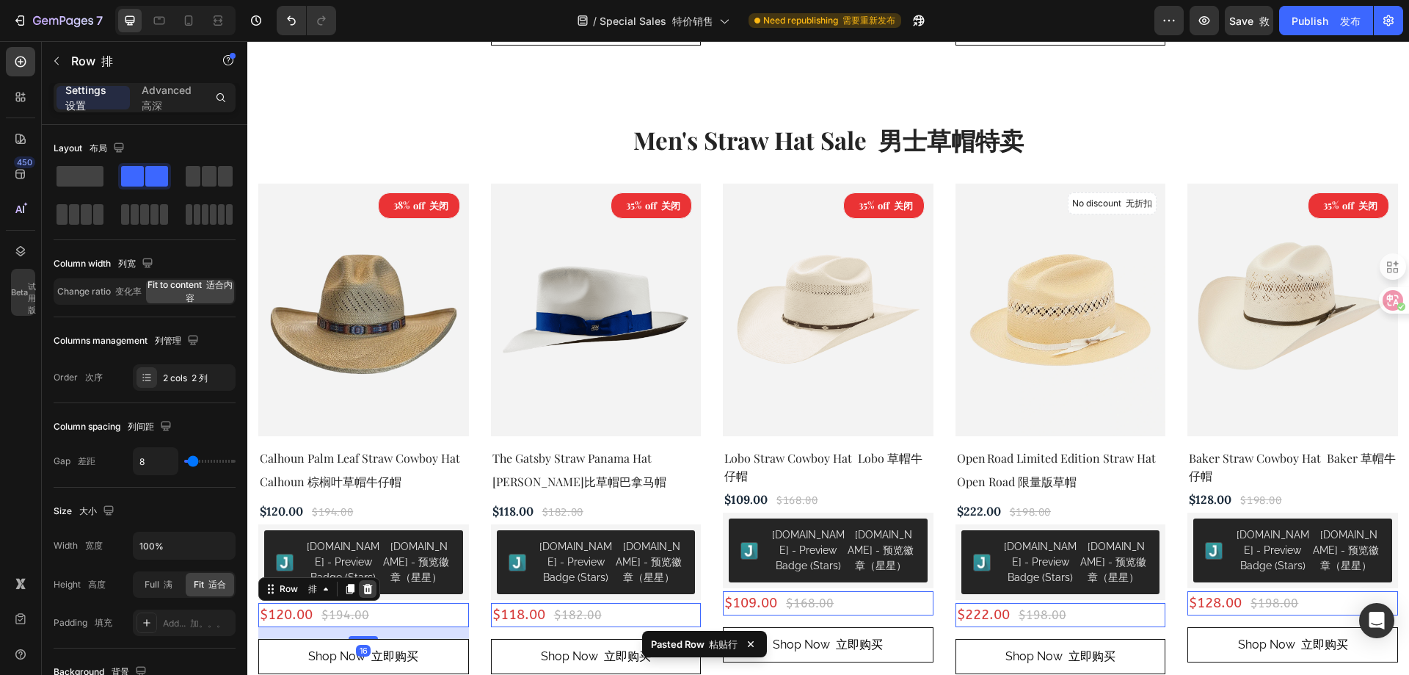
click at [371, 594] on icon at bounding box center [368, 589] width 10 height 10
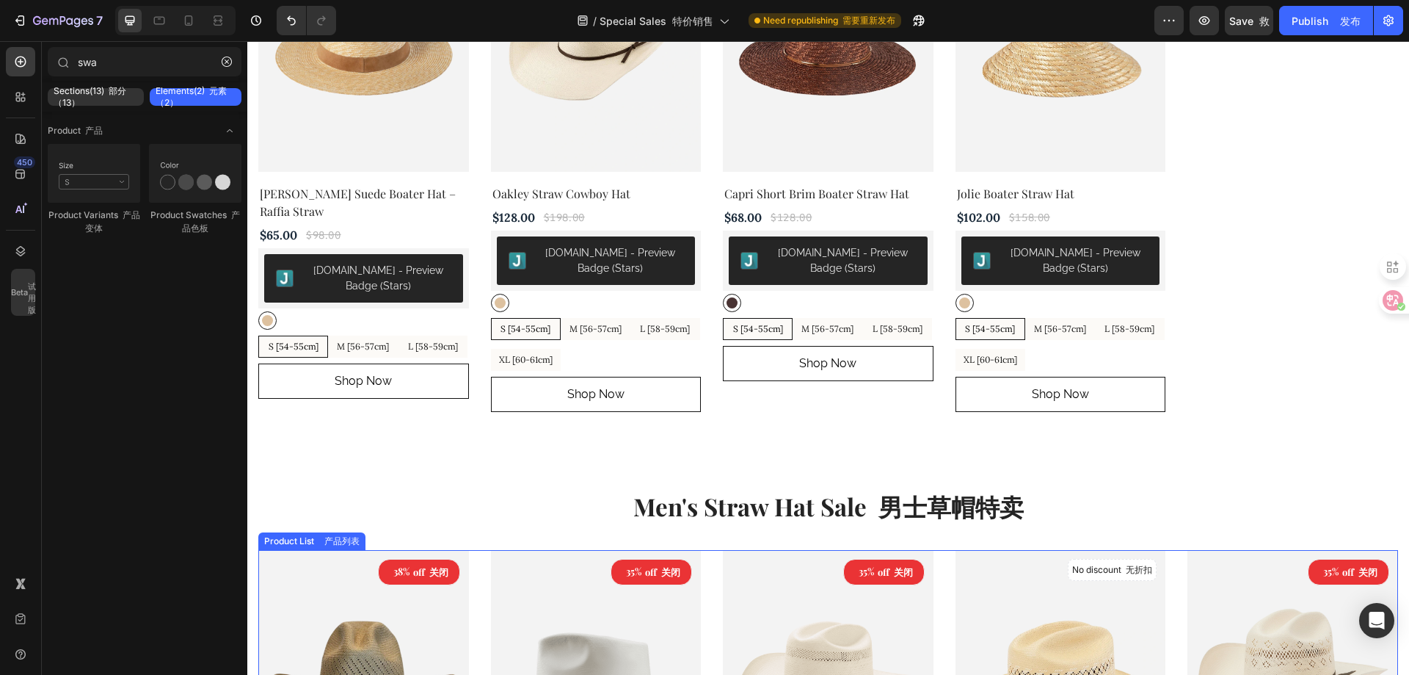
scroll to position [2276, 0]
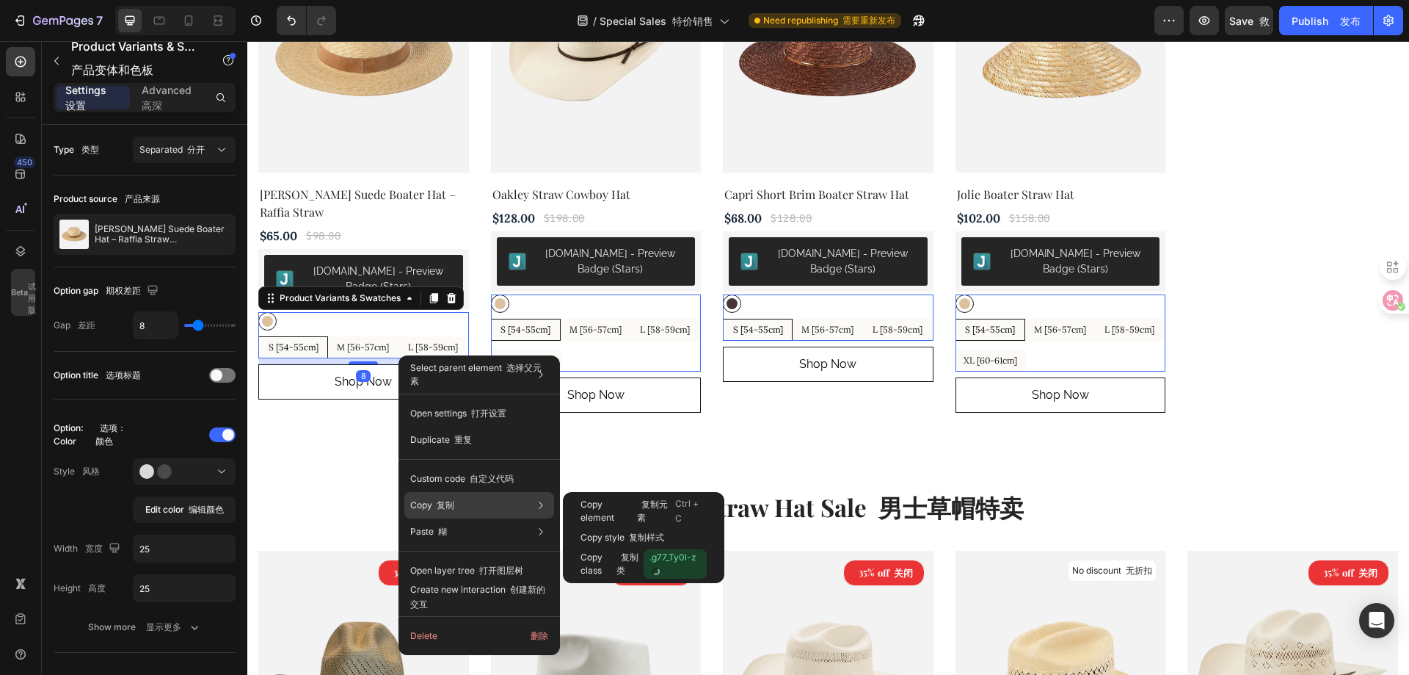
click at [527, 503] on div "Copy 复制 Copy element 复制元素 Ctrl + C Copy style 复制样式 Copy class 复制类 .g77_Ty0l-z" at bounding box center [479, 505] width 150 height 26
click at [637, 506] on font at bounding box center [639, 503] width 4 height 11
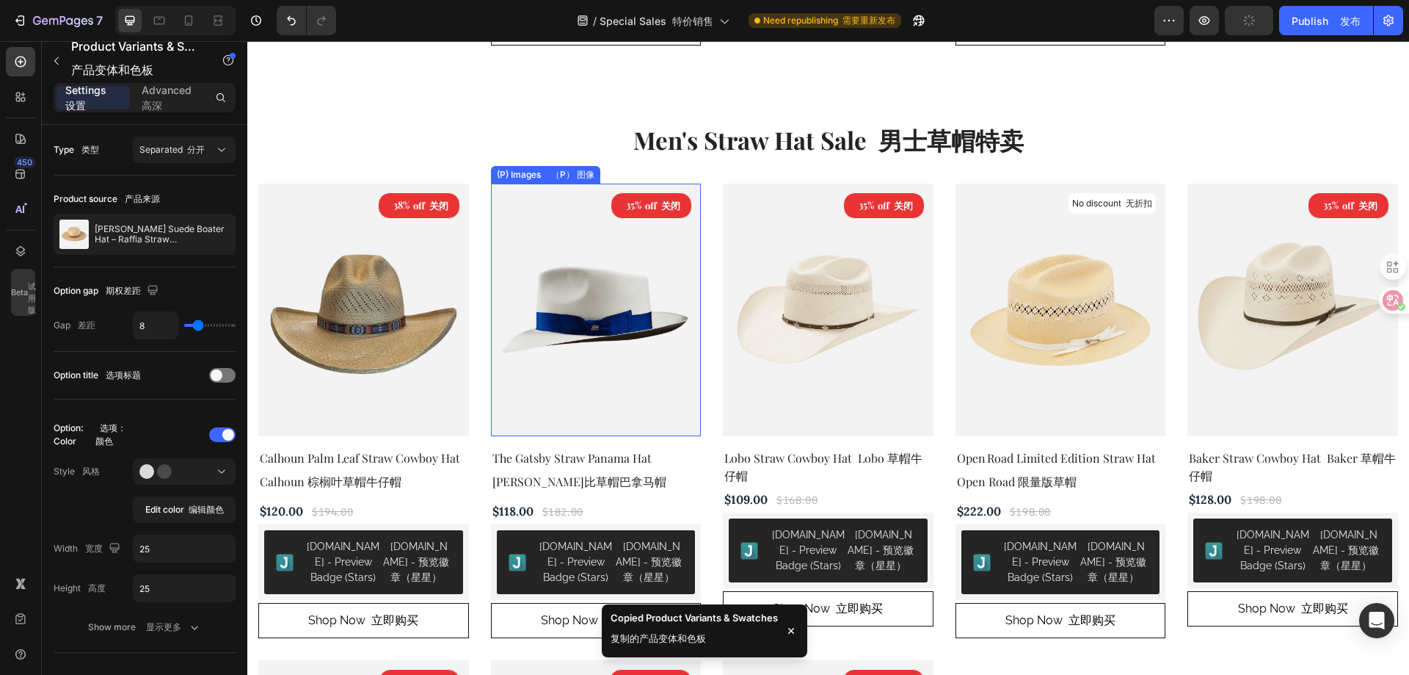
scroll to position [2789, 0]
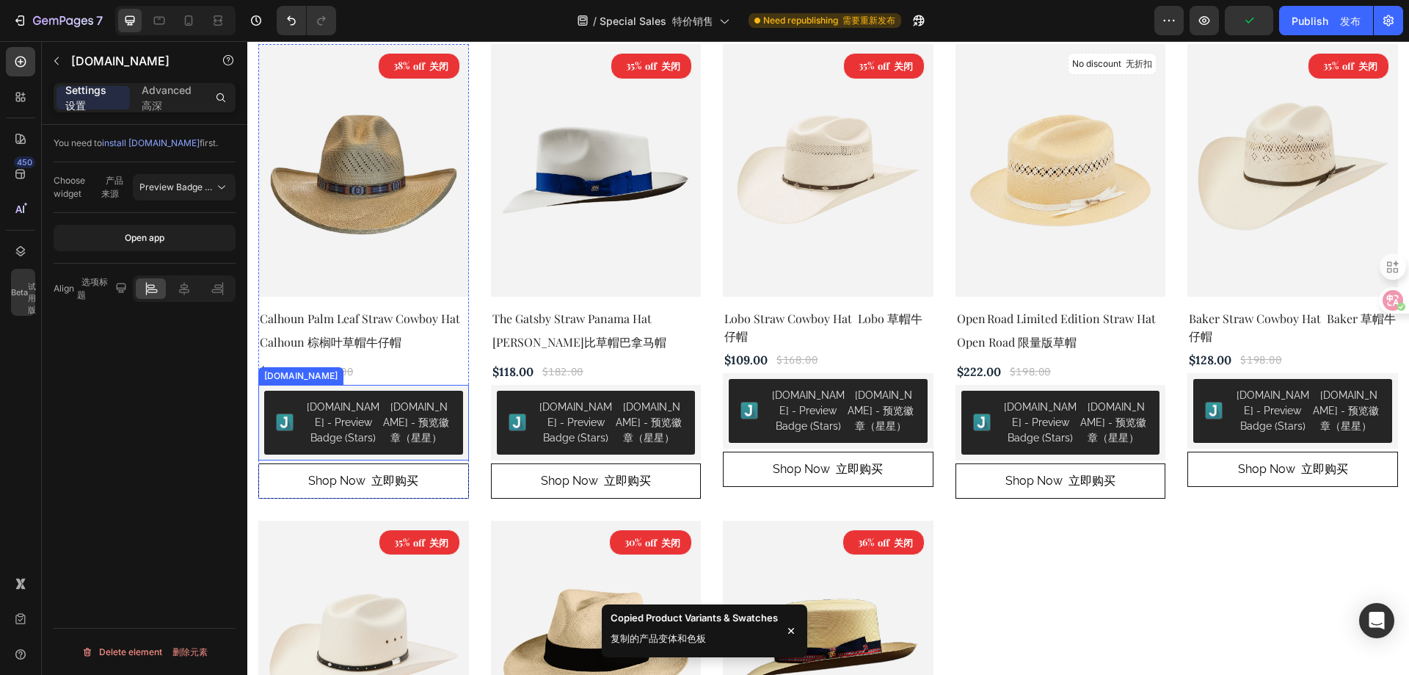
click at [428, 454] on div "Judge.me - Preview Badge (Stars) Judge.me - 预览徽章（星星）" at bounding box center [363, 423] width 211 height 76
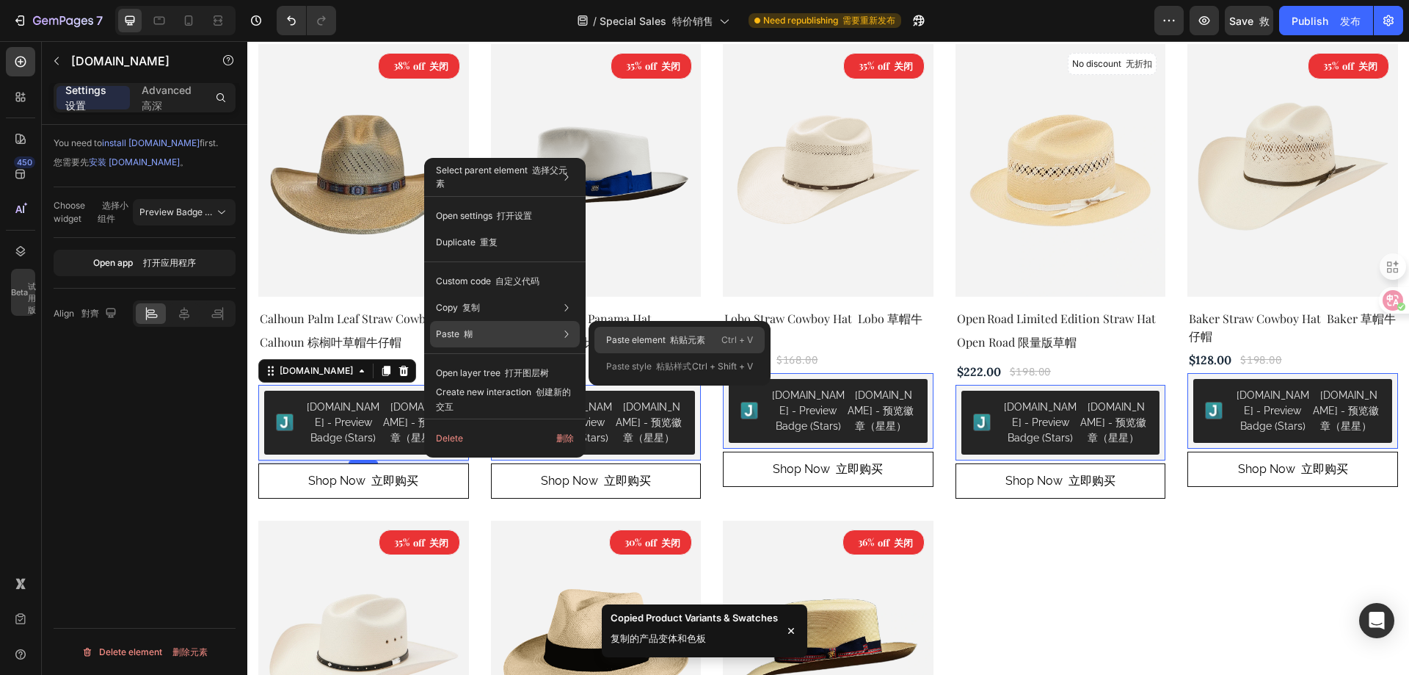
click at [650, 338] on p "Paste element 粘贴元素" at bounding box center [655, 339] width 99 height 13
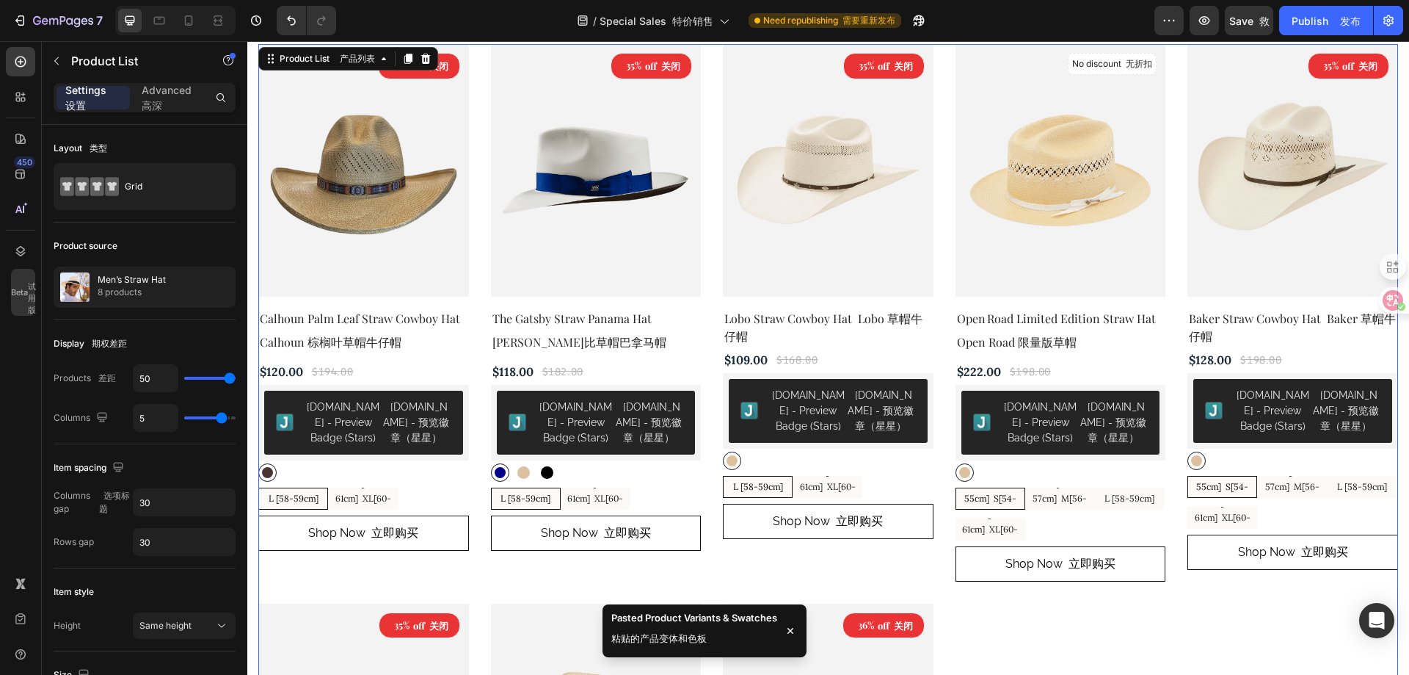
click at [481, 405] on div "38% off 关闭 (P) Tag （P） 标签 (P) Images （P） 图像 Row 排 Calhoun Palm Leaf Straw Cowbo…" at bounding box center [828, 579] width 1140 height 1070
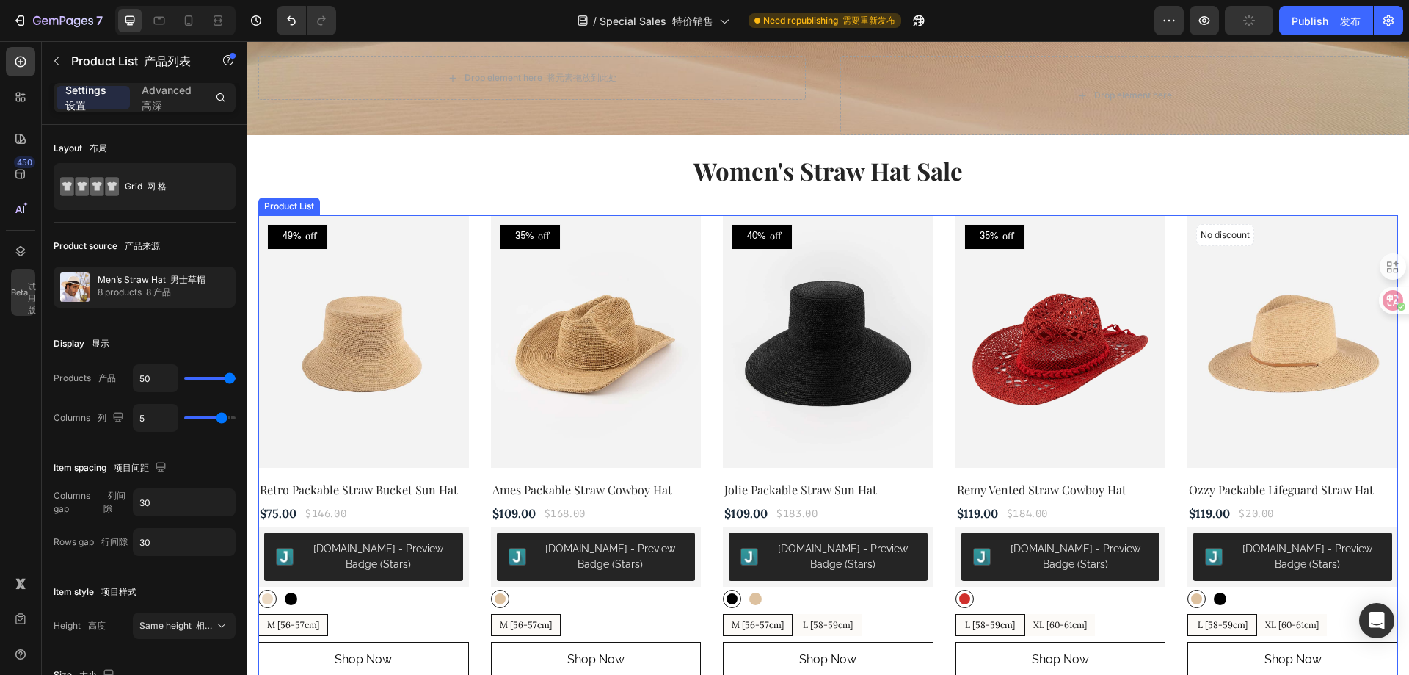
scroll to position [442, 0]
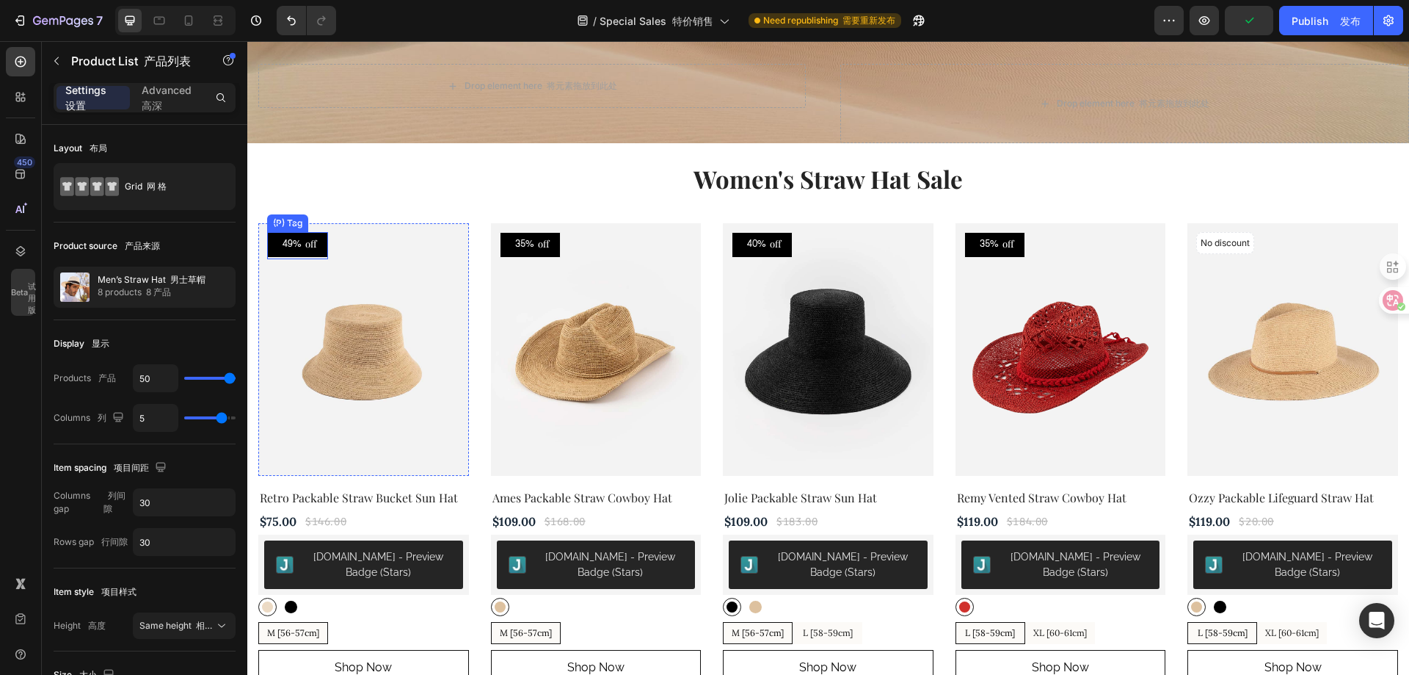
click at [297, 251] on div "49%" at bounding box center [292, 245] width 22 height 18
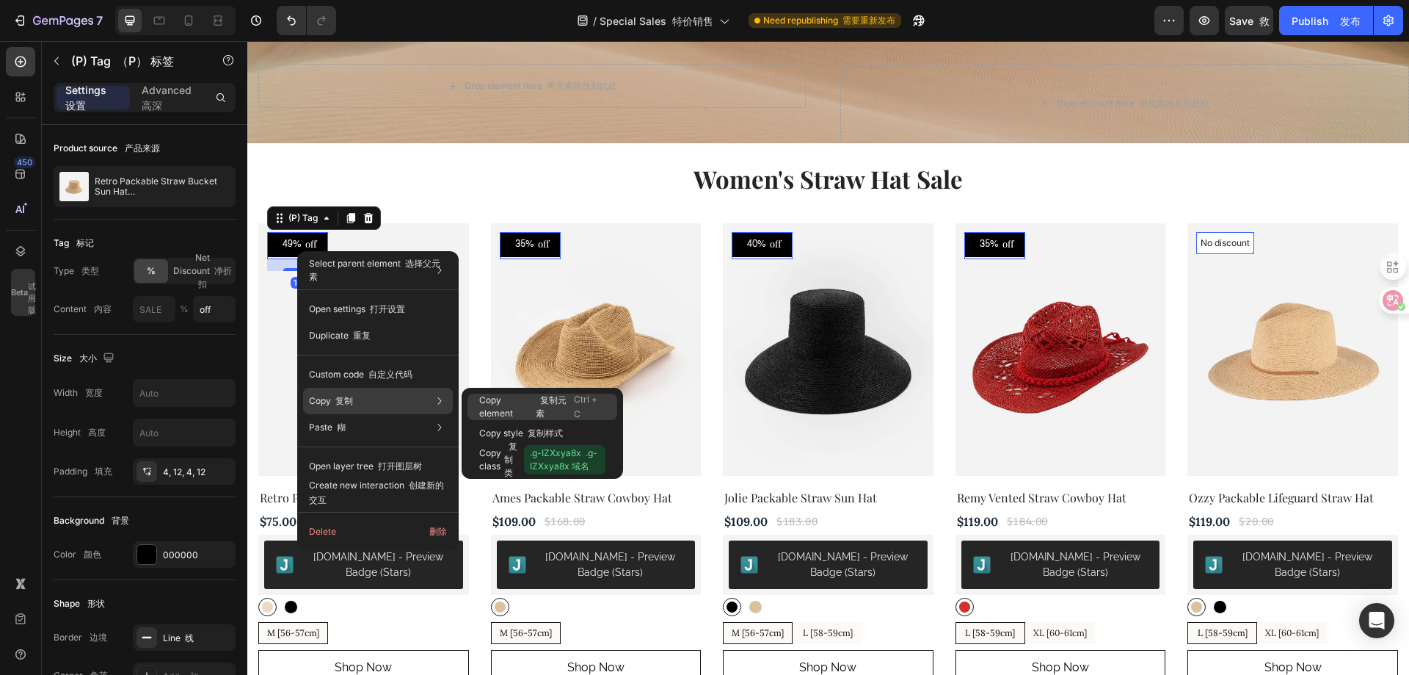
click at [533, 406] on p "Copy element 复制元素" at bounding box center [526, 406] width 95 height 26
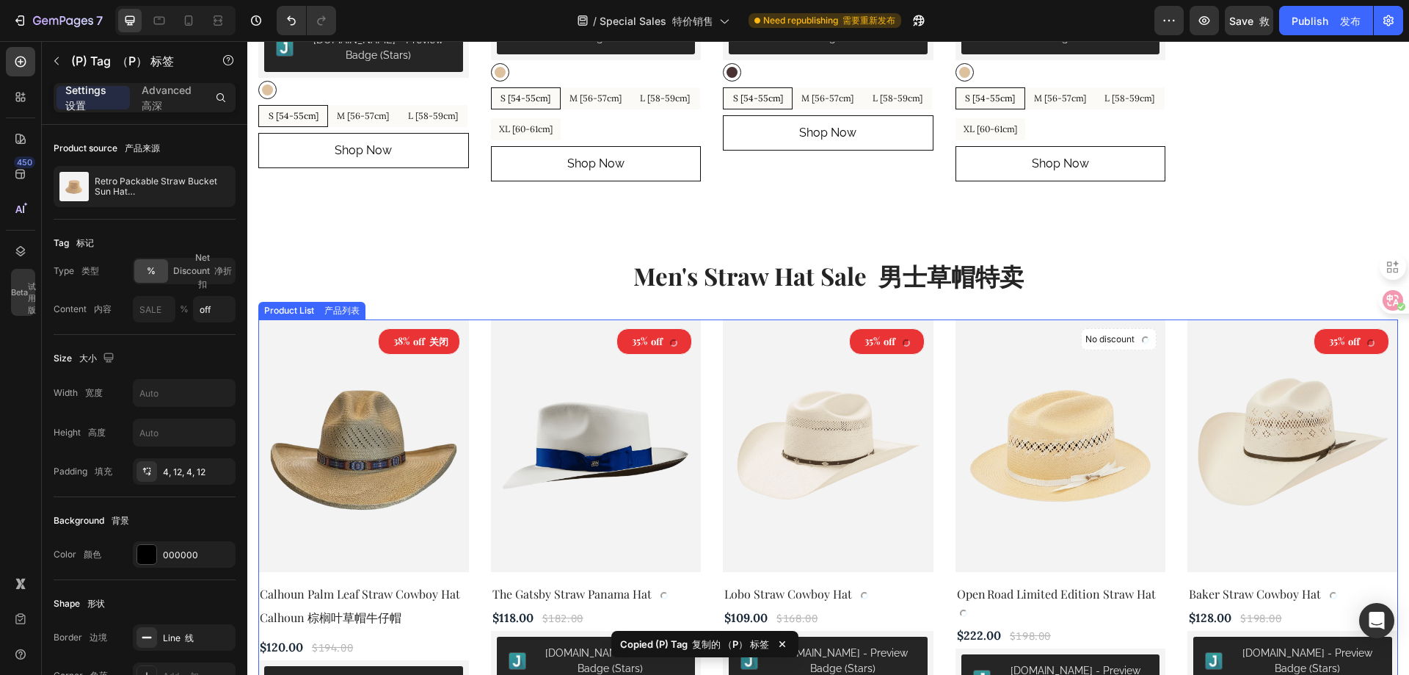
scroll to position [2529, 0]
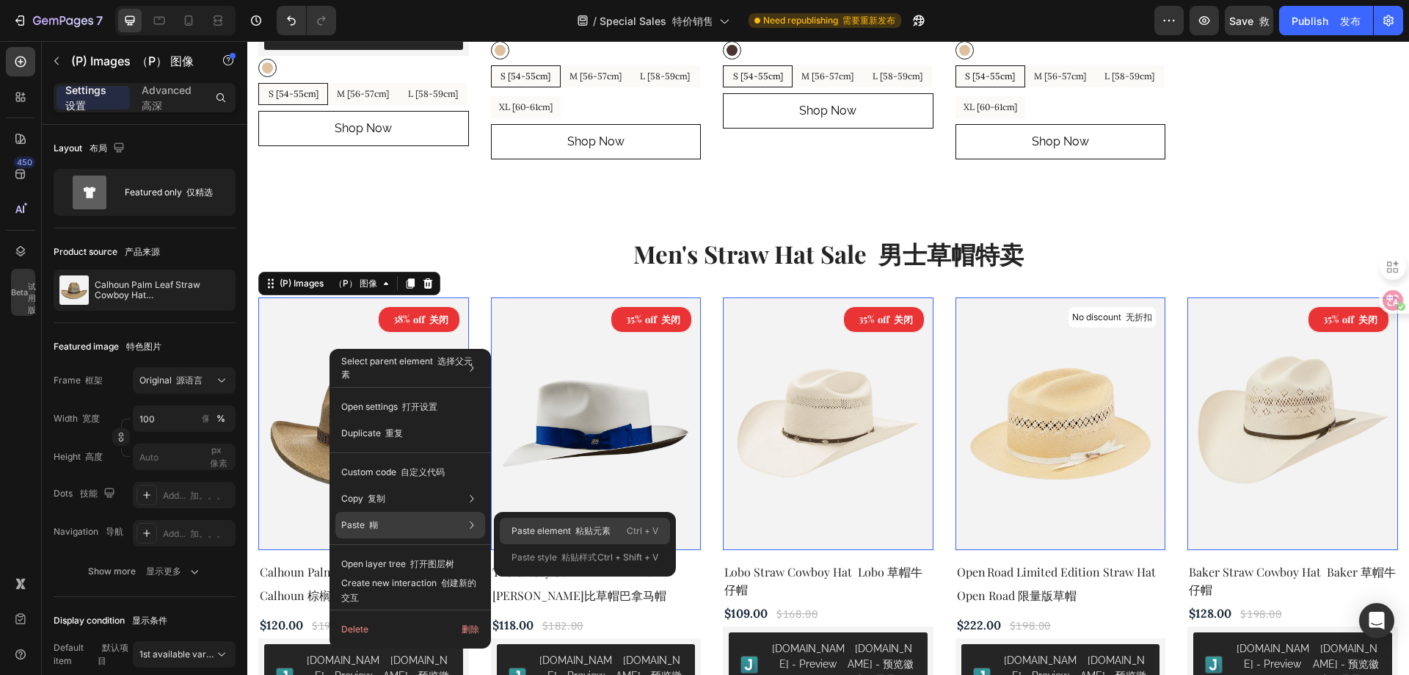
click at [557, 531] on p "Paste element 粘贴元素" at bounding box center [561, 530] width 99 height 13
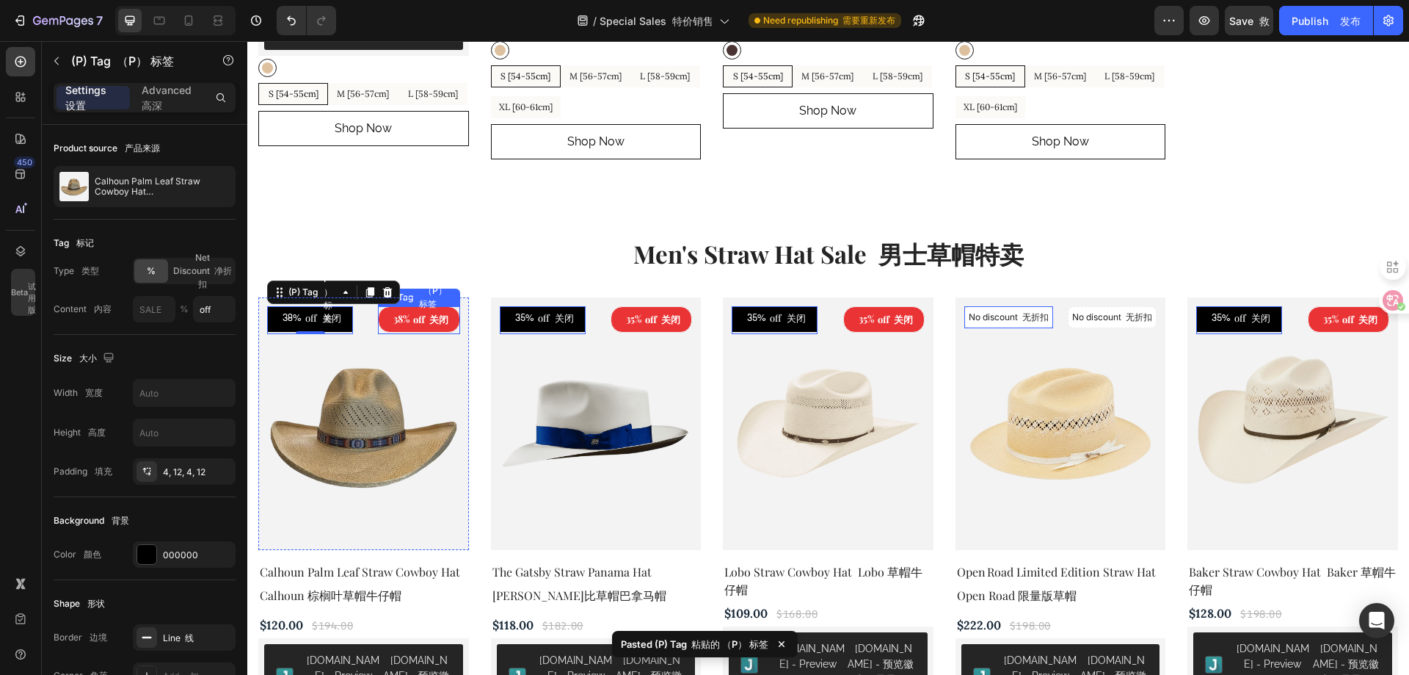
click at [407, 329] on div "38%" at bounding box center [401, 319] width 19 height 19
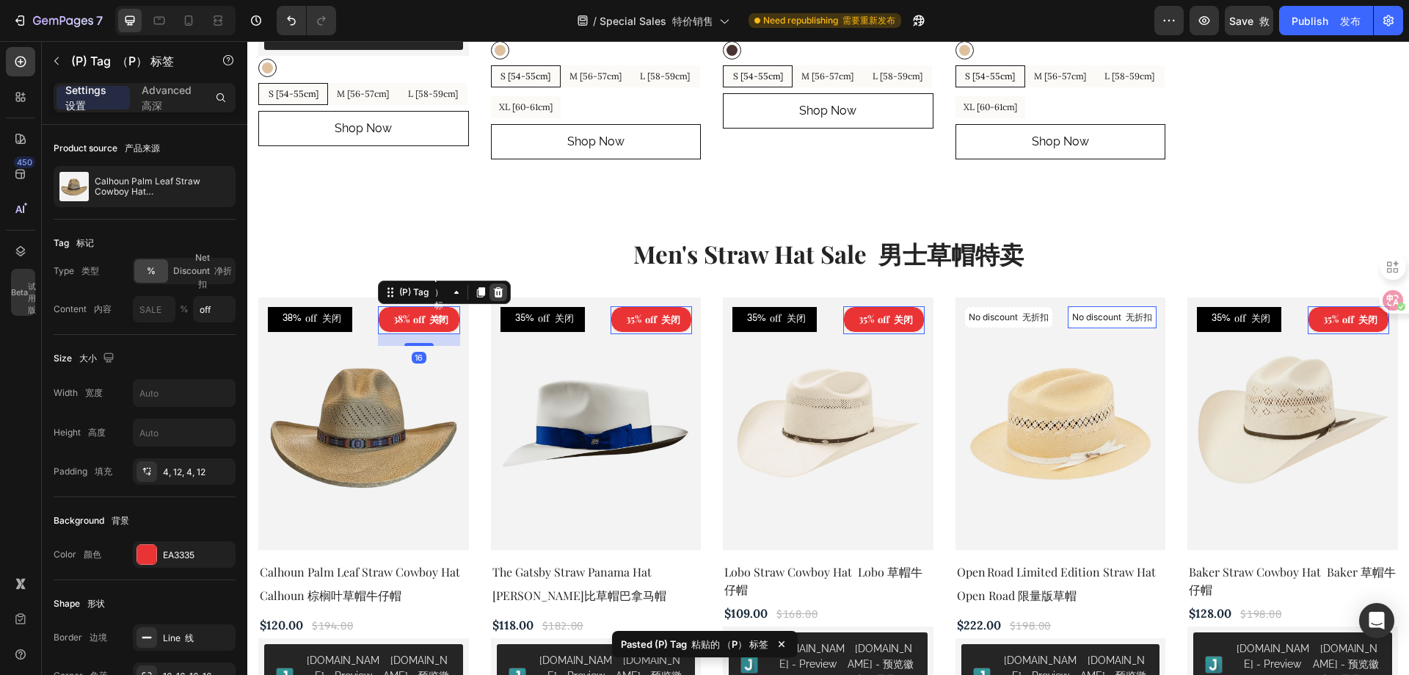
click at [500, 297] on icon at bounding box center [499, 292] width 12 height 12
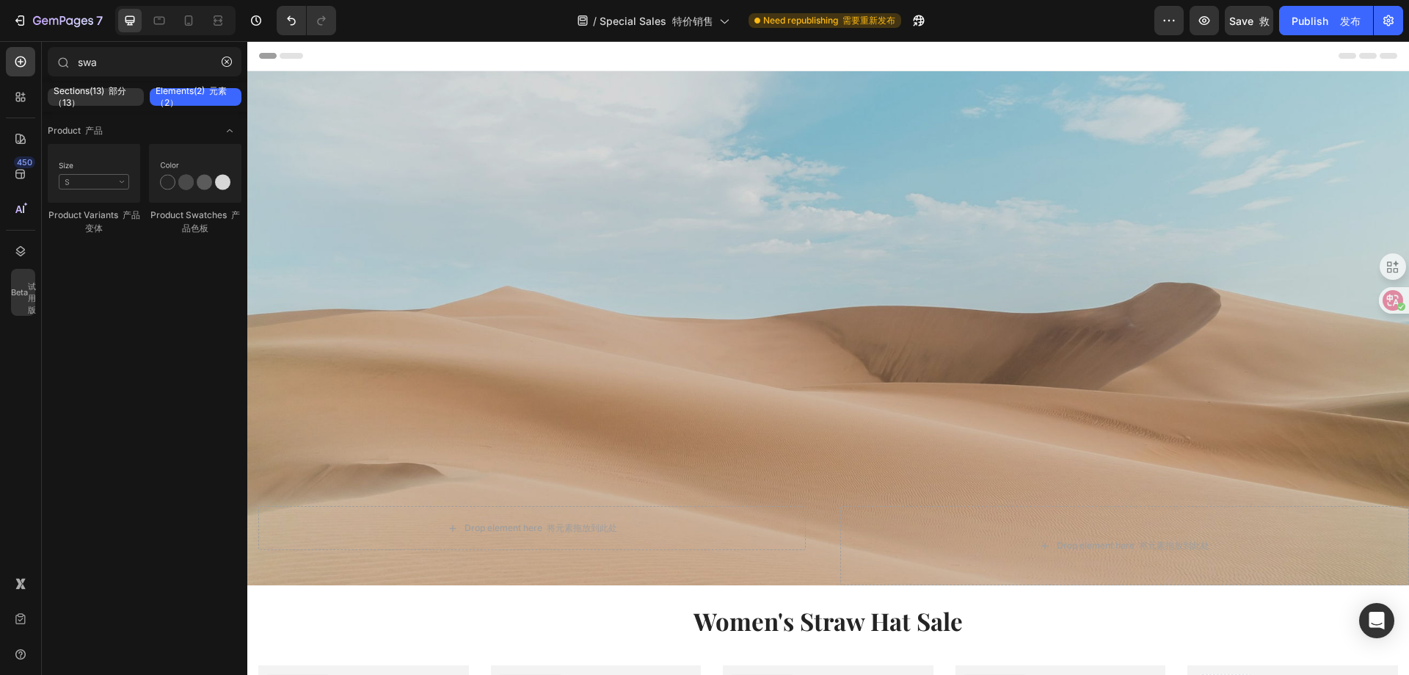
scroll to position [367, 0]
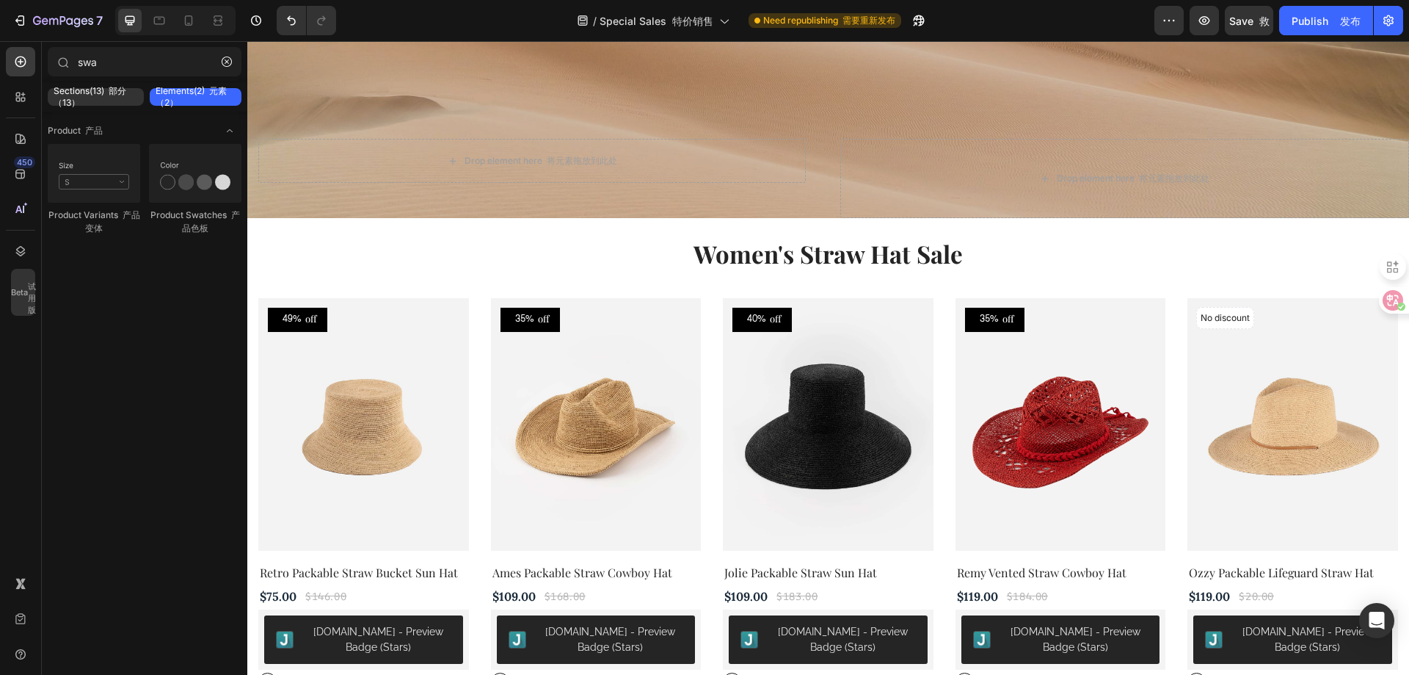
click at [377, 20] on div "/ Special Sales 特价销售 Need republishing 需要重新发布" at bounding box center [751, 20] width 807 height 29
click at [189, 22] on icon at bounding box center [188, 20] width 15 height 15
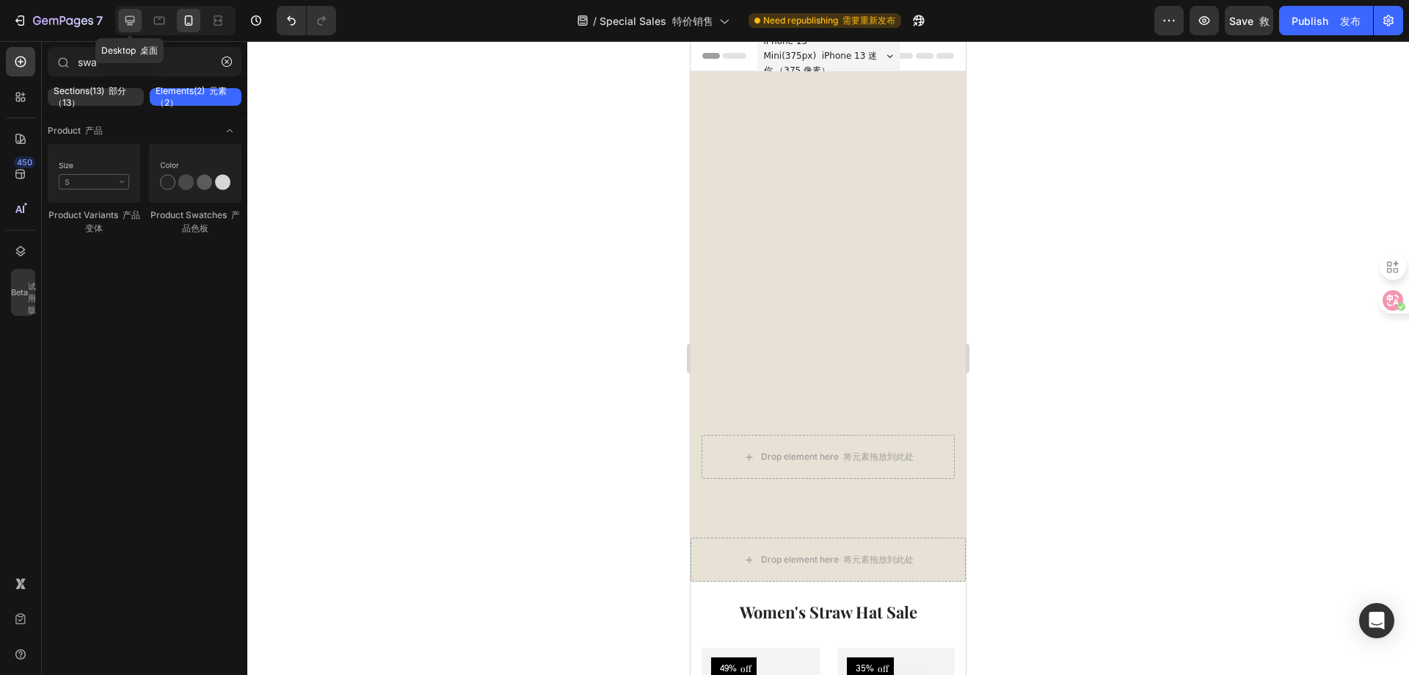
click at [134, 17] on icon at bounding box center [131, 21] width 10 height 10
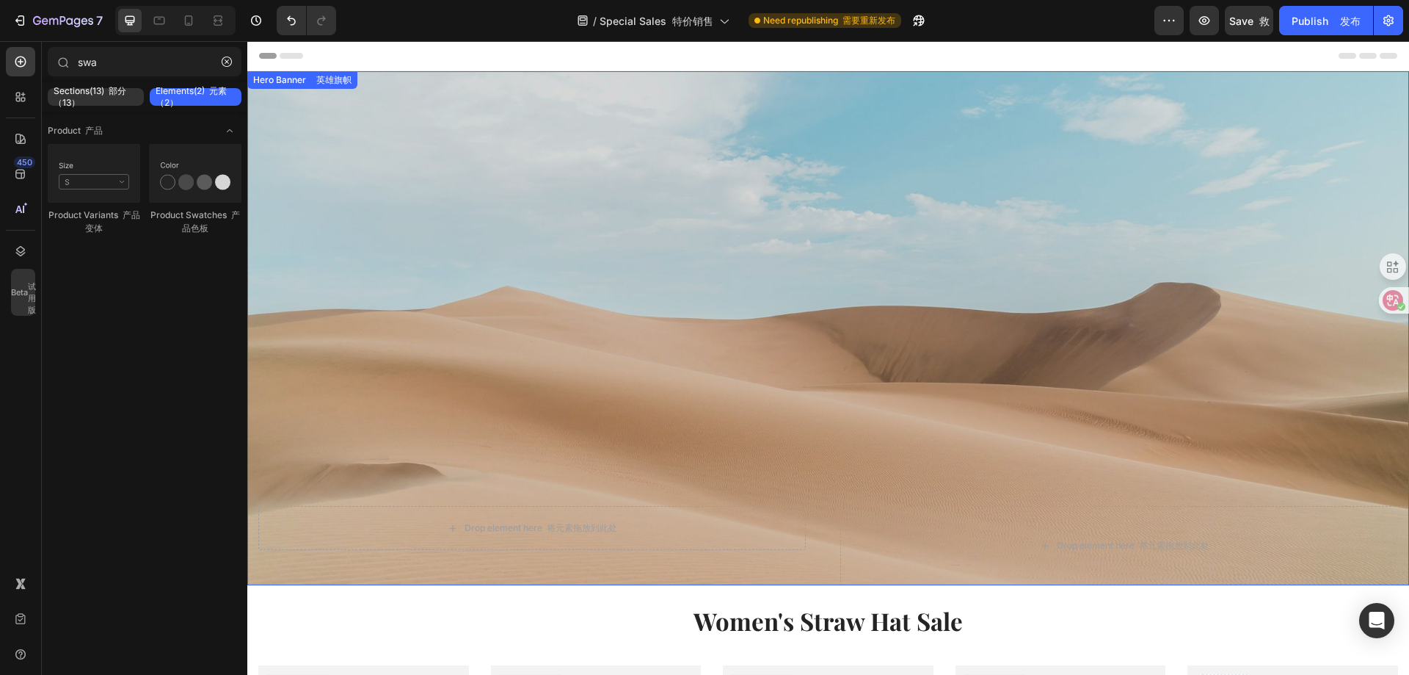
click at [507, 272] on div "Overlay" at bounding box center [828, 328] width 1162 height 514
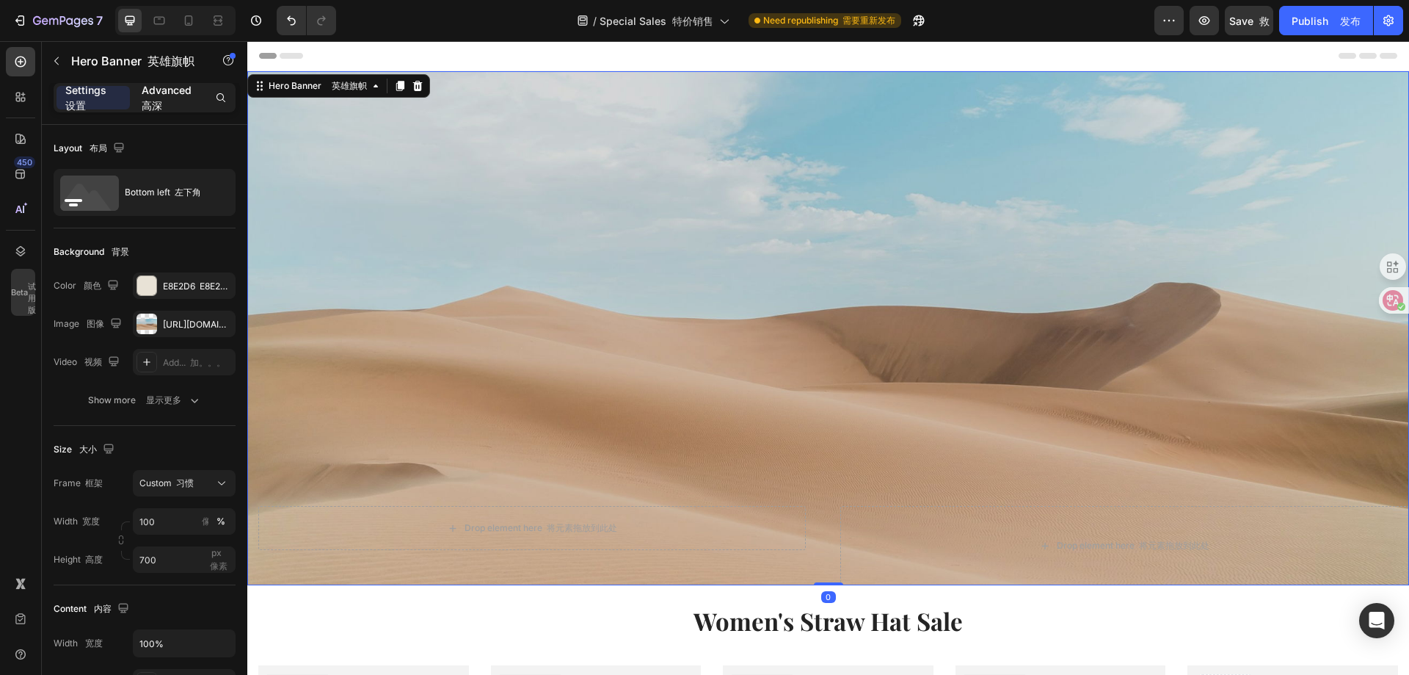
click at [167, 100] on p "Advanced 高深" at bounding box center [170, 97] width 56 height 31
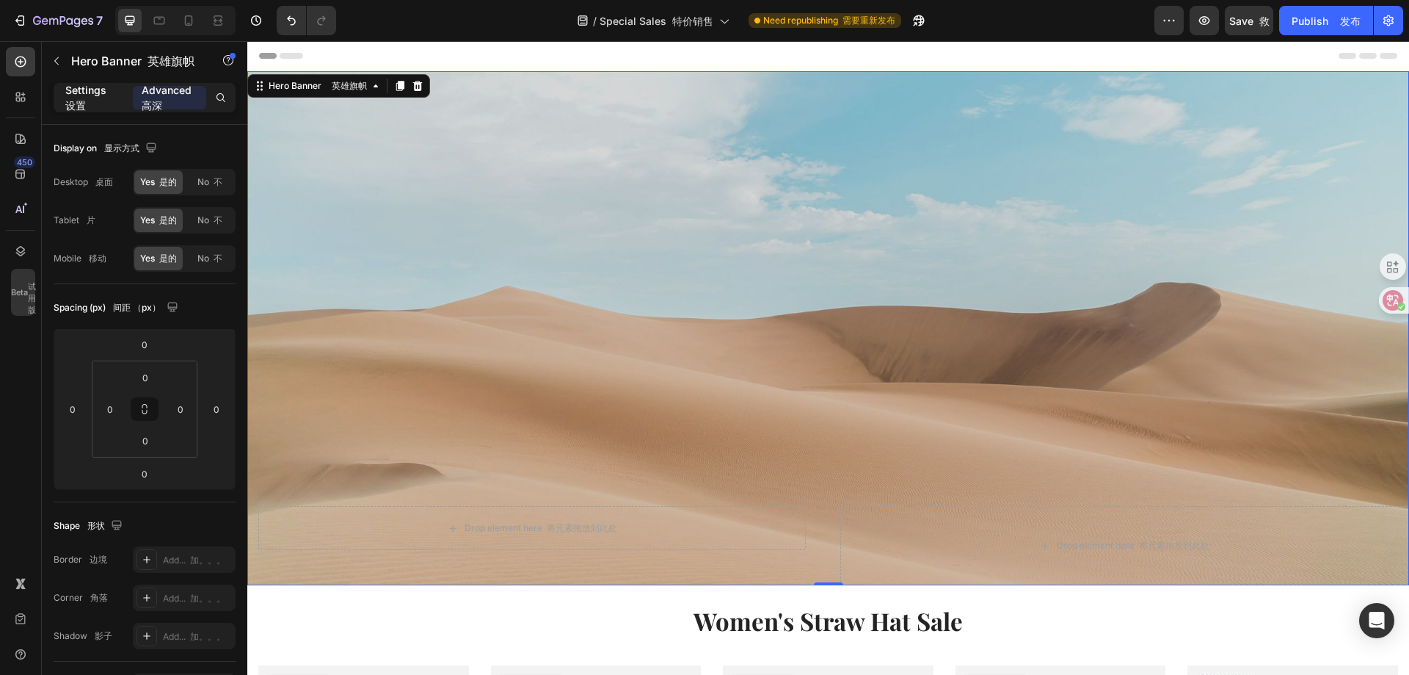
click at [87, 100] on p "Settings 设置" at bounding box center [93, 97] width 56 height 31
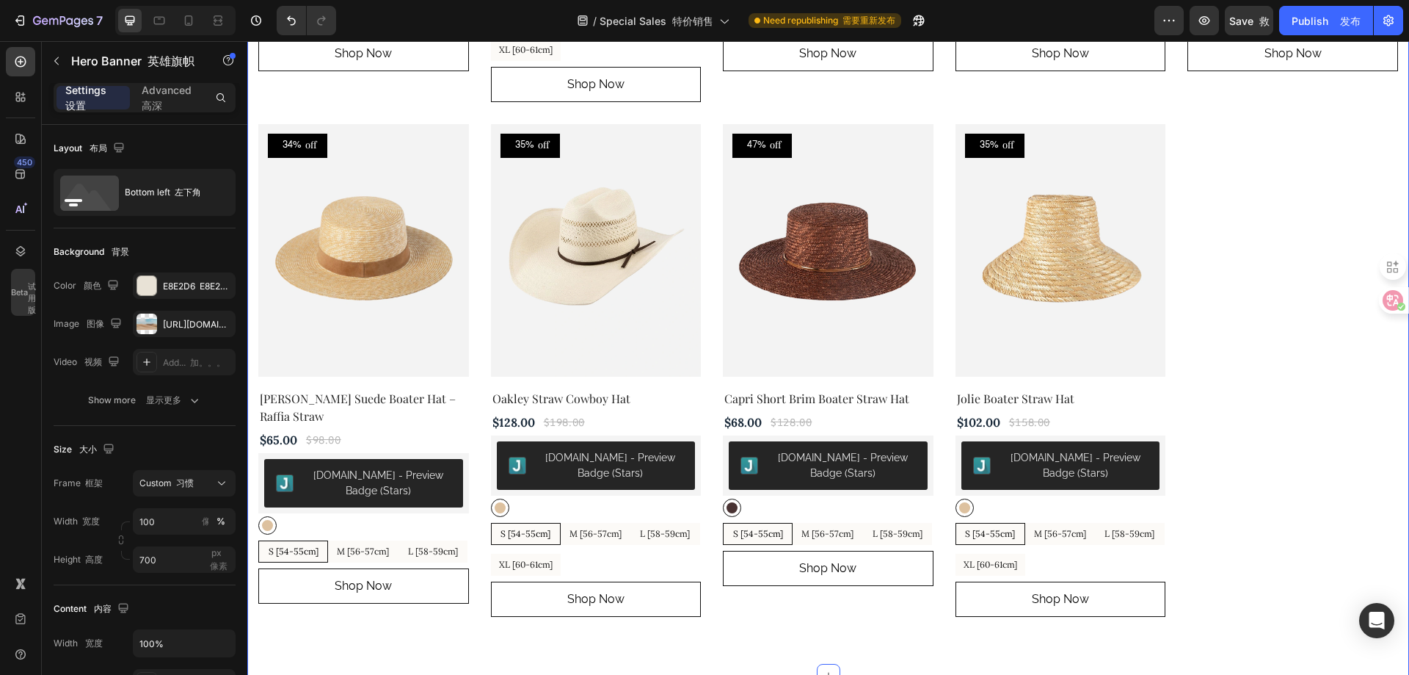
scroll to position [2055, 0]
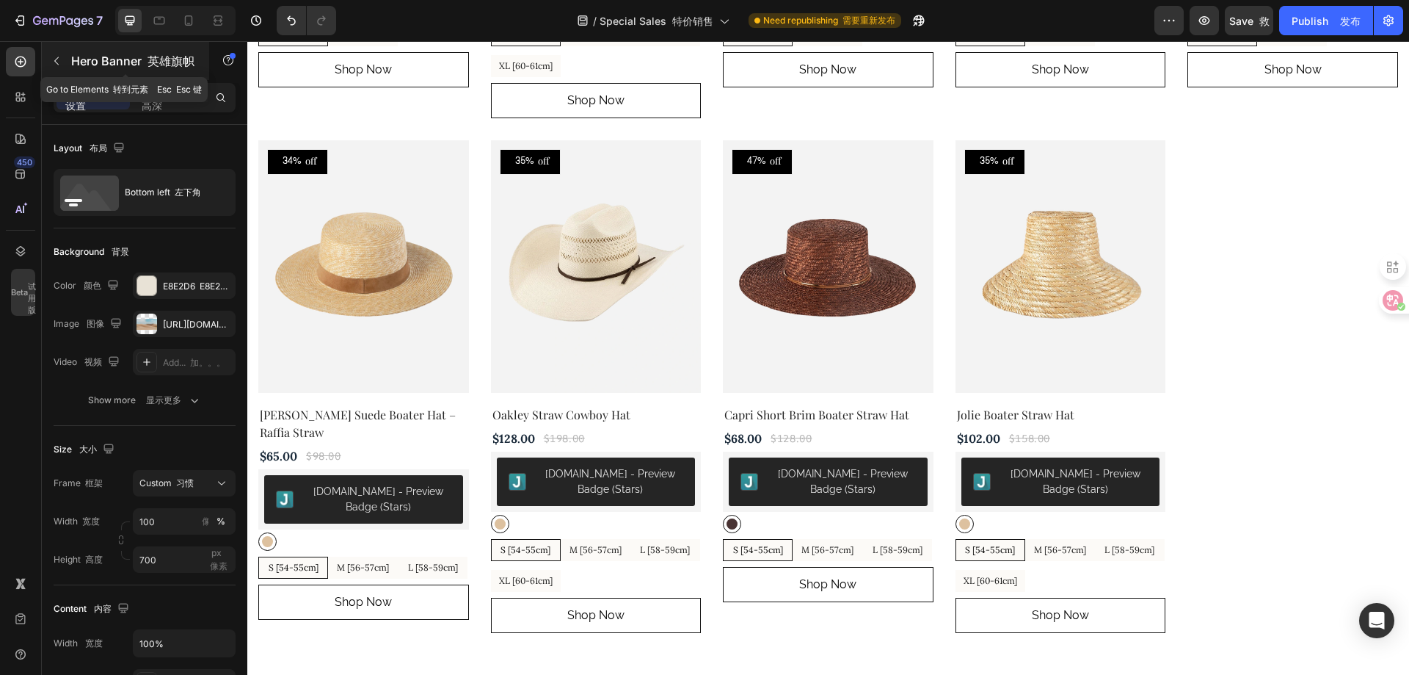
click at [57, 61] on icon "button" at bounding box center [57, 61] width 12 height 12
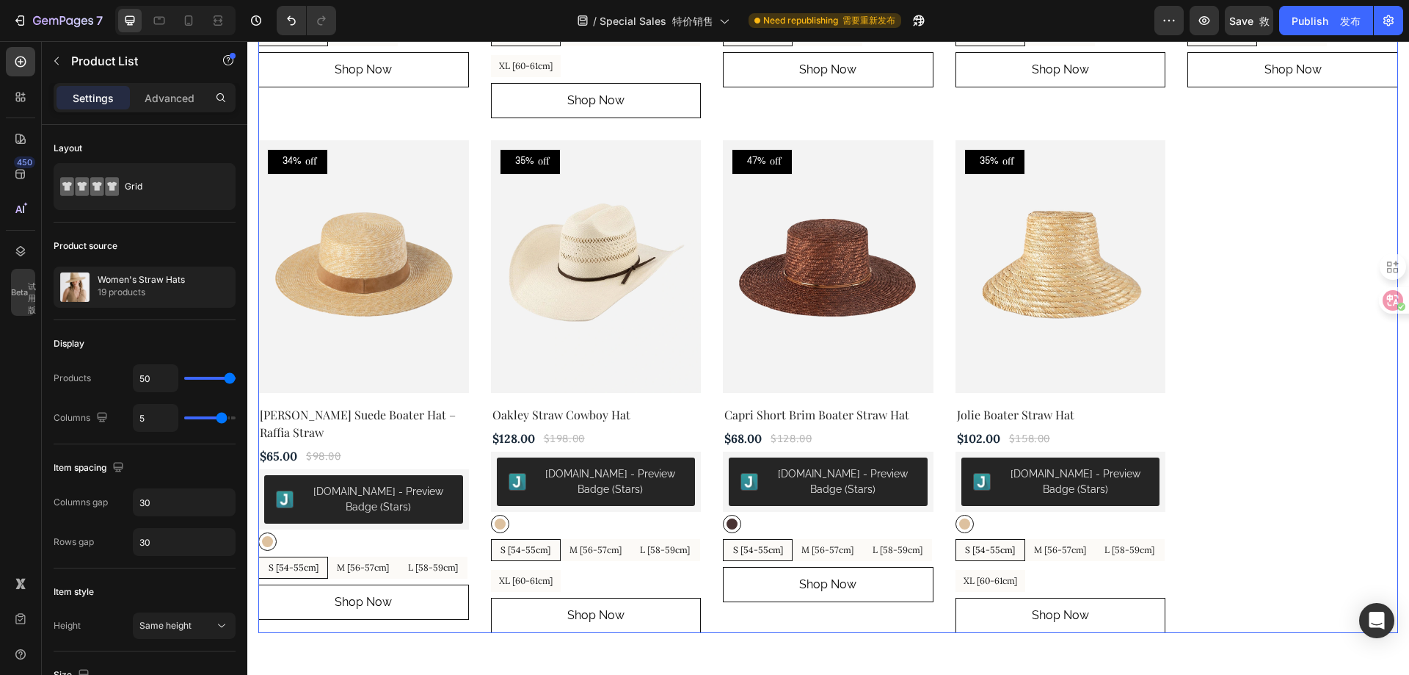
click at [1379, 300] on icon at bounding box center [1382, 300] width 12 height 12
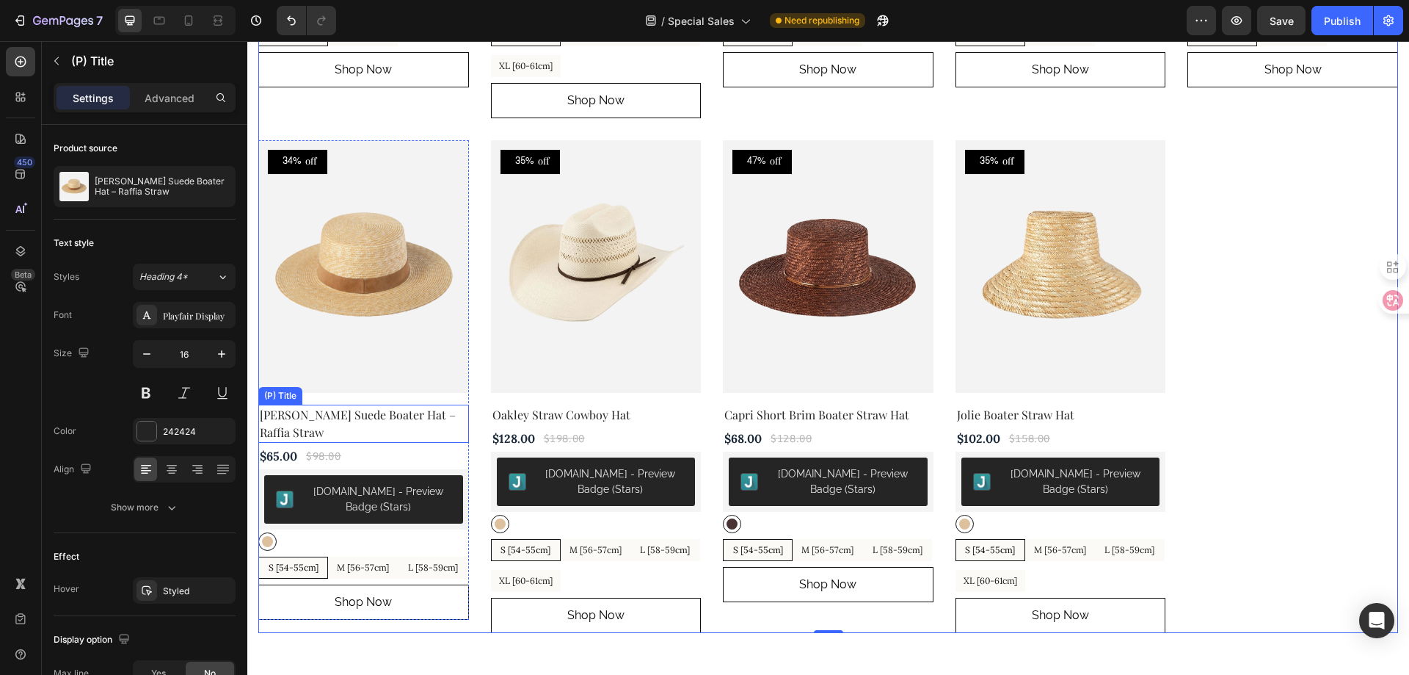
click at [380, 410] on h2 "[PERSON_NAME] Suede Boater Hat – Raffia Straw" at bounding box center [363, 423] width 211 height 38
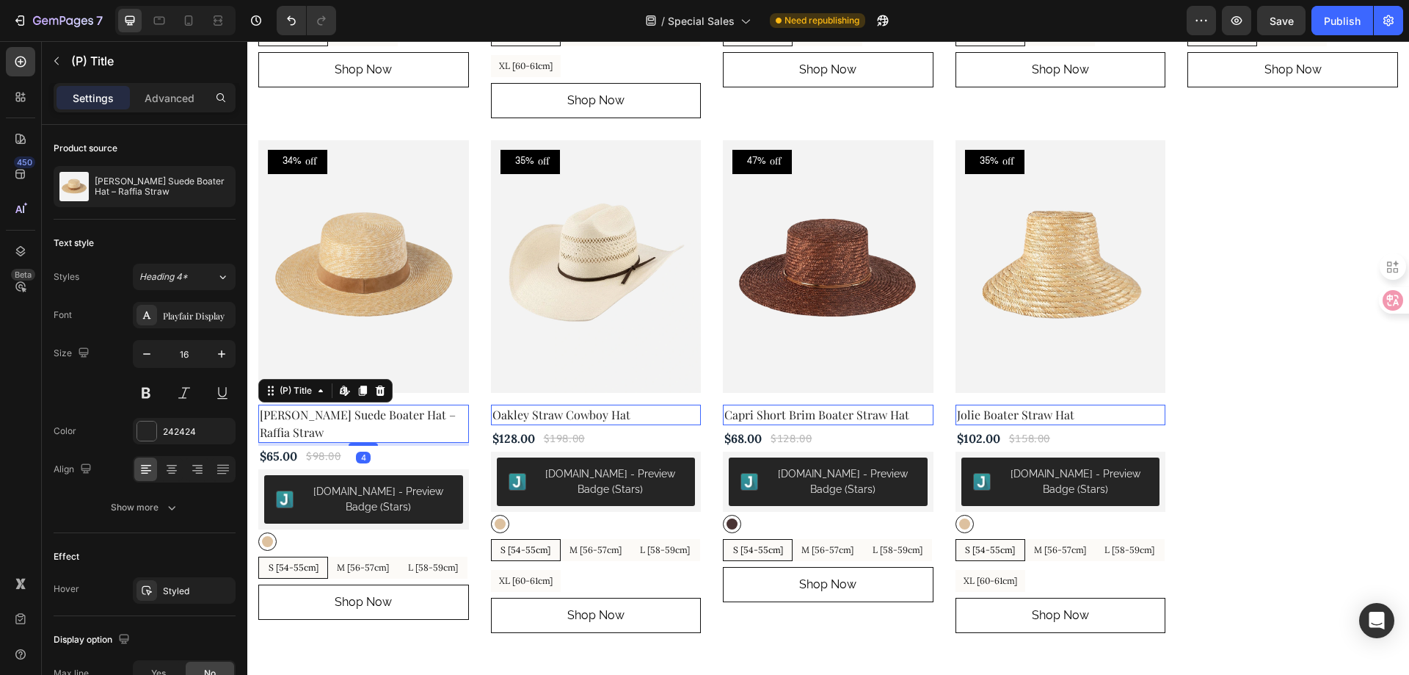
click at [380, 410] on h2 "[PERSON_NAME] Suede Boater Hat – Raffia Straw" at bounding box center [363, 423] width 211 height 38
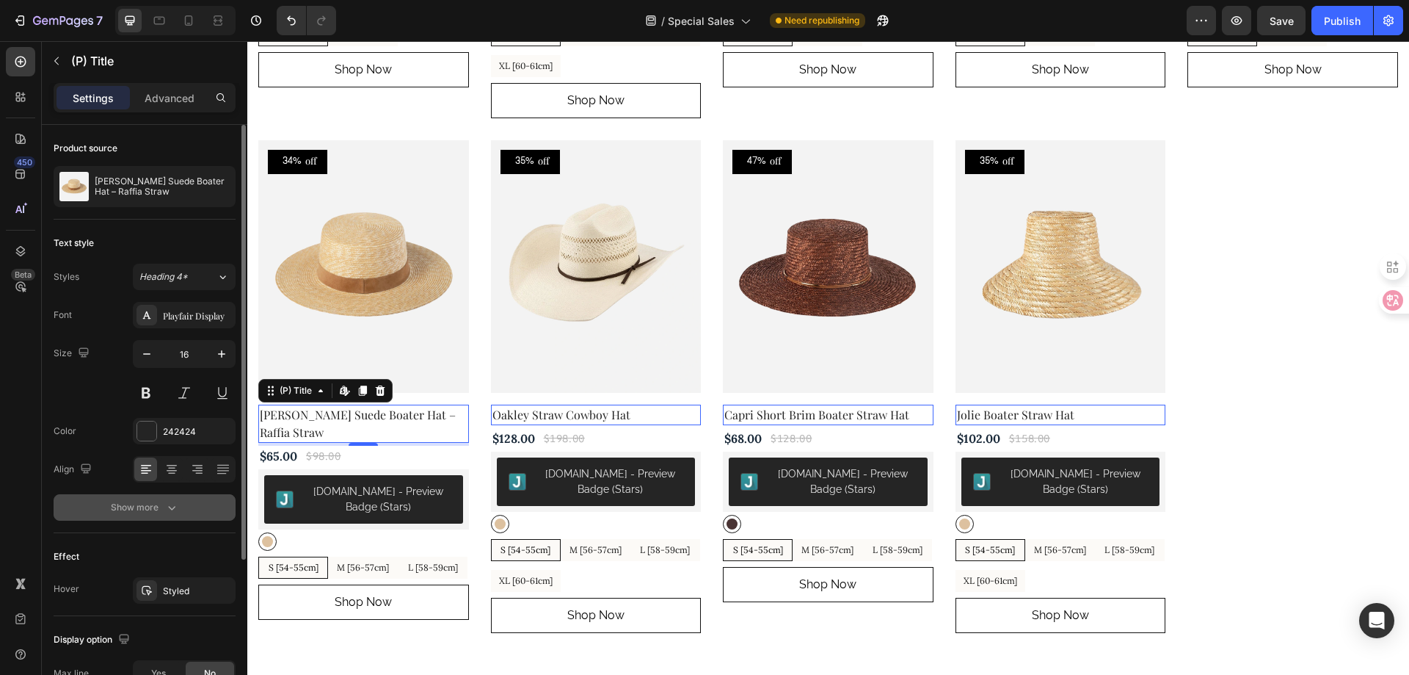
click at [155, 514] on div "Show more" at bounding box center [145, 507] width 68 height 15
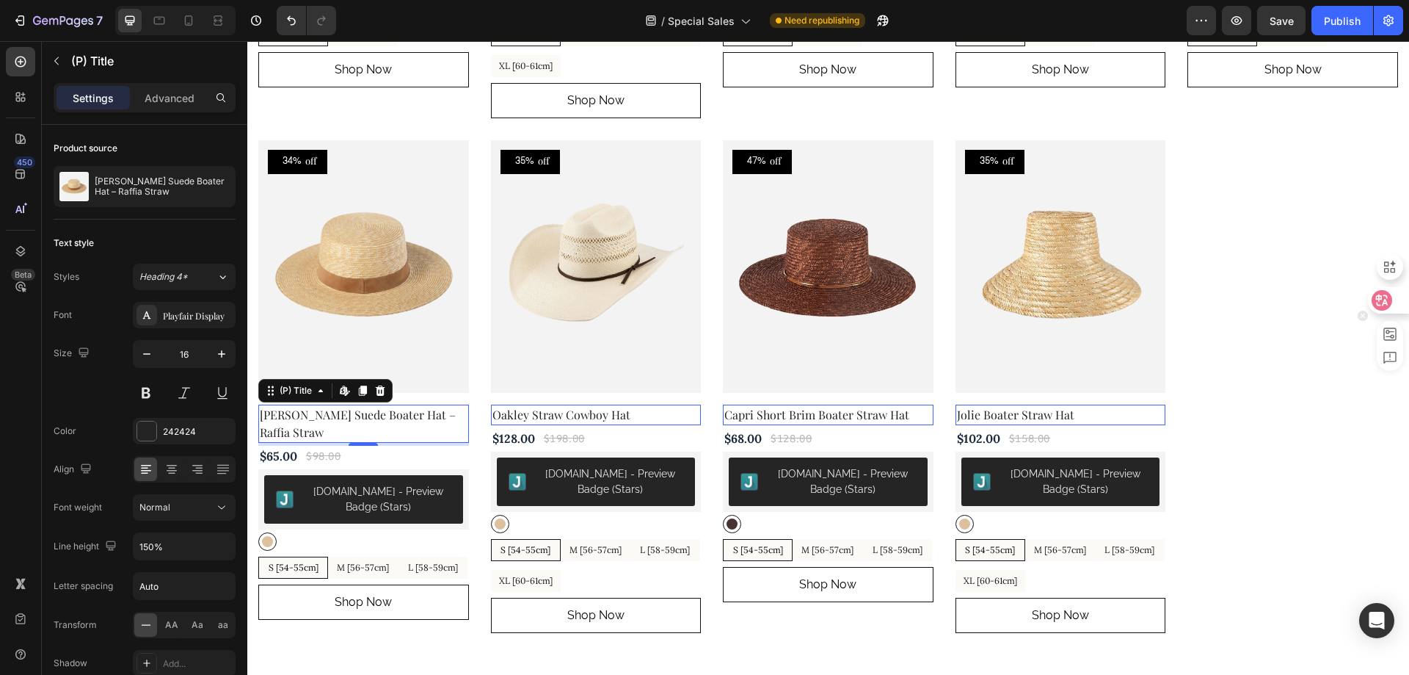
click at [1373, 300] on icon at bounding box center [1382, 300] width 21 height 21
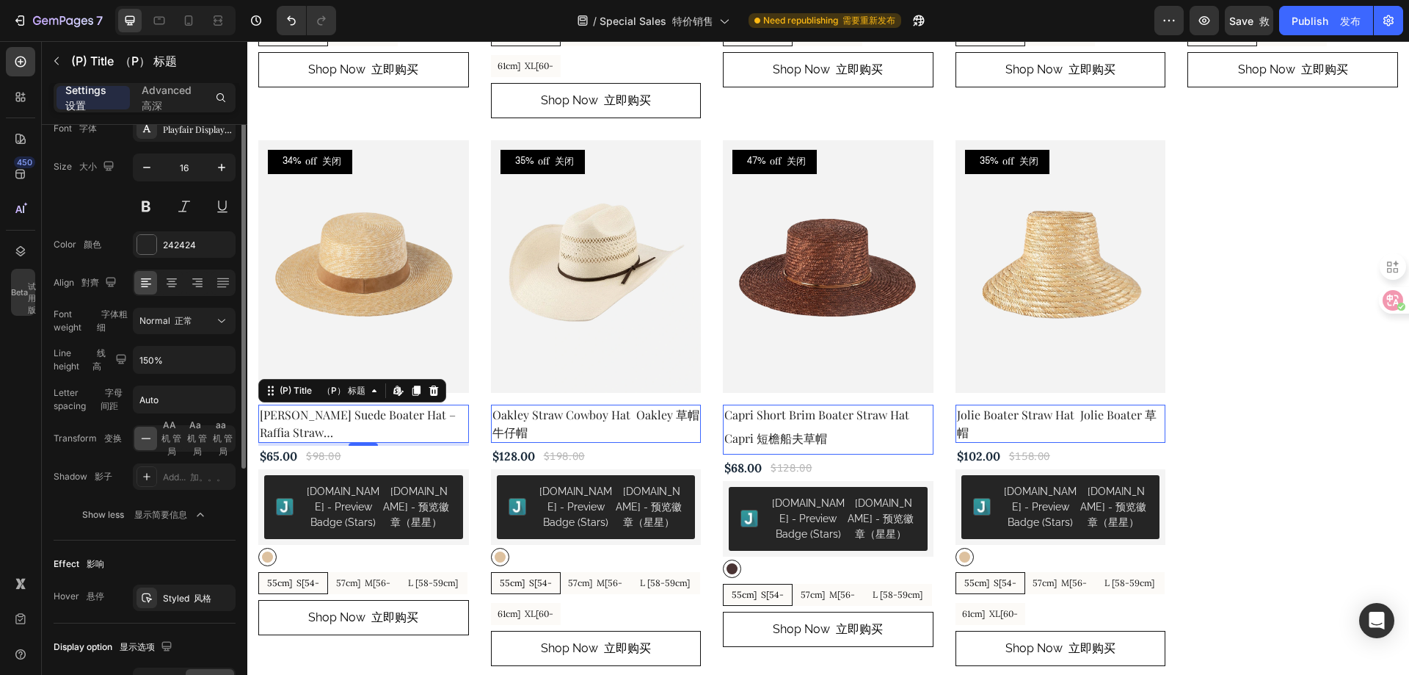
scroll to position [0, 0]
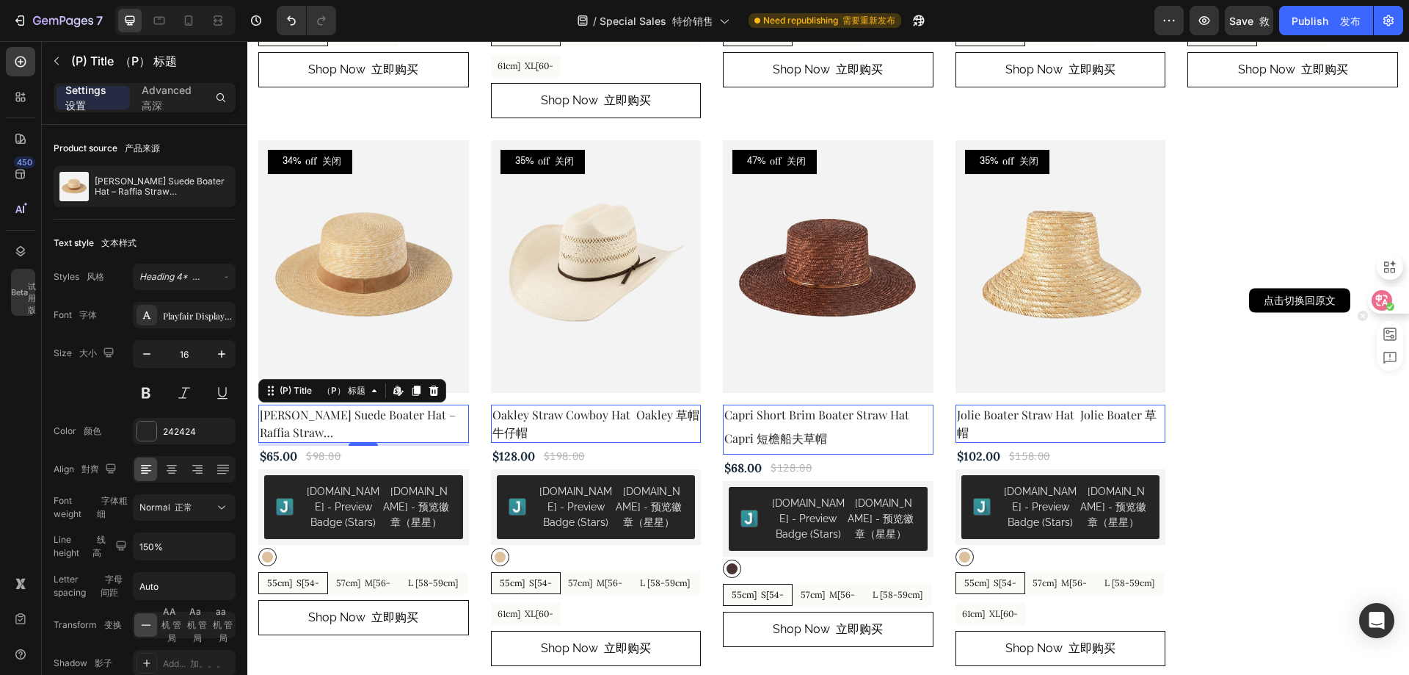
click at [1379, 304] on icon at bounding box center [1382, 300] width 15 height 15
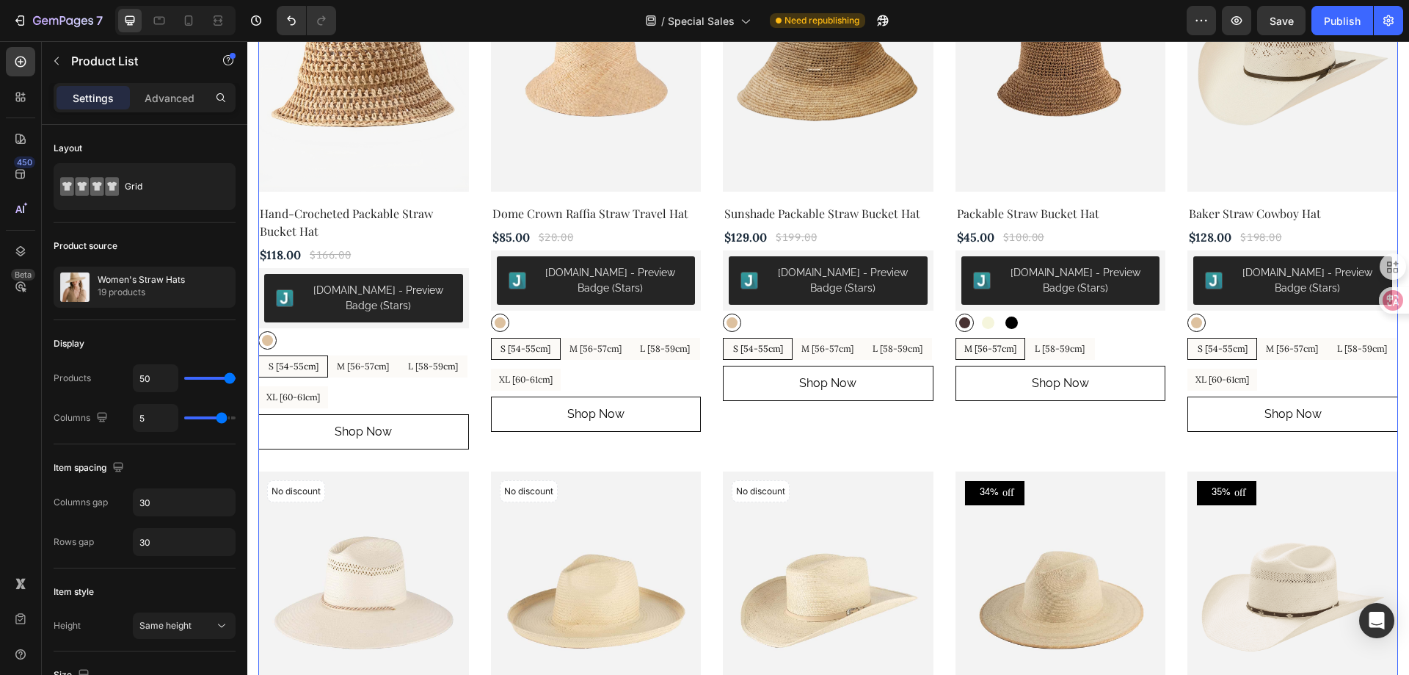
scroll to position [1175, 0]
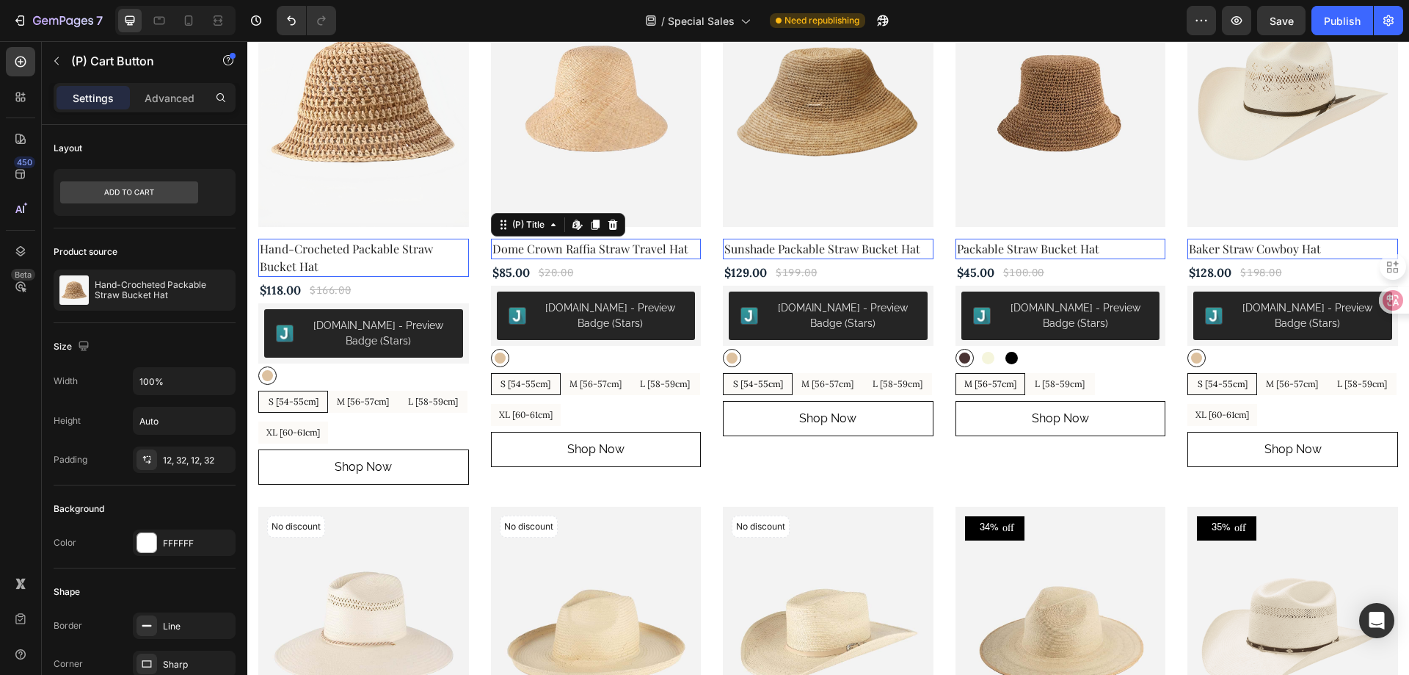
click at [658, 245] on h2 "Dome Crown Raffia Straw Travel Hat" at bounding box center [596, 249] width 211 height 21
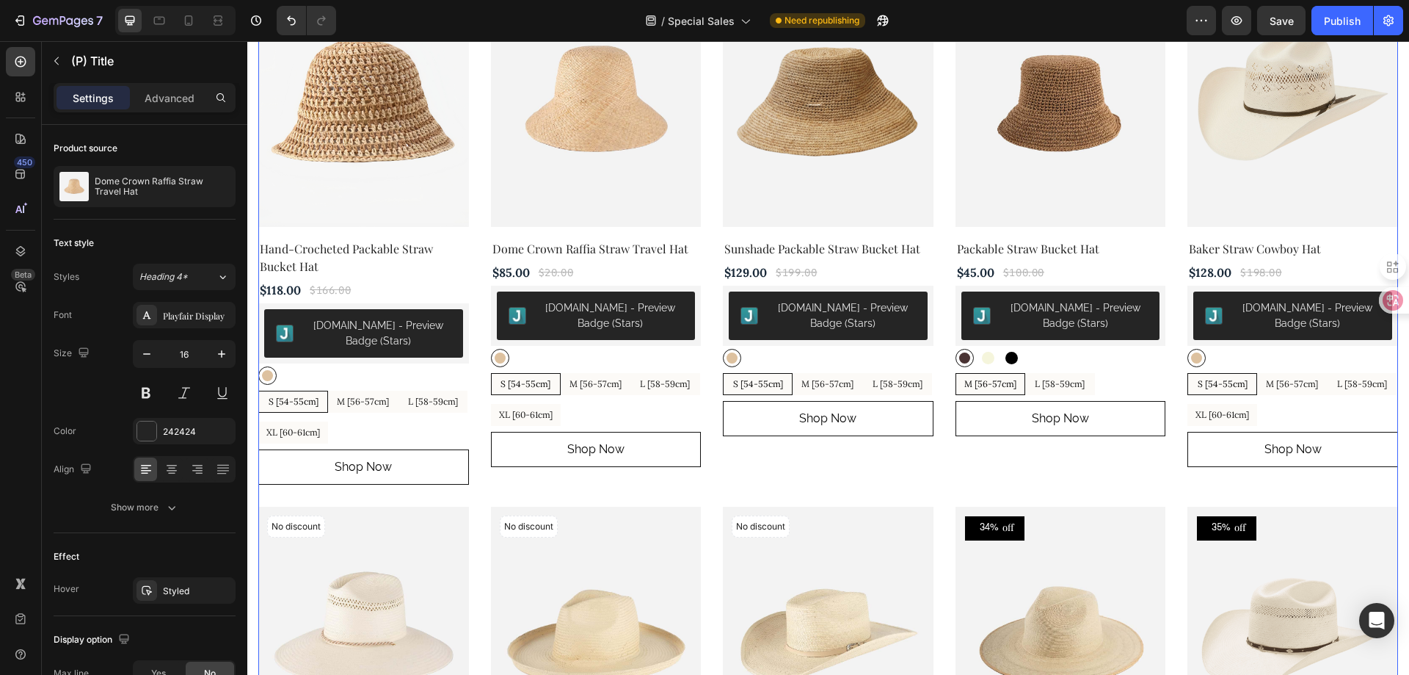
click at [483, 374] on div "49% off (P) Tag (P) Images Row Retro Packable Straw Bucket Sun Hat (P) Title $7…" at bounding box center [828, 502] width 1140 height 2023
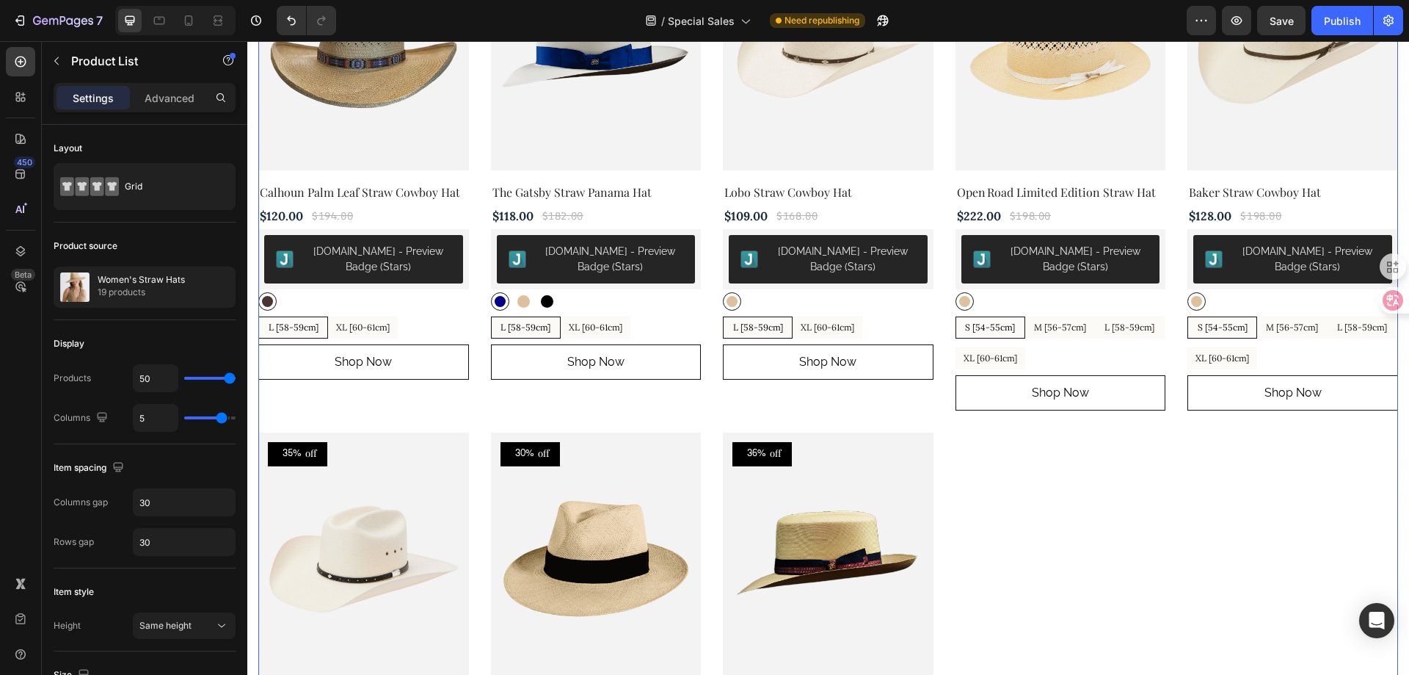
scroll to position [1074, 0]
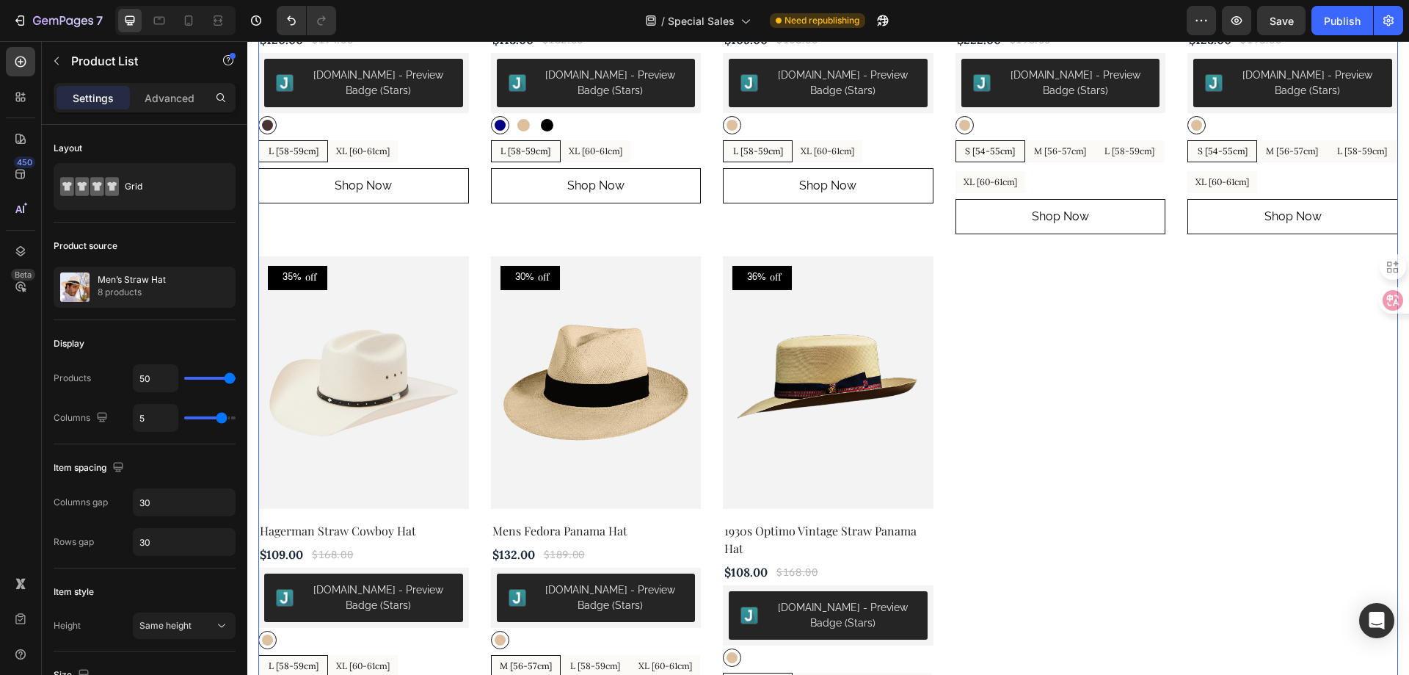
click at [998, 383] on div "(P) Images 38% off (P) Tag Row Calhoun Palm Leaf Straw Cowboy Hat (P) Title $12…" at bounding box center [828, 254] width 1140 height 1025
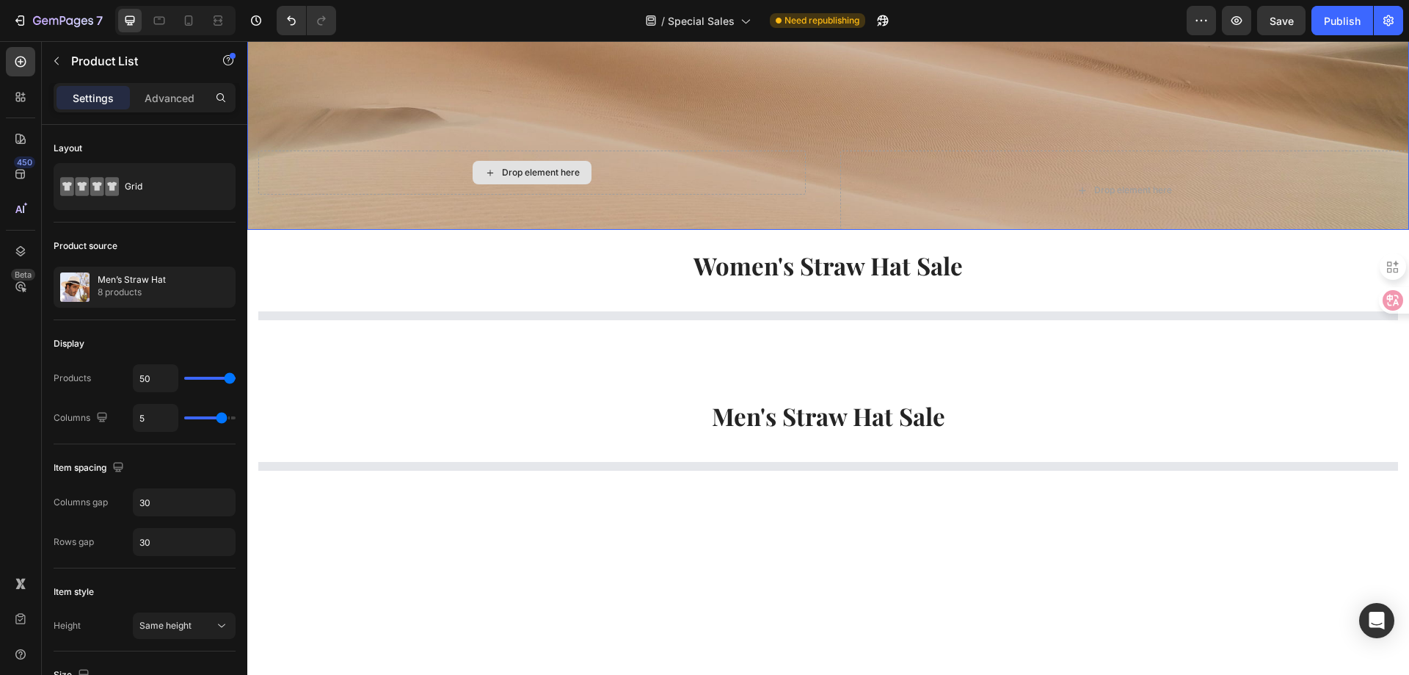
scroll to position [500, 0]
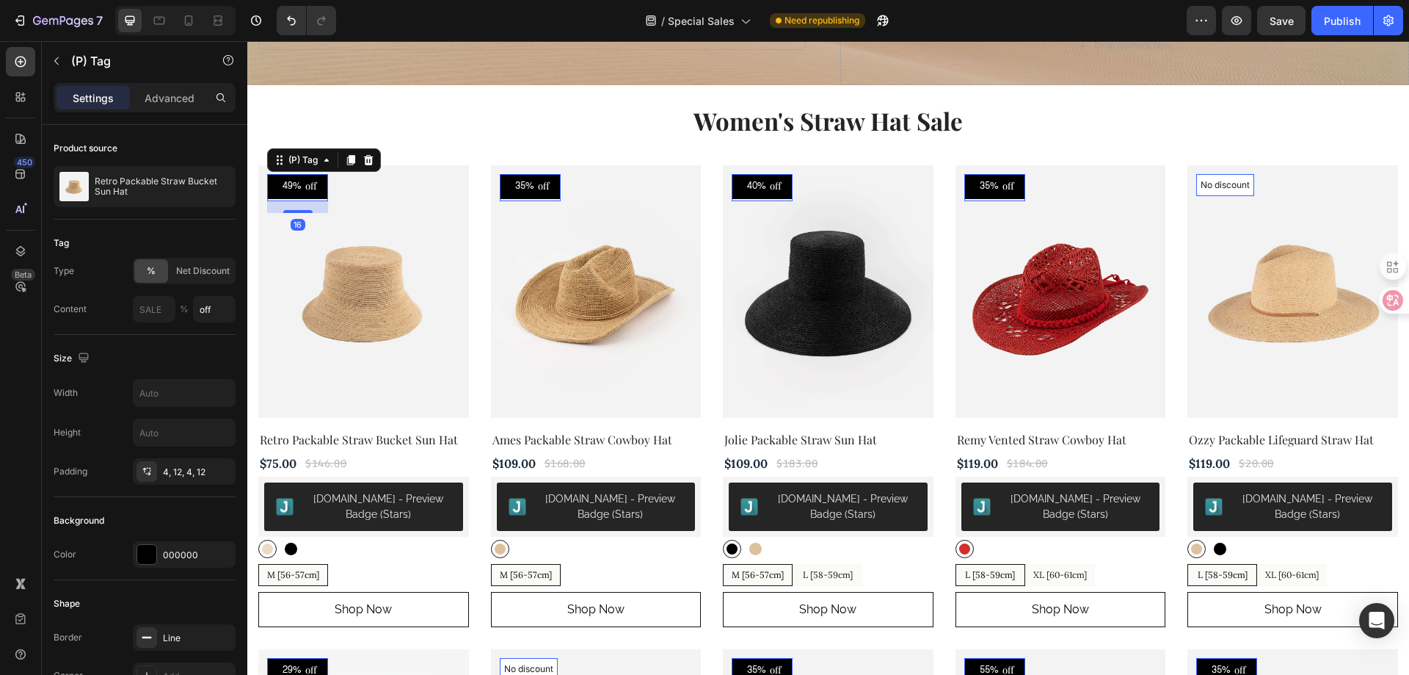
click at [301, 191] on div "49%" at bounding box center [292, 187] width 22 height 18
click at [167, 98] on p "Advanced" at bounding box center [170, 97] width 50 height 15
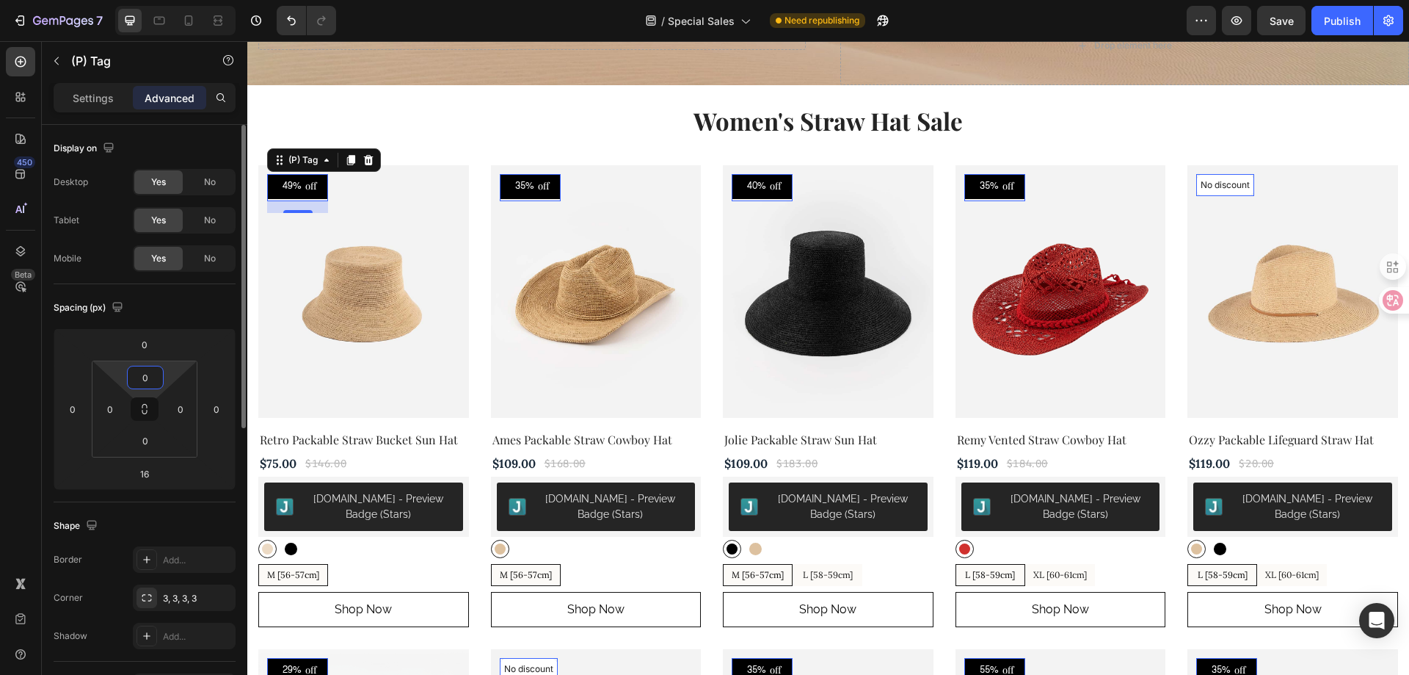
type input "2"
click at [167, 311] on div "Spacing (px)" at bounding box center [145, 307] width 182 height 23
type input "0"
click at [103, 103] on p "Settings" at bounding box center [93, 97] width 41 height 15
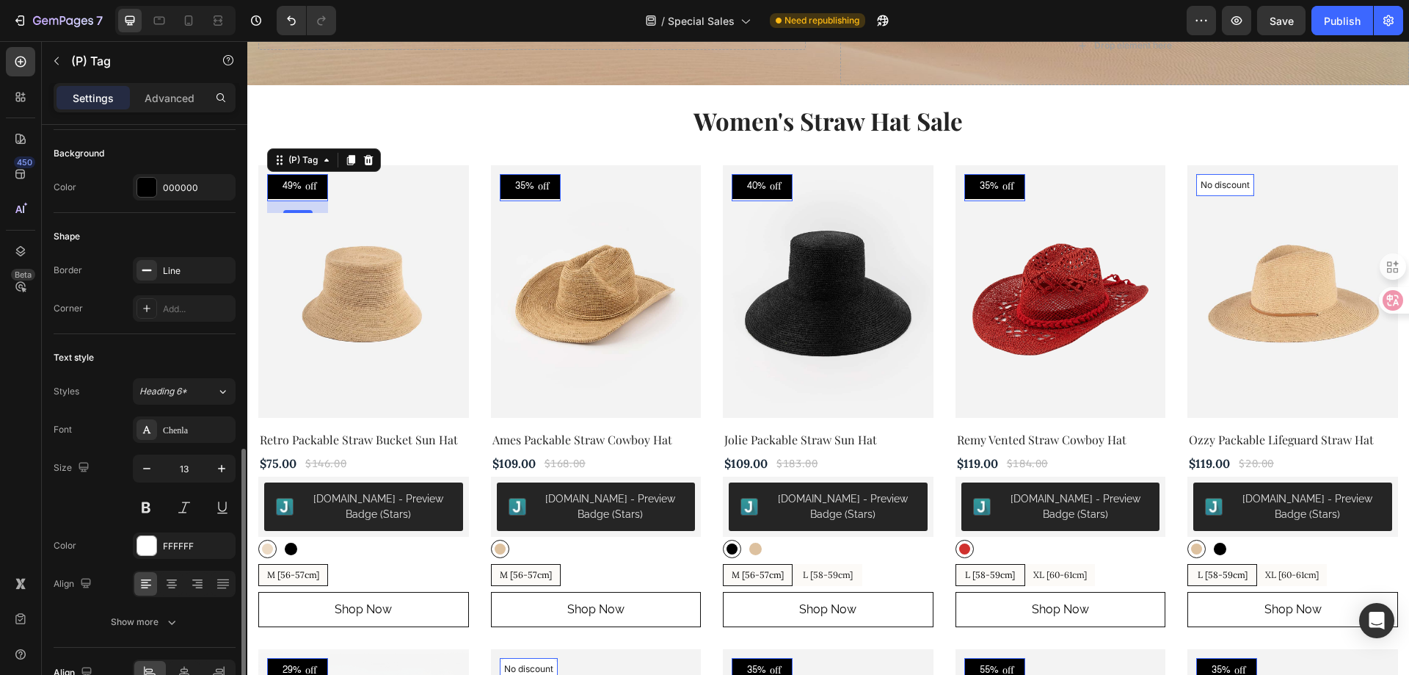
scroll to position [449, 0]
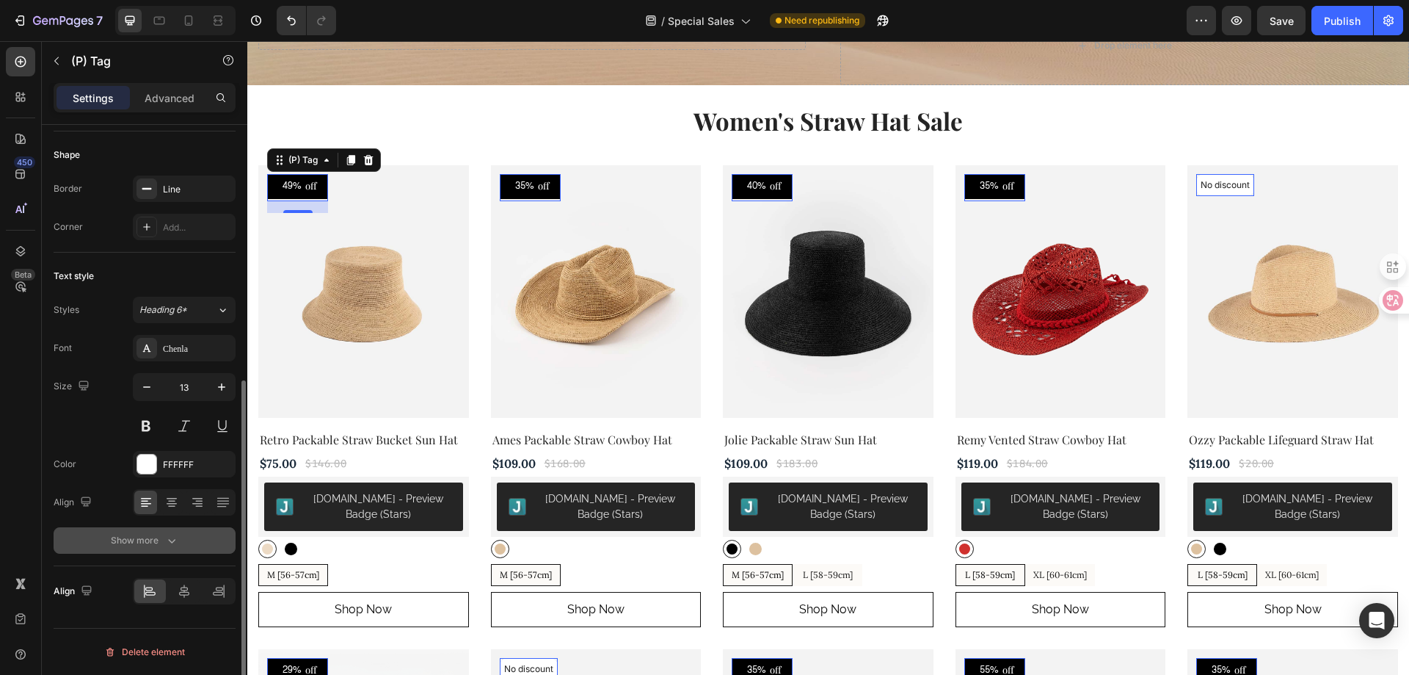
click at [141, 533] on div "Show more" at bounding box center [145, 540] width 68 height 15
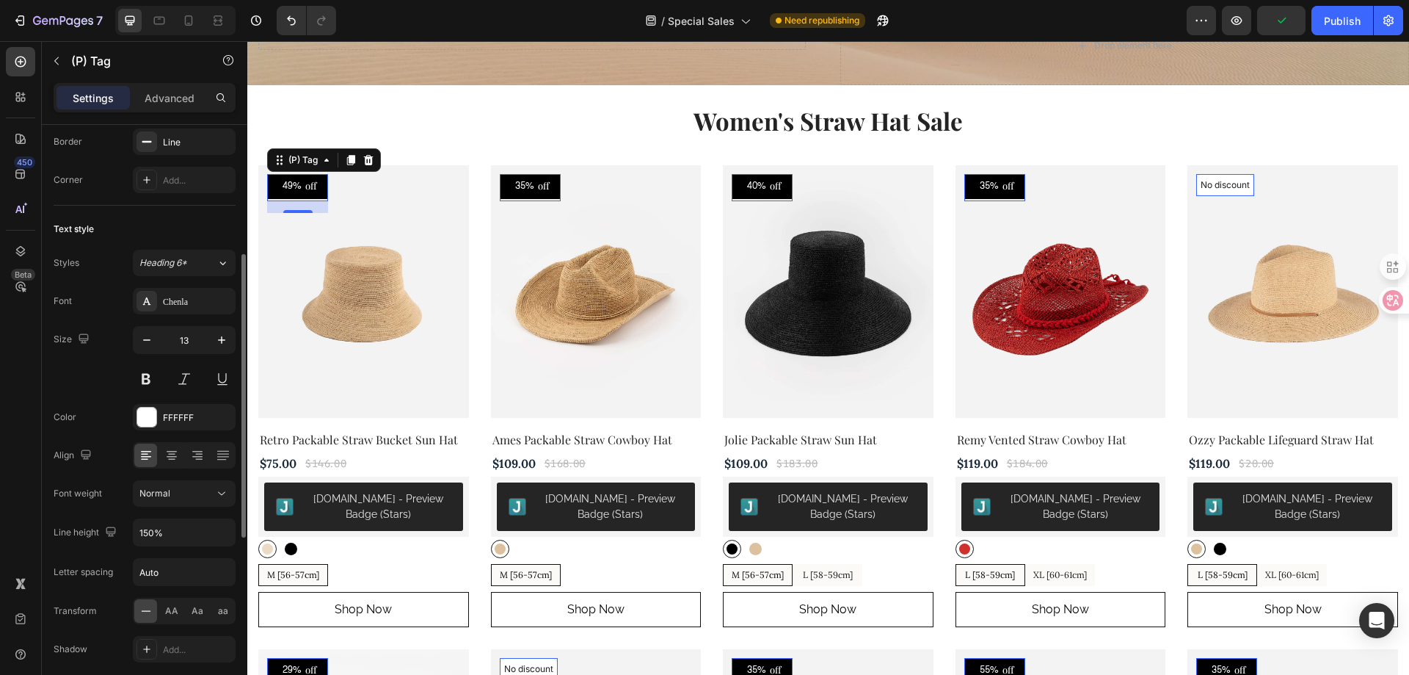
scroll to position [422, 0]
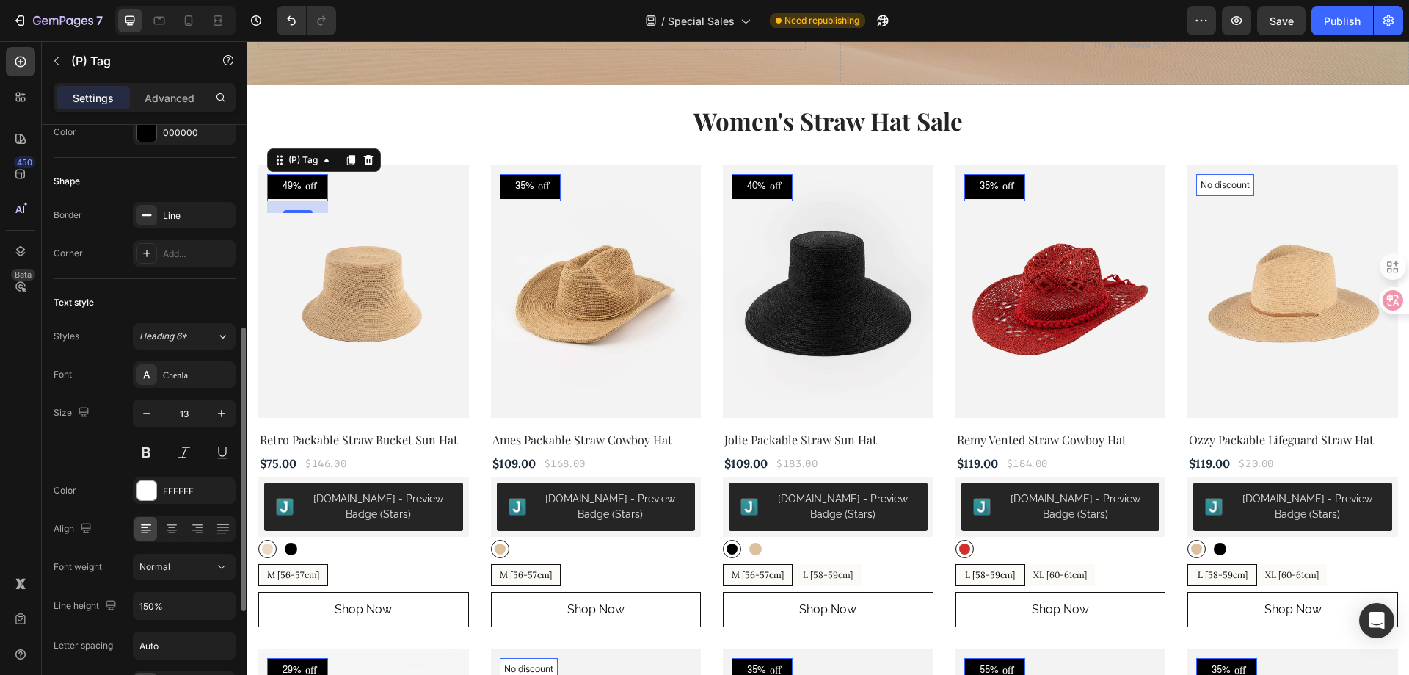
click at [100, 416] on div "Size 13" at bounding box center [145, 432] width 182 height 66
click at [290, 186] on div "49%" at bounding box center [292, 187] width 22 height 18
click at [297, 184] on div "49%" at bounding box center [292, 187] width 22 height 18
click at [287, 179] on div "49%" at bounding box center [292, 187] width 22 height 18
click at [294, 187] on div "49%" at bounding box center [292, 187] width 22 height 18
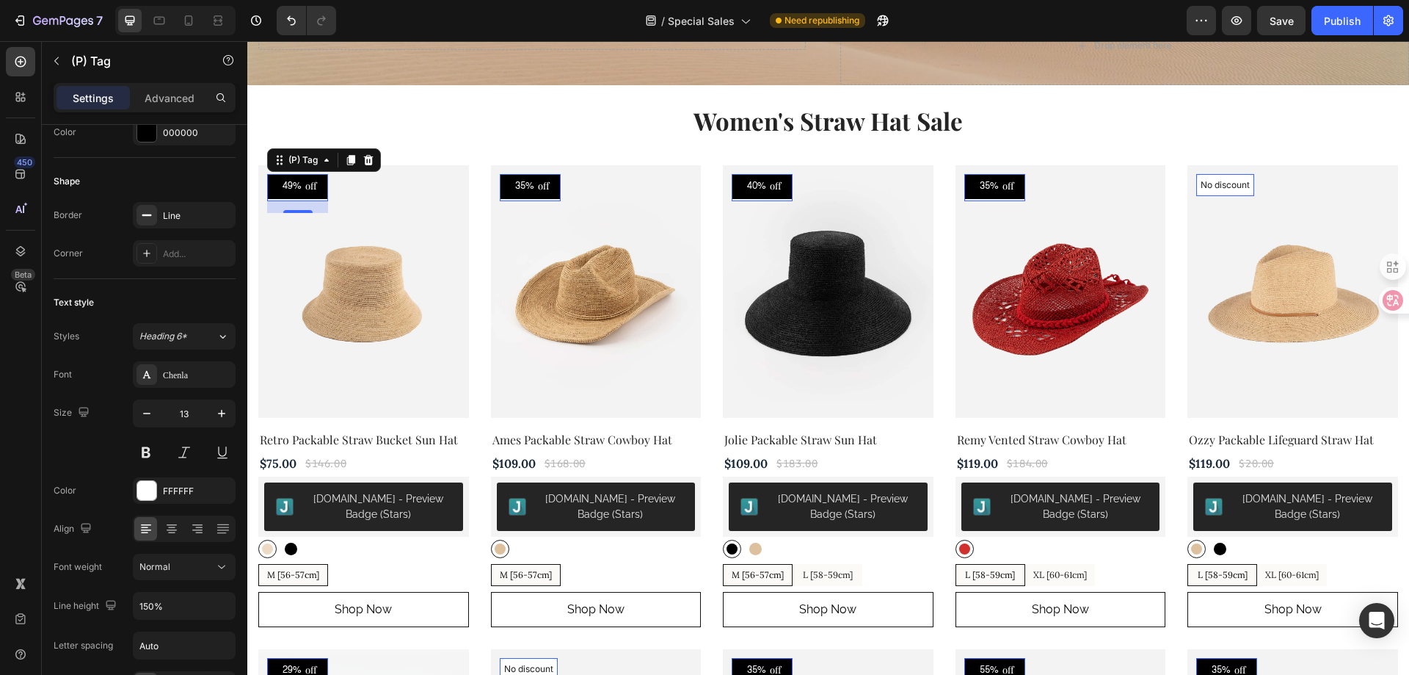
click at [286, 181] on div "49%" at bounding box center [292, 187] width 22 height 18
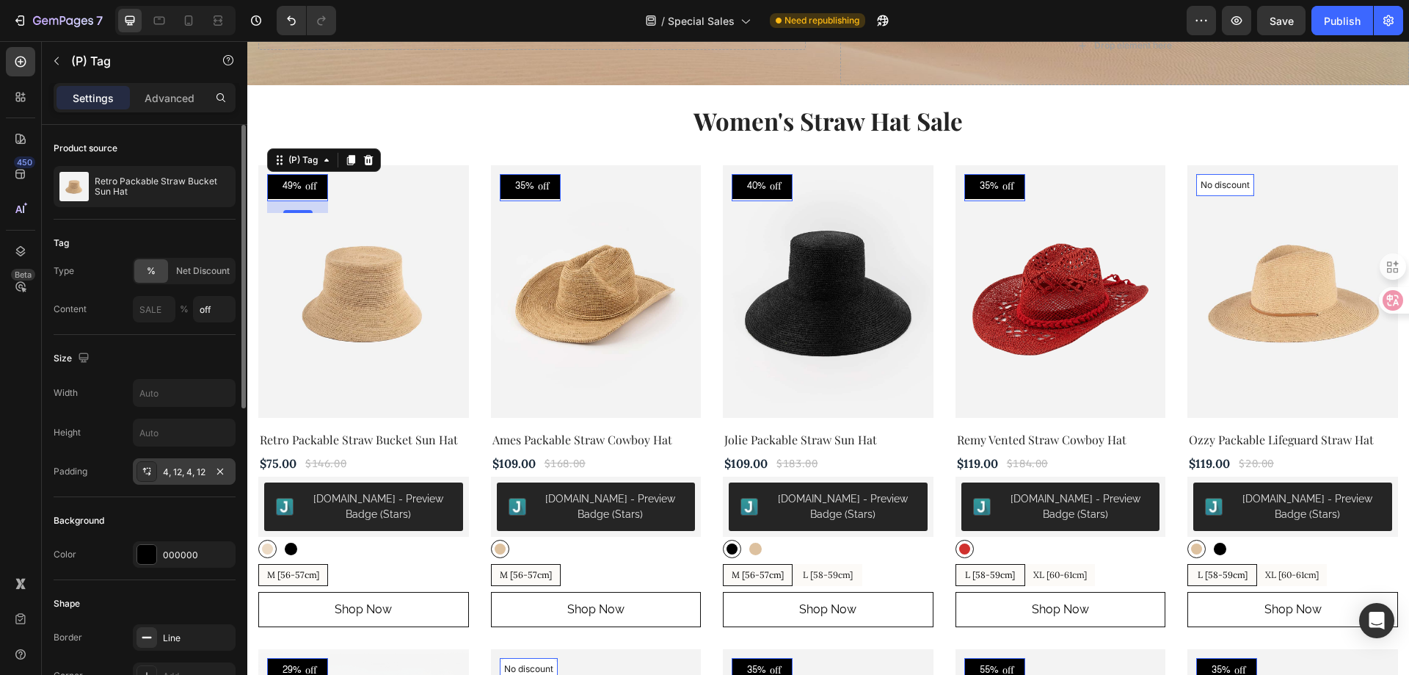
click at [179, 476] on div "4, 12, 4, 12" at bounding box center [184, 471] width 43 height 13
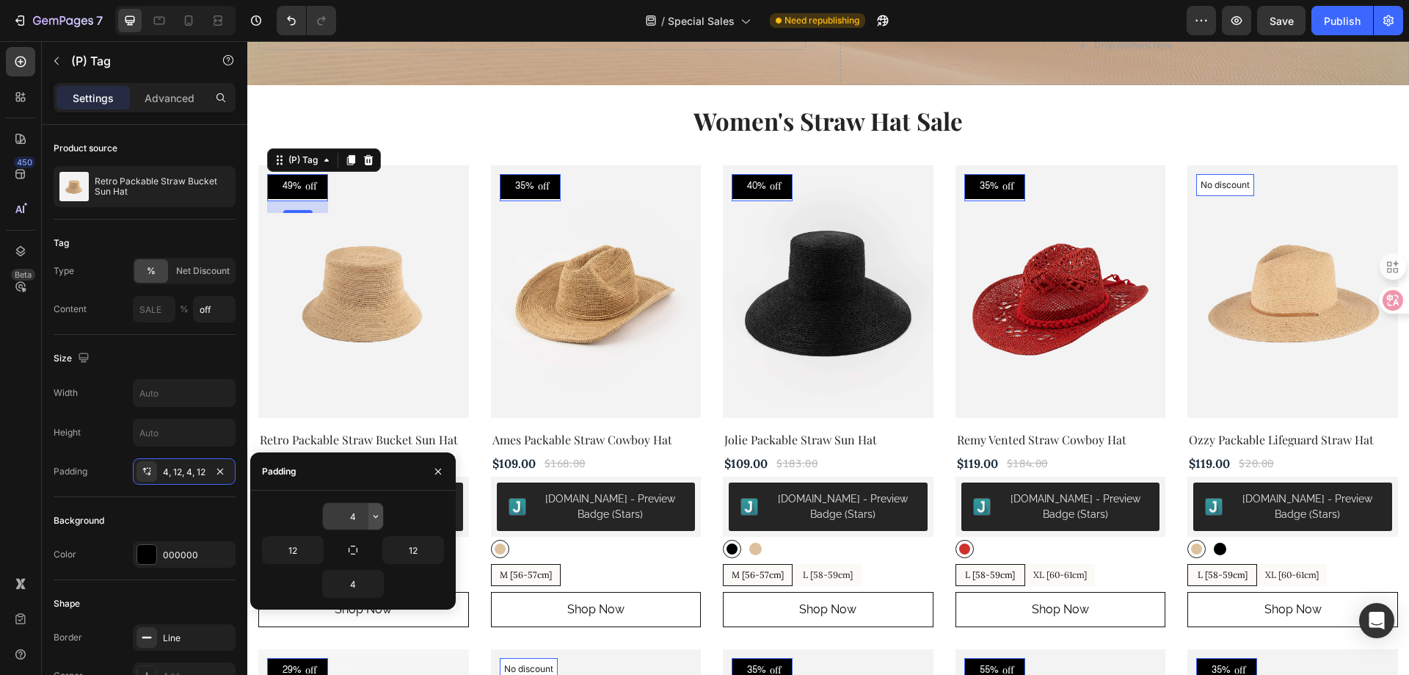
click at [371, 515] on icon "button" at bounding box center [376, 516] width 12 height 12
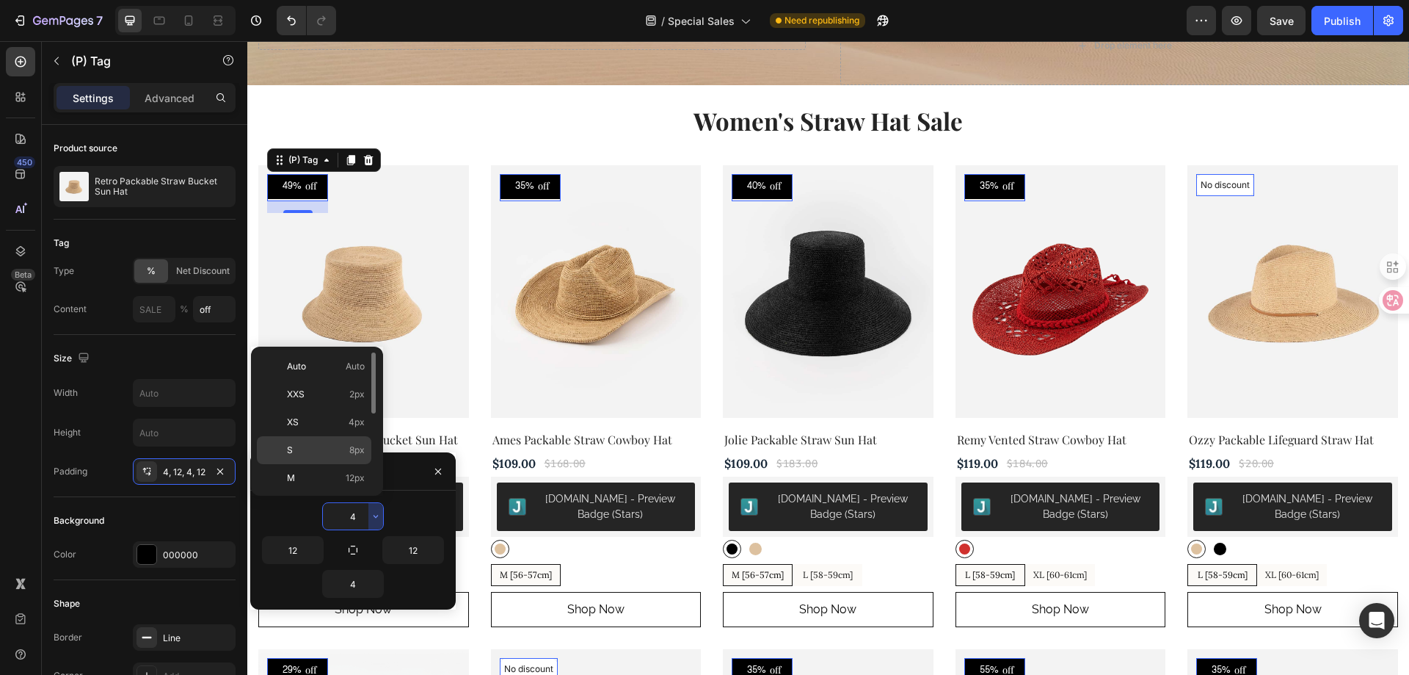
click at [340, 451] on p "S 8px" at bounding box center [326, 449] width 78 height 13
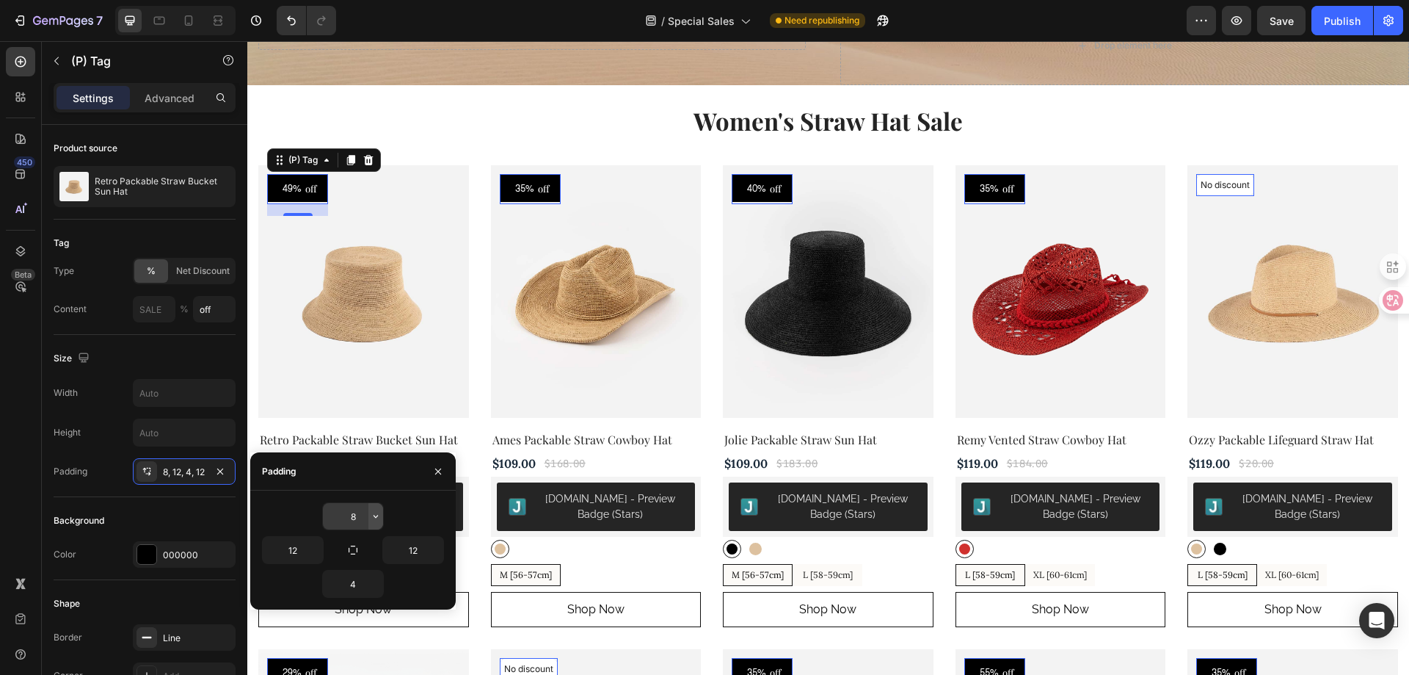
click at [379, 515] on icon "button" at bounding box center [376, 516] width 12 height 12
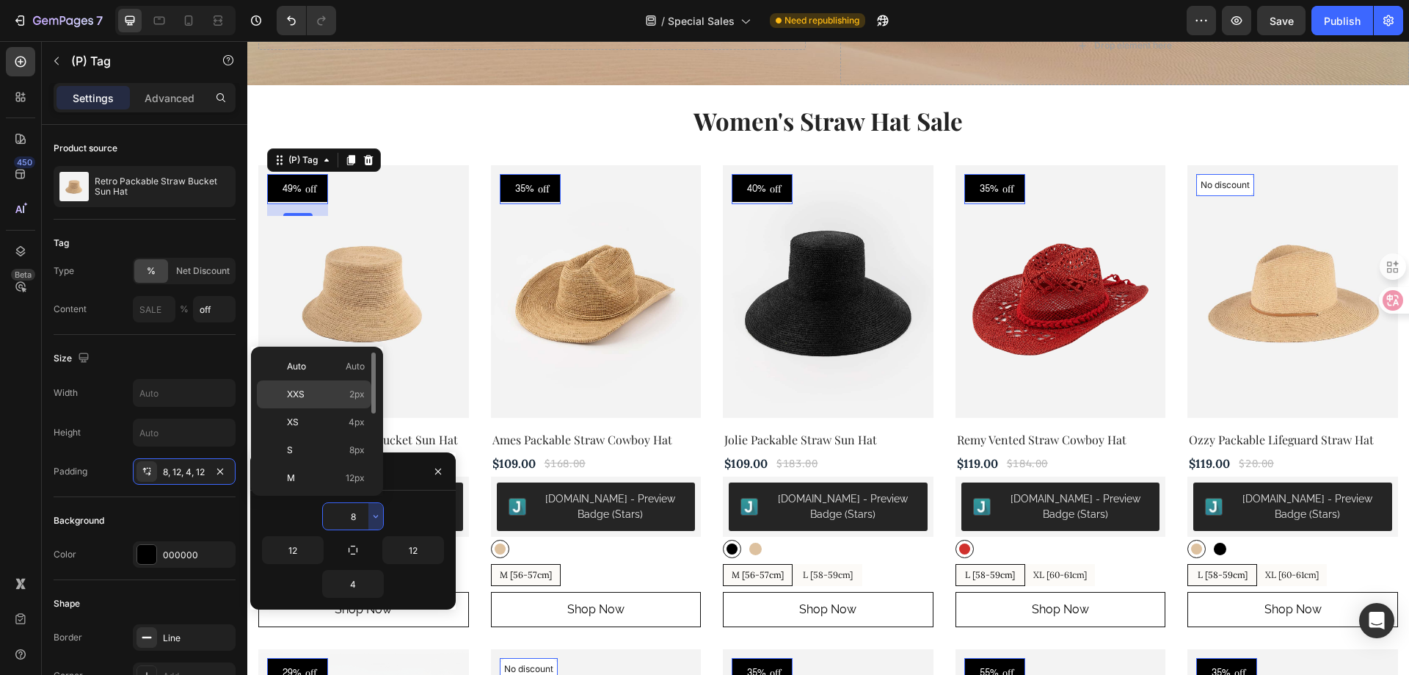
click at [319, 399] on p "XXS 2px" at bounding box center [326, 394] width 78 height 13
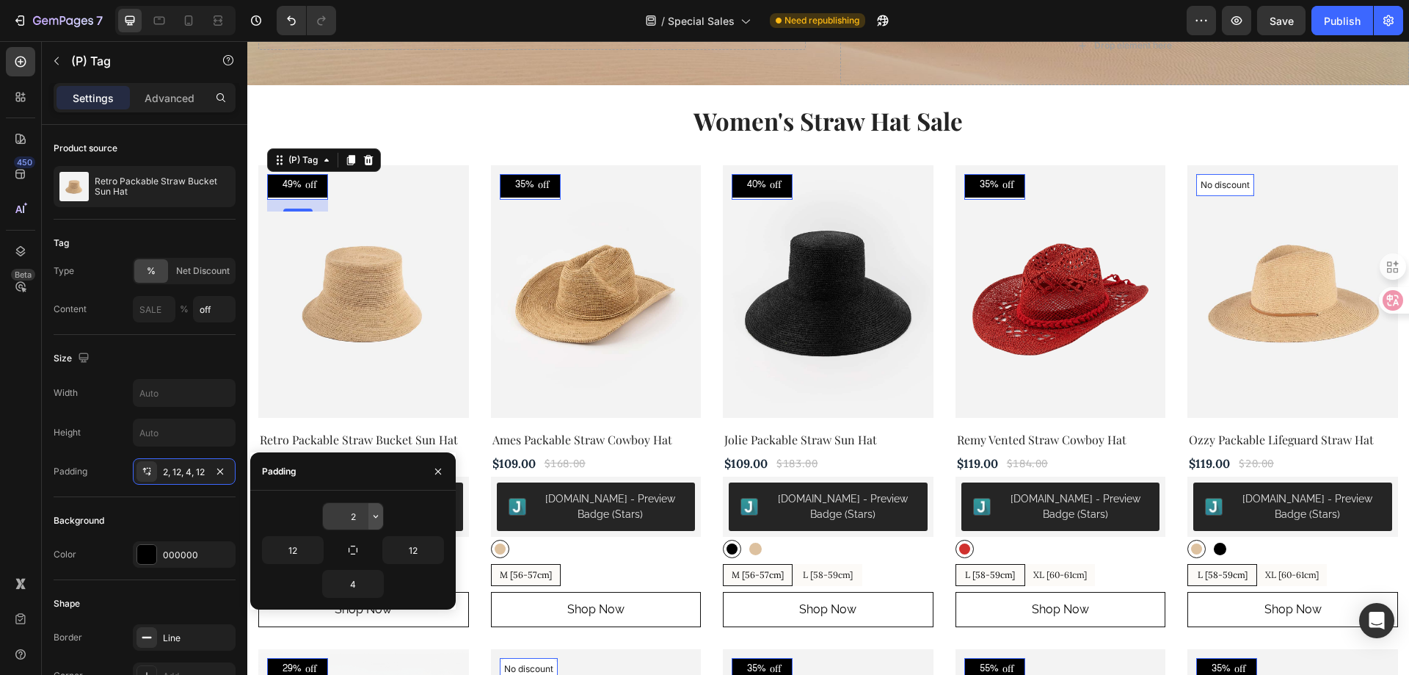
click at [371, 512] on icon "button" at bounding box center [376, 516] width 12 height 12
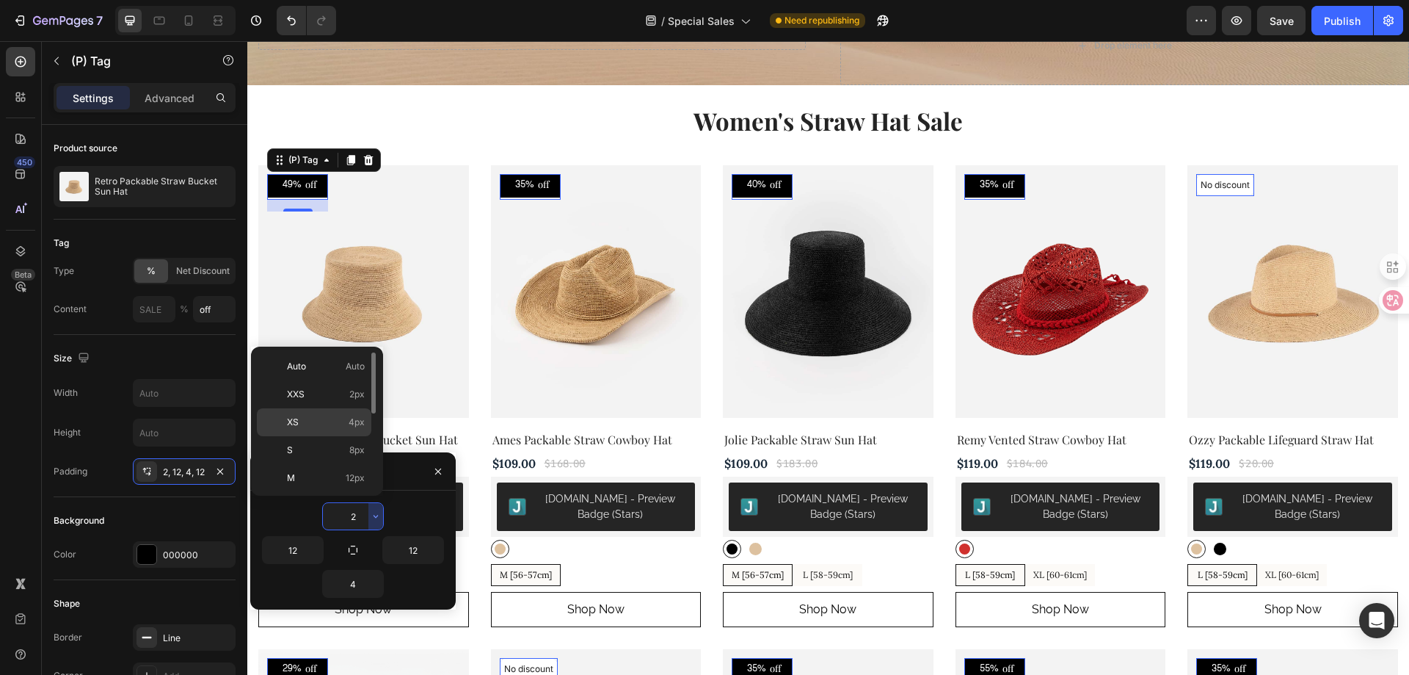
click at [327, 423] on p "XS 4px" at bounding box center [326, 421] width 78 height 13
type input "4"
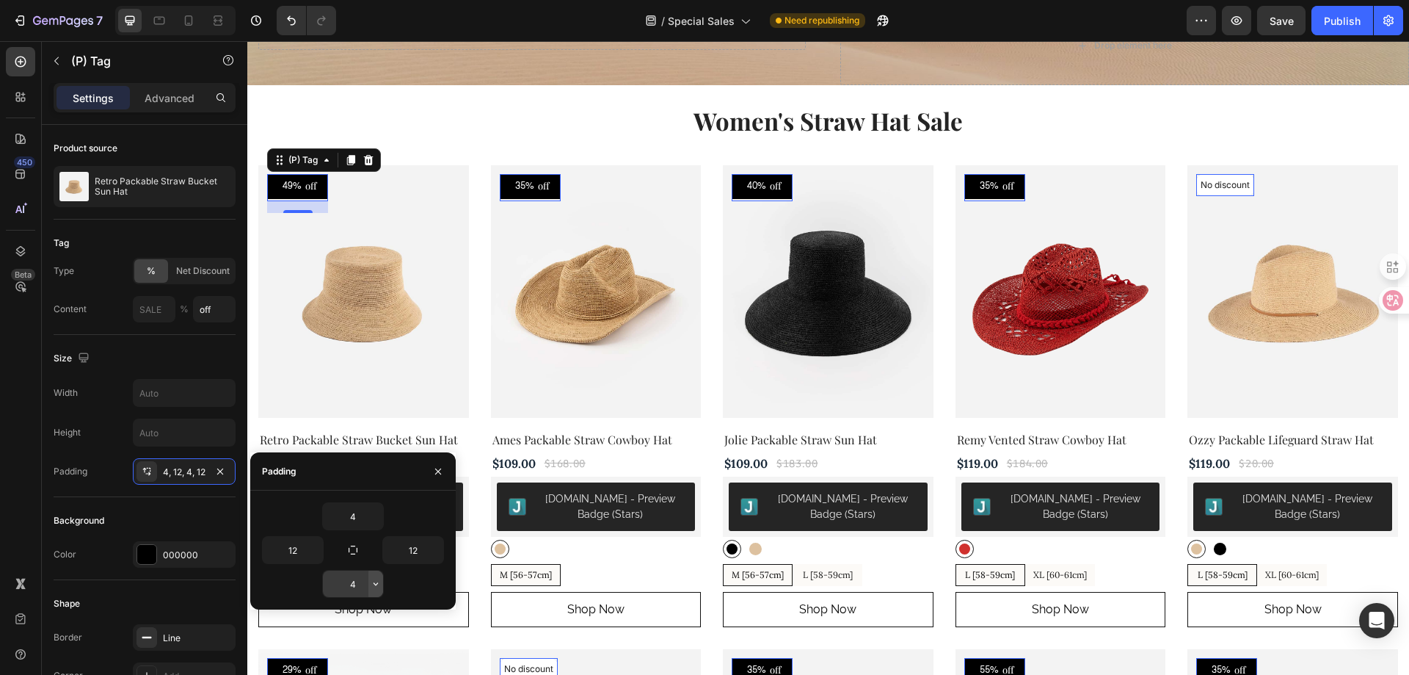
click at [376, 584] on icon "button" at bounding box center [376, 584] width 12 height 12
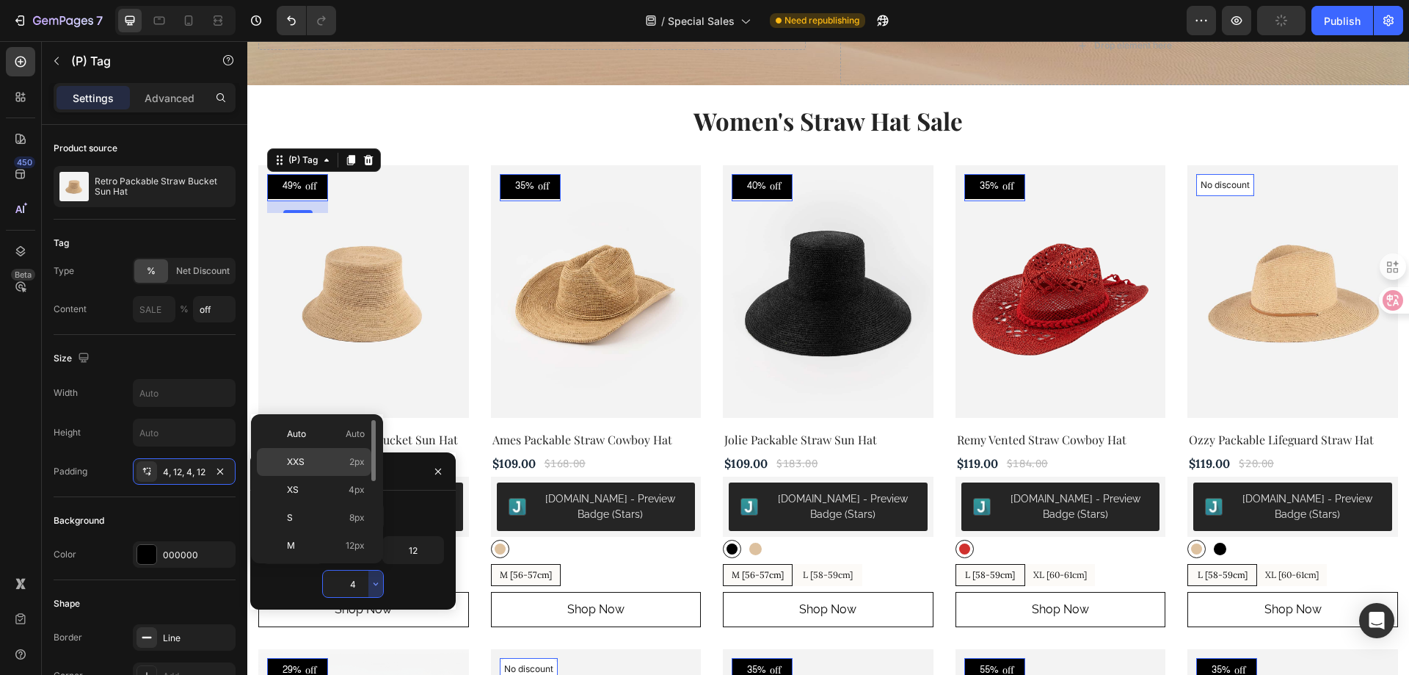
click at [327, 465] on p "XXS 2px" at bounding box center [326, 461] width 78 height 13
type input "2"
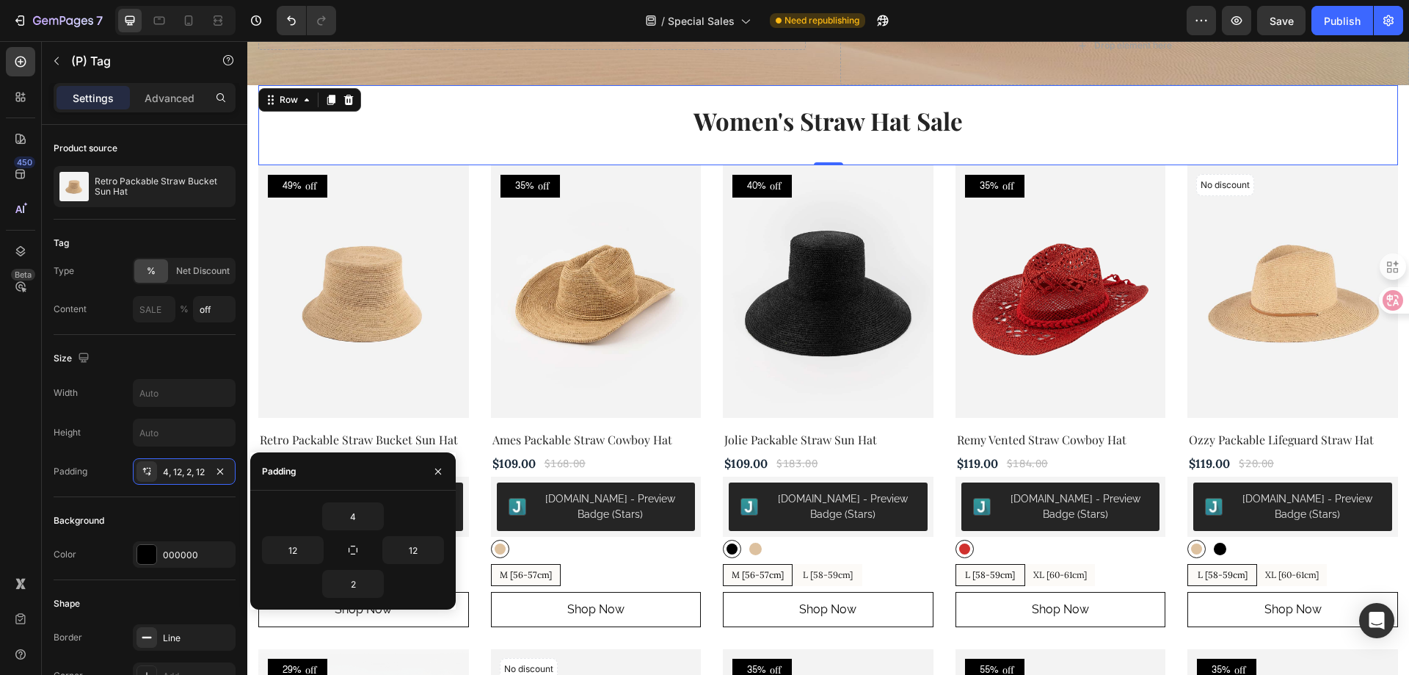
click at [475, 148] on div "Women's Straw Hat Sale Heading" at bounding box center [828, 125] width 1140 height 80
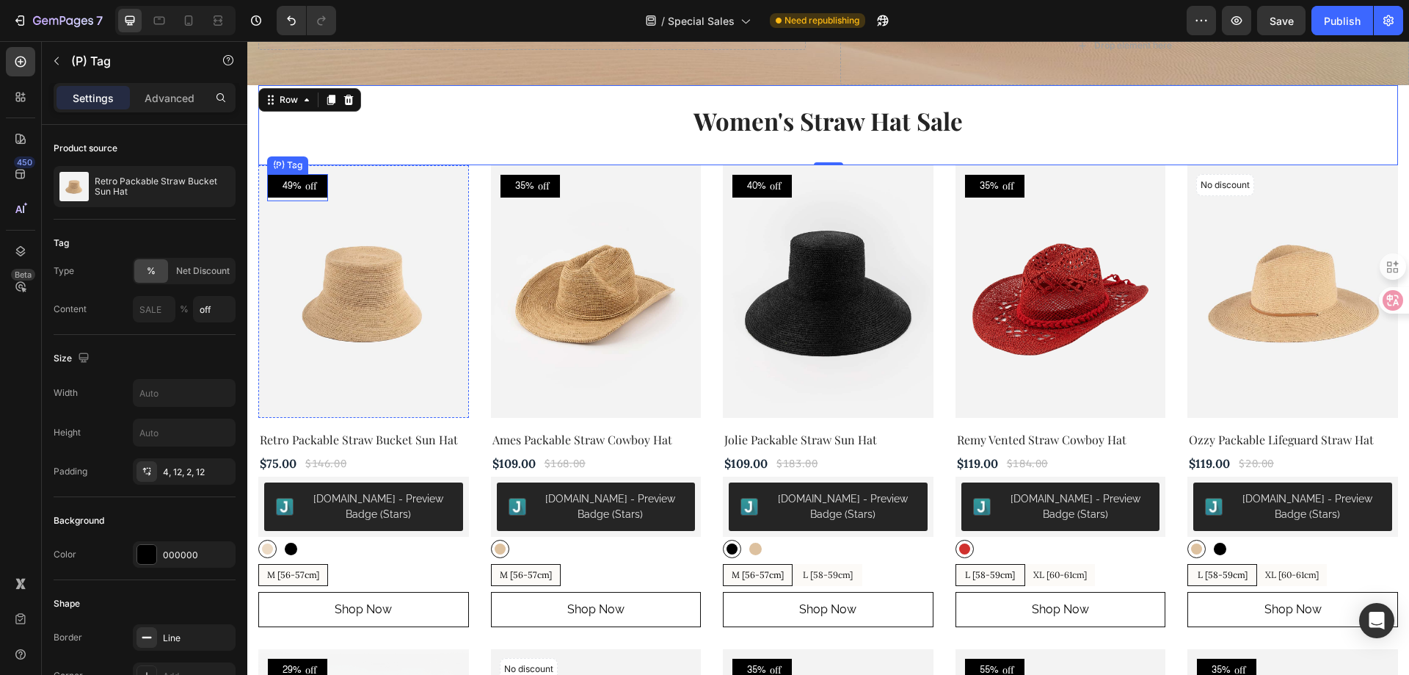
click at [299, 186] on div "49%" at bounding box center [292, 187] width 22 height 18
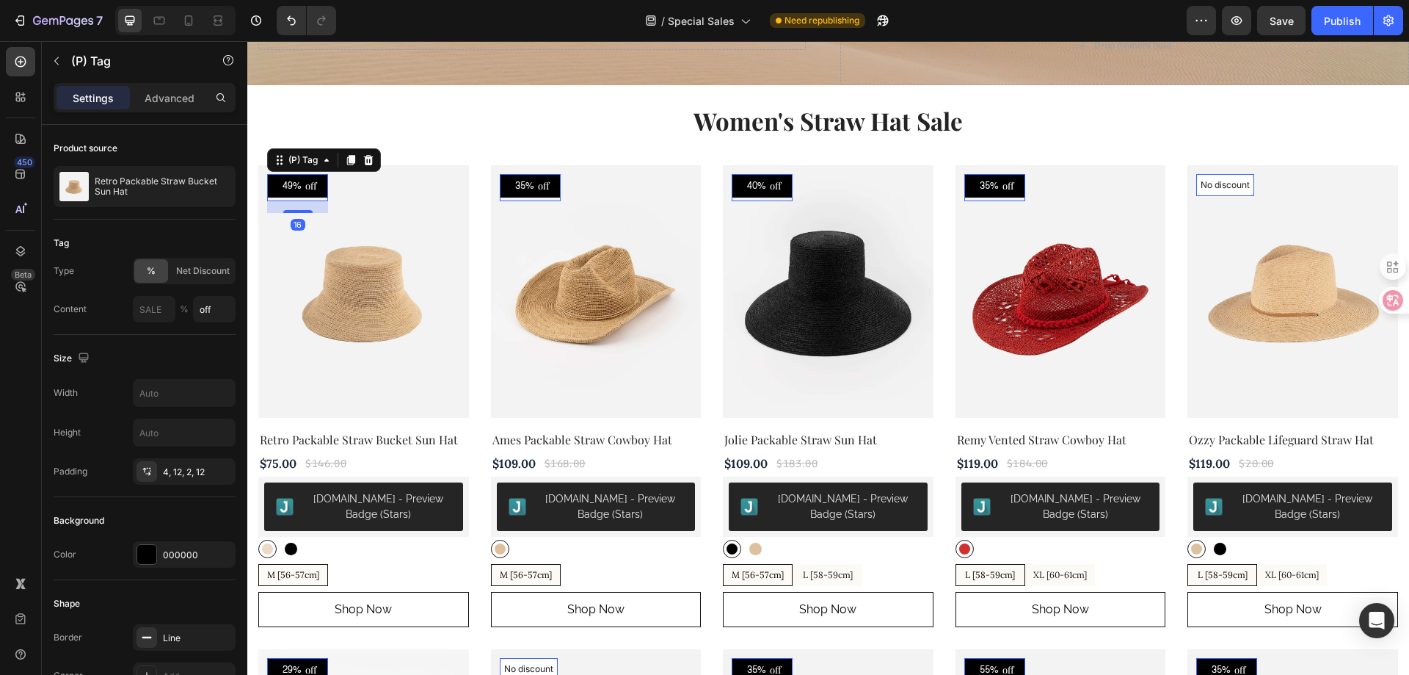
click at [291, 186] on div "49%" at bounding box center [292, 187] width 22 height 18
click at [310, 186] on div "off" at bounding box center [310, 187] width 15 height 19
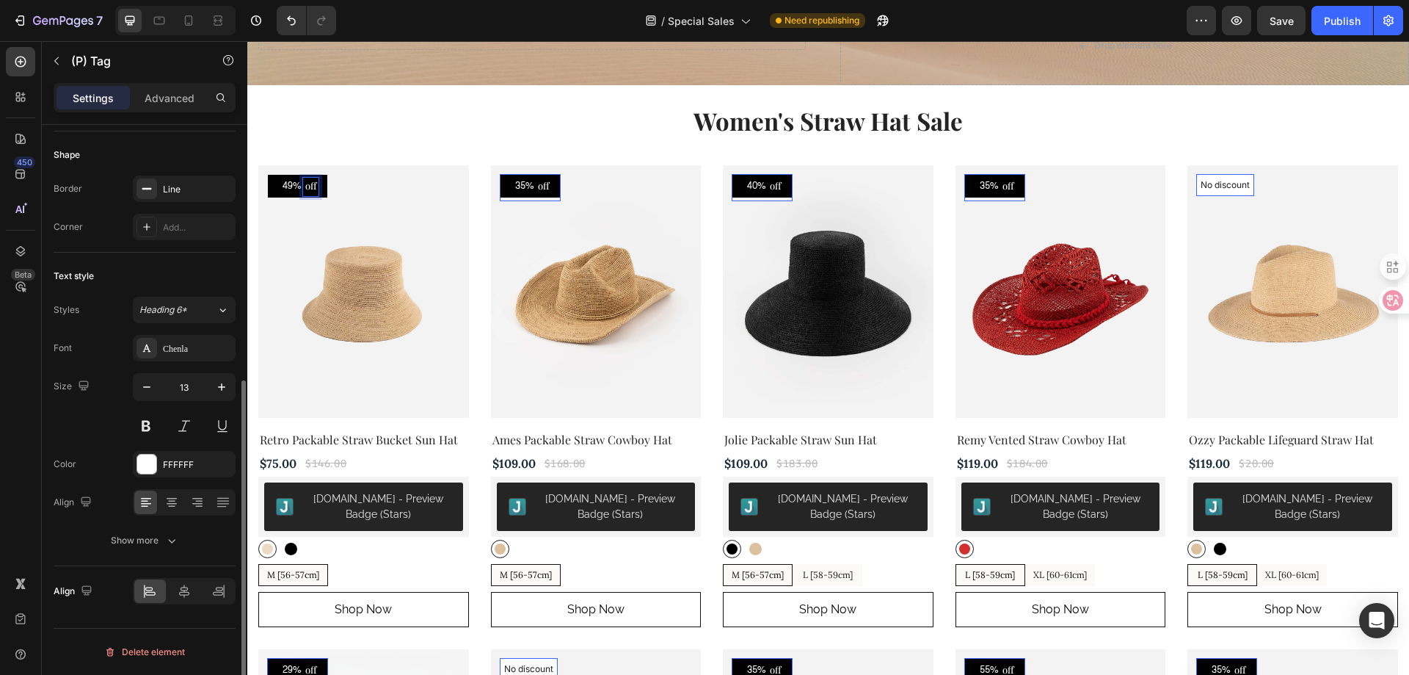
scroll to position [228, 0]
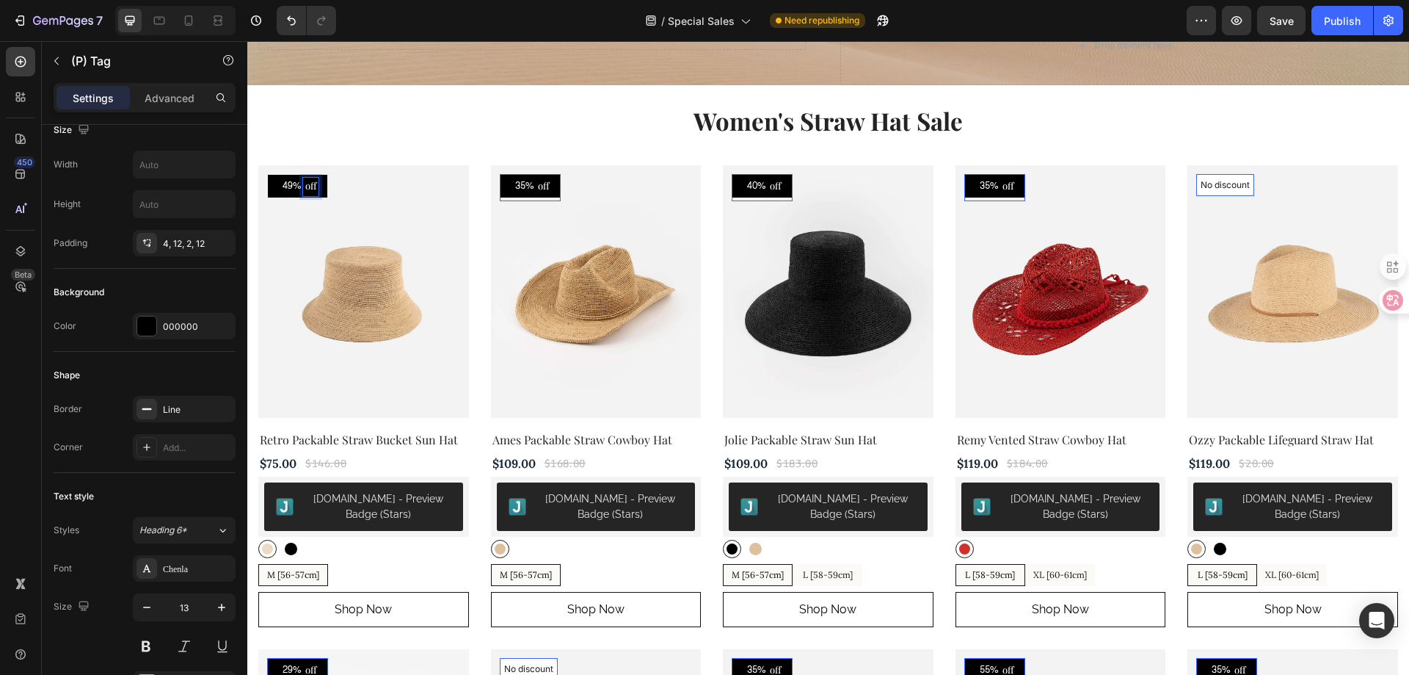
click at [305, 186] on p "off" at bounding box center [310, 187] width 11 height 15
click at [311, 189] on p "off" at bounding box center [310, 187] width 11 height 15
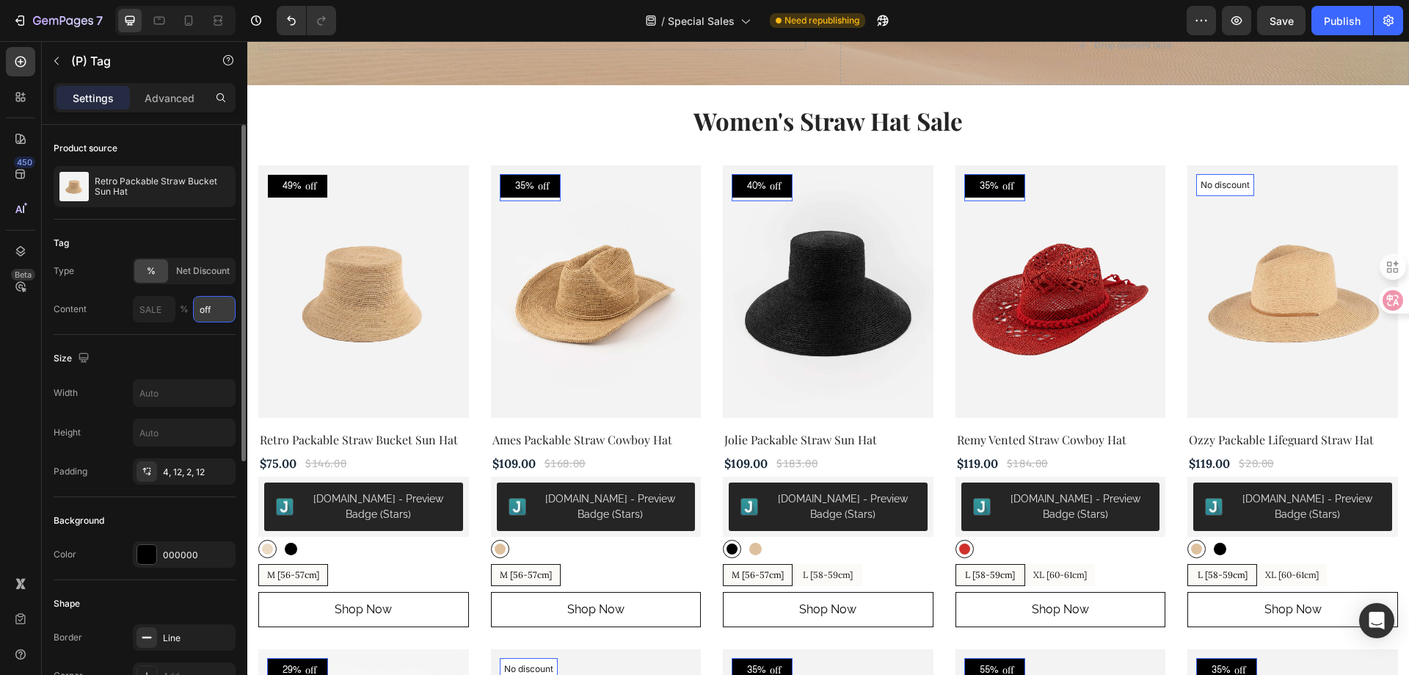
click at [214, 307] on input "off" at bounding box center [214, 309] width 43 height 26
click at [196, 344] on div "Size Width Height Padding 4, 12, 2, 12" at bounding box center [145, 416] width 182 height 162
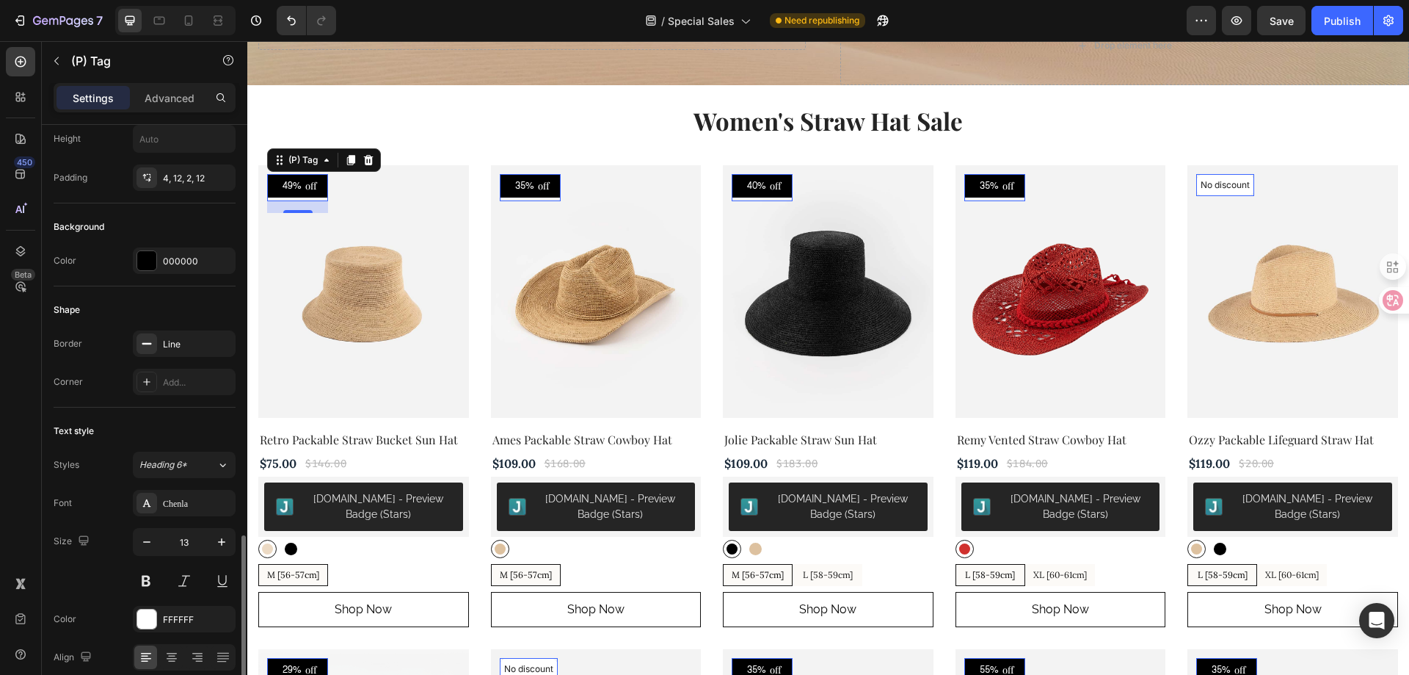
scroll to position [449, 0]
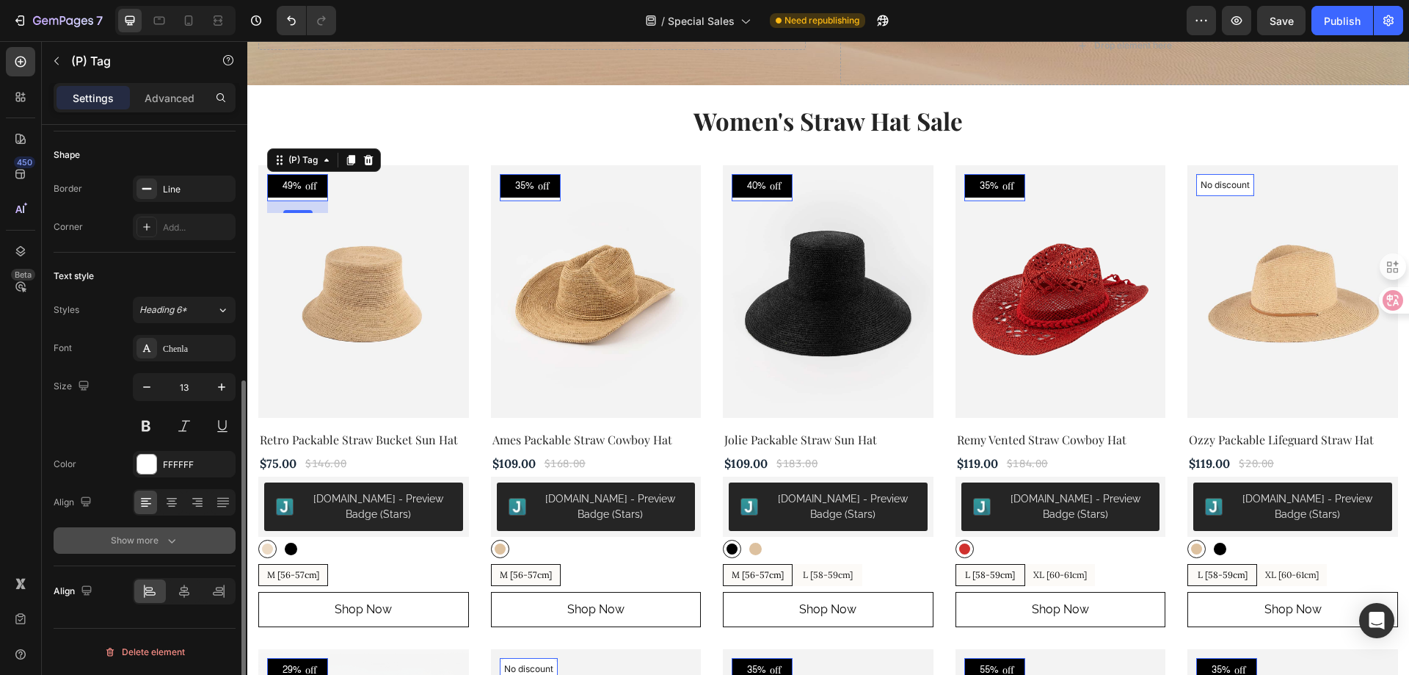
click at [167, 541] on icon "button" at bounding box center [171, 540] width 15 height 15
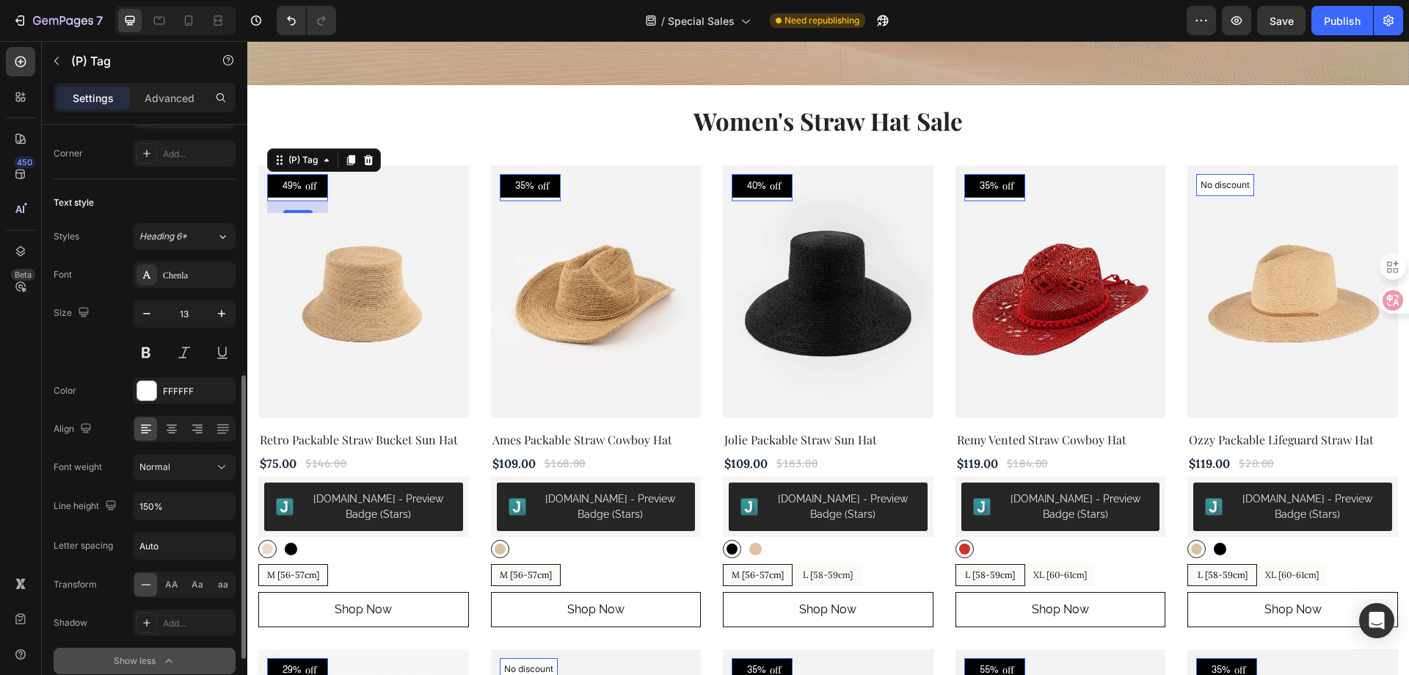
scroll to position [595, 0]
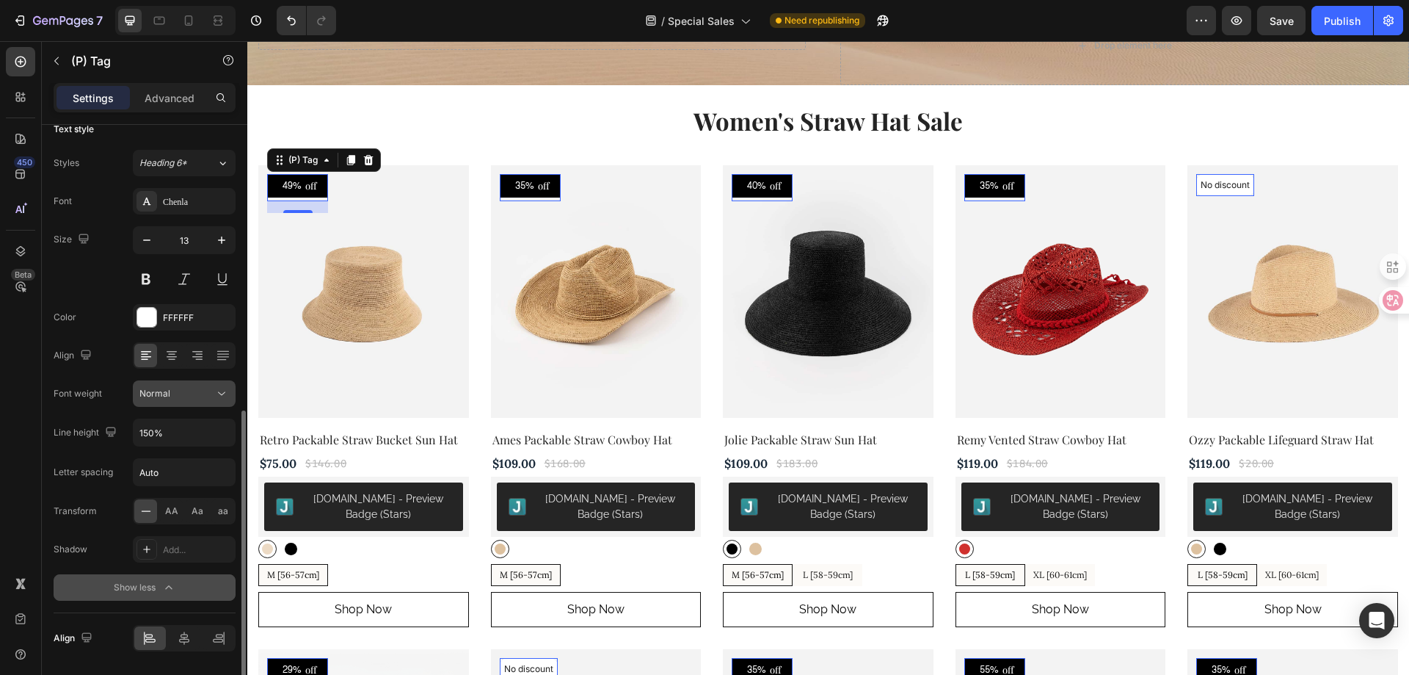
click at [189, 401] on button "Normal" at bounding box center [184, 393] width 103 height 26
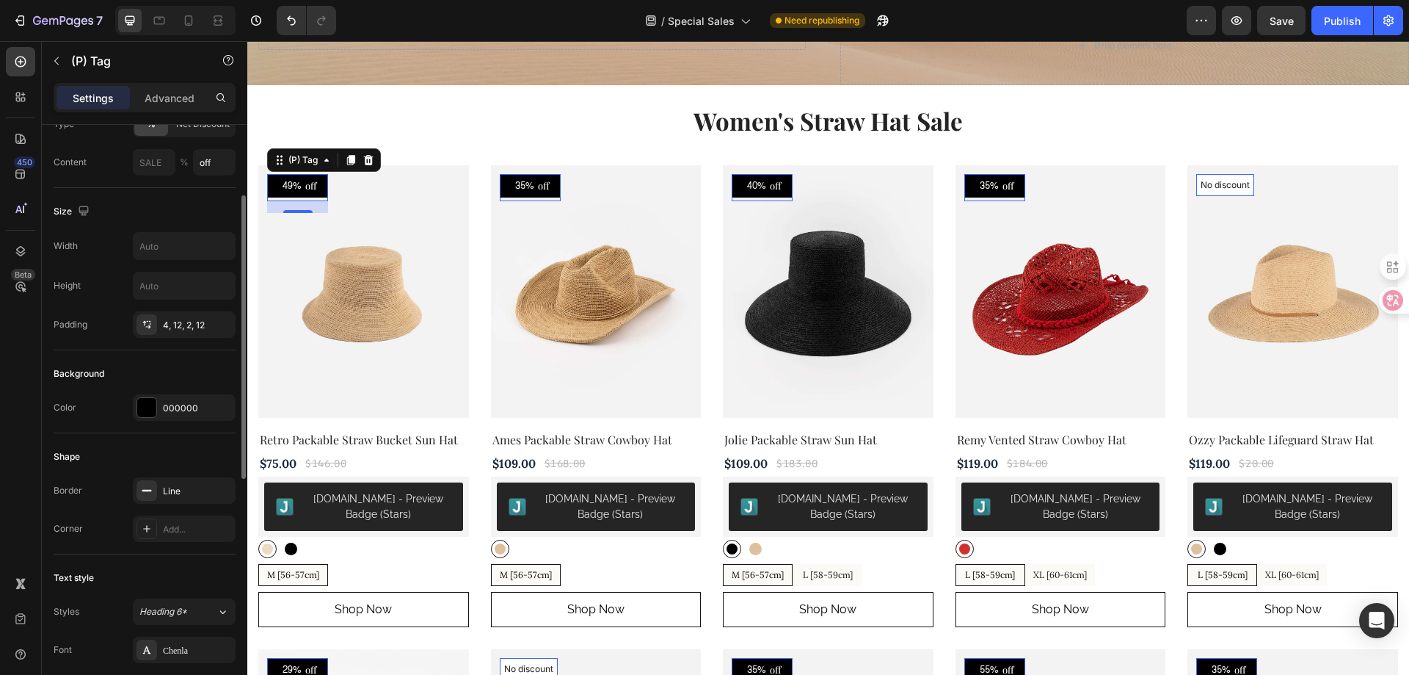
scroll to position [220, 0]
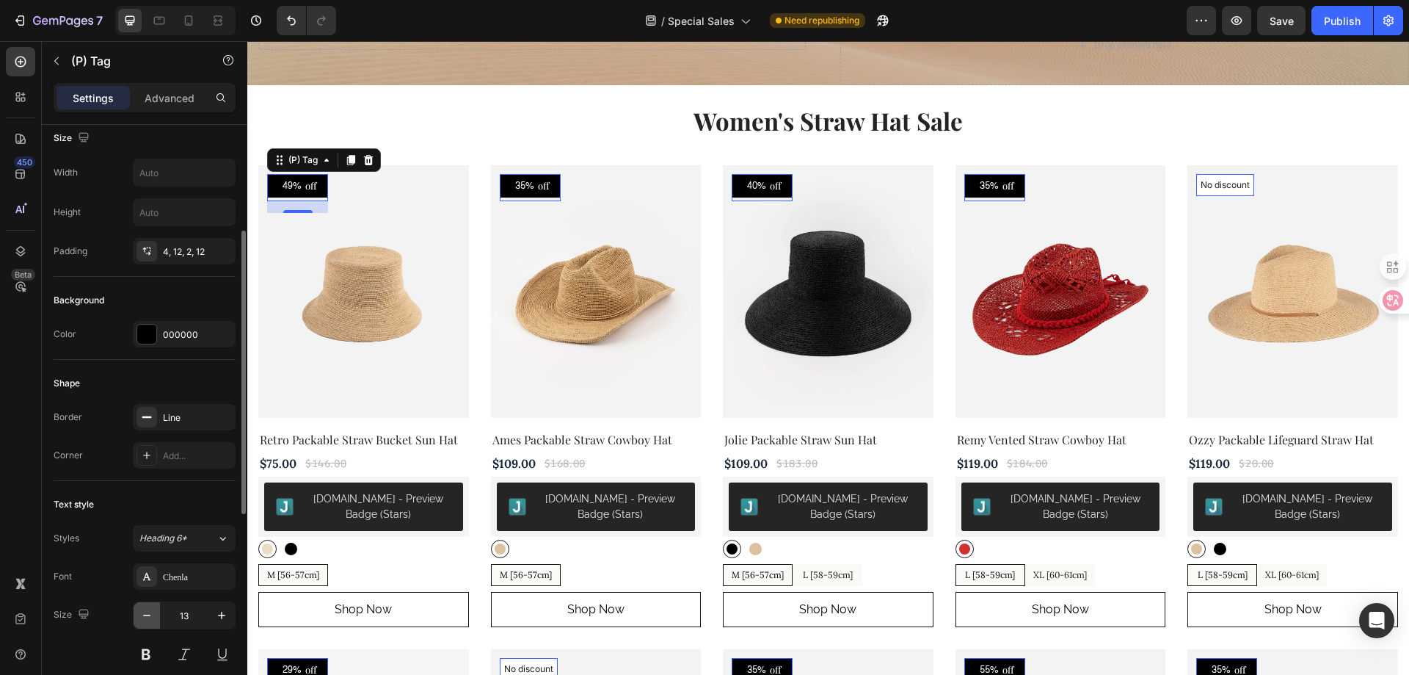
click at [153, 616] on icon "button" at bounding box center [146, 615] width 15 height 15
click at [223, 617] on icon "button" at bounding box center [221, 615] width 15 height 15
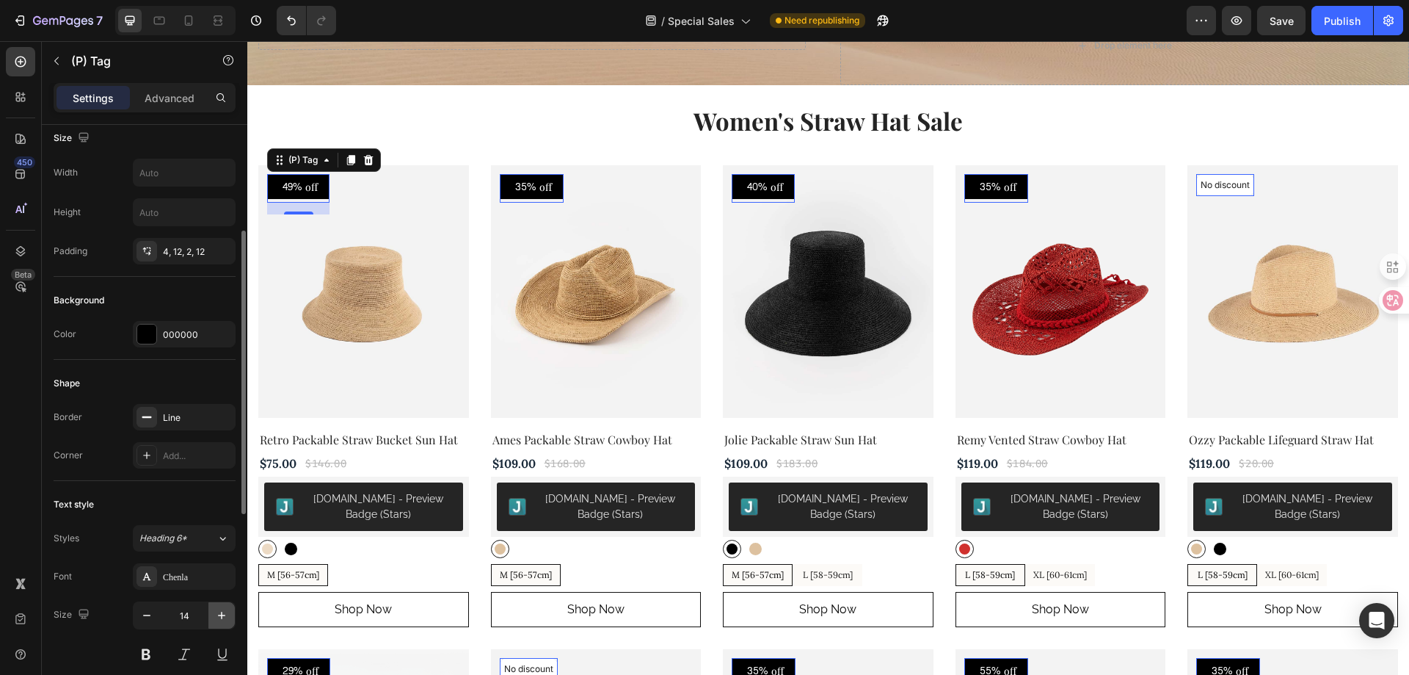
click at [223, 617] on icon "button" at bounding box center [221, 615] width 15 height 15
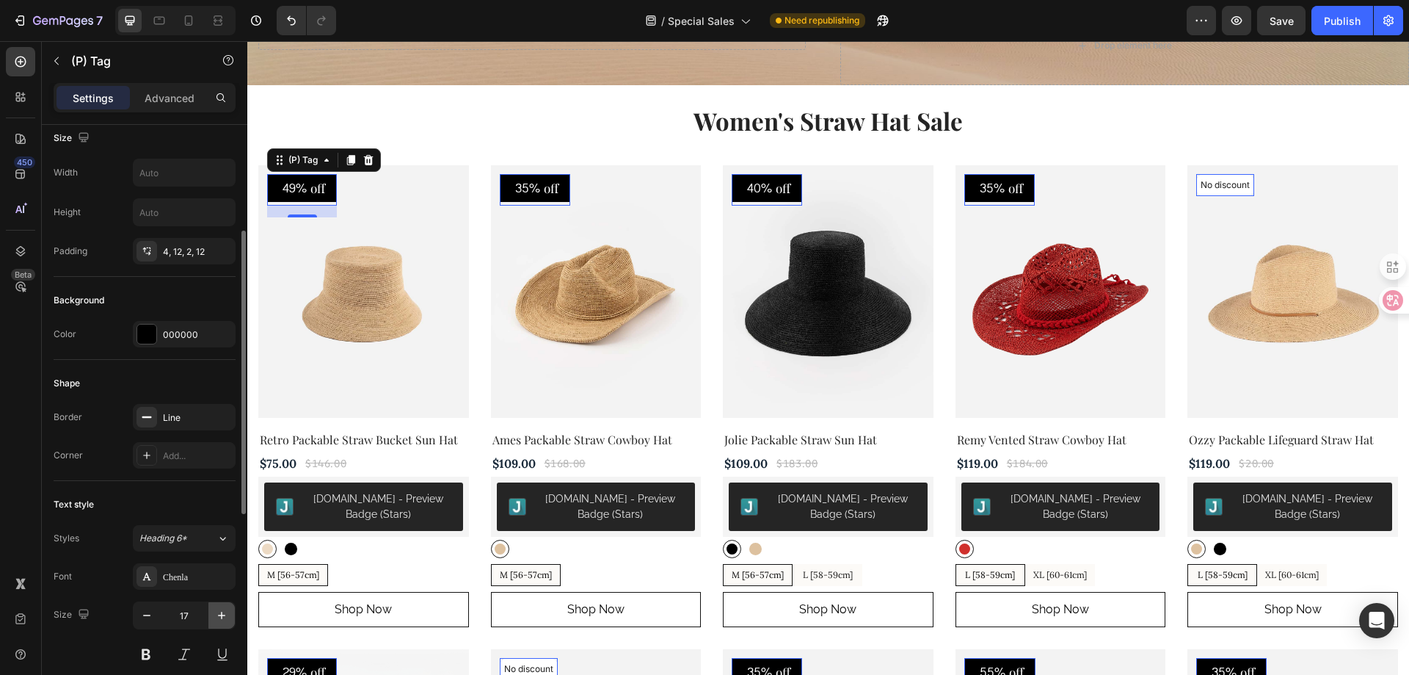
click at [223, 617] on icon "button" at bounding box center [221, 615] width 15 height 15
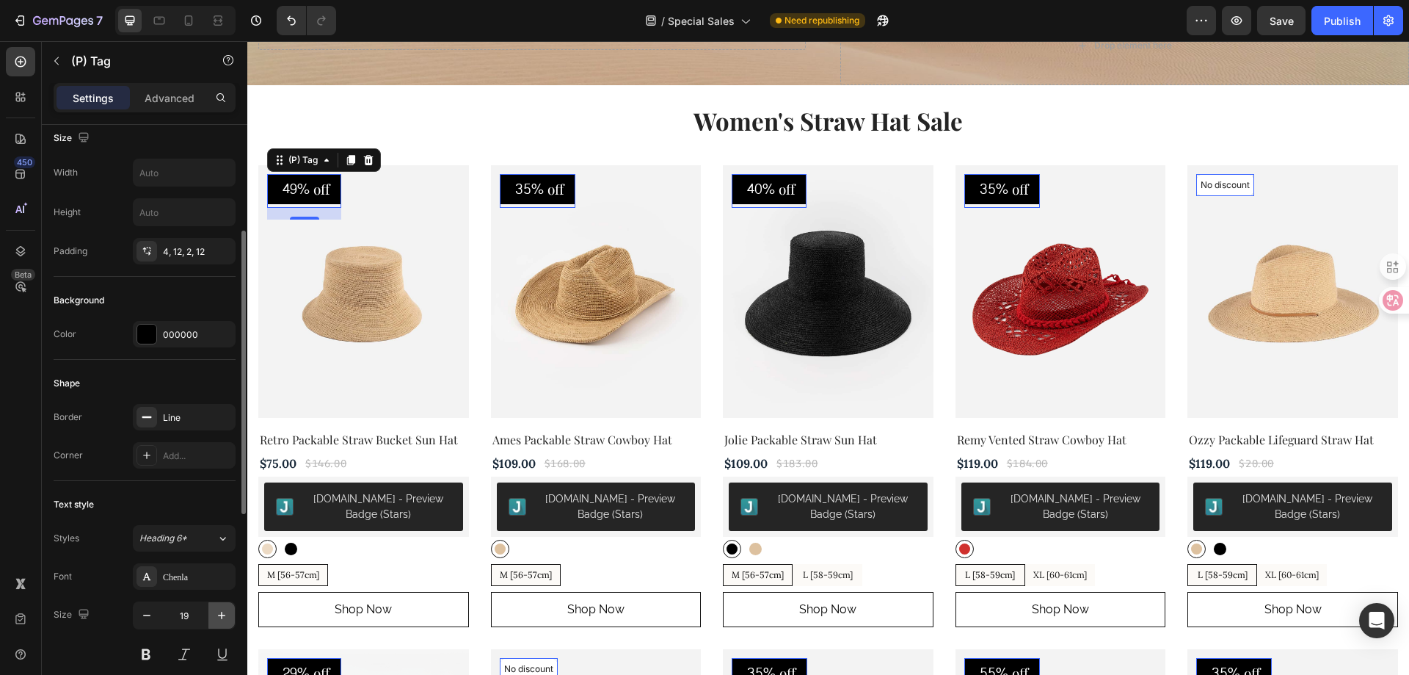
click at [223, 617] on icon "button" at bounding box center [221, 615] width 15 height 15
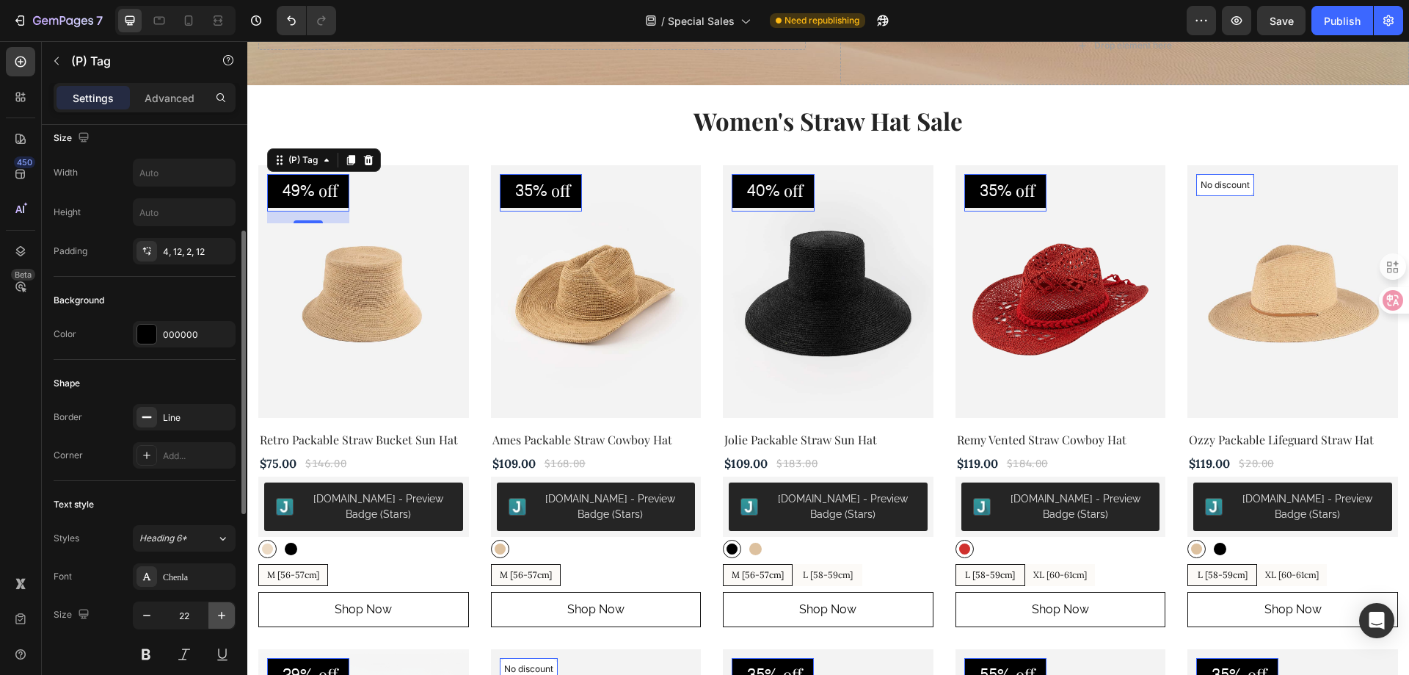
click at [223, 617] on icon "button" at bounding box center [221, 615] width 15 height 15
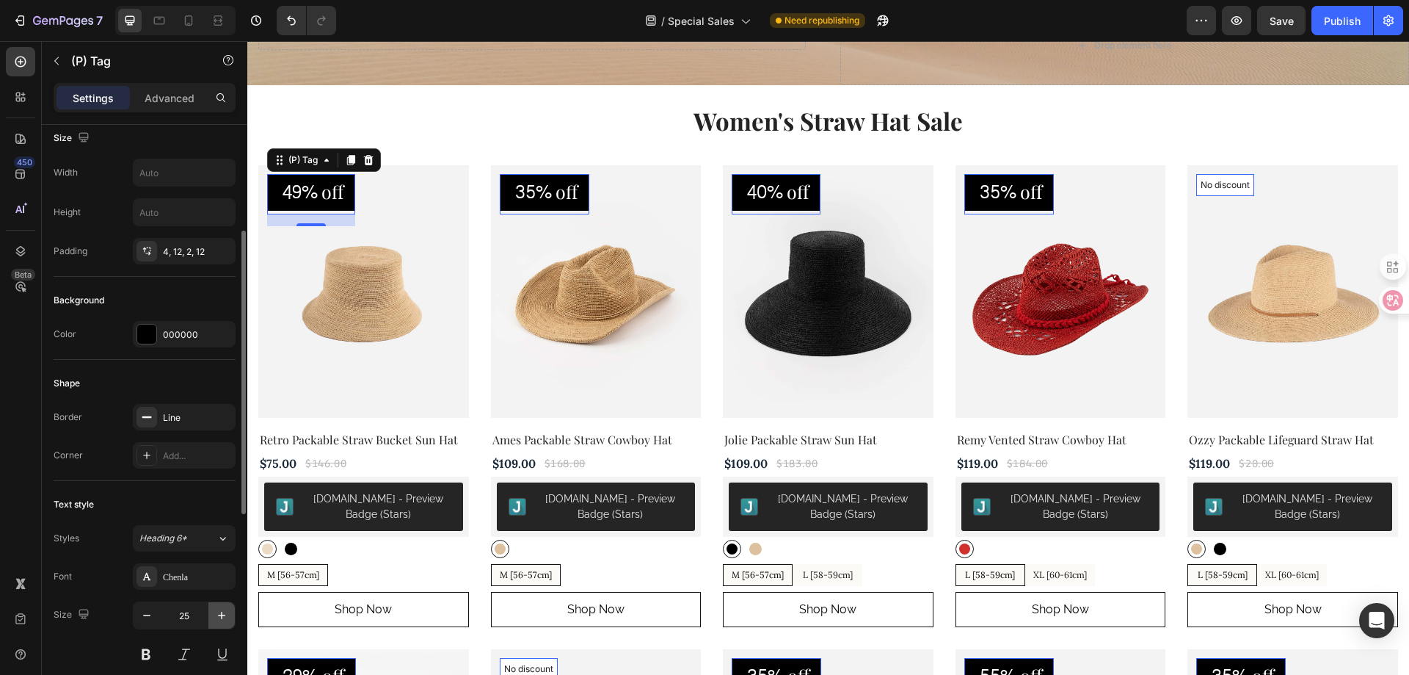
click at [223, 617] on icon "button" at bounding box center [221, 615] width 15 height 15
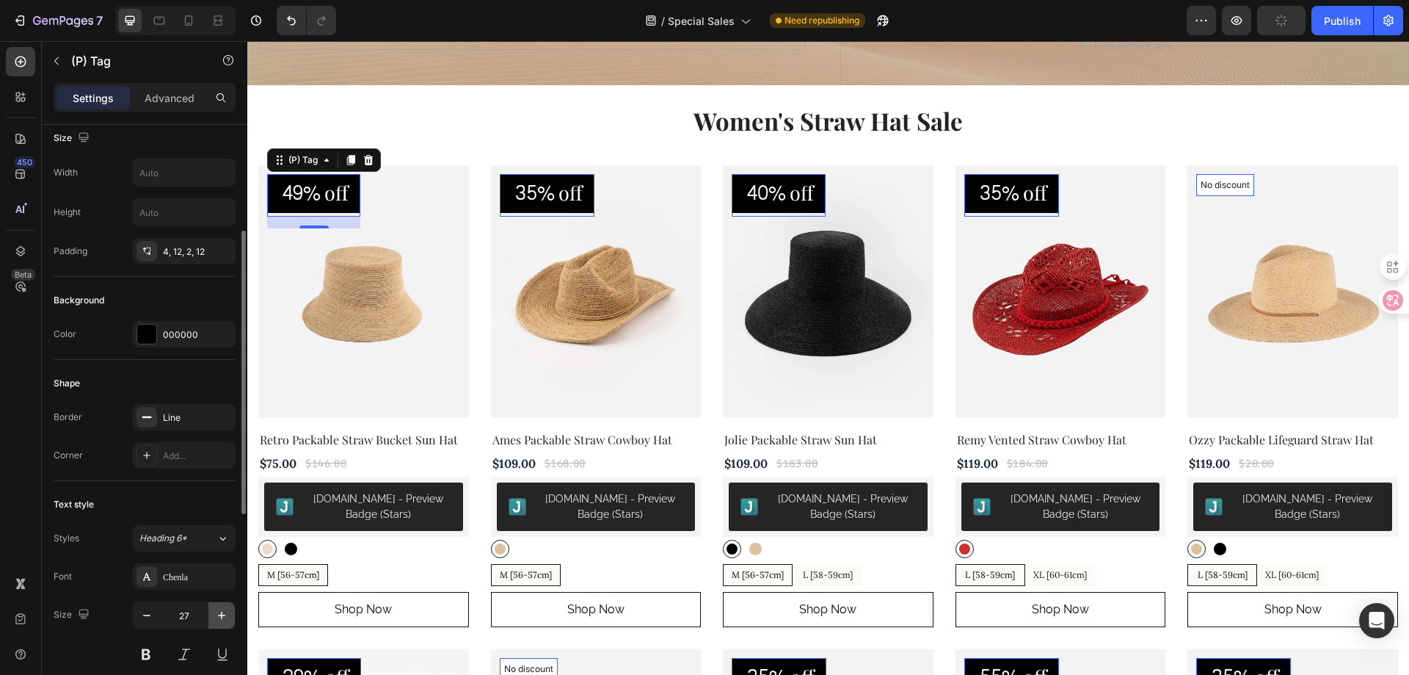
click at [223, 617] on icon "button" at bounding box center [221, 615] width 15 height 15
click at [141, 620] on icon "button" at bounding box center [146, 615] width 15 height 15
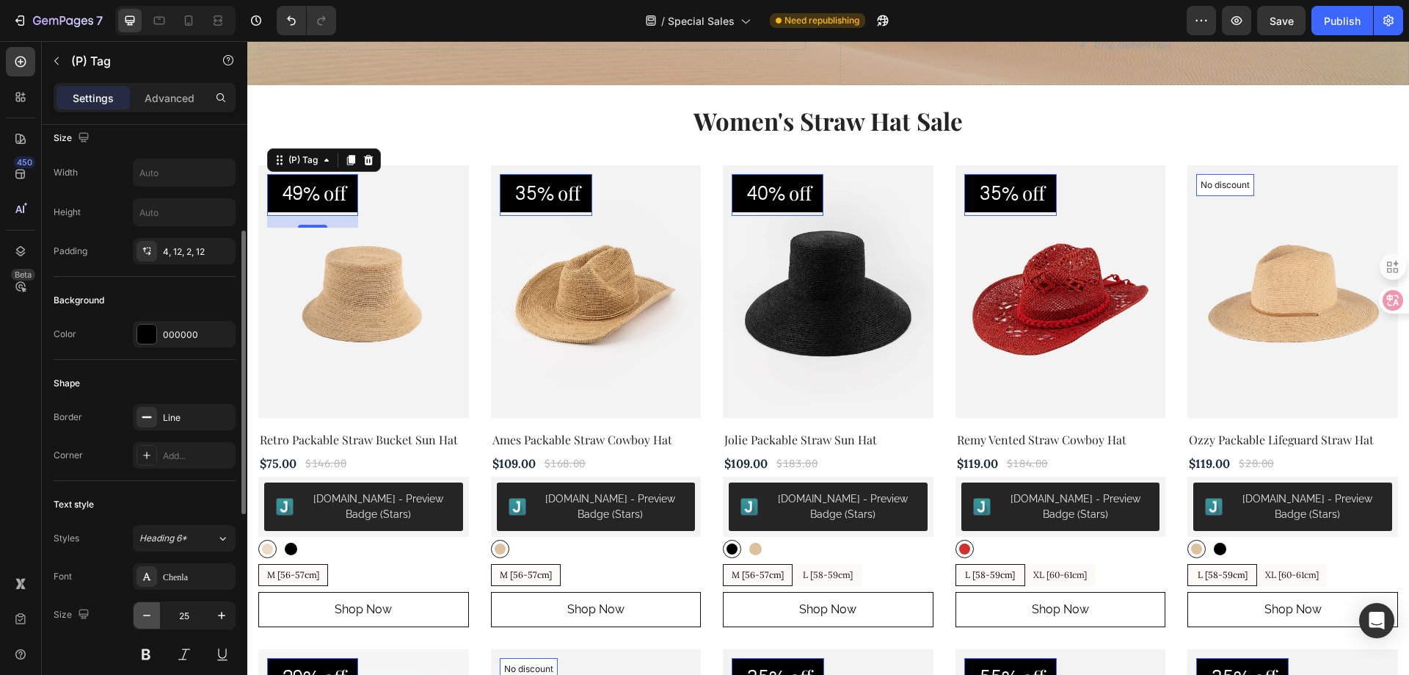
click at [141, 620] on icon "button" at bounding box center [146, 615] width 15 height 15
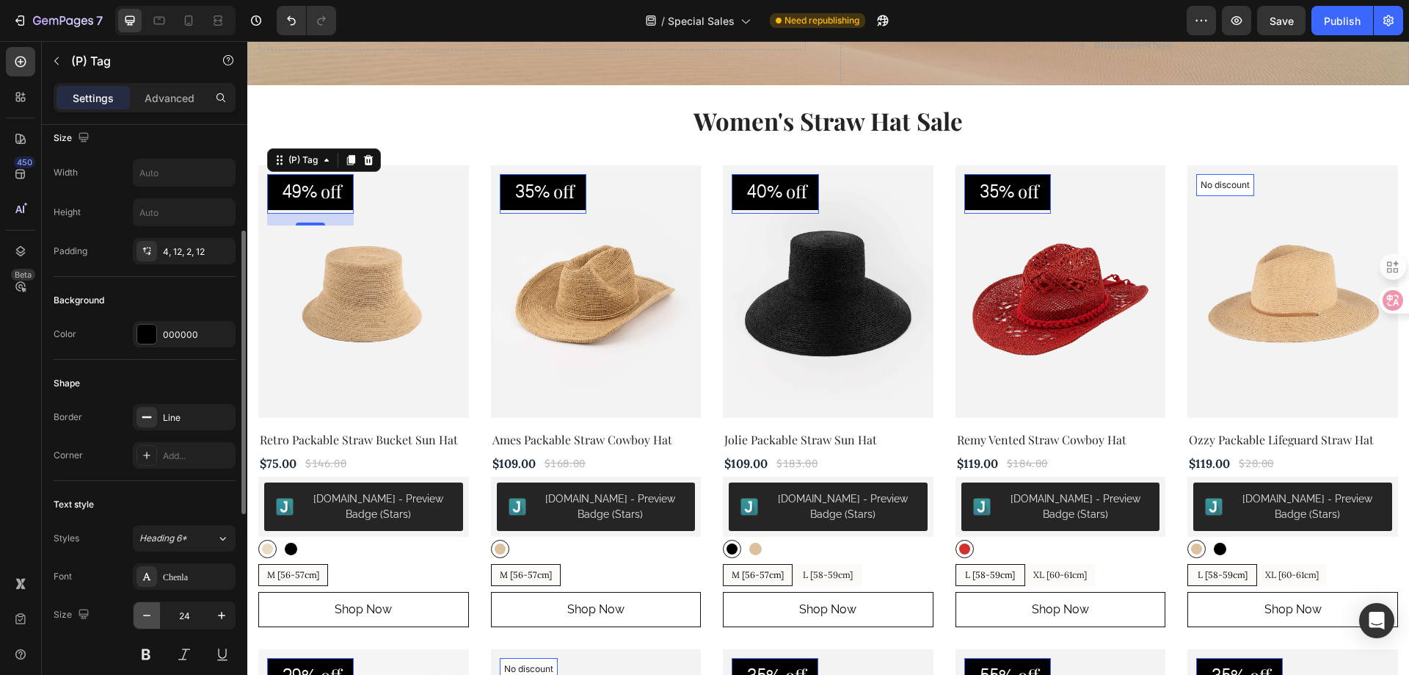
click at [141, 620] on icon "button" at bounding box center [146, 615] width 15 height 15
click at [142, 620] on icon "button" at bounding box center [146, 615] width 15 height 15
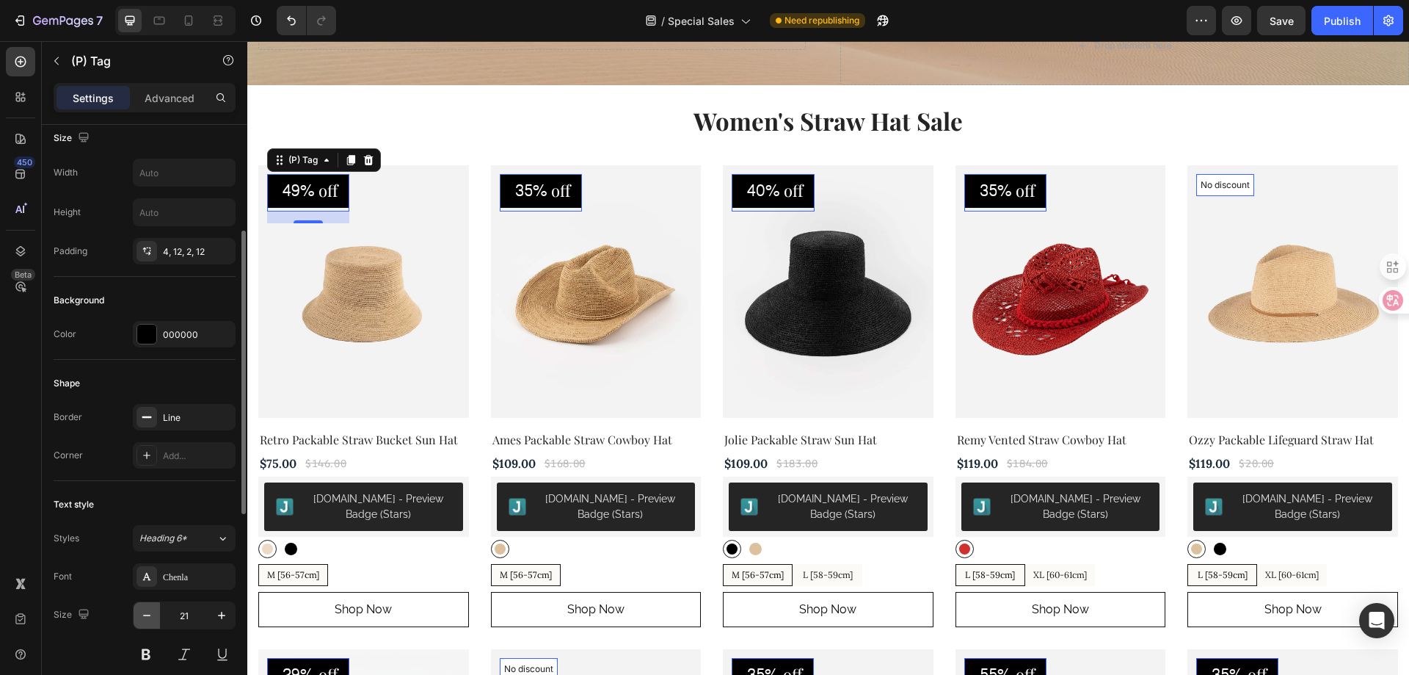
click at [142, 620] on icon "button" at bounding box center [146, 615] width 15 height 15
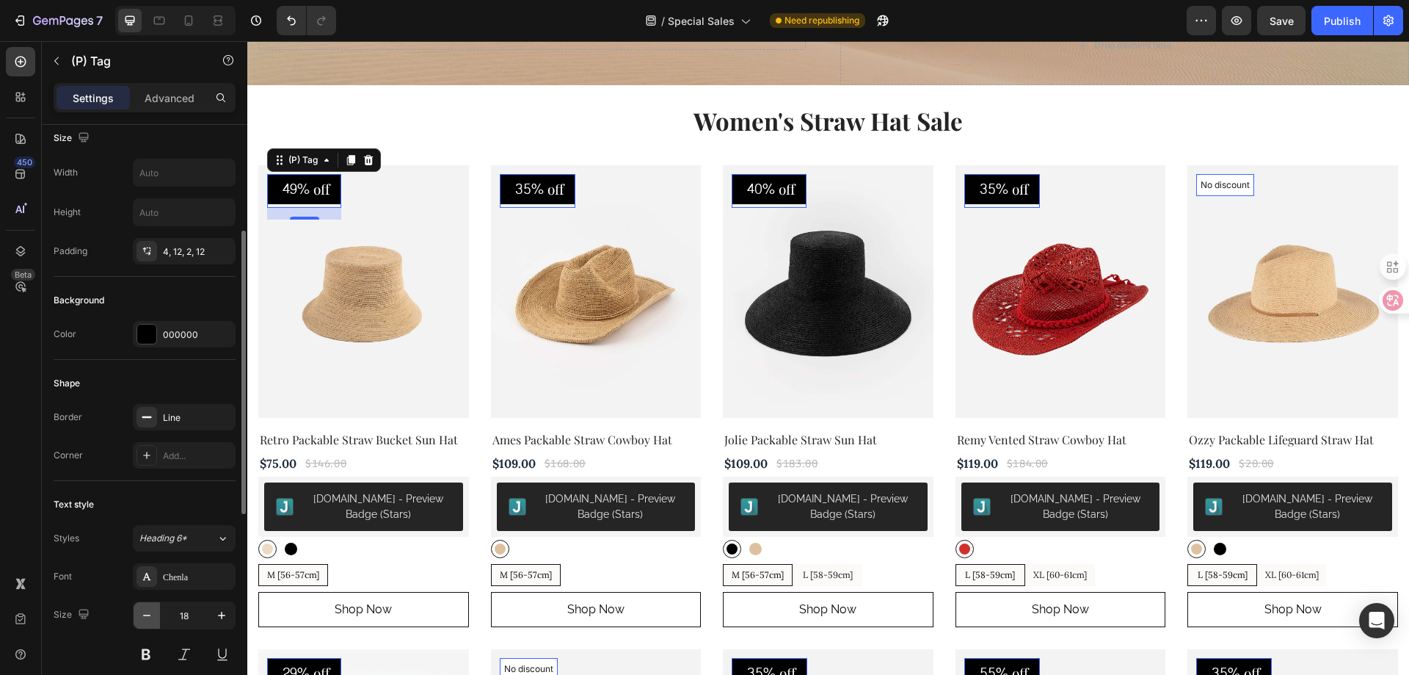
click at [142, 620] on icon "button" at bounding box center [146, 615] width 15 height 15
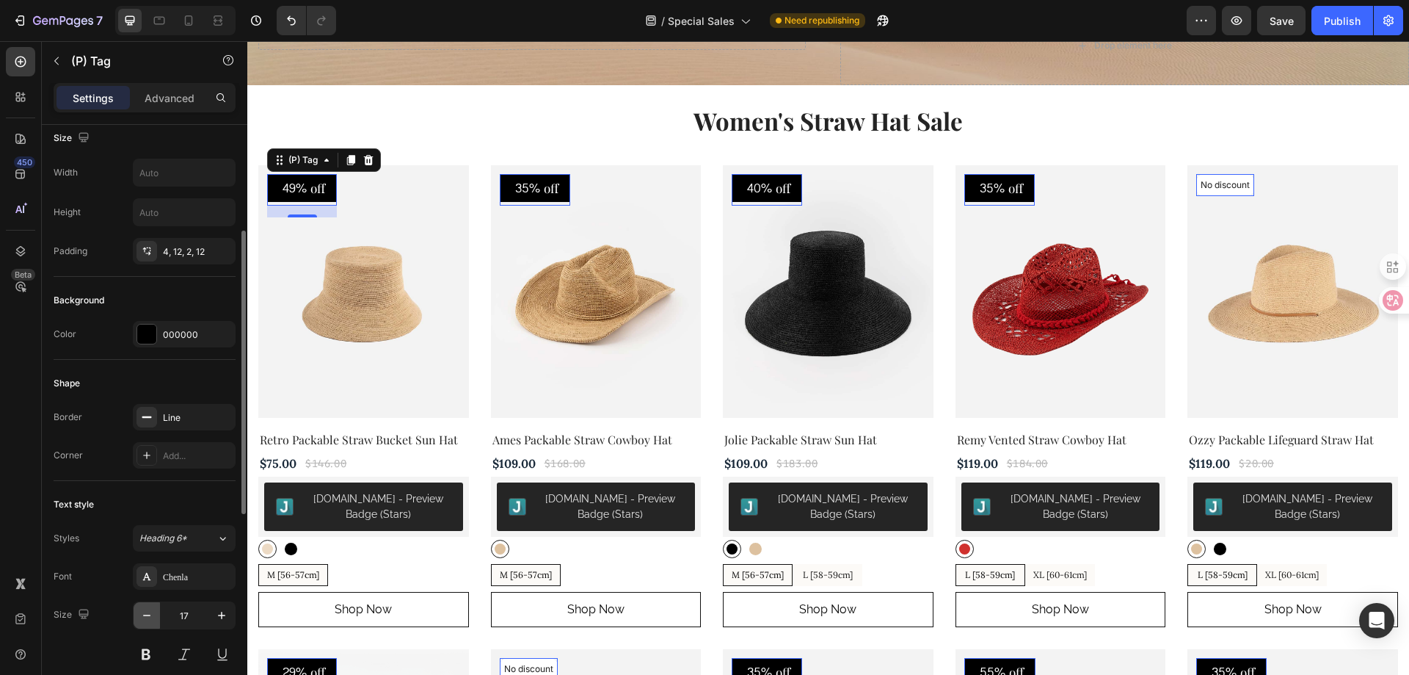
click at [142, 620] on icon "button" at bounding box center [146, 615] width 15 height 15
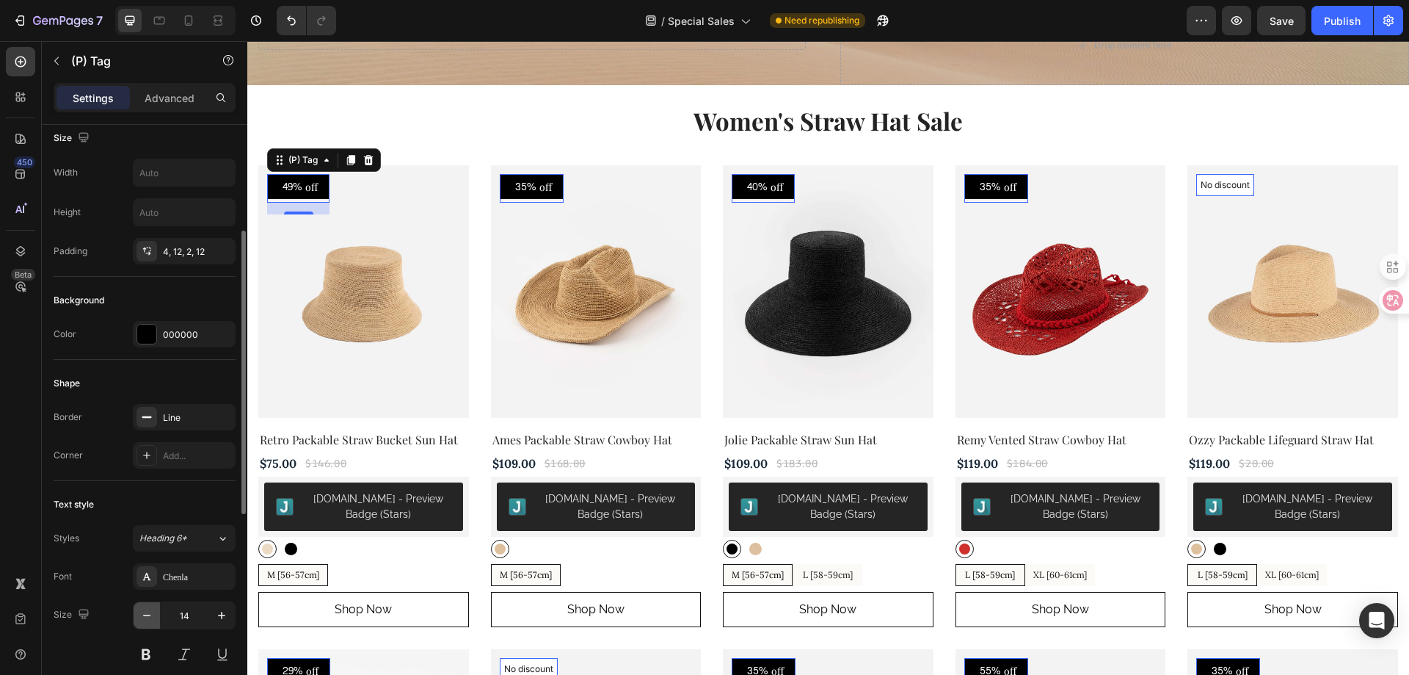
type input "13"
click at [144, 653] on button at bounding box center [146, 654] width 26 height 26
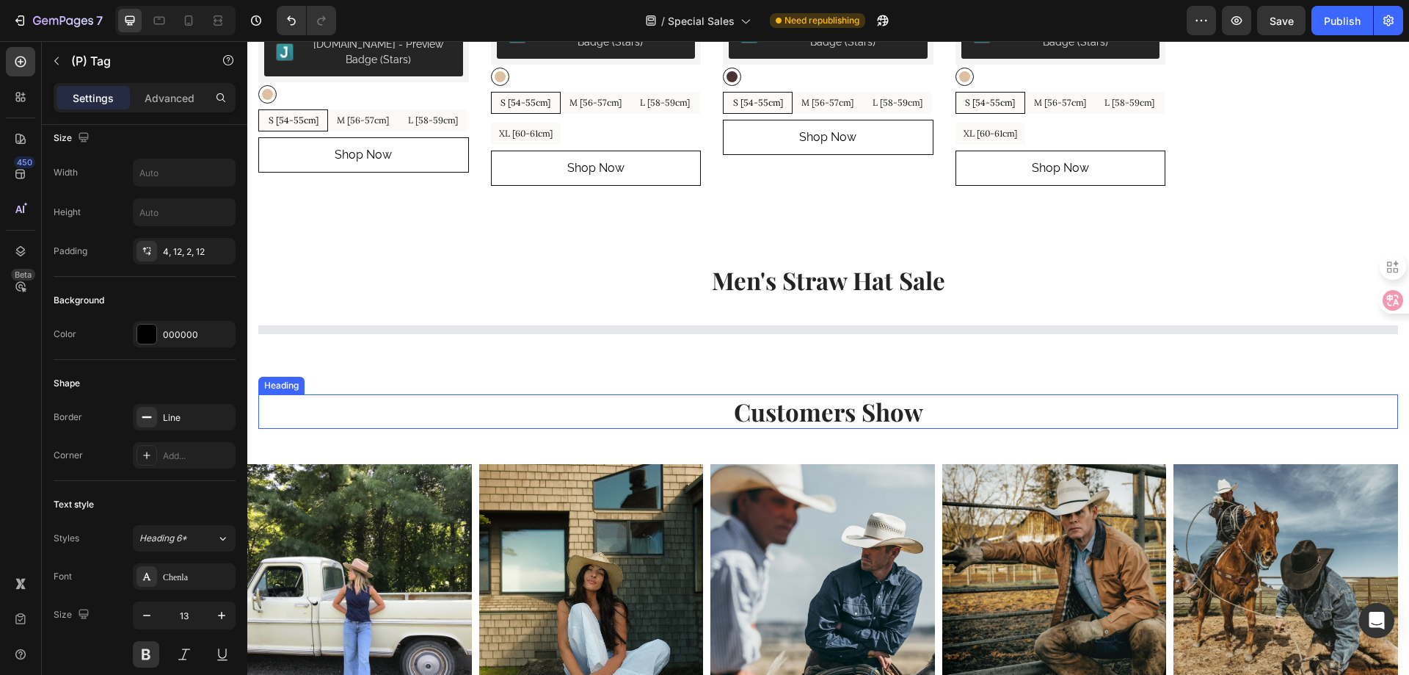
scroll to position [2482, 0]
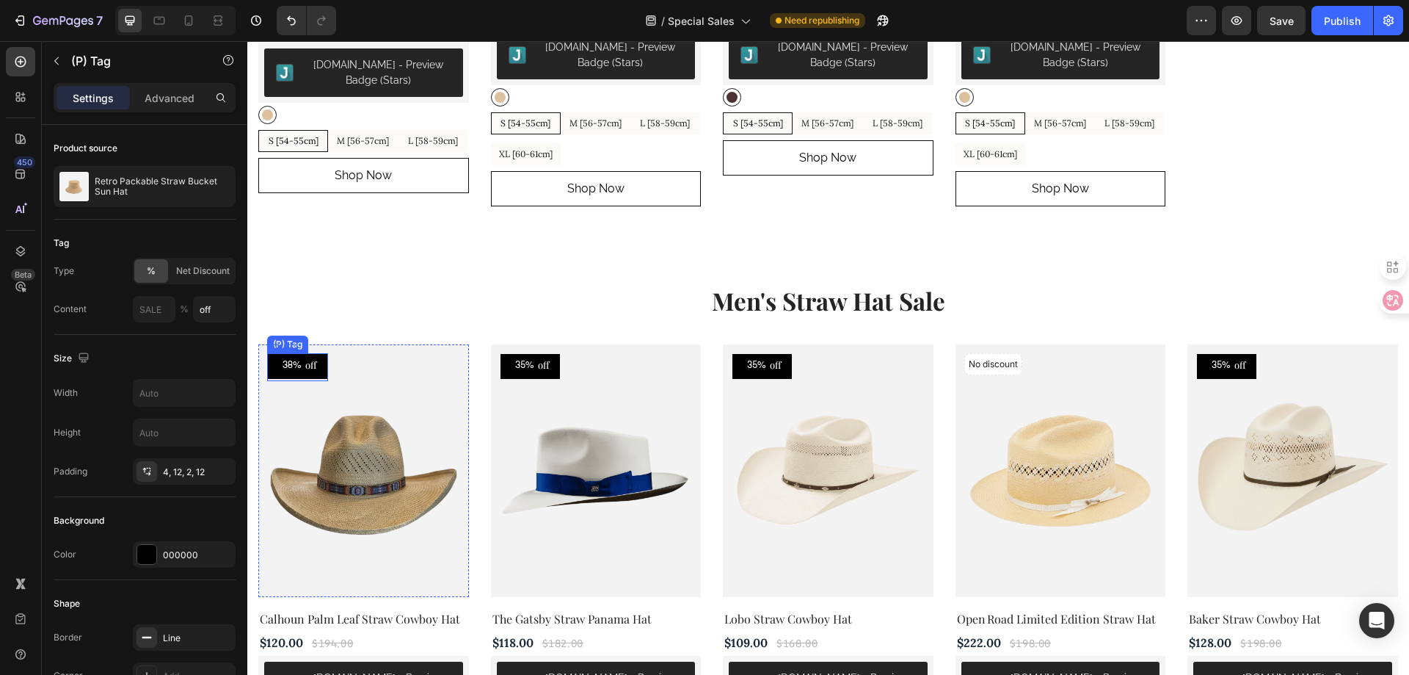
scroll to position [220, 0]
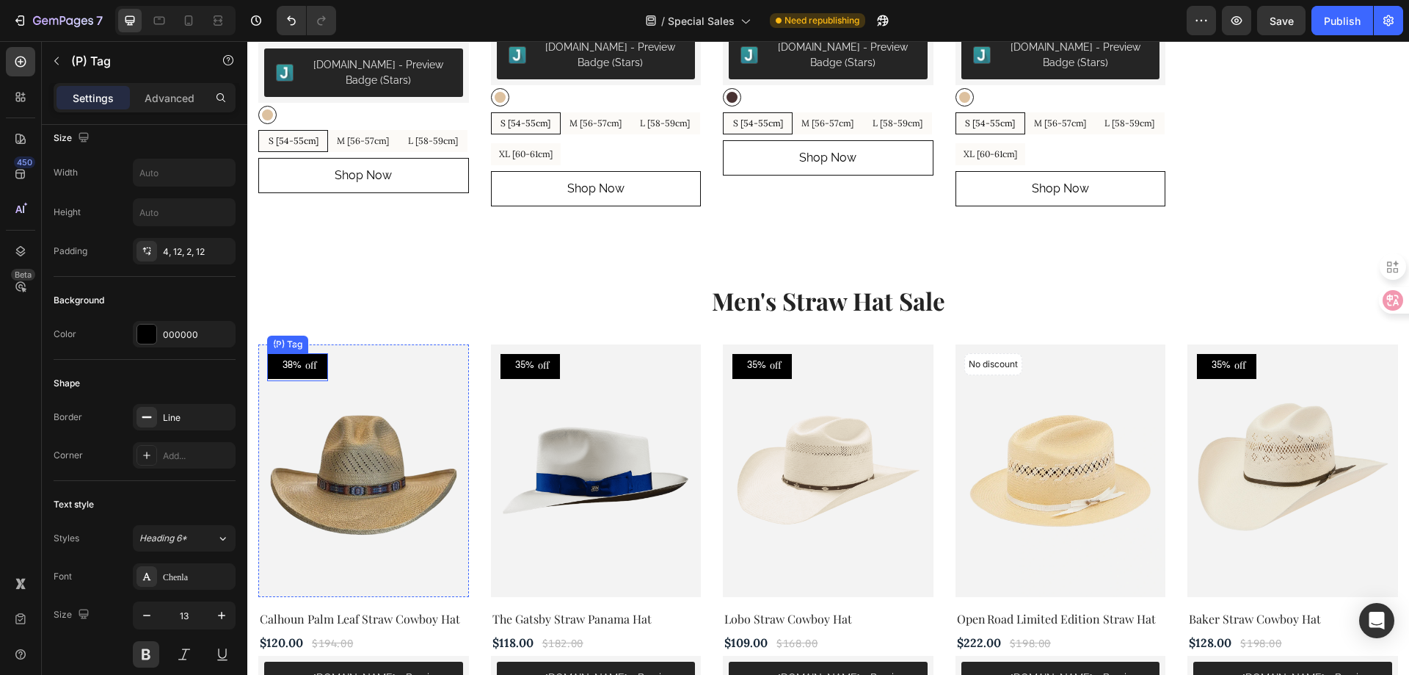
click at [300, 374] on div "38%" at bounding box center [292, 366] width 22 height 18
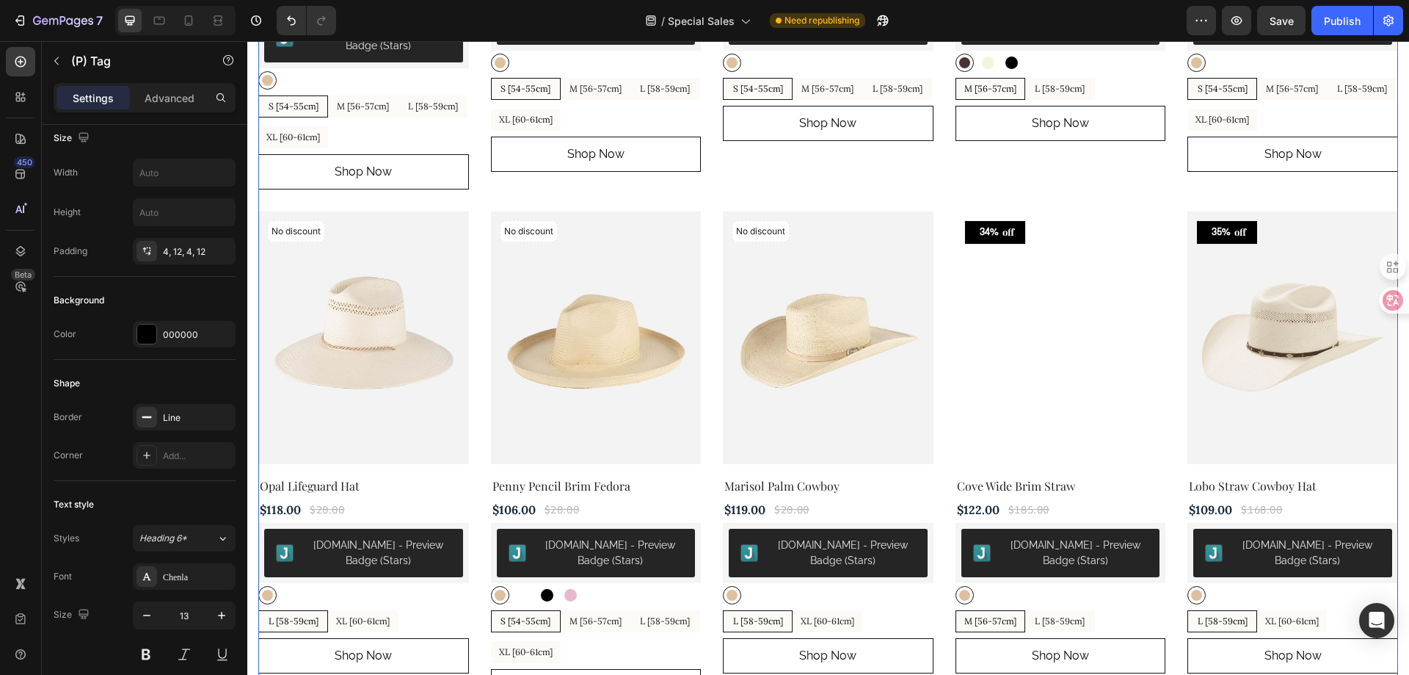
scroll to position [1234, 0]
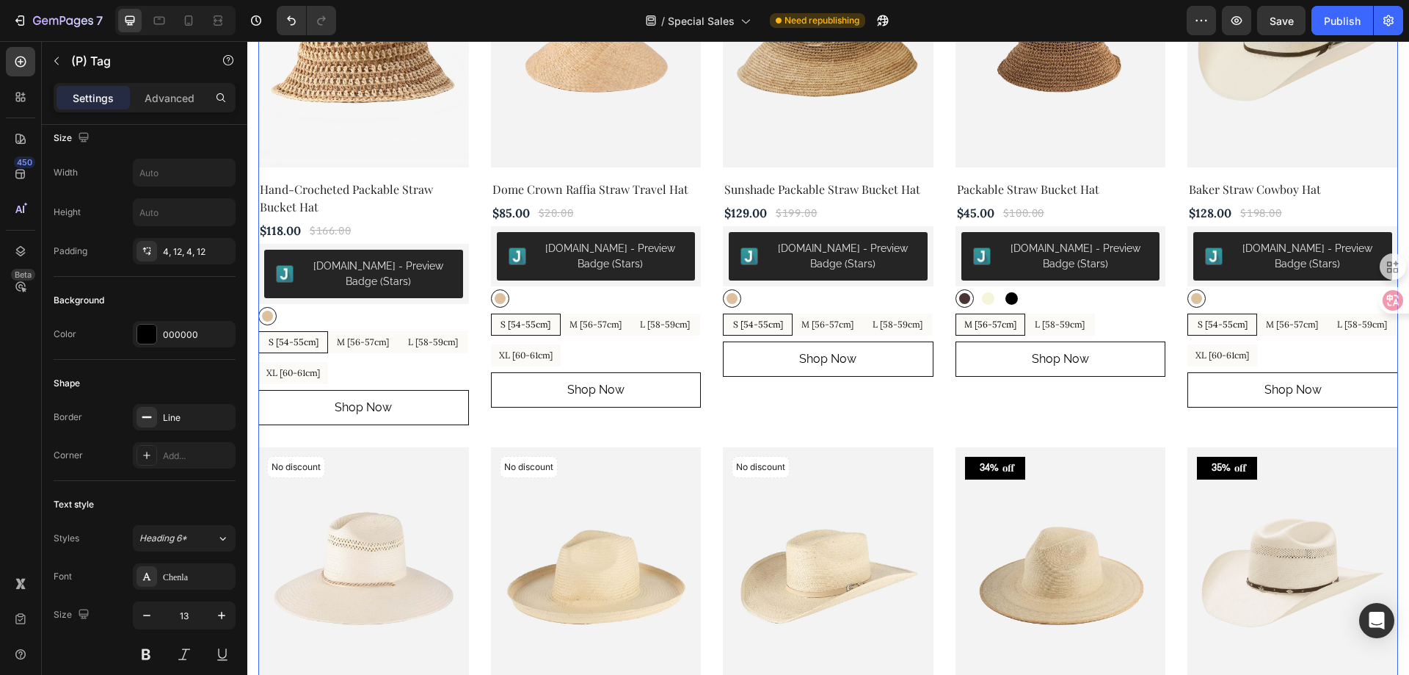
click at [940, 429] on div "49% off (P) Tag (P) Images Row Retro Packable Straw Bucket Sun Hat (P) Title $7…" at bounding box center [828, 442] width 1140 height 2023
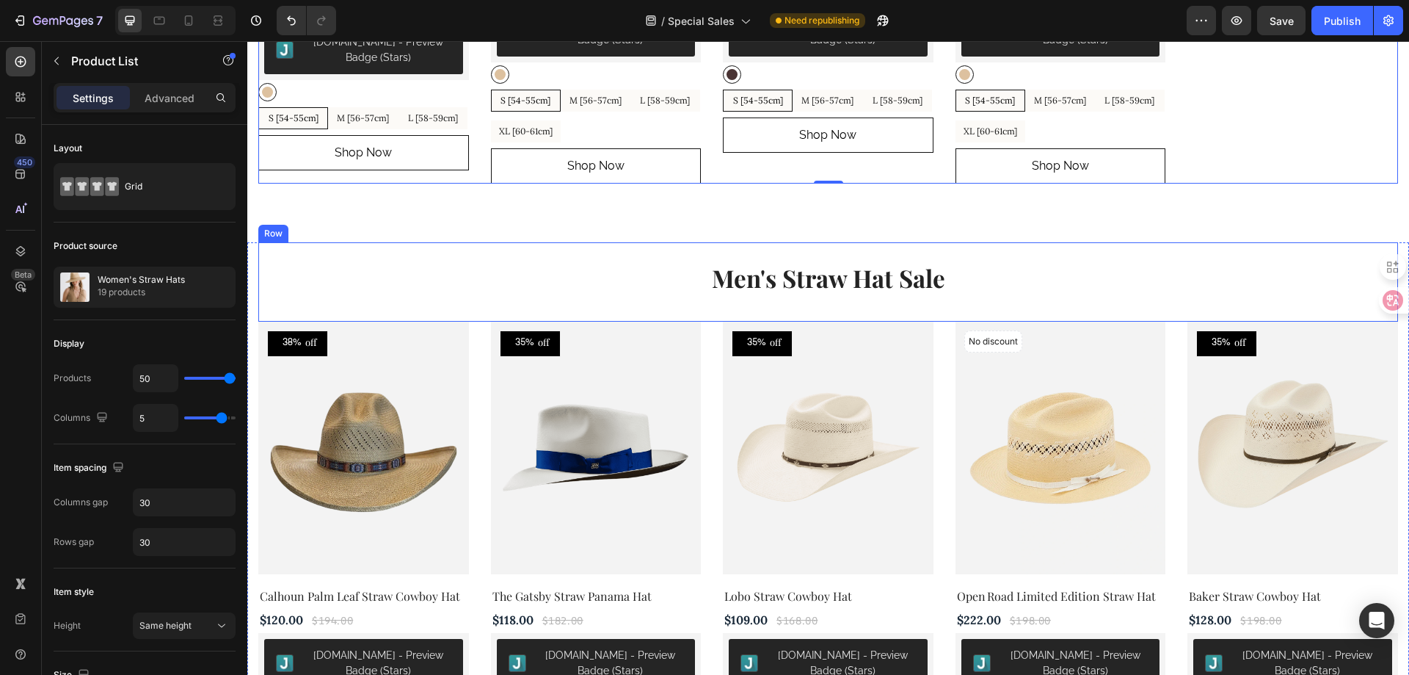
scroll to position [2629, 0]
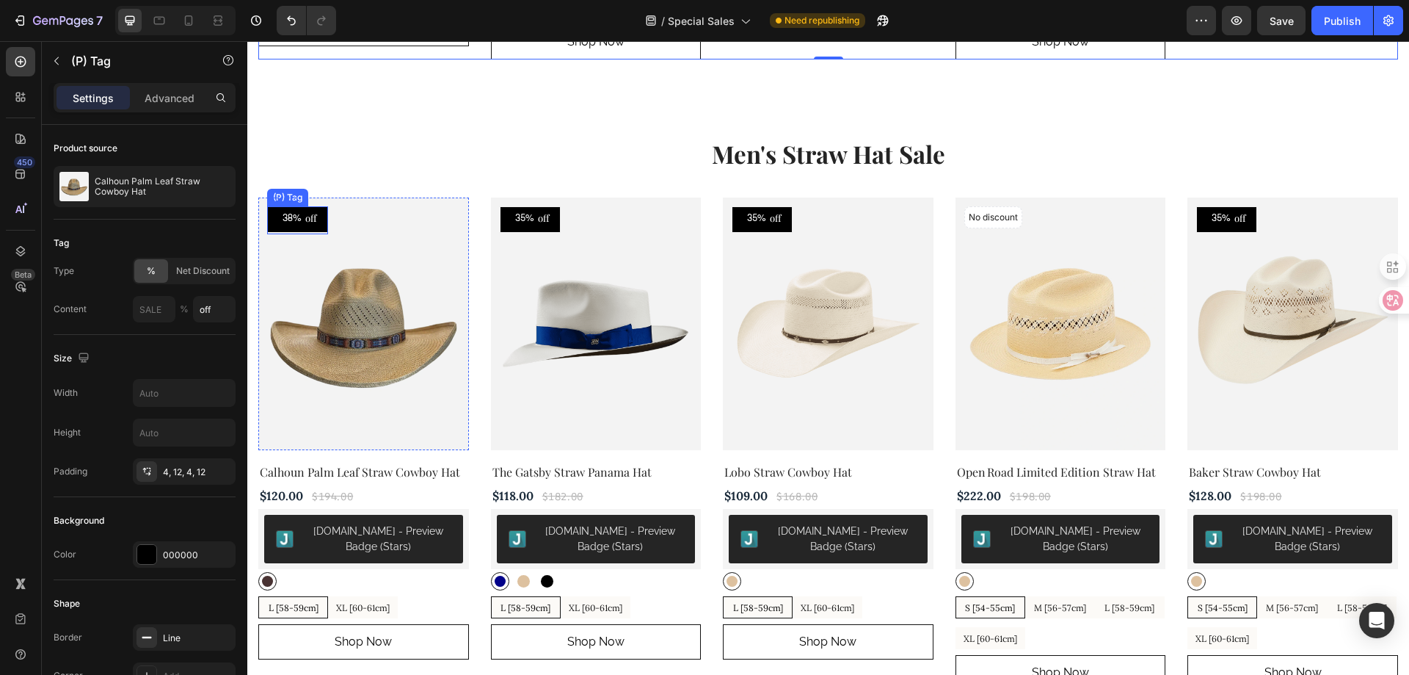
click at [302, 228] on div "38%" at bounding box center [292, 219] width 22 height 18
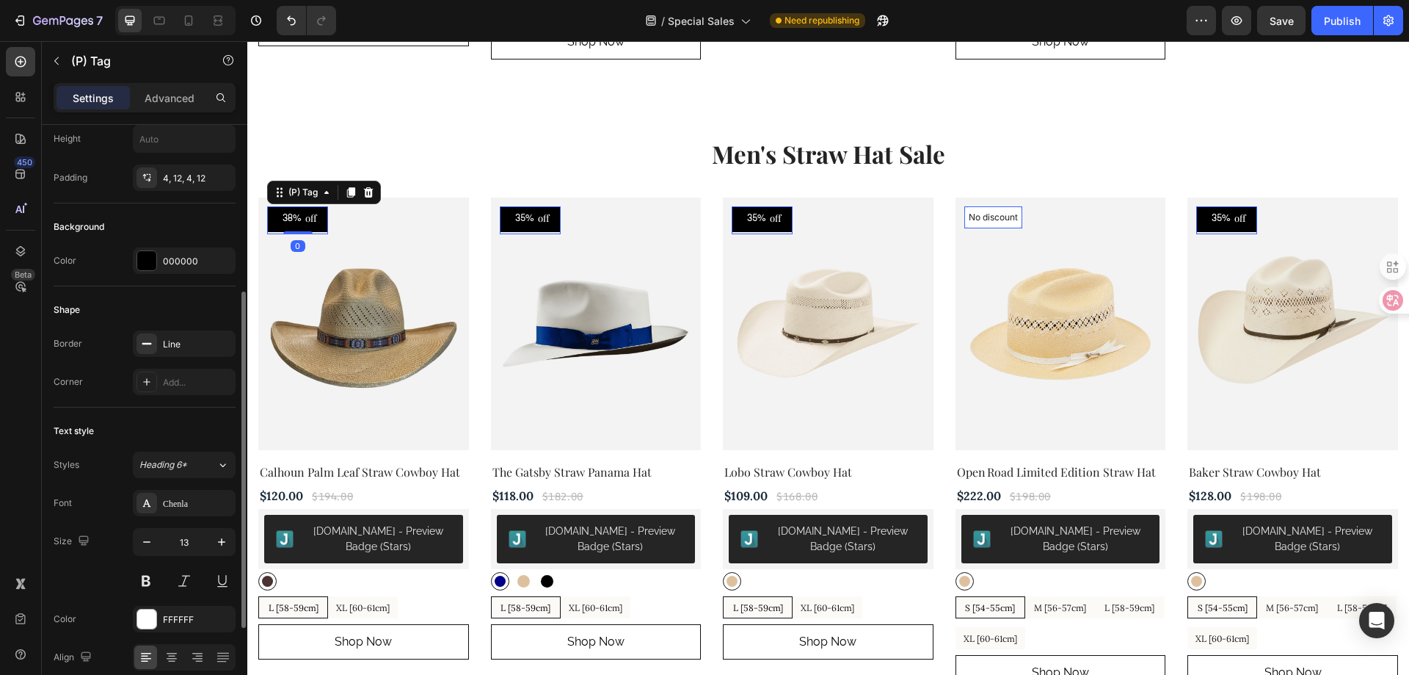
scroll to position [367, 0]
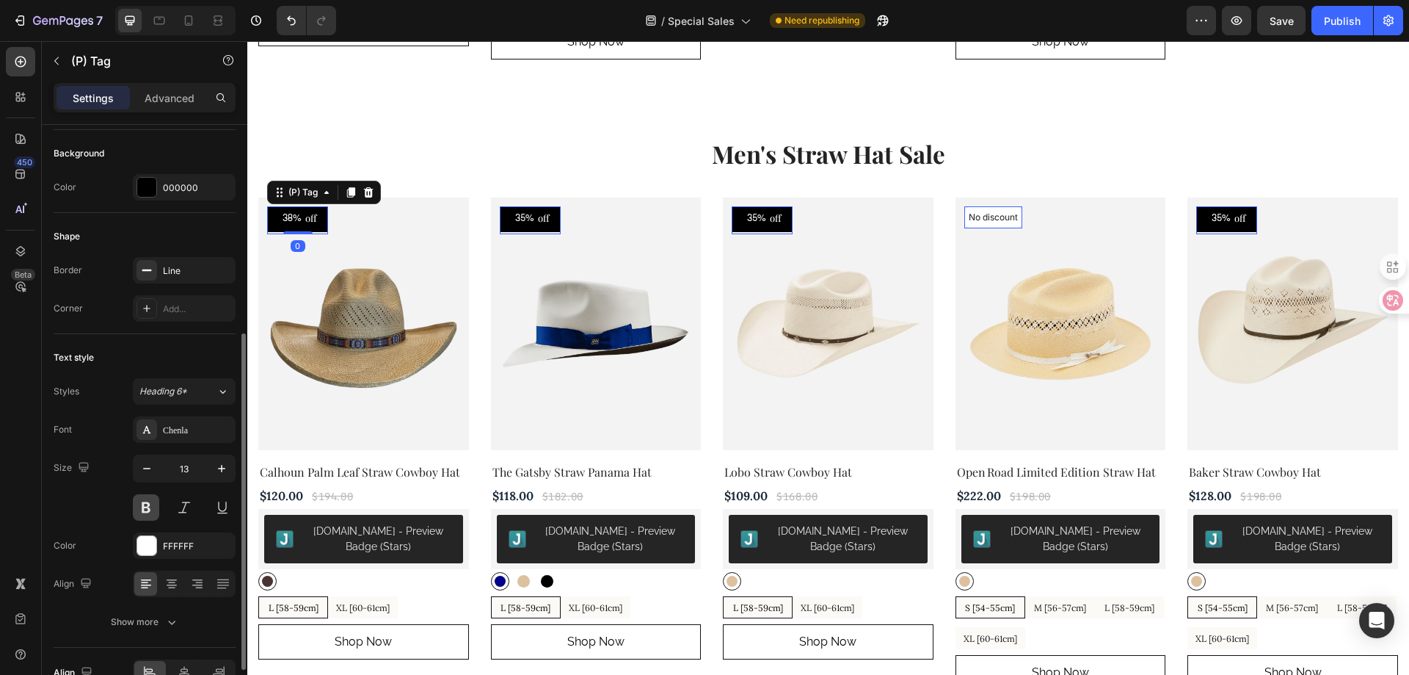
click at [147, 512] on button at bounding box center [146, 507] width 26 height 26
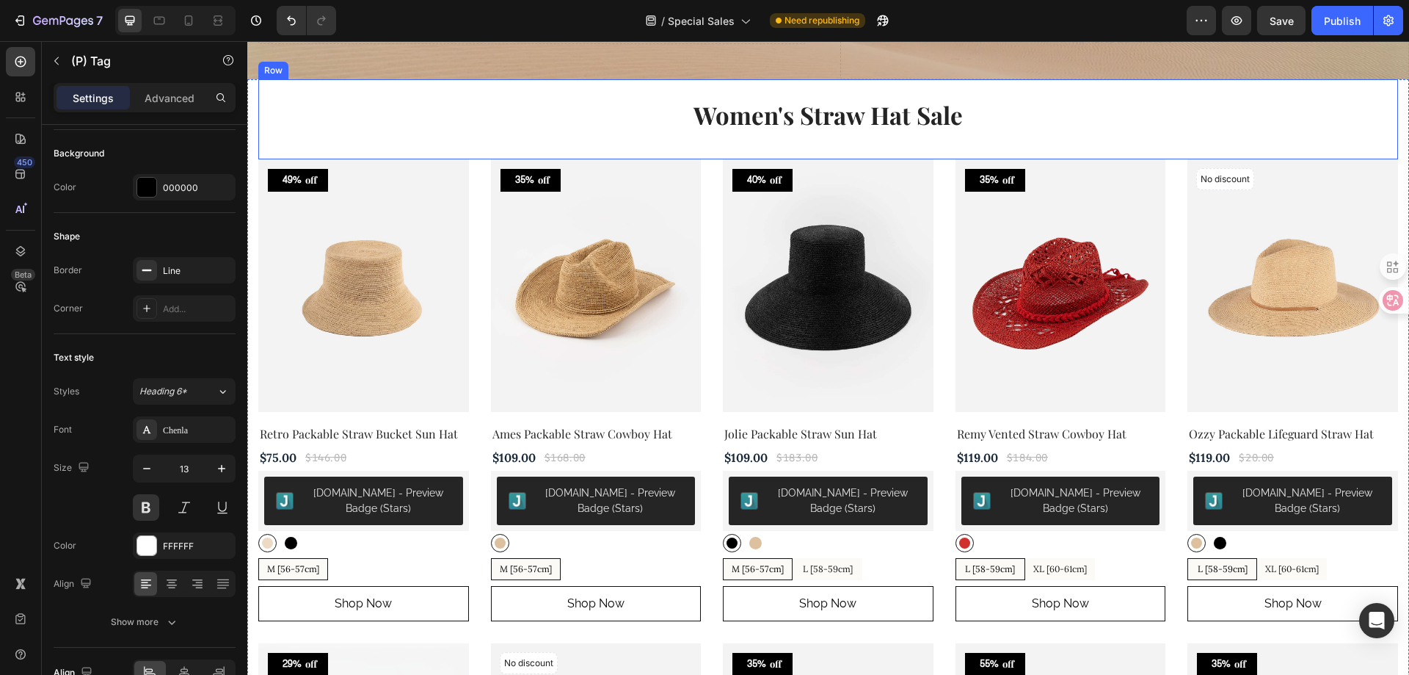
scroll to position [528, 0]
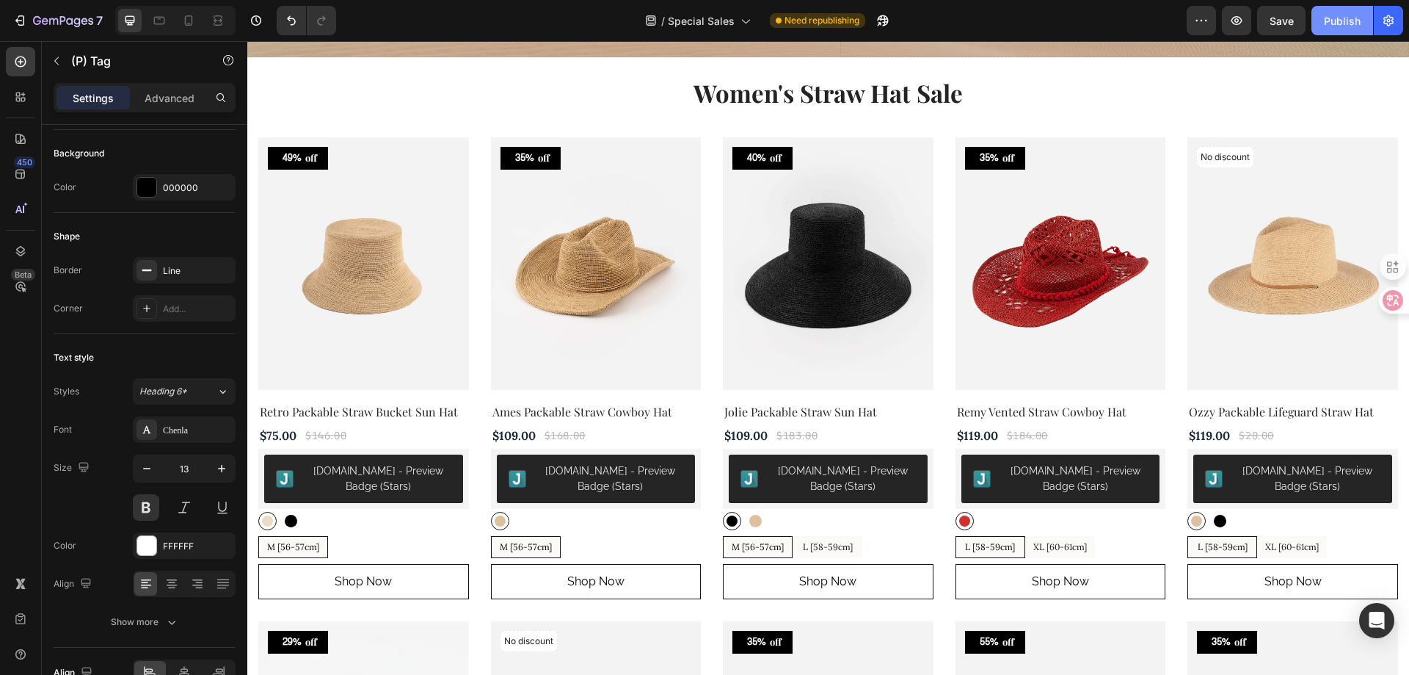
click at [1338, 23] on div "Publish" at bounding box center [1342, 20] width 37 height 15
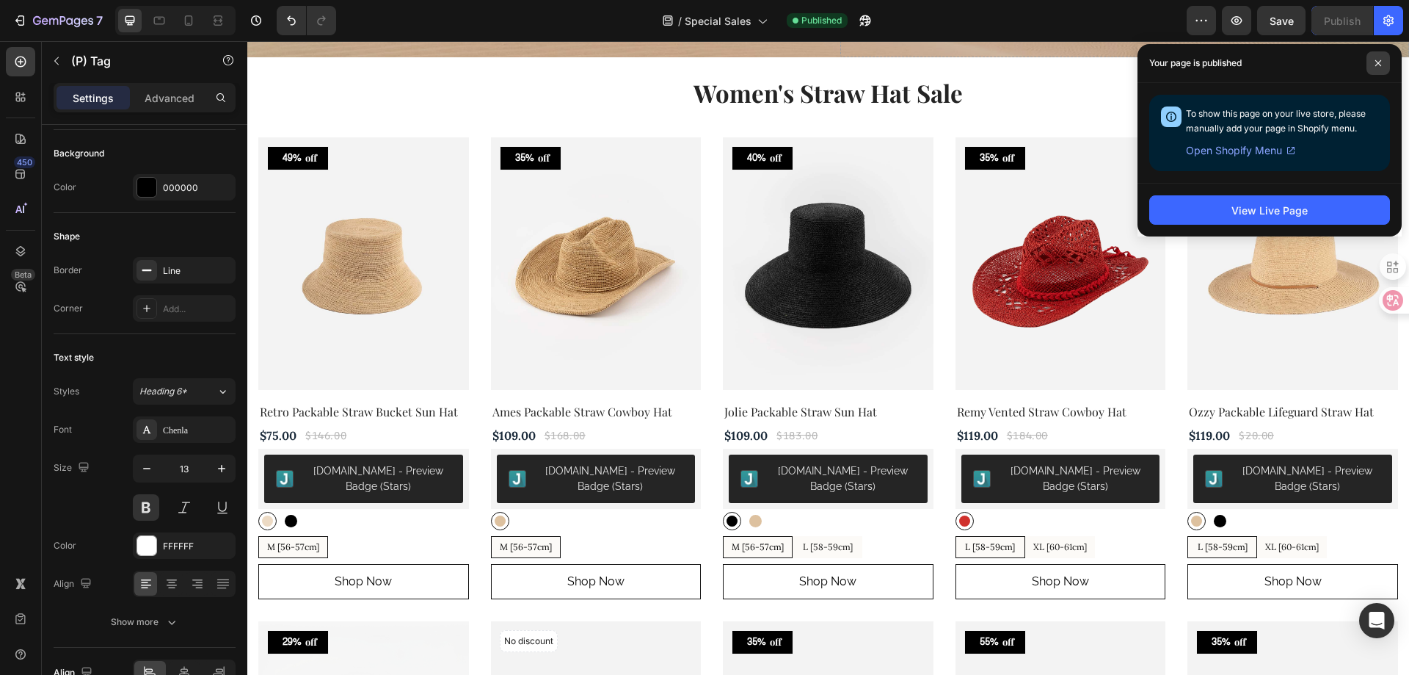
click at [1378, 58] on span at bounding box center [1378, 62] width 23 height 23
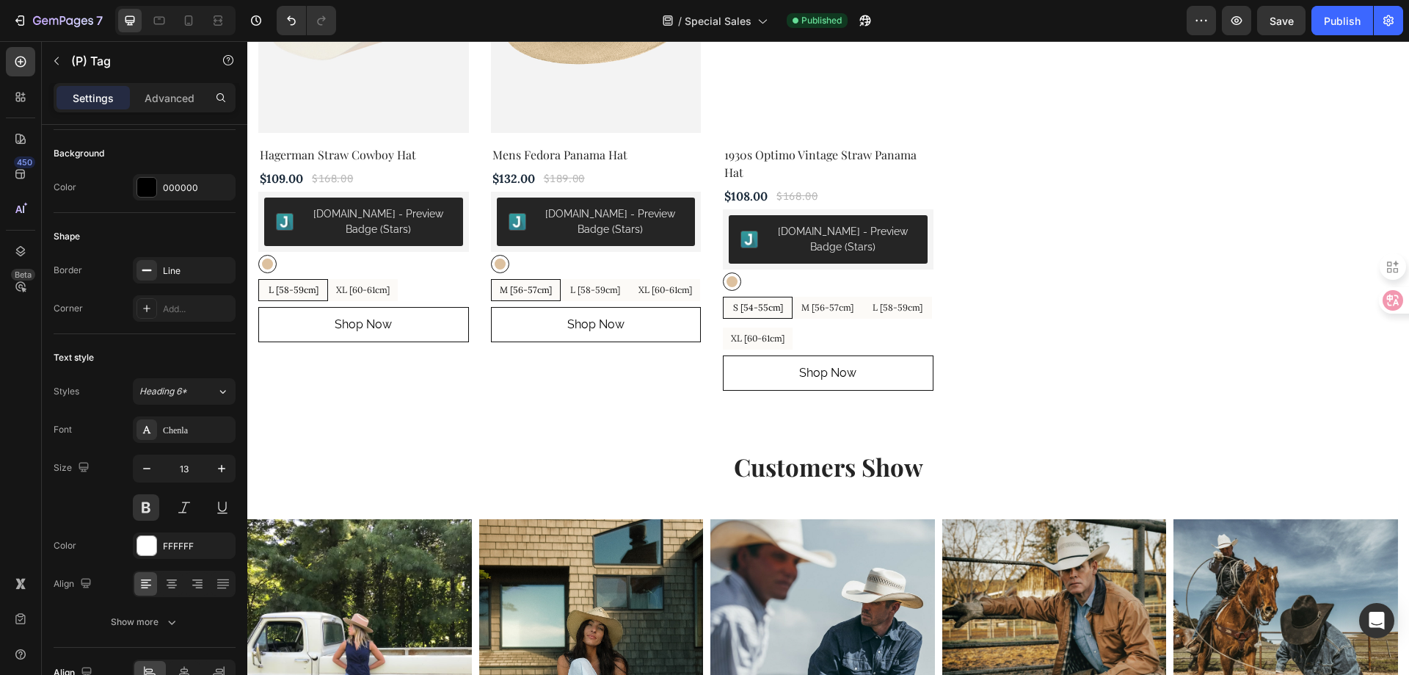
scroll to position [3538, 0]
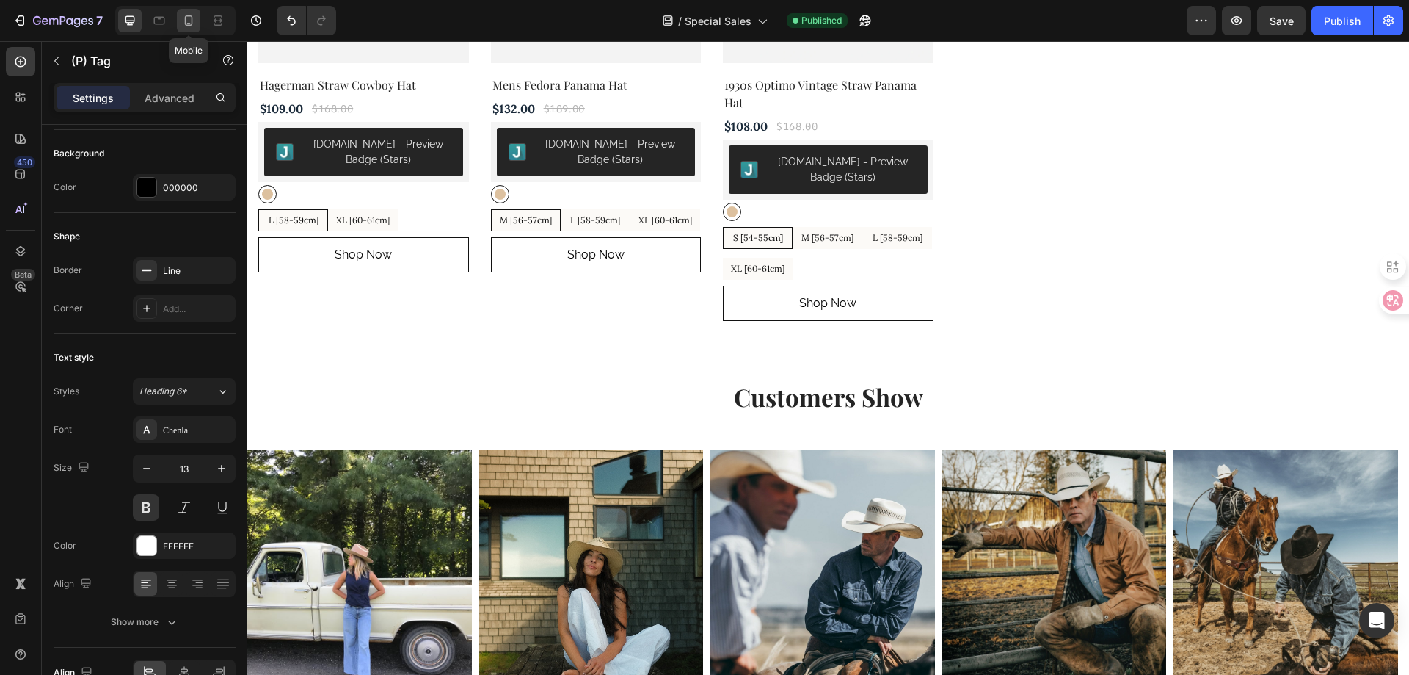
click at [192, 18] on icon at bounding box center [189, 20] width 8 height 10
type input "12"
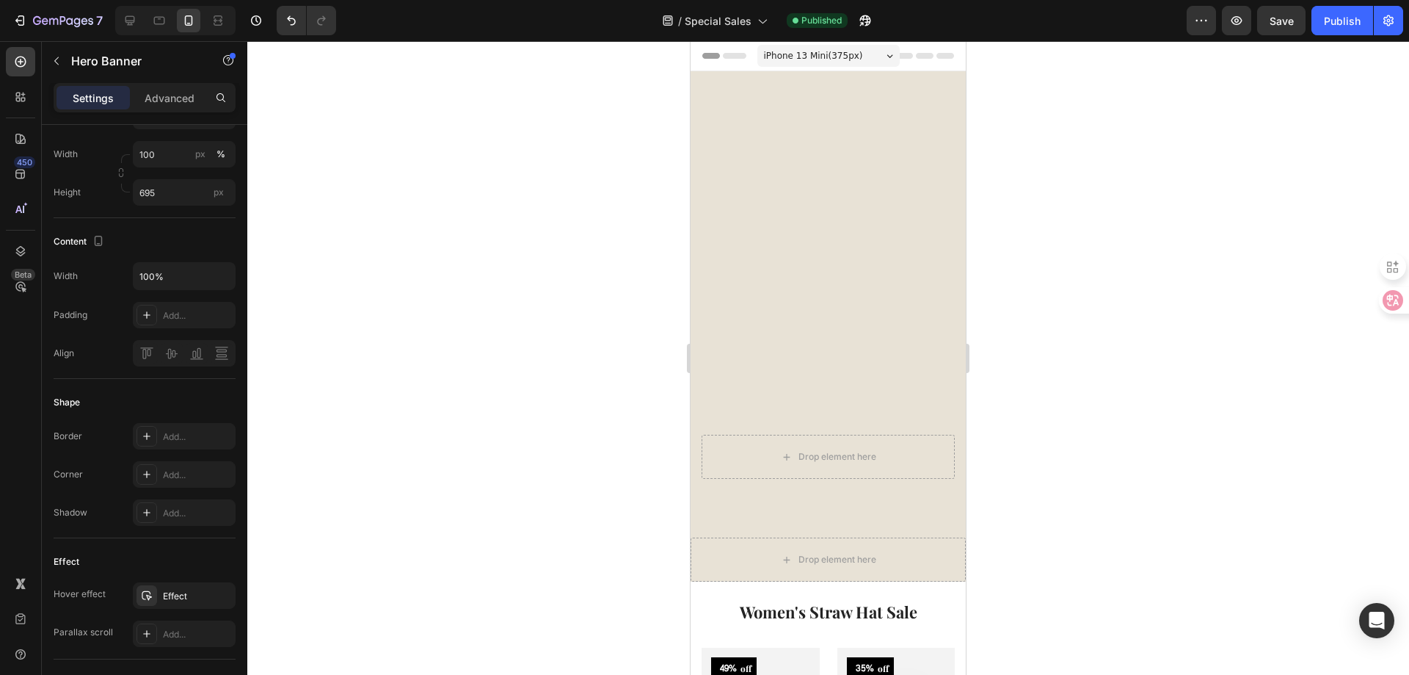
click at [830, 314] on div "Overlay" at bounding box center [828, 326] width 275 height 510
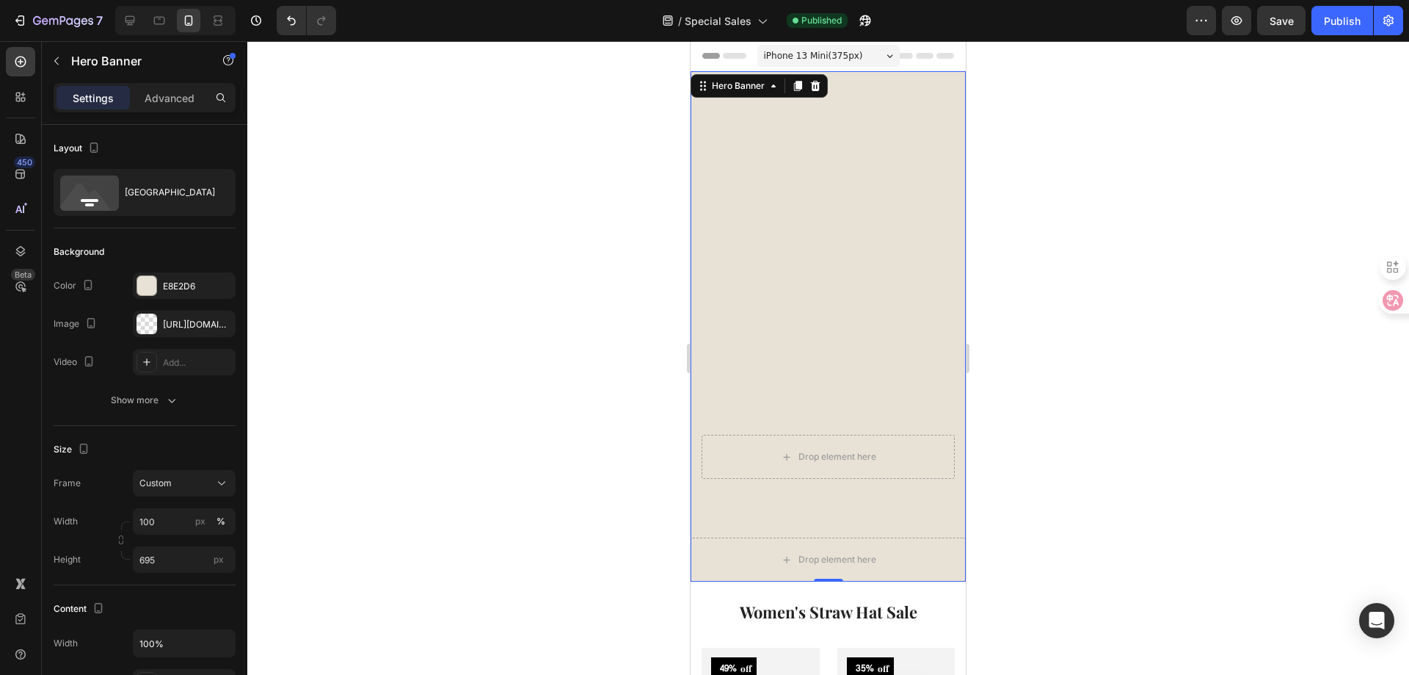
click at [432, 288] on div at bounding box center [828, 358] width 1162 height 634
click at [762, 249] on div "Overlay" at bounding box center [828, 326] width 275 height 510
click at [173, 324] on div "[URL][DOMAIN_NAME]" at bounding box center [184, 324] width 43 height 13
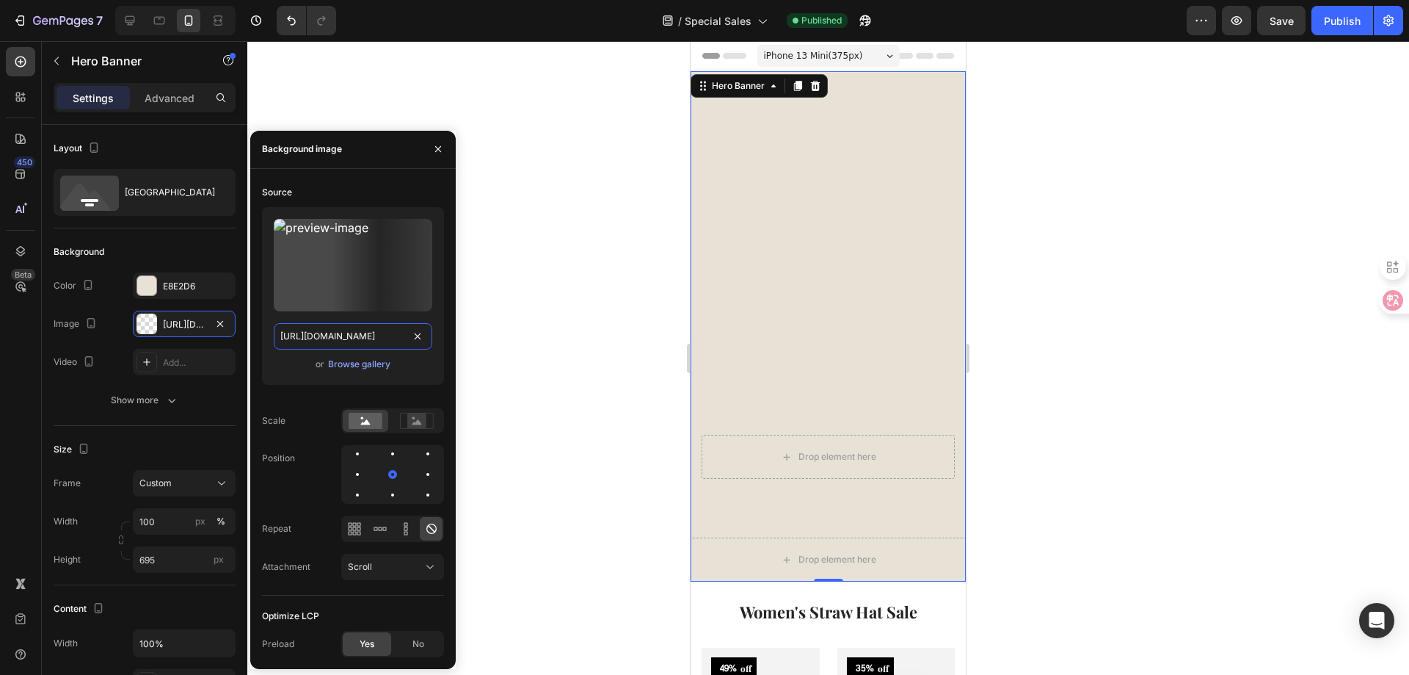
click at [358, 336] on input "[URL][DOMAIN_NAME]" at bounding box center [353, 336] width 159 height 26
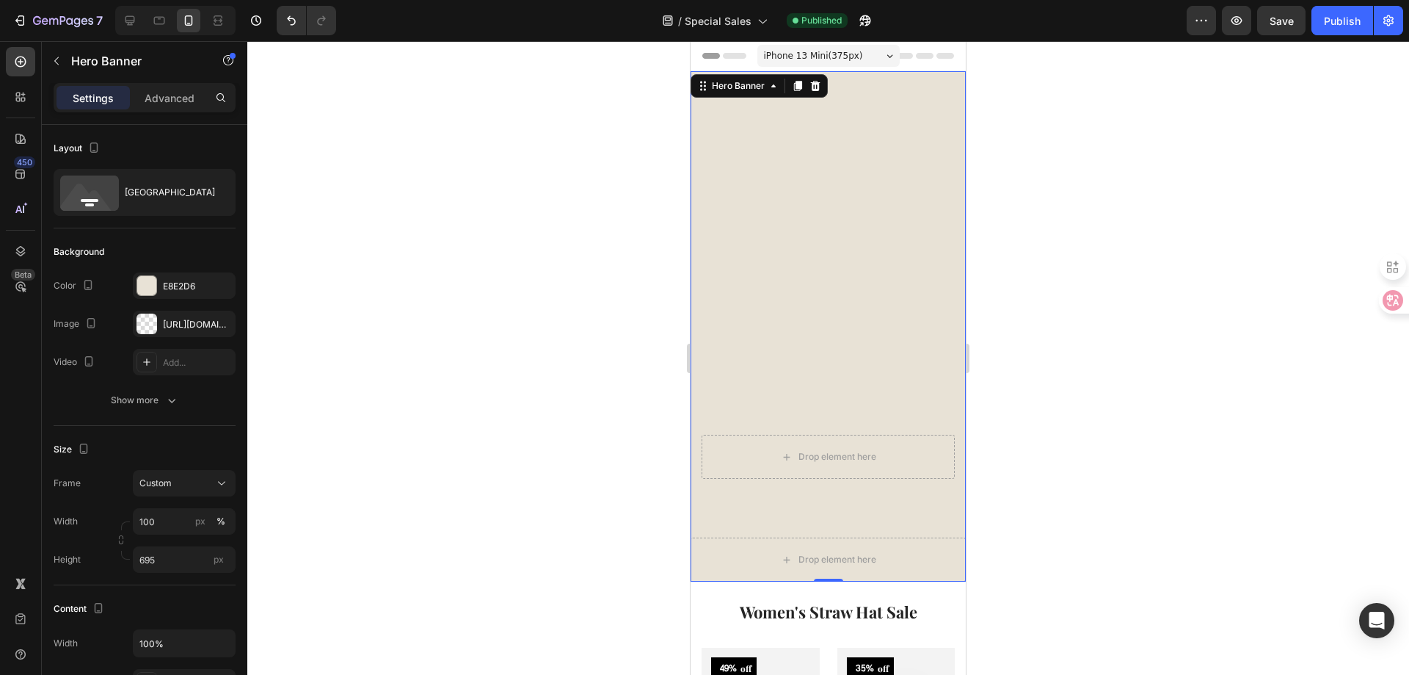
click at [1099, 221] on div at bounding box center [828, 358] width 1162 height 634
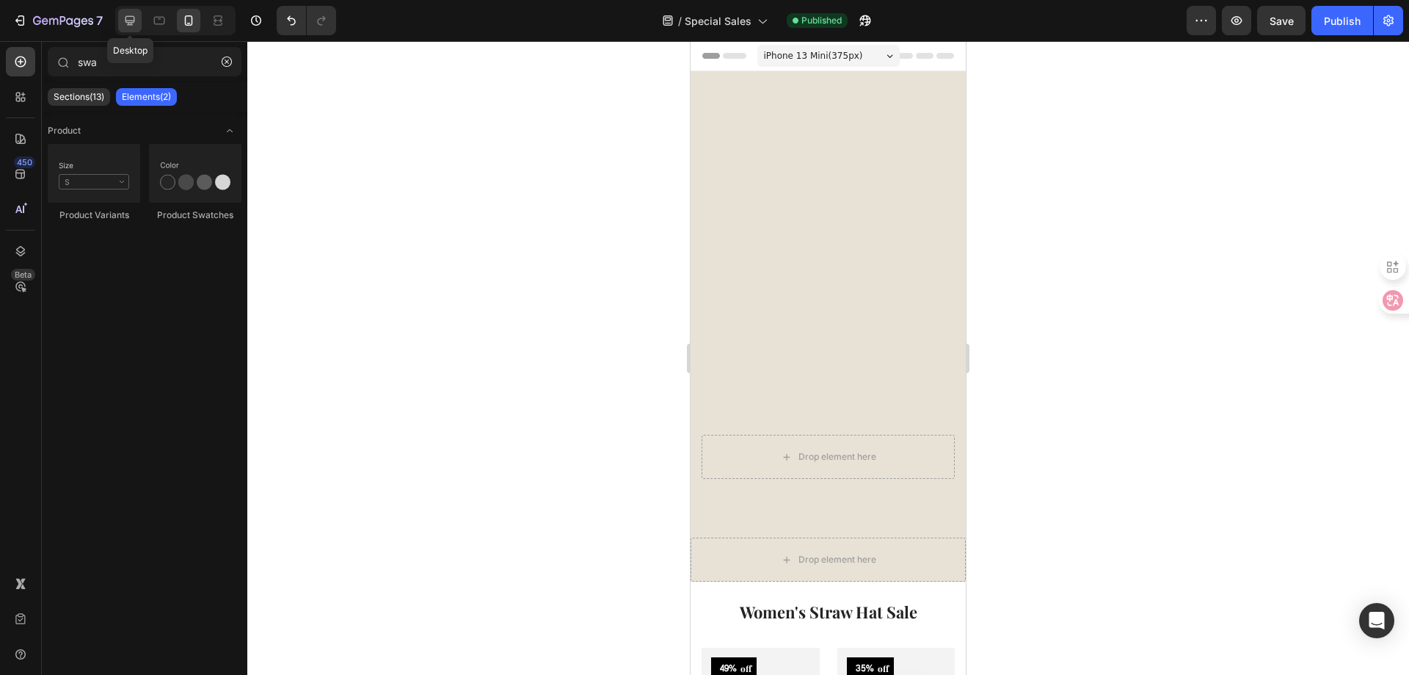
click at [137, 23] on icon at bounding box center [130, 20] width 15 height 15
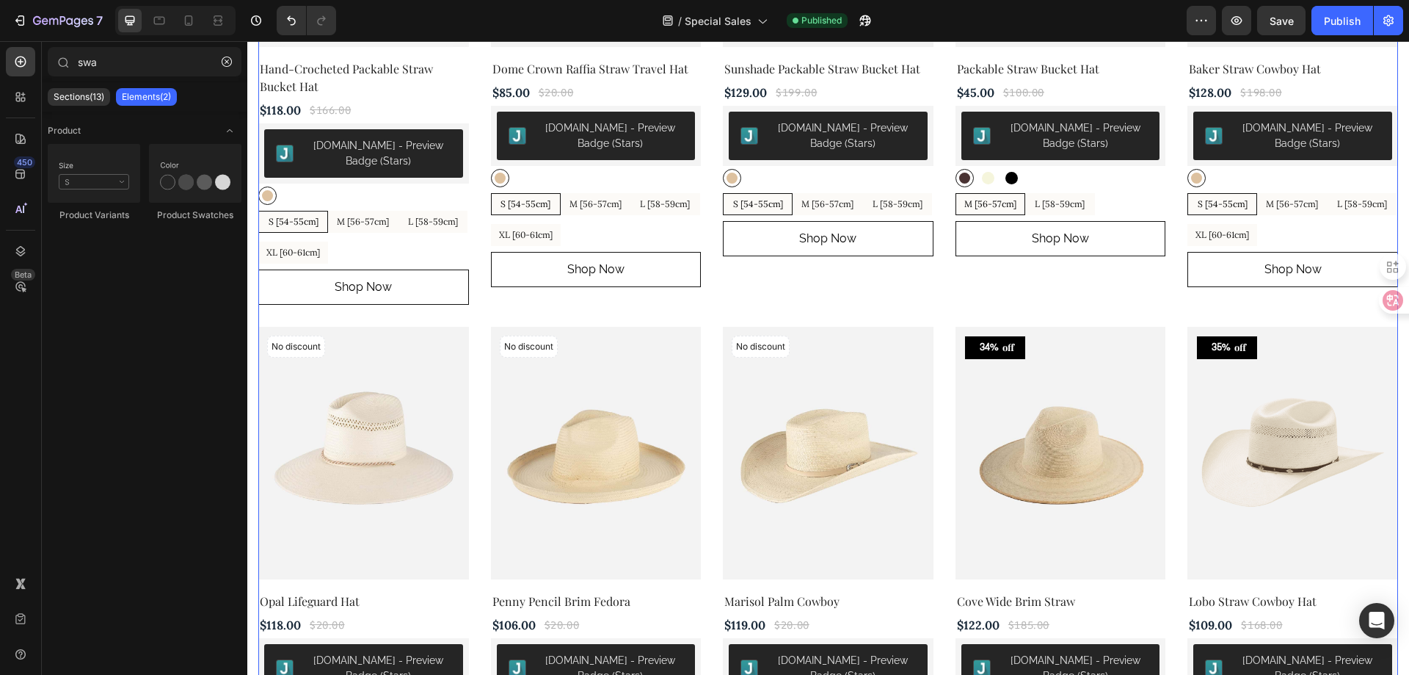
scroll to position [1395, 0]
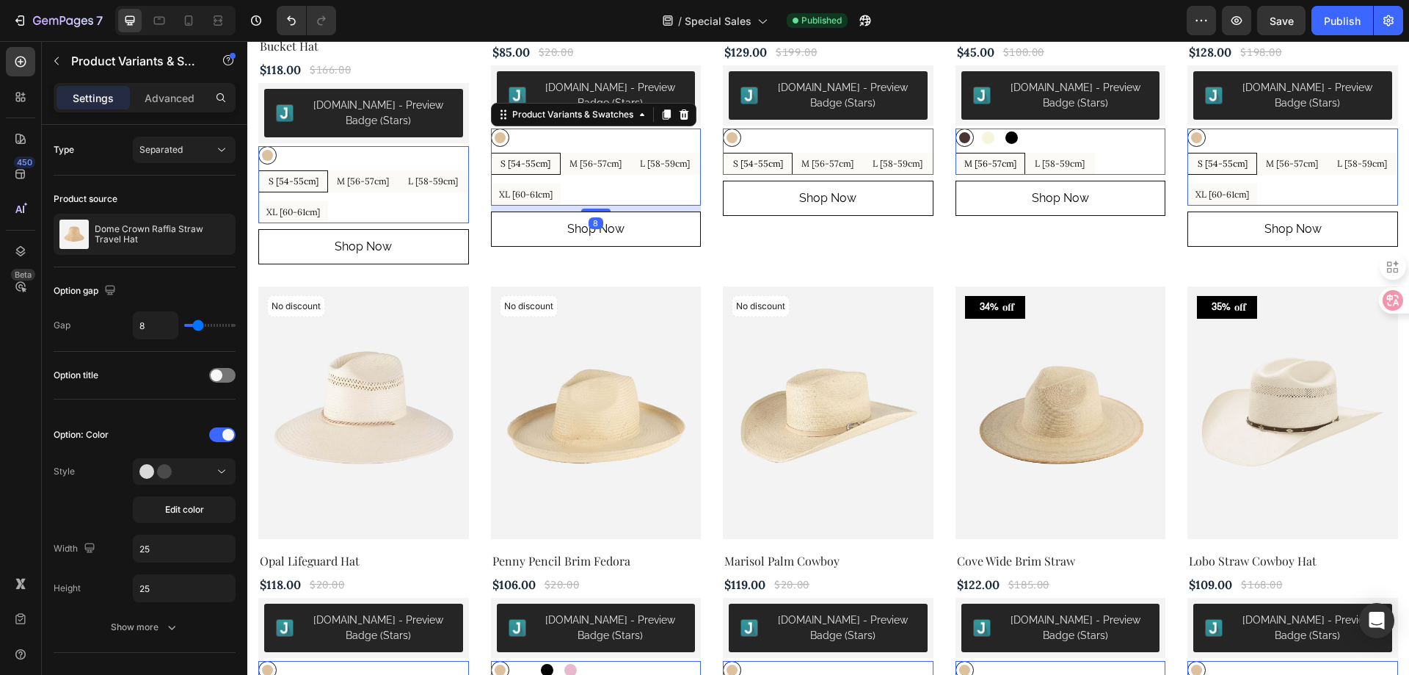
click at [534, 160] on span "S [54-55cm]" at bounding box center [526, 163] width 50 height 11
click at [491, 153] on input "S [54-55cm] S [54-55cm] S [54-55cm]" at bounding box center [490, 152] width 1 height 1
radio input "true"
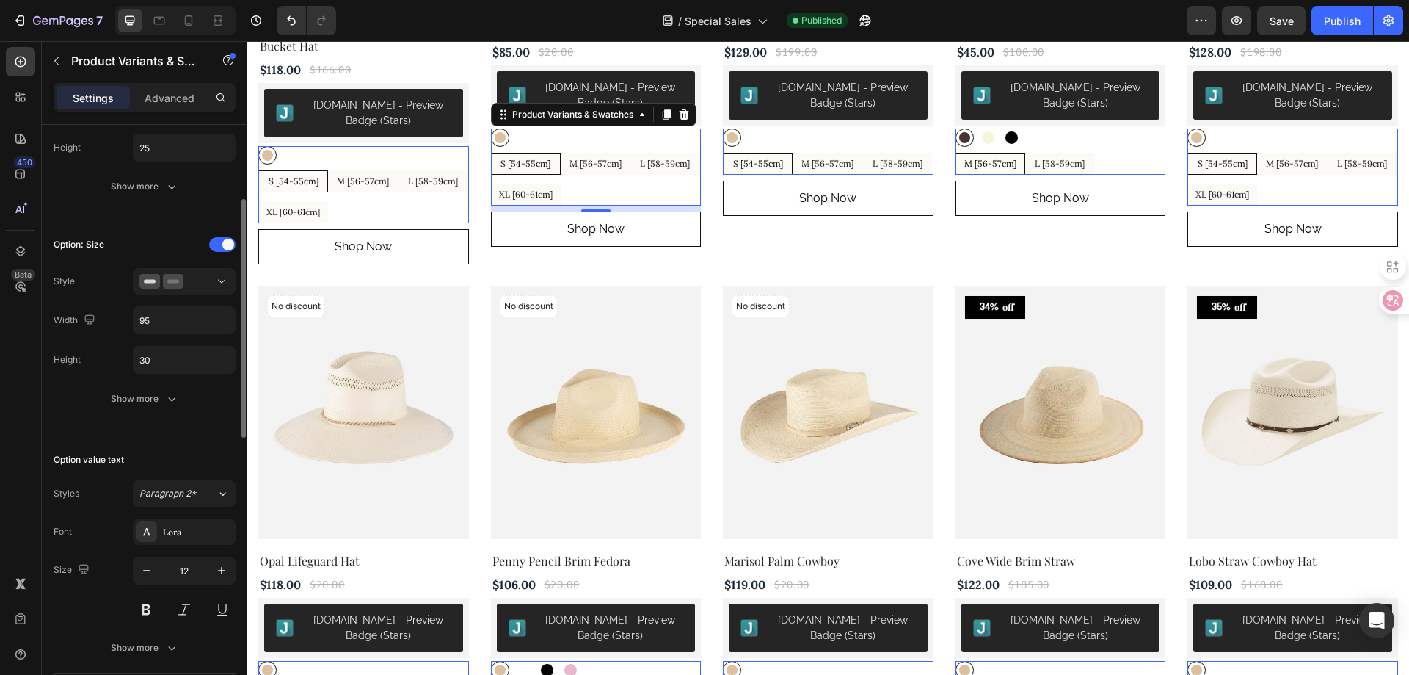
scroll to position [367, 0]
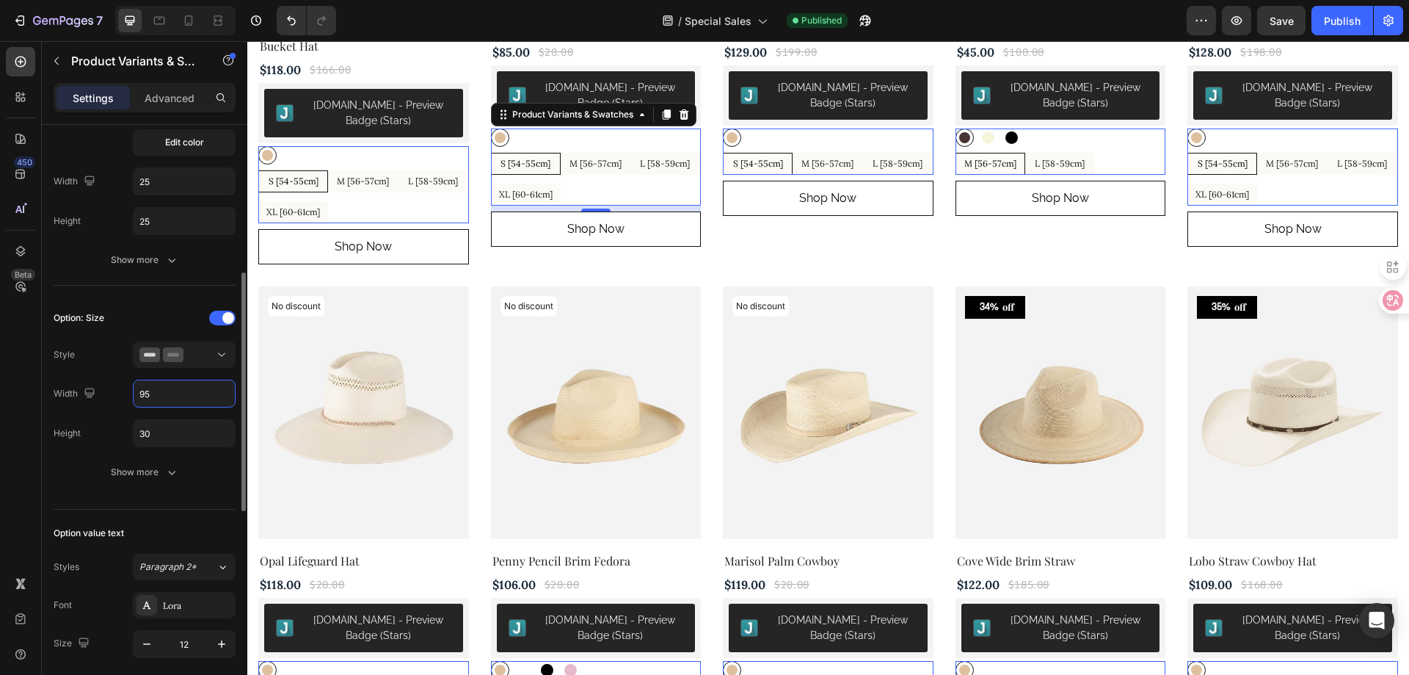
click at [153, 396] on input "95" at bounding box center [184, 393] width 101 height 26
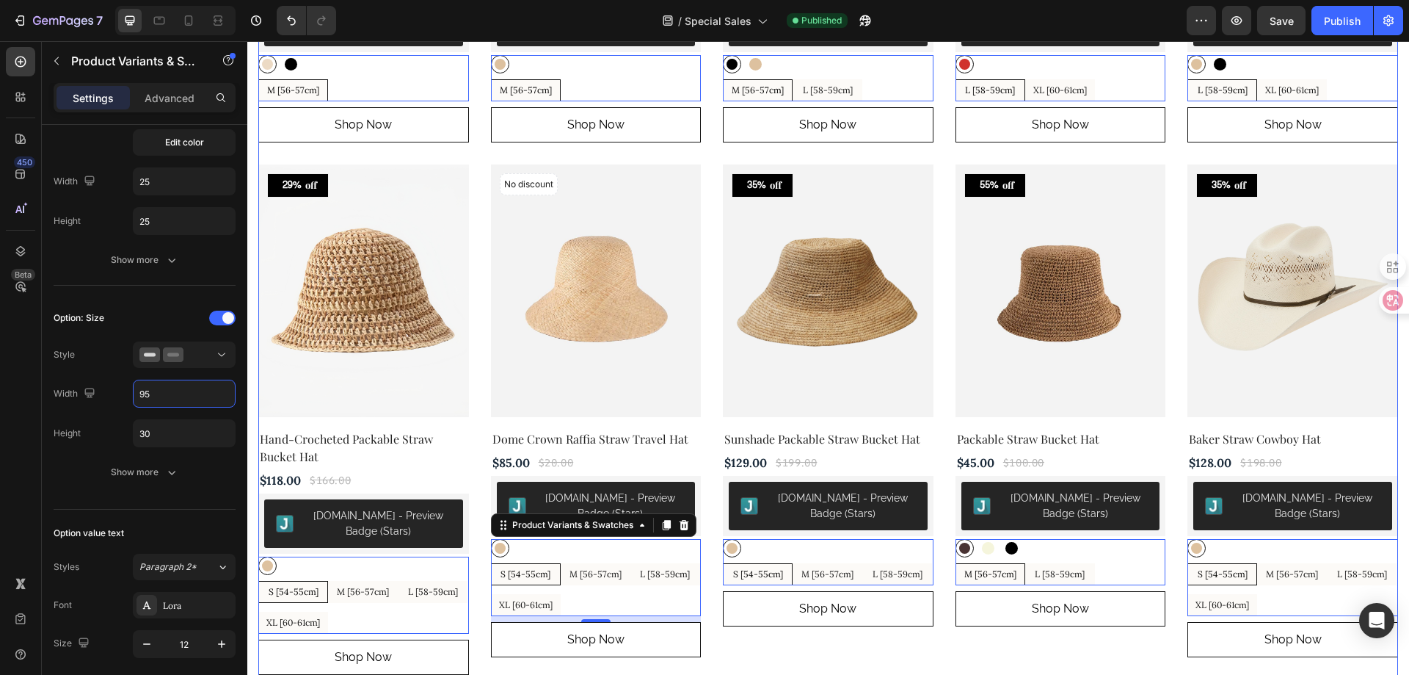
scroll to position [954, 0]
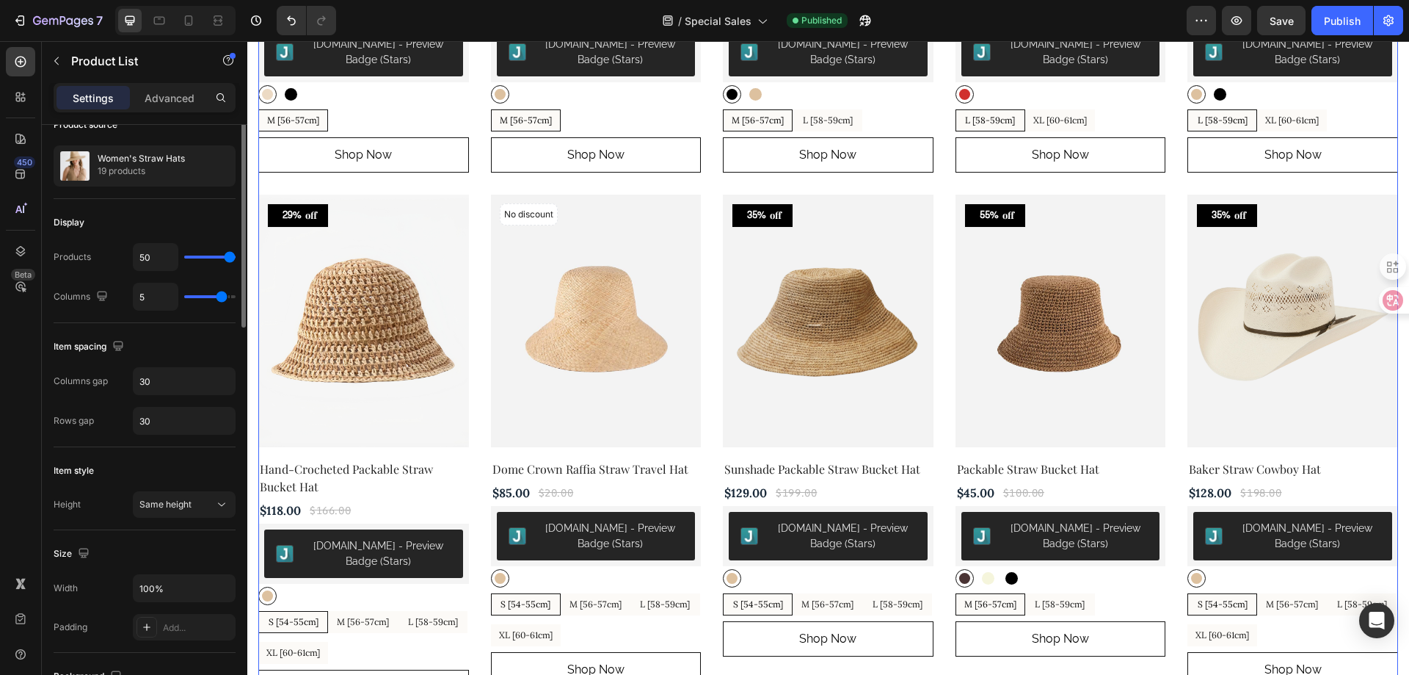
scroll to position [0, 0]
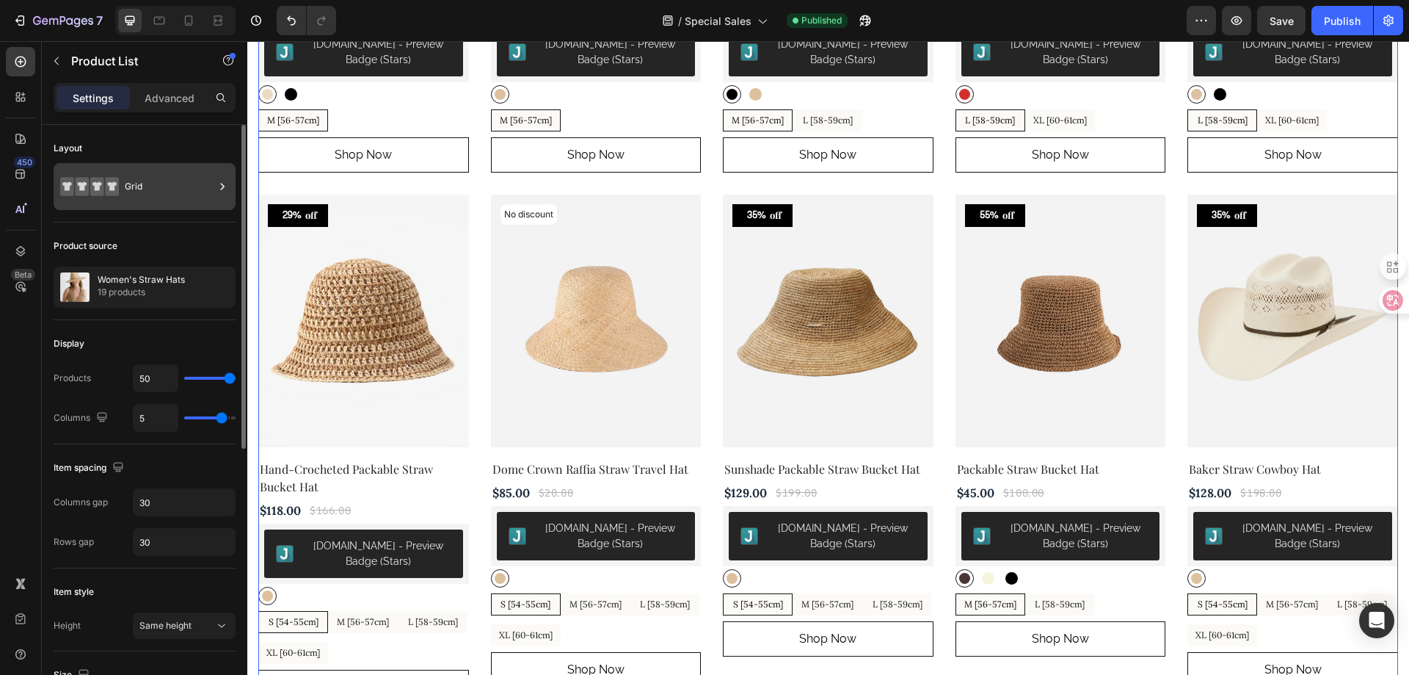
click at [168, 189] on div "Grid" at bounding box center [170, 187] width 90 height 34
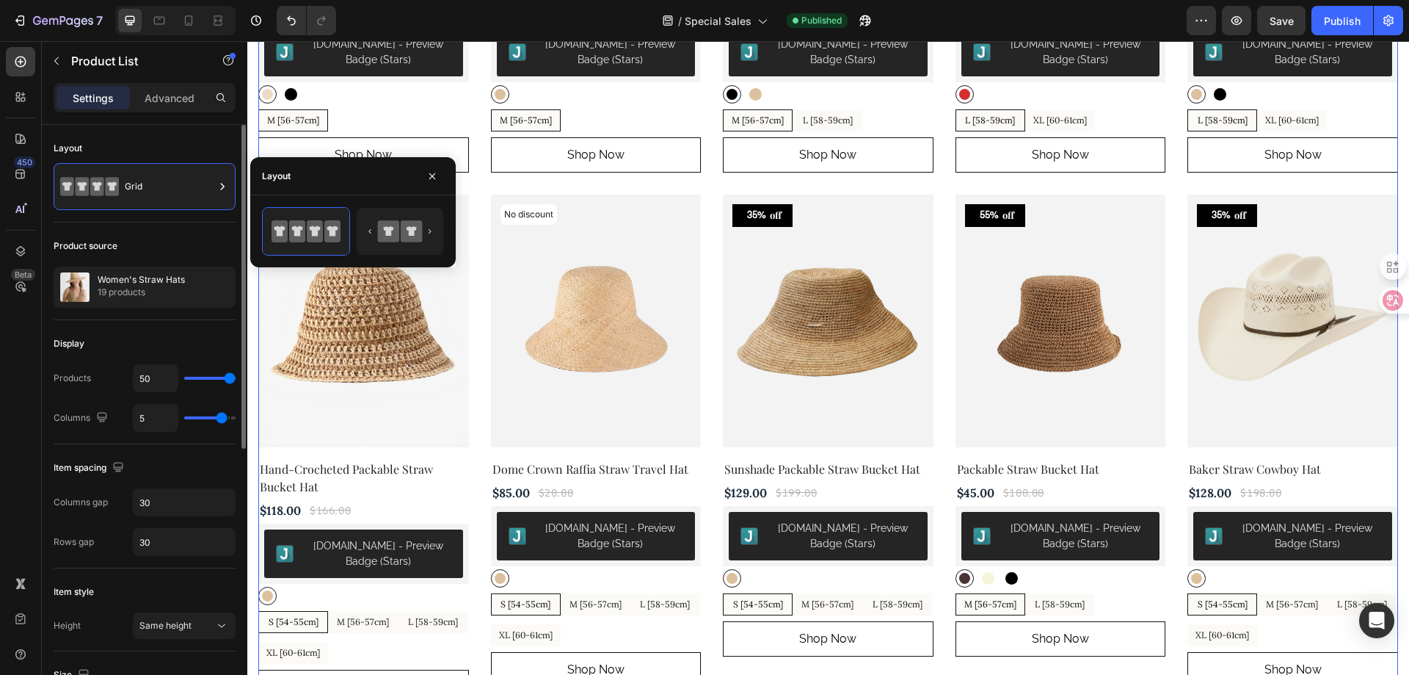
click at [126, 451] on div "Item spacing Columns gap 30 Rows gap 30" at bounding box center [145, 506] width 182 height 124
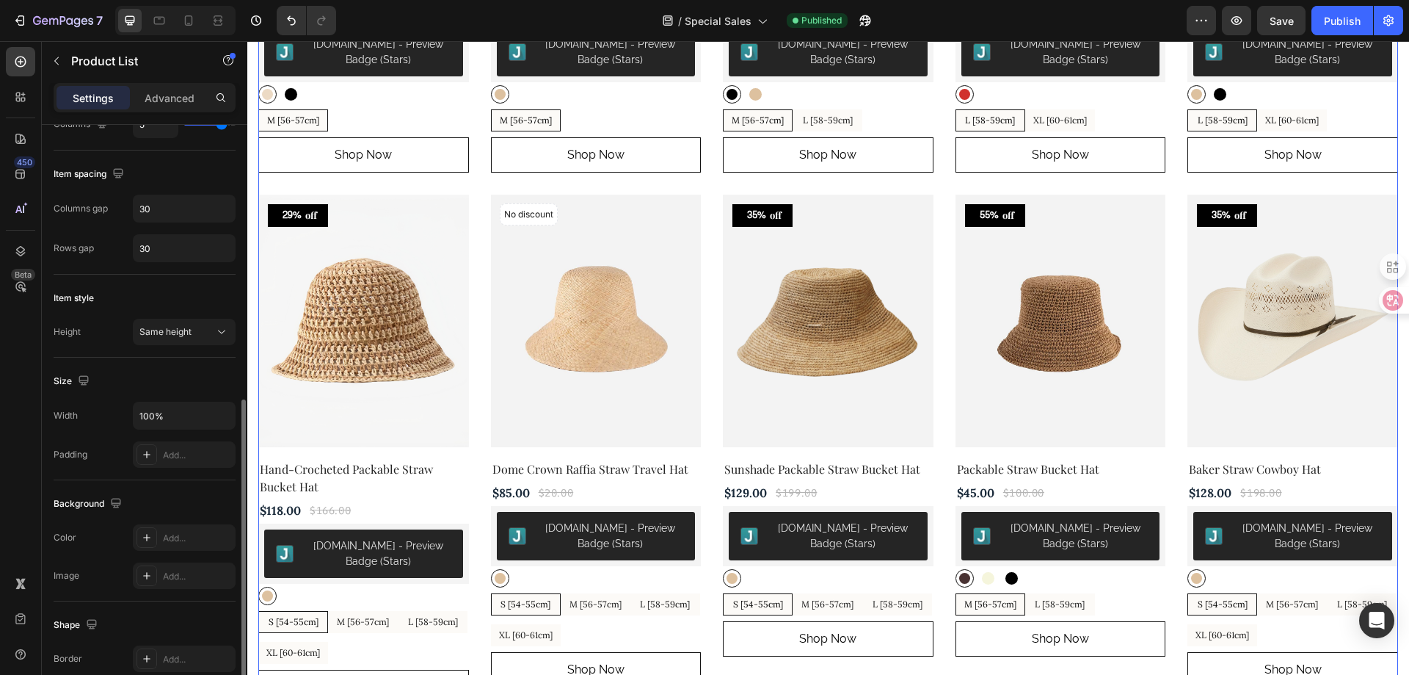
scroll to position [367, 0]
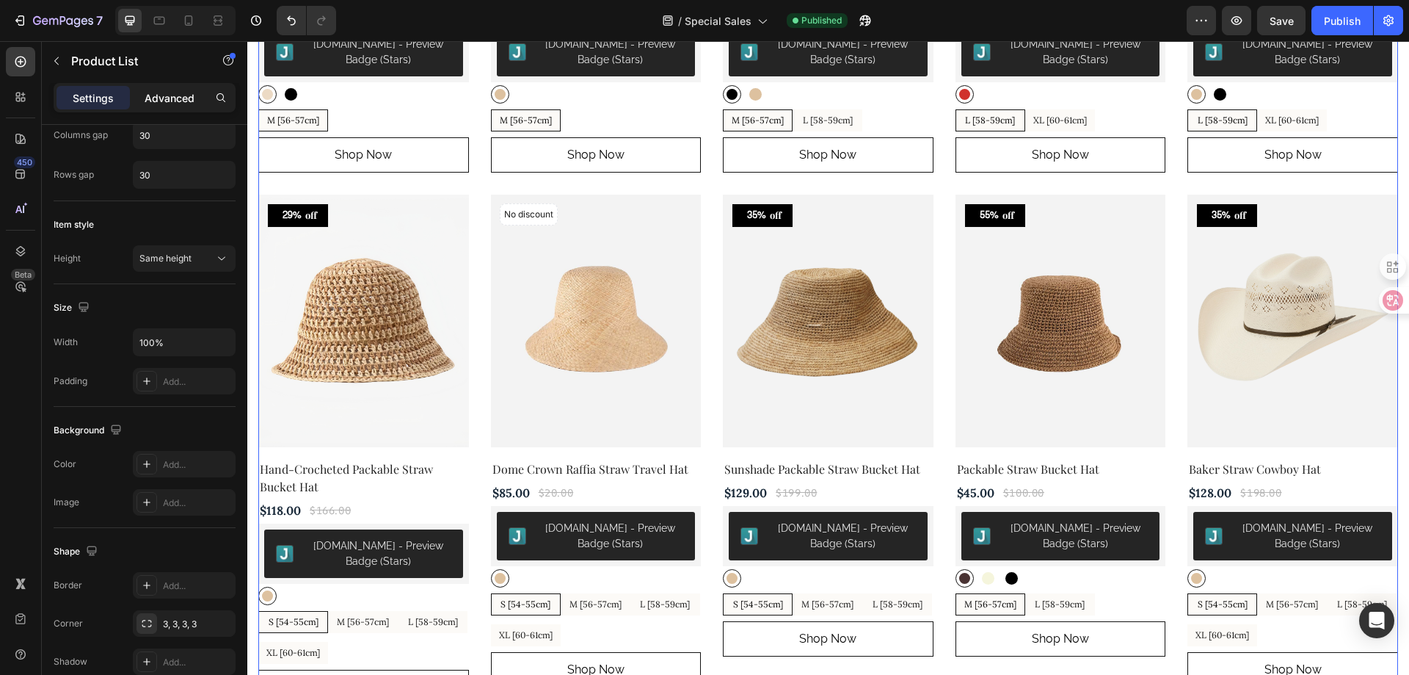
click at [150, 104] on p "Advanced" at bounding box center [170, 97] width 50 height 15
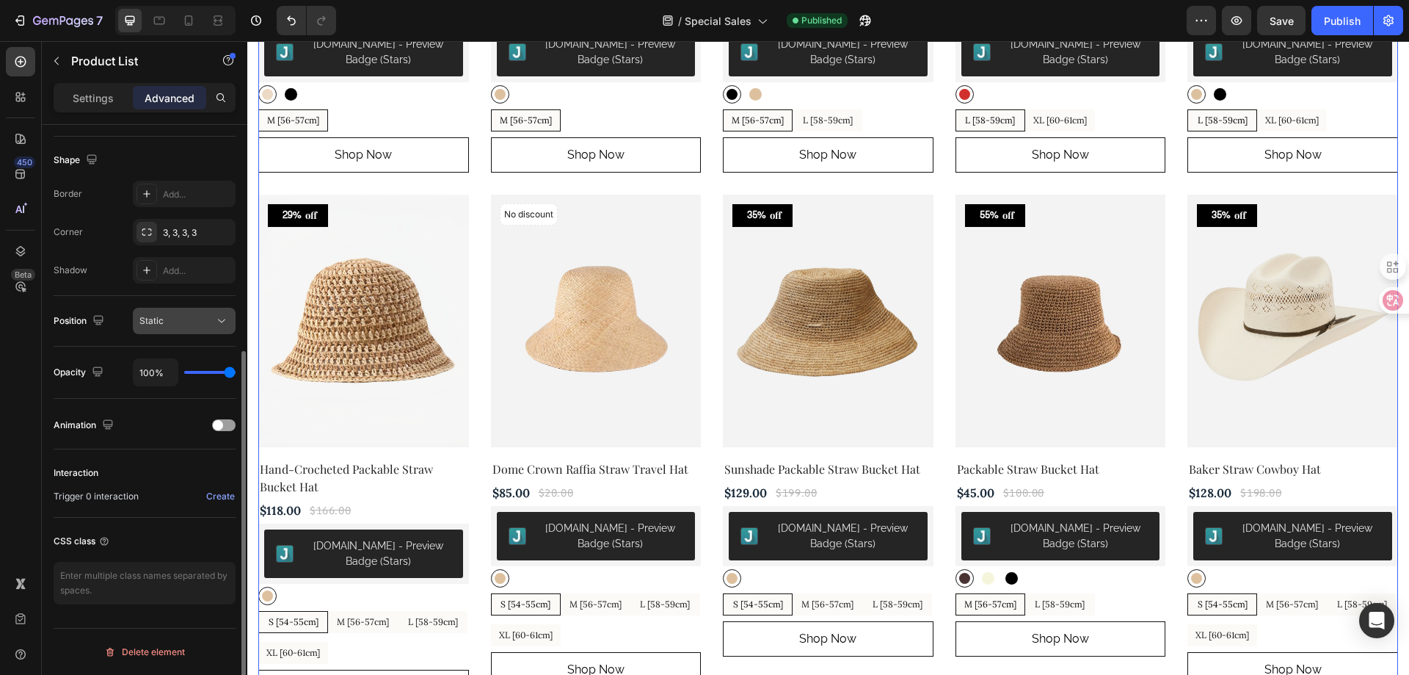
click at [176, 333] on button "Static" at bounding box center [184, 321] width 103 height 26
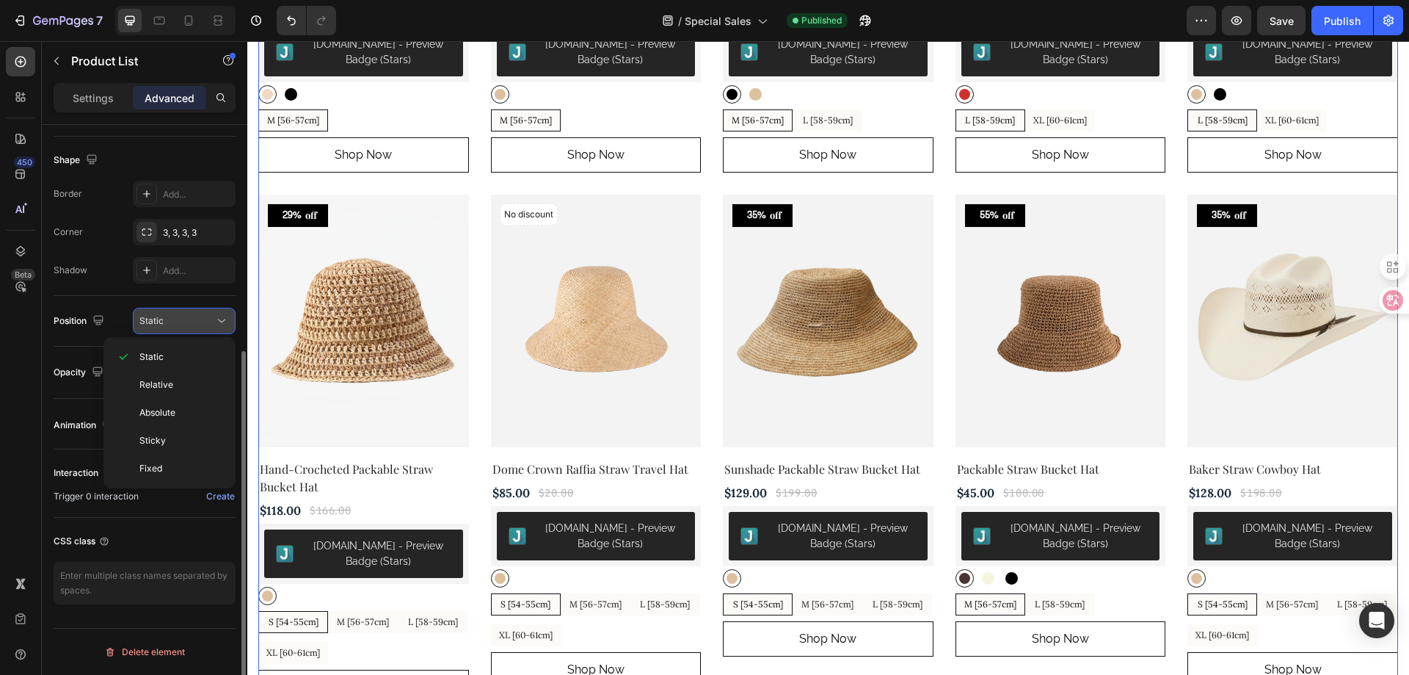
click at [181, 329] on button "Static" at bounding box center [184, 321] width 103 height 26
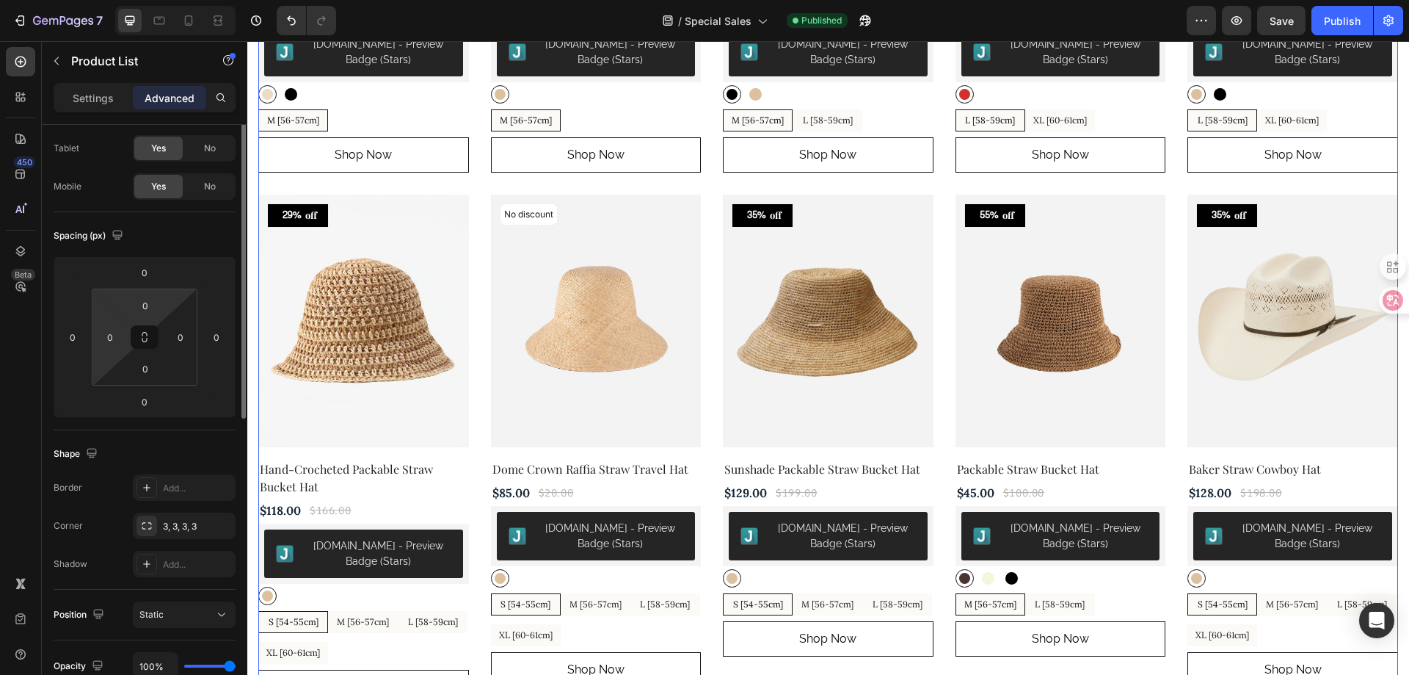
scroll to position [0, 0]
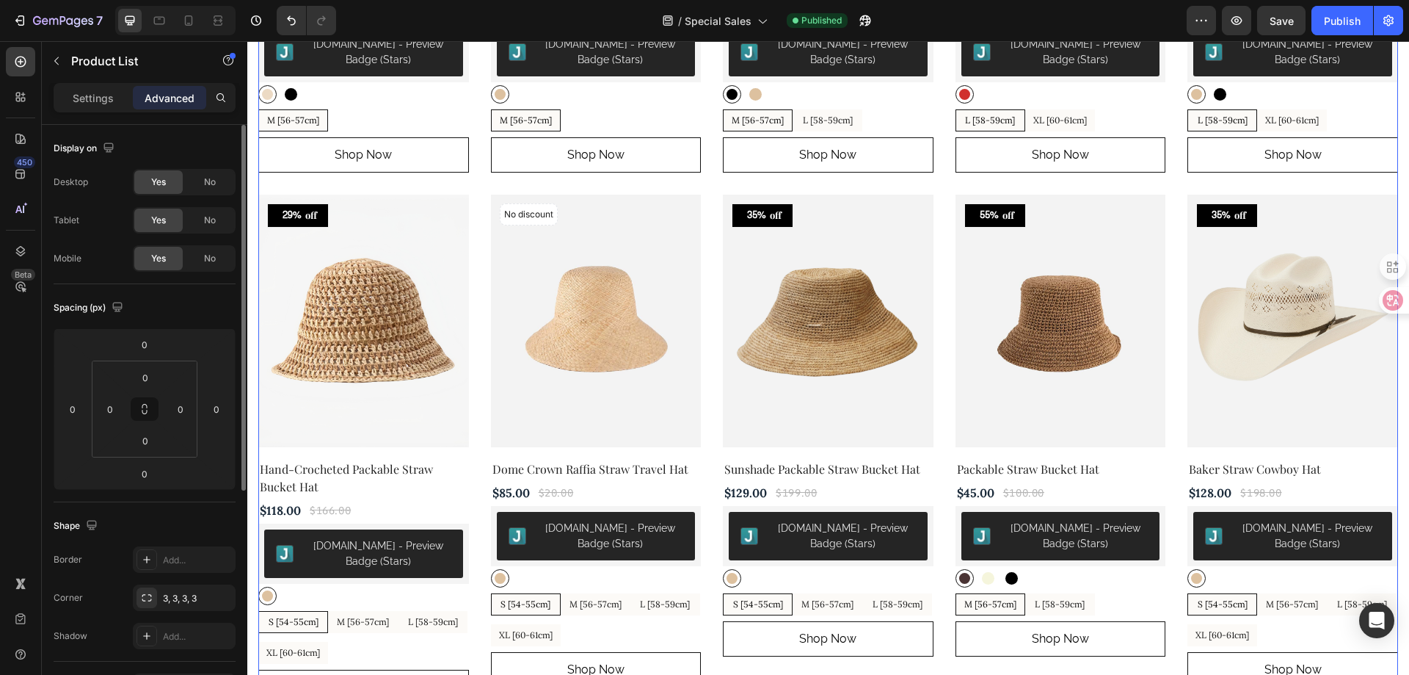
click at [156, 313] on div "Spacing (px)" at bounding box center [145, 307] width 182 height 23
drag, startPoint x: 156, startPoint y: 313, endPoint x: 98, endPoint y: 284, distance: 64.7
click at [0, 0] on div "Spacing (px) 0 0 0 0 0 0 0 0" at bounding box center [0, 0] width 0 height 0
click at [68, 0] on html "7 Version history / Special Sales Published Preview Save Publish 450 Beta swa S…" at bounding box center [704, 0] width 1409 height 0
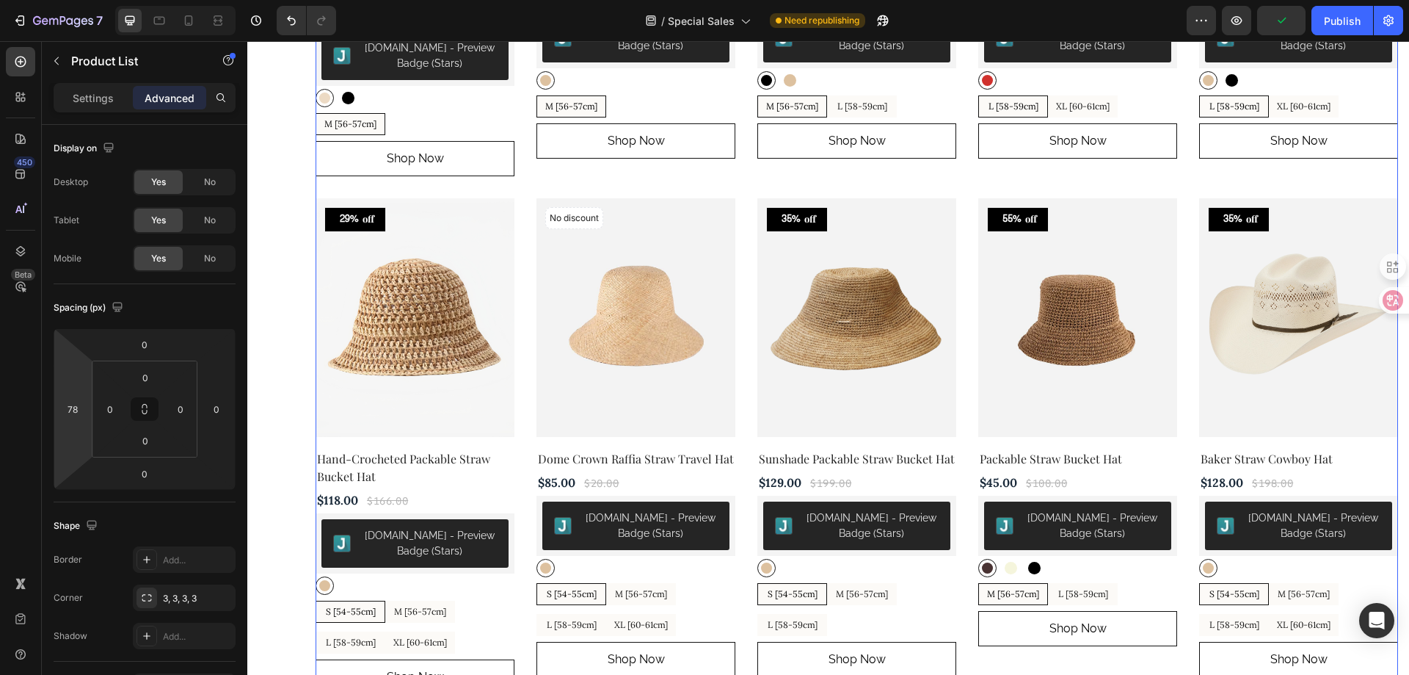
drag, startPoint x: 68, startPoint y: 432, endPoint x: 2, endPoint y: 429, distance: 65.4
click at [0, 0] on html "7 Version history / Special Sales Need republishing Preview Publish 450 Beta sw…" at bounding box center [704, 0] width 1409 height 0
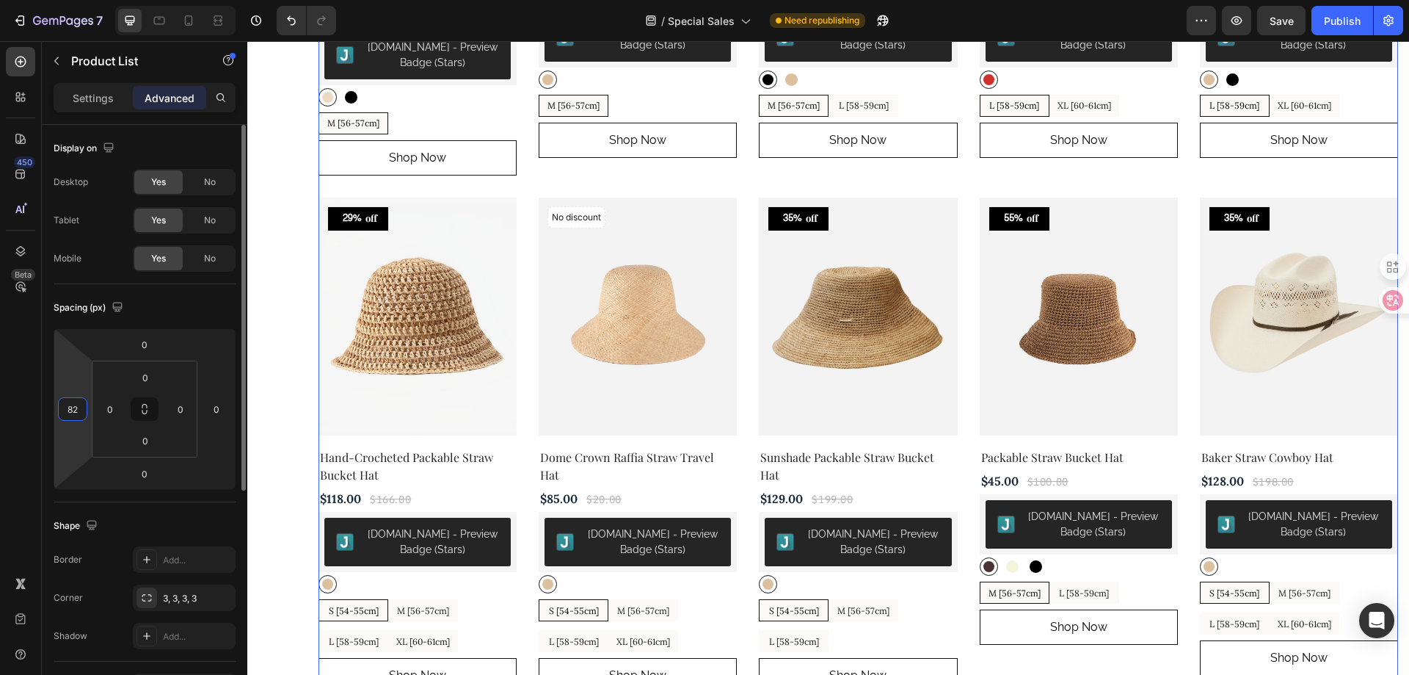
click at [83, 410] on input "82" at bounding box center [73, 409] width 22 height 22
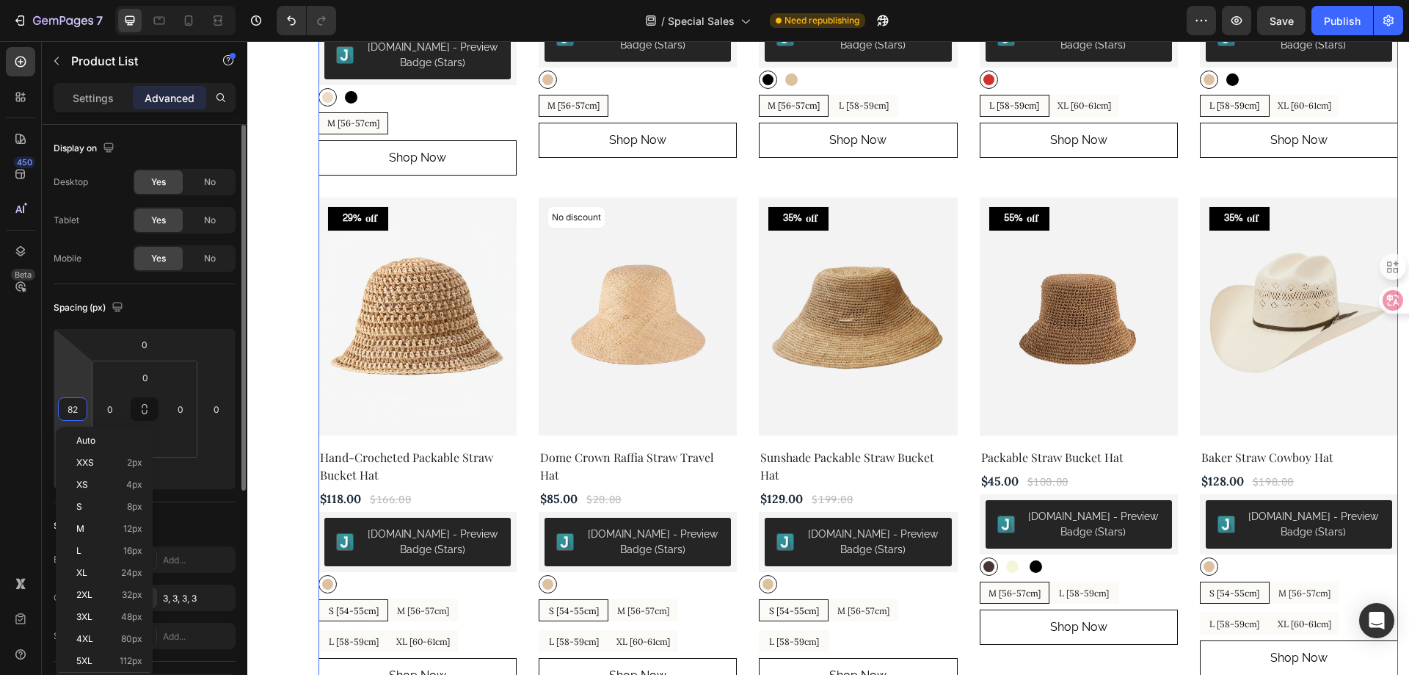
type input "8"
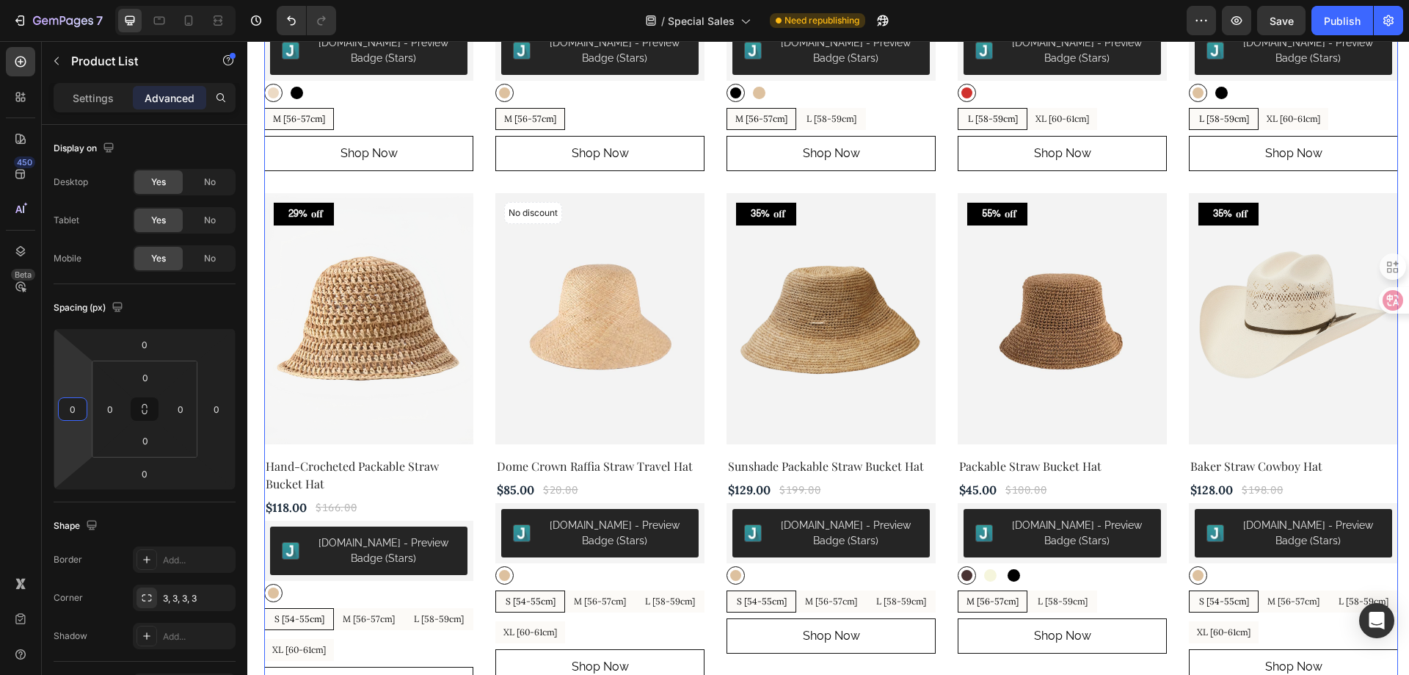
type input "0"
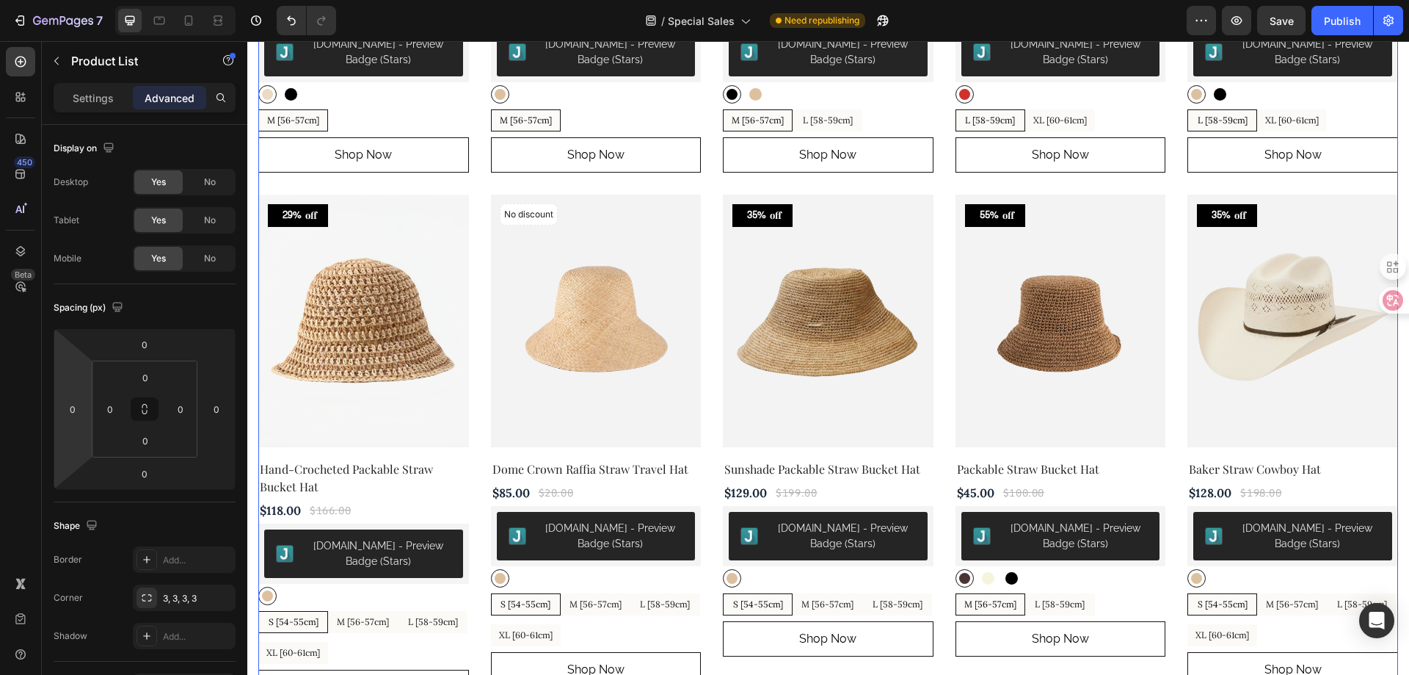
click at [12, 385] on div "450 Beta" at bounding box center [20, 308] width 29 height 522
click at [87, 96] on p "Settings" at bounding box center [93, 97] width 41 height 15
